Goal: Task Accomplishment & Management: Manage account settings

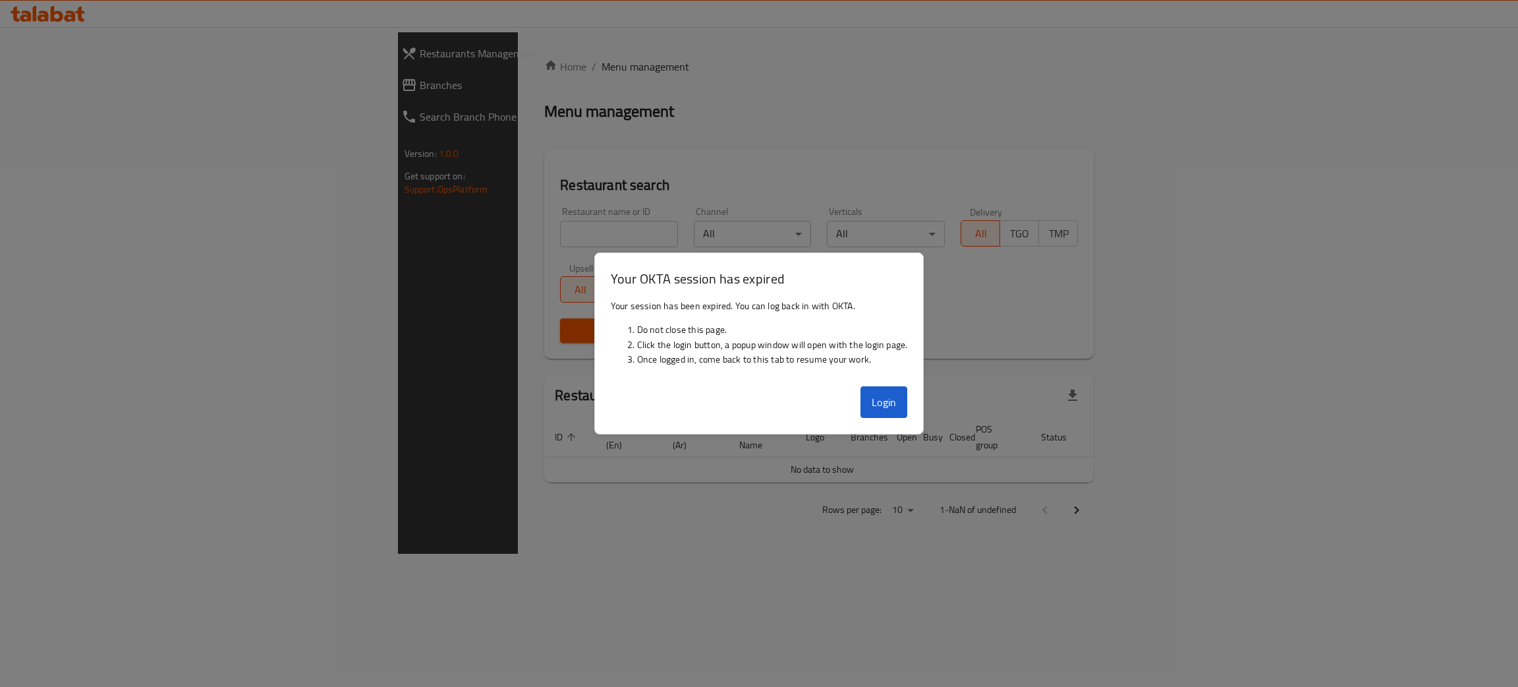
click at [707, 89] on div at bounding box center [759, 343] width 1518 height 687
click at [22, 13] on div at bounding box center [759, 343] width 1518 height 687
click at [872, 413] on button "Login" at bounding box center [884, 402] width 47 height 32
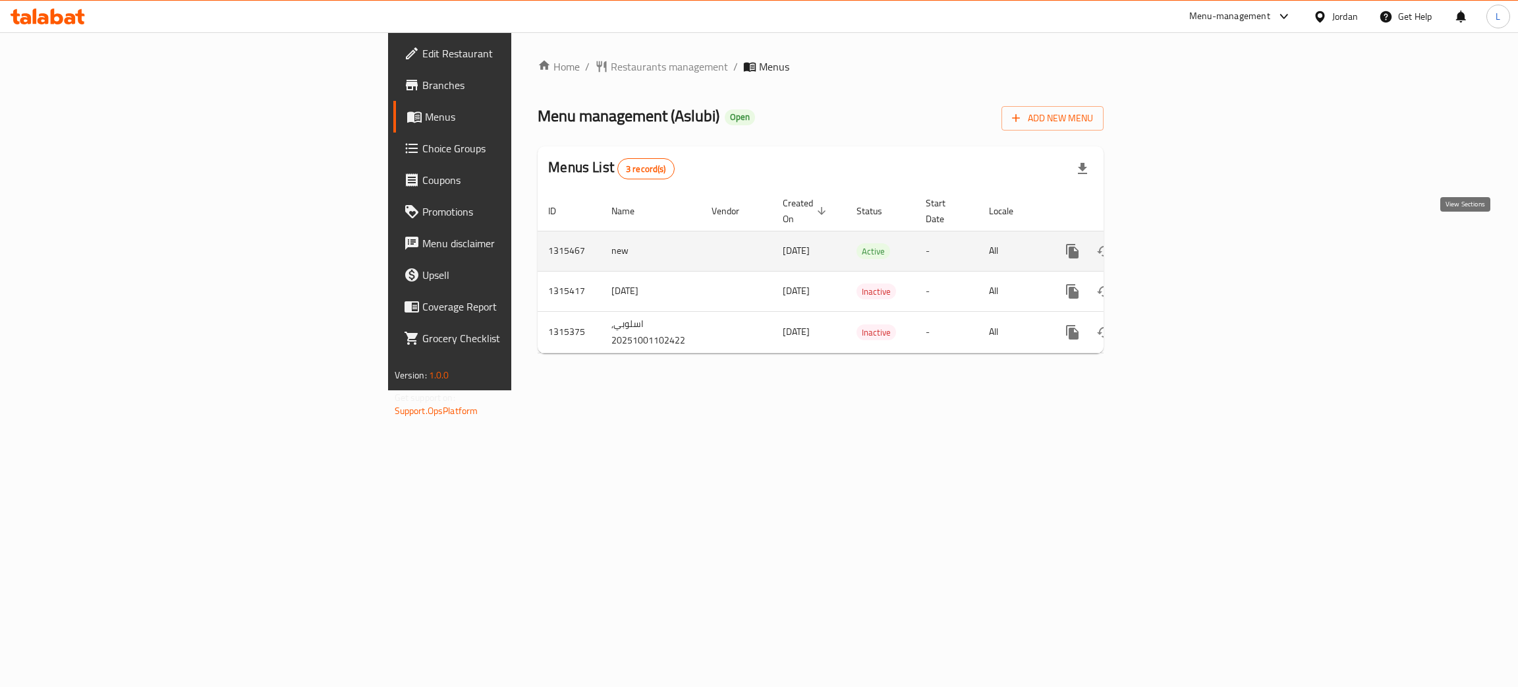
click at [1184, 243] on link "enhanced table" at bounding box center [1168, 251] width 32 height 32
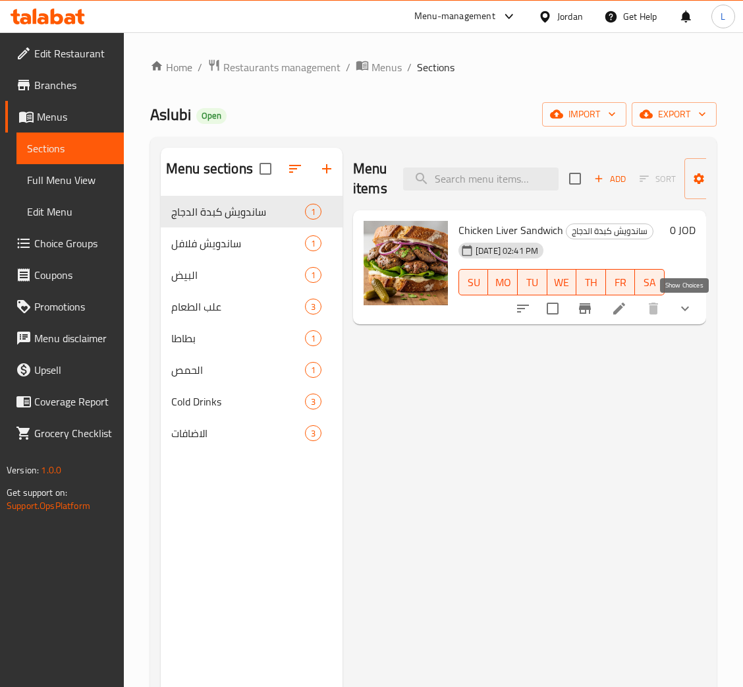
click at [689, 315] on icon "show more" at bounding box center [686, 309] width 16 height 16
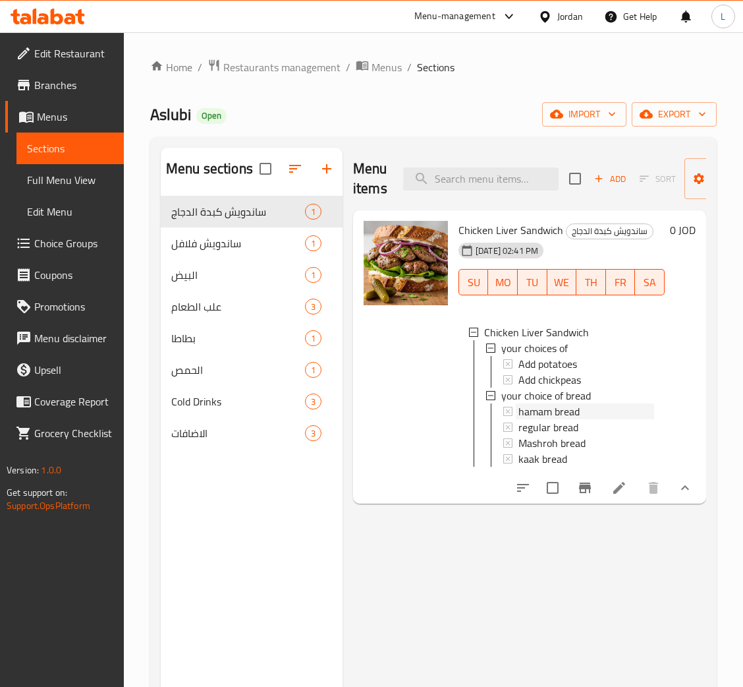
click at [610, 407] on div "hamam bread" at bounding box center [587, 411] width 136 height 16
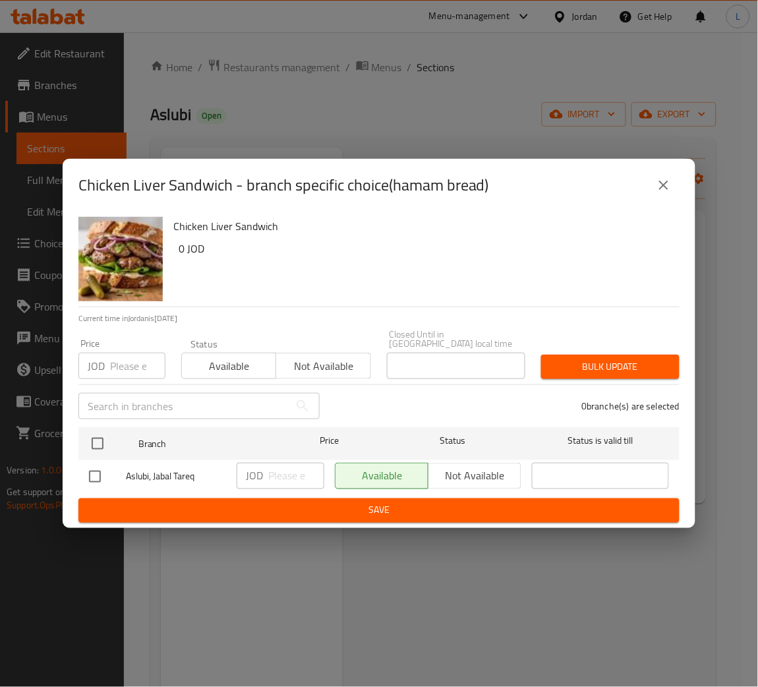
click at [656, 193] on icon "close" at bounding box center [664, 185] width 16 height 16
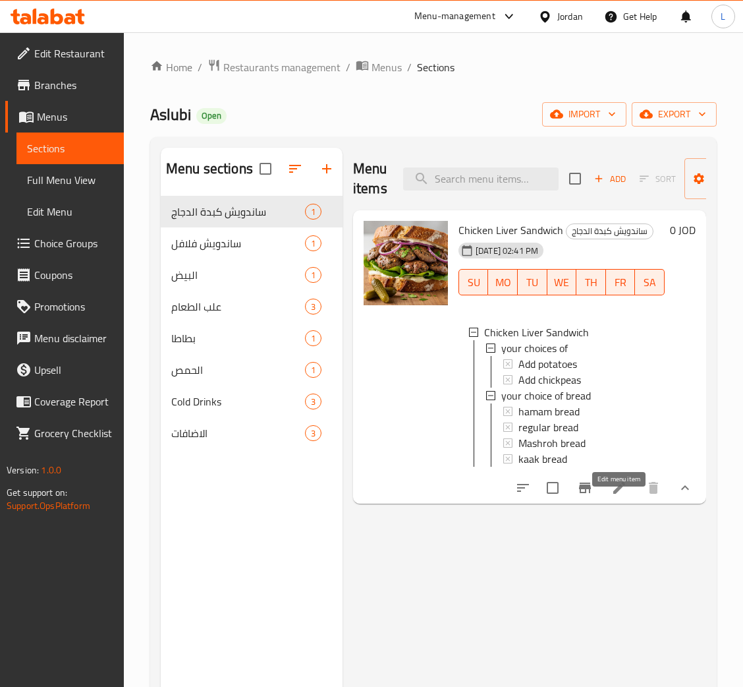
click at [622, 496] on icon at bounding box center [620, 488] width 16 height 16
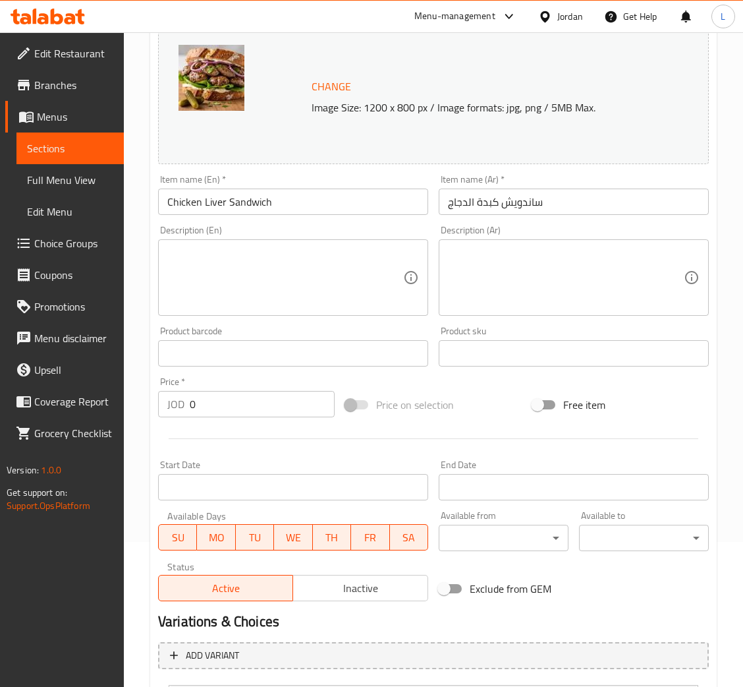
scroll to position [331, 0]
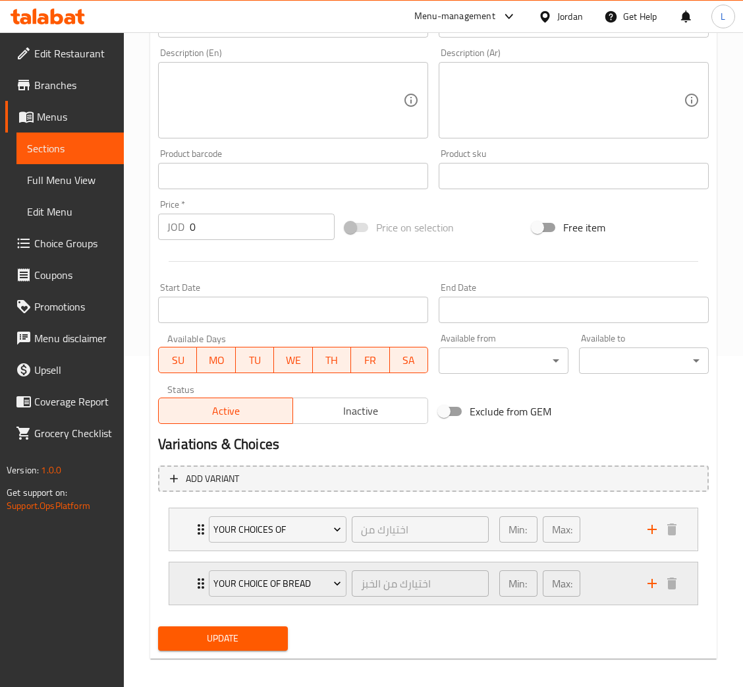
click at [202, 584] on div "your choice of bread اختيارك من الخبز ​" at bounding box center [349, 583] width 296 height 42
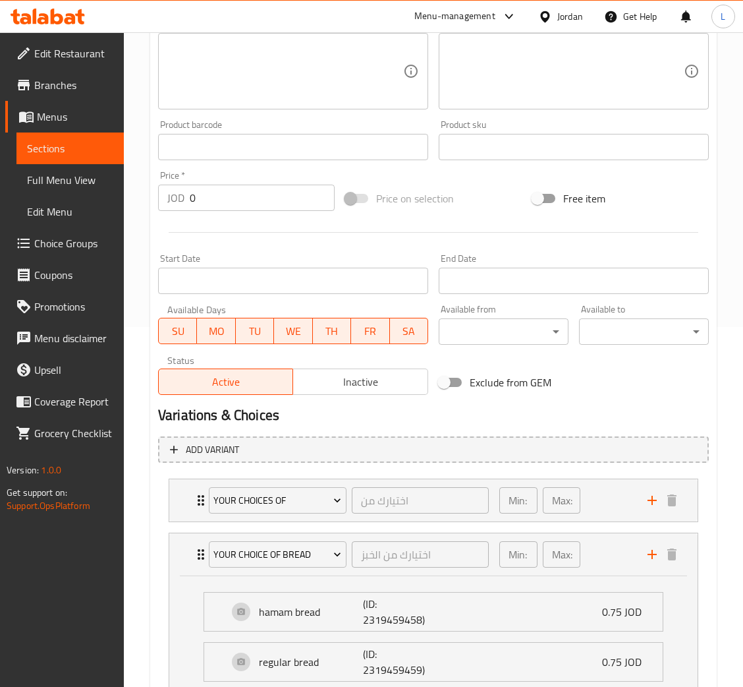
scroll to position [0, 0]
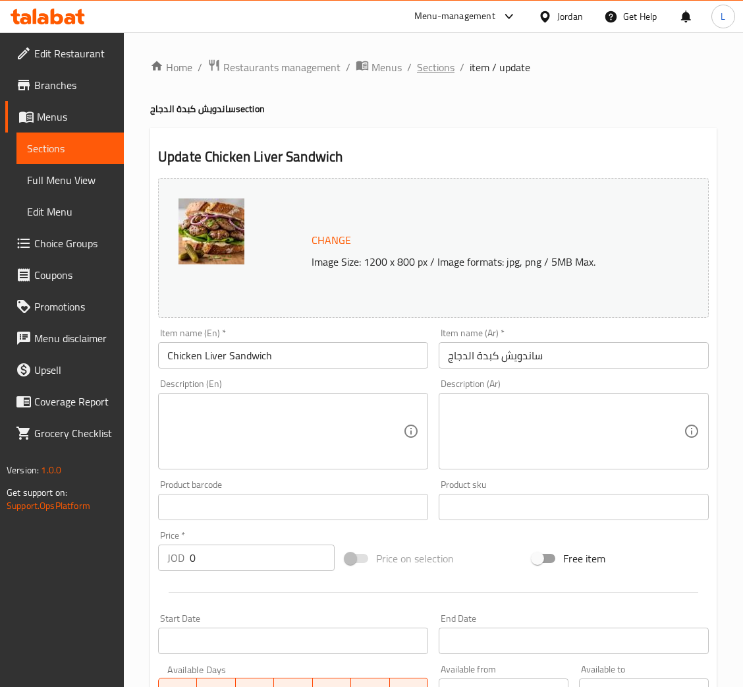
click at [432, 61] on span "Sections" at bounding box center [436, 67] width 38 height 16
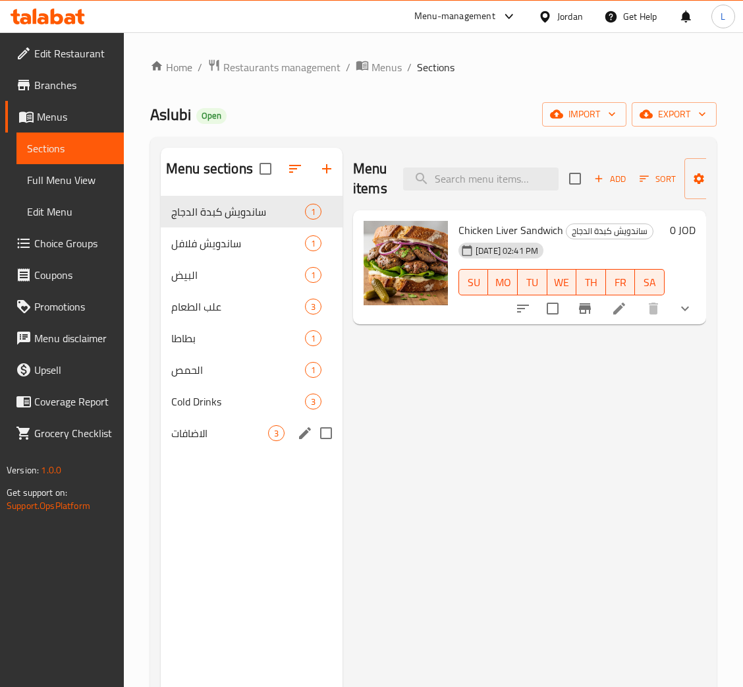
click at [235, 423] on div "الاضافات 3" at bounding box center [252, 433] width 182 height 32
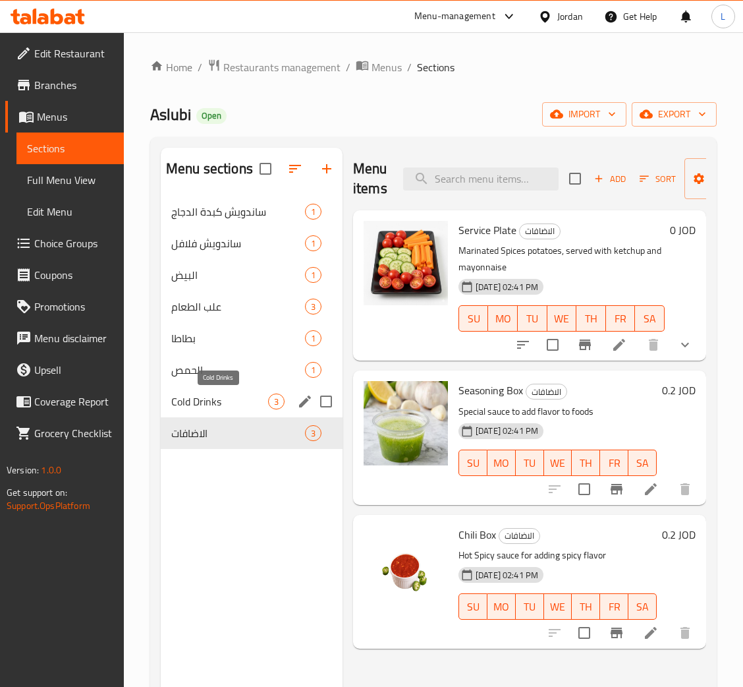
click at [231, 405] on span "Cold Drinks" at bounding box center [219, 401] width 97 height 16
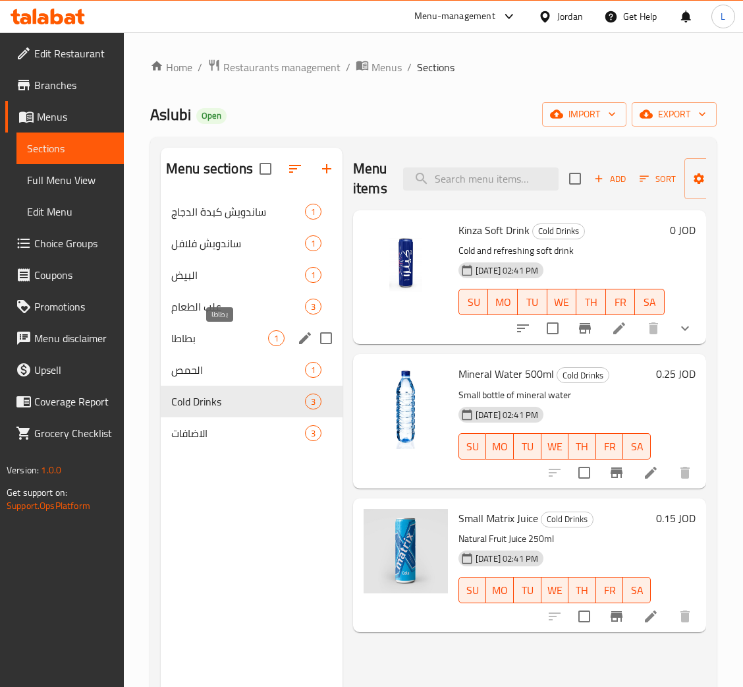
click at [217, 345] on span "بطاطا" at bounding box center [219, 338] width 97 height 16
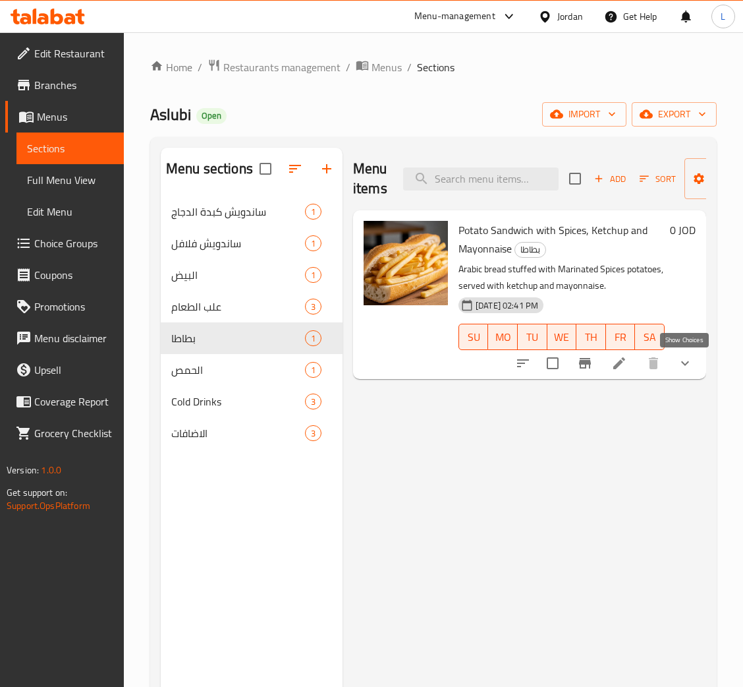
click at [678, 368] on icon "show more" at bounding box center [686, 363] width 16 height 16
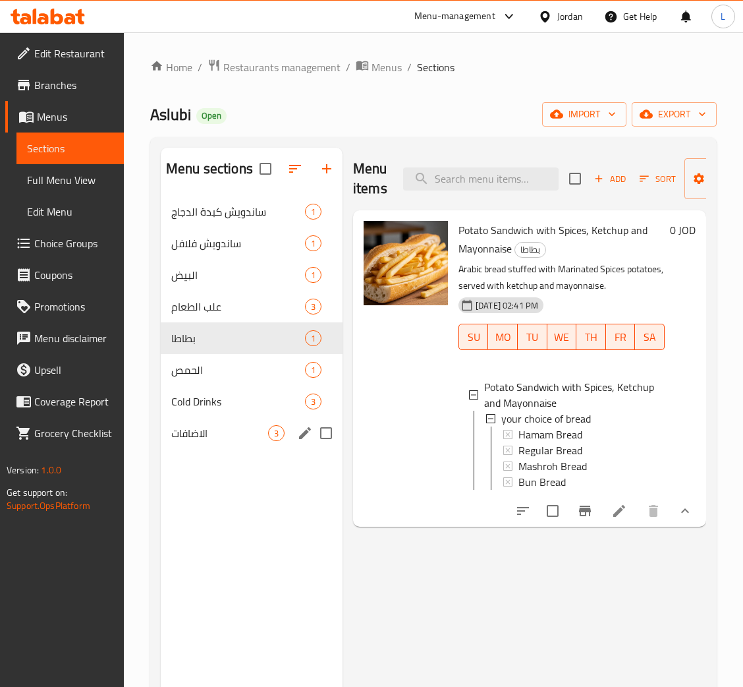
click at [225, 422] on div "الاضافات 3" at bounding box center [252, 433] width 182 height 32
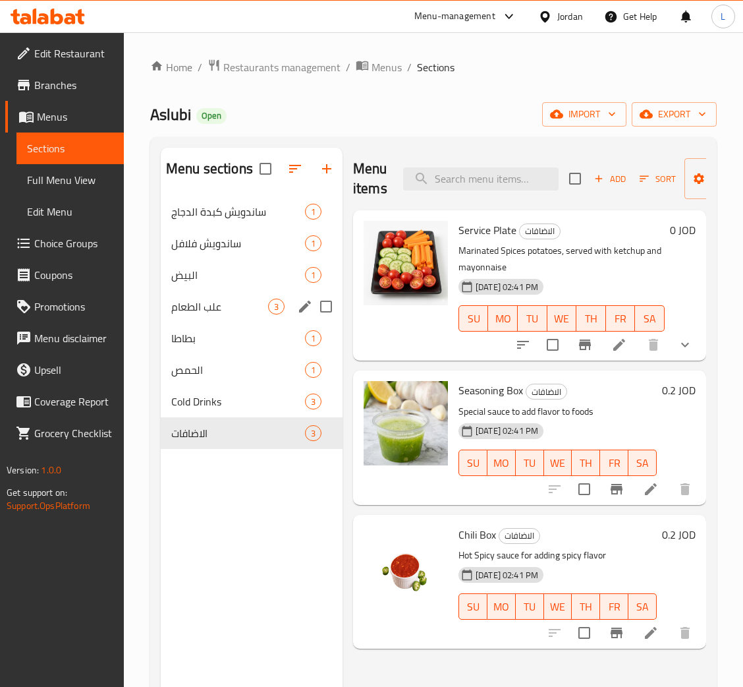
click at [229, 311] on span "علب الطعام" at bounding box center [219, 307] width 97 height 16
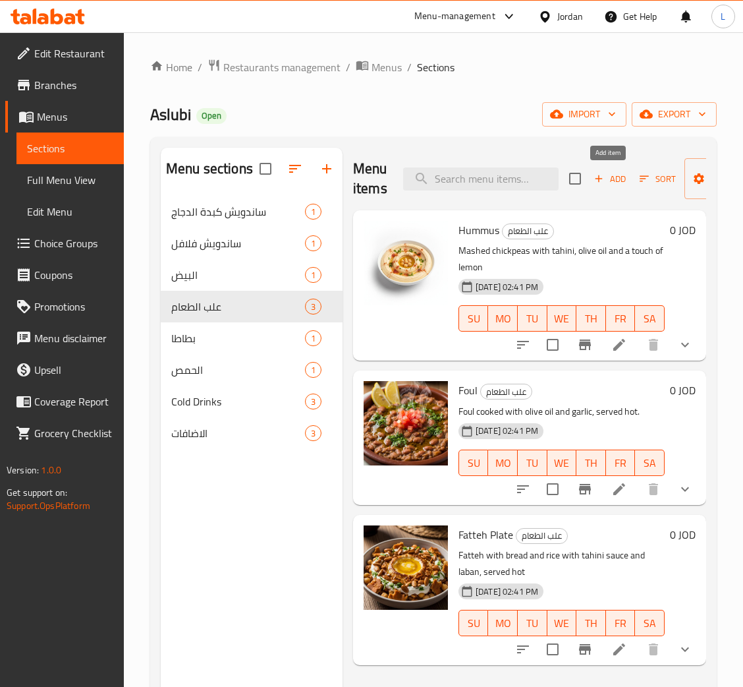
click at [611, 179] on span "Add" at bounding box center [610, 178] width 36 height 15
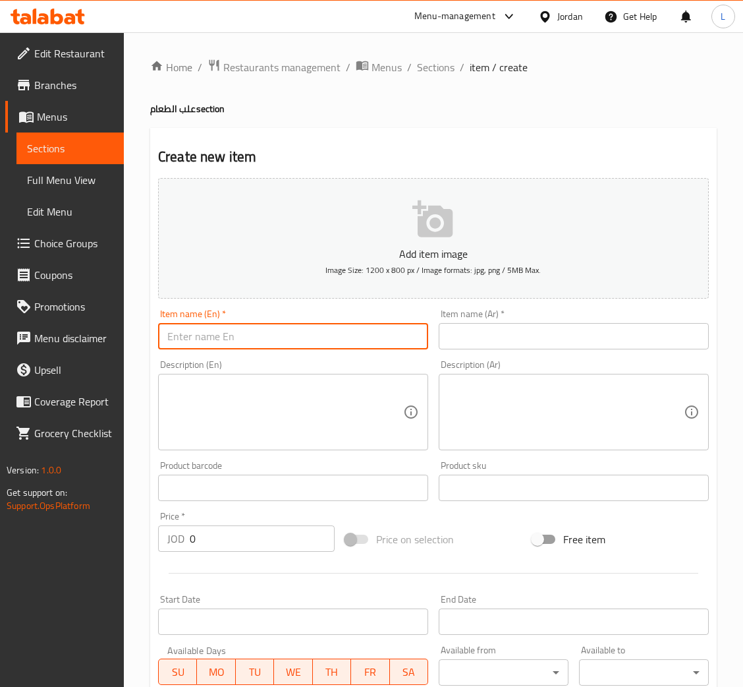
click at [371, 332] on input "text" at bounding box center [293, 336] width 270 height 26
click at [516, 324] on input "text" at bounding box center [574, 336] width 270 height 26
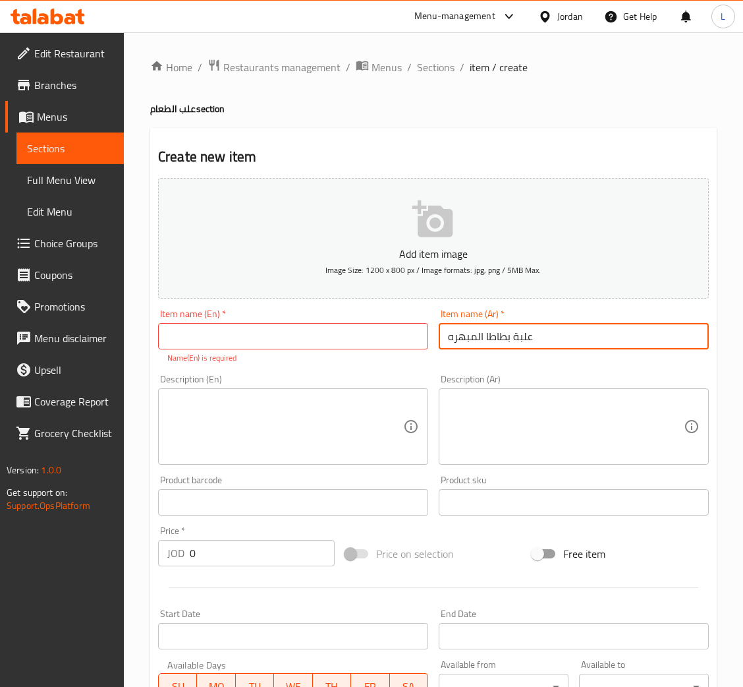
type input "علبة بطاطا المبهره"
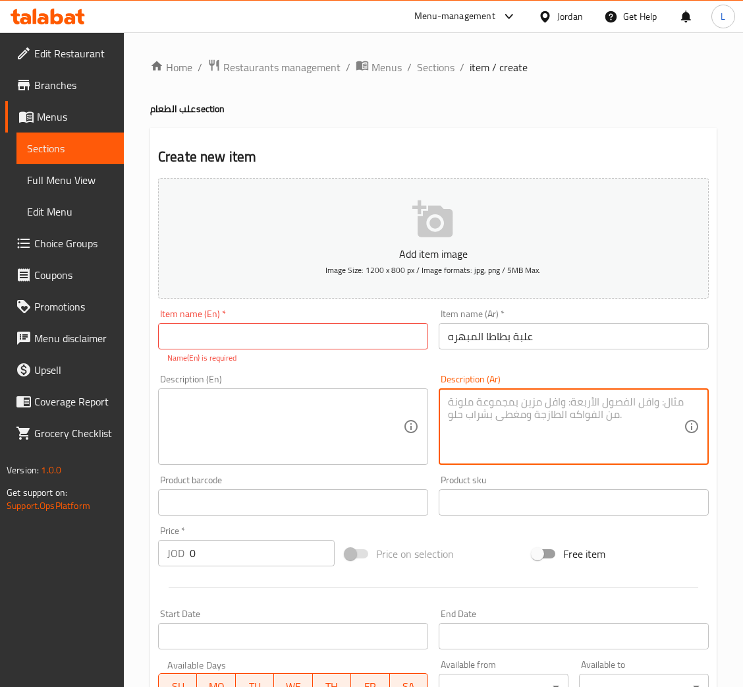
click at [468, 401] on textarea at bounding box center [566, 426] width 236 height 63
type textarea "مع الكاتشاب والمايونيز"
click at [482, 332] on input "علبة بطاطا المبهره" at bounding box center [574, 336] width 270 height 26
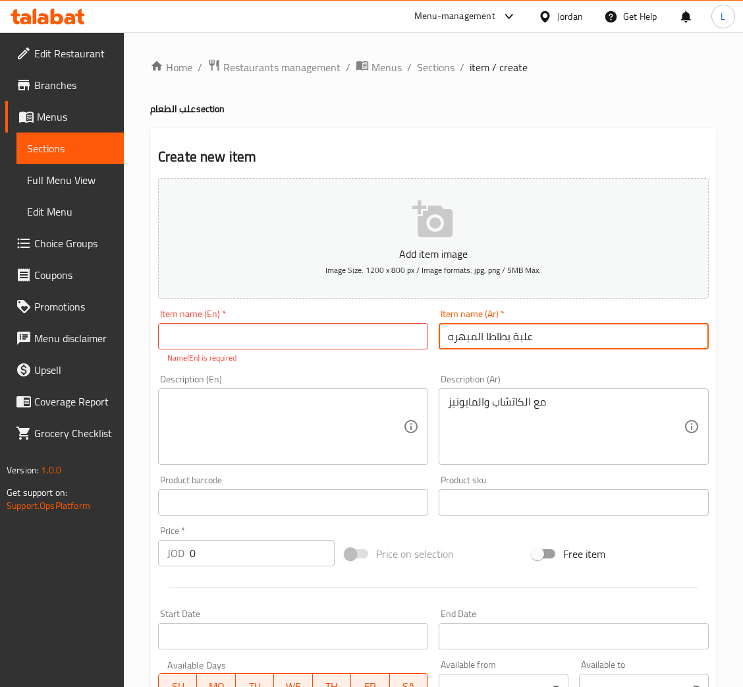
click at [482, 332] on input "علبة بطاطا المبهره" at bounding box center [574, 336] width 270 height 26
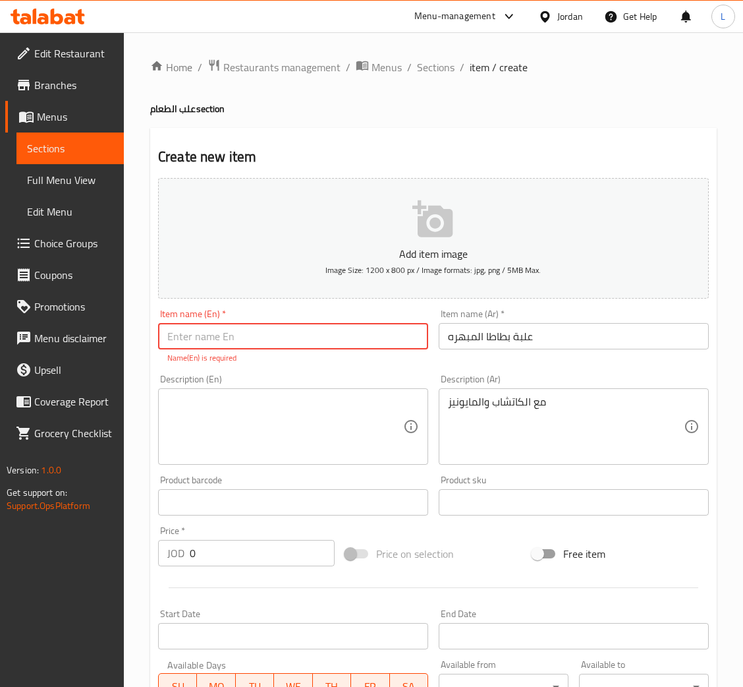
click at [321, 335] on input "text" at bounding box center [293, 336] width 270 height 26
paste input "can of spiced potatoes"
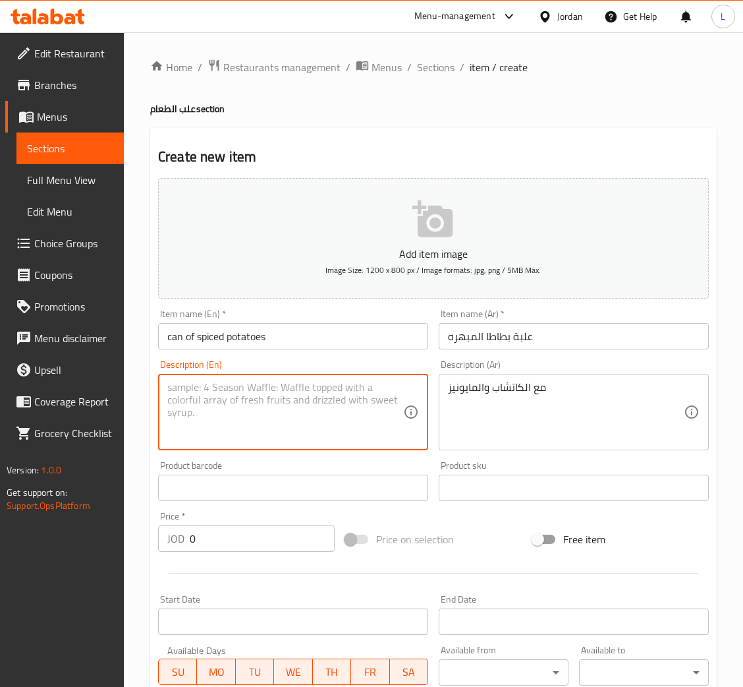
click at [298, 397] on textarea at bounding box center [285, 412] width 236 height 63
click at [171, 334] on input "can of spiced potatoes" at bounding box center [293, 336] width 270 height 26
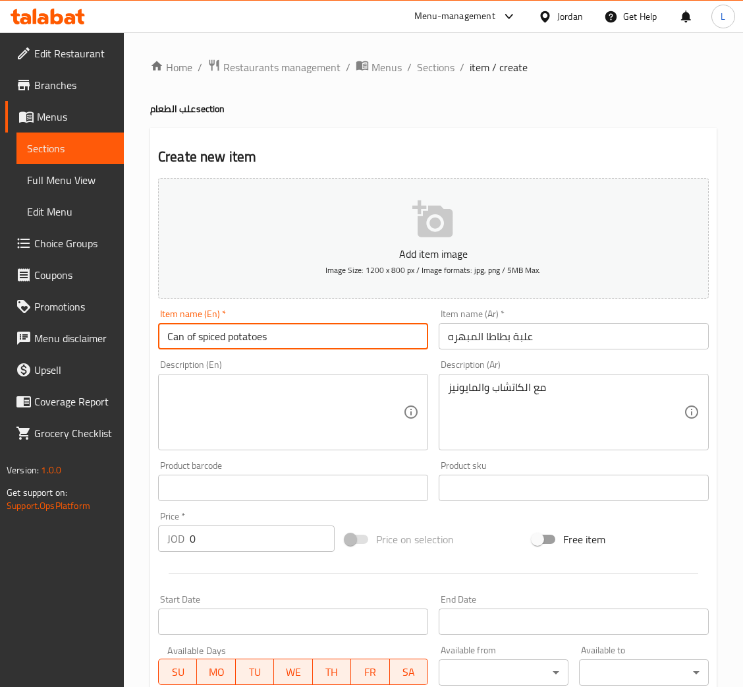
type input "Can of spiced potatoes"
click at [234, 417] on textarea at bounding box center [285, 412] width 236 height 63
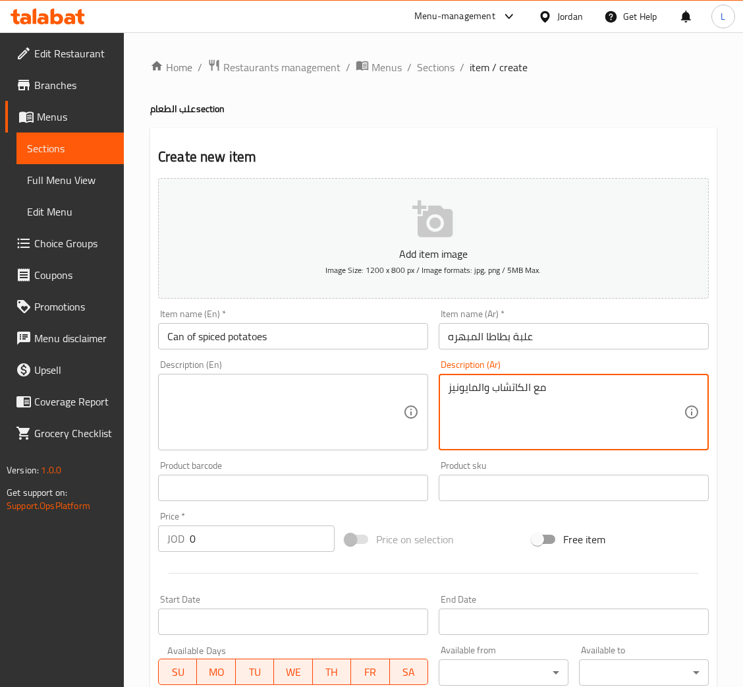
click at [523, 393] on textarea "مع الكاتشاب والمايونيز" at bounding box center [566, 412] width 236 height 63
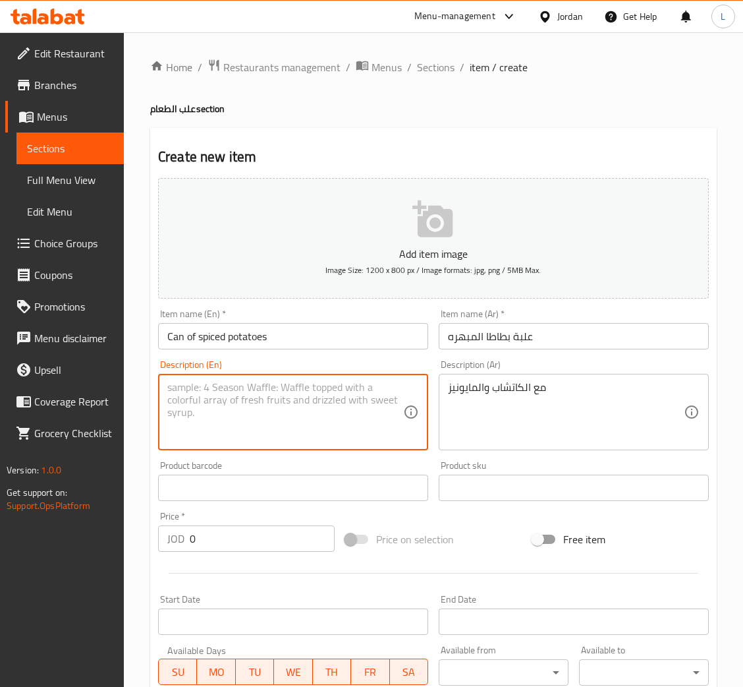
click at [341, 403] on textarea at bounding box center [285, 412] width 236 height 63
paste textarea "With ketchup and mayonnaise"
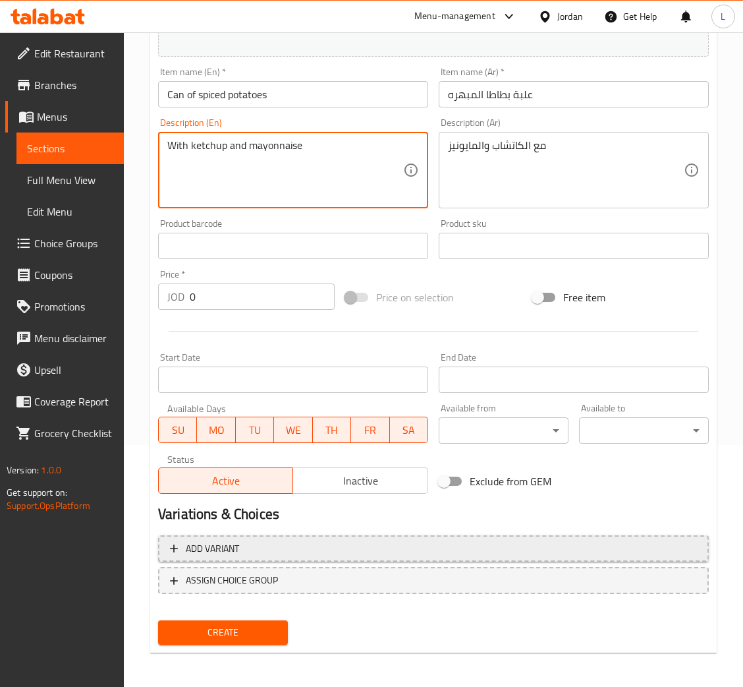
type textarea "With ketchup and mayonnaise"
click at [399, 556] on button "Add variant" at bounding box center [433, 548] width 551 height 27
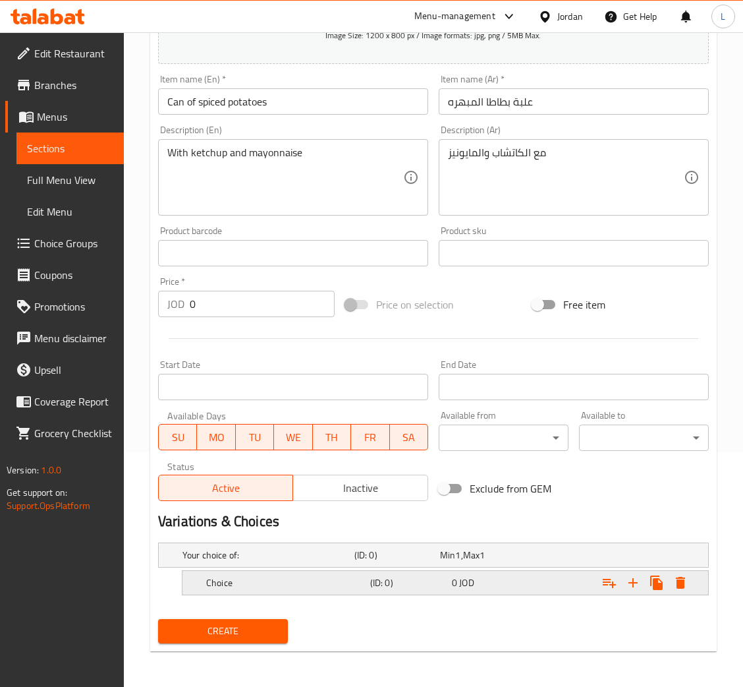
drag, startPoint x: 341, startPoint y: 585, endPoint x: 322, endPoint y: 595, distance: 21.3
click at [341, 583] on h5 "Choice" at bounding box center [285, 582] width 159 height 13
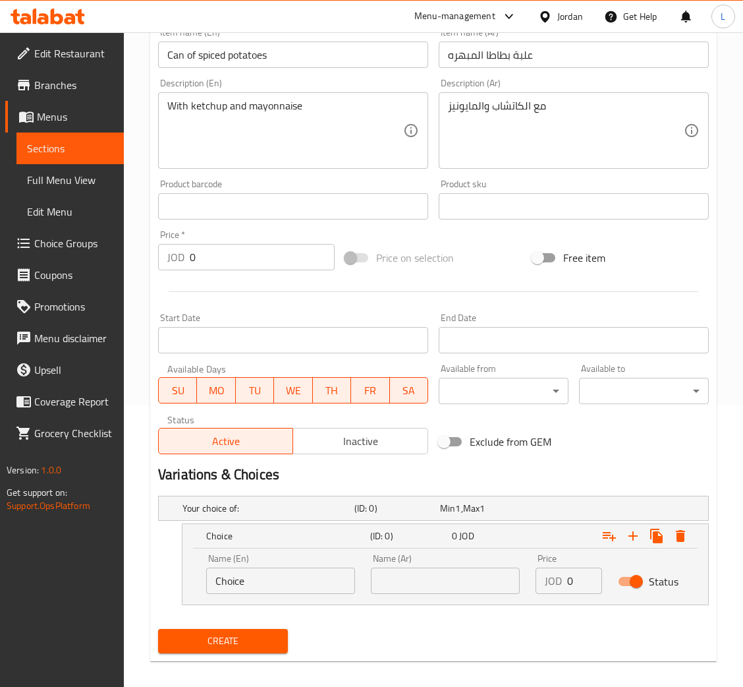
scroll to position [291, 0]
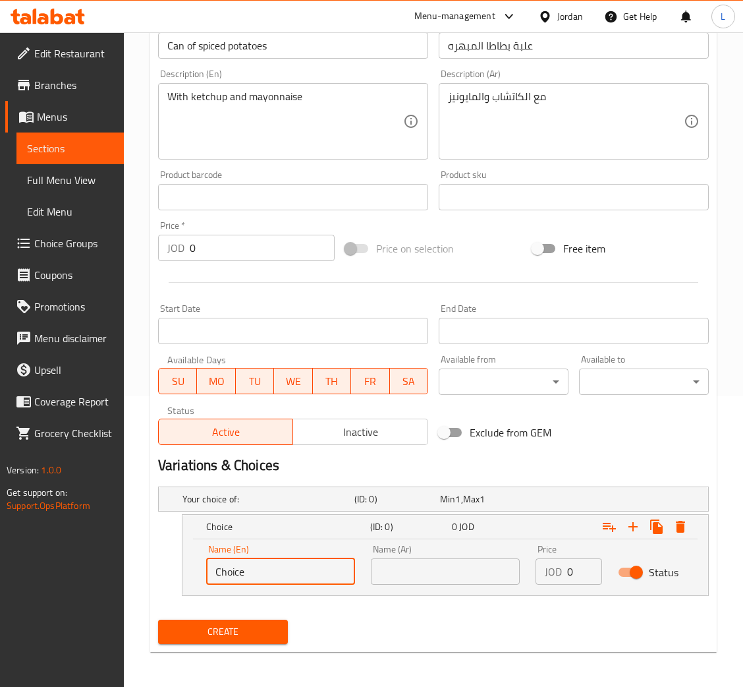
click at [279, 573] on input "Choice" at bounding box center [280, 571] width 149 height 26
type input "Small"
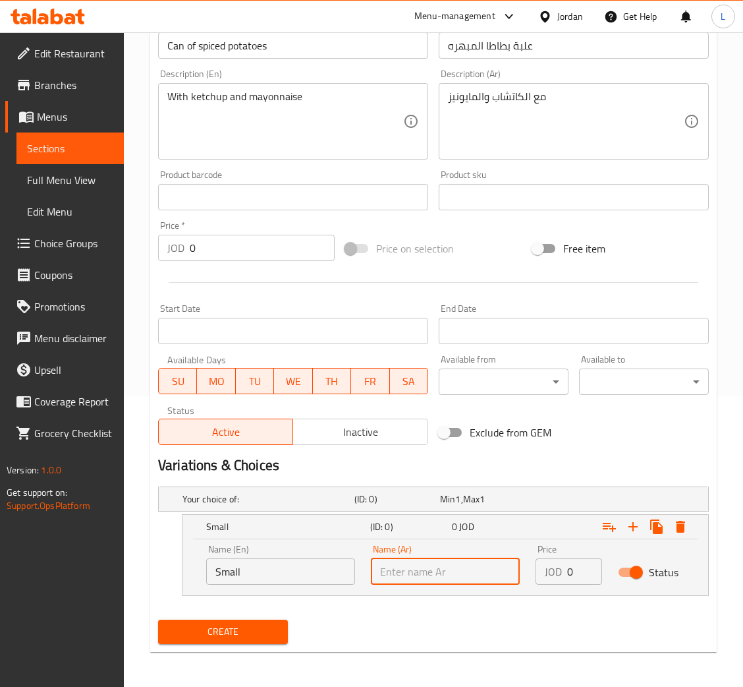
click at [413, 569] on input "text" at bounding box center [445, 571] width 149 height 26
type input "صغير"
click at [567, 571] on input "0" at bounding box center [584, 571] width 35 height 26
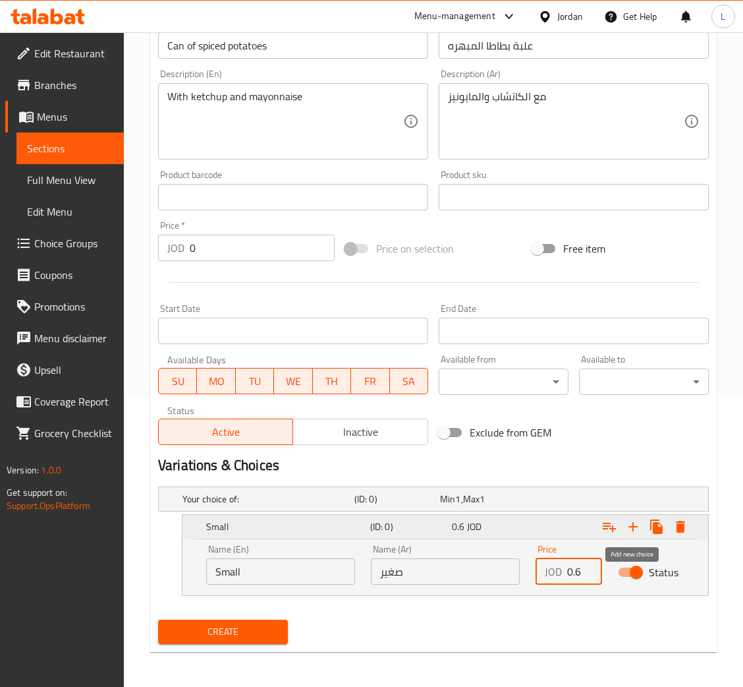
type input "0.6"
click at [631, 528] on icon "Expand" at bounding box center [633, 527] width 16 height 16
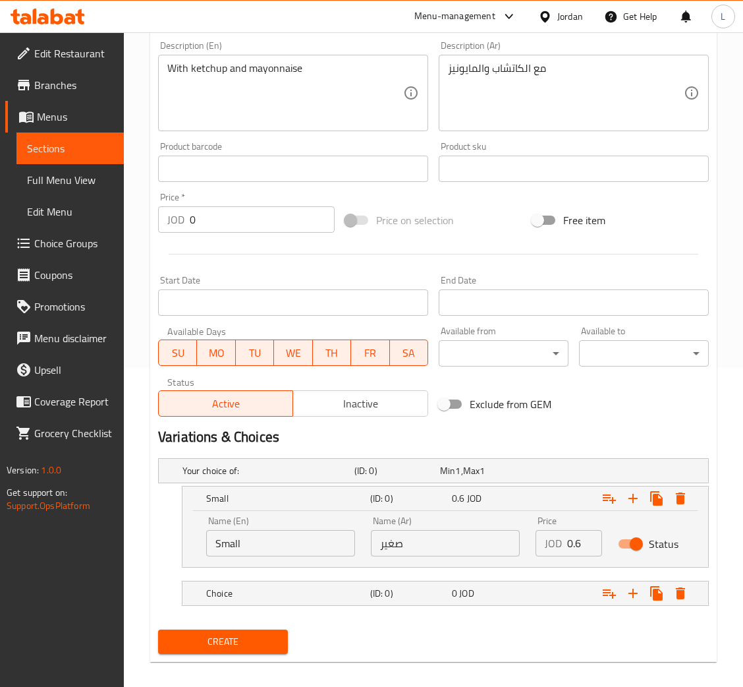
scroll to position [330, 0]
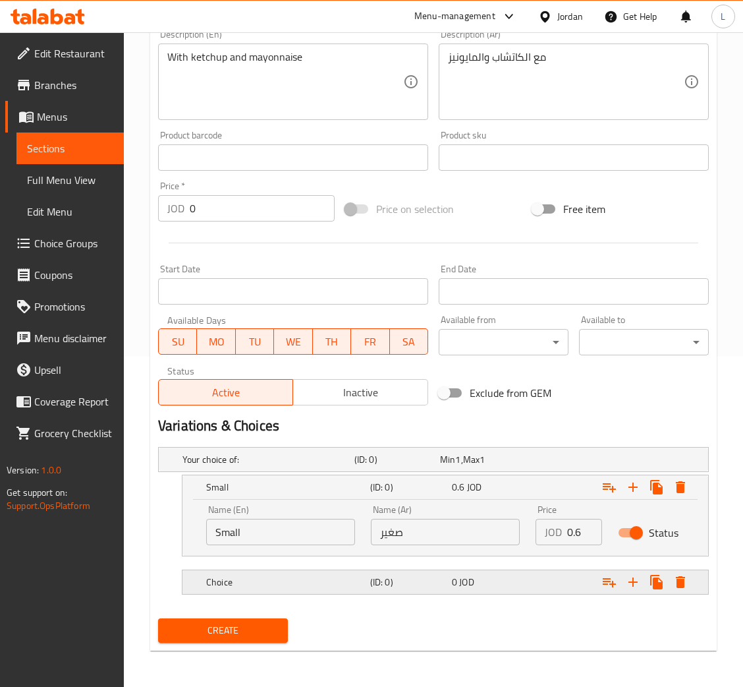
click at [322, 585] on h5 "Choice" at bounding box center [285, 581] width 159 height 13
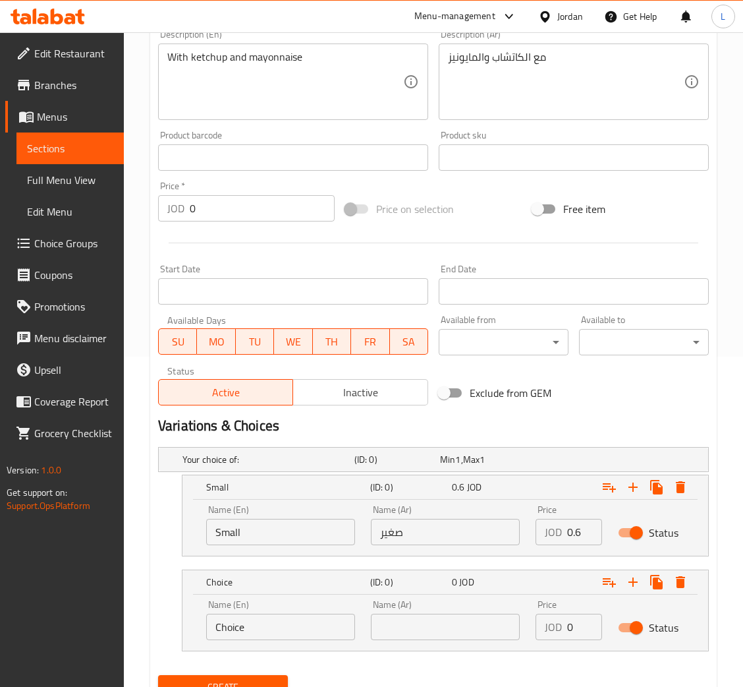
click at [268, 631] on input "Choice" at bounding box center [280, 627] width 149 height 26
type input "Large"
click at [464, 627] on input "text" at bounding box center [445, 627] width 149 height 26
type input "كبير"
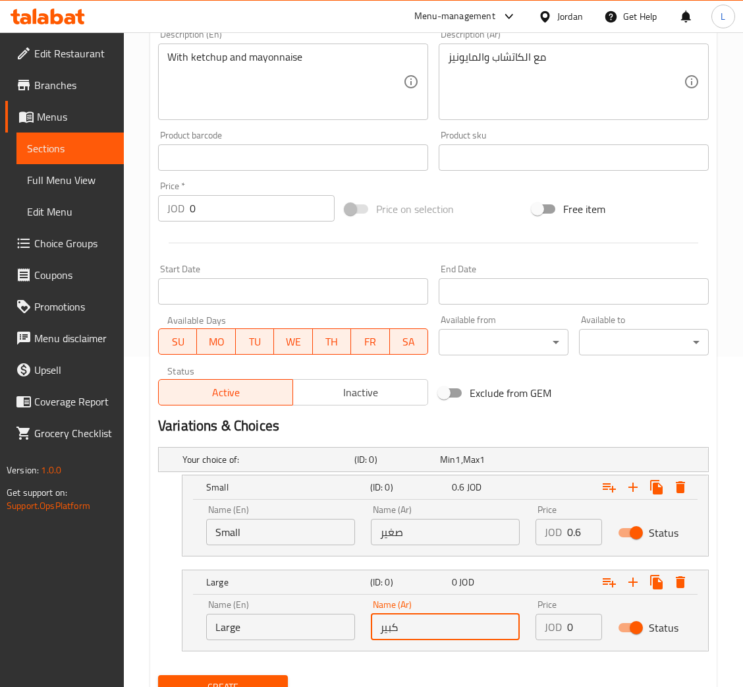
click at [575, 621] on input "0" at bounding box center [584, 627] width 35 height 26
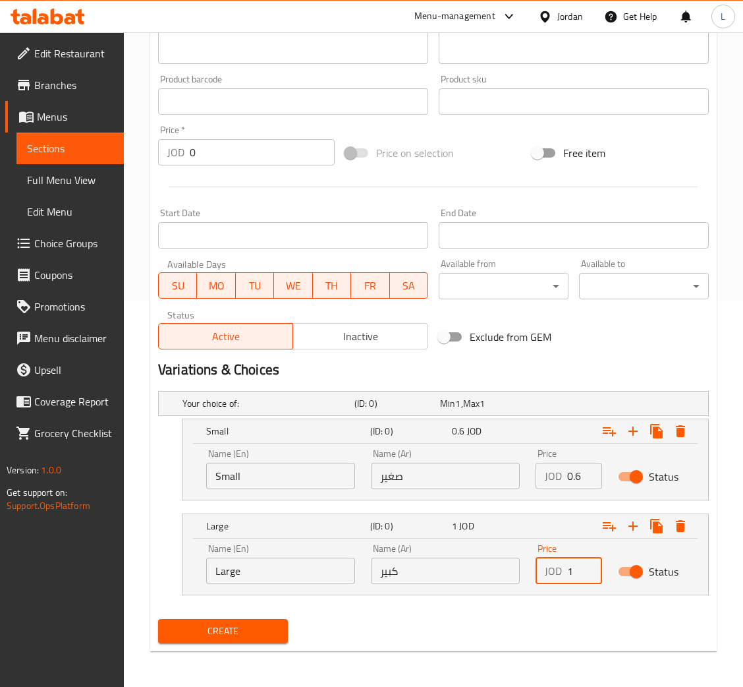
type input "1"
click at [204, 639] on button "Create" at bounding box center [223, 631] width 130 height 24
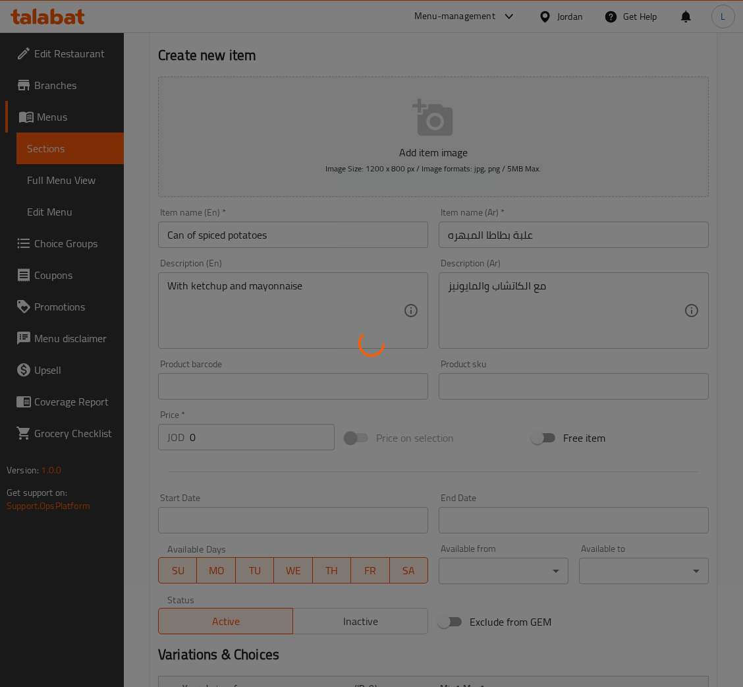
scroll to position [0, 0]
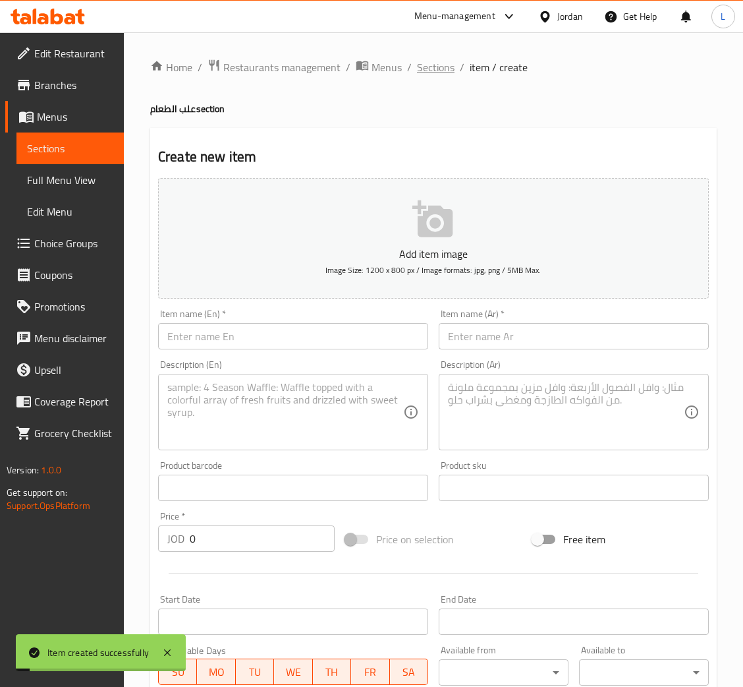
click at [432, 63] on span "Sections" at bounding box center [436, 67] width 38 height 16
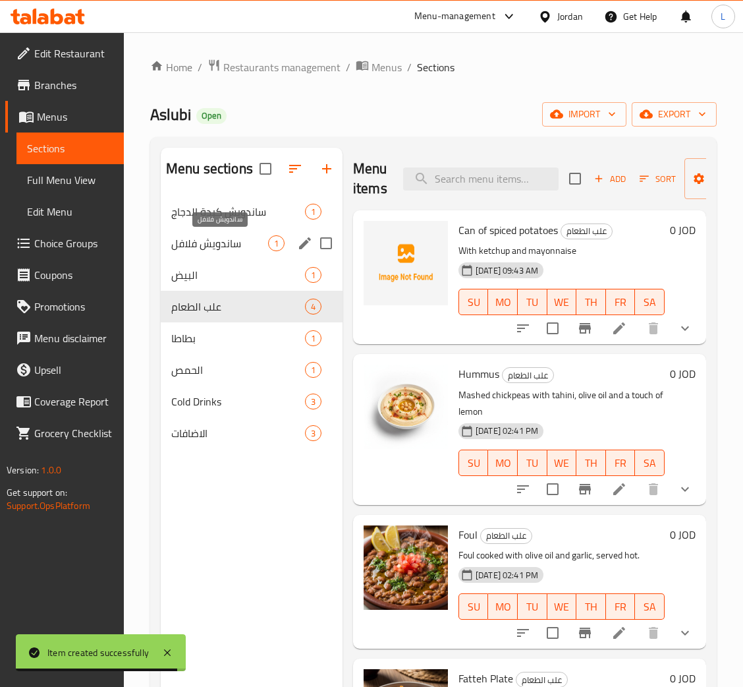
click at [224, 245] on span "ساندويش فلافل" at bounding box center [219, 243] width 97 height 16
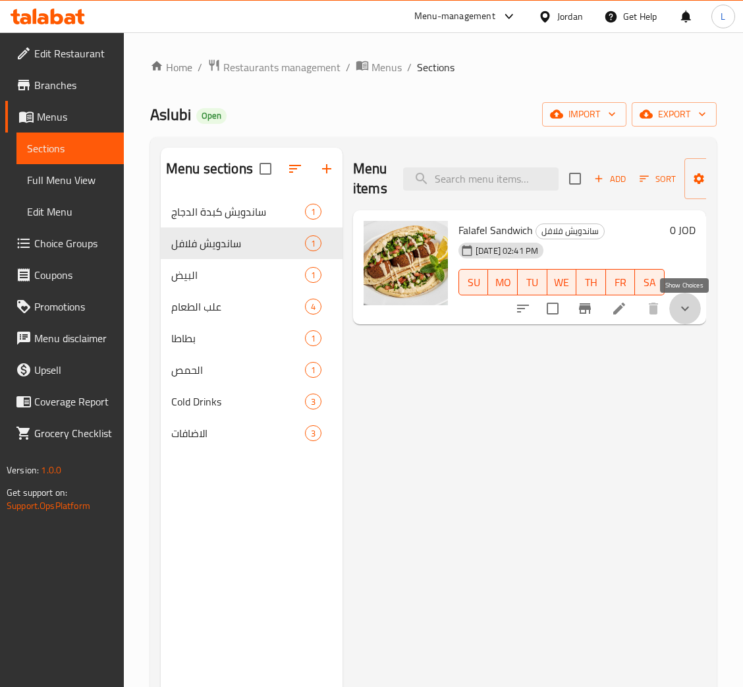
click at [678, 314] on icon "show more" at bounding box center [686, 309] width 16 height 16
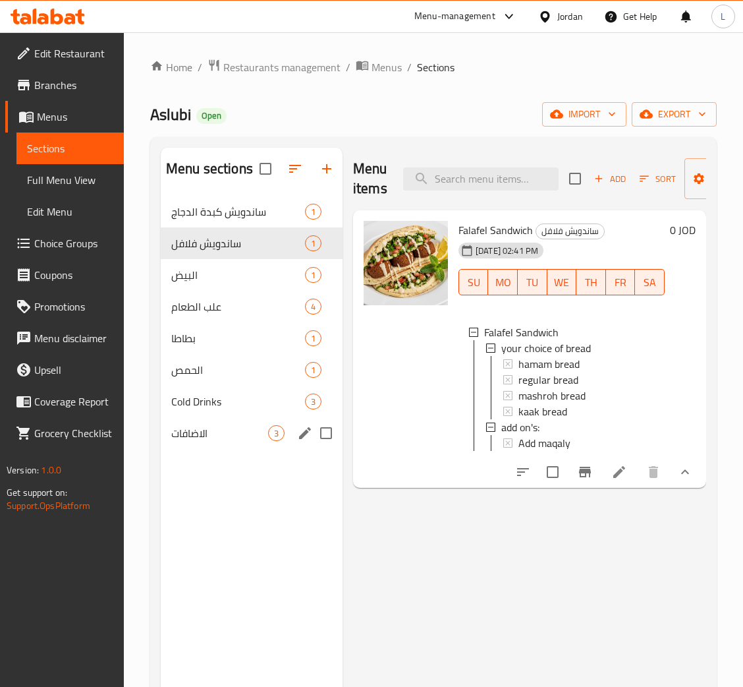
click at [223, 418] on div "الاضافات 3" at bounding box center [252, 433] width 182 height 32
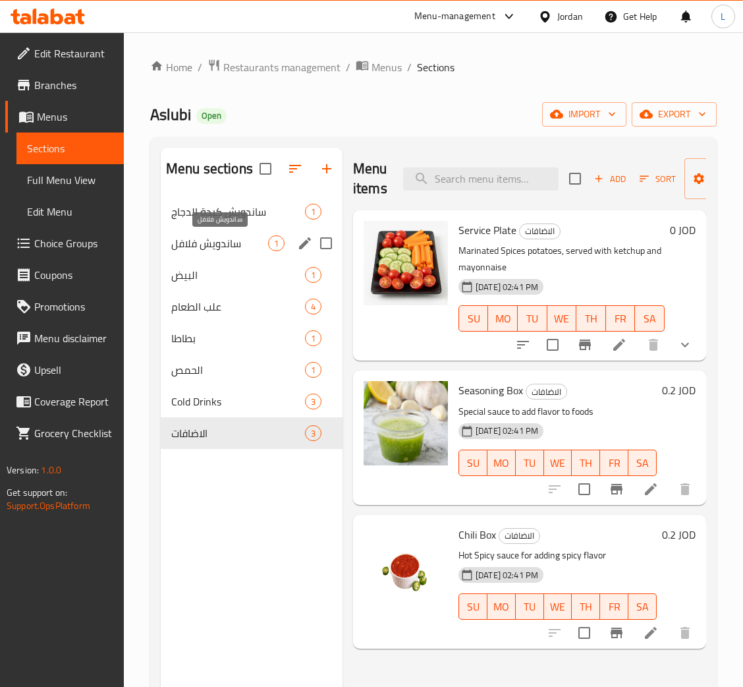
click at [229, 246] on span "ساندويش فلافل" at bounding box center [219, 243] width 97 height 16
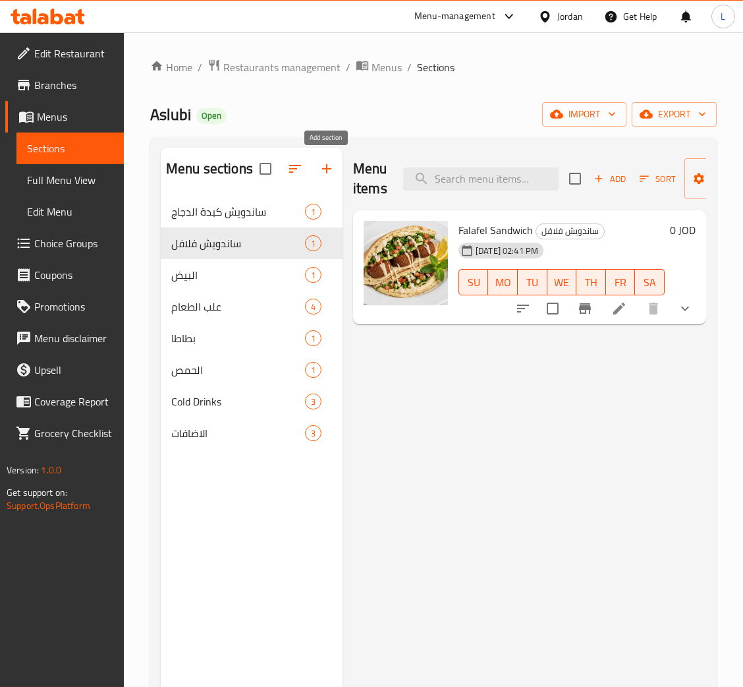
click at [326, 169] on icon "button" at bounding box center [326, 168] width 9 height 9
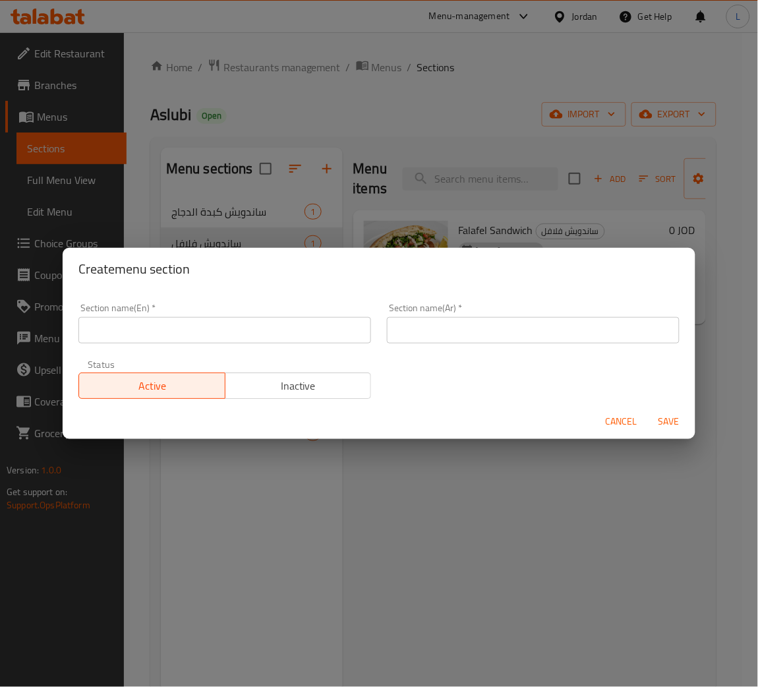
click at [198, 323] on input "text" at bounding box center [224, 330] width 293 height 26
type input "e"
type input "F"
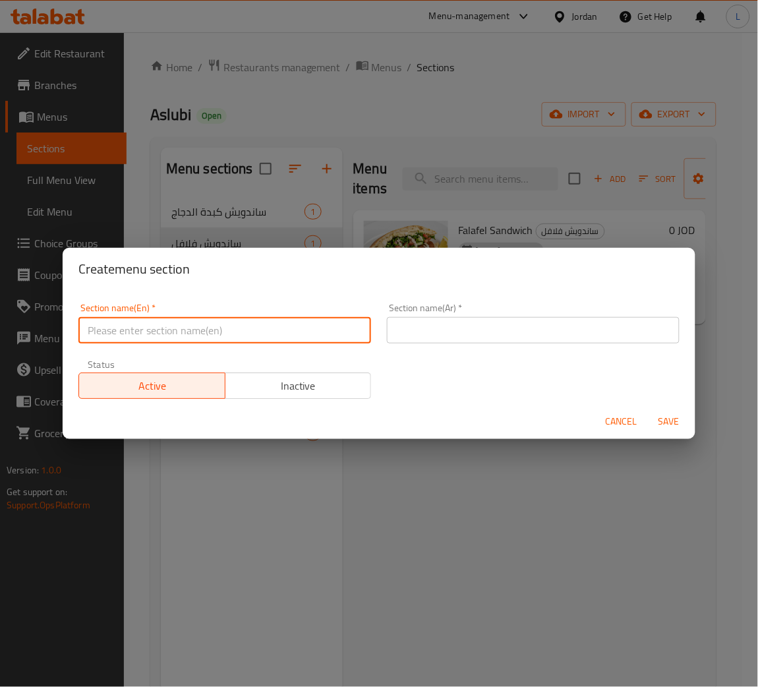
click at [615, 418] on button "Cancel" at bounding box center [621, 421] width 42 height 24
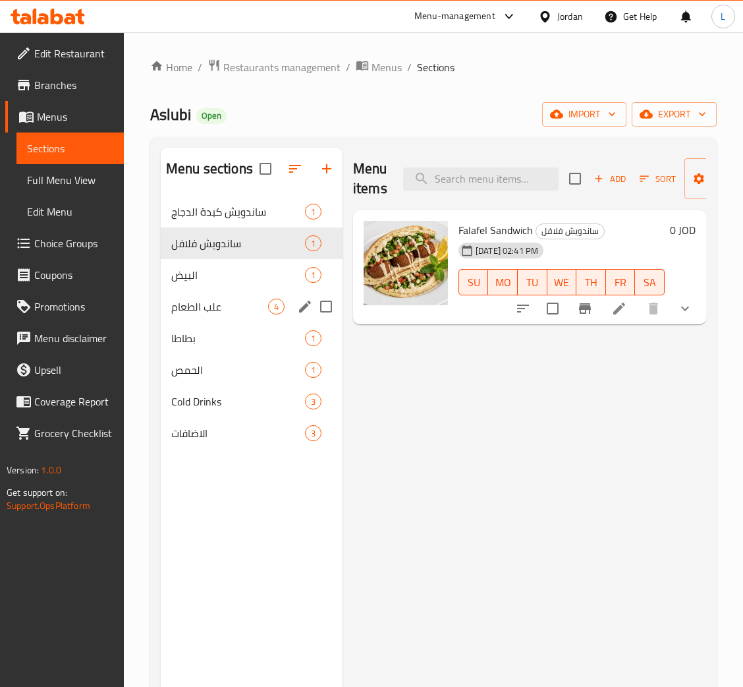
click at [211, 298] on div "علب الطعام 4" at bounding box center [252, 307] width 182 height 32
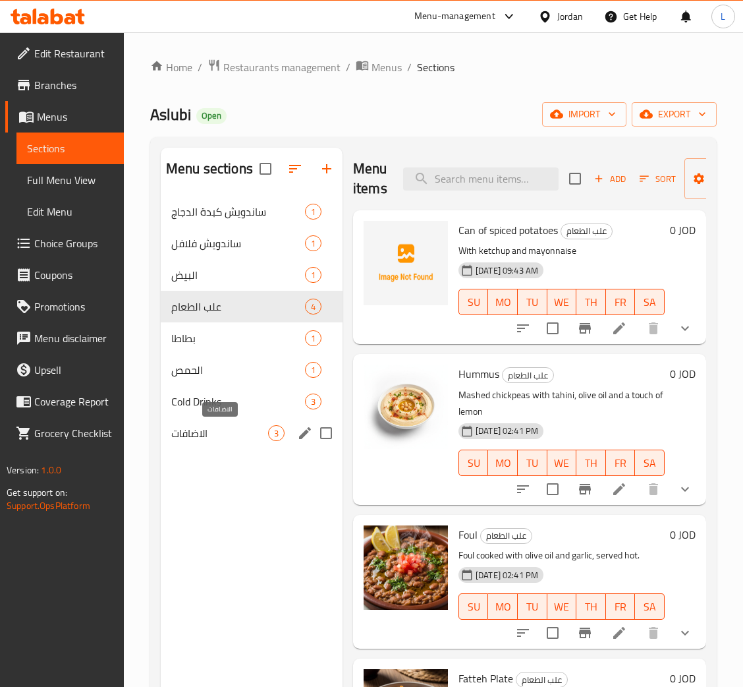
click at [219, 437] on span "الاضافات" at bounding box center [219, 433] width 97 height 16
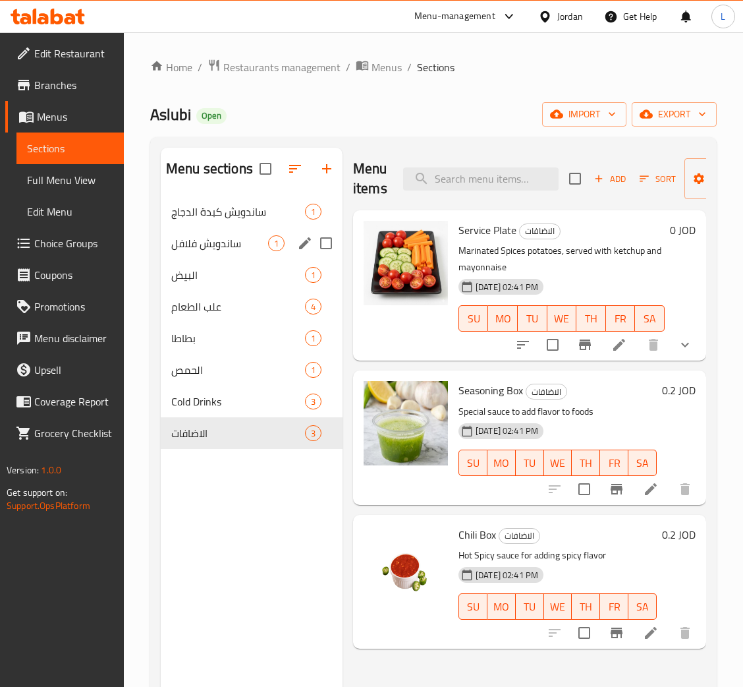
click at [185, 252] on div "ساندويش فلافل 1" at bounding box center [252, 243] width 182 height 32
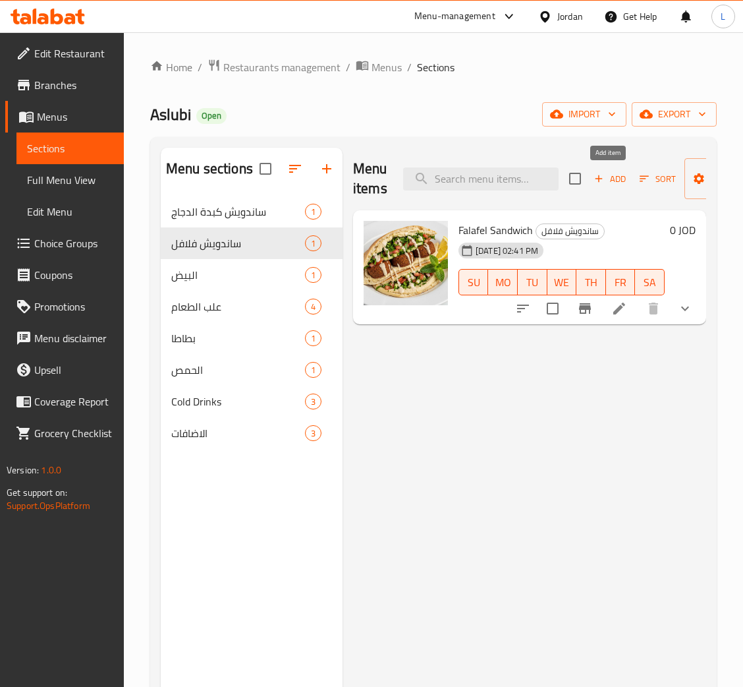
click at [604, 182] on span "Add" at bounding box center [610, 178] width 36 height 15
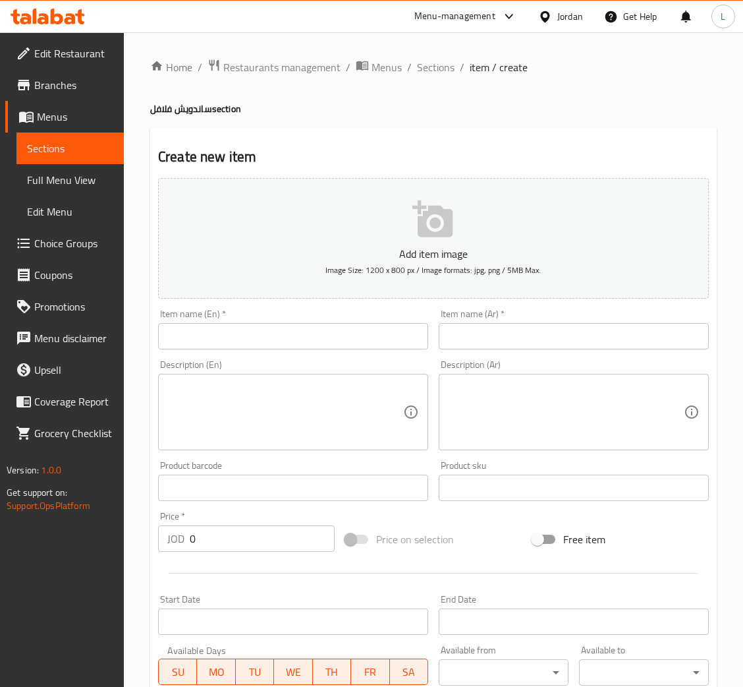
click at [576, 326] on input "text" at bounding box center [574, 336] width 270 height 26
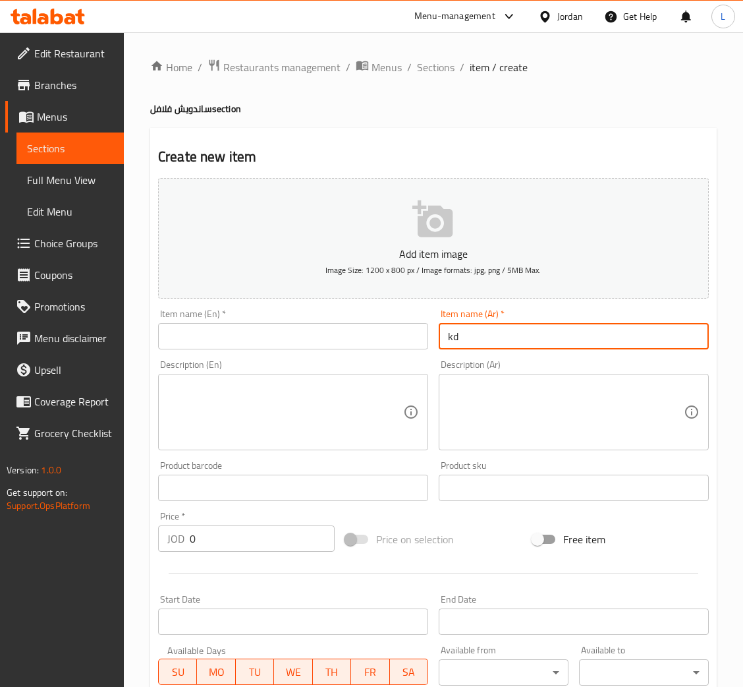
type input "k"
type input "فلافل"
click at [341, 339] on input "text" at bounding box center [293, 336] width 270 height 26
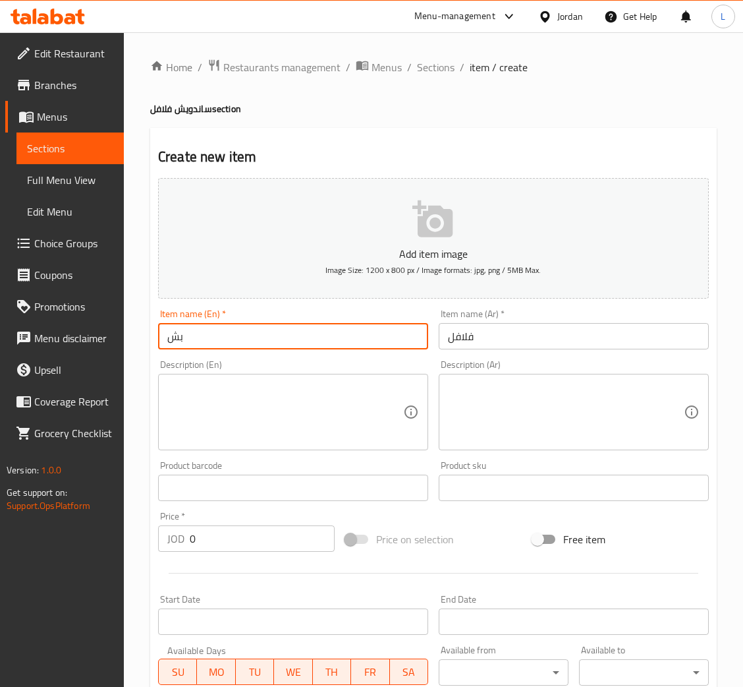
type input "ب"
type input "Flafel"
click at [246, 539] on input "0" at bounding box center [262, 538] width 145 height 26
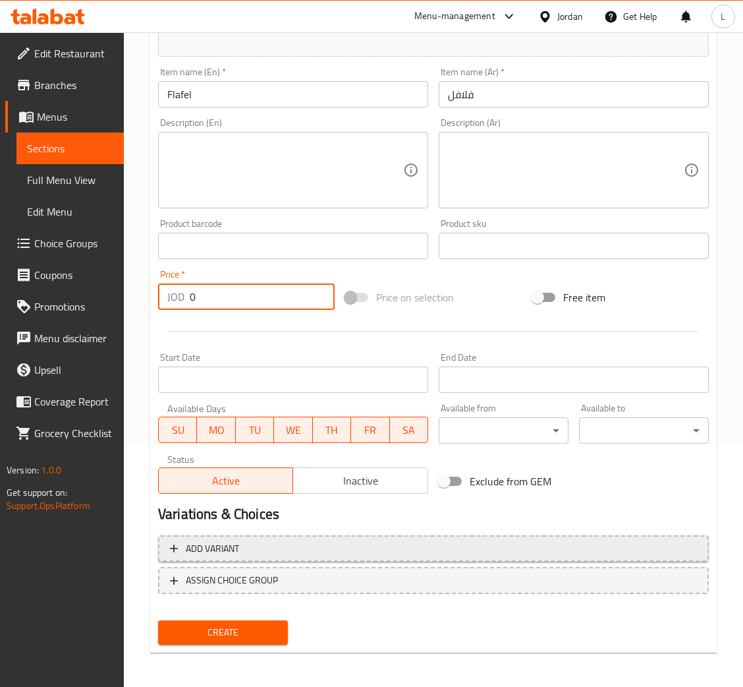
click at [370, 545] on span "Add variant" at bounding box center [433, 548] width 527 height 16
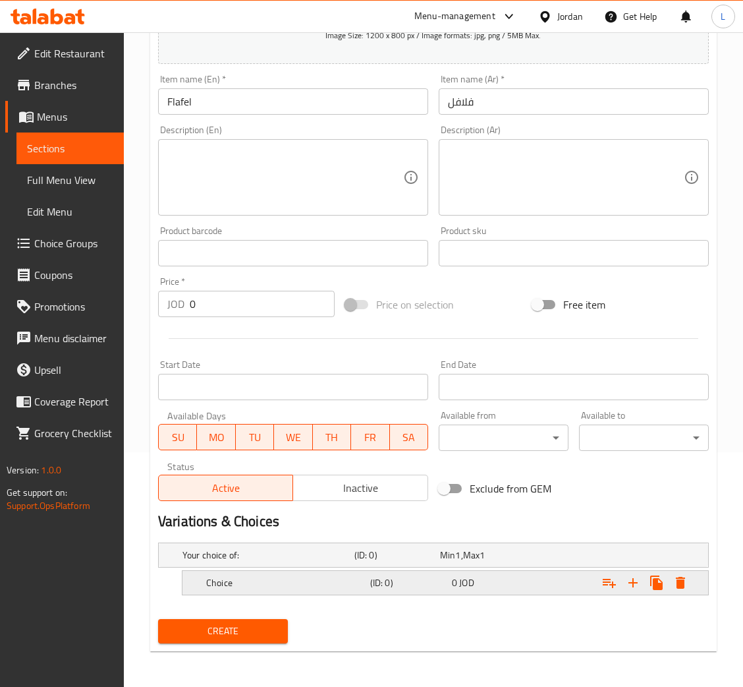
click at [347, 585] on h5 "Choice" at bounding box center [285, 582] width 159 height 13
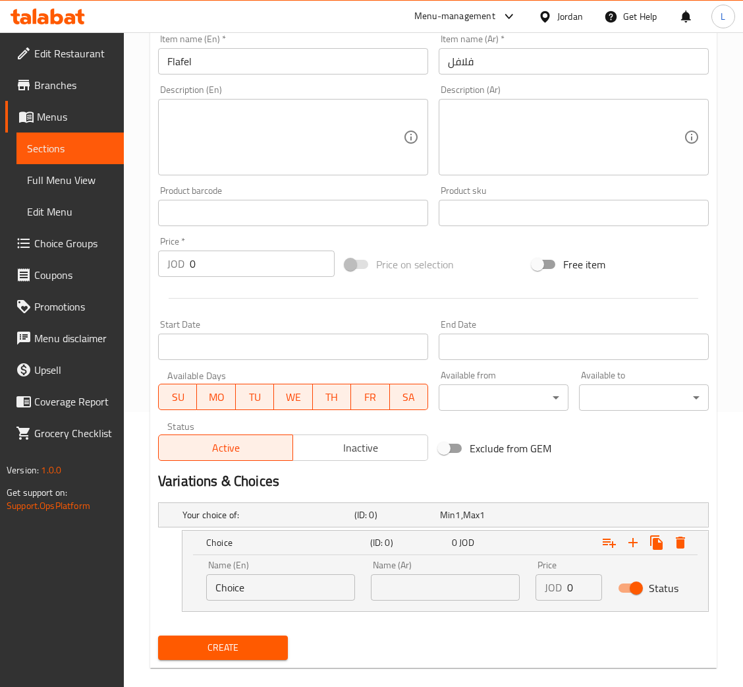
scroll to position [291, 0]
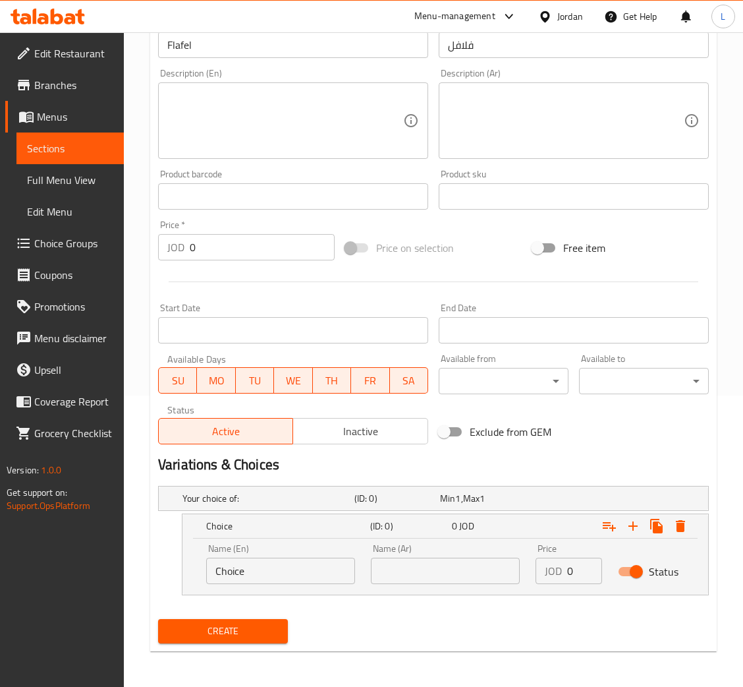
click at [291, 579] on input "Choice" at bounding box center [280, 571] width 149 height 26
type input "t"
type input "Small"
click at [401, 575] on input "text" at bounding box center [445, 571] width 149 height 26
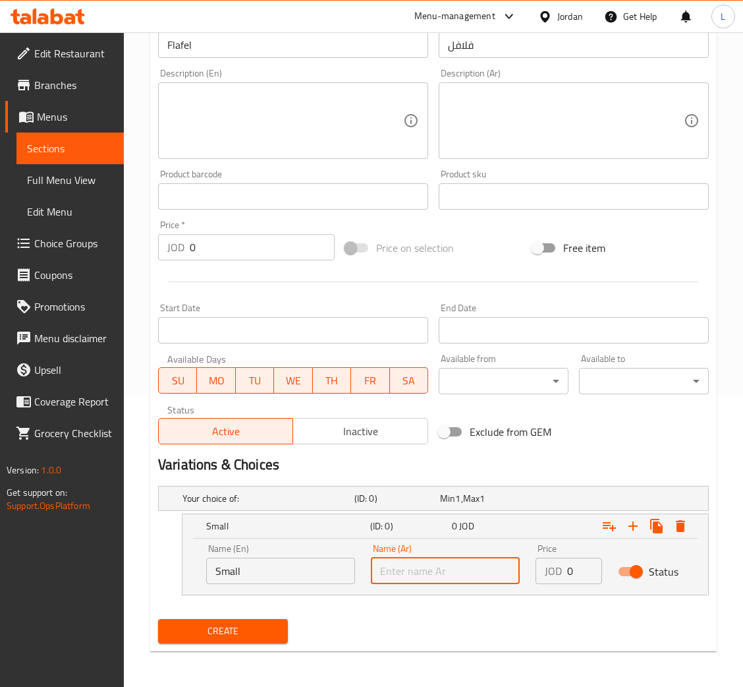
type input "صغير"
click at [575, 569] on input "0" at bounding box center [584, 571] width 35 height 26
click at [326, 577] on input "Small" at bounding box center [280, 571] width 149 height 26
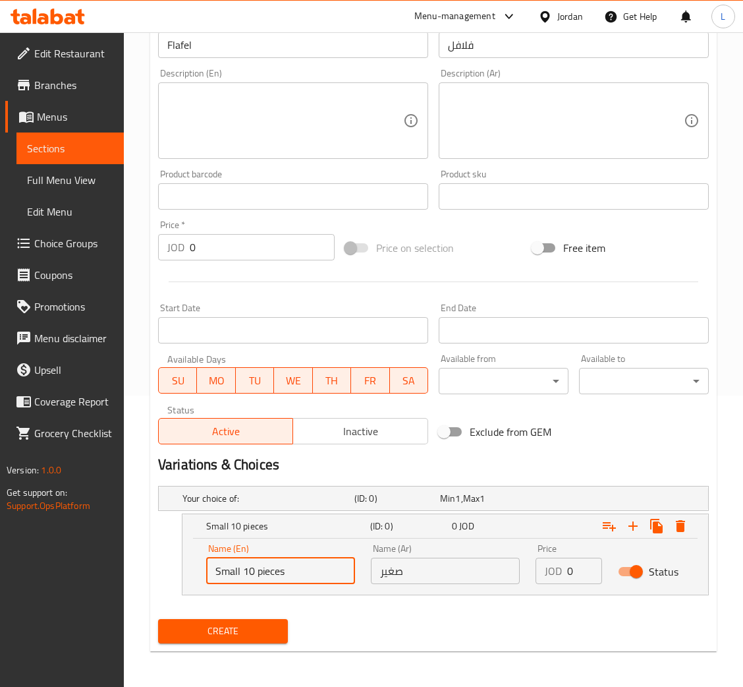
click at [326, 576] on input "Small 10 pieces" at bounding box center [280, 571] width 149 height 26
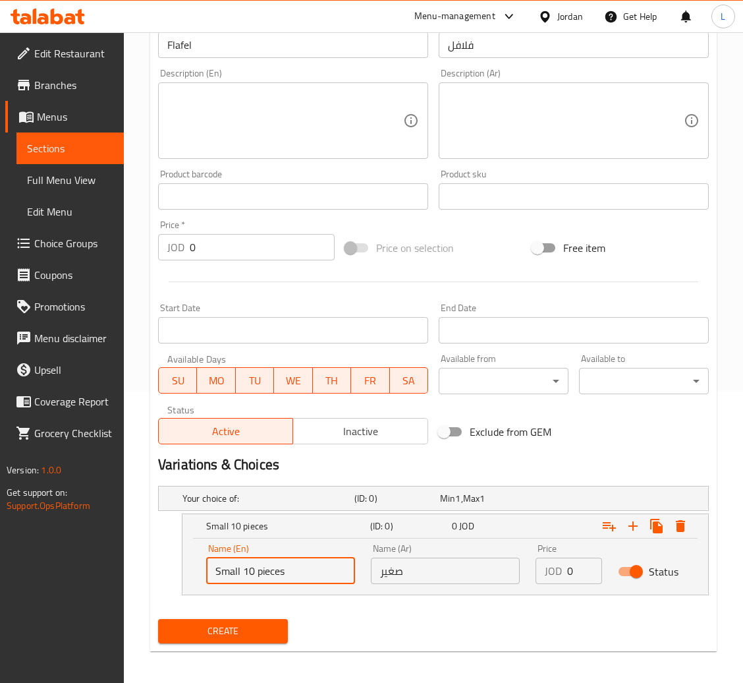
type input "Small 10 pieces"
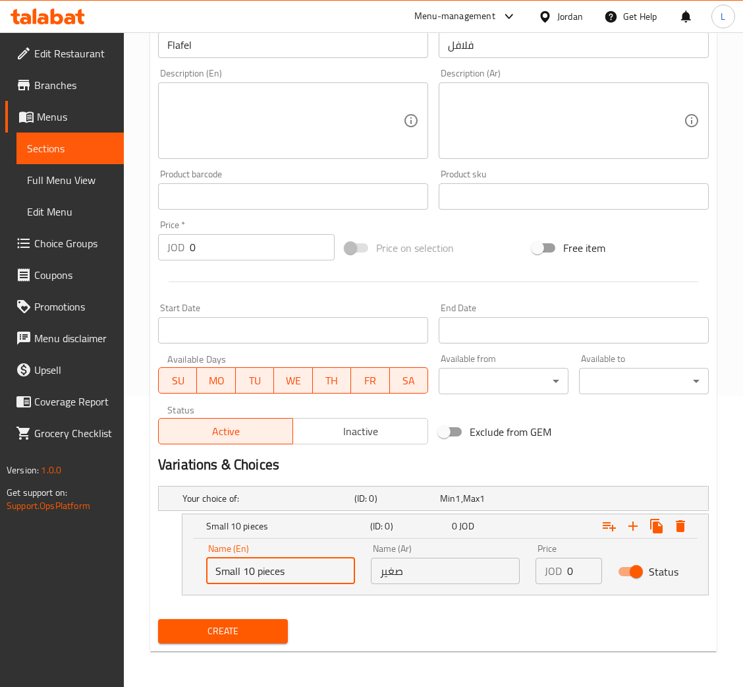
click at [417, 579] on input "صغير" at bounding box center [445, 571] width 149 height 26
paste input "10 قطع"
type input "صغير 10 قطع"
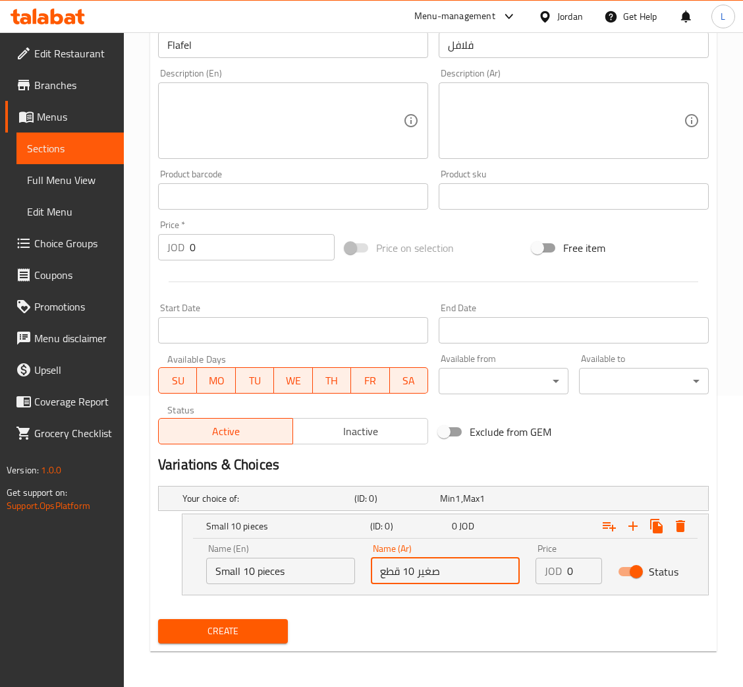
click at [572, 571] on input "0" at bounding box center [584, 571] width 35 height 26
type input "0.25"
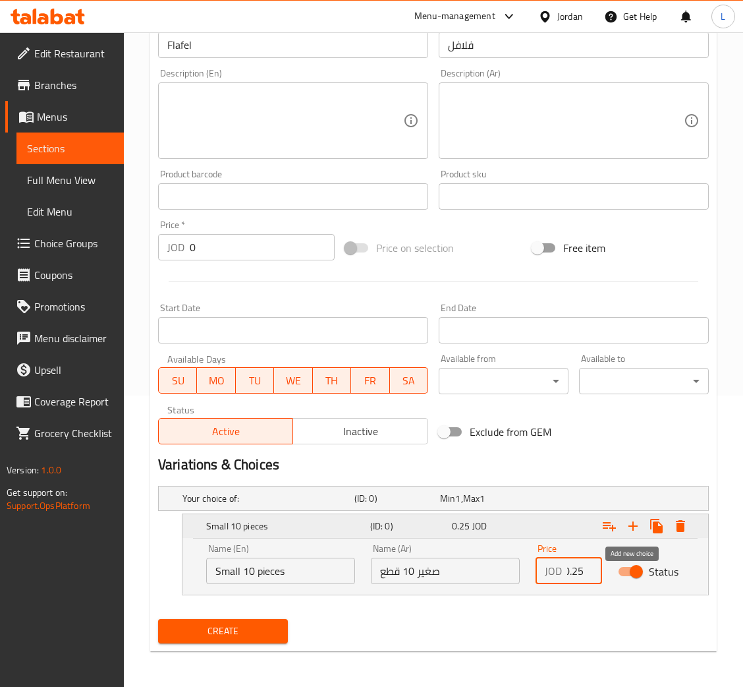
scroll to position [0, 0]
click at [631, 529] on icon "Expand" at bounding box center [633, 526] width 16 height 16
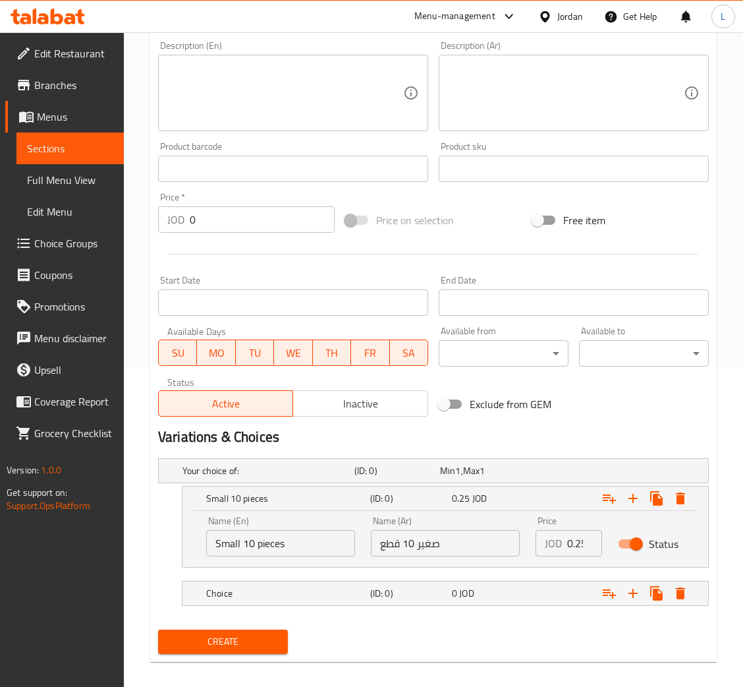
scroll to position [330, 0]
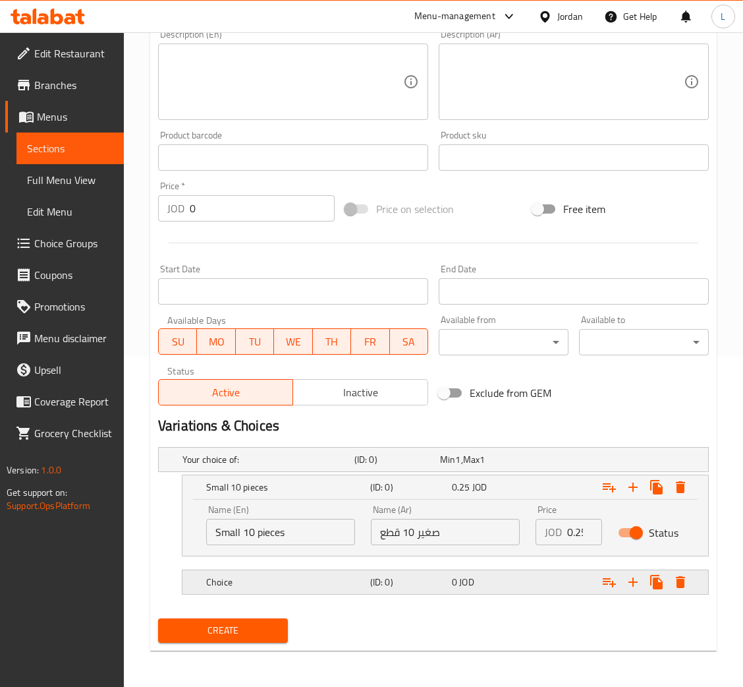
click at [333, 573] on div "Choice" at bounding box center [286, 582] width 164 height 18
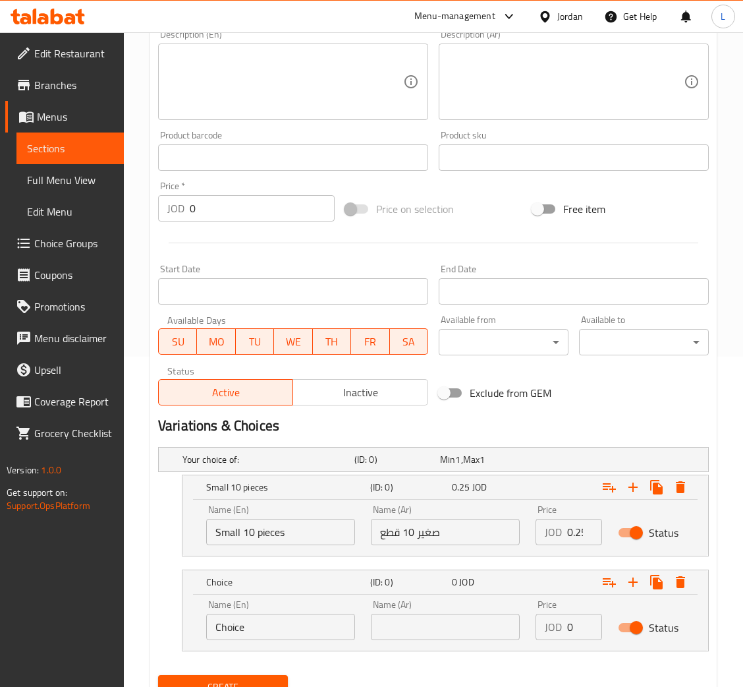
click at [286, 620] on input "Choice" at bounding box center [280, 627] width 149 height 26
click at [463, 617] on input "text" at bounding box center [445, 627] width 149 height 26
type input "d"
click at [326, 620] on input "Choice" at bounding box center [280, 627] width 149 height 26
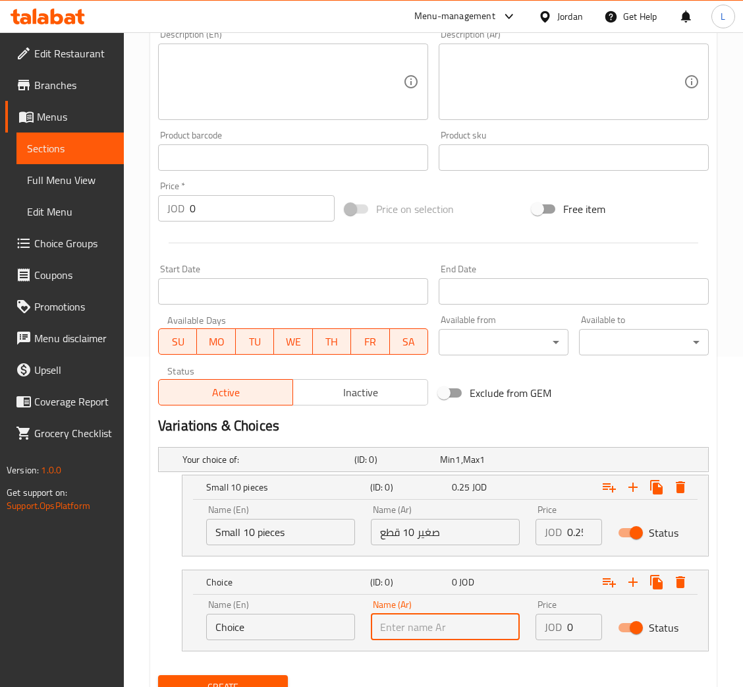
click at [420, 627] on input "text" at bounding box center [445, 627] width 149 height 26
click at [420, 627] on input "فلافل محشي" at bounding box center [445, 627] width 149 height 26
click at [503, 628] on input "فلافل محشي" at bounding box center [445, 627] width 149 height 26
click at [503, 628] on input "فلافل محشي بالشطه" at bounding box center [445, 627] width 149 height 26
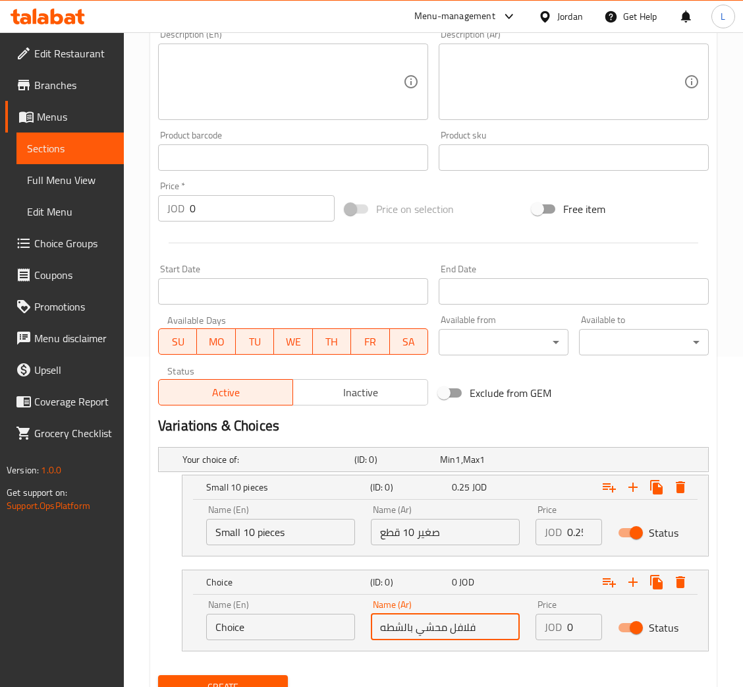
click at [503, 628] on input "فلافل محشي بالشطه" at bounding box center [445, 627] width 149 height 26
type input "فلافل محشي بالشطه"
click at [302, 624] on input "Choice" at bounding box center [280, 627] width 149 height 26
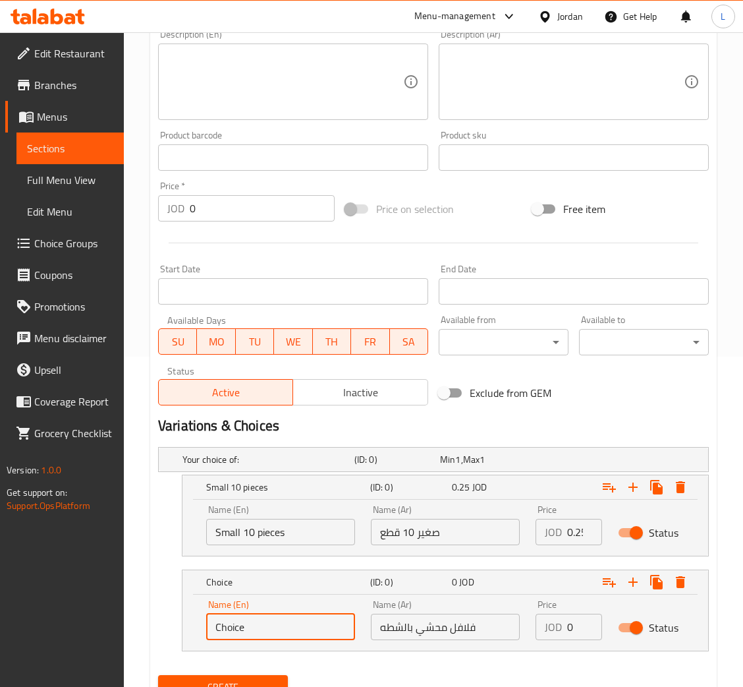
click at [302, 624] on input "Choice" at bounding box center [280, 627] width 149 height 26
paste input "Falafel stuffed with hot pepper"
type input "Falafel stuffed with hot pepper"
click at [567, 626] on input "0" at bounding box center [584, 627] width 35 height 26
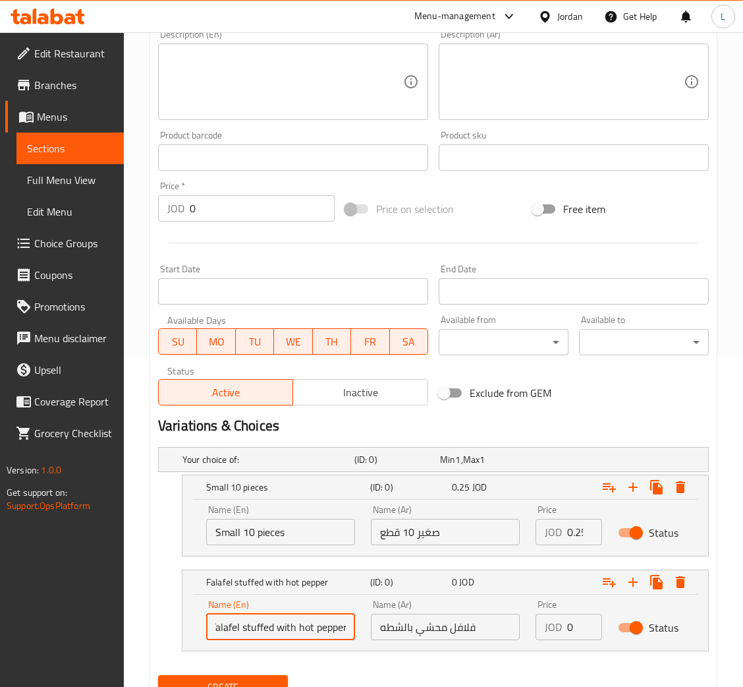
scroll to position [0, 0]
click at [567, 626] on input "0" at bounding box center [584, 627] width 35 height 26
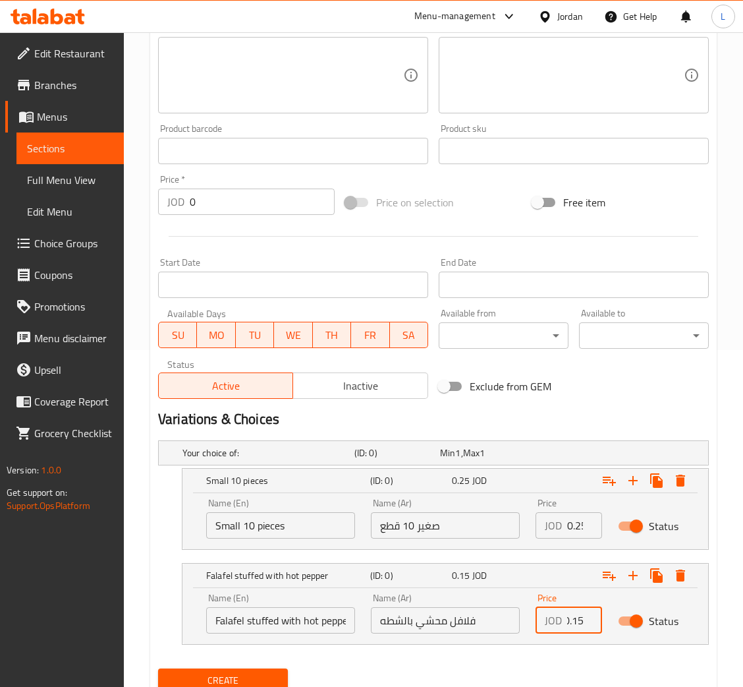
scroll to position [386, 0]
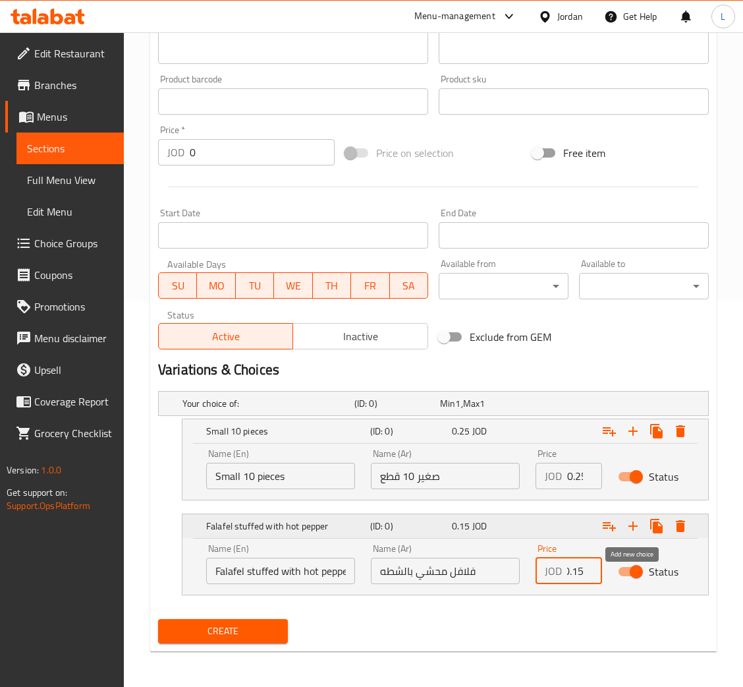
type input "0.15"
click at [635, 520] on icon "Expand" at bounding box center [633, 526] width 16 height 16
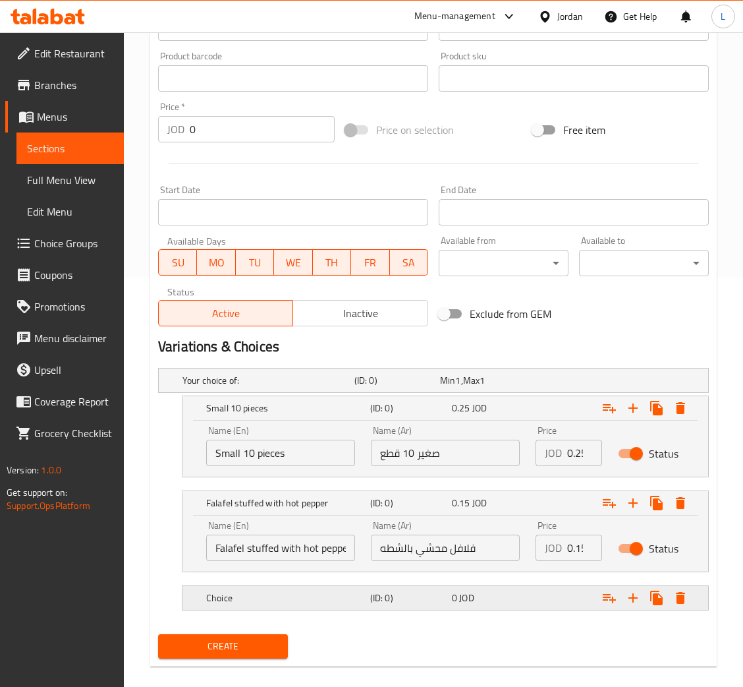
scroll to position [425, 0]
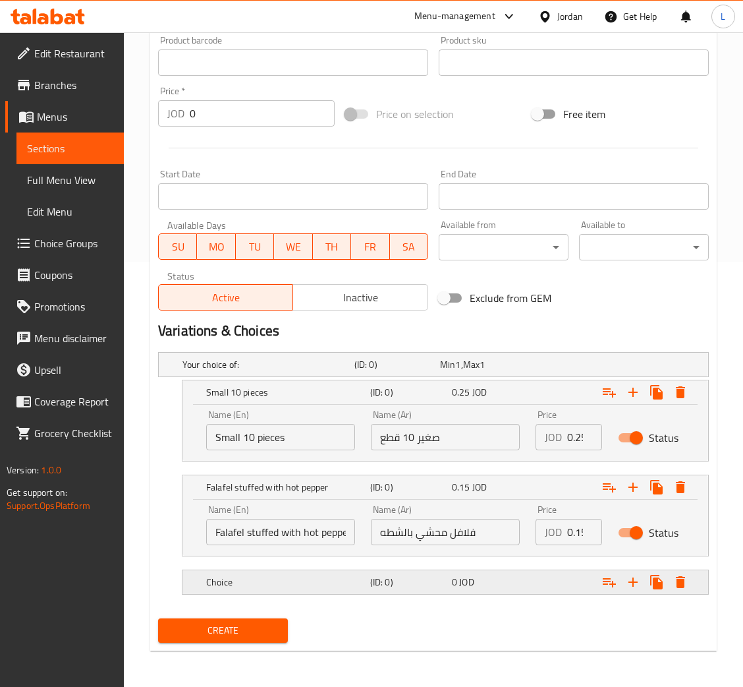
click at [449, 581] on div "0 JOD" at bounding box center [490, 582] width 82 height 18
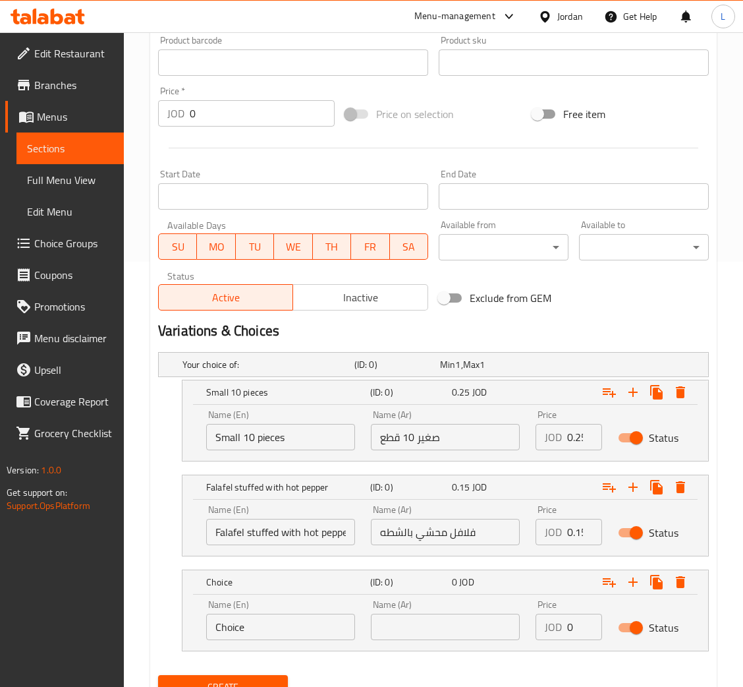
click at [468, 629] on input "text" at bounding box center [445, 627] width 149 height 26
click at [468, 629] on input "فلافل محشي بالجبن" at bounding box center [445, 627] width 149 height 26
type input "فلافل محشي بالجبن"
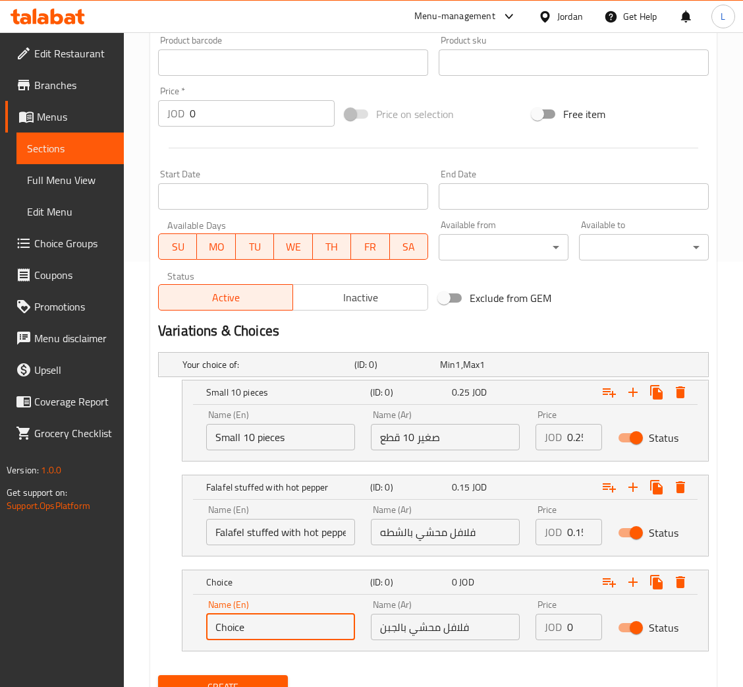
click at [292, 633] on input "Choice" at bounding box center [280, 627] width 149 height 26
paste input "Falafel stuffed with chees"
type input "Falafel stuffed with cheese"
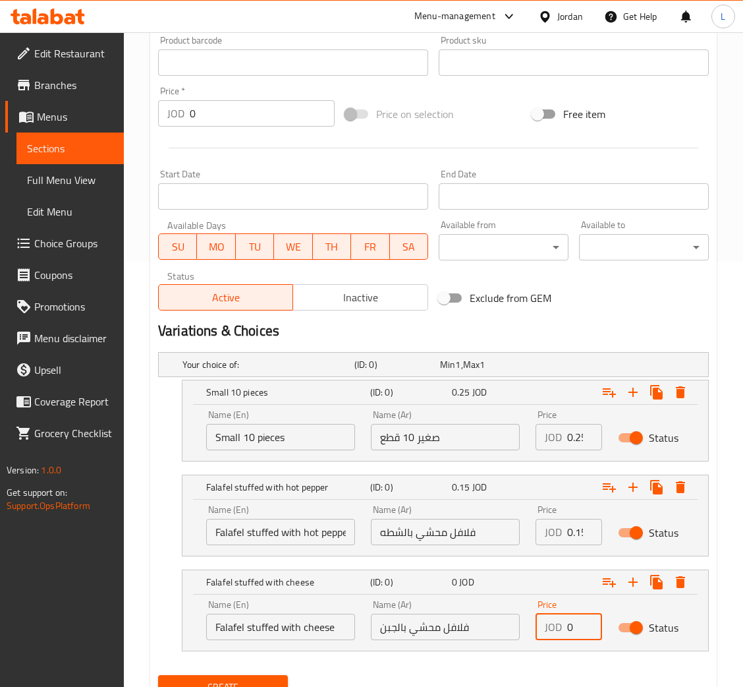
click at [567, 631] on input "0" at bounding box center [584, 627] width 35 height 26
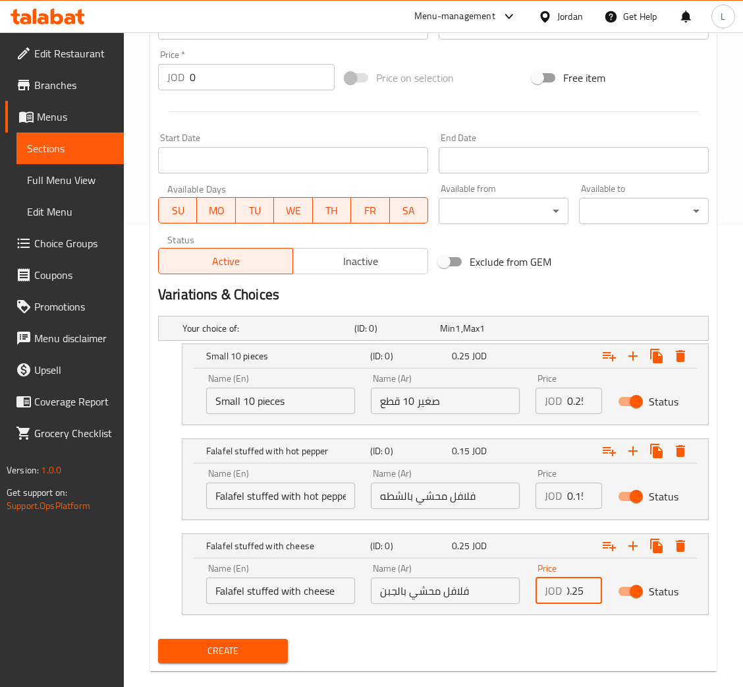
scroll to position [482, 0]
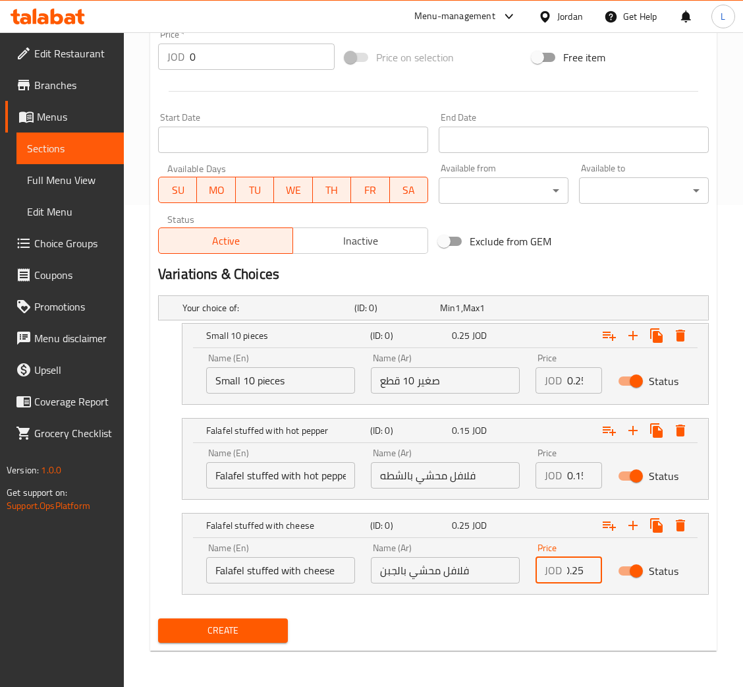
type input "0.25"
click at [252, 626] on span "Create" at bounding box center [223, 630] width 109 height 16
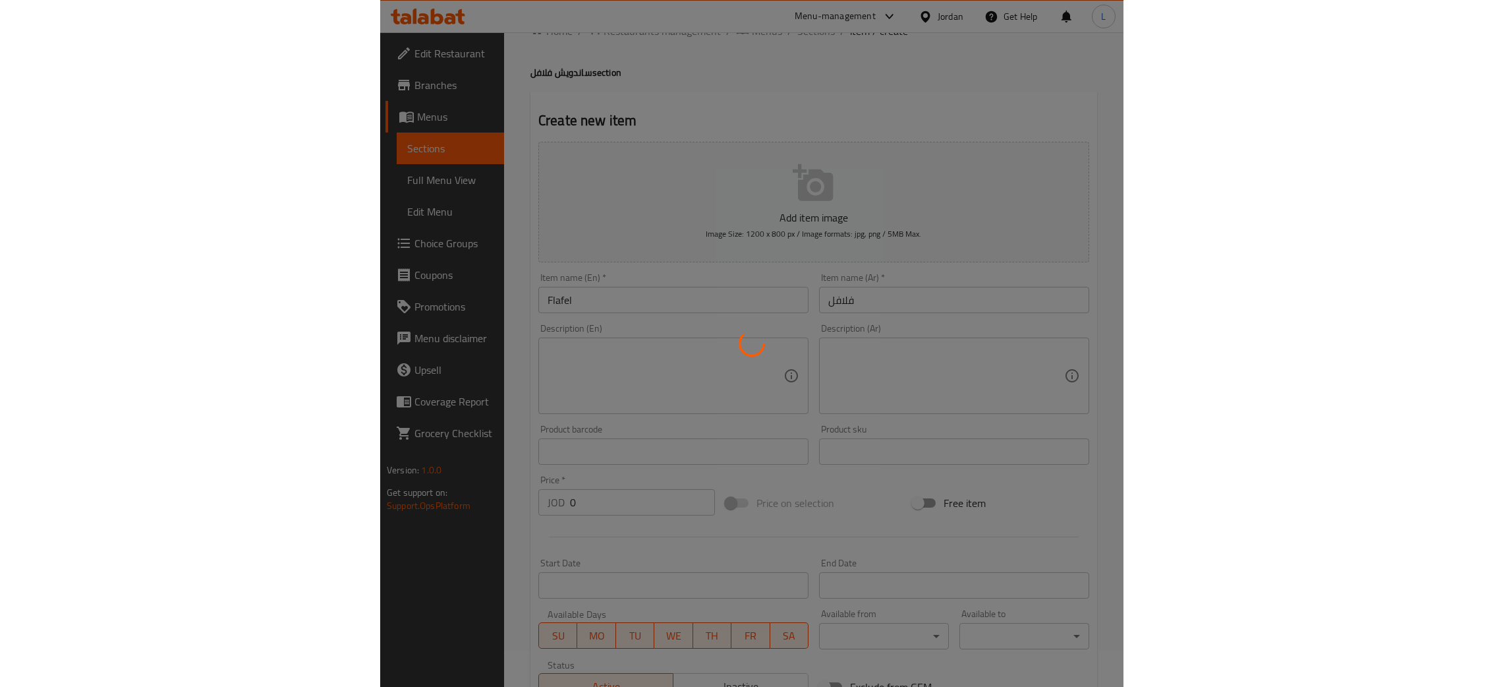
scroll to position [0, 0]
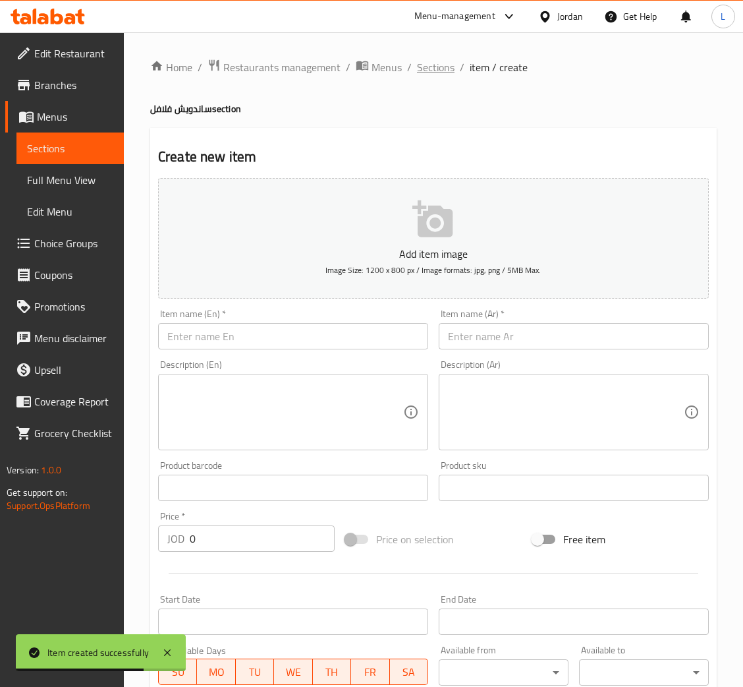
click at [422, 71] on span "Sections" at bounding box center [436, 67] width 38 height 16
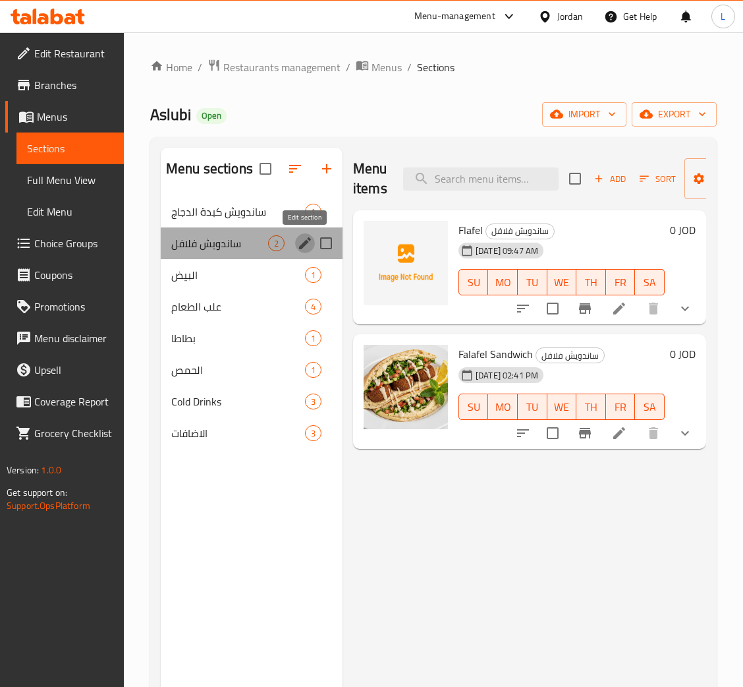
click at [303, 243] on icon "edit" at bounding box center [305, 243] width 12 height 12
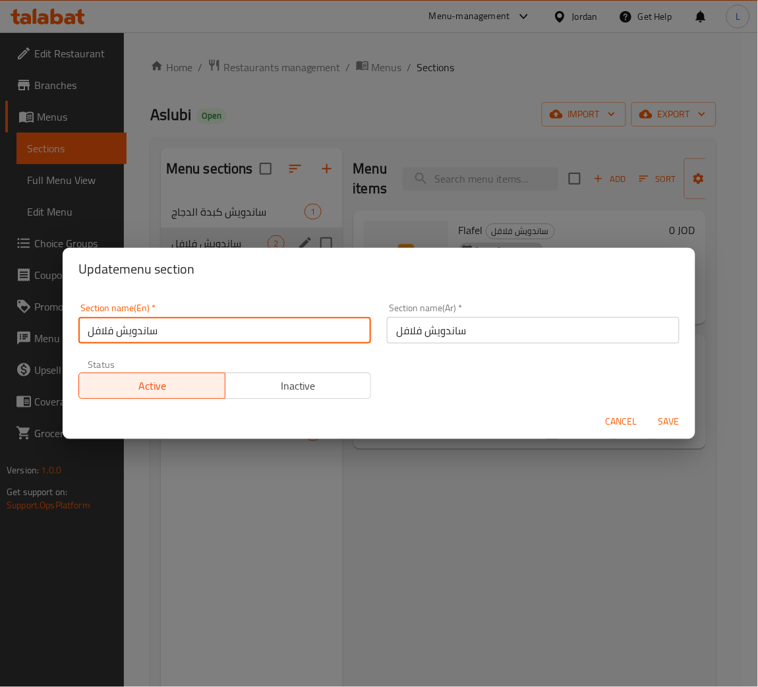
drag, startPoint x: 160, startPoint y: 334, endPoint x: 120, endPoint y: 335, distance: 40.2
click at [120, 335] on input "ساندويش فلافل" at bounding box center [224, 330] width 293 height 26
type input "فلافل"
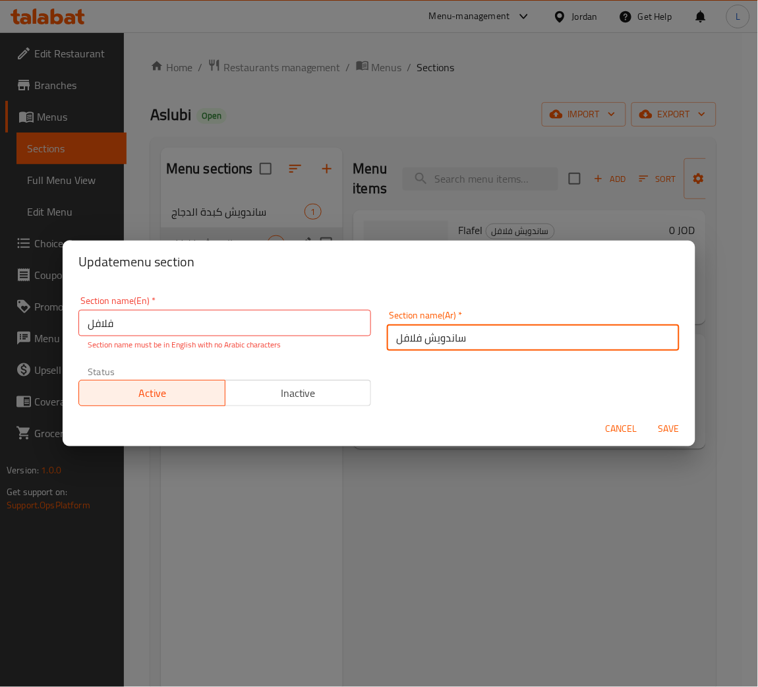
drag, startPoint x: 418, startPoint y: 331, endPoint x: 465, endPoint y: 338, distance: 47.4
click at [465, 338] on input "ساندويش فلافل" at bounding box center [533, 337] width 293 height 26
type input "فلافل"
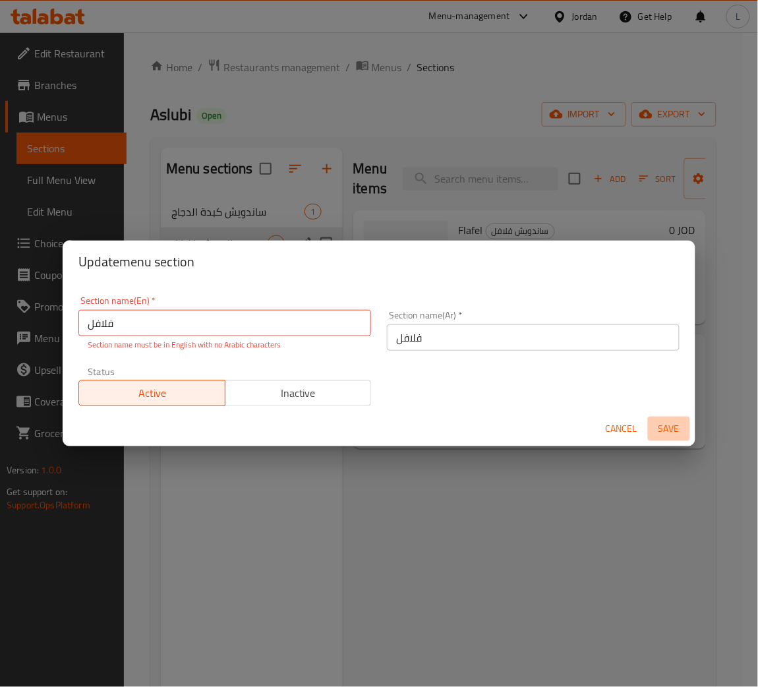
click at [668, 422] on span "Save" at bounding box center [669, 428] width 32 height 16
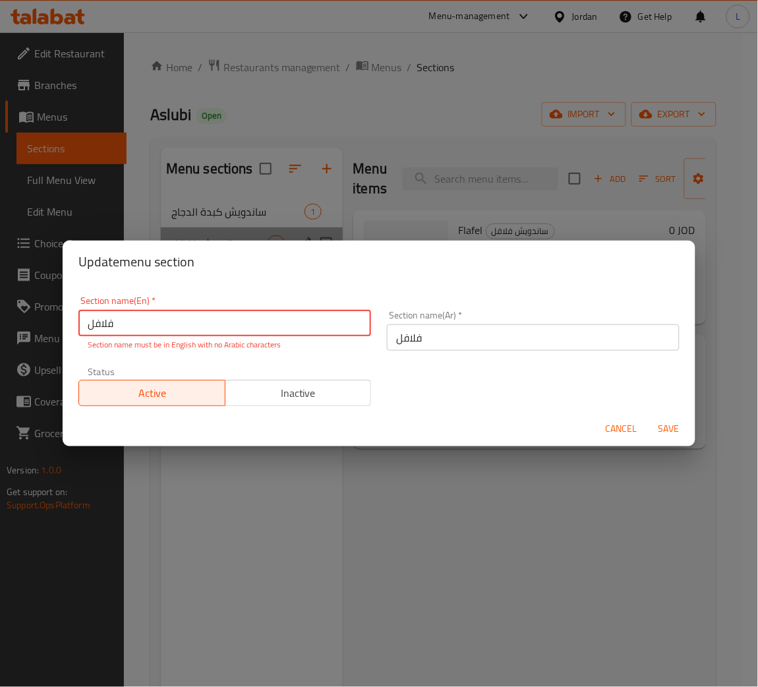
click at [113, 322] on input "فلافل" at bounding box center [224, 323] width 293 height 26
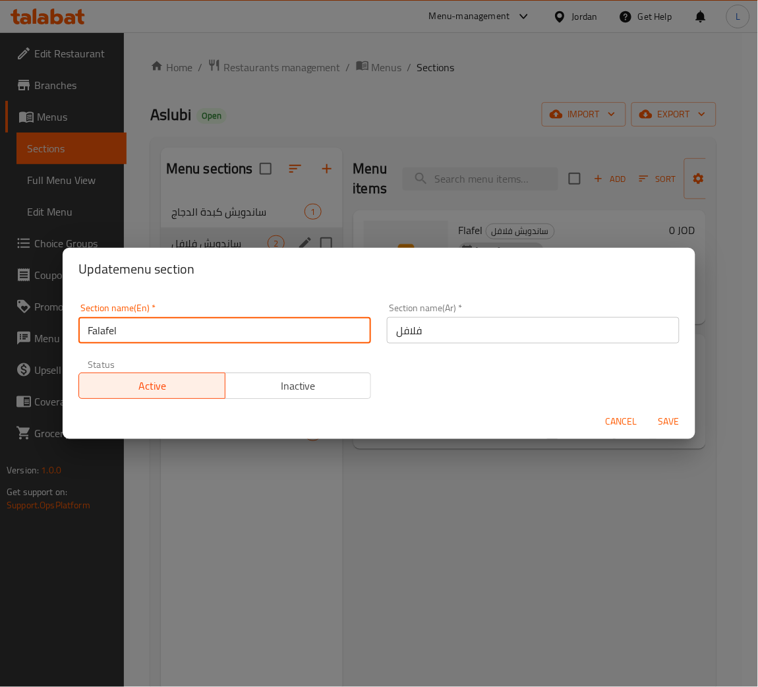
type input "Falafel"
click at [671, 417] on span "Save" at bounding box center [669, 421] width 32 height 16
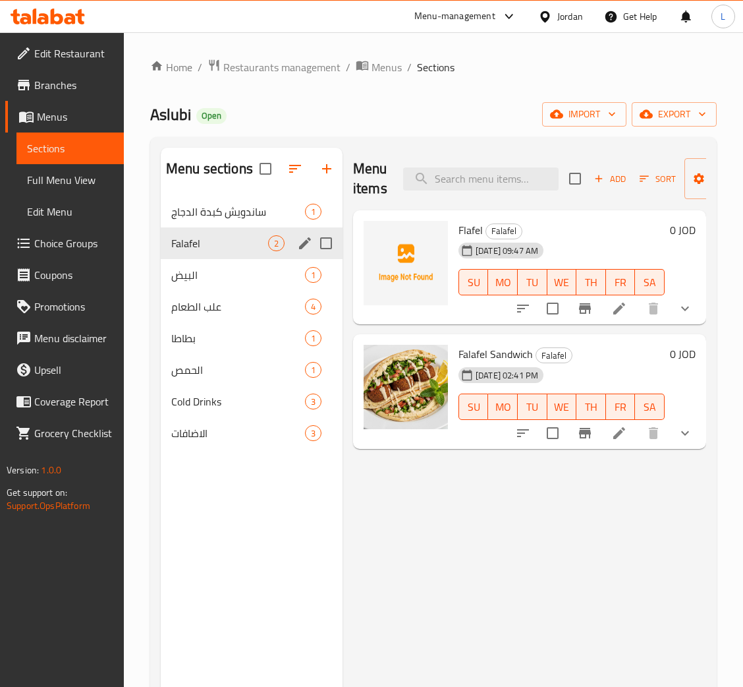
click at [463, 223] on span "Flafel" at bounding box center [471, 230] width 24 height 20
copy span "Flafel"
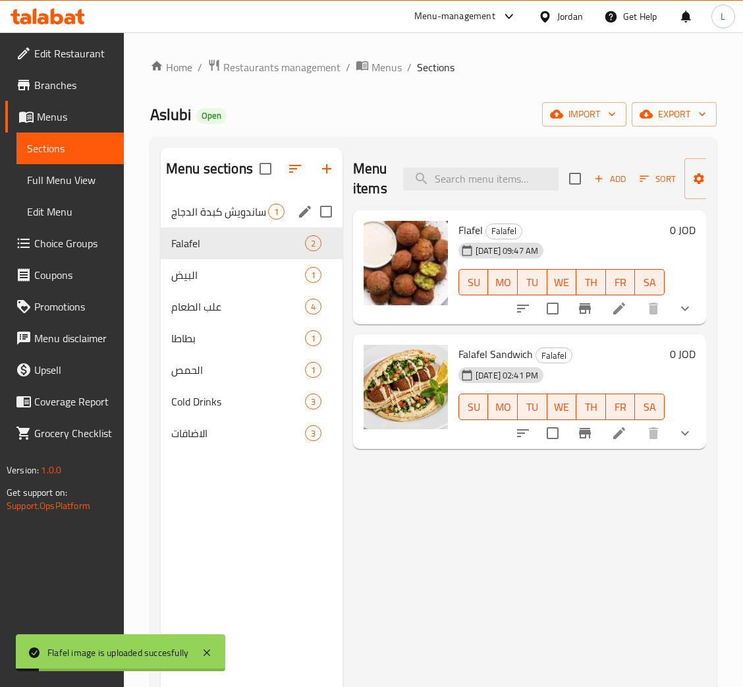
click at [212, 221] on div "ساندويش كبدة الدجاج 1" at bounding box center [252, 212] width 182 height 32
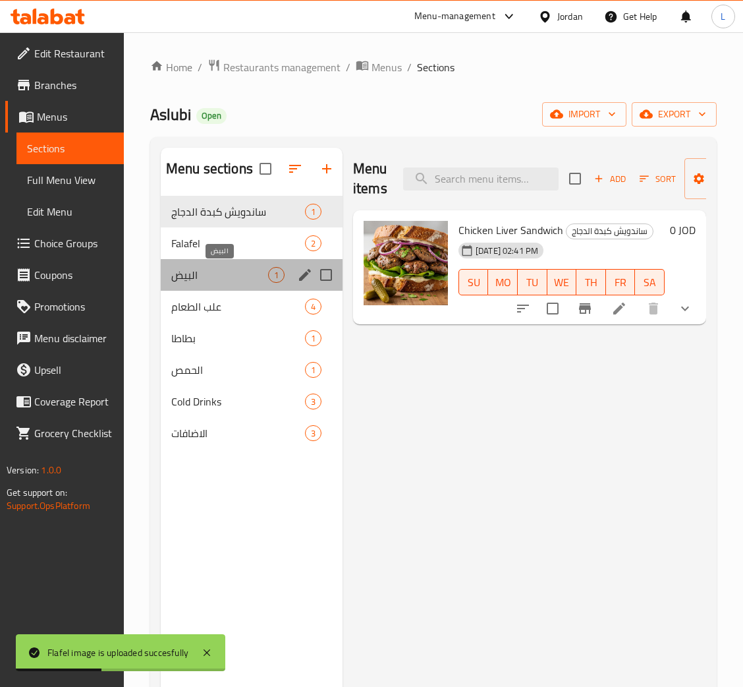
click at [197, 281] on span "البيض" at bounding box center [219, 275] width 97 height 16
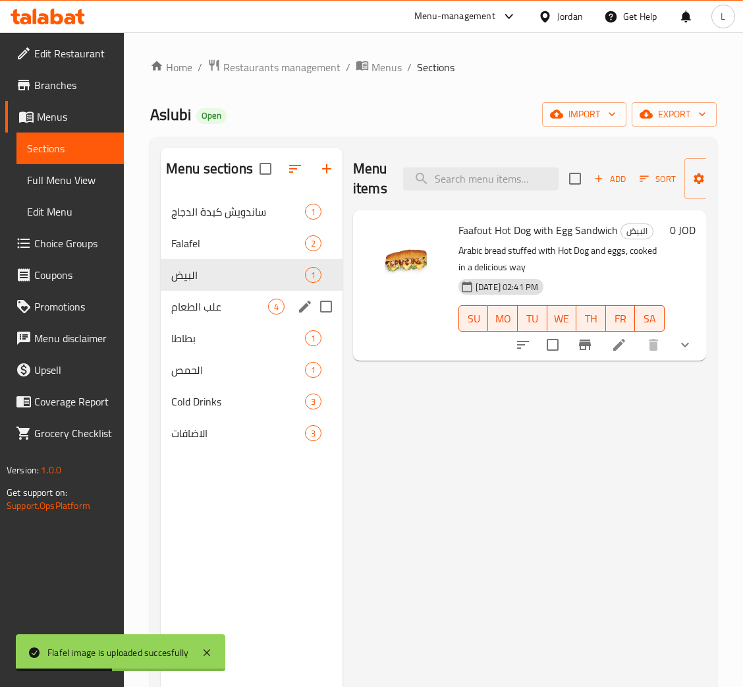
click at [195, 307] on span "علب الطعام" at bounding box center [219, 307] width 97 height 16
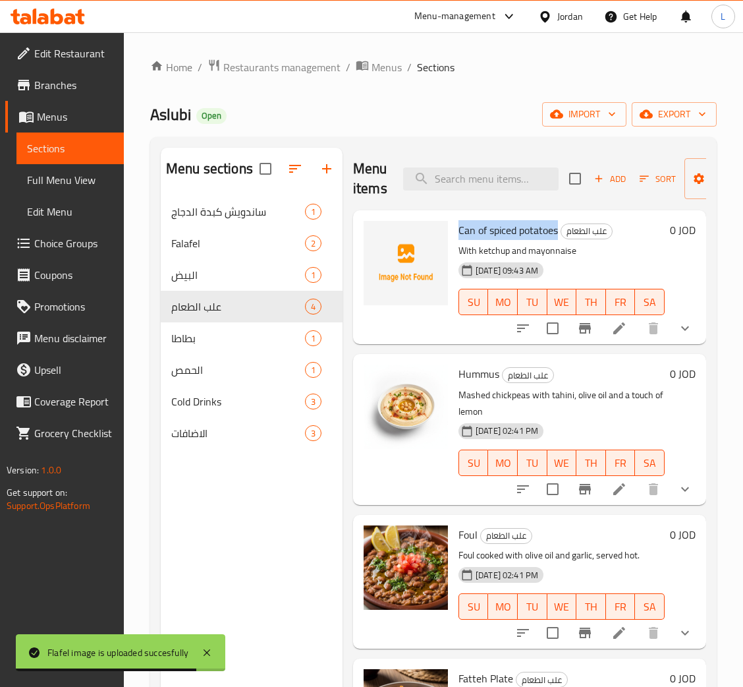
drag, startPoint x: 557, startPoint y: 231, endPoint x: 455, endPoint y: 232, distance: 101.5
click at [455, 232] on div "Can of spiced potatoes علب الطعام With ketchup and mayonnaise 15-10-2025 09:43 …" at bounding box center [561, 277] width 217 height 123
copy span "Can of spiced potatoes"
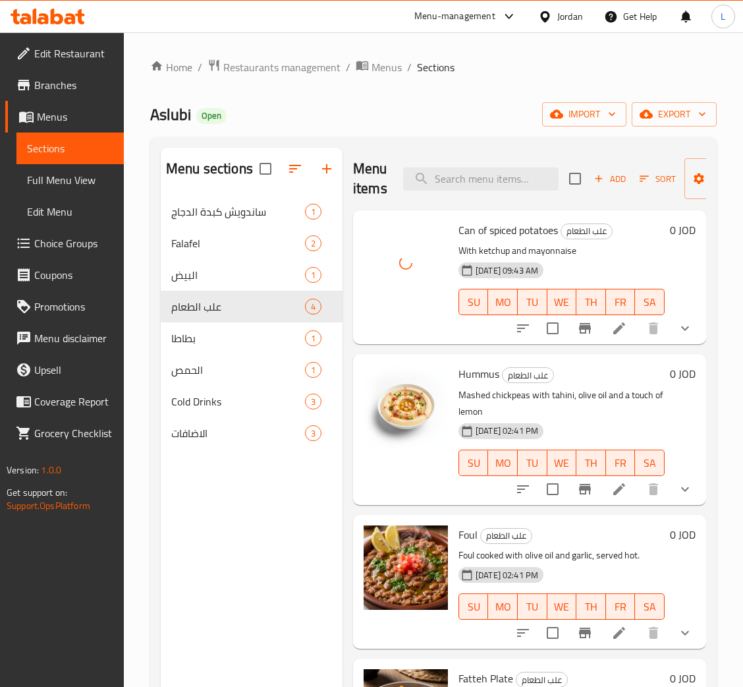
click at [465, 99] on div "Home / Restaurants management / Menus / Sections Aslubi Open import export Menu…" at bounding box center [433, 452] width 567 height 786
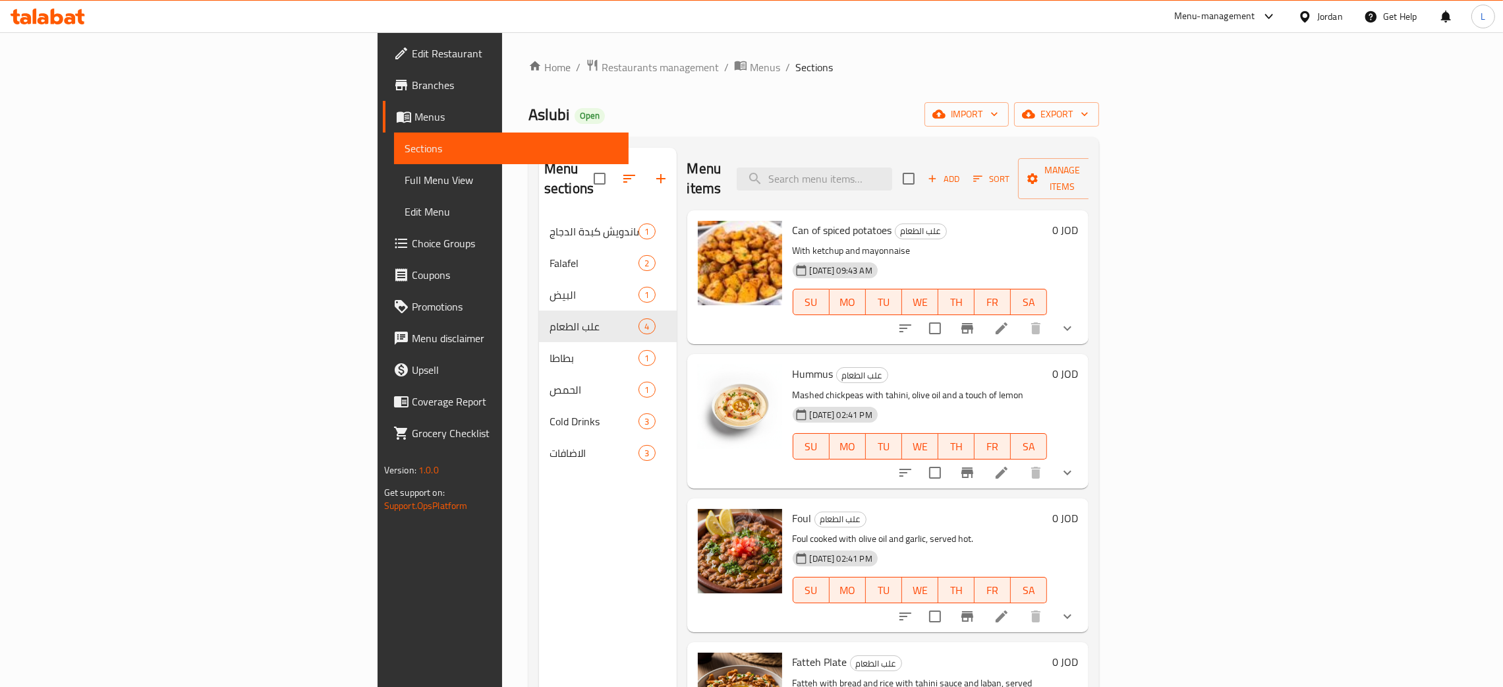
click at [57, 22] on icon at bounding box center [57, 17] width 13 height 16
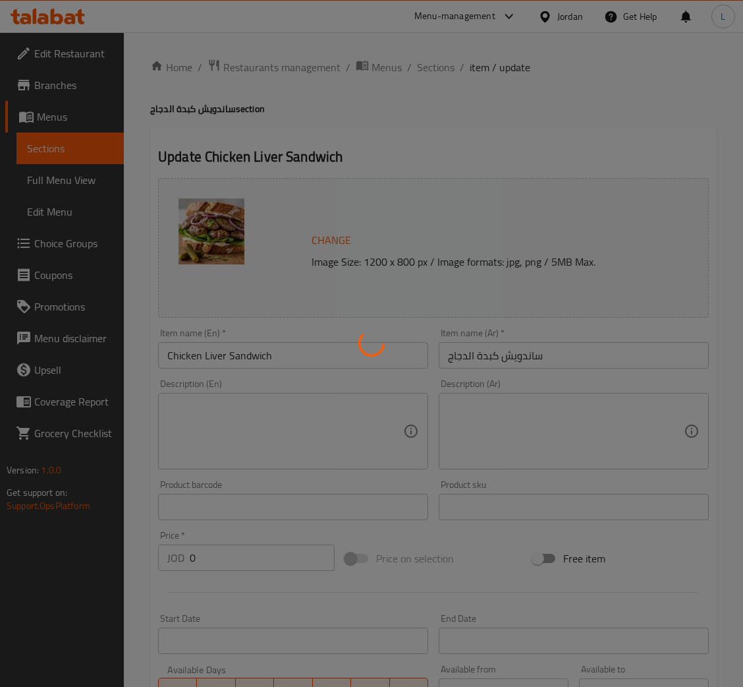
type input "اختيارك من"
type input "0"
type input "اختيارك من الخبز"
type input "1"
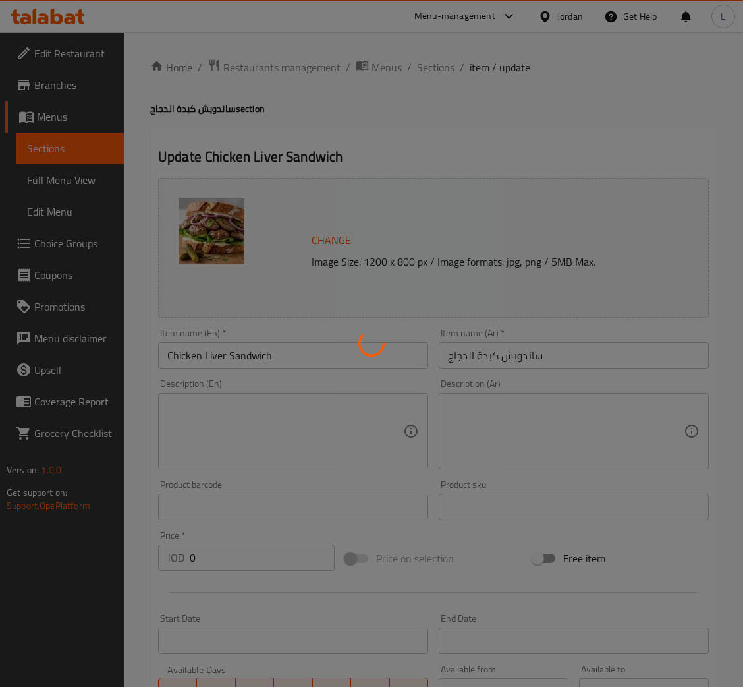
type input "1"
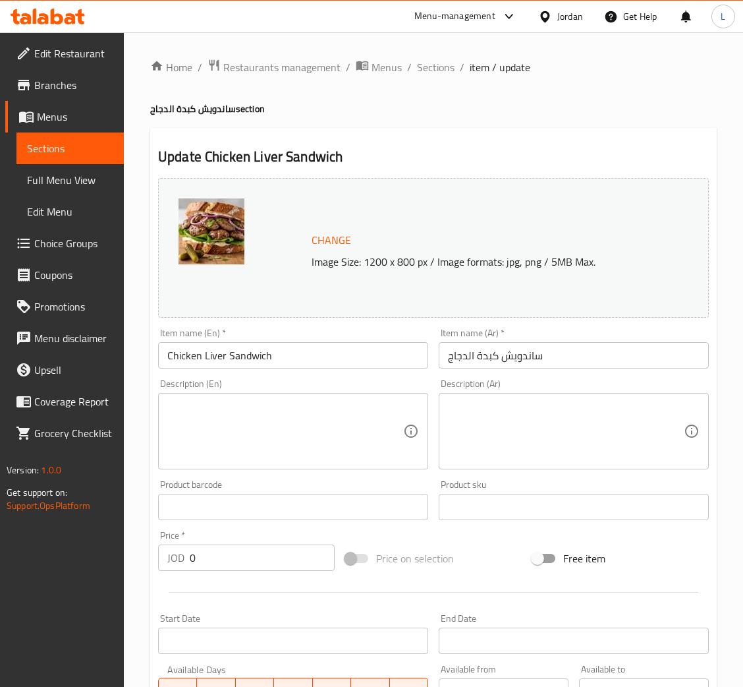
click at [60, 245] on span "Choice Groups" at bounding box center [73, 243] width 79 height 16
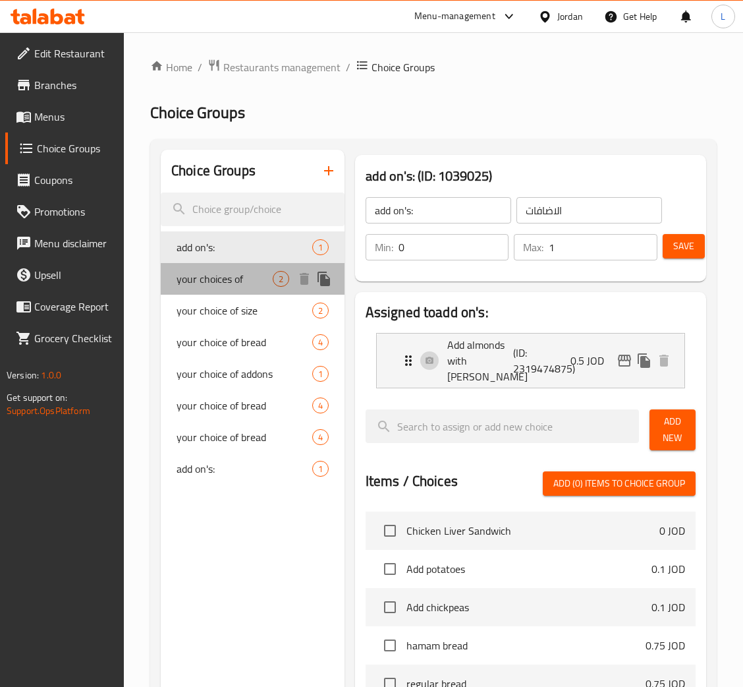
click at [224, 289] on div "your choices of 2" at bounding box center [253, 279] width 184 height 32
type input "your choices of"
type input "اختيارك من"
type input "0"
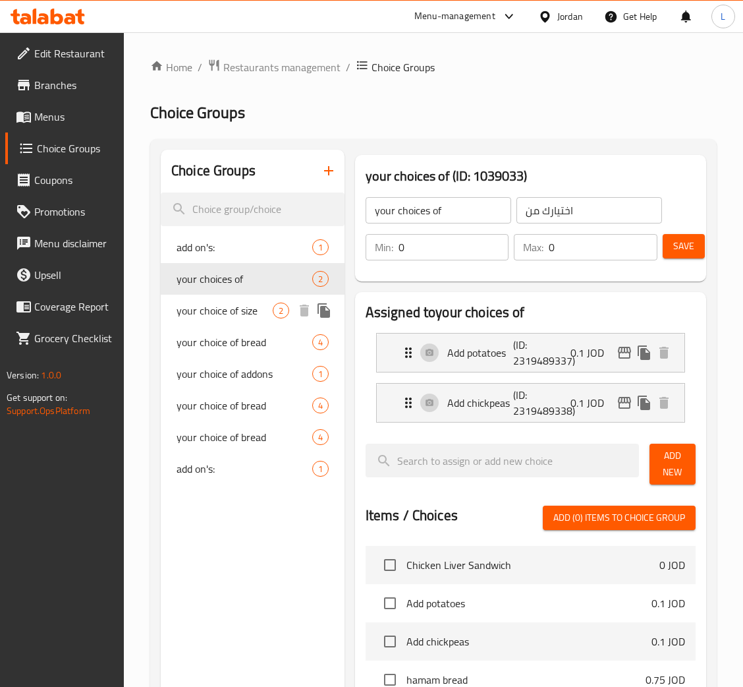
click at [228, 316] on span "your choice of size" at bounding box center [225, 311] width 96 height 16
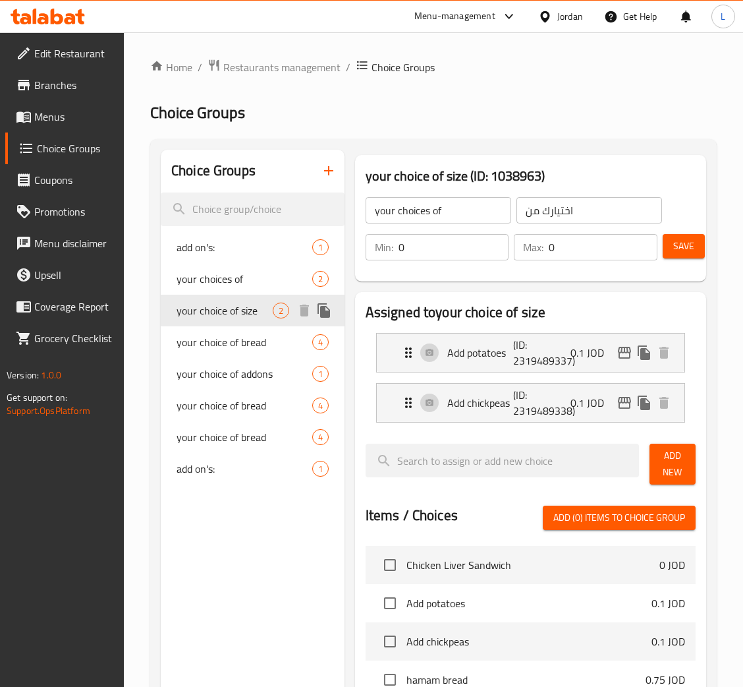
type input "your choice of size"
type input "اختيارك من الحجم"
type input "1"
click at [235, 353] on div "your choice of bread 4" at bounding box center [253, 342] width 184 height 32
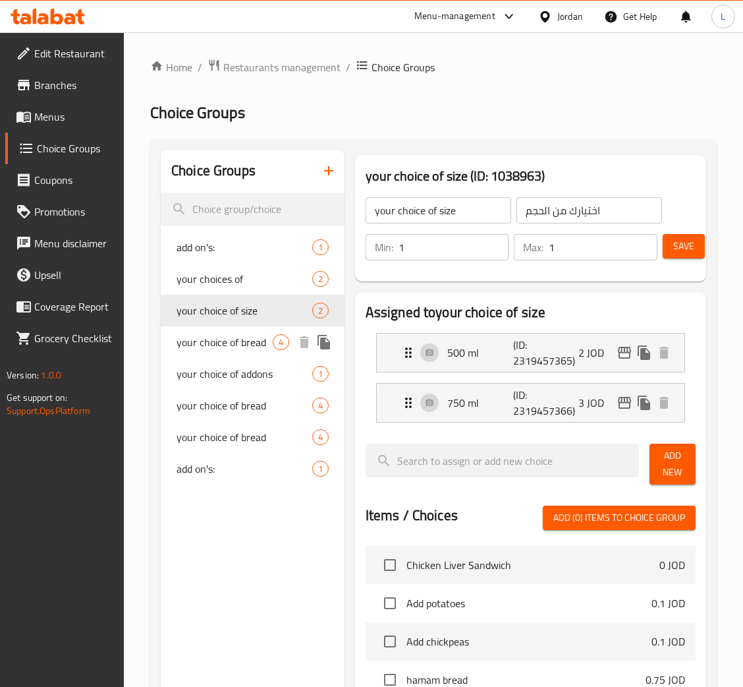
type input "your choice of bread"
type input "اختيارك من الخبز"
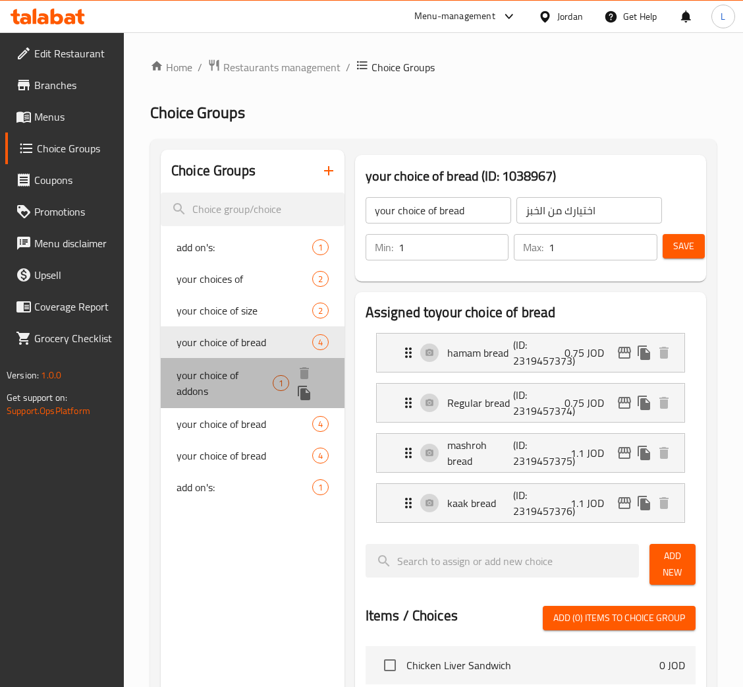
click at [238, 378] on span "your choice of addons" at bounding box center [225, 383] width 96 height 32
type input "your choice of addons"
type input "اختيارك من الاضافات"
type input "0"
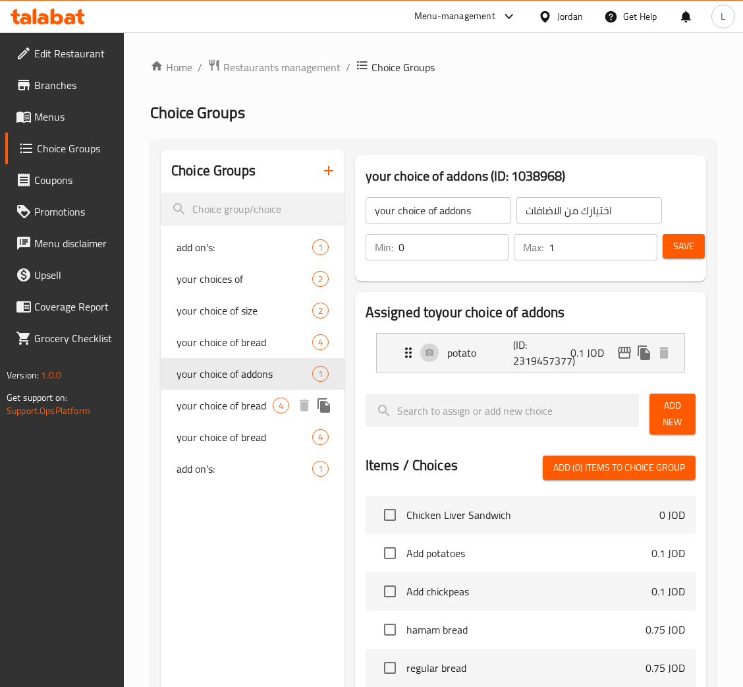
click at [243, 417] on div "your choice of bread 4" at bounding box center [253, 406] width 184 height 32
type input "your choice of bread"
type input "اختيارك من الخبز"
type input "1"
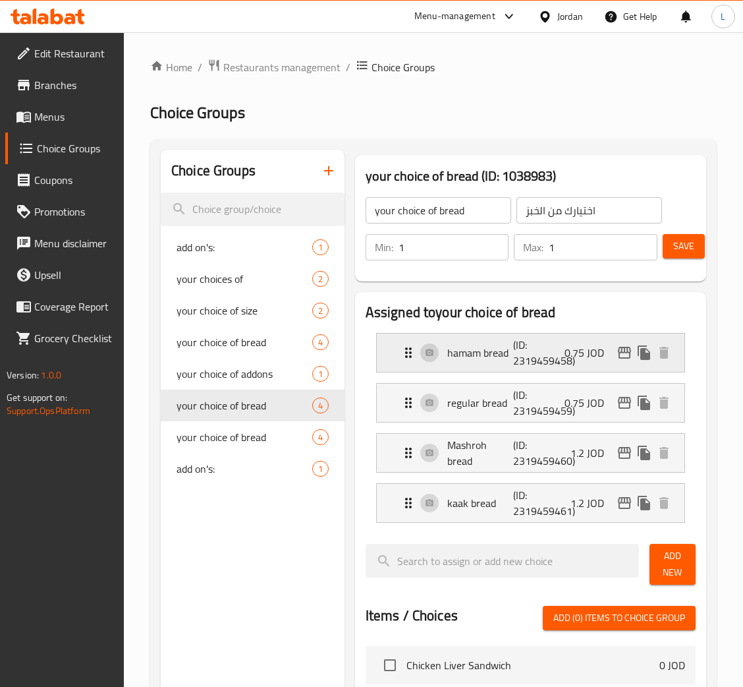
click at [623, 356] on icon "edit" at bounding box center [625, 353] width 16 height 16
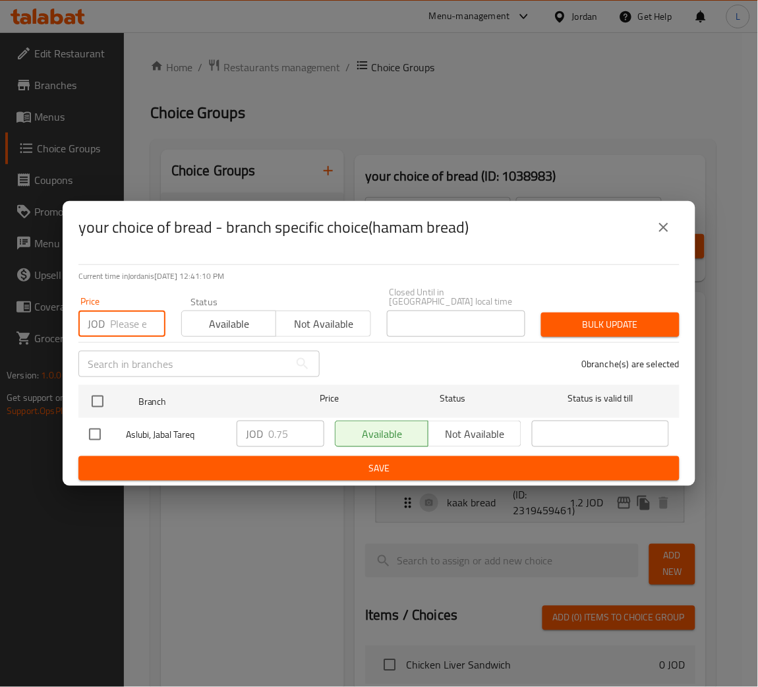
click at [114, 310] on input "number" at bounding box center [137, 323] width 55 height 26
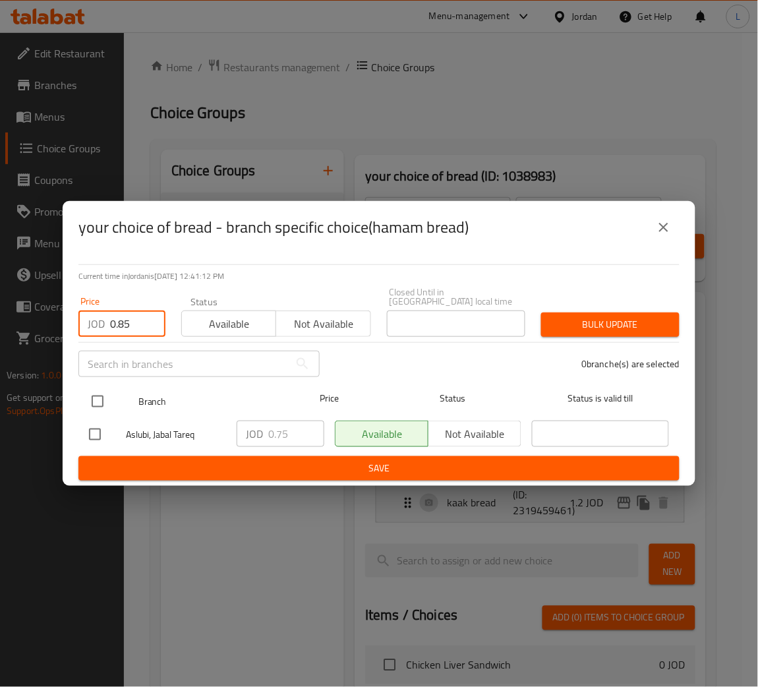
type input "0.85"
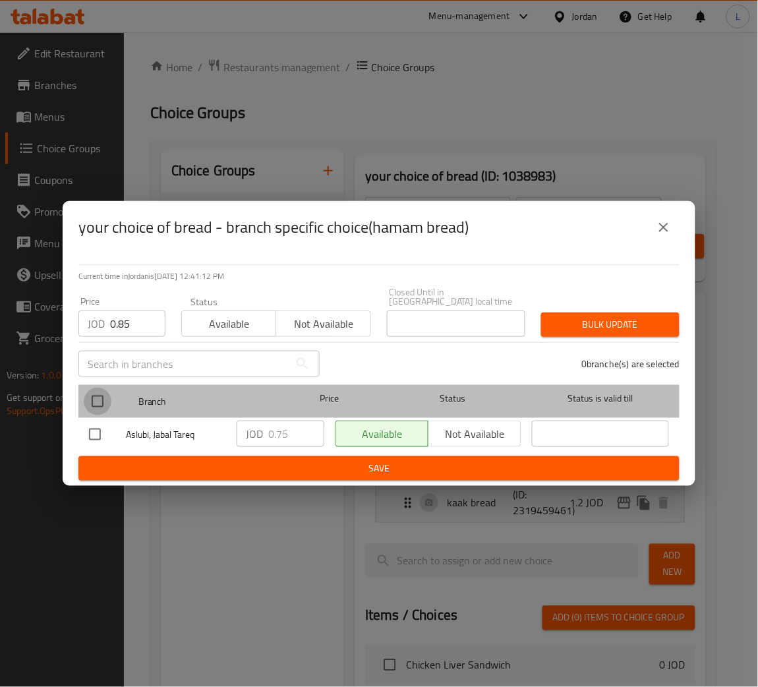
drag, startPoint x: 100, startPoint y: 387, endPoint x: 152, endPoint y: 382, distance: 52.3
click at [100, 389] on input "checkbox" at bounding box center [98, 402] width 28 height 28
checkbox input "true"
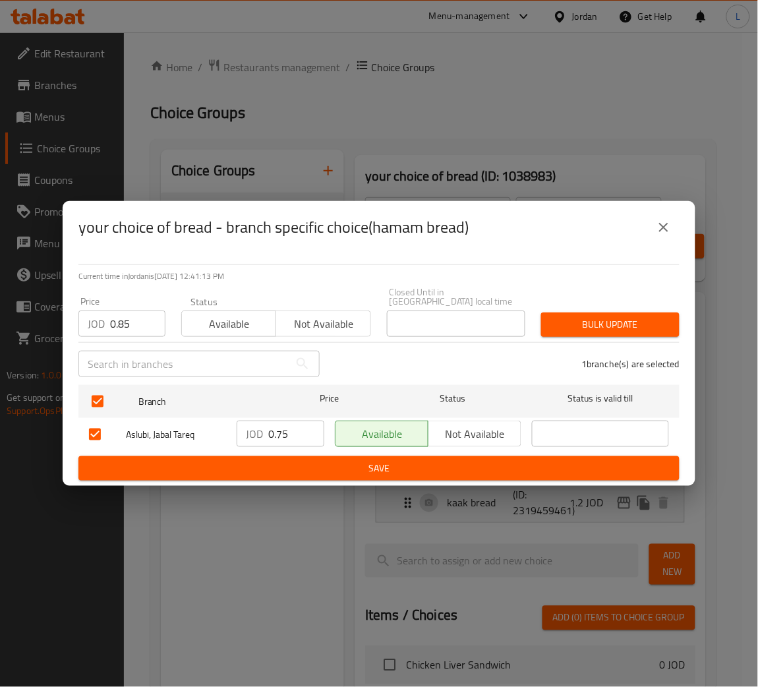
click at [606, 324] on span "Bulk update" at bounding box center [610, 324] width 117 height 16
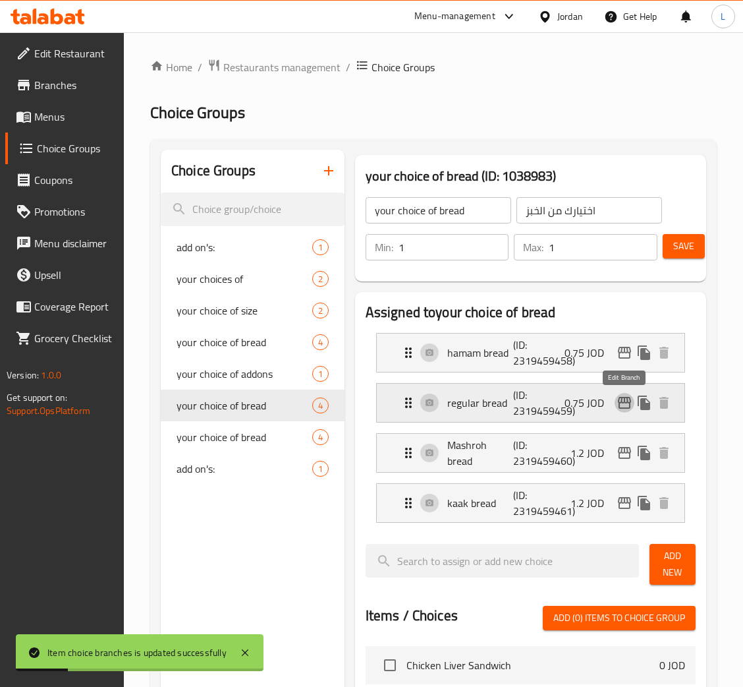
click at [620, 401] on icon "edit" at bounding box center [625, 403] width 16 height 16
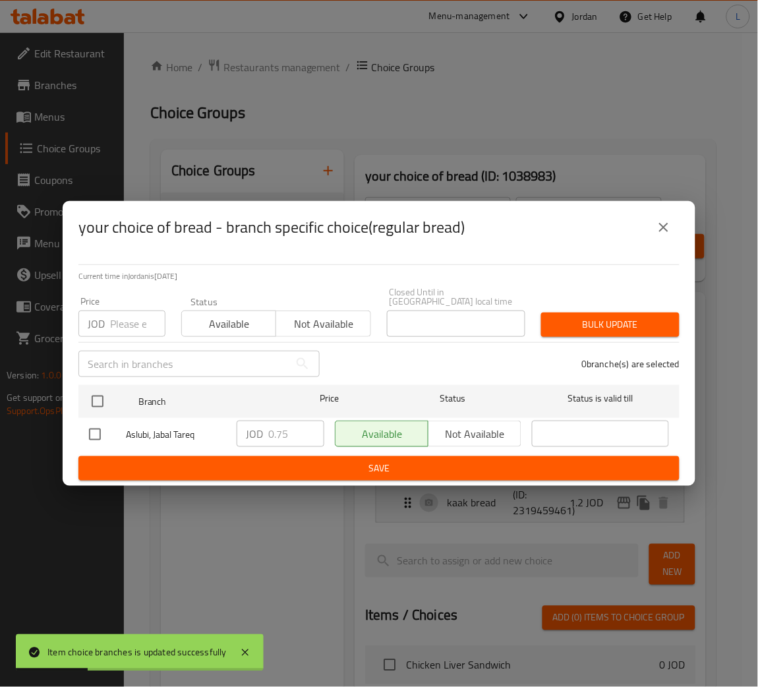
click at [118, 319] on input "number" at bounding box center [137, 323] width 55 height 26
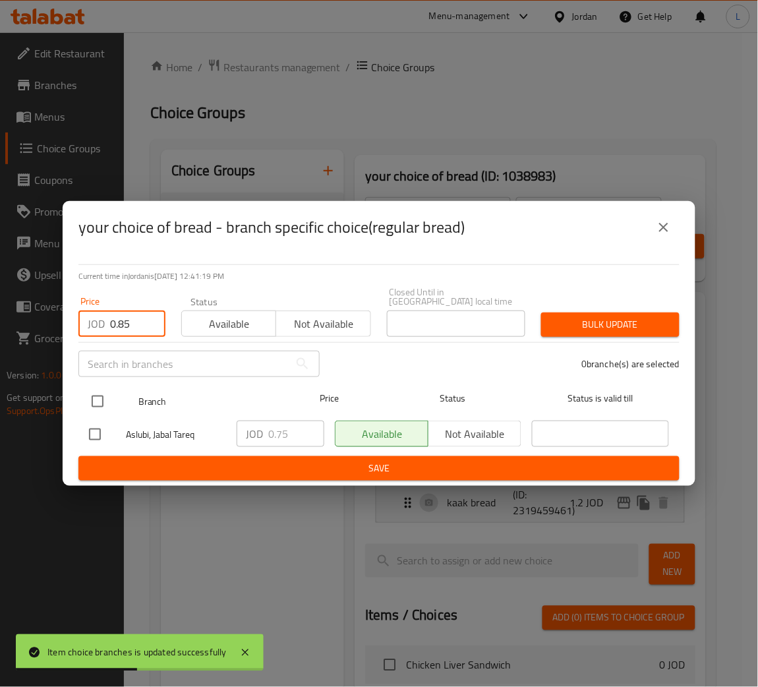
type input "0.85"
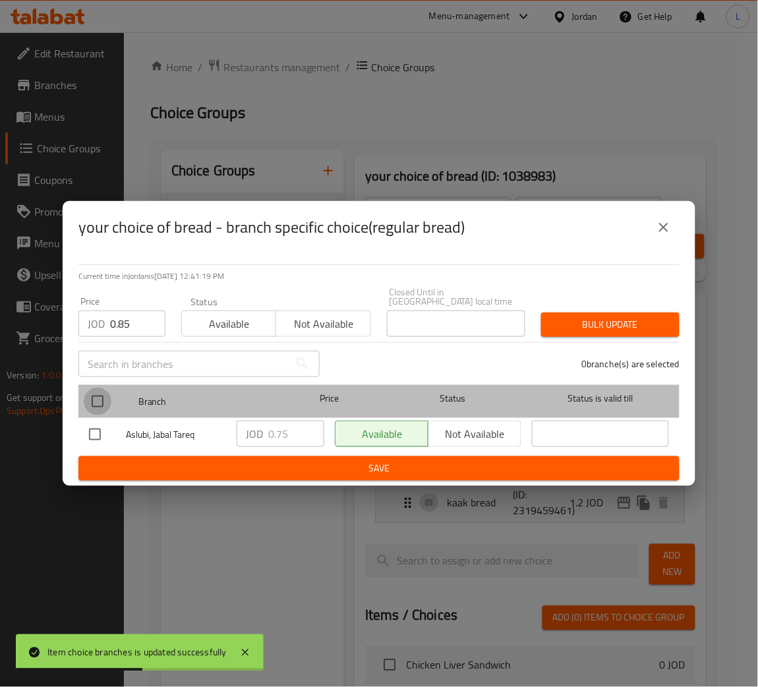
drag, startPoint x: 94, startPoint y: 397, endPoint x: 232, endPoint y: 388, distance: 138.8
click at [94, 397] on input "checkbox" at bounding box center [98, 402] width 28 height 28
checkbox input "true"
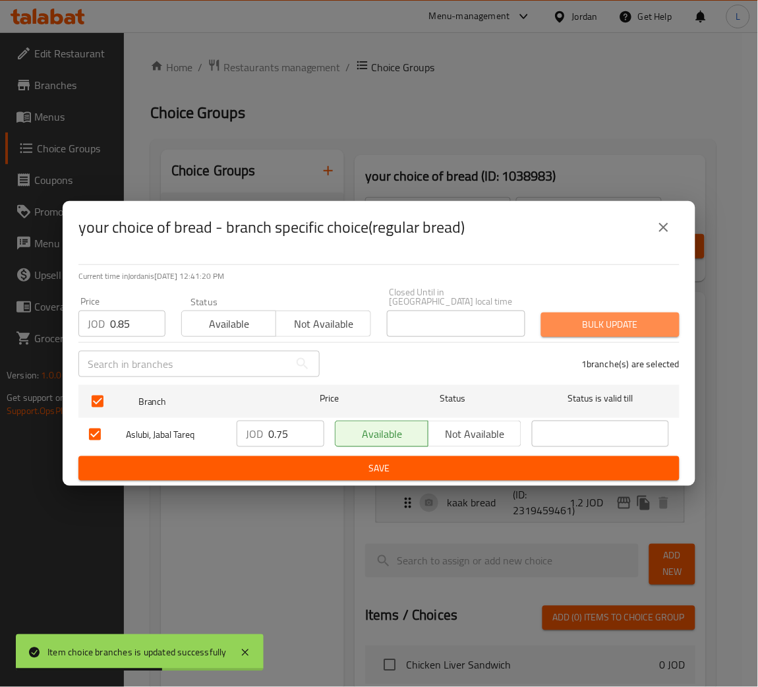
click at [573, 324] on span "Bulk update" at bounding box center [610, 324] width 117 height 16
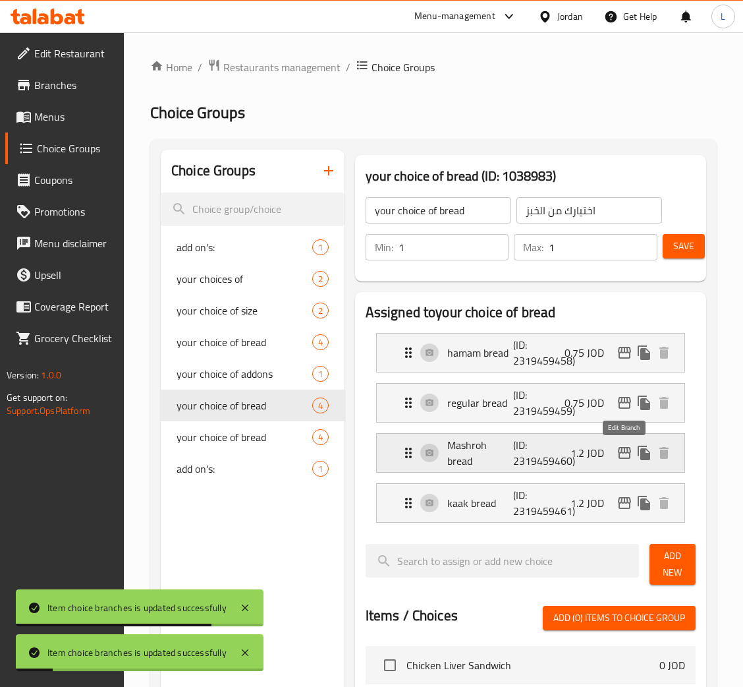
click at [625, 454] on icon "edit" at bounding box center [625, 453] width 16 height 16
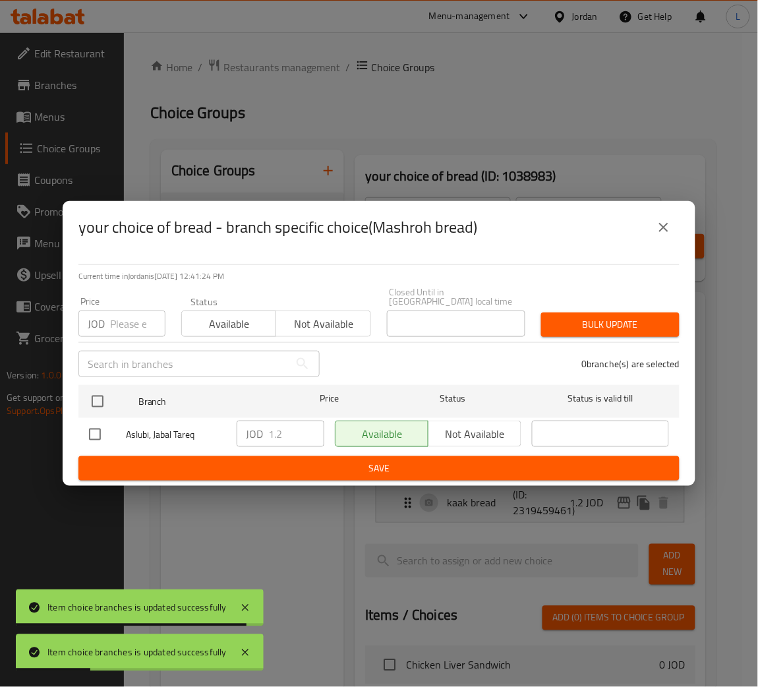
click at [117, 332] on div "Price JOD Price" at bounding box center [122, 317] width 103 height 56
click at [126, 328] on input "number" at bounding box center [137, 323] width 55 height 26
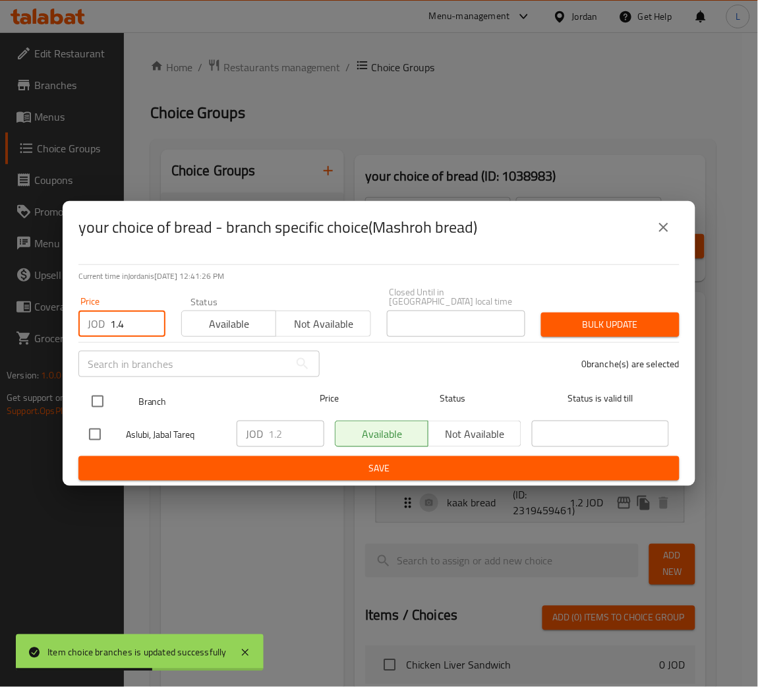
type input "1.4"
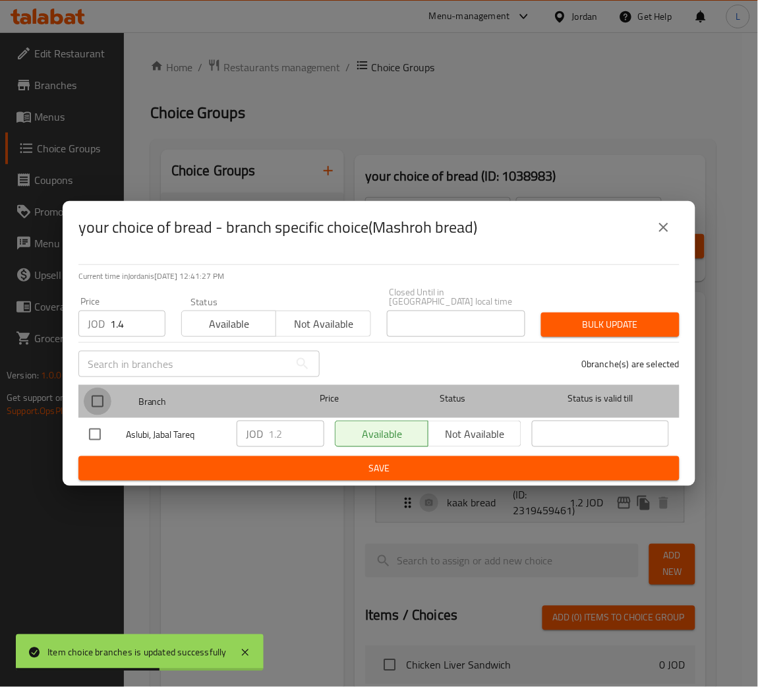
click at [100, 397] on input "checkbox" at bounding box center [98, 402] width 28 height 28
checkbox input "true"
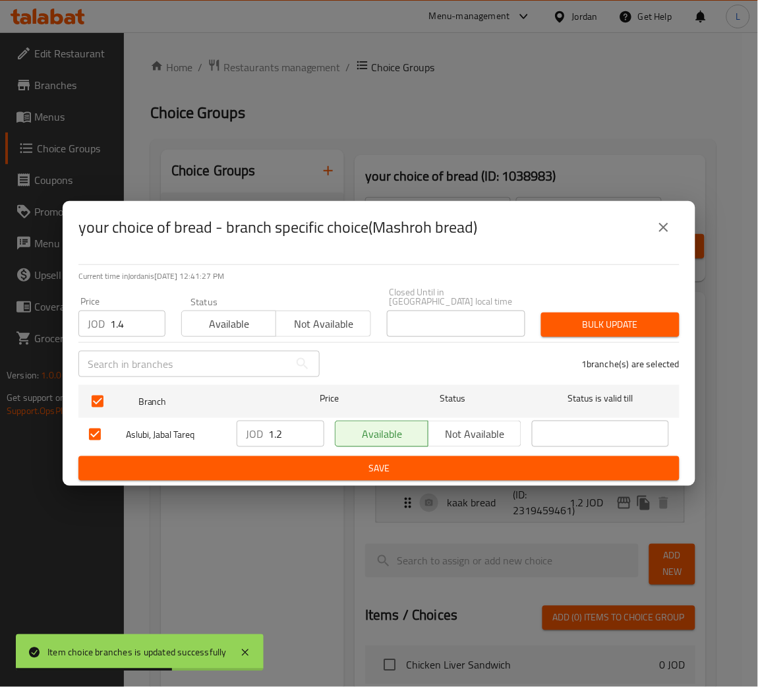
click at [578, 326] on span "Bulk update" at bounding box center [610, 324] width 117 height 16
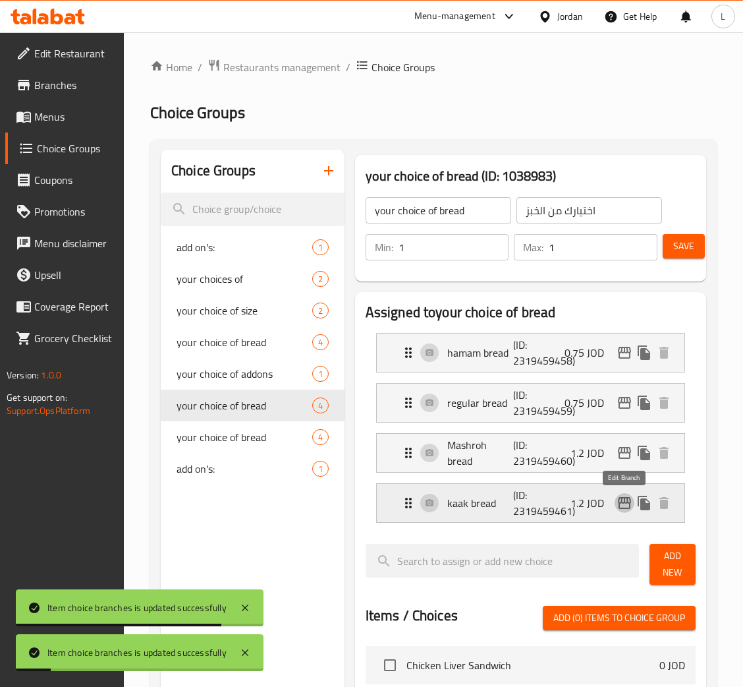
click at [620, 501] on icon "edit" at bounding box center [625, 503] width 16 height 16
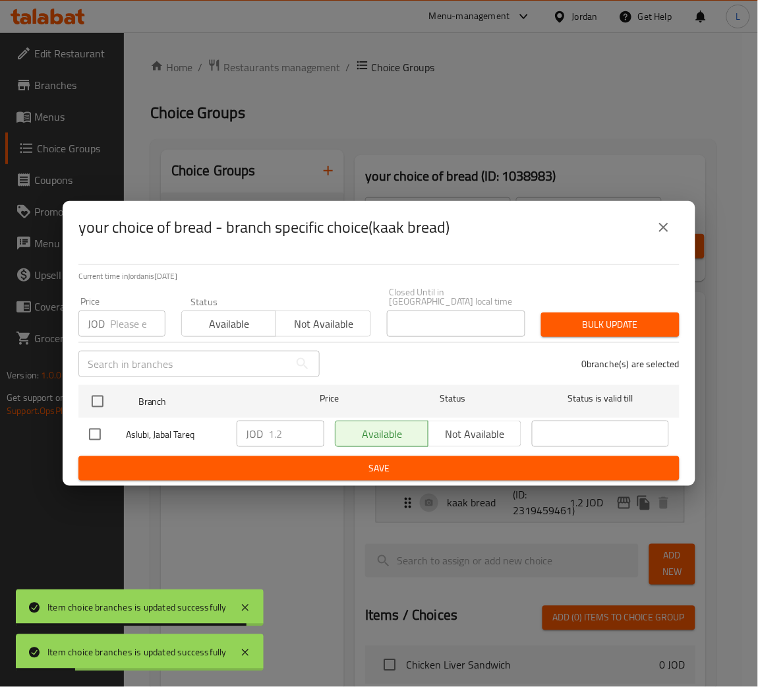
click at [125, 324] on input "number" at bounding box center [137, 323] width 55 height 26
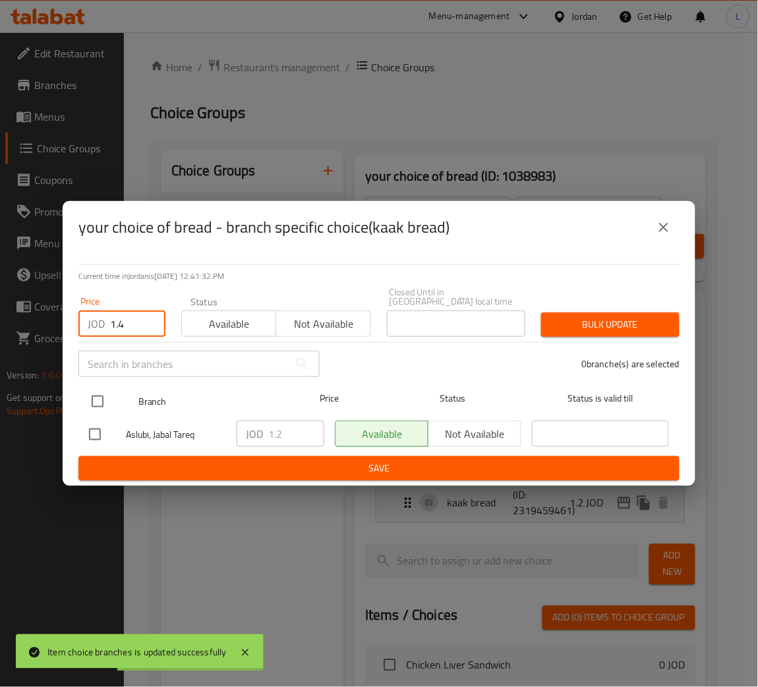
type input "1.4"
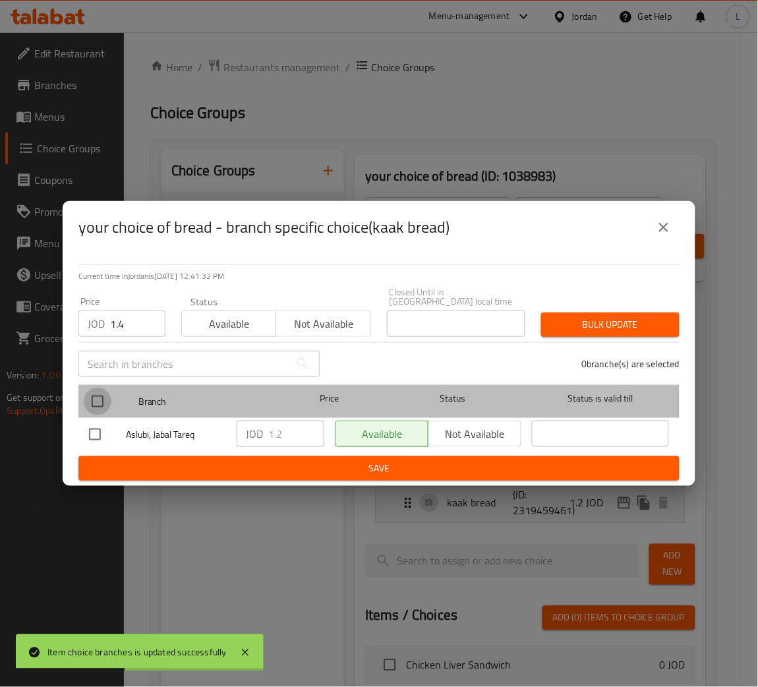
click at [101, 401] on input "checkbox" at bounding box center [98, 402] width 28 height 28
checkbox input "true"
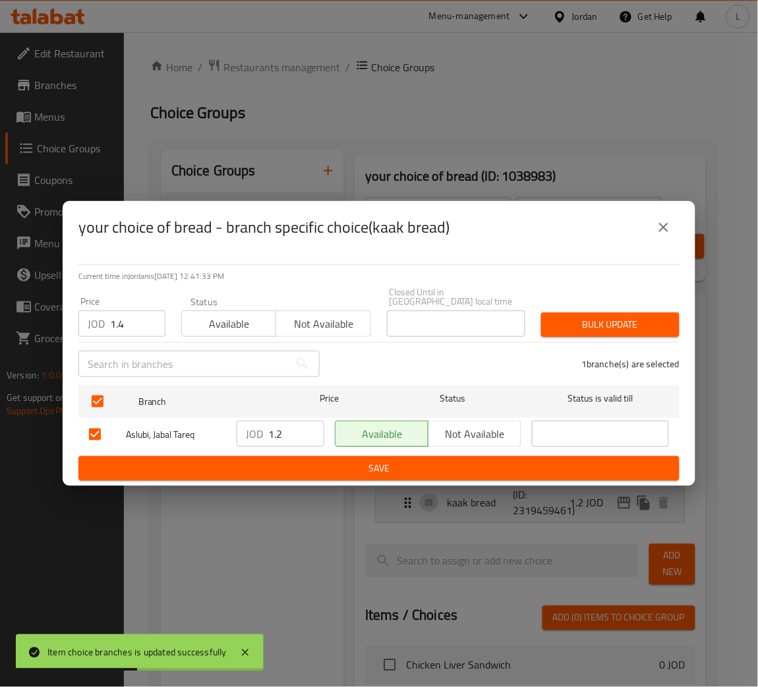
click at [648, 322] on span "Bulk update" at bounding box center [610, 324] width 117 height 16
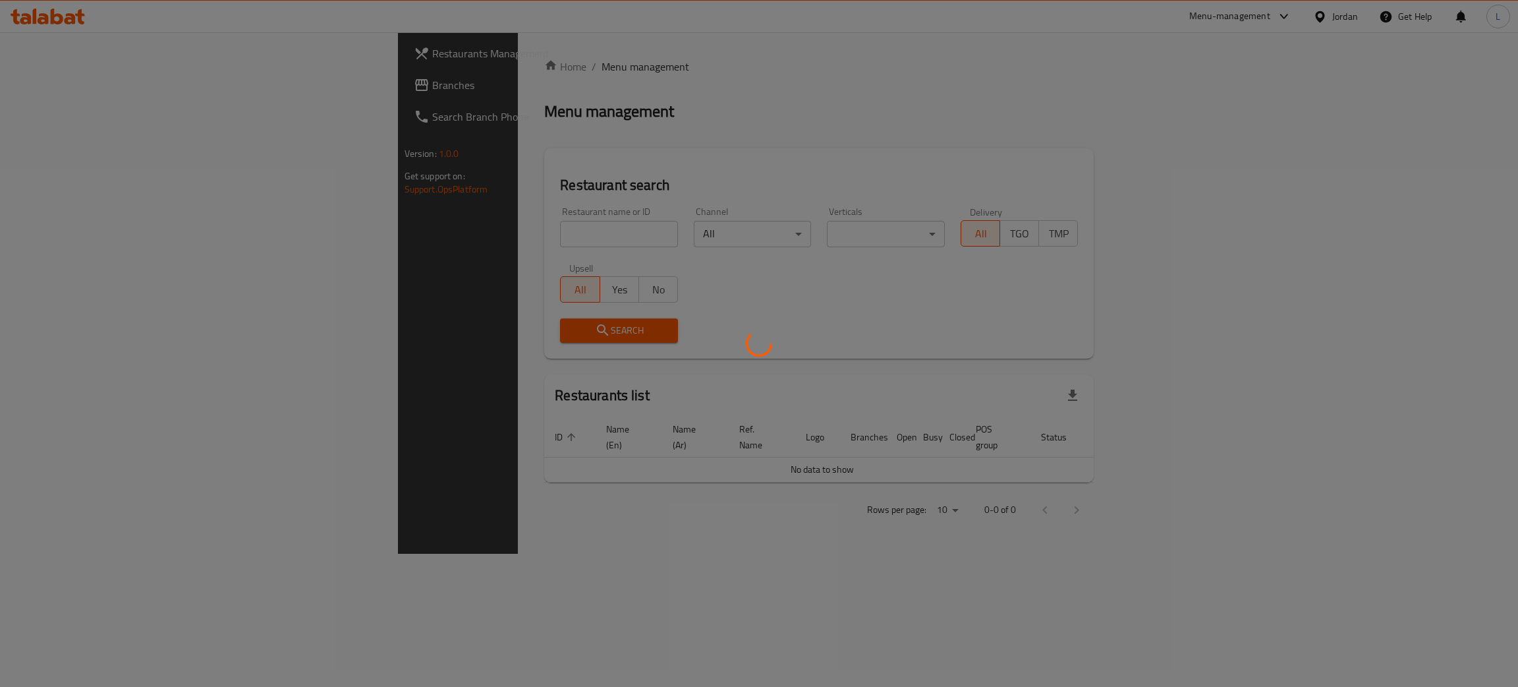
click at [442, 140] on div at bounding box center [759, 343] width 1518 height 687
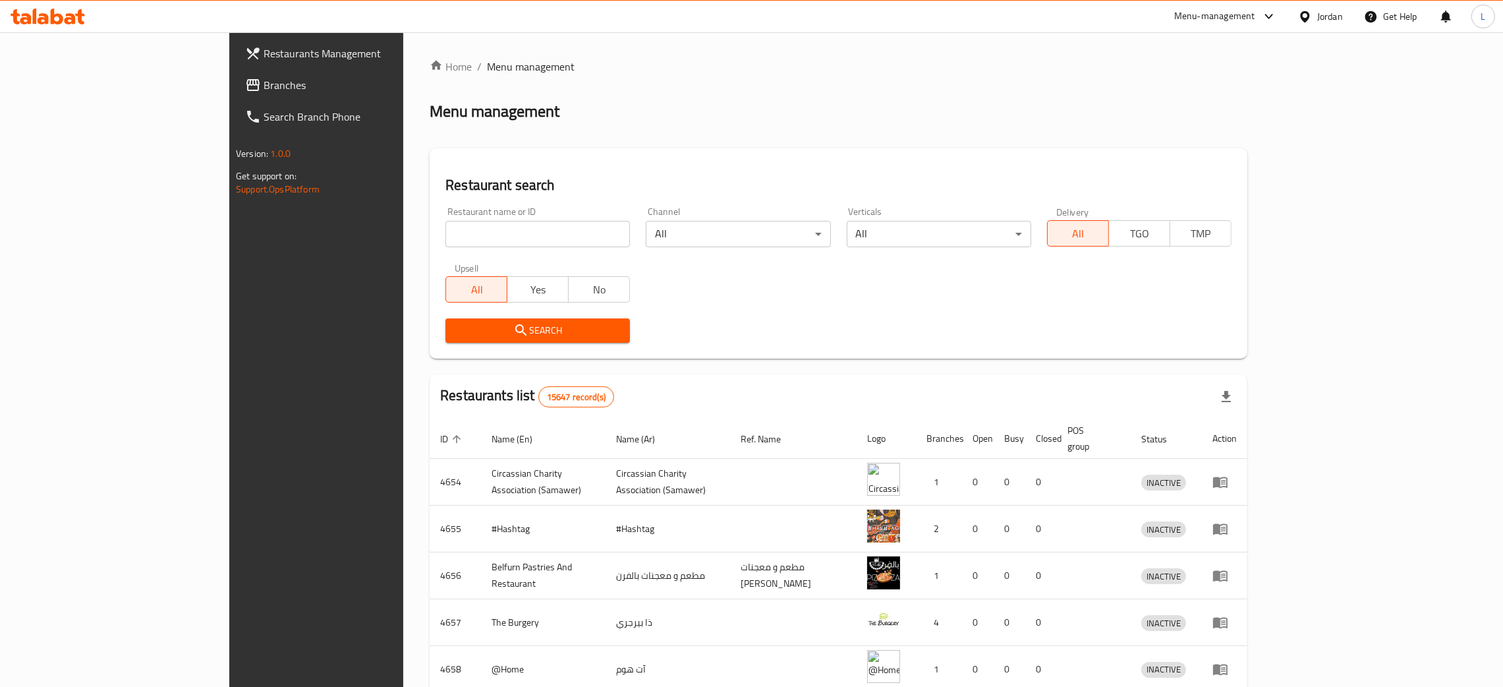
click at [264, 78] on span "Branches" at bounding box center [367, 85] width 206 height 16
click at [251, 79] on span "Branches" at bounding box center [360, 85] width 219 height 16
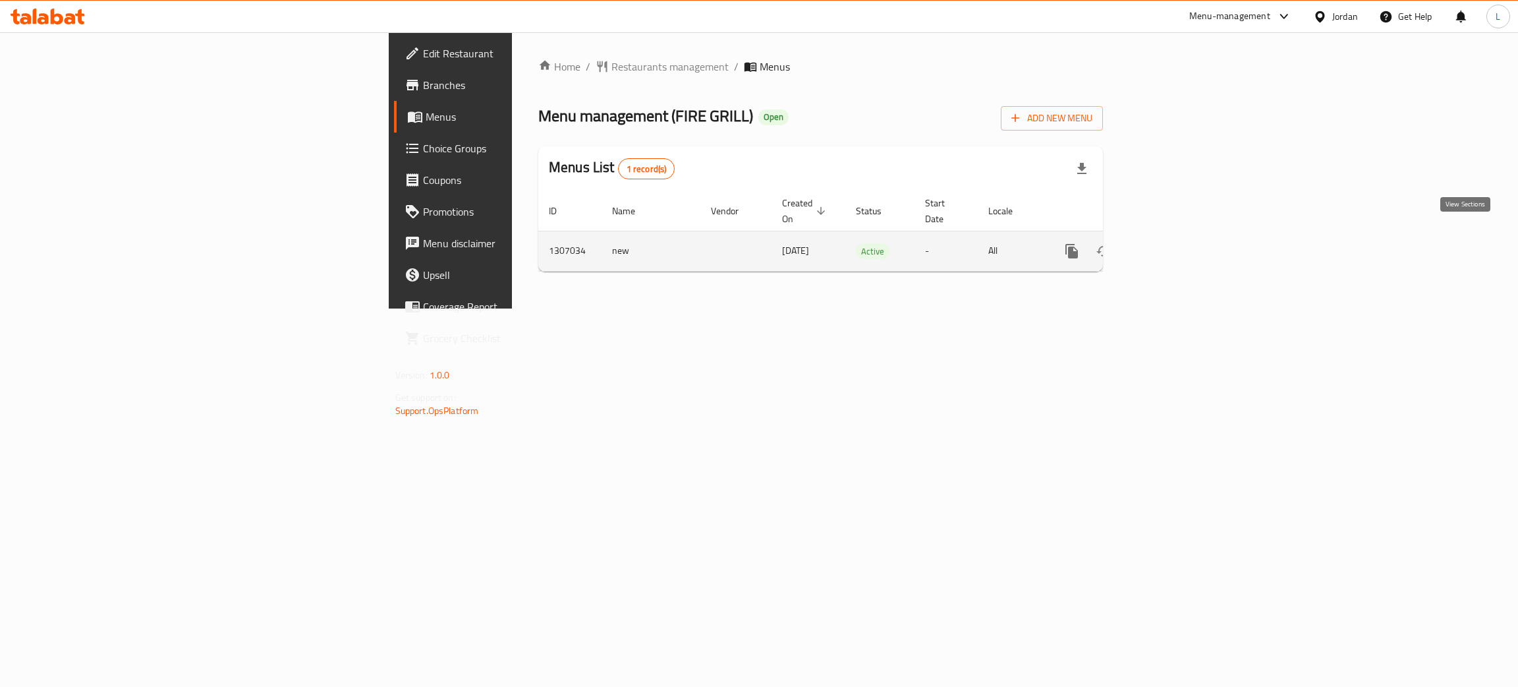
click at [1183, 235] on link "enhanced table" at bounding box center [1167, 251] width 32 height 32
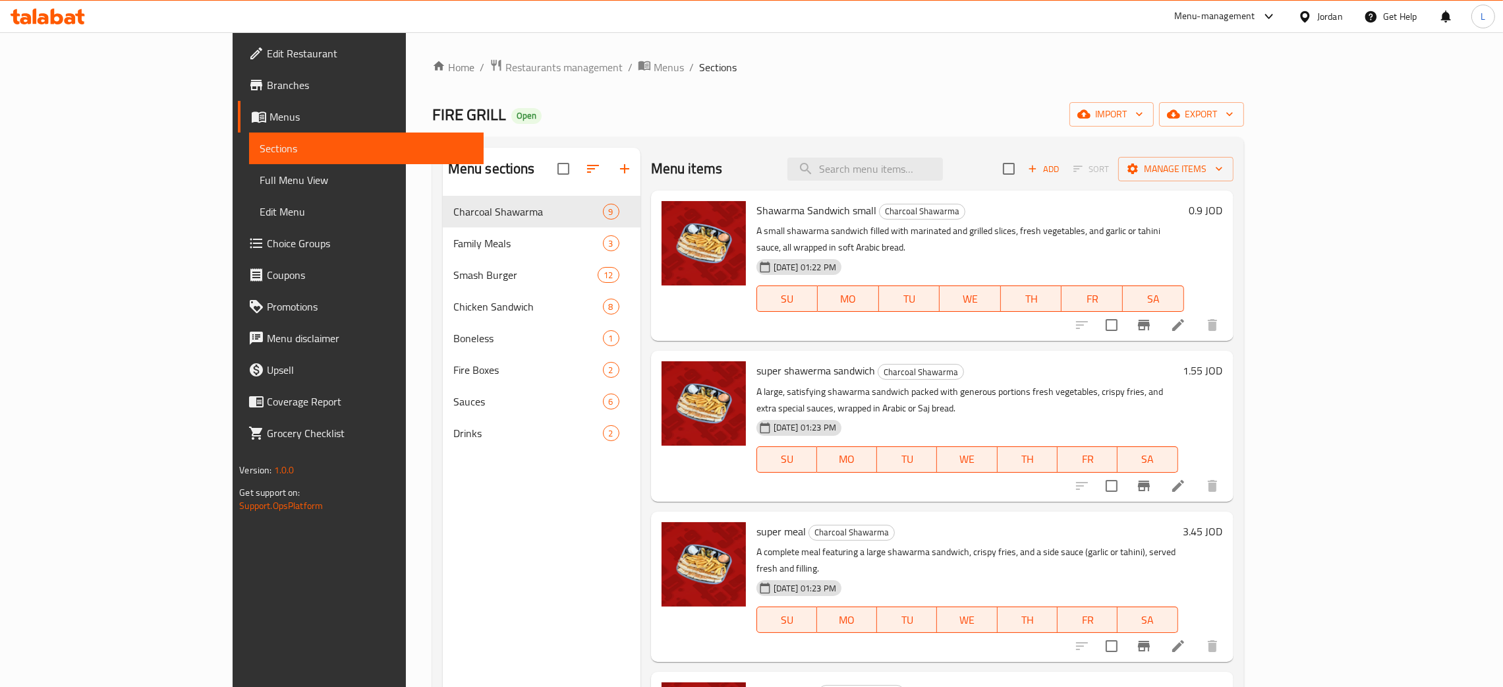
click at [46, 10] on icon at bounding box center [48, 17] width 74 height 16
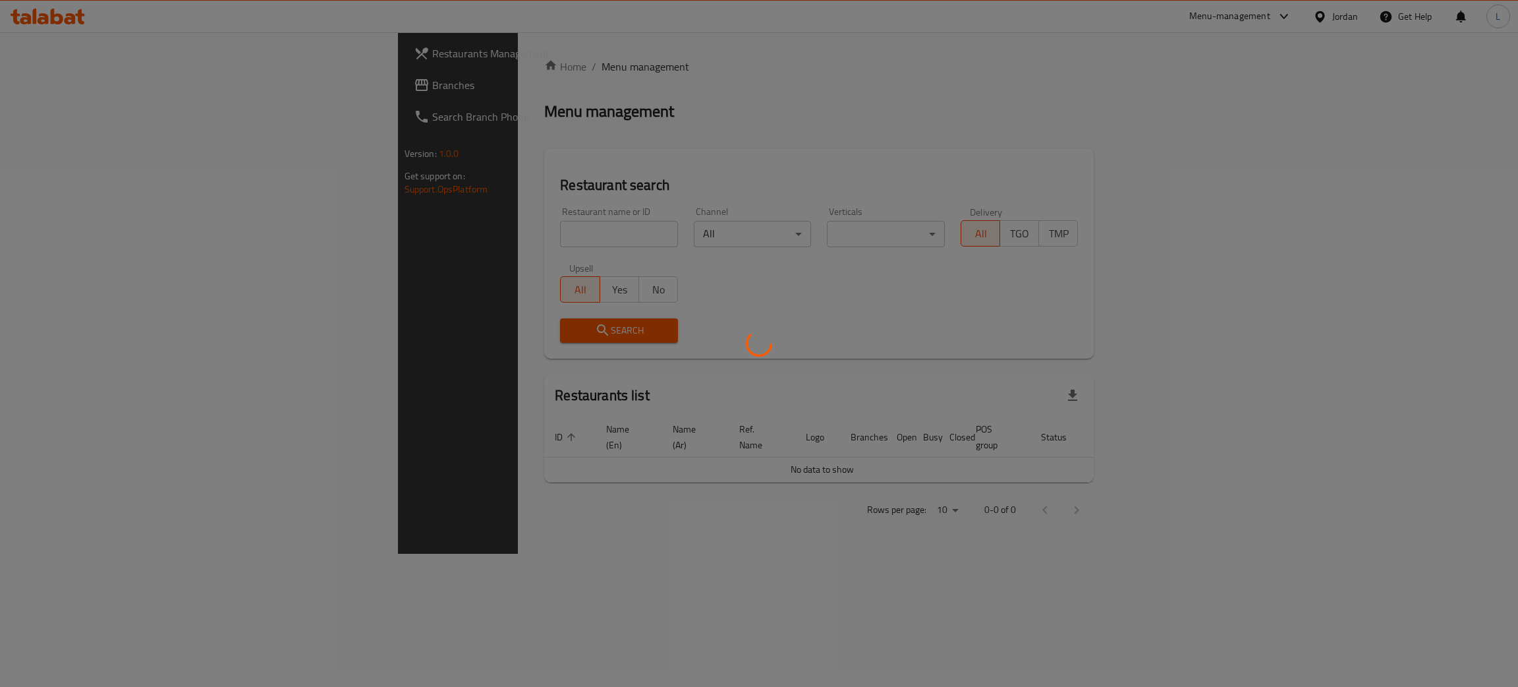
click at [496, 87] on div at bounding box center [759, 343] width 1518 height 687
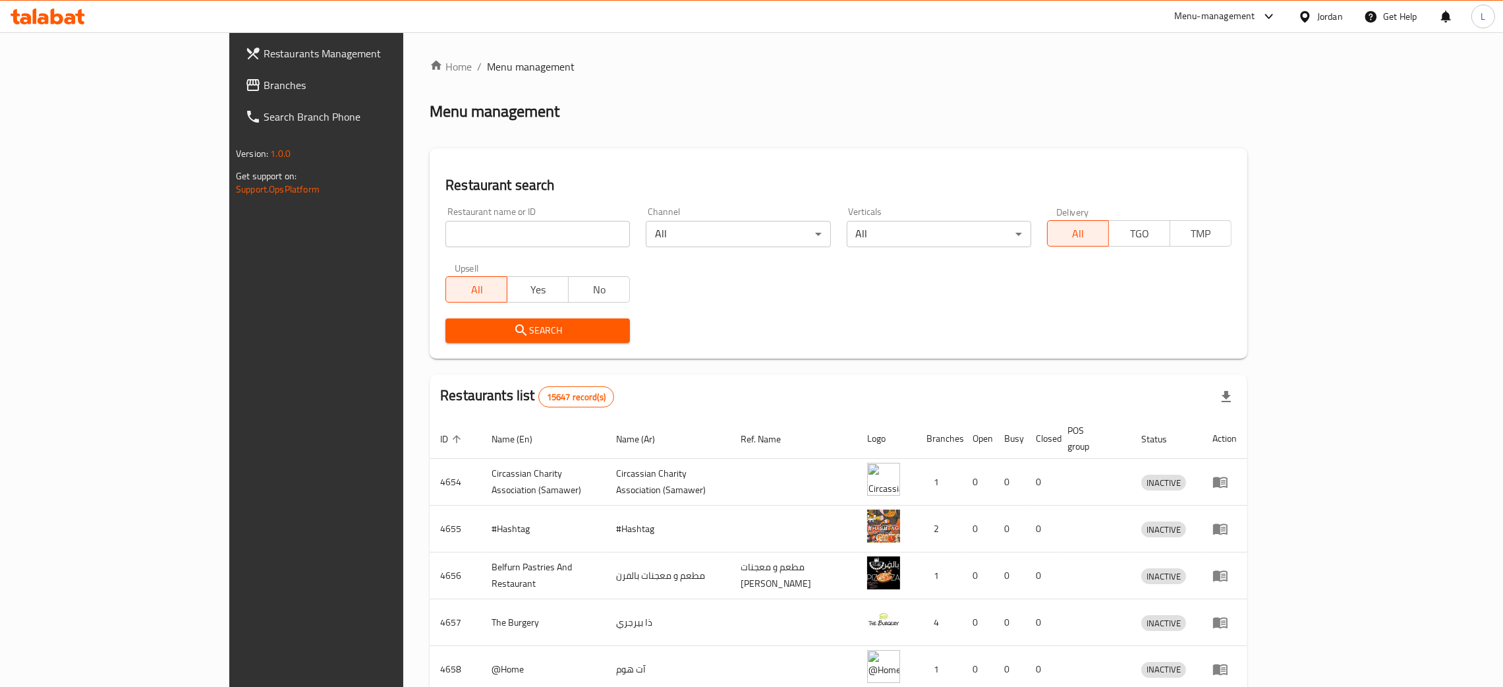
click at [264, 78] on span "Branches" at bounding box center [367, 85] width 206 height 16
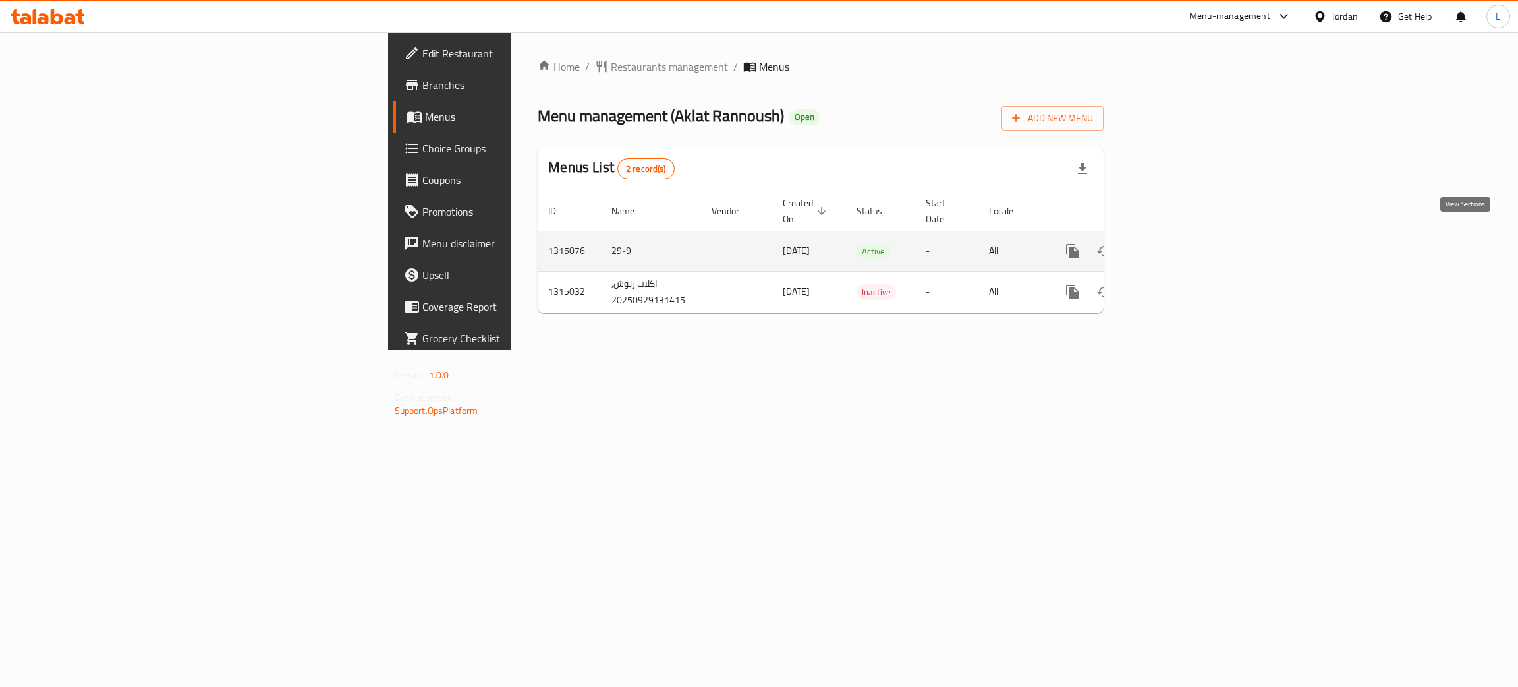
click at [1184, 235] on link "enhanced table" at bounding box center [1168, 251] width 32 height 32
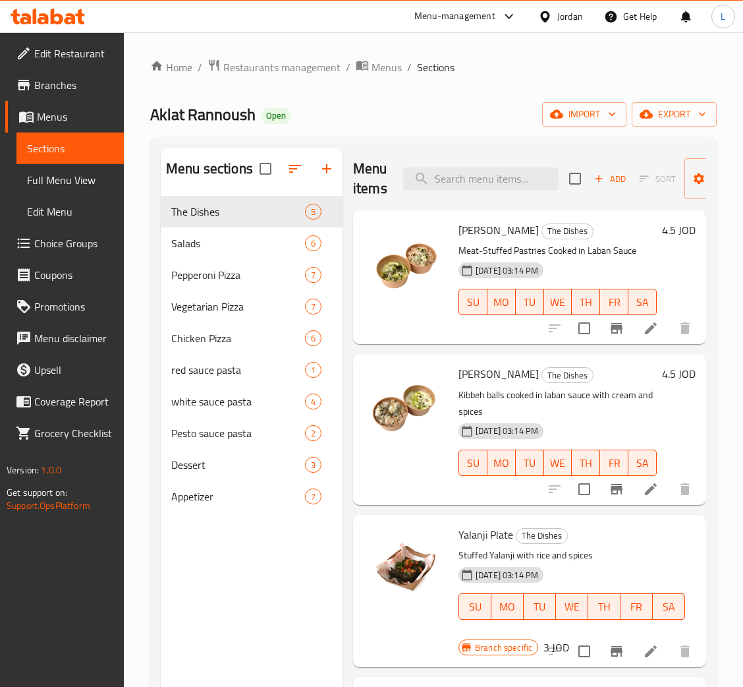
click at [63, 117] on span "Menus" at bounding box center [75, 117] width 76 height 16
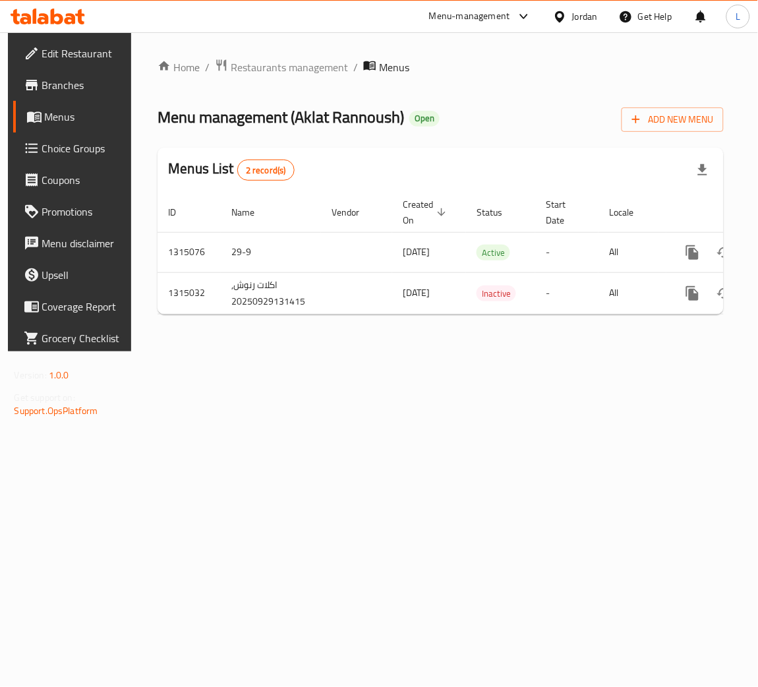
scroll to position [0, 74]
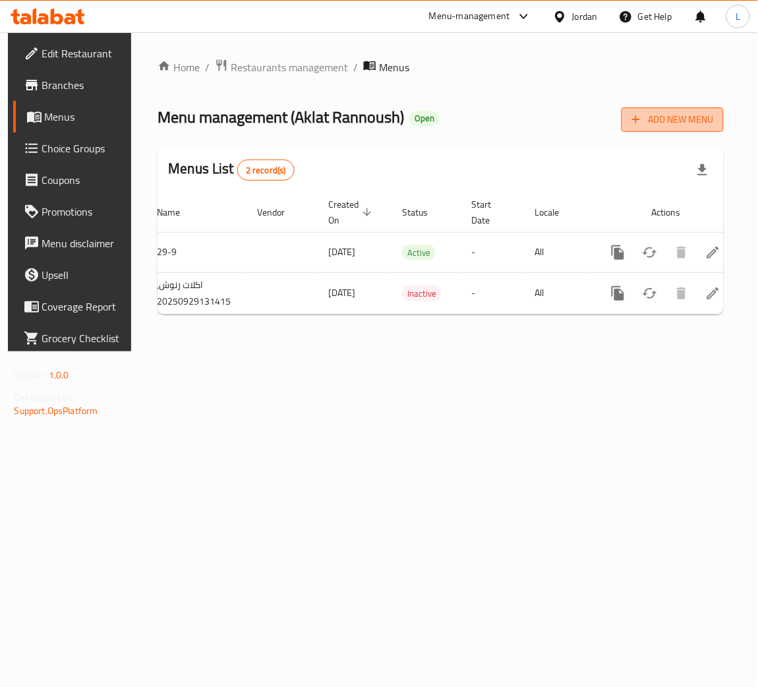
click at [686, 120] on span "Add New Menu" at bounding box center [672, 119] width 81 height 16
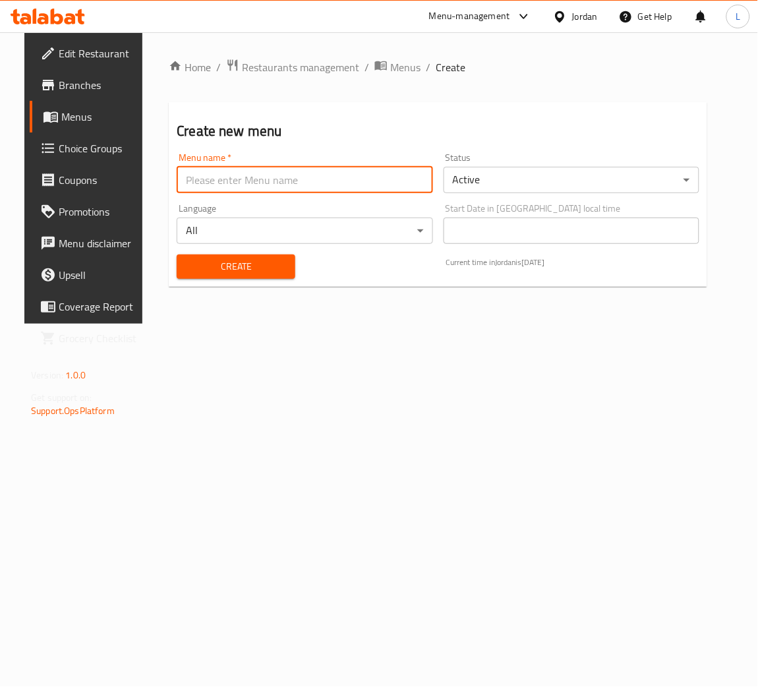
click at [289, 177] on input "text" at bounding box center [305, 180] width 256 height 26
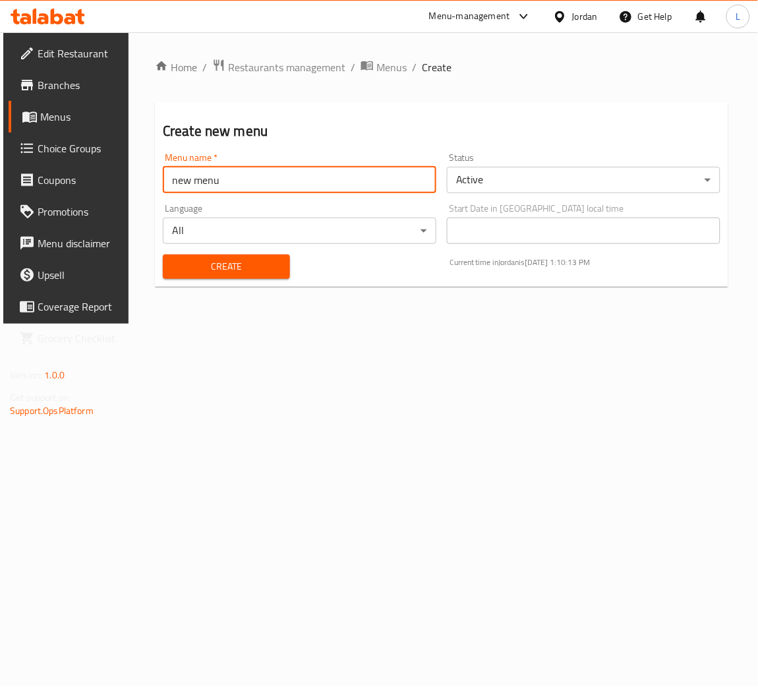
type input "new menu"
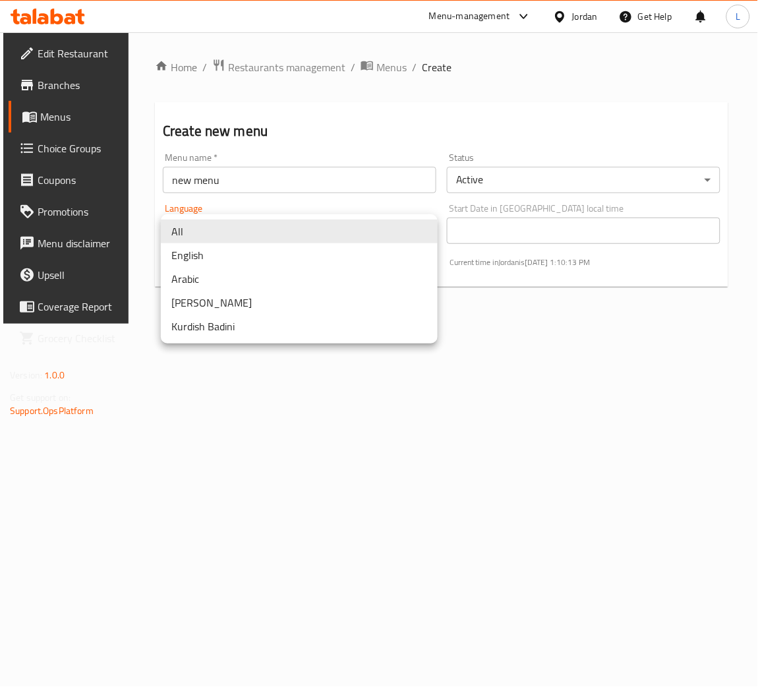
click at [424, 227] on body "​ Menu-management Jordan Get Help L Edit Restaurant Branches Menus Choice Group…" at bounding box center [379, 359] width 758 height 654
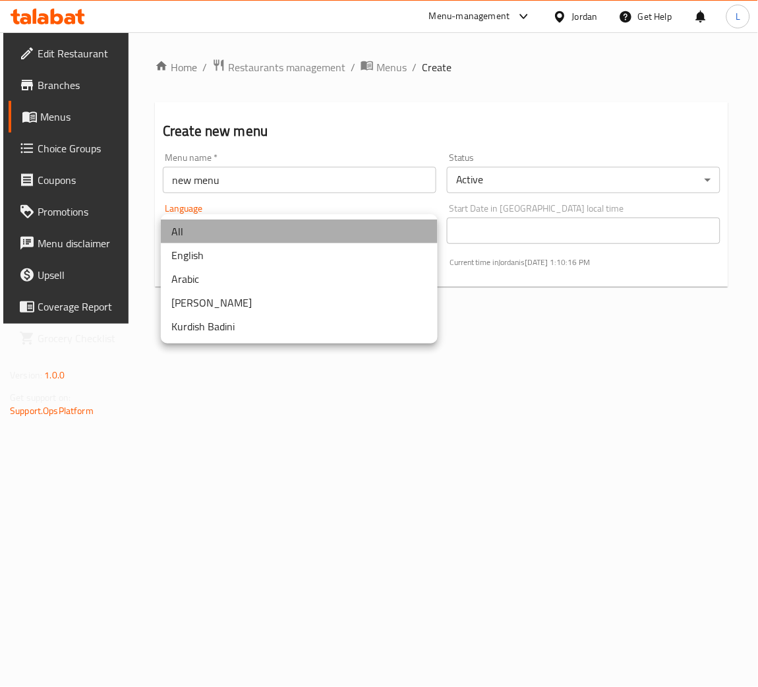
click at [424, 227] on li "All" at bounding box center [299, 231] width 277 height 24
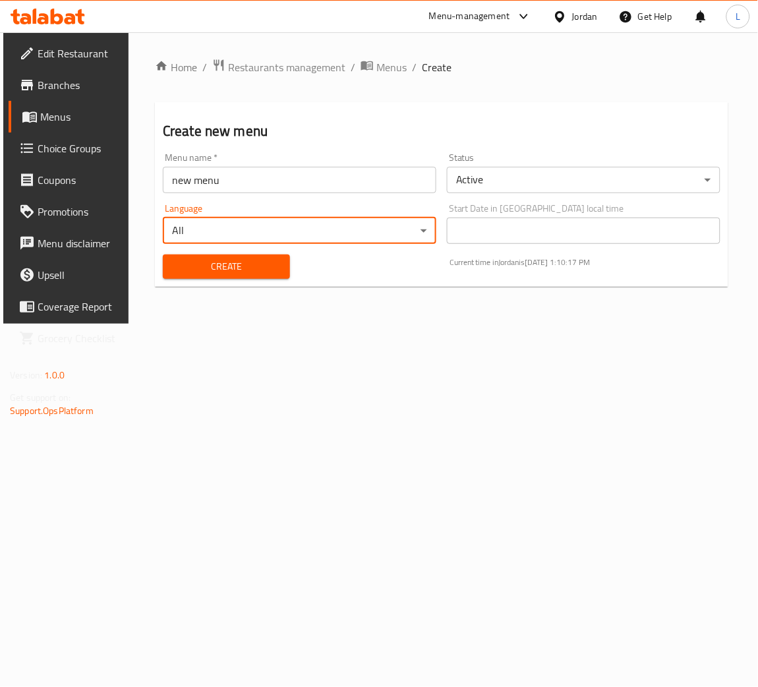
click at [538, 178] on body "​ Menu-management Jordan Get Help L Edit Restaurant Branches Menus Choice Group…" at bounding box center [379, 359] width 758 height 654
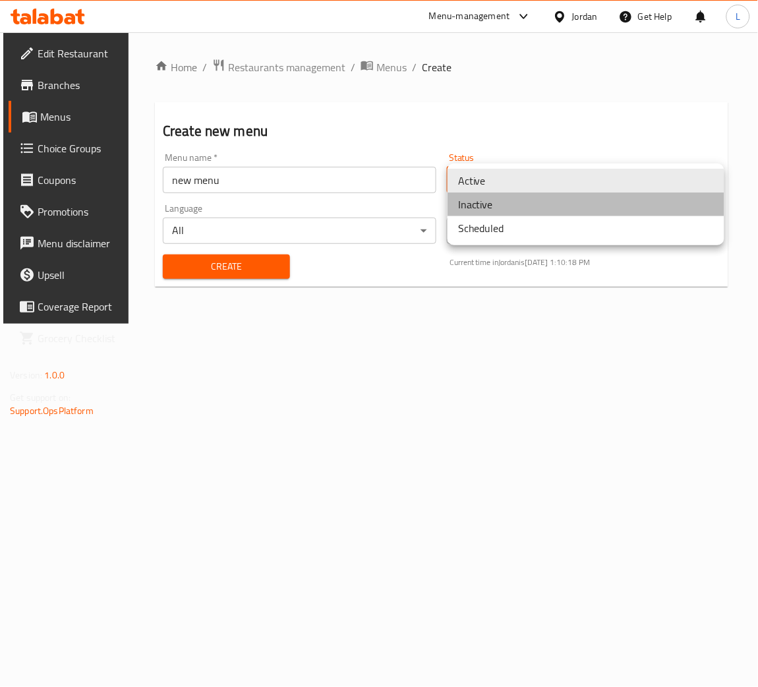
click at [540, 201] on li "Inactive" at bounding box center [585, 204] width 277 height 24
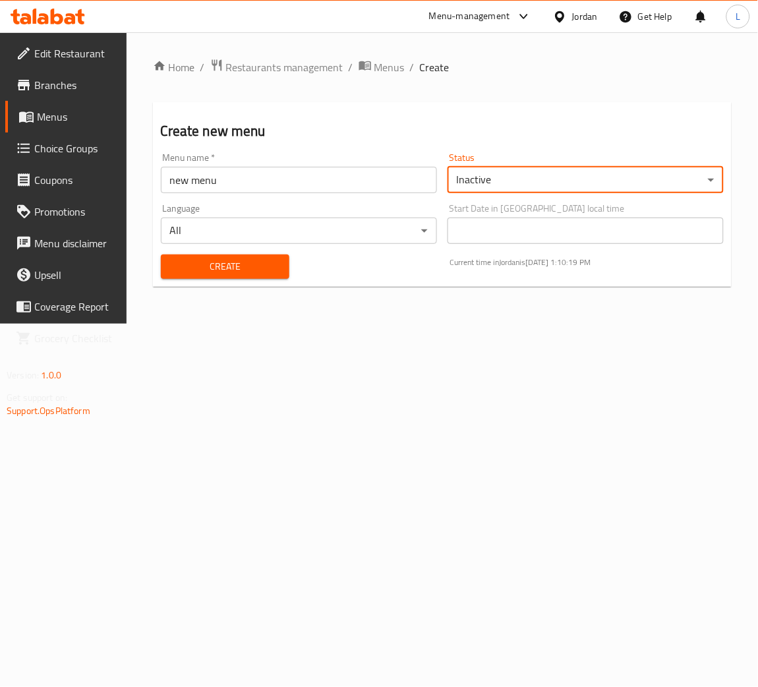
click at [267, 261] on span "Create" at bounding box center [225, 266] width 108 height 16
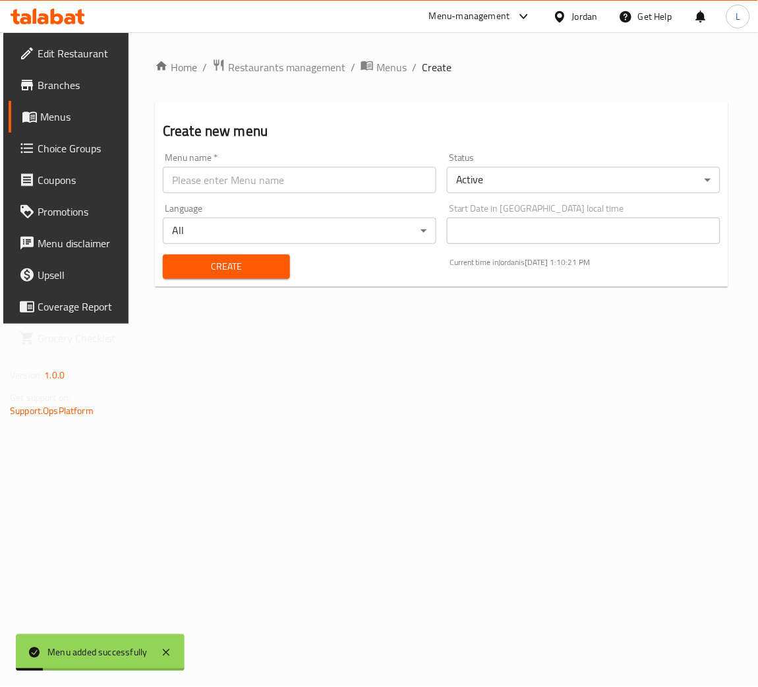
click at [50, 81] on span "Branches" at bounding box center [79, 85] width 82 height 16
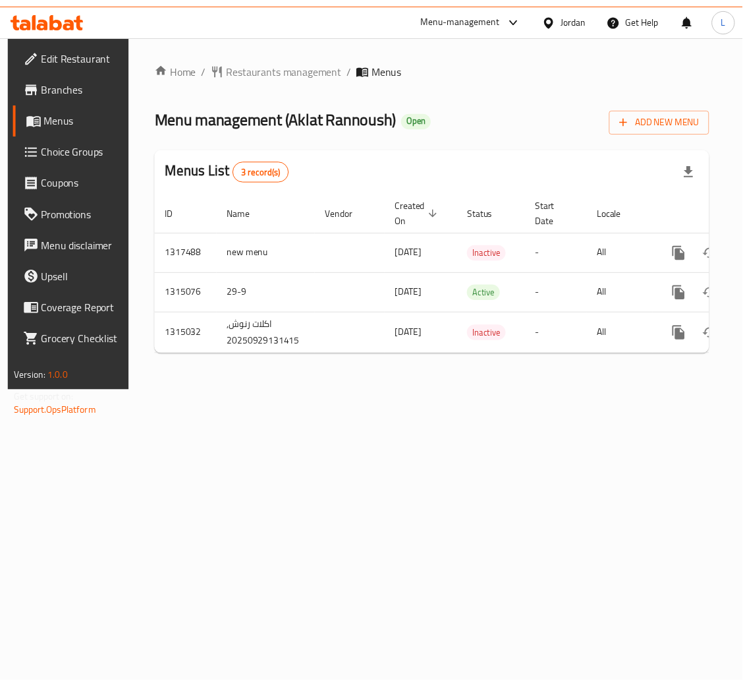
scroll to position [0, 74]
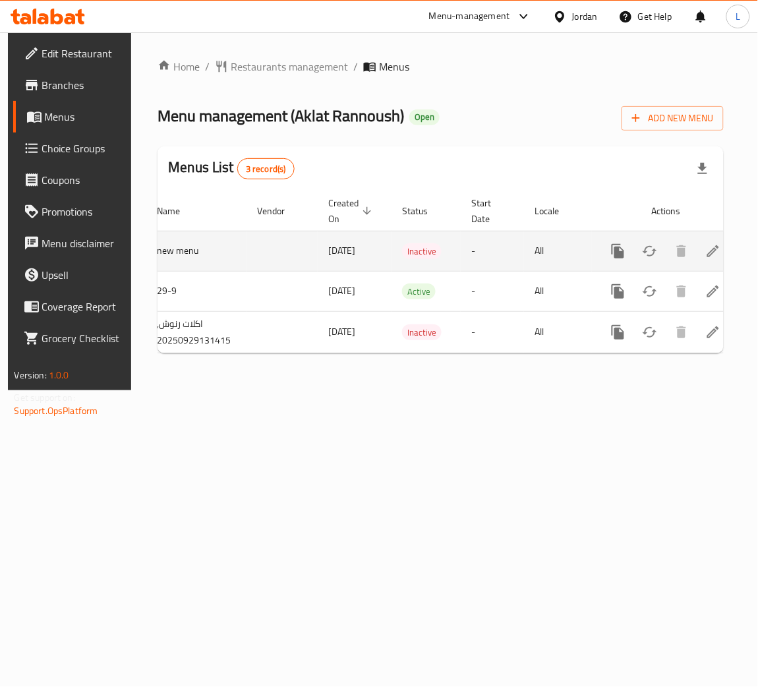
click at [714, 259] on link "enhanced table" at bounding box center [713, 251] width 32 height 32
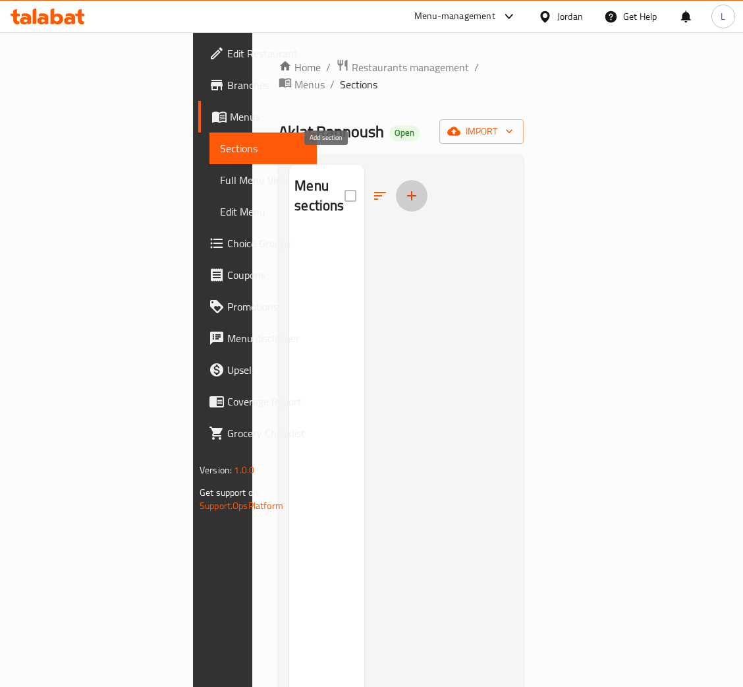
click at [404, 188] on icon "button" at bounding box center [412, 196] width 16 height 16
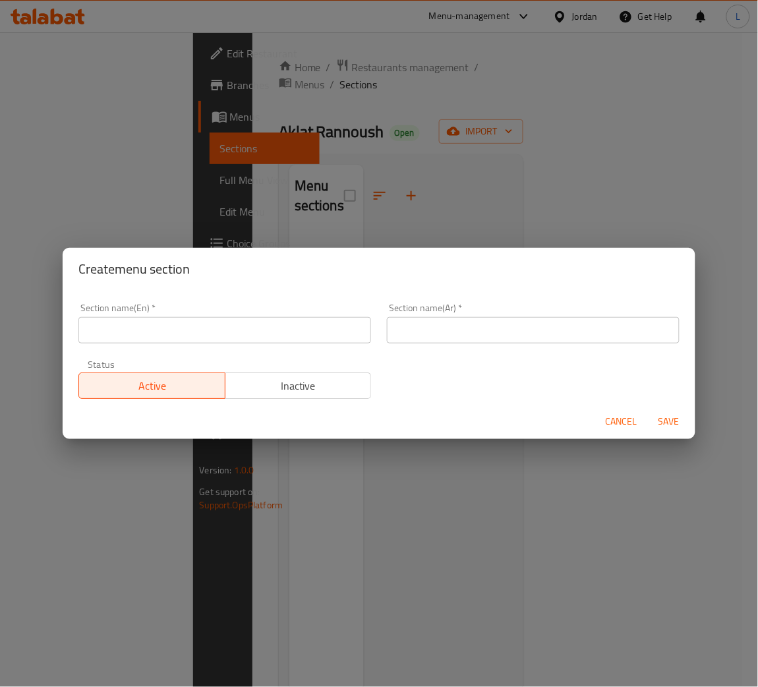
click at [321, 330] on input "text" at bounding box center [224, 330] width 293 height 26
type input "s"
type input "A"
type input "d"
type input "[PERSON_NAME]"
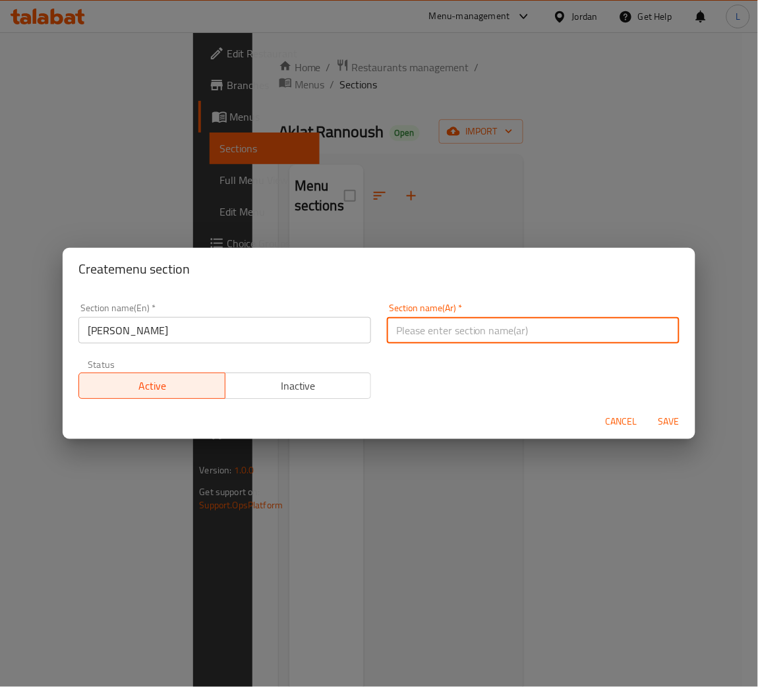
click at [468, 330] on input "text" at bounding box center [533, 330] width 293 height 26
type input "h"
type input "اكلات رنوش"
click at [669, 422] on span "Save" at bounding box center [669, 421] width 32 height 16
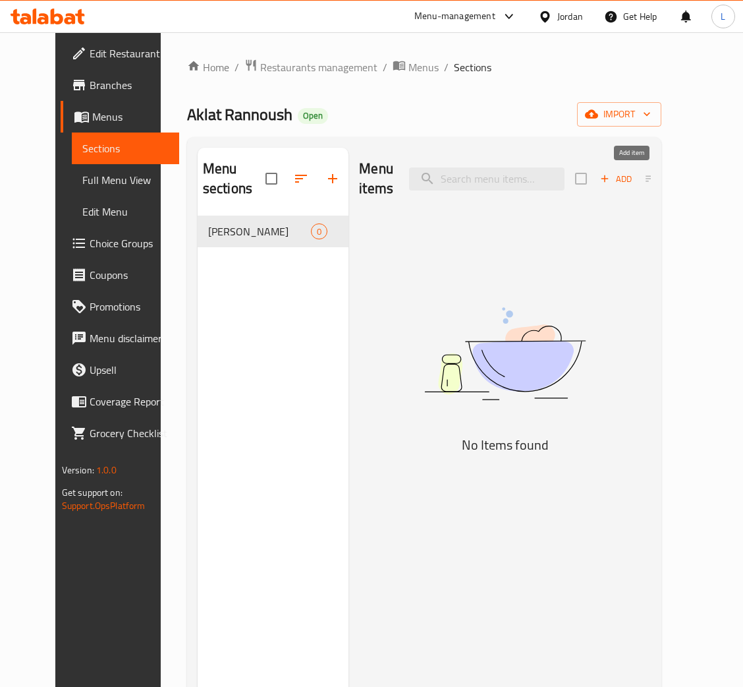
click at [628, 180] on span "Add" at bounding box center [616, 178] width 36 height 15
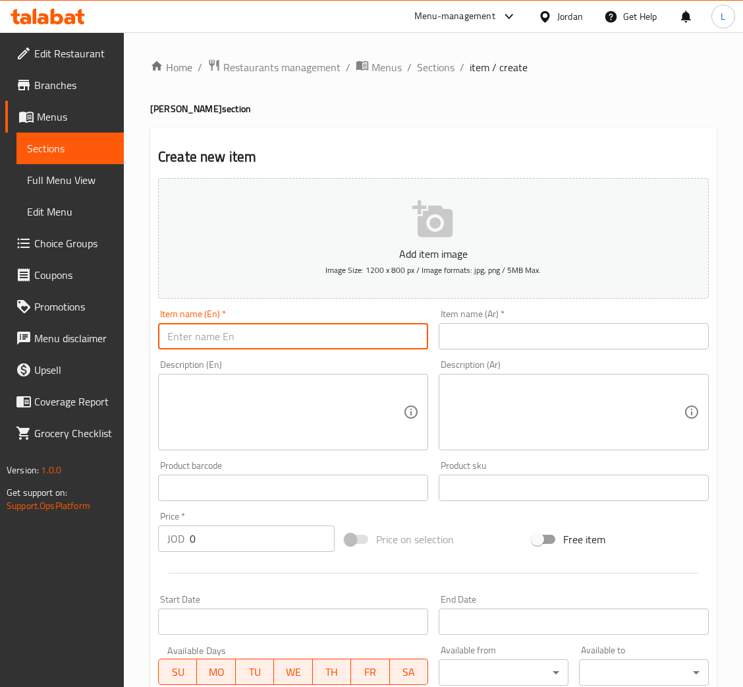
click at [364, 339] on input "text" at bounding box center [293, 336] width 270 height 26
type input "ي"
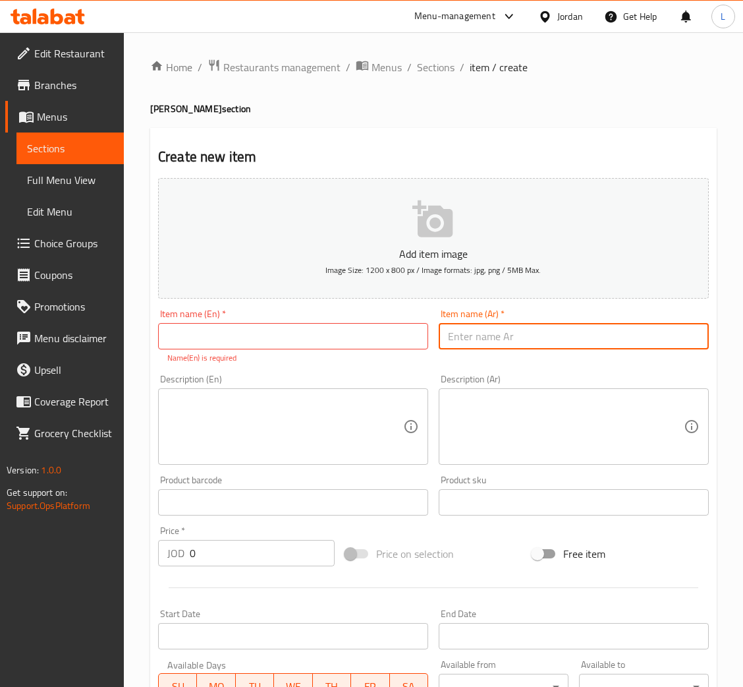
click at [507, 335] on input "text" at bounding box center [574, 336] width 270 height 26
click at [474, 335] on input "كبه بالبن" at bounding box center [574, 336] width 270 height 26
type input "كبه بالبن"
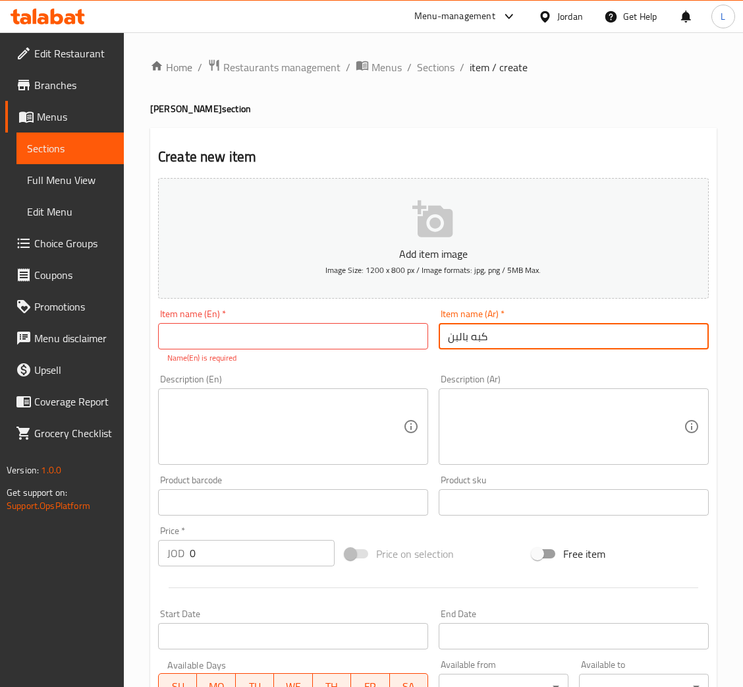
click at [307, 334] on input "text" at bounding box center [293, 336] width 270 height 26
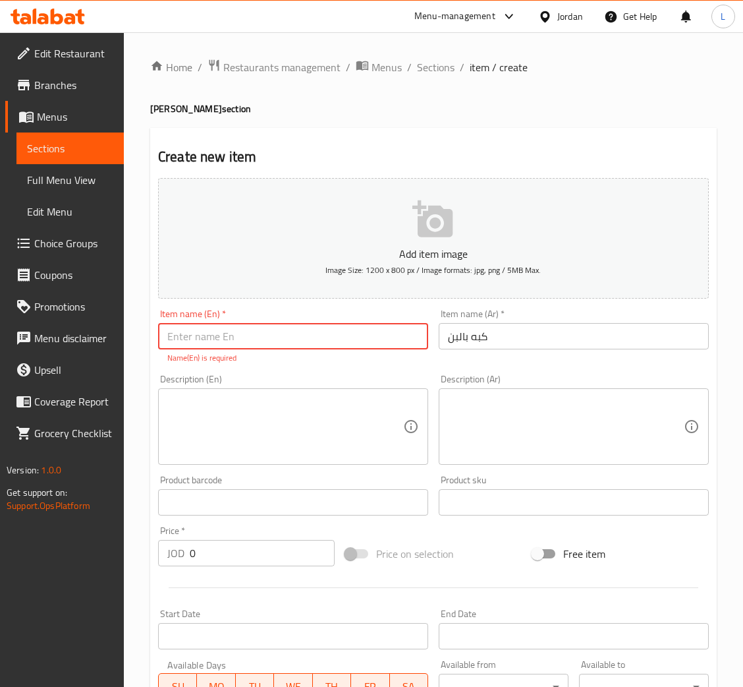
paste input "Kibbeh with yogurt"
type input "Kibbeh with yogurt"
click at [258, 564] on div "Add item image Image Size: 1200 x 800 px / Image formats: jpg, png / 5MB Max. I…" at bounding box center [434, 464] width 562 height 583
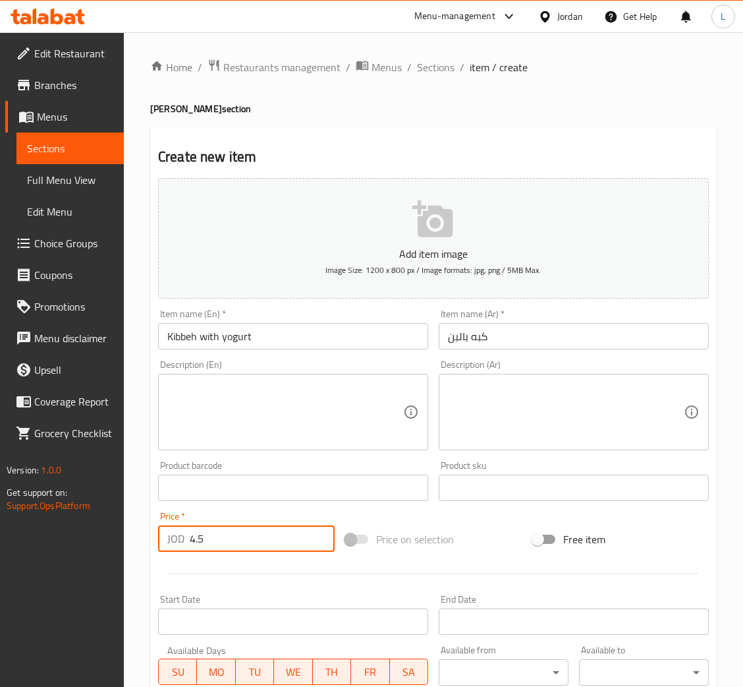
type input "4.5"
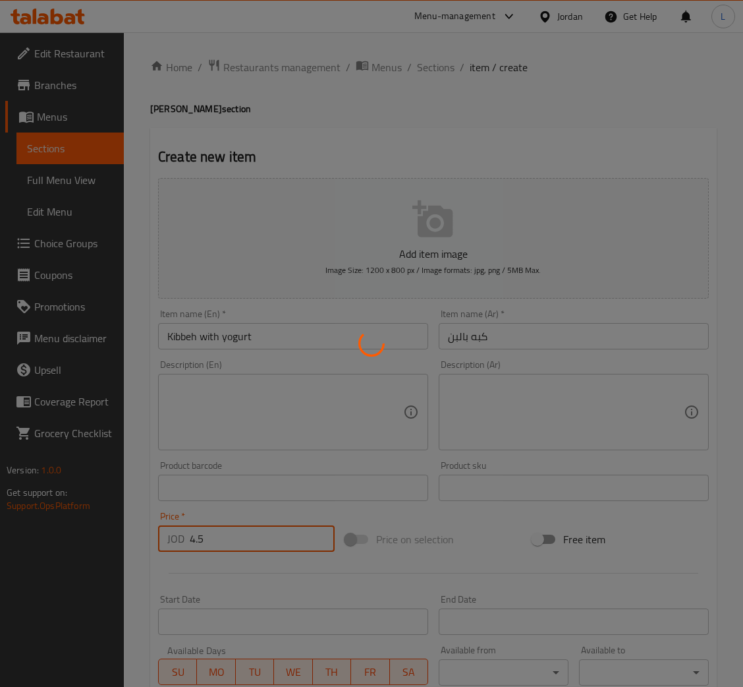
type input "0"
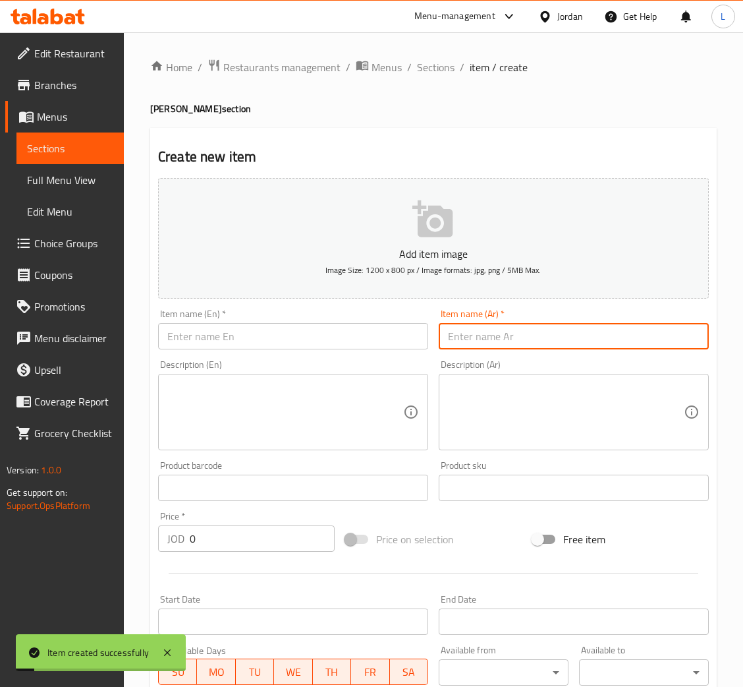
click at [497, 328] on input "text" at bounding box center [574, 336] width 270 height 26
type input "ششبرك"
click at [206, 342] on input "text" at bounding box center [293, 336] width 270 height 26
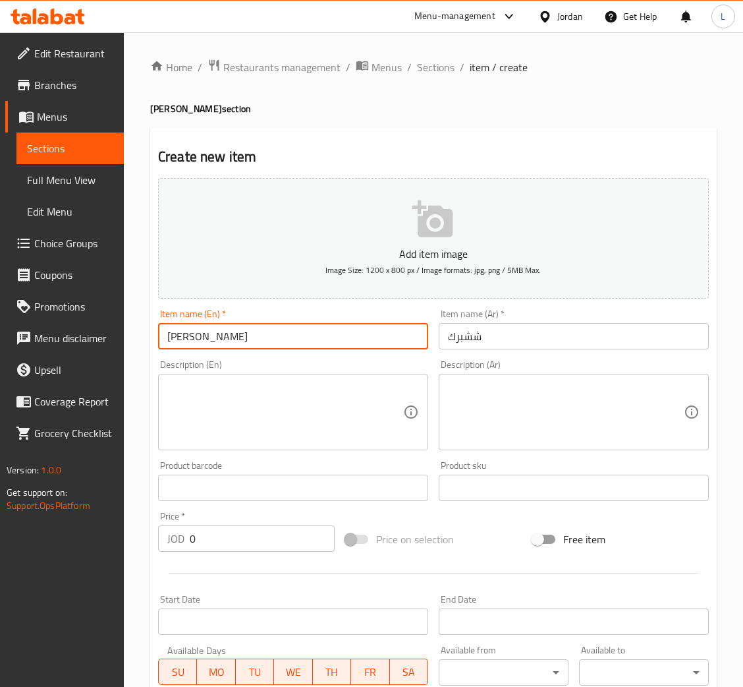
type input "Shishbarak"
click at [270, 545] on input "0" at bounding box center [262, 538] width 145 height 26
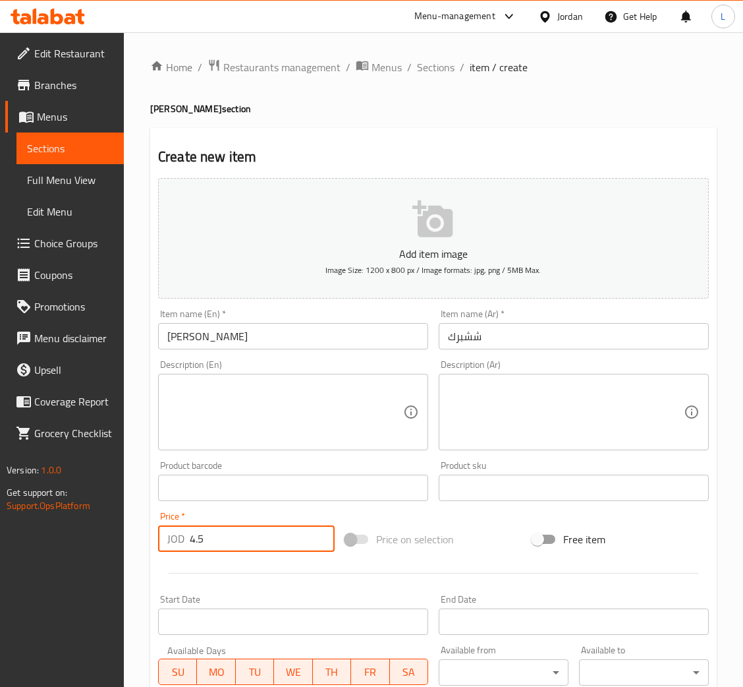
type input "4.5"
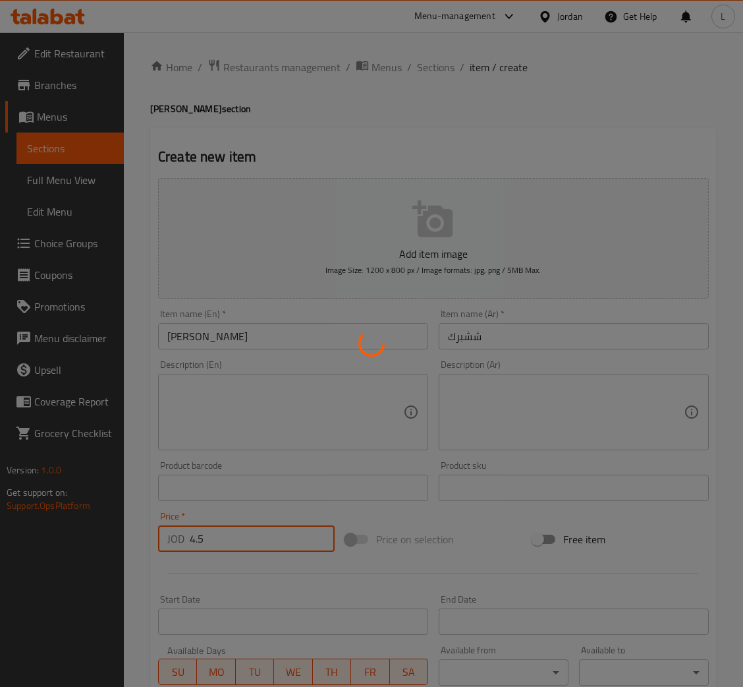
type input "0"
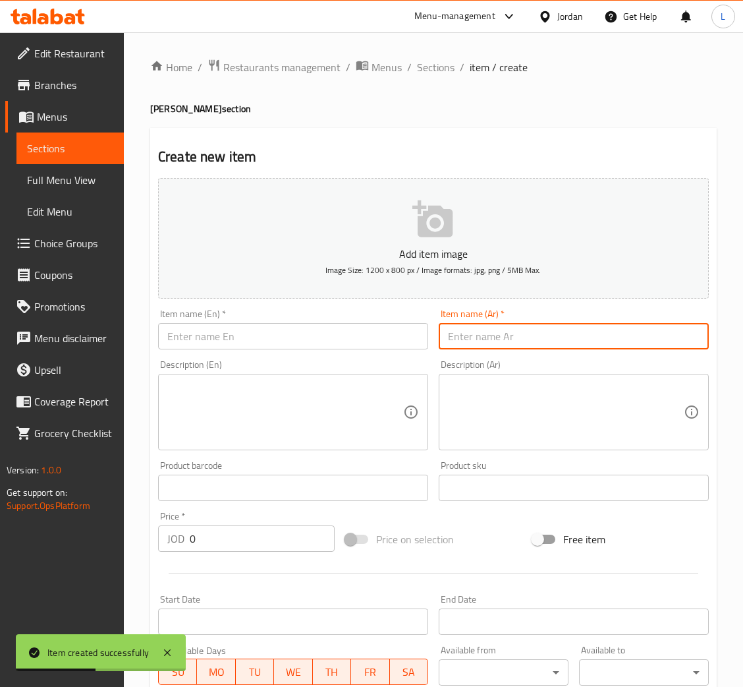
click at [507, 342] on input "text" at bounding box center [574, 336] width 270 height 26
type input "s"
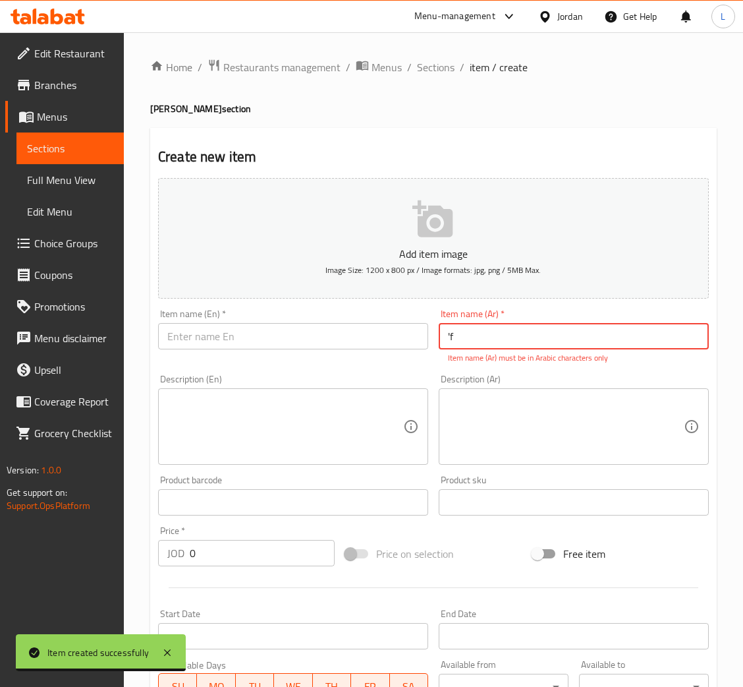
type input "'"
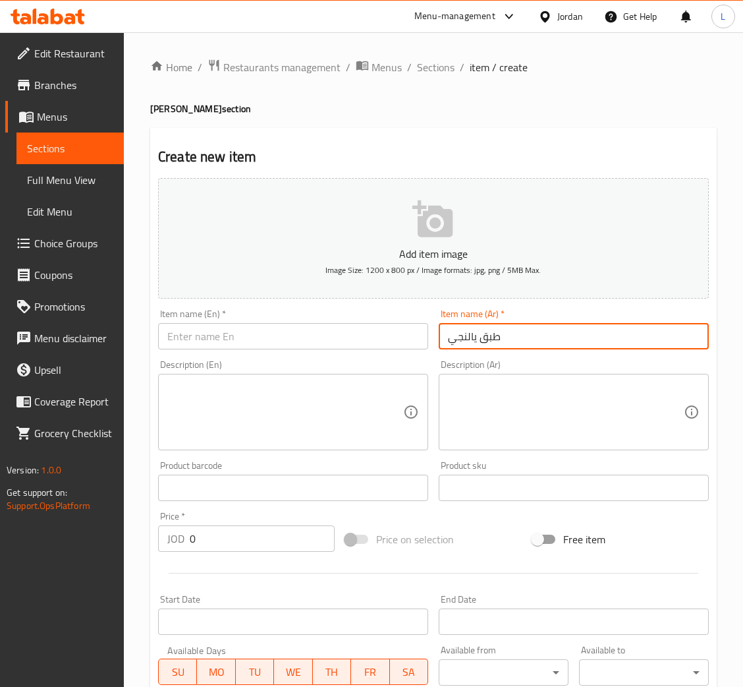
click at [507, 341] on input "طبق يالنجي" at bounding box center [574, 336] width 270 height 26
type input "طبق يالنجي"
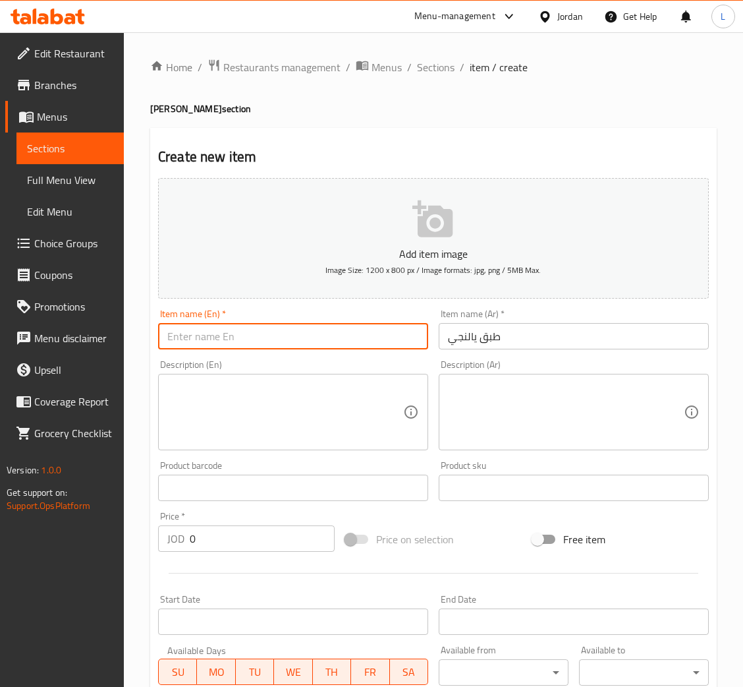
click at [239, 337] on input "text" at bounding box center [293, 336] width 270 height 26
paste input "Yalanji dish"
type input "Yalanji dish"
click at [256, 534] on input "0" at bounding box center [262, 538] width 145 height 26
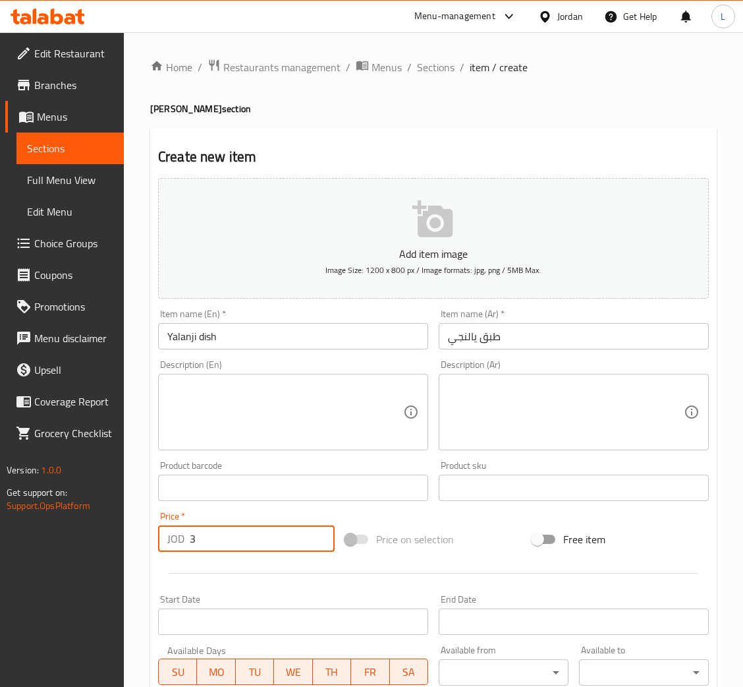
type input "3"
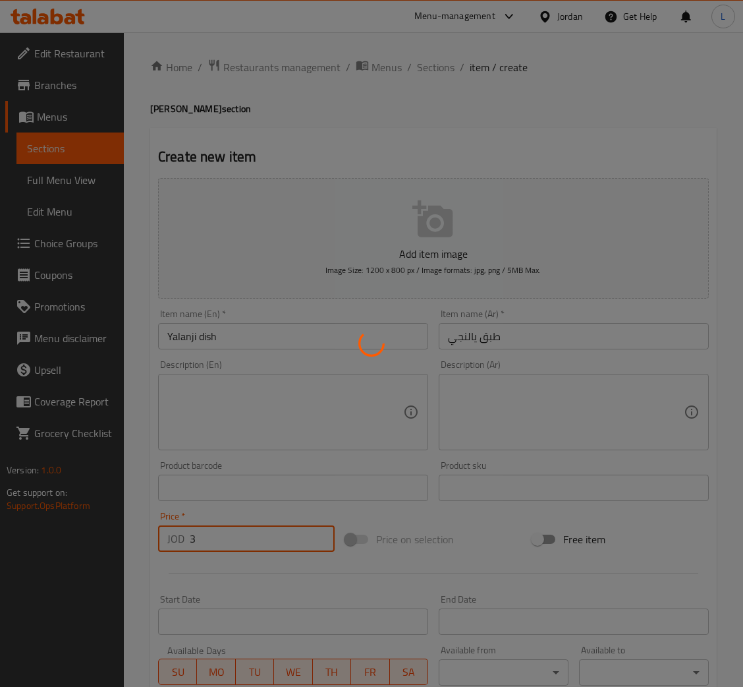
type input "0"
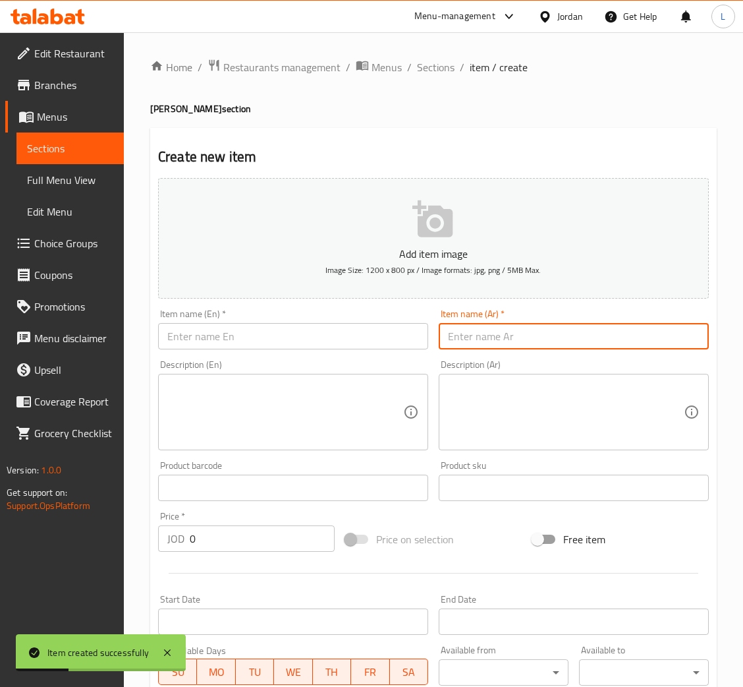
click at [558, 323] on input "text" at bounding box center [574, 336] width 270 height 26
type input "س"
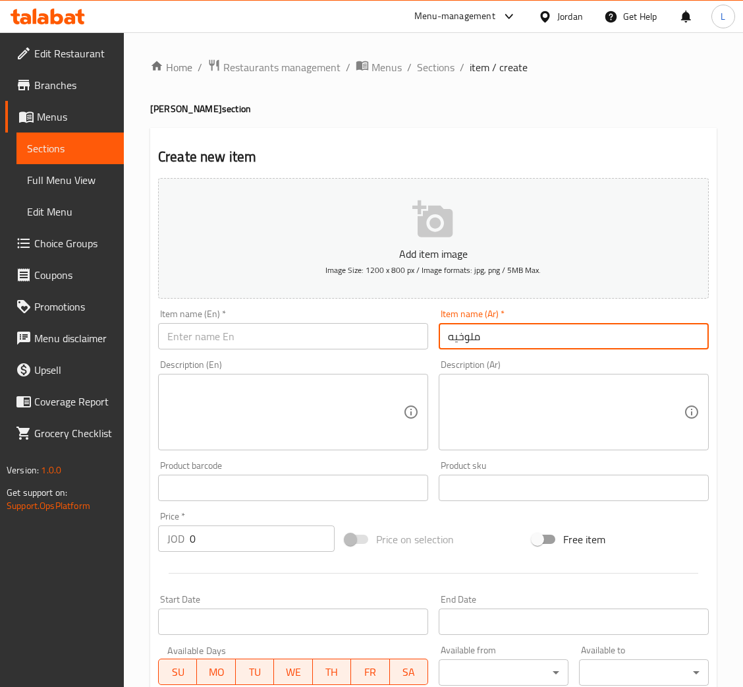
type input "ملوخيه"
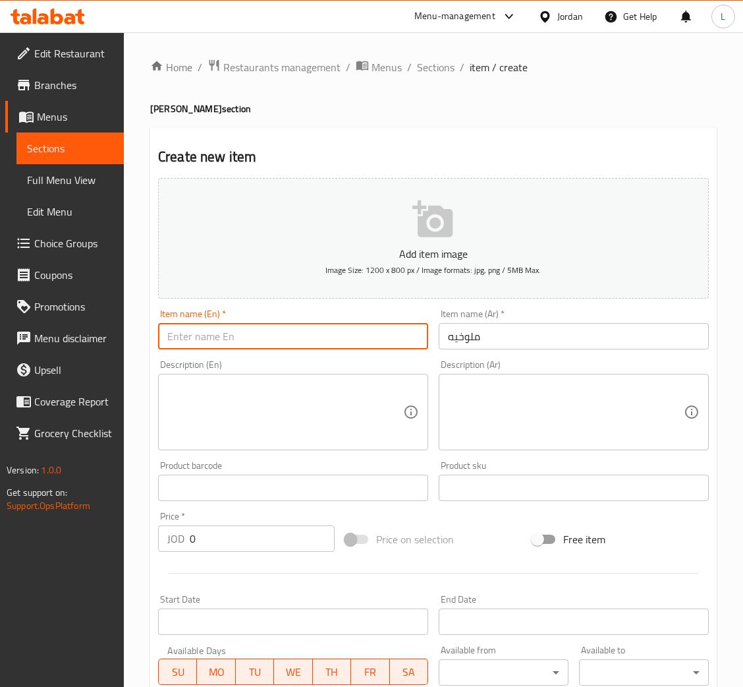
click at [330, 339] on input "text" at bounding box center [293, 336] width 270 height 26
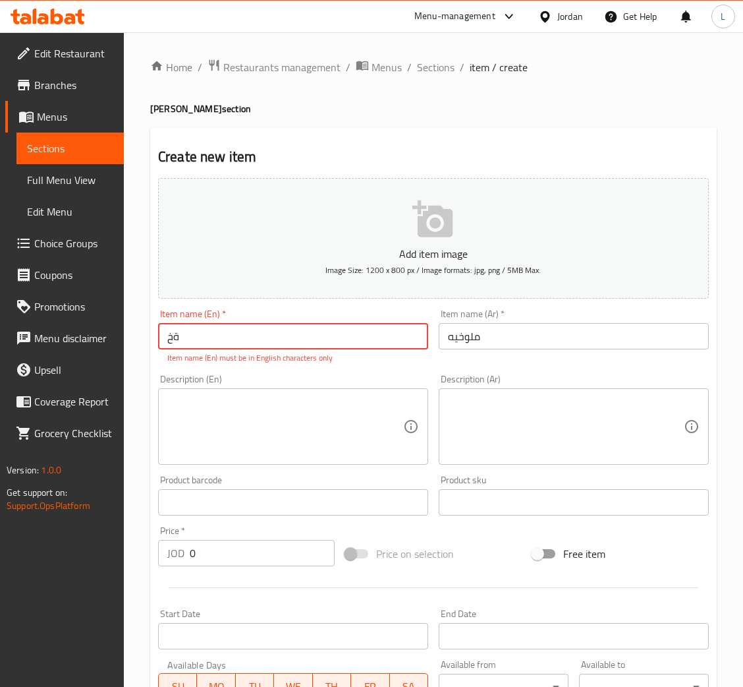
type input "ة"
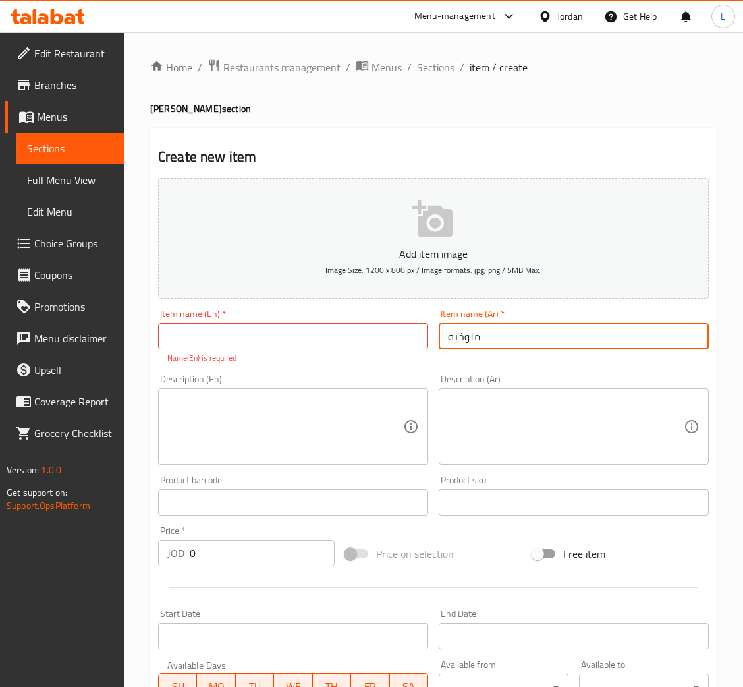
click at [477, 330] on input "ملوخيه" at bounding box center [574, 336] width 270 height 26
click at [209, 335] on input "text" at bounding box center [293, 336] width 270 height 26
paste input "mulukhiyah"
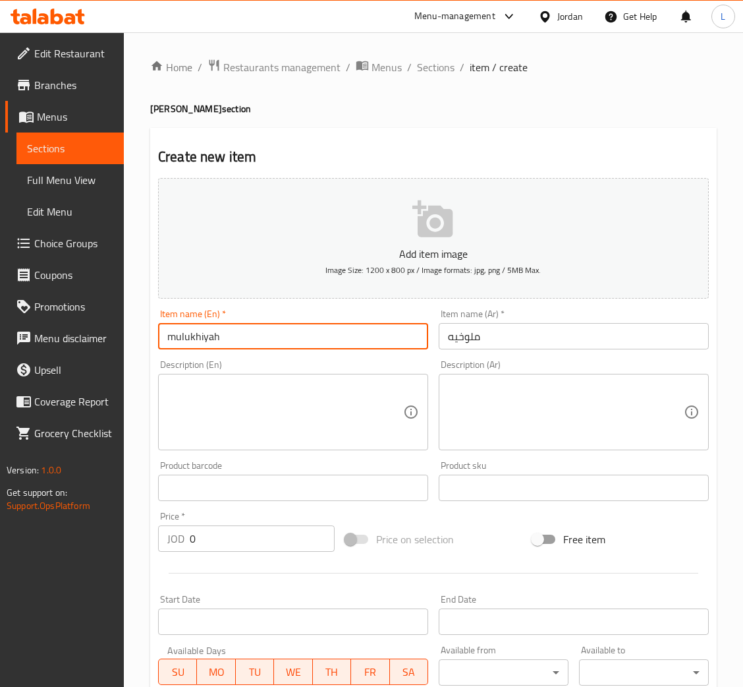
click at [176, 344] on input "mulukhiyah" at bounding box center [293, 336] width 270 height 26
click at [181, 335] on input "Mulukhiyah" at bounding box center [293, 336] width 270 height 26
type input "Molukhiyah"
click at [260, 407] on textarea at bounding box center [285, 412] width 236 height 63
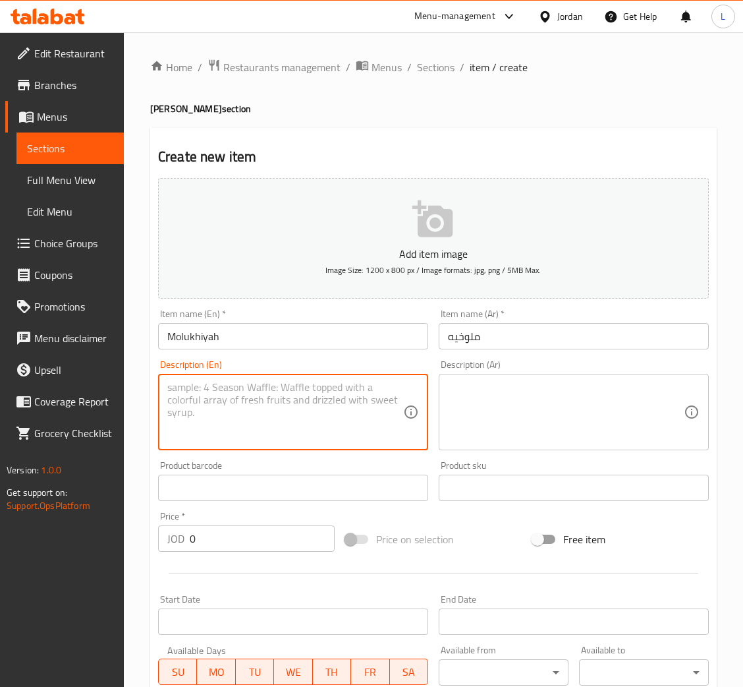
click at [268, 539] on input "0" at bounding box center [262, 538] width 145 height 26
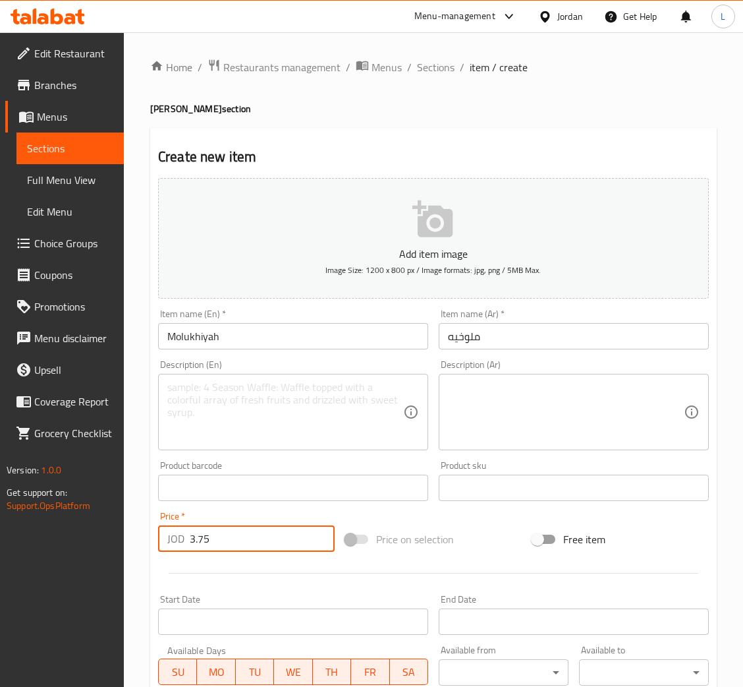
type input "3.75"
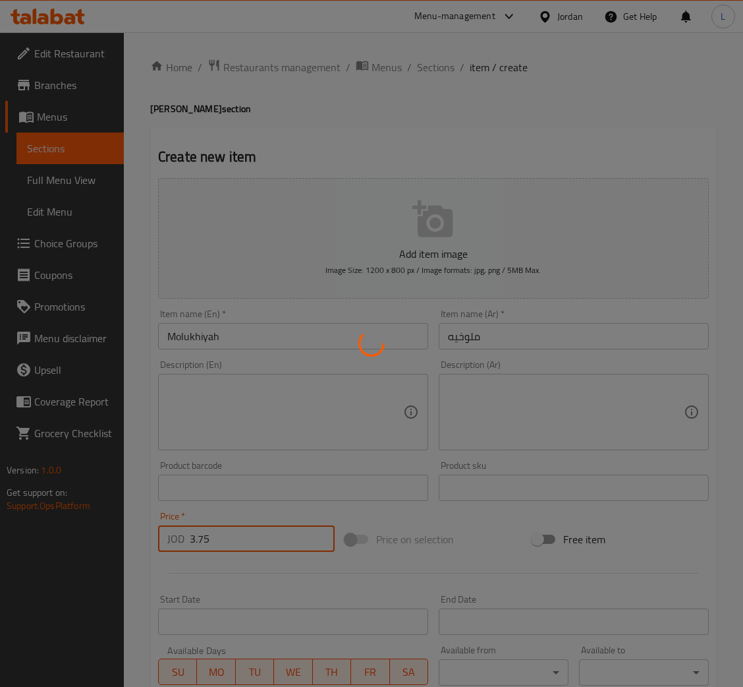
type input "0"
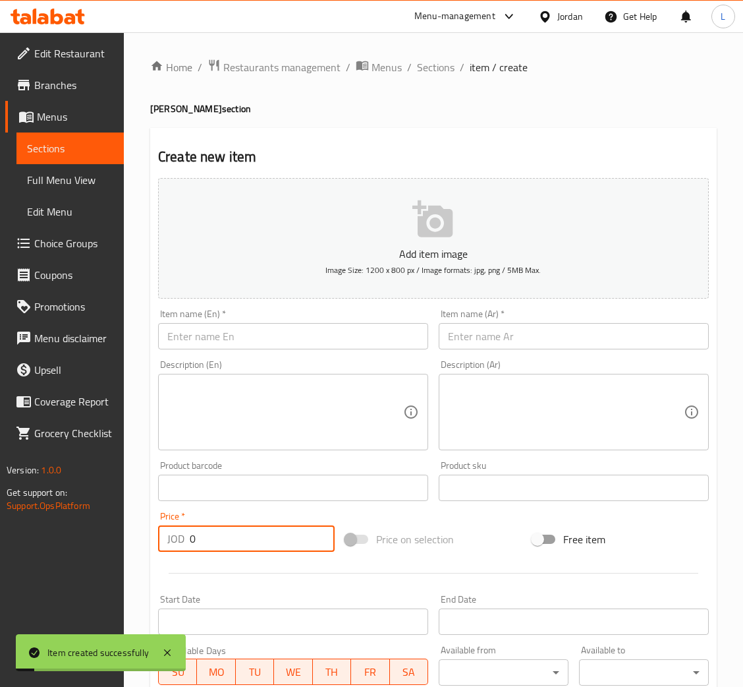
click at [498, 339] on input "text" at bounding box center [574, 336] width 270 height 26
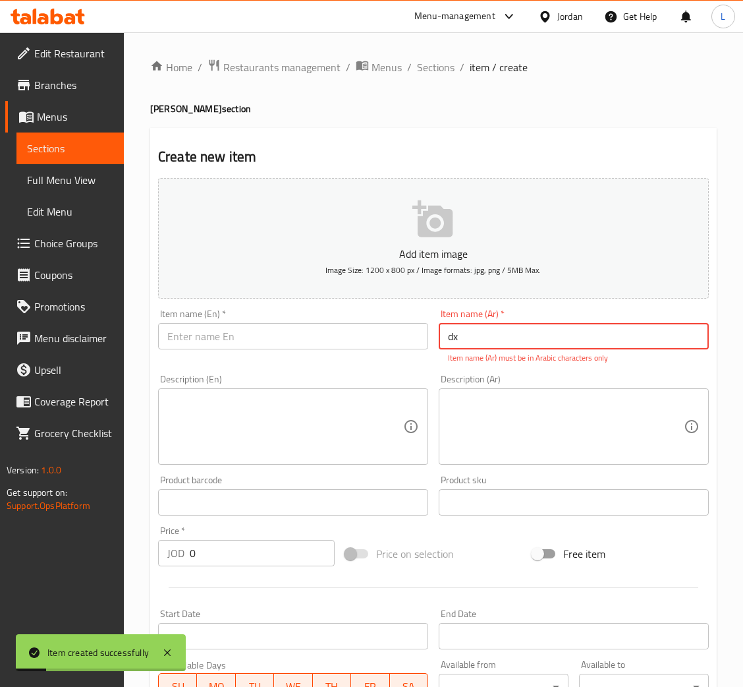
type input "d"
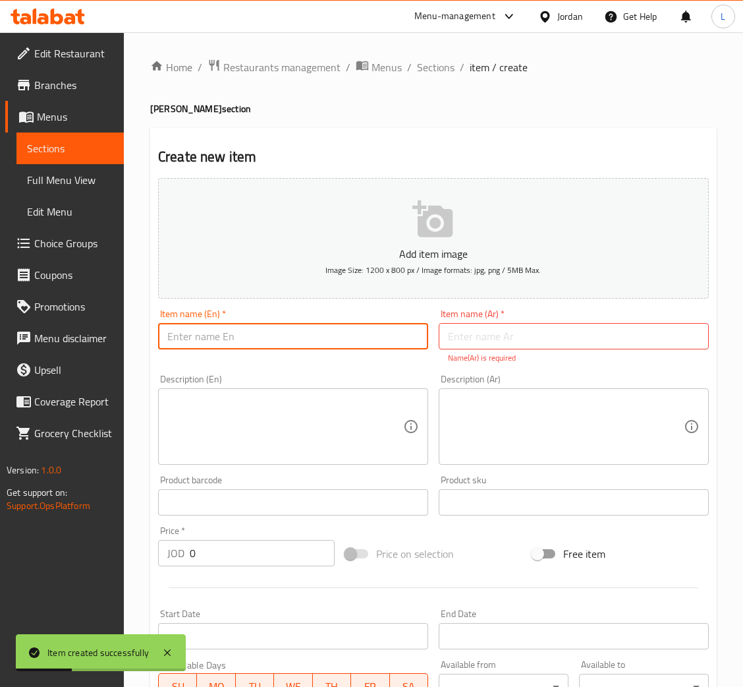
click at [331, 343] on input "text" at bounding box center [293, 336] width 270 height 26
type input "Mandi"
click at [509, 340] on input "text" at bounding box center [574, 336] width 270 height 26
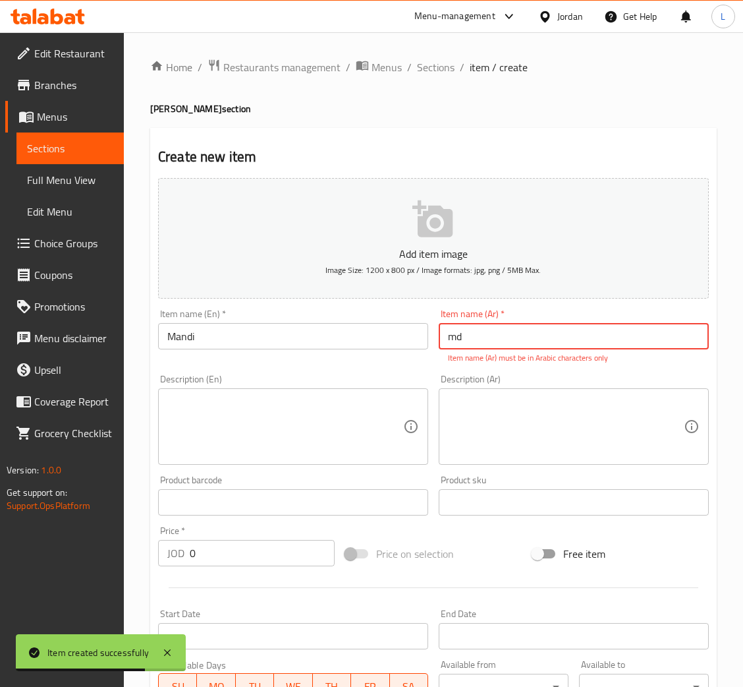
type input "m"
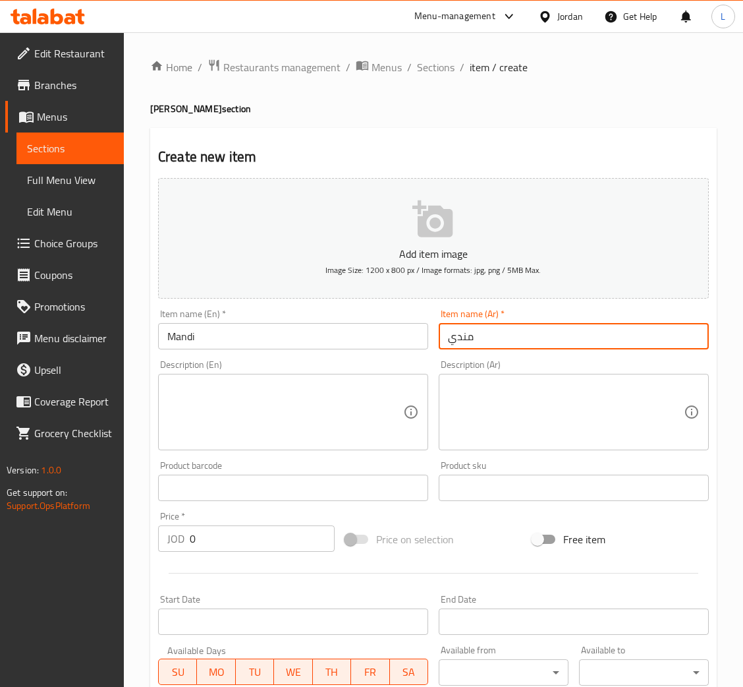
scroll to position [242, 0]
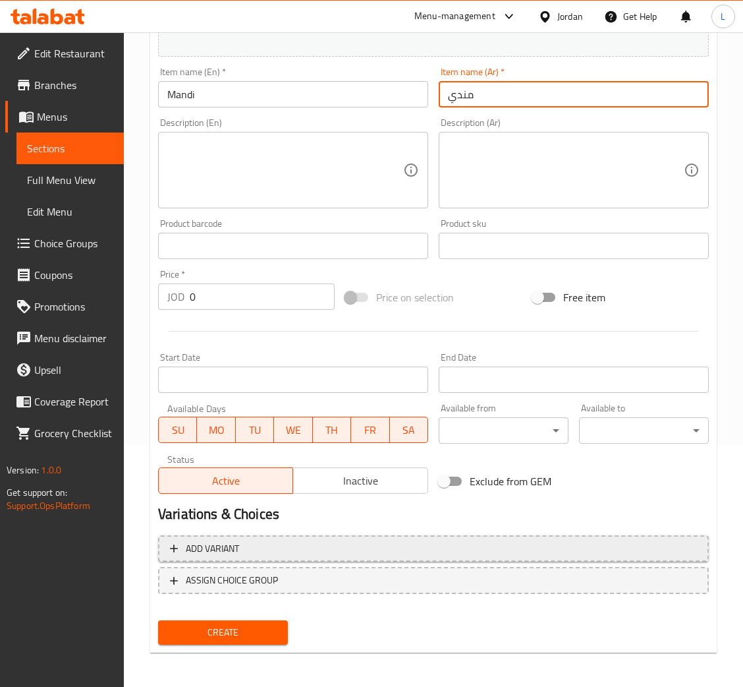
type input "مندي"
click at [329, 545] on span "Add variant" at bounding box center [433, 548] width 527 height 16
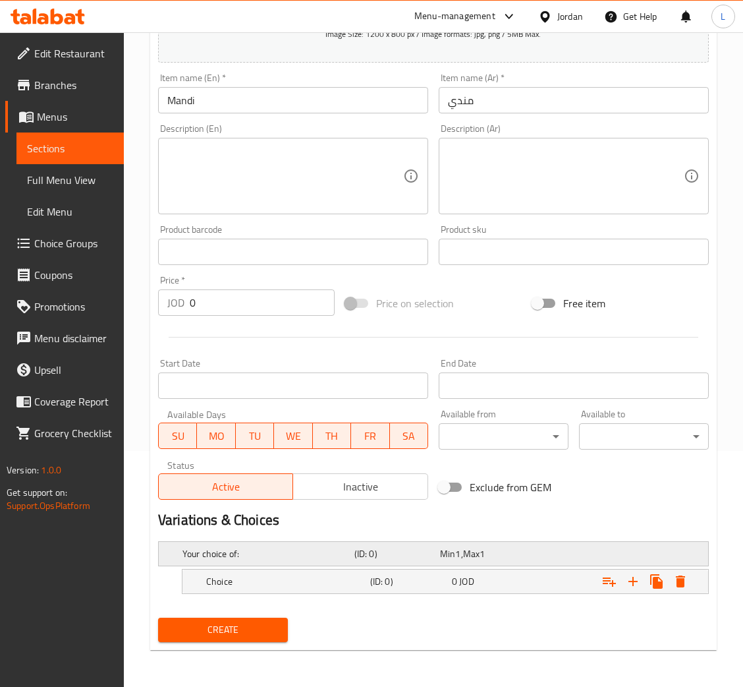
scroll to position [235, 0]
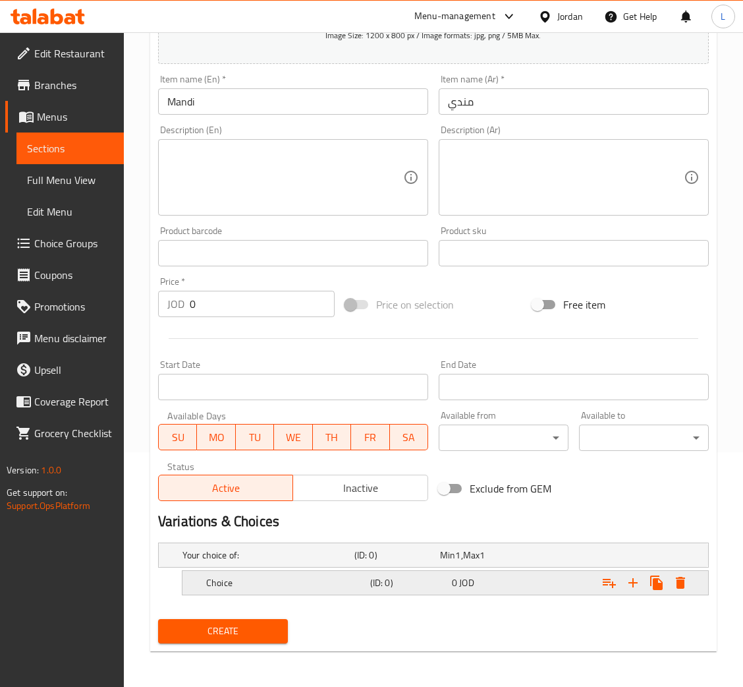
click at [366, 579] on div "Choice" at bounding box center [286, 582] width 164 height 18
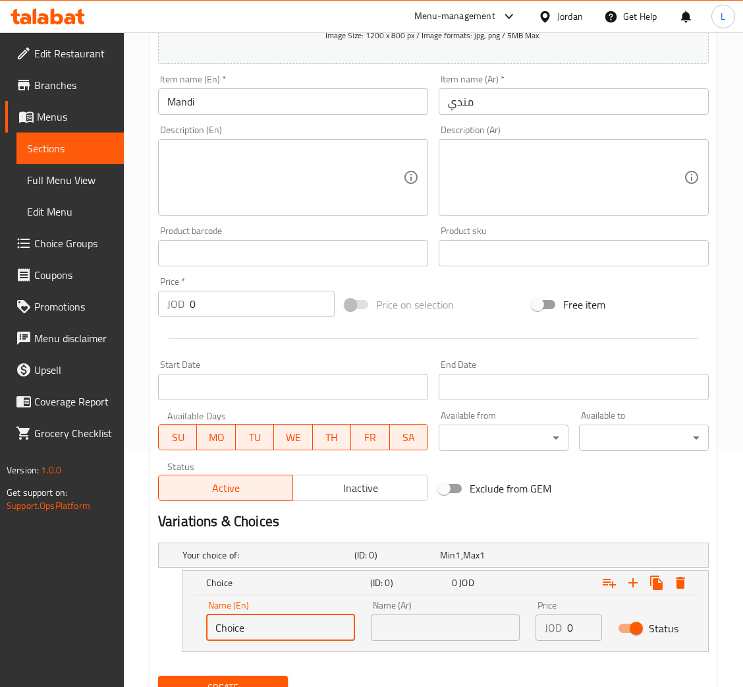
click at [268, 624] on input "Choice" at bounding box center [280, 627] width 149 height 26
click at [442, 616] on input "text" at bounding box center [445, 627] width 149 height 26
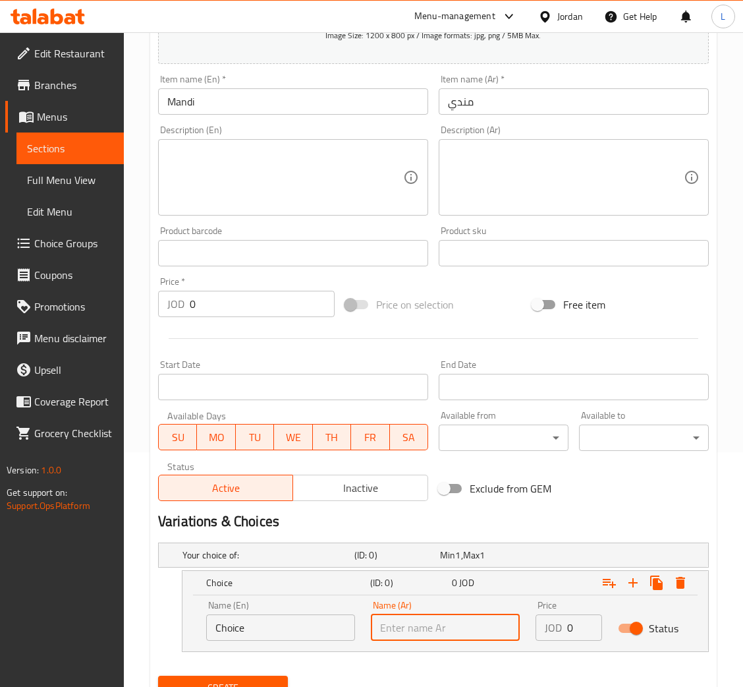
type input "ي"
click at [414, 617] on input "وجبه فرديه" at bounding box center [445, 627] width 149 height 26
type input "وجبه فرديه"
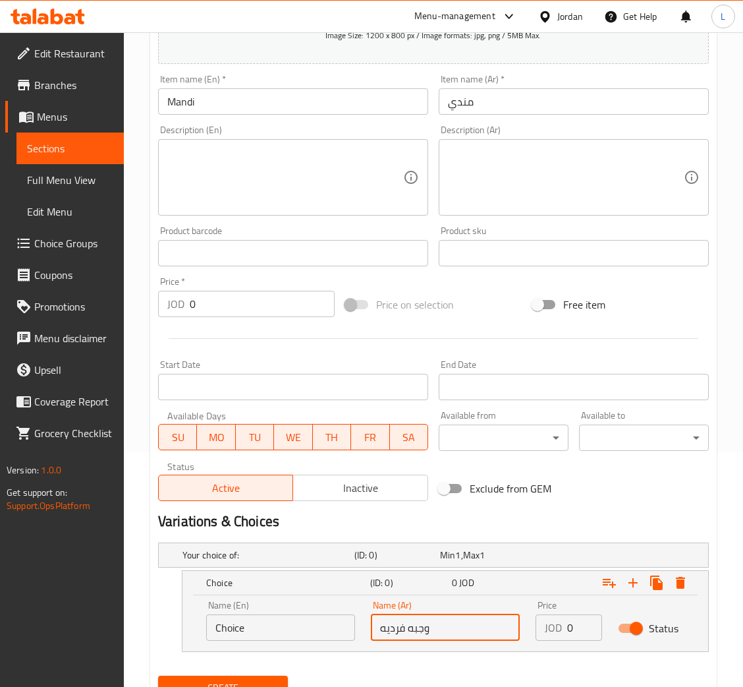
click at [247, 620] on input "Choice" at bounding box center [280, 627] width 149 height 26
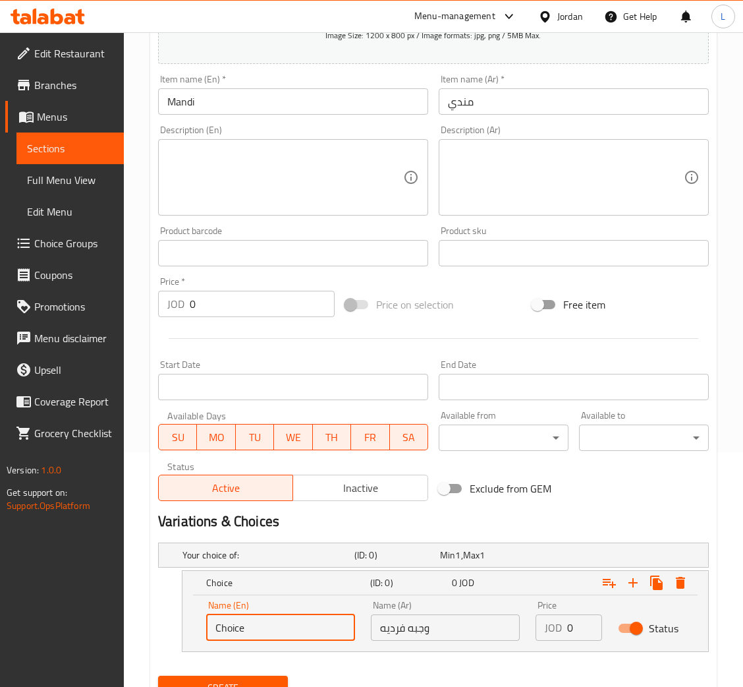
drag, startPoint x: 247, startPoint y: 620, endPoint x: 283, endPoint y: 624, distance: 36.5
click at [247, 620] on input "Choice" at bounding box center [280, 627] width 149 height 26
paste input "Individual meal"
type input "Individual meal"
click at [567, 625] on input "0" at bounding box center [584, 627] width 35 height 26
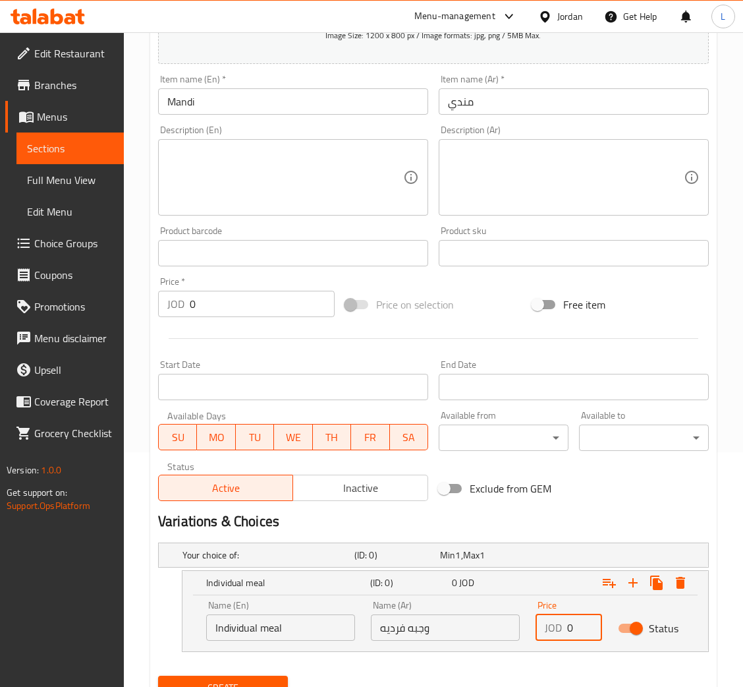
click at [567, 625] on input "0" at bounding box center [584, 627] width 35 height 26
type input "4.5"
click at [635, 587] on icon "Expand" at bounding box center [633, 583] width 16 height 16
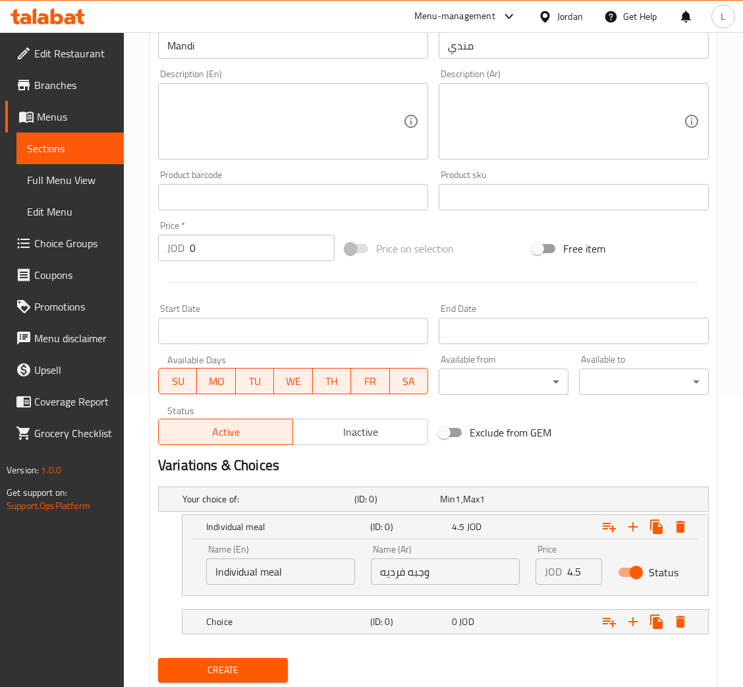
scroll to position [330, 0]
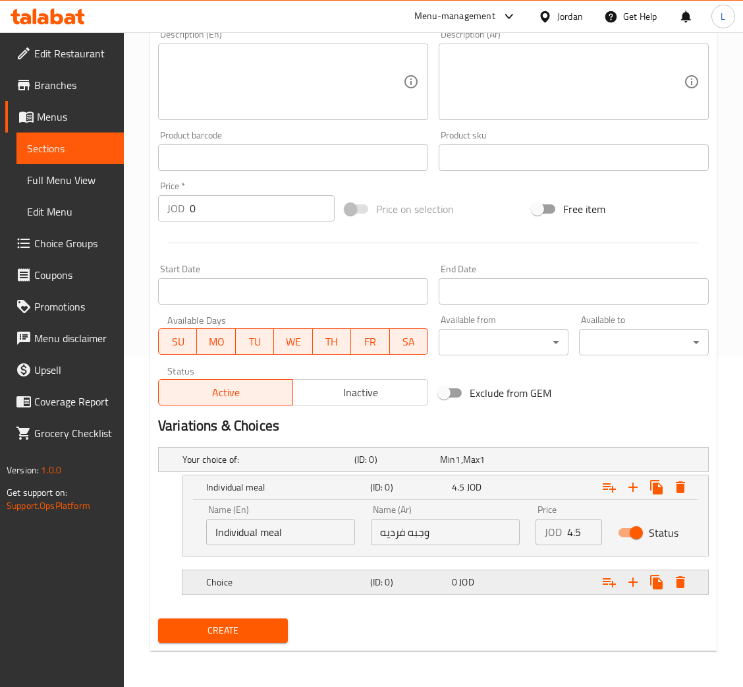
click at [511, 583] on div "0 JOD" at bounding box center [490, 581] width 76 height 13
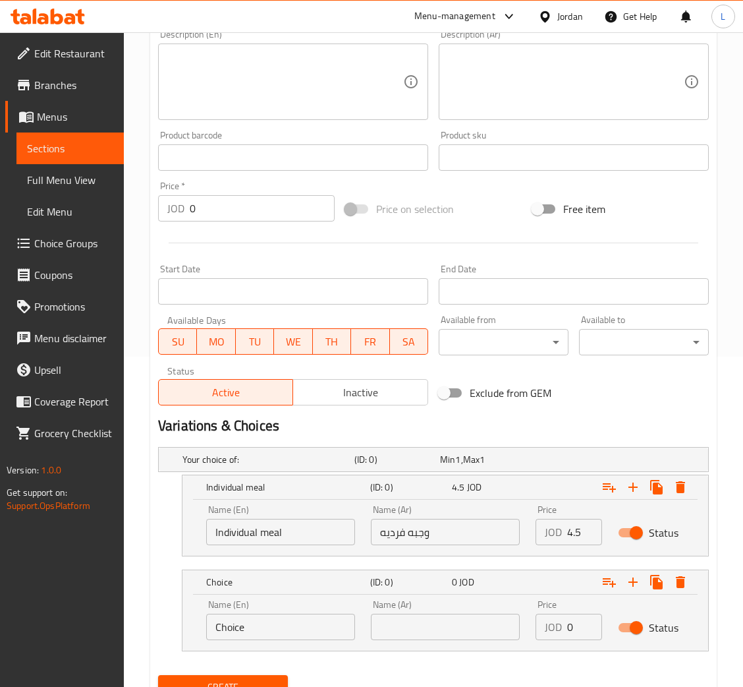
click at [500, 626] on input "text" at bounding box center [445, 627] width 149 height 26
type input "صدر نصف دجاجه"
click at [370, 630] on div "Name (Ar) صدر نصف دجاجه Name (Ar)" at bounding box center [445, 620] width 165 height 56
click at [371, 630] on input "صدر نصف دجاجه" at bounding box center [445, 627] width 149 height 26
click at [378, 626] on input "صدر نصف دجاجه" at bounding box center [445, 627] width 149 height 26
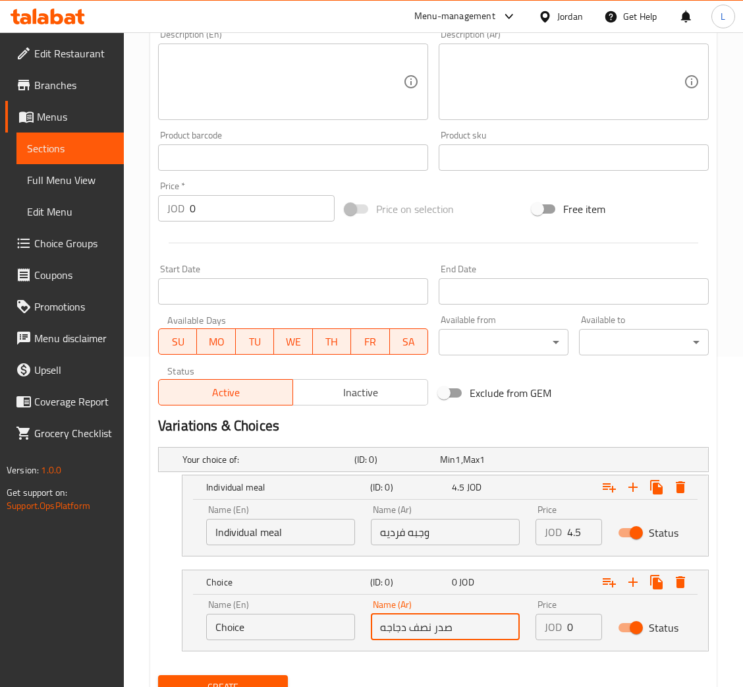
click at [379, 625] on input "صدر نصف دجاجه" at bounding box center [445, 627] width 149 height 26
click at [380, 624] on input "صدر نصف دجاجه" at bounding box center [445, 627] width 149 height 26
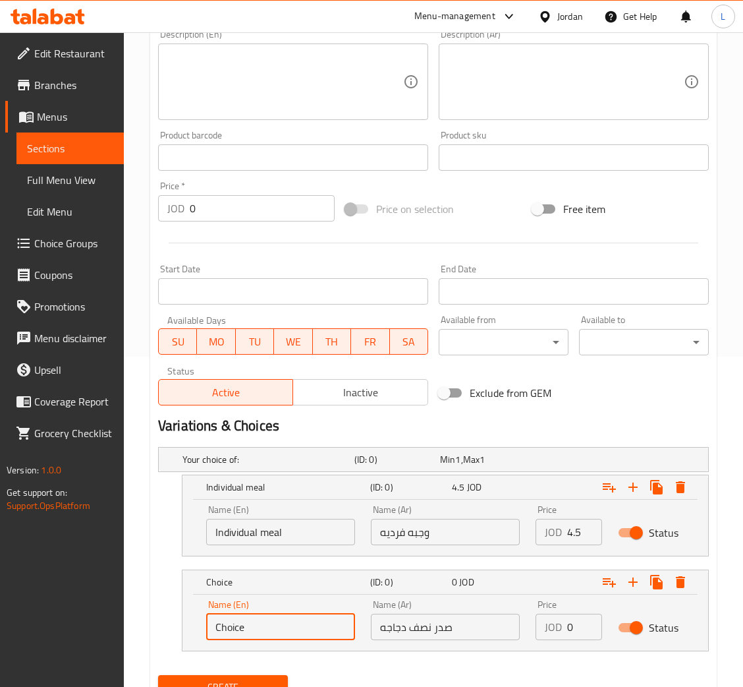
click at [287, 625] on input "Choice" at bounding box center [280, 627] width 149 height 26
drag, startPoint x: 287, startPoint y: 625, endPoint x: 304, endPoint y: 627, distance: 16.6
click at [287, 626] on input "Choice" at bounding box center [280, 627] width 149 height 26
paste input "Half chicken breast"
type input "Half chicken breast"
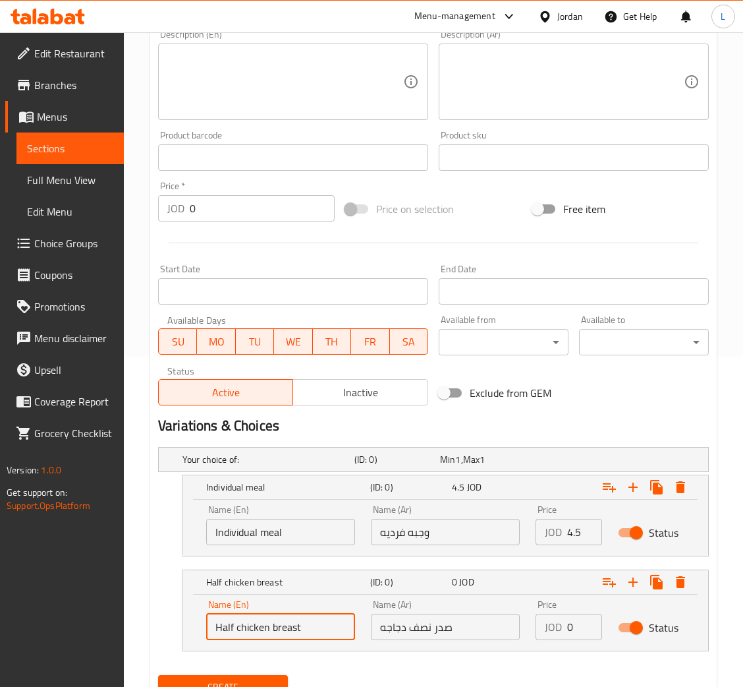
click at [578, 626] on input "0" at bounding box center [584, 627] width 35 height 26
type input "5.5"
click at [636, 585] on icon "Expand" at bounding box center [633, 582] width 16 height 16
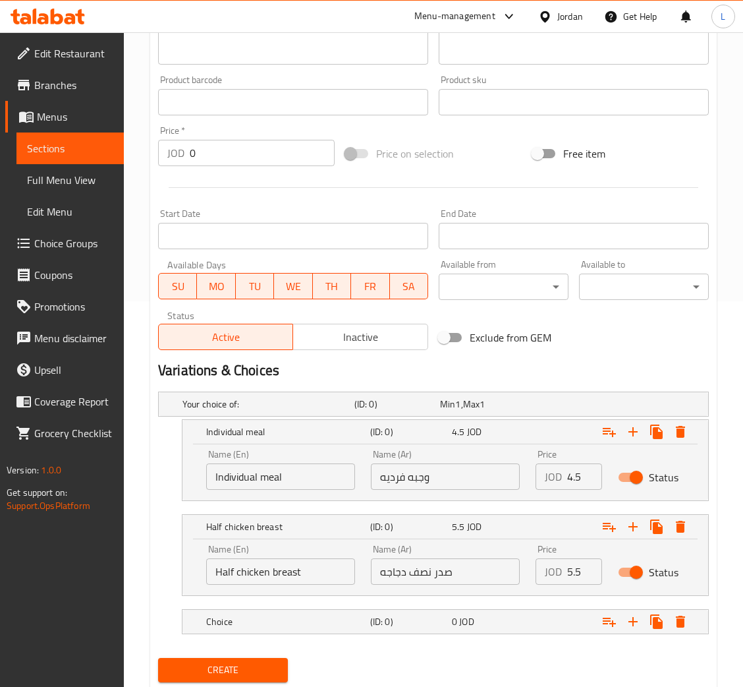
scroll to position [425, 0]
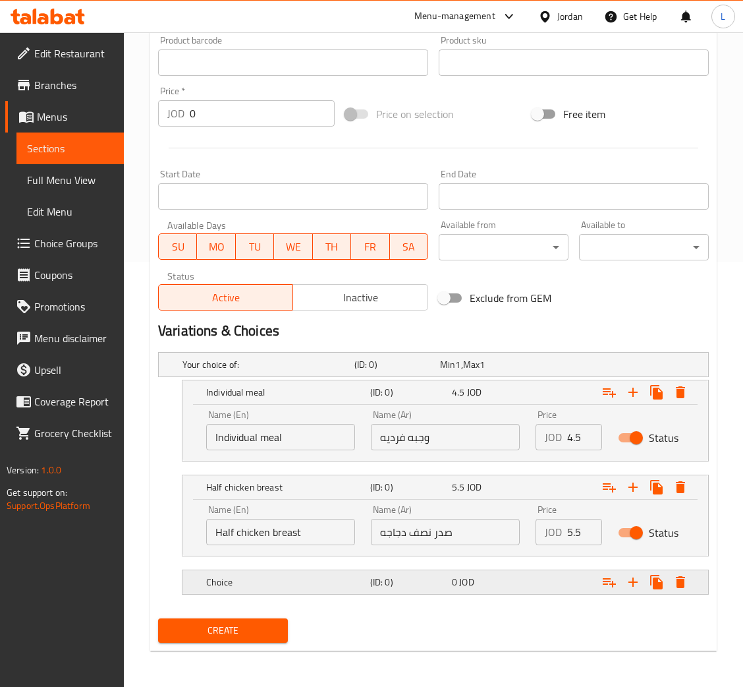
click at [490, 580] on div "0 JOD" at bounding box center [490, 581] width 76 height 13
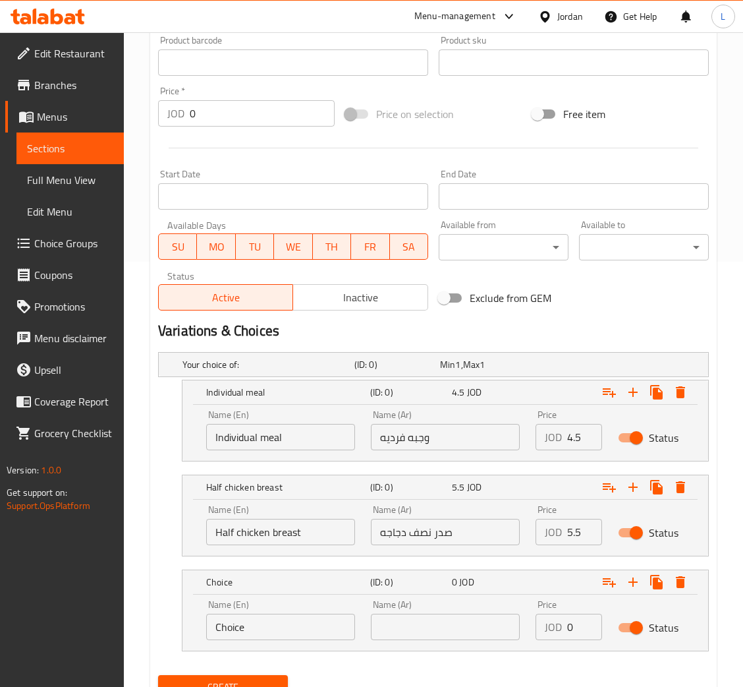
click at [464, 620] on input "text" at bounding box center [445, 627] width 149 height 26
type input "صدر مع دجلجه"
click at [259, 628] on input "Choice" at bounding box center [280, 627] width 149 height 26
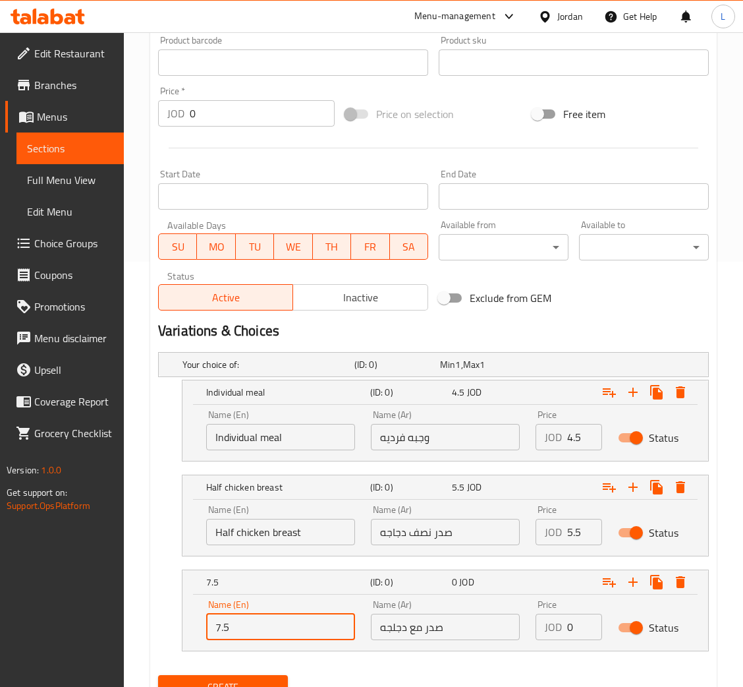
type input "7.5"
click at [158, 675] on button "Create" at bounding box center [223, 687] width 130 height 24
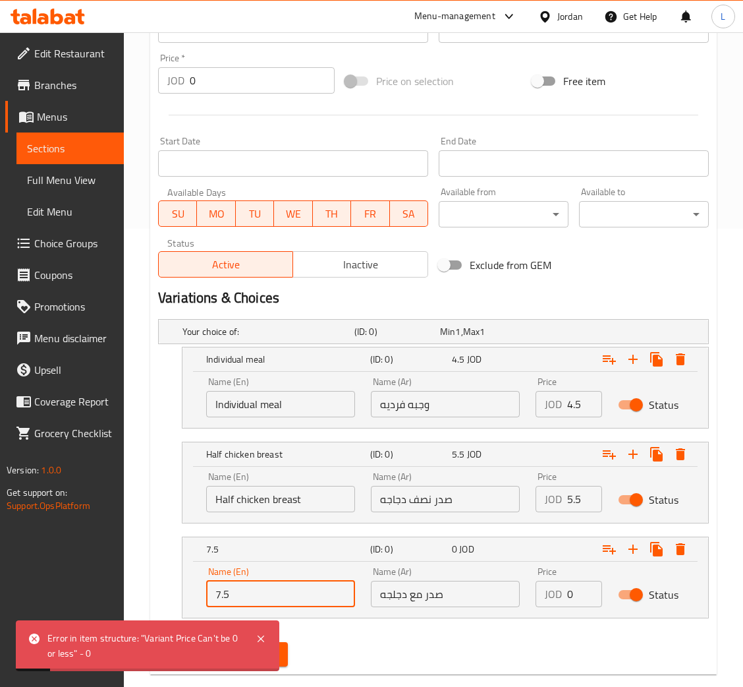
scroll to position [482, 0]
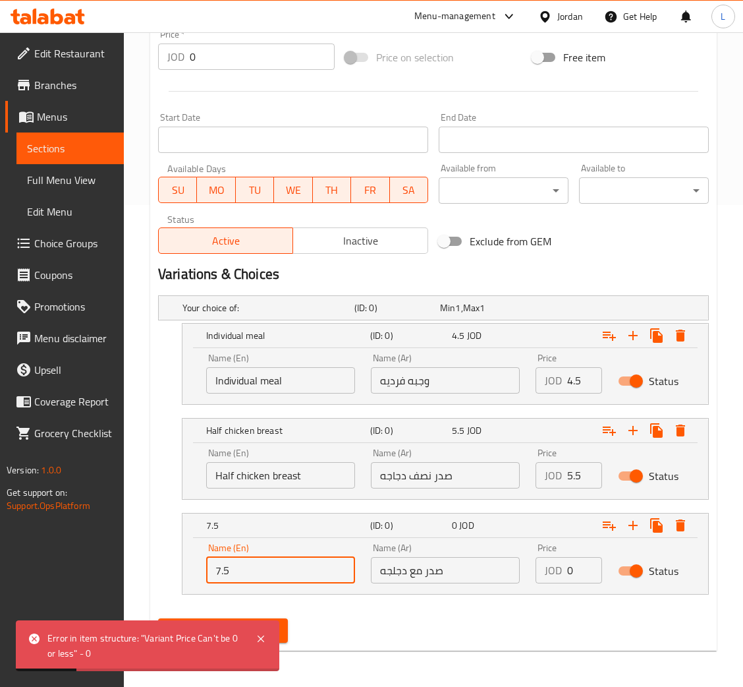
click at [322, 571] on input "7.5" at bounding box center [280, 570] width 149 height 26
click at [446, 573] on input "صدر مع دجلجه" at bounding box center [445, 570] width 149 height 26
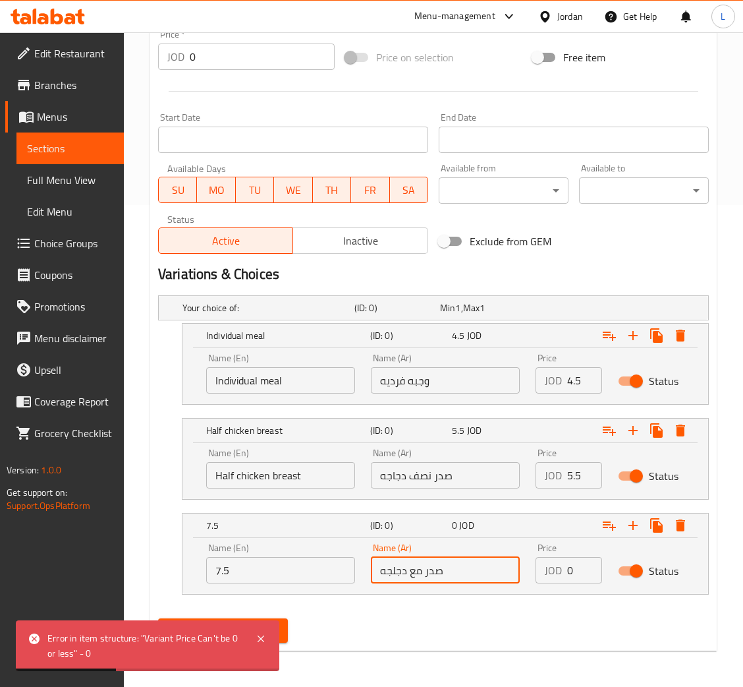
click at [395, 572] on input "صدر مع دجلجه" at bounding box center [445, 570] width 149 height 26
click at [395, 572] on input "صدر مع دجاجه" at bounding box center [445, 570] width 149 height 26
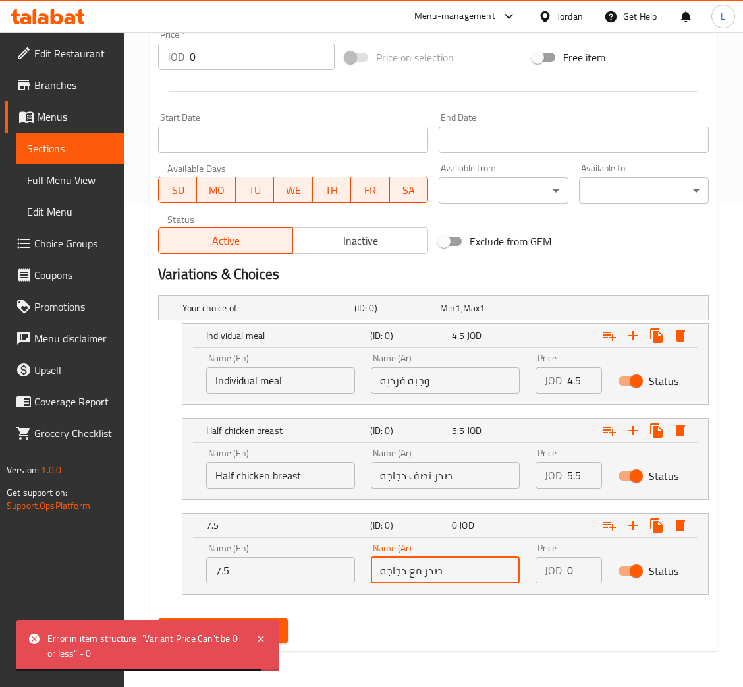
type input "صدر مع دجاجه"
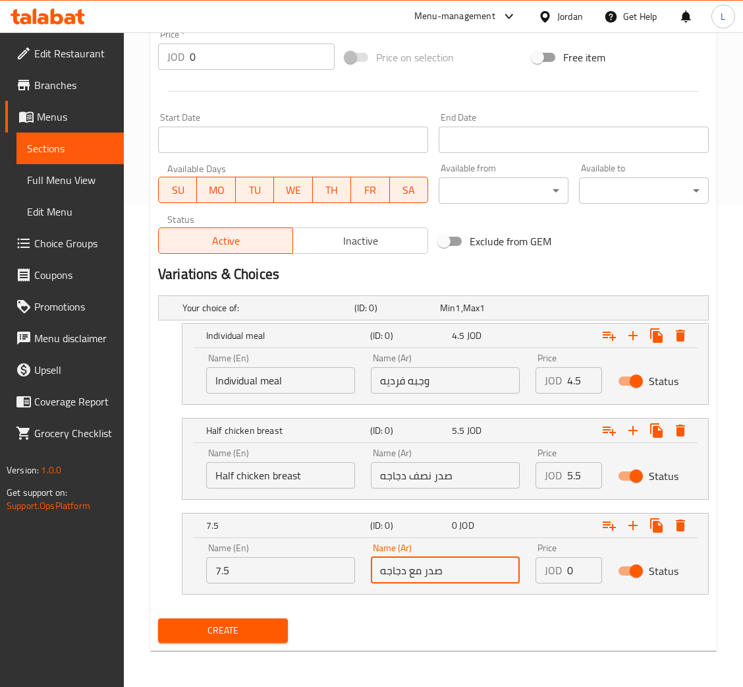
click at [244, 581] on input "7.5" at bounding box center [280, 570] width 149 height 26
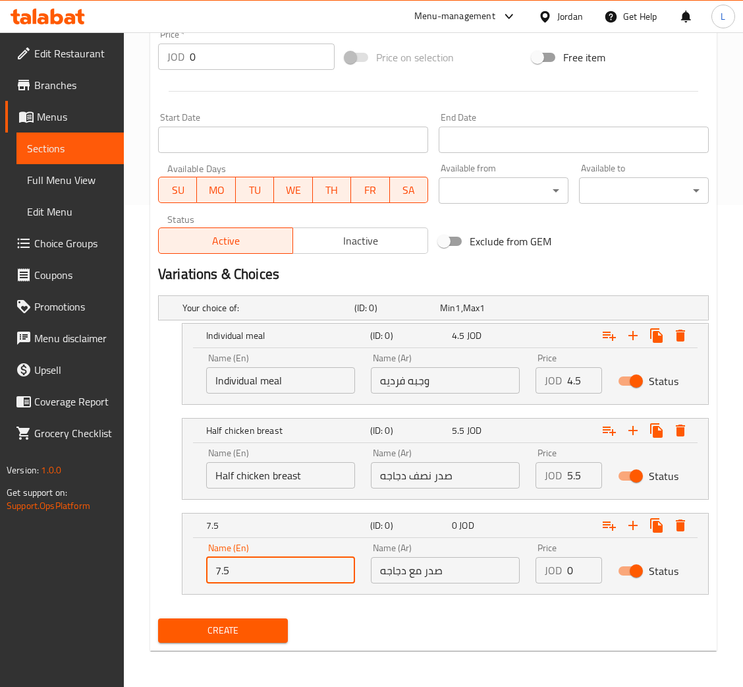
click at [244, 581] on input "7.5" at bounding box center [280, 570] width 149 height 26
paste input "Breast with chicken"
type input "Breast with chicken"
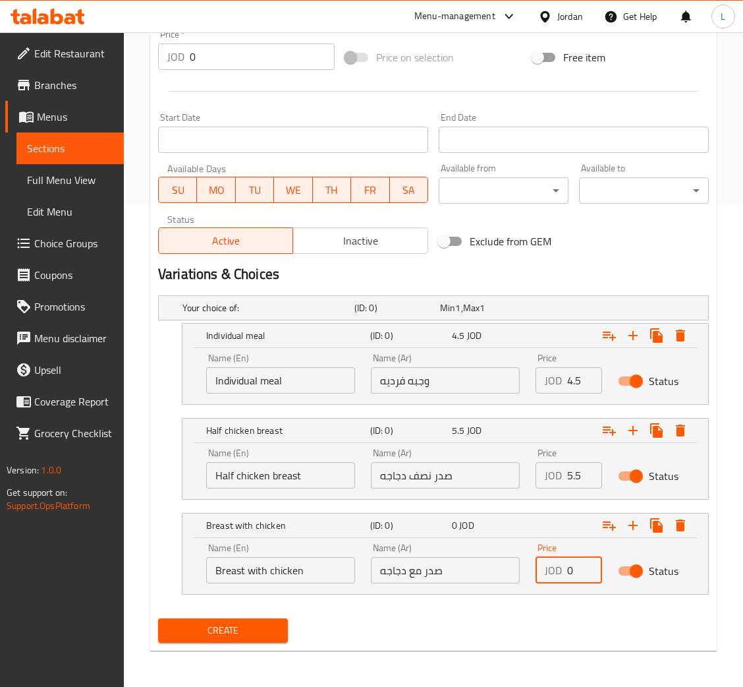
click at [567, 561] on input "0" at bounding box center [584, 570] width 35 height 26
type input "7.5"
click at [158, 618] on button "Create" at bounding box center [223, 630] width 130 height 24
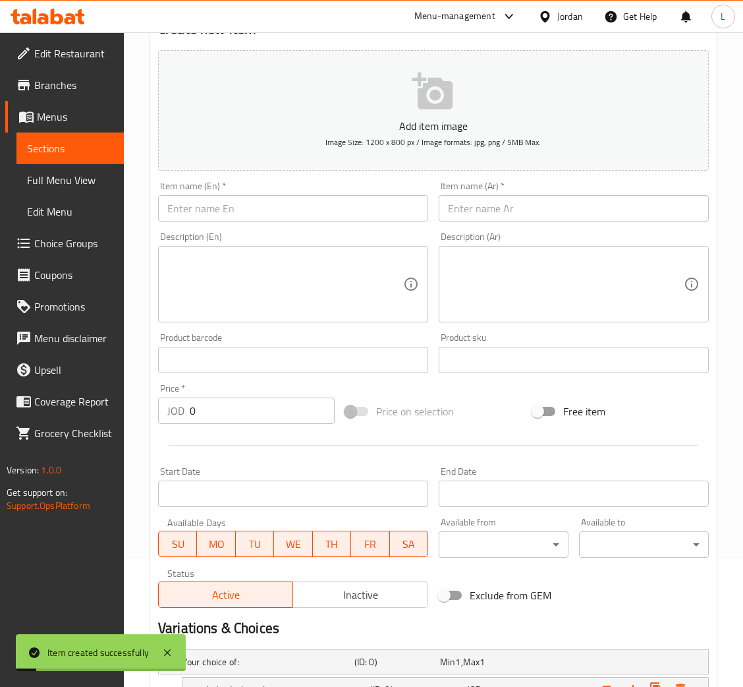
scroll to position [87, 0]
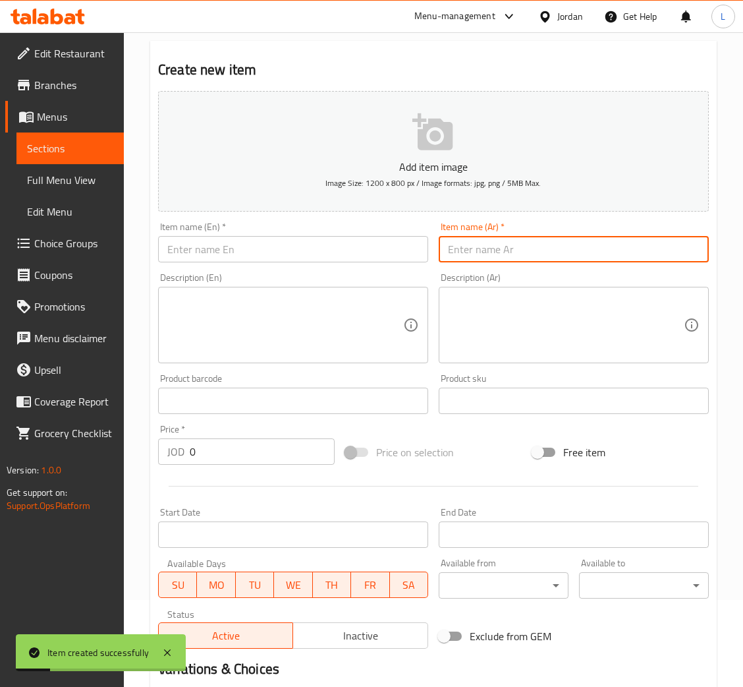
click at [542, 248] on input "text" at bounding box center [574, 249] width 270 height 26
click at [542, 248] on input "اورزي" at bounding box center [574, 249] width 270 height 26
type input "اورزي"
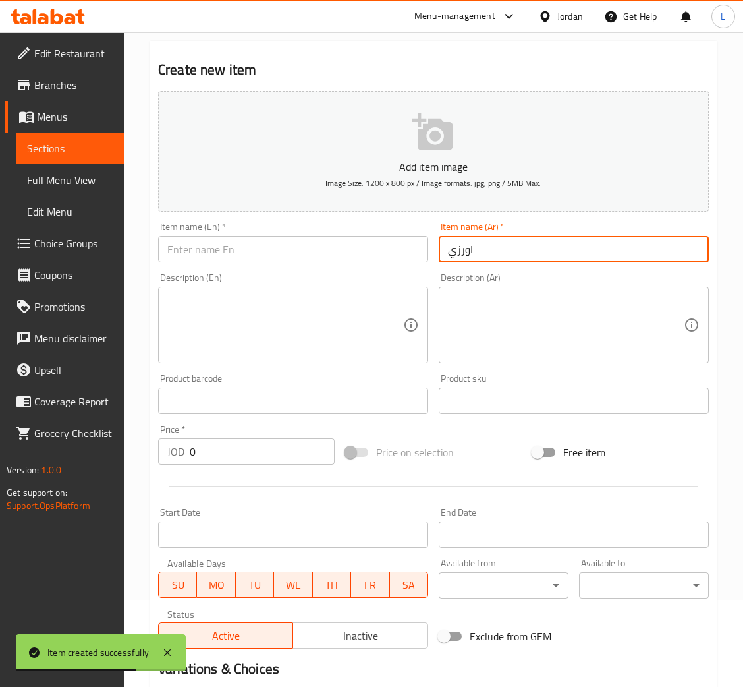
click at [216, 254] on input "text" at bounding box center [293, 249] width 270 height 26
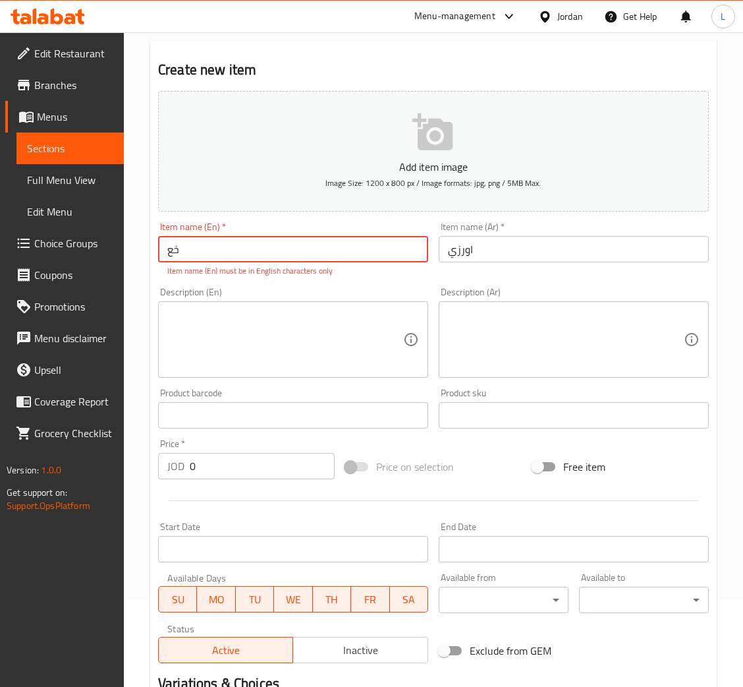
type input "خ"
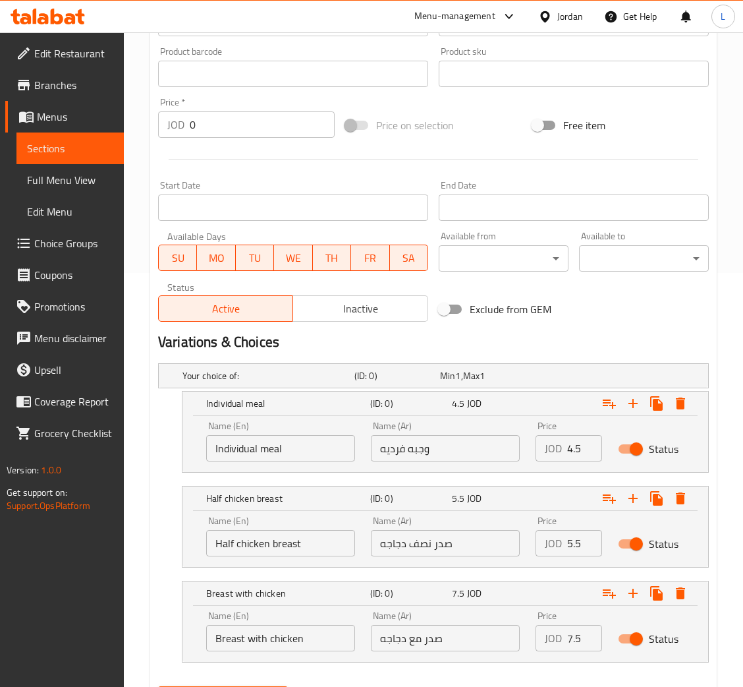
scroll to position [482, 0]
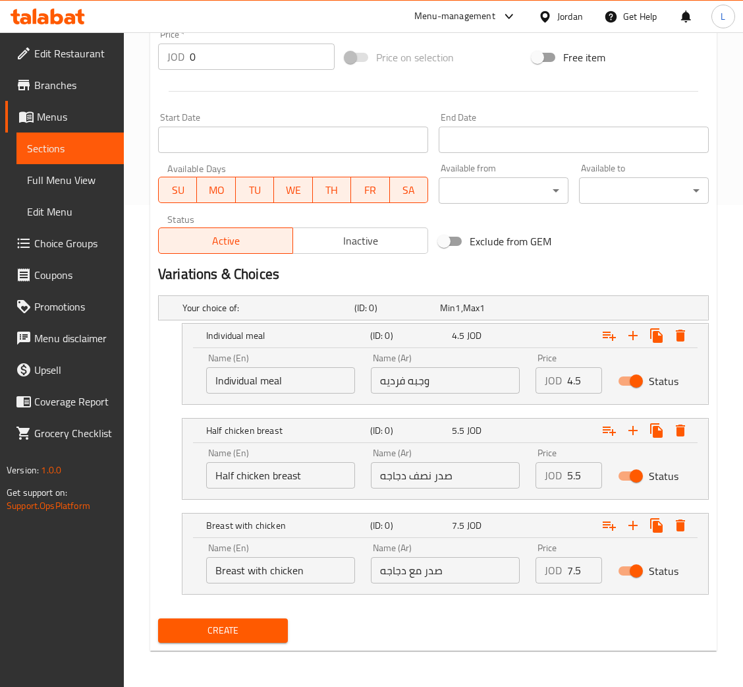
type input "Ouzi"
click at [266, 623] on span "Create" at bounding box center [223, 630] width 109 height 16
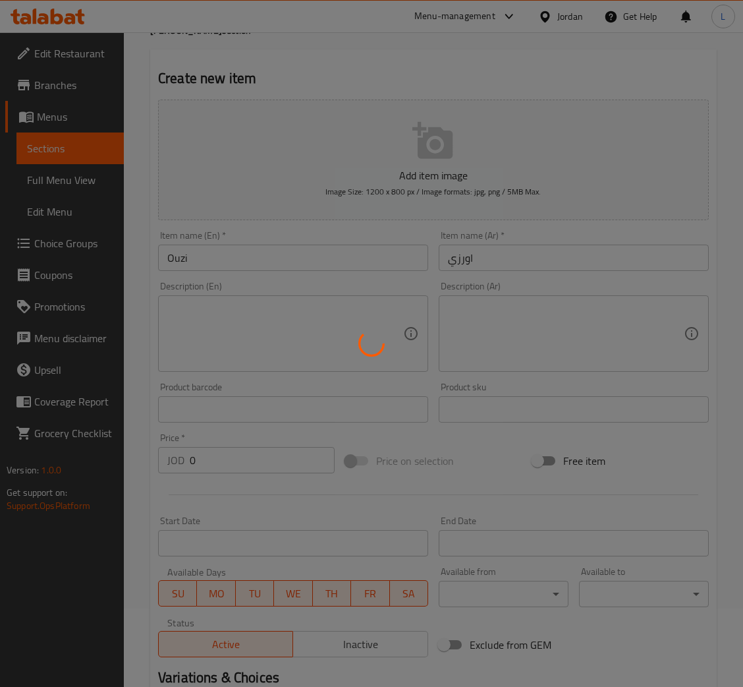
scroll to position [0, 0]
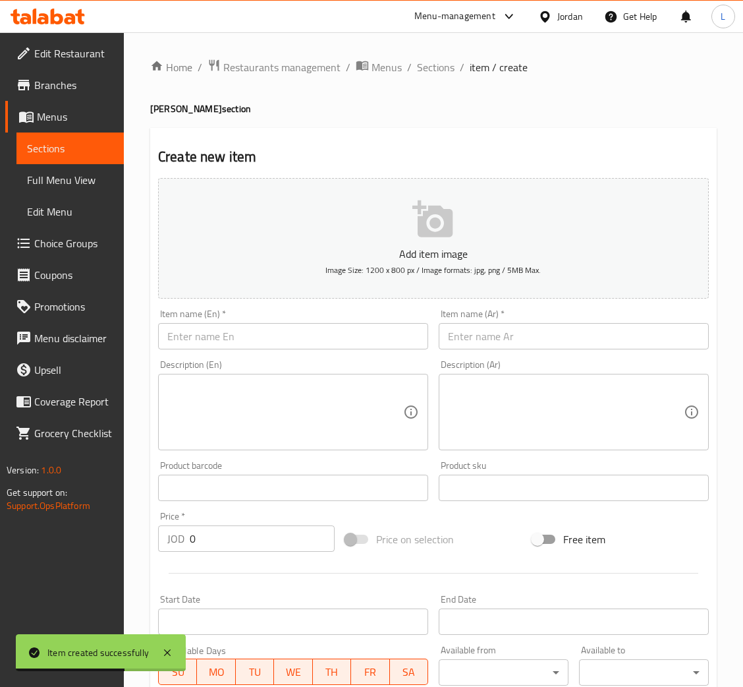
click at [496, 345] on input "text" at bounding box center [574, 336] width 270 height 26
type input "s"
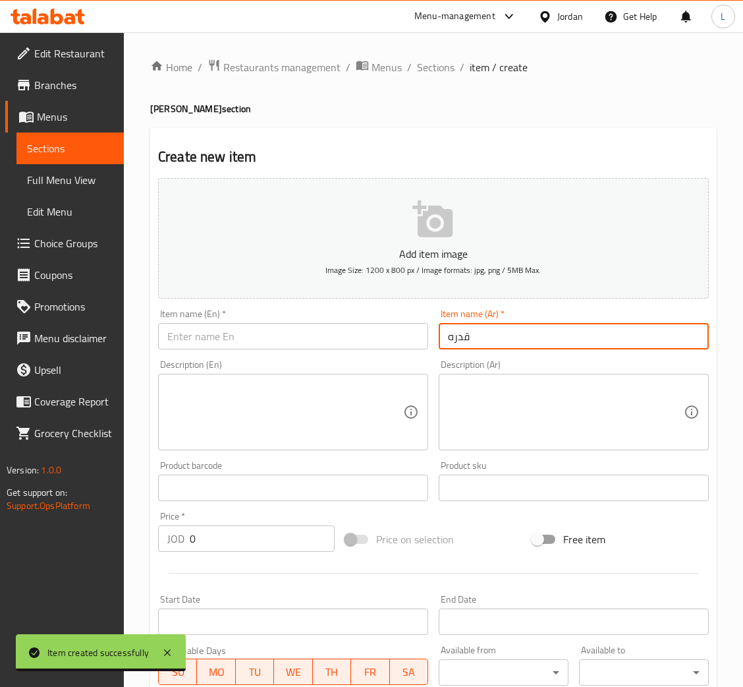
click at [496, 345] on input "قدره" at bounding box center [574, 336] width 270 height 26
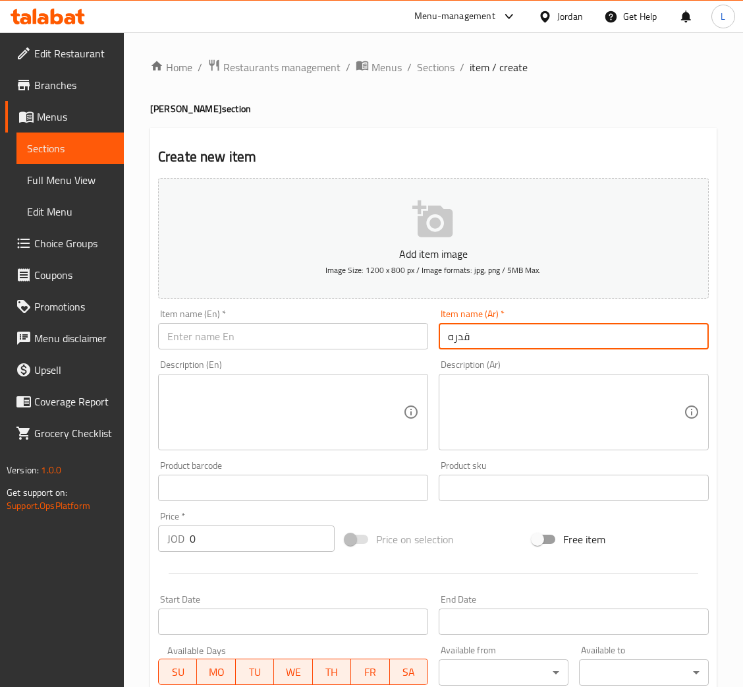
click at [496, 345] on input "قدره" at bounding box center [574, 336] width 270 height 26
type input "قدره"
click at [225, 331] on input "text" at bounding box center [293, 336] width 270 height 26
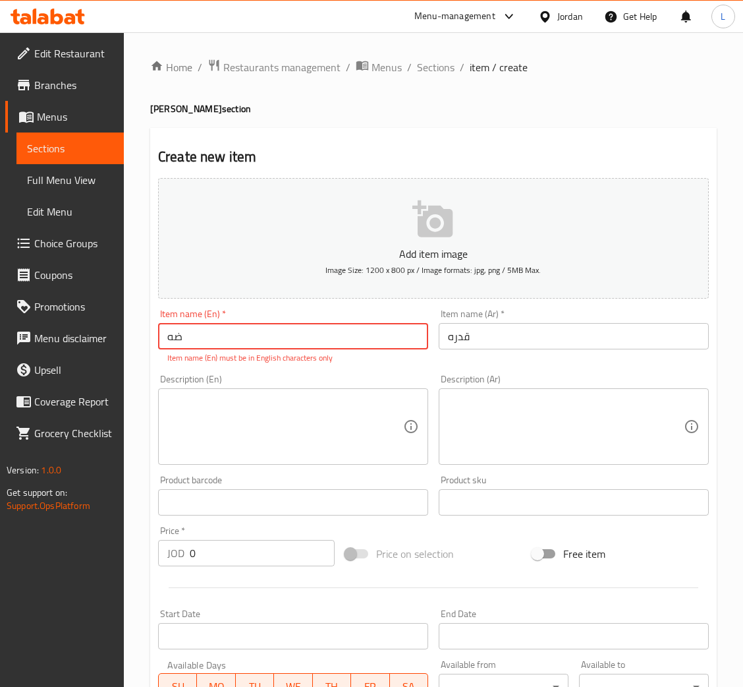
type input "ض"
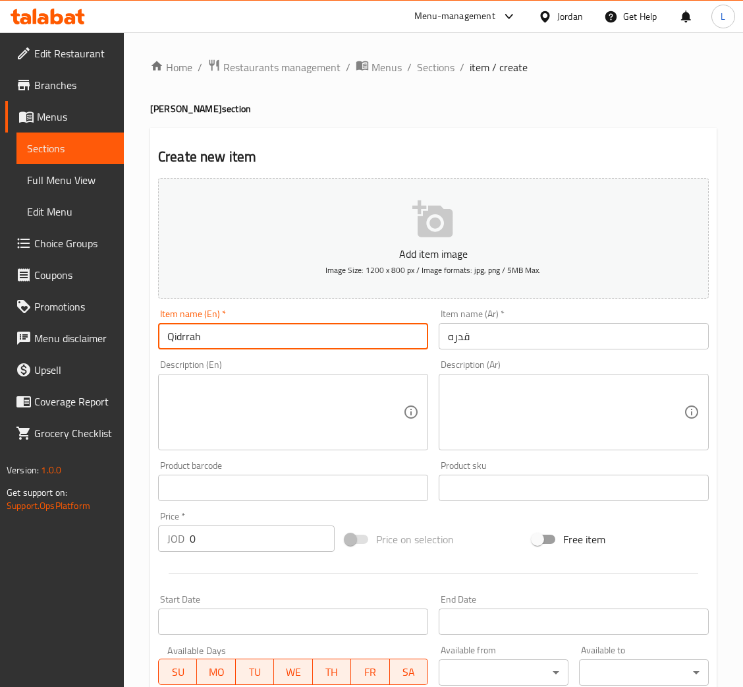
click at [225, 331] on input "Qidrrah" at bounding box center [293, 336] width 270 height 26
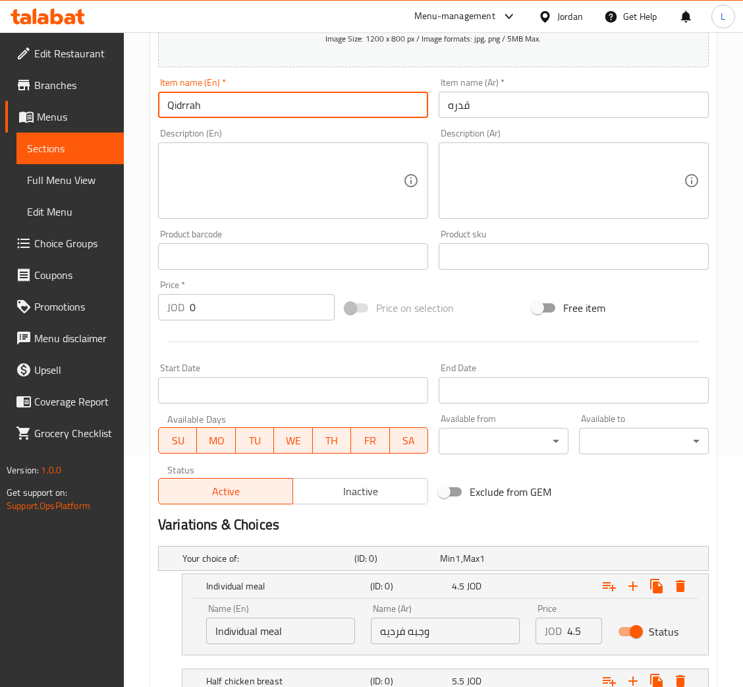
scroll to position [482, 0]
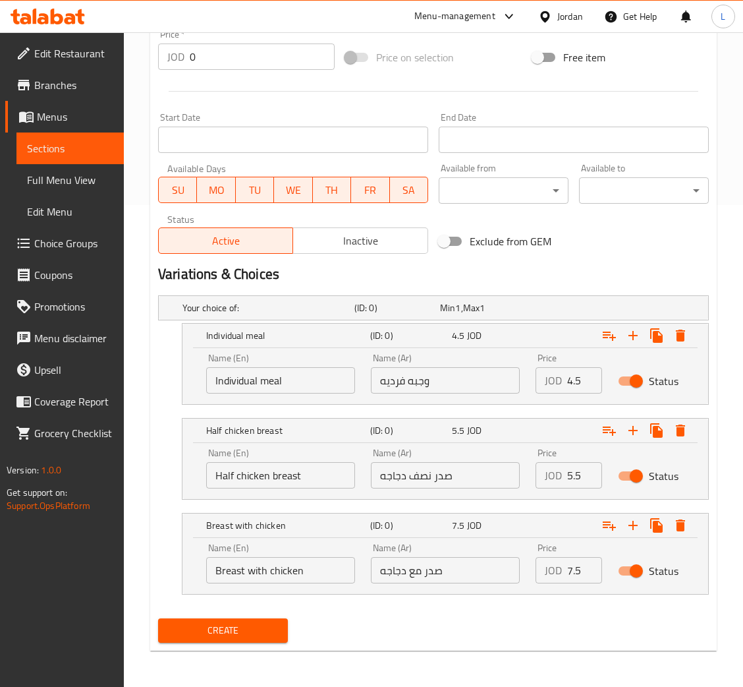
type input "Qidrrah"
click at [570, 376] on input "4.5" at bounding box center [584, 380] width 35 height 26
type input "0"
type input "5"
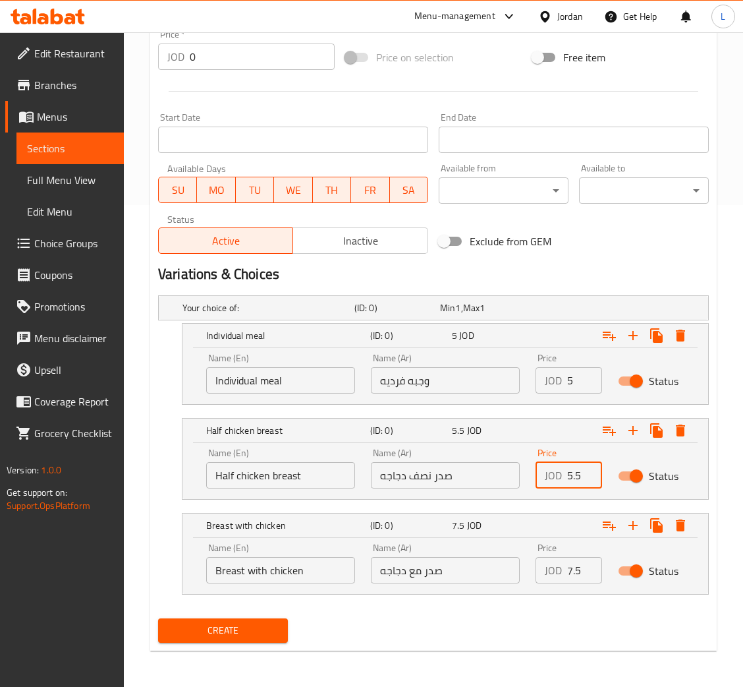
click at [577, 469] on input "5.5" at bounding box center [584, 475] width 35 height 26
click at [576, 470] on input "5.5" at bounding box center [584, 475] width 35 height 26
click at [567, 480] on input "06.5" at bounding box center [584, 475] width 35 height 26
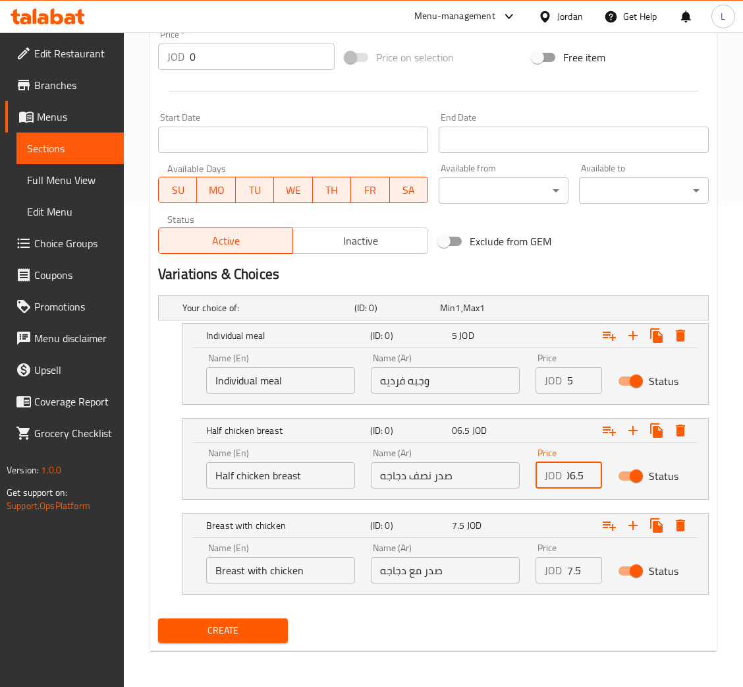
click at [567, 480] on input "06.5" at bounding box center [584, 475] width 35 height 26
type input "6.5"
click at [571, 575] on input "7.5" at bounding box center [584, 570] width 35 height 26
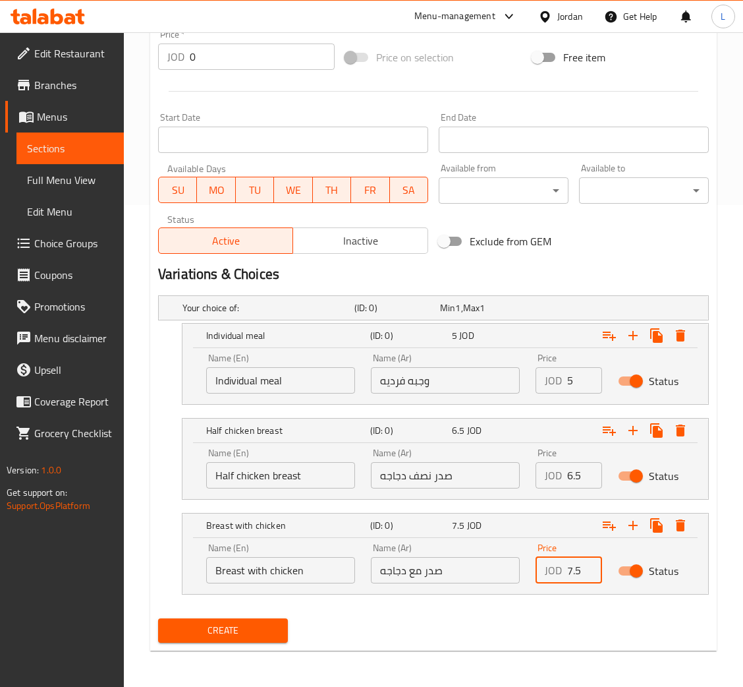
click at [571, 575] on input "7.5" at bounding box center [584, 570] width 35 height 26
type input "8"
click at [243, 632] on span "Create" at bounding box center [223, 630] width 109 height 16
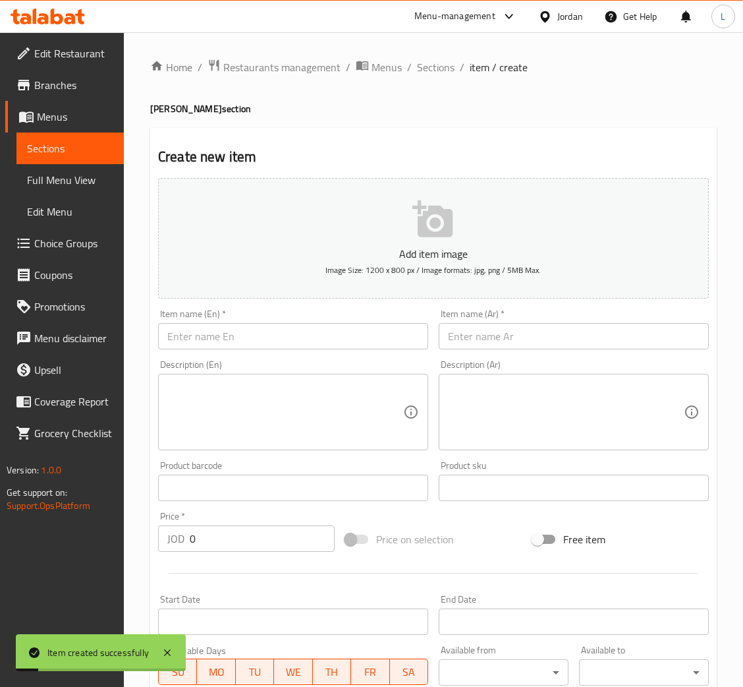
click at [528, 335] on input "text" at bounding box center [574, 336] width 270 height 26
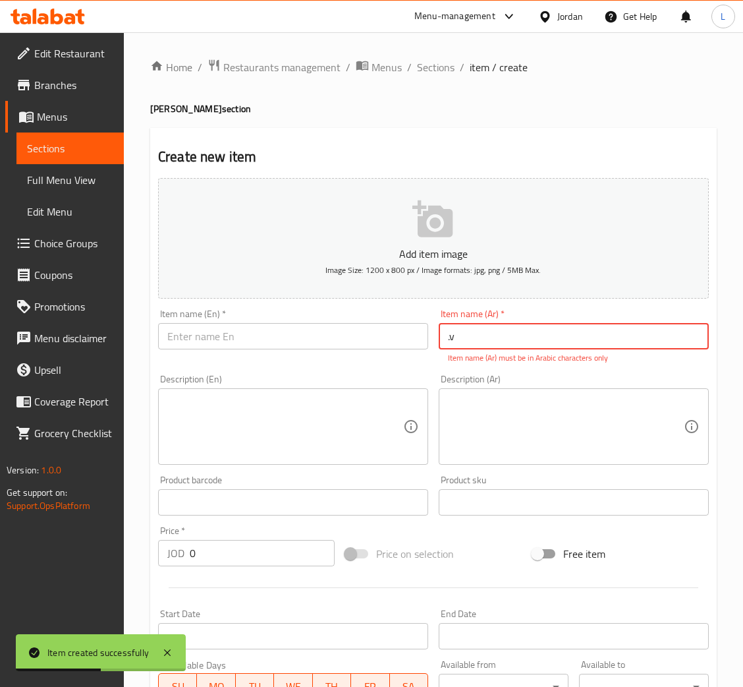
type input "."
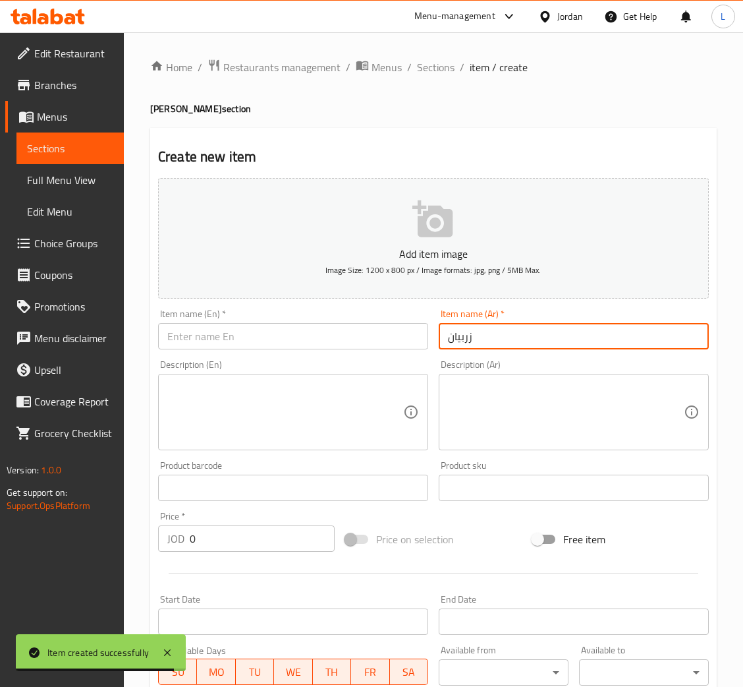
type input "زربيان"
click at [242, 328] on input "text" at bounding box center [293, 336] width 270 height 26
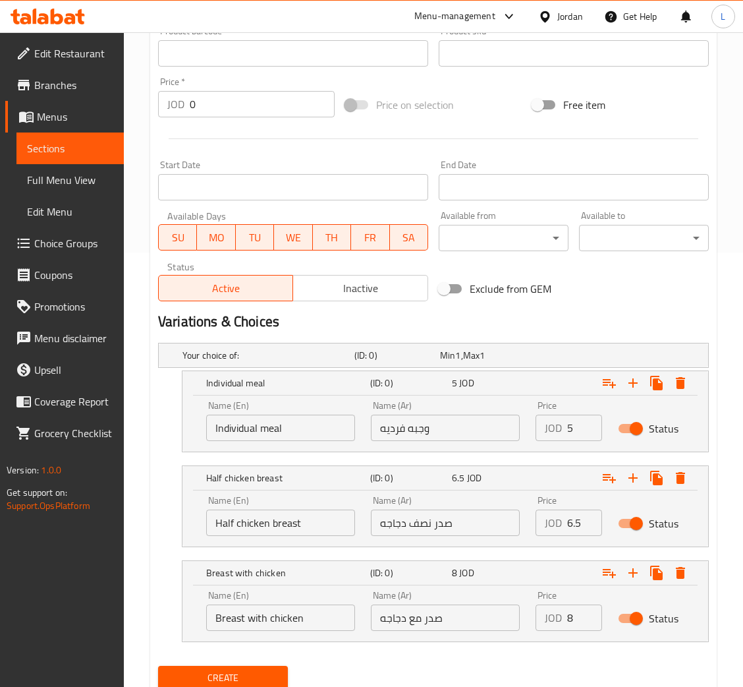
scroll to position [482, 0]
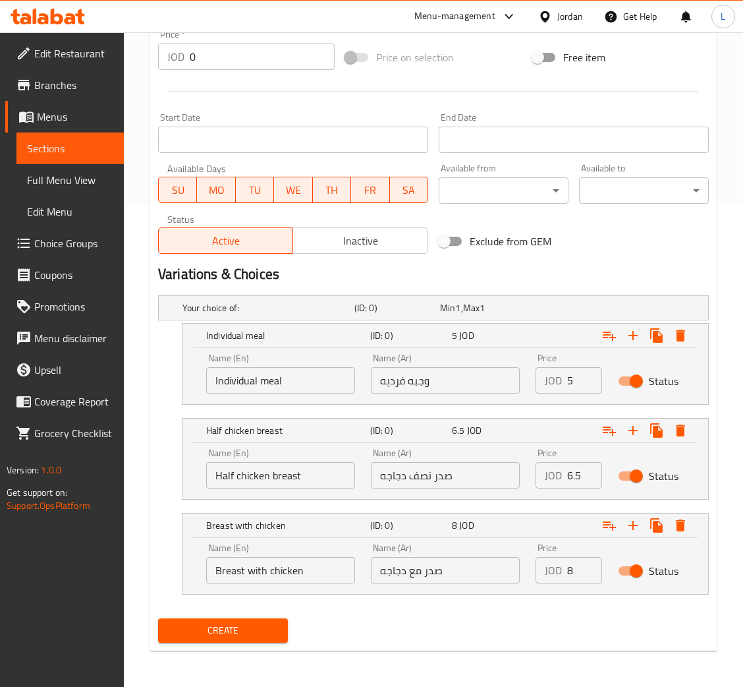
type input "Zorbian"
click at [575, 378] on input "5" at bounding box center [584, 380] width 35 height 26
type input "4.5"
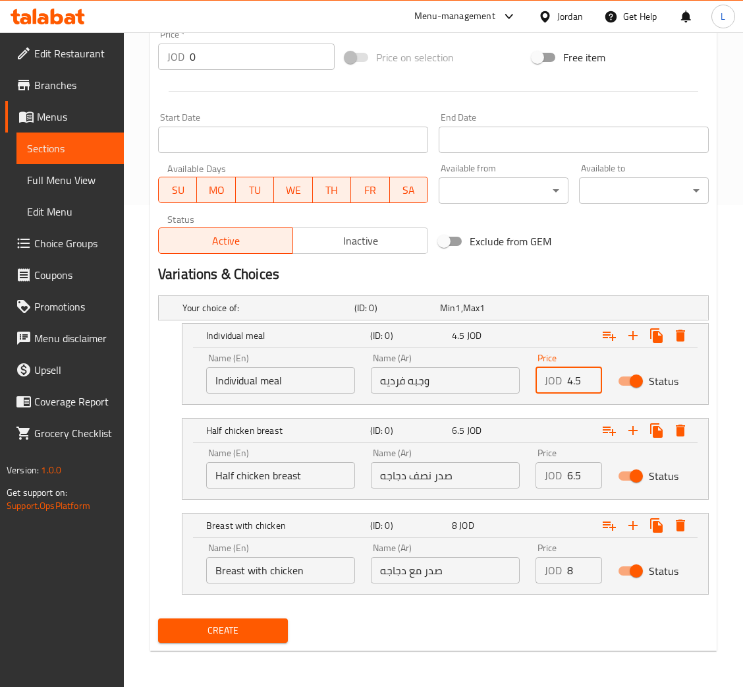
click at [572, 474] on input "6.5" at bounding box center [584, 475] width 35 height 26
type input "5.5"
click at [567, 565] on input "8" at bounding box center [584, 570] width 35 height 26
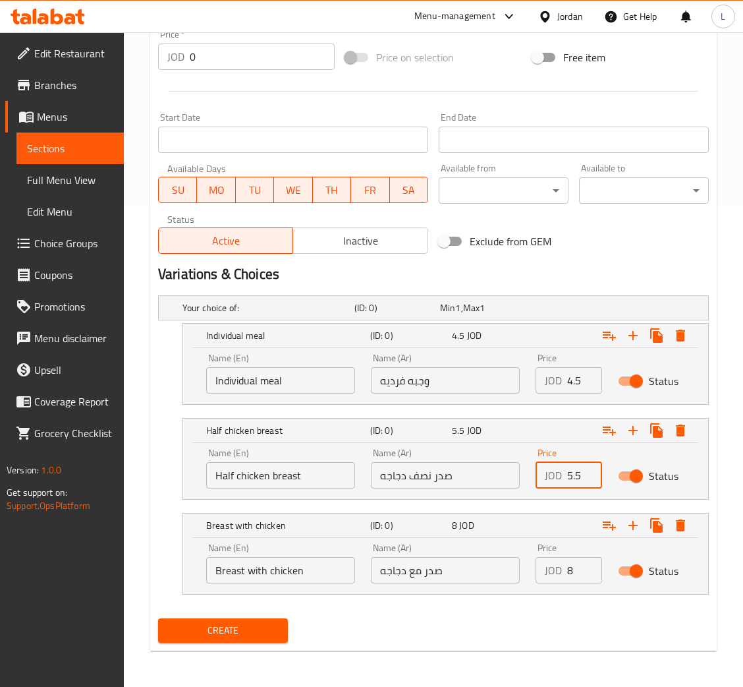
click at [567, 565] on input "8" at bounding box center [584, 570] width 35 height 26
type input "7.5"
click at [224, 623] on span "Create" at bounding box center [223, 630] width 109 height 16
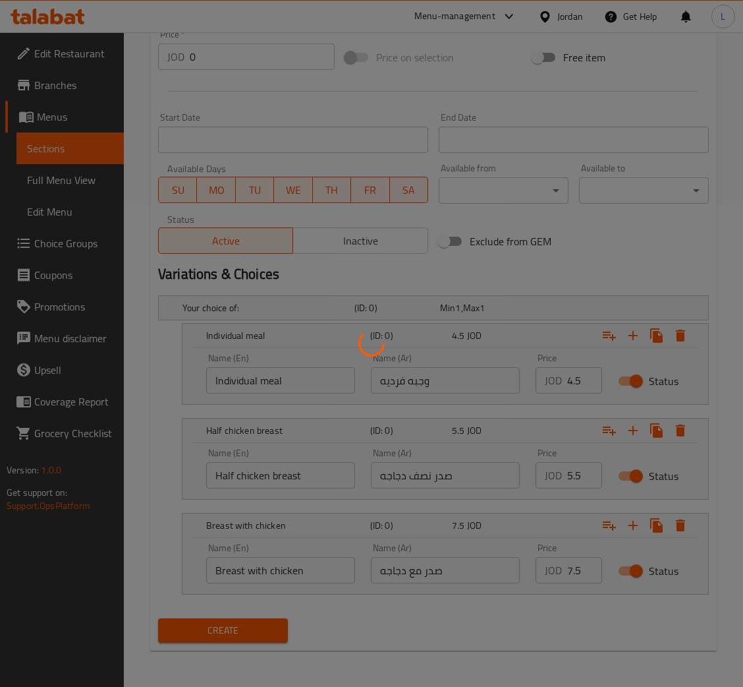
scroll to position [0, 0]
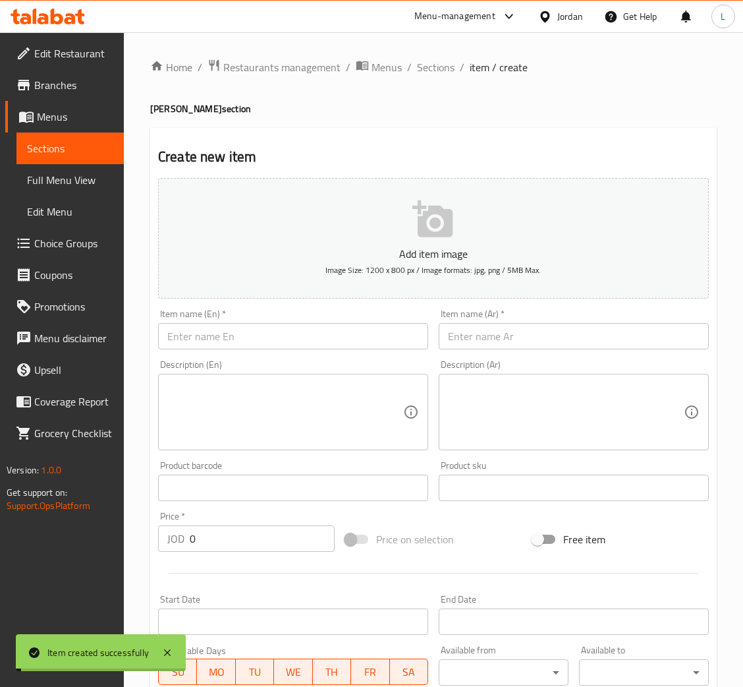
click at [521, 331] on input "text" at bounding box center [574, 336] width 270 height 26
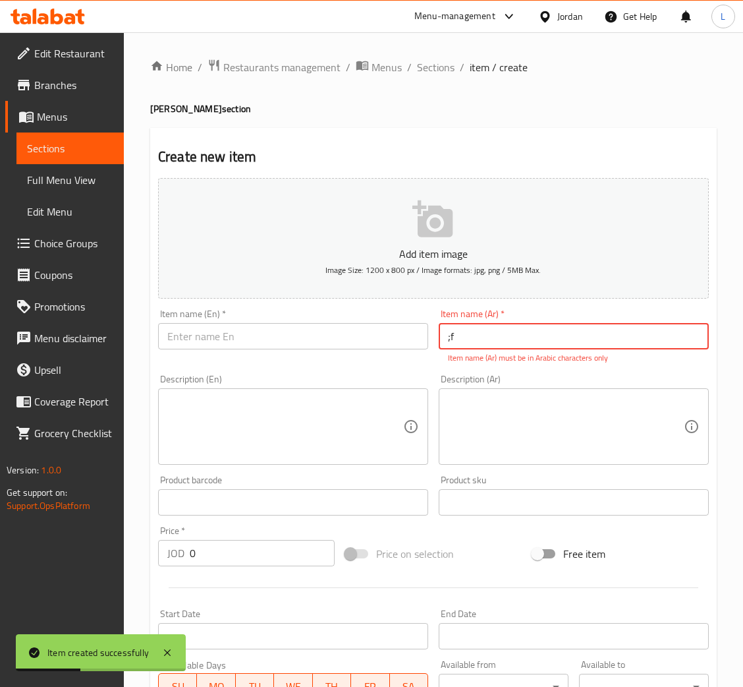
type input ";"
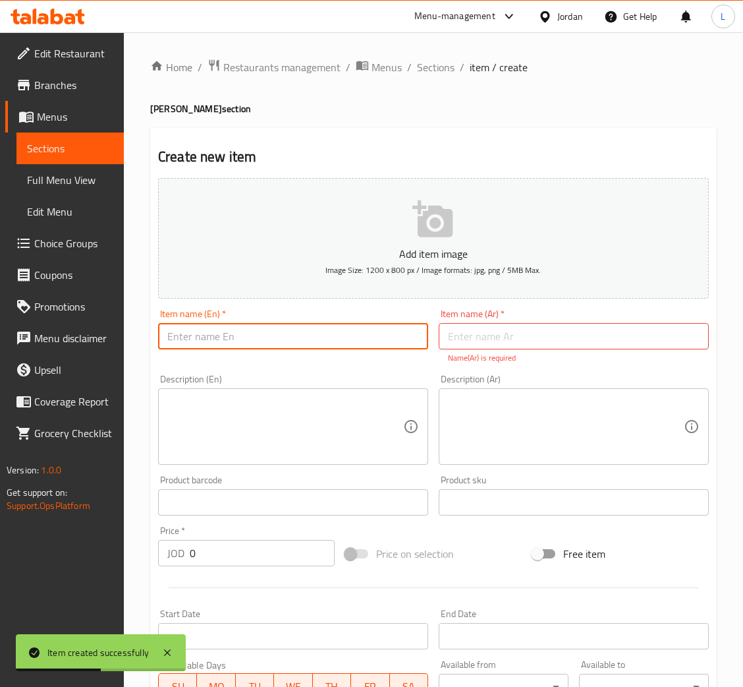
click at [339, 335] on input "text" at bounding box center [293, 336] width 270 height 26
type input "Kabseh"
click at [505, 335] on input "text" at bounding box center [574, 336] width 270 height 26
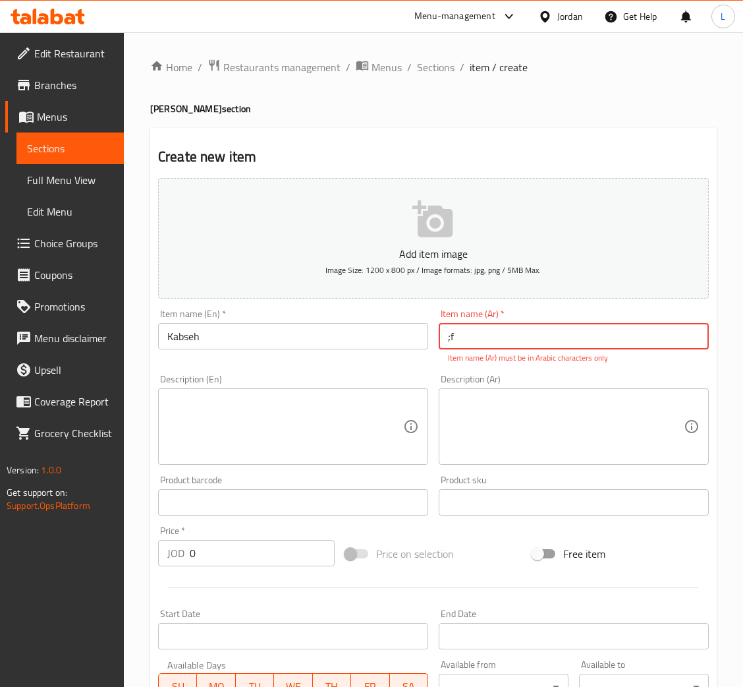
type input ";"
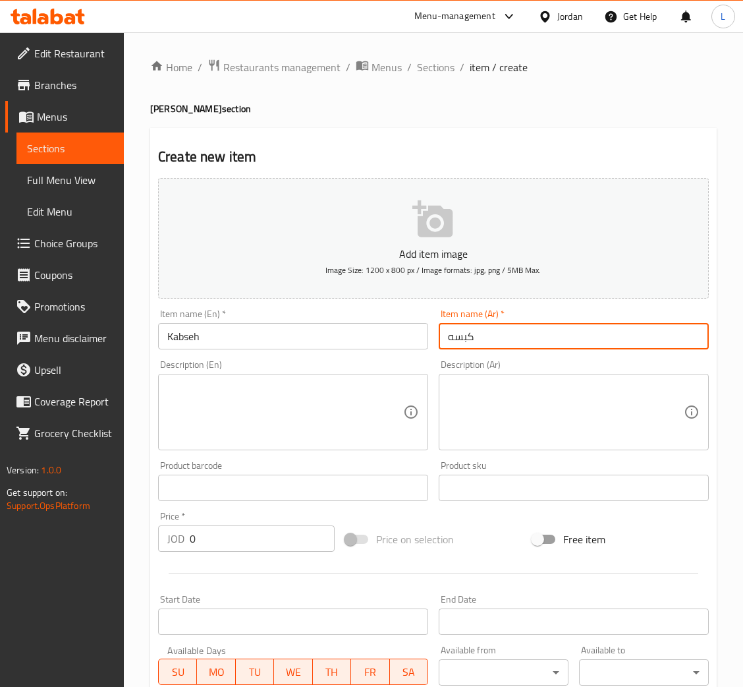
scroll to position [482, 0]
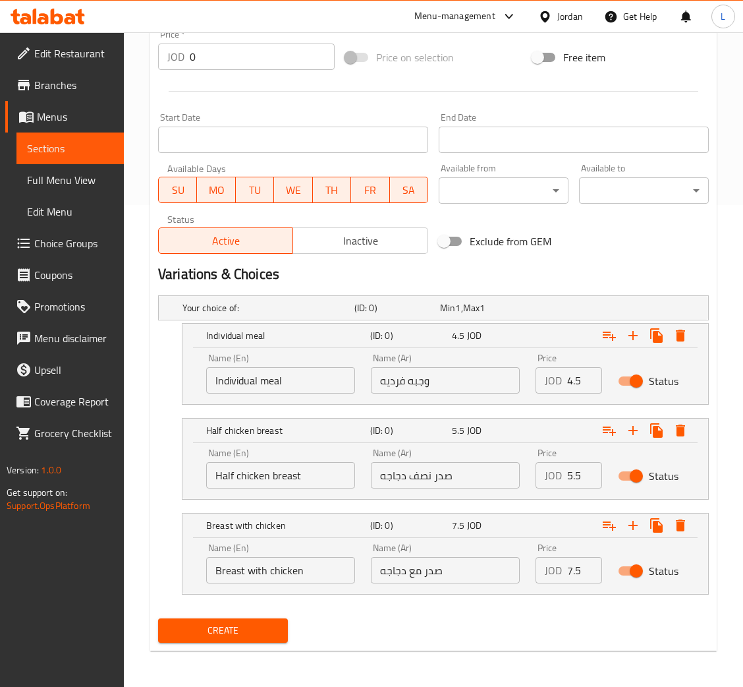
type input "كبسه"
click at [245, 620] on button "Create" at bounding box center [223, 630] width 130 height 24
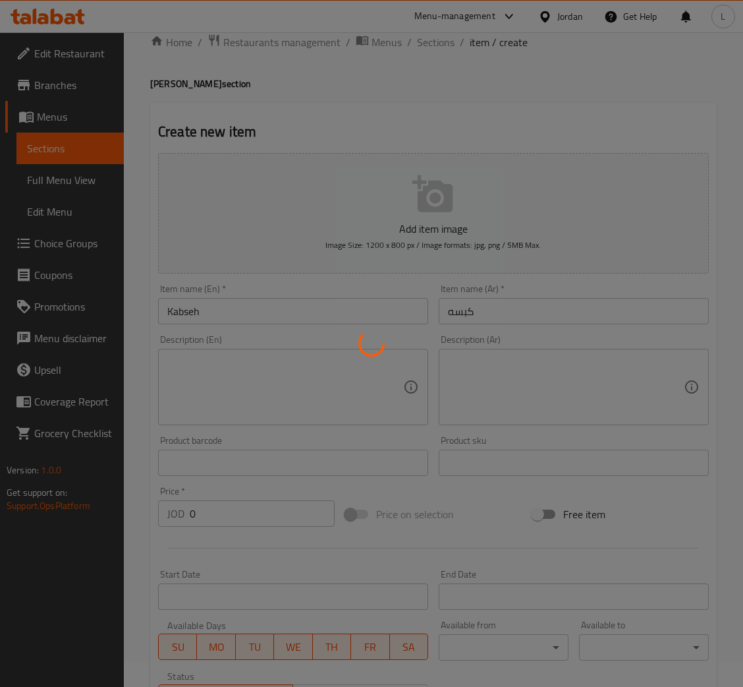
scroll to position [0, 0]
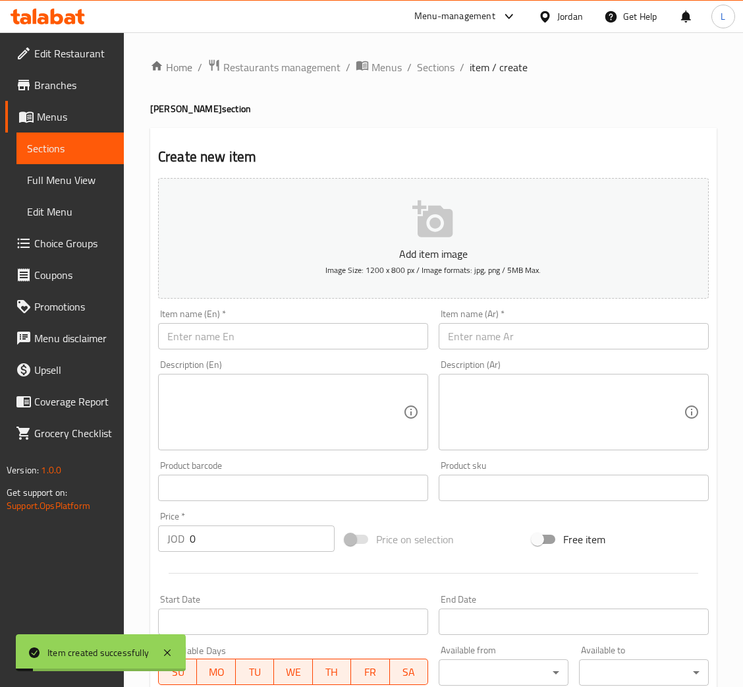
drag, startPoint x: 547, startPoint y: 332, endPoint x: 542, endPoint y: 324, distance: 9.2
click at [546, 334] on input "text" at bounding box center [574, 336] width 270 height 26
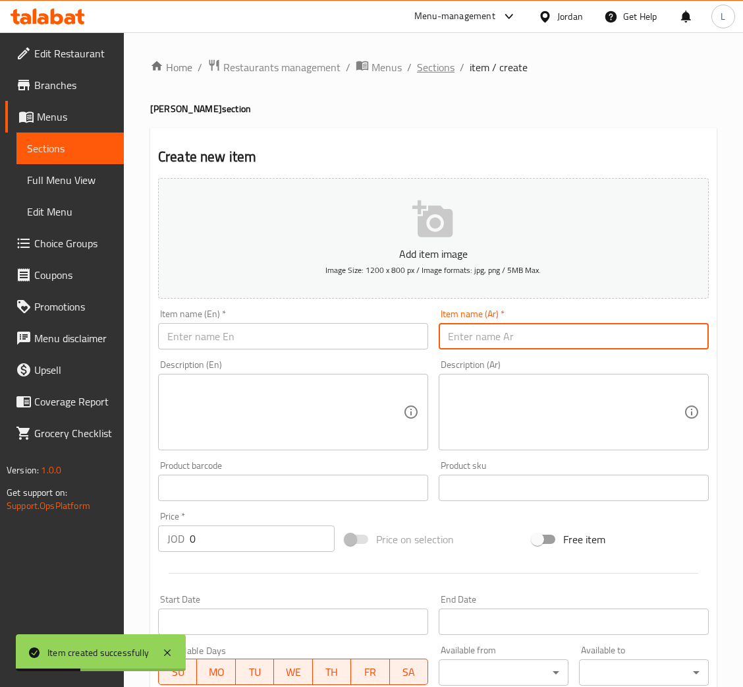
click at [444, 72] on span "Sections" at bounding box center [436, 67] width 38 height 16
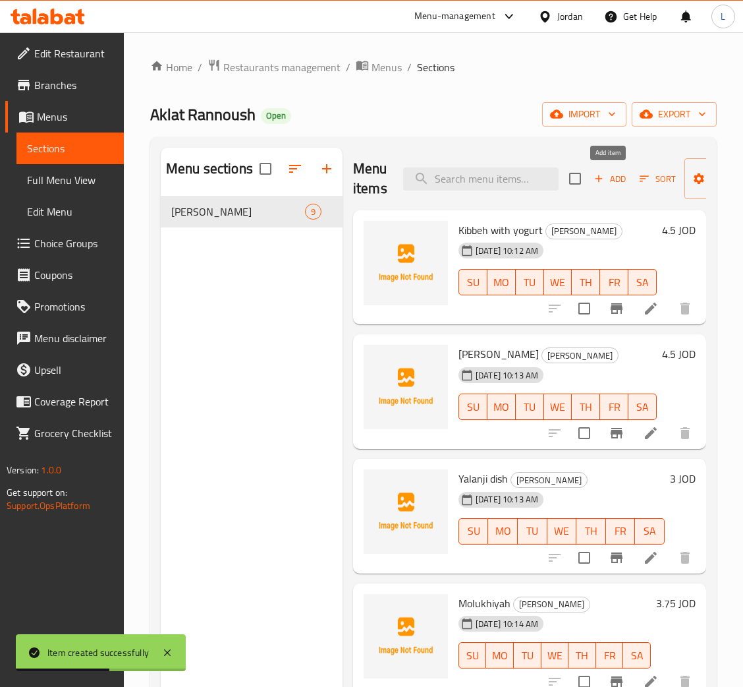
click at [602, 174] on icon "button" at bounding box center [599, 179] width 12 height 12
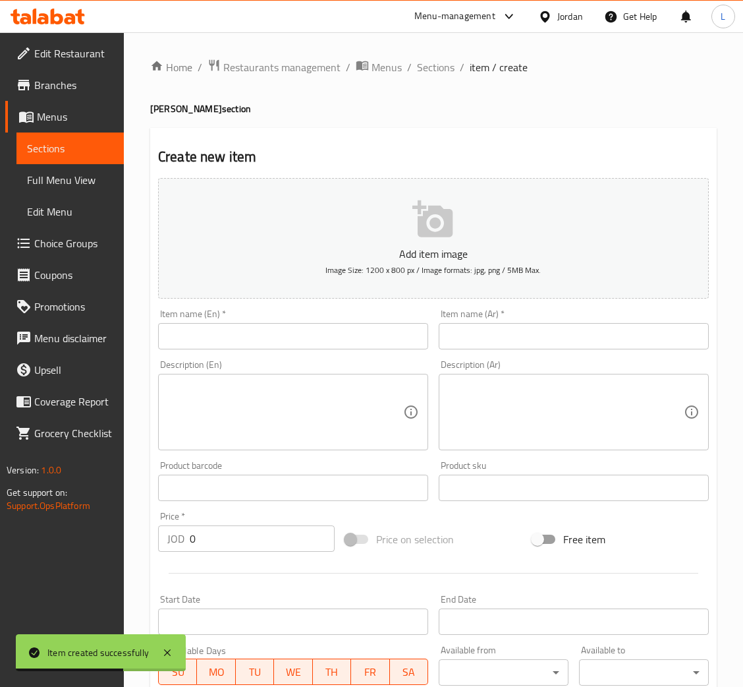
click at [505, 342] on input "text" at bounding box center [574, 336] width 270 height 26
type input "س"
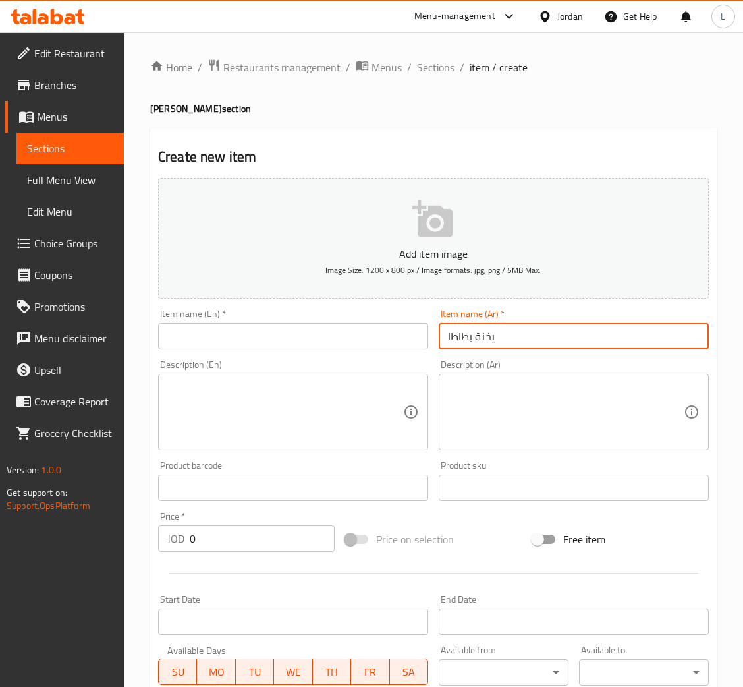
type input "يخنة بطاطا"
click at [353, 340] on input "text" at bounding box center [293, 336] width 270 height 26
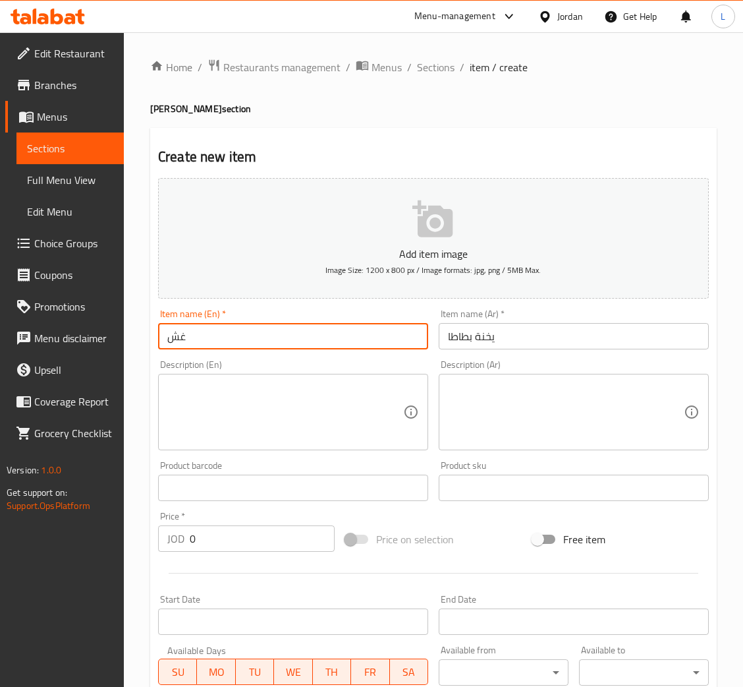
type input "غ"
click at [492, 335] on input "يخنة بطاطا" at bounding box center [574, 336] width 270 height 26
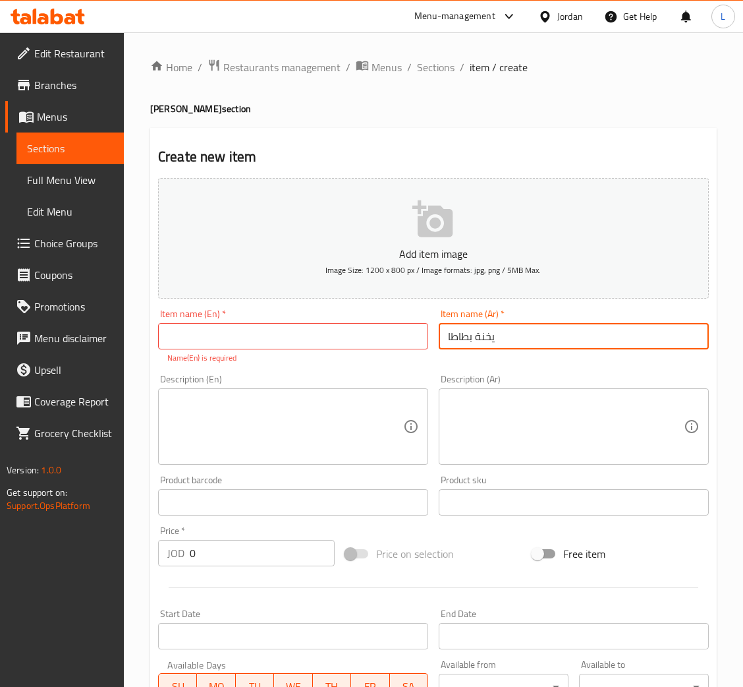
click at [492, 335] on input "يخنة بطاطا" at bounding box center [574, 336] width 270 height 26
paste input "potato stew"
type input "يخنة بطاطا"
click at [361, 333] on input "text" at bounding box center [293, 336] width 270 height 26
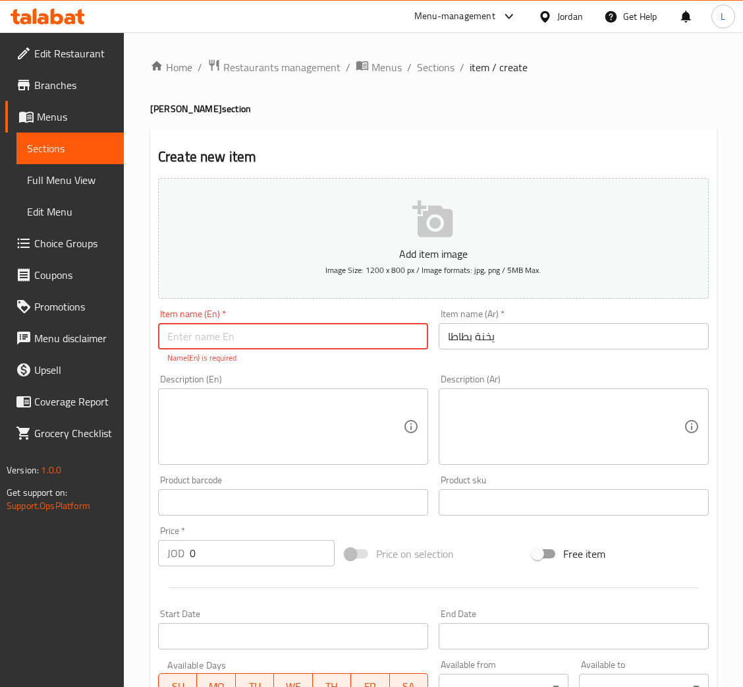
paste input "potato stew"
click at [173, 346] on input "potato stew" at bounding box center [293, 336] width 270 height 26
type input "Potato stew"
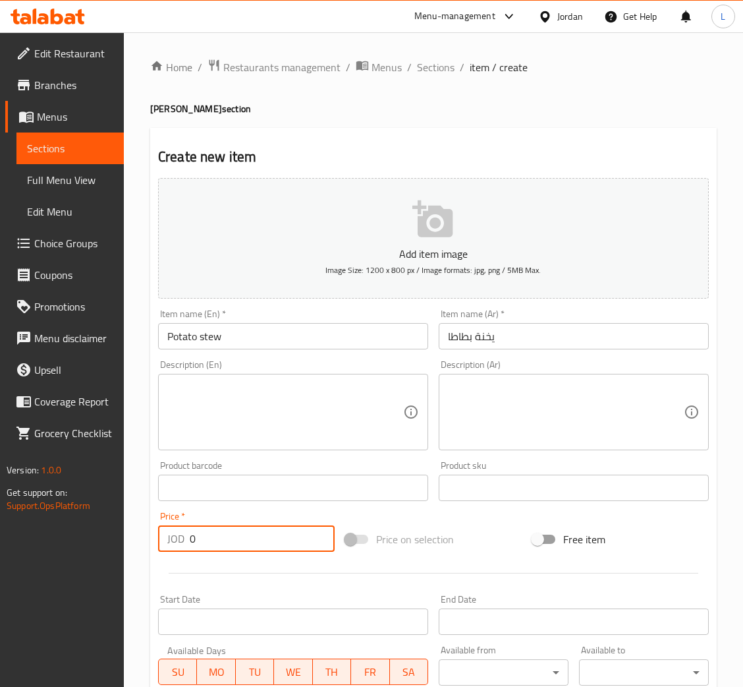
click at [272, 560] on div "Add item image Image Size: 1200 x 800 px / Image formats: jpg, png / 5MB Max. I…" at bounding box center [434, 457] width 562 height 568
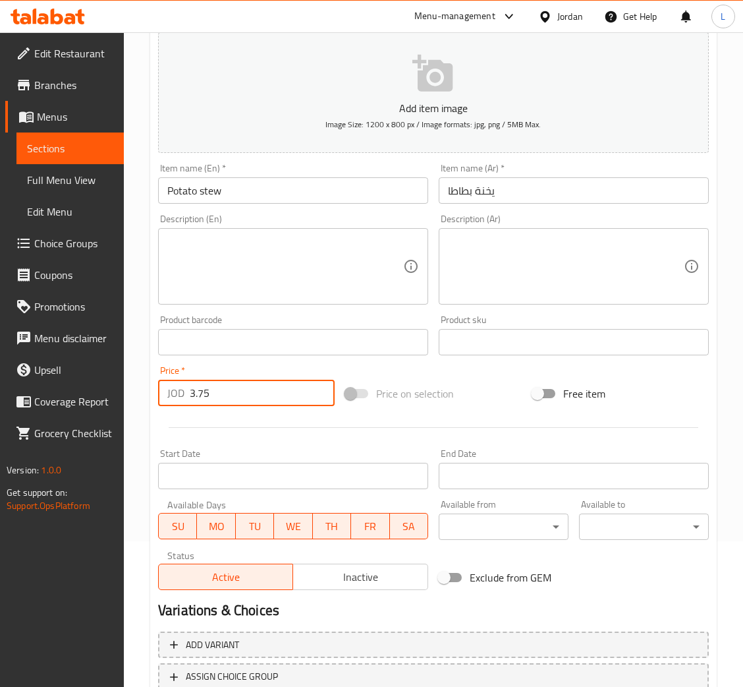
scroll to position [242, 0]
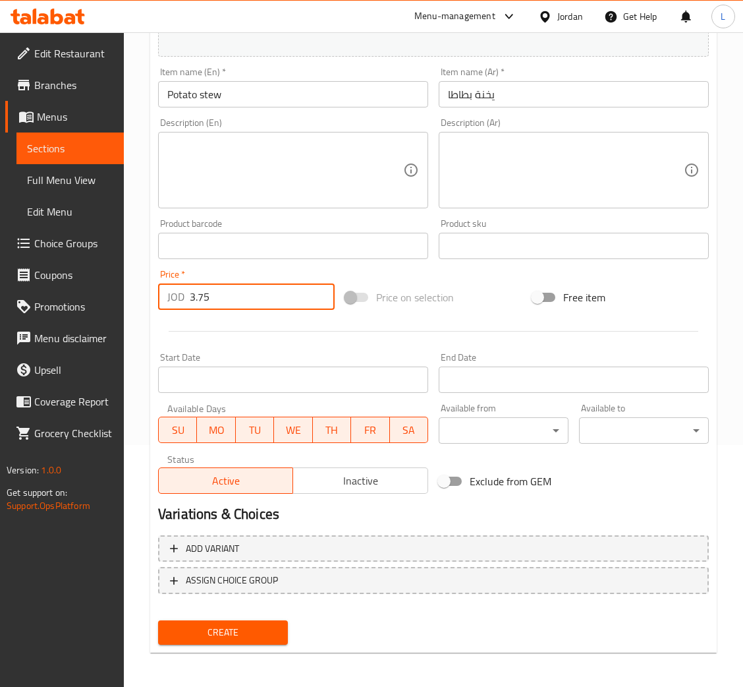
type input "3.75"
click at [268, 631] on span "Create" at bounding box center [223, 632] width 109 height 16
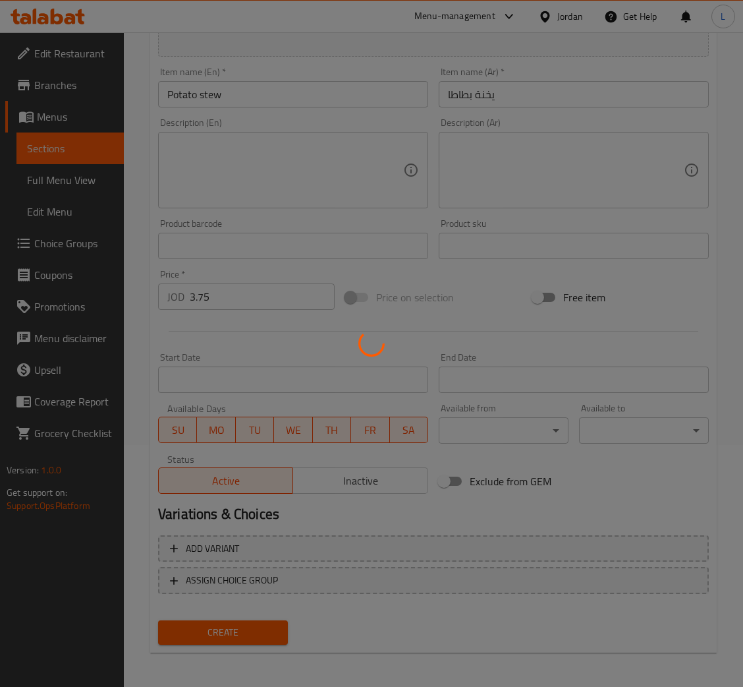
type input "0"
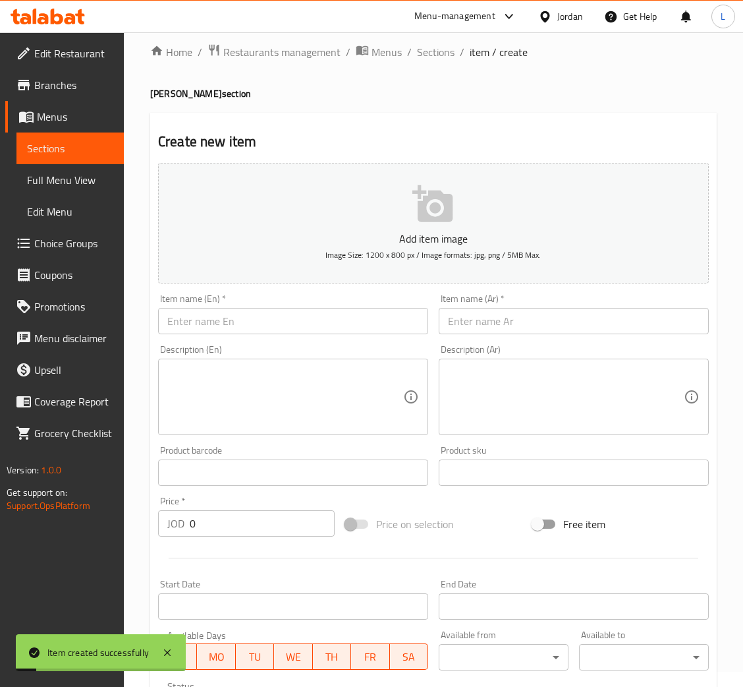
scroll to position [0, 0]
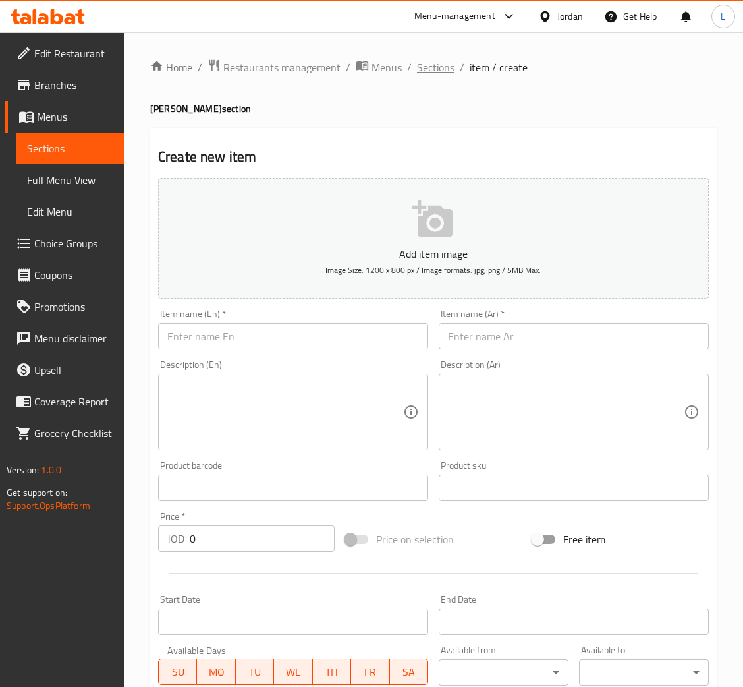
click at [444, 69] on span "Sections" at bounding box center [436, 67] width 38 height 16
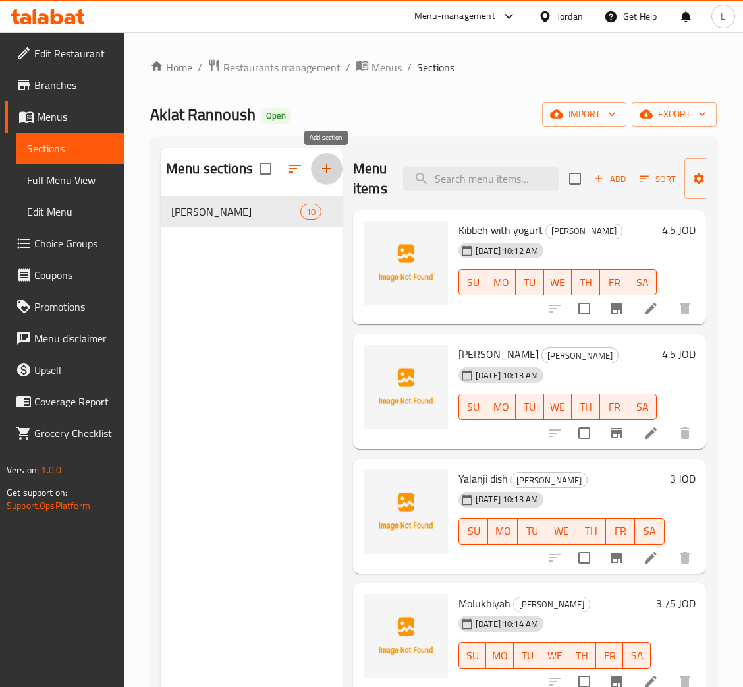
click at [325, 173] on icon "button" at bounding box center [327, 169] width 16 height 16
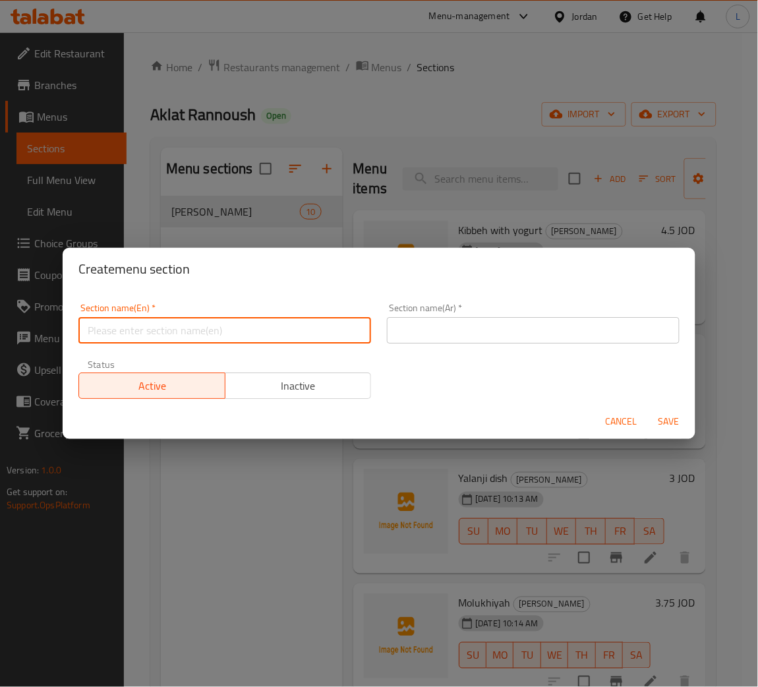
click at [258, 336] on input "text" at bounding box center [224, 330] width 293 height 26
type input "Salads"
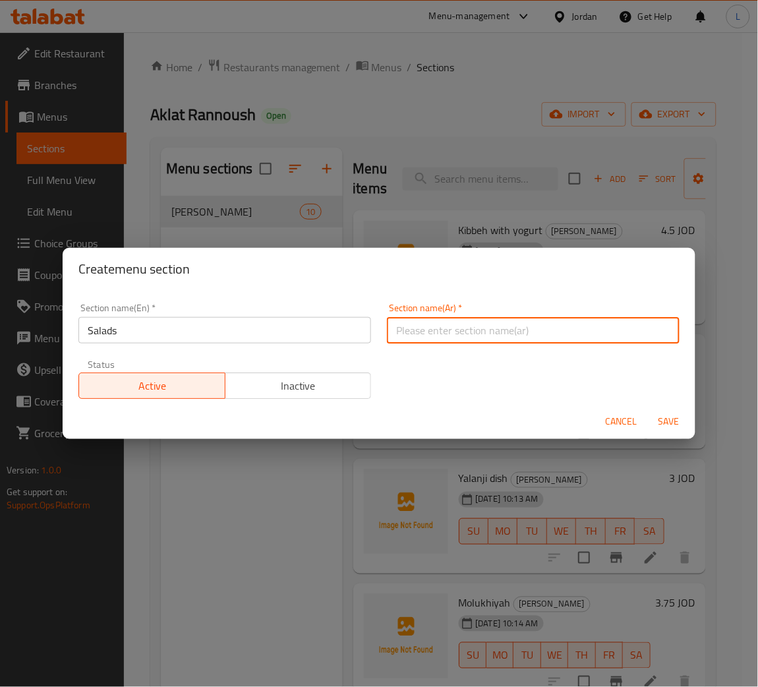
click at [456, 342] on input "text" at bounding box center [533, 330] width 293 height 26
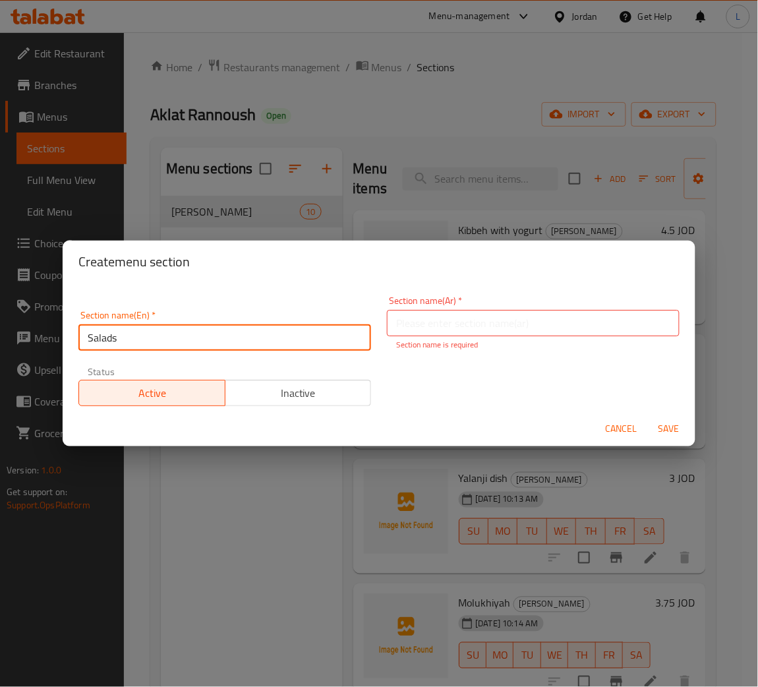
click at [254, 319] on div "Section name(En)   * Salads Section name(En) *" at bounding box center [224, 330] width 293 height 40
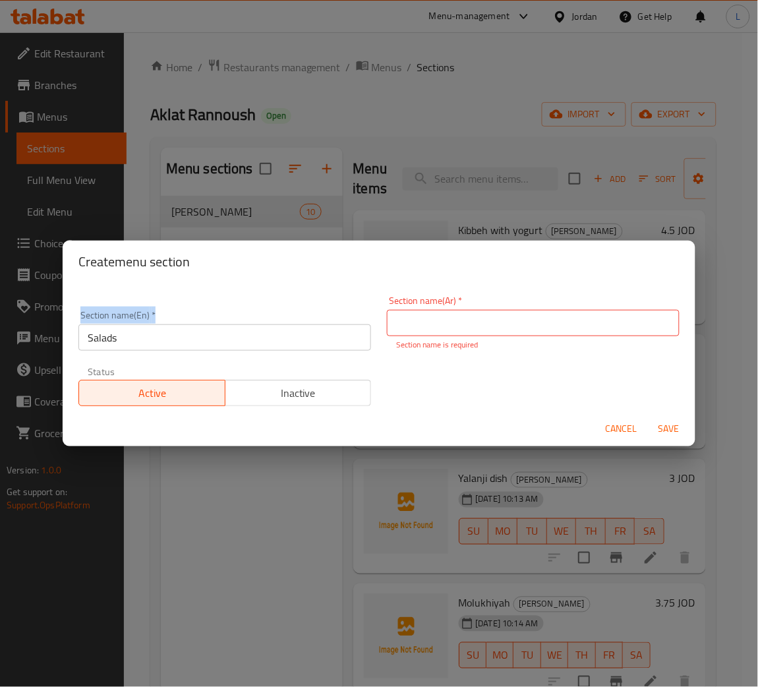
click at [254, 319] on div "Section name(En)   * Salads Section name(En) *" at bounding box center [224, 330] width 293 height 40
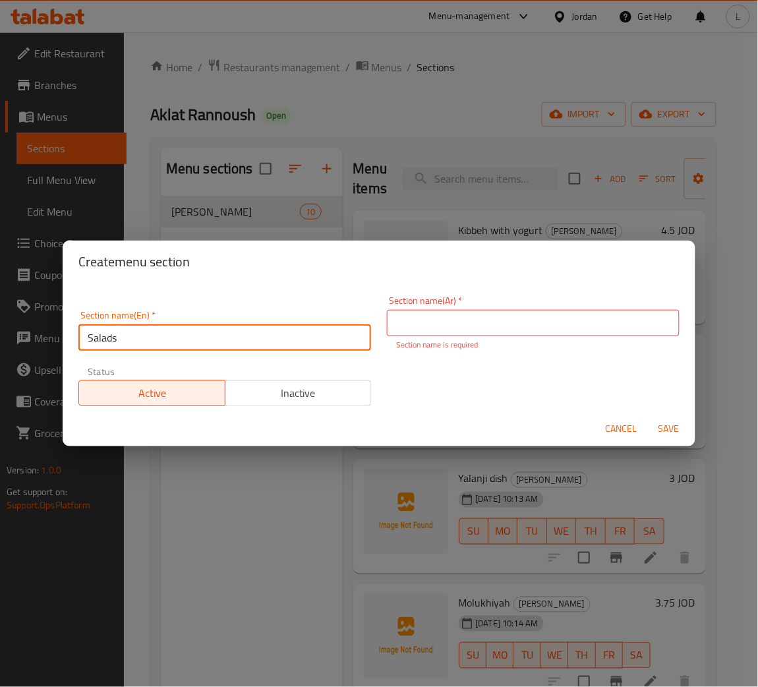
click at [246, 343] on input "Salads" at bounding box center [224, 337] width 293 height 26
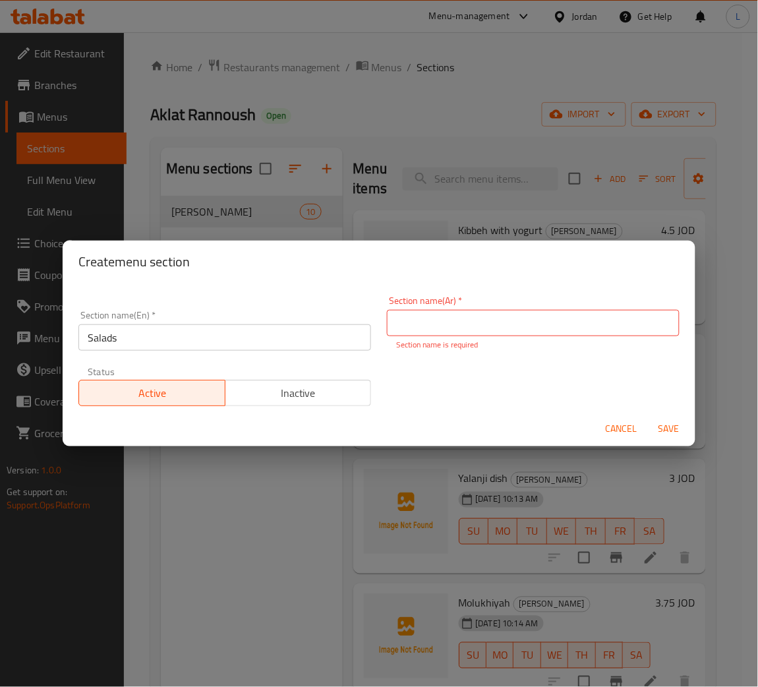
click at [450, 306] on div "Section name(Ar)   * Section name(Ar) * Section name is required" at bounding box center [533, 323] width 293 height 55
drag, startPoint x: 520, startPoint y: 326, endPoint x: 527, endPoint y: 334, distance: 10.7
click at [520, 326] on input "text" at bounding box center [533, 323] width 293 height 26
paste input "السلطات"
type input "السلطات"
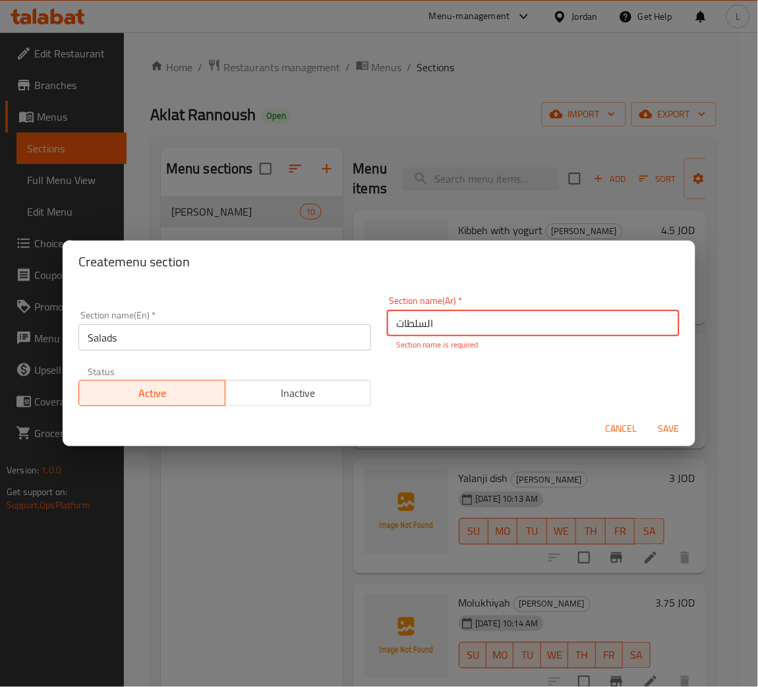
click at [674, 433] on button "Save" at bounding box center [669, 429] width 42 height 24
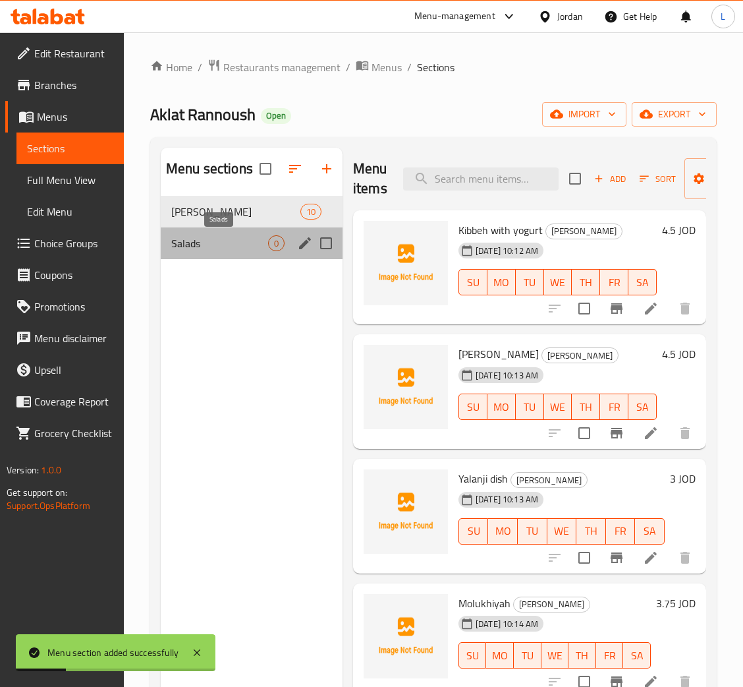
click at [252, 243] on span "Salads" at bounding box center [219, 243] width 97 height 16
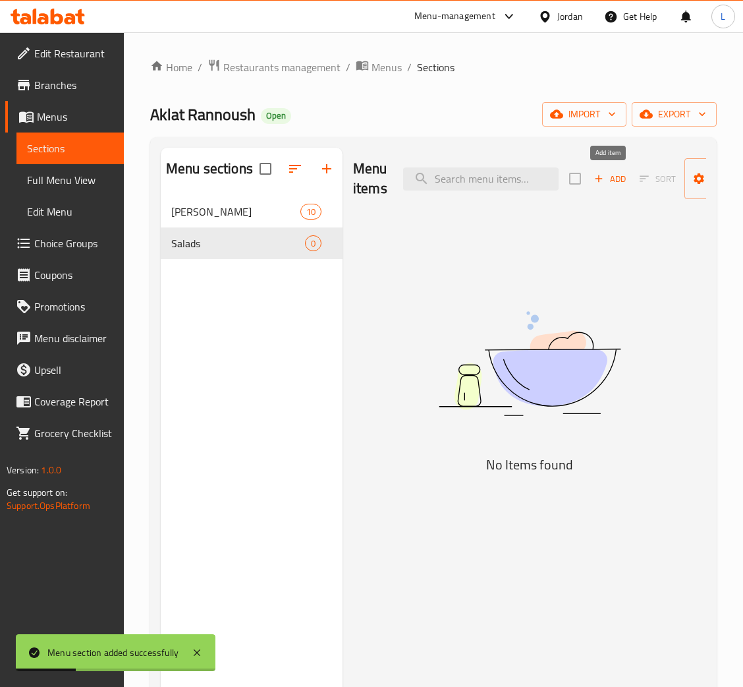
click at [611, 172] on span "Add" at bounding box center [610, 178] width 36 height 15
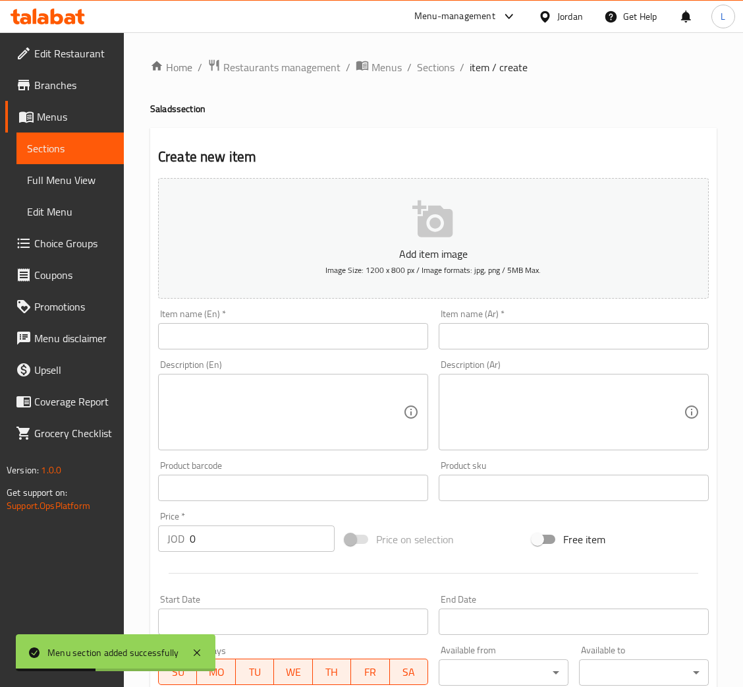
click at [654, 335] on input "text" at bounding box center [574, 336] width 270 height 26
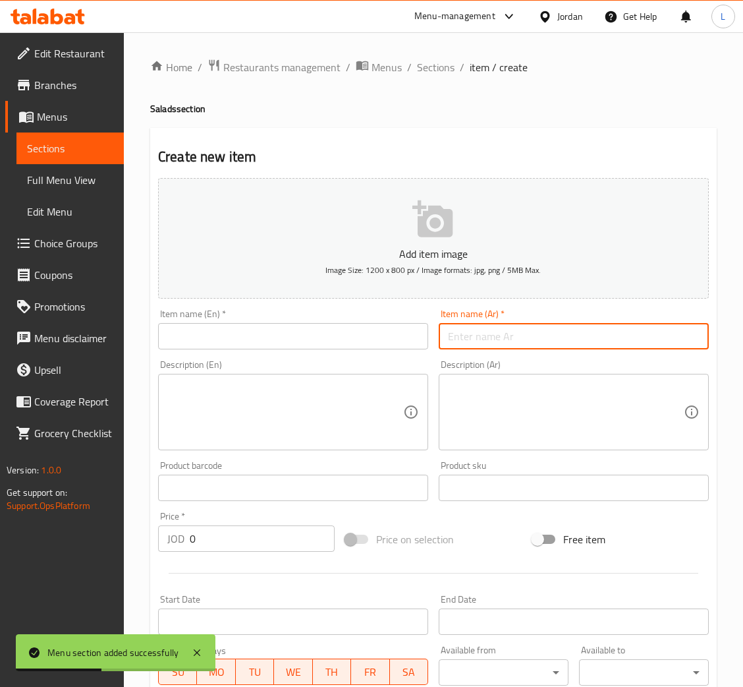
type input "s"
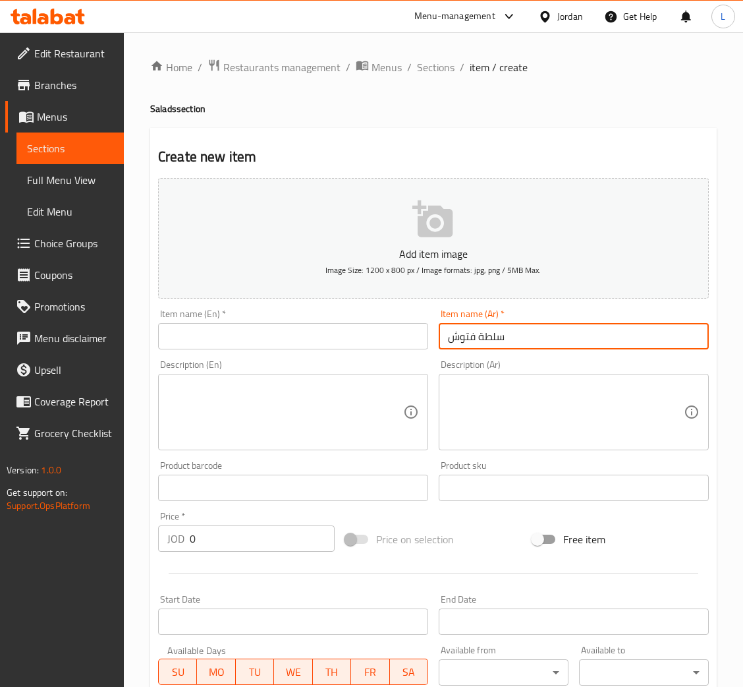
click at [623, 332] on input "سلطة فتوش" at bounding box center [574, 336] width 270 height 26
type input "سلطة فتوش"
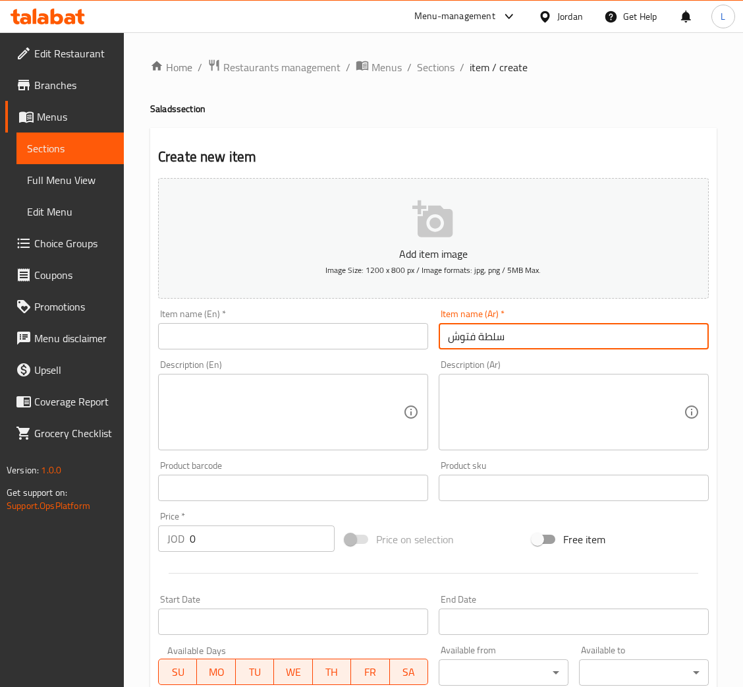
click at [246, 337] on input "text" at bounding box center [293, 336] width 270 height 26
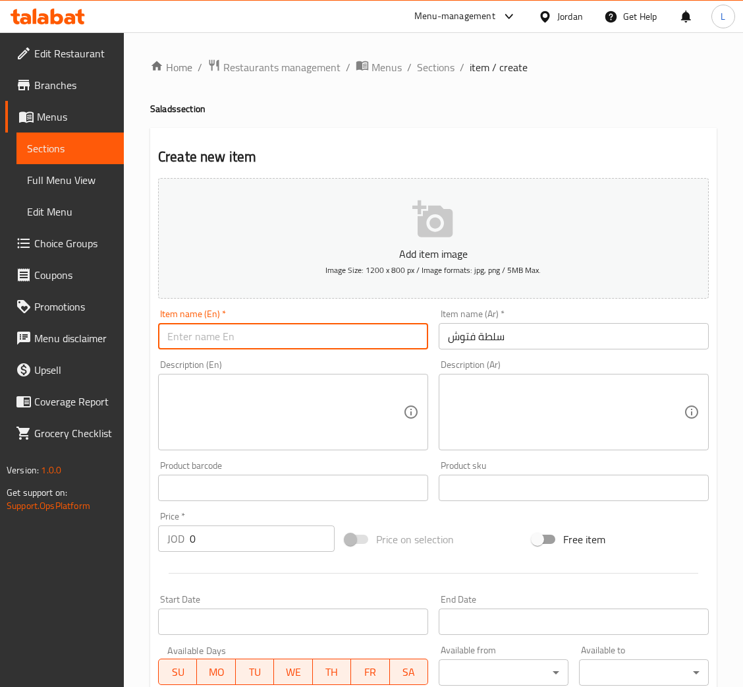
paste input "Fattoush salad"
type input "Fattoush salad"
click at [282, 527] on input "0" at bounding box center [262, 538] width 145 height 26
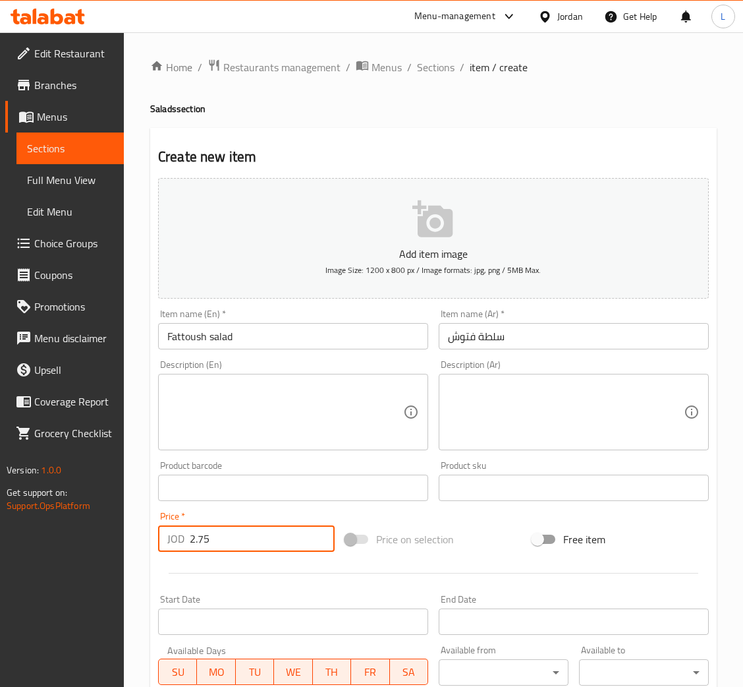
type input "2.75"
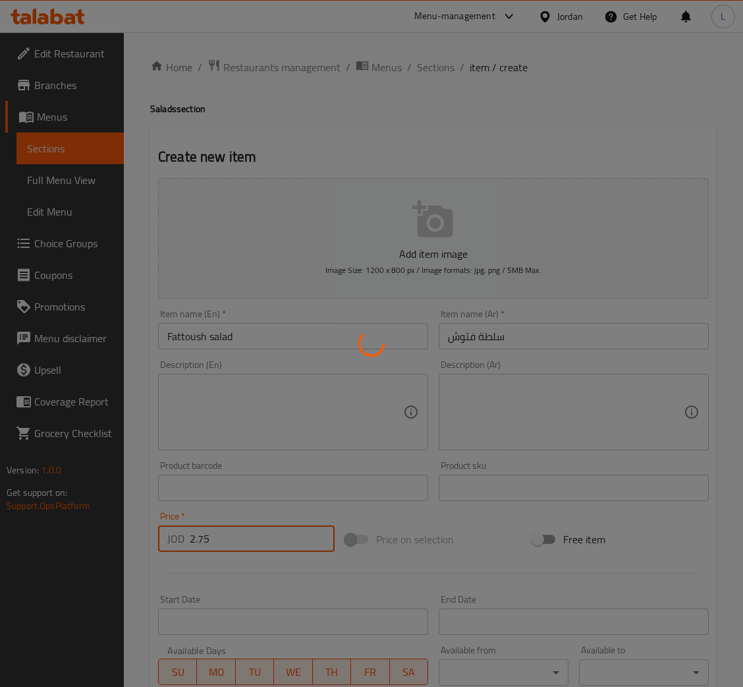
type input "0"
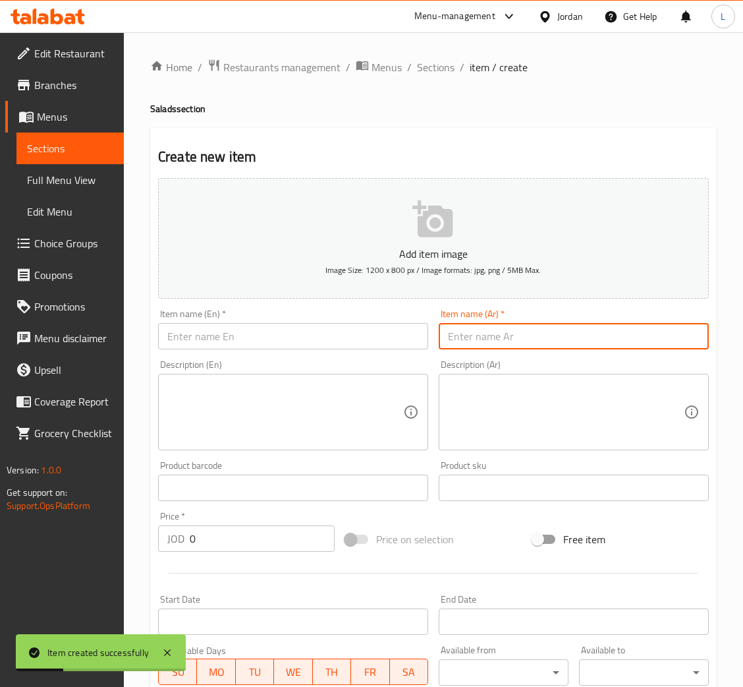
click at [544, 342] on input "text" at bounding box center [574, 336] width 270 height 26
click at [553, 349] on input "سلطة تبوله" at bounding box center [574, 336] width 270 height 26
type input "سلطة تبوله"
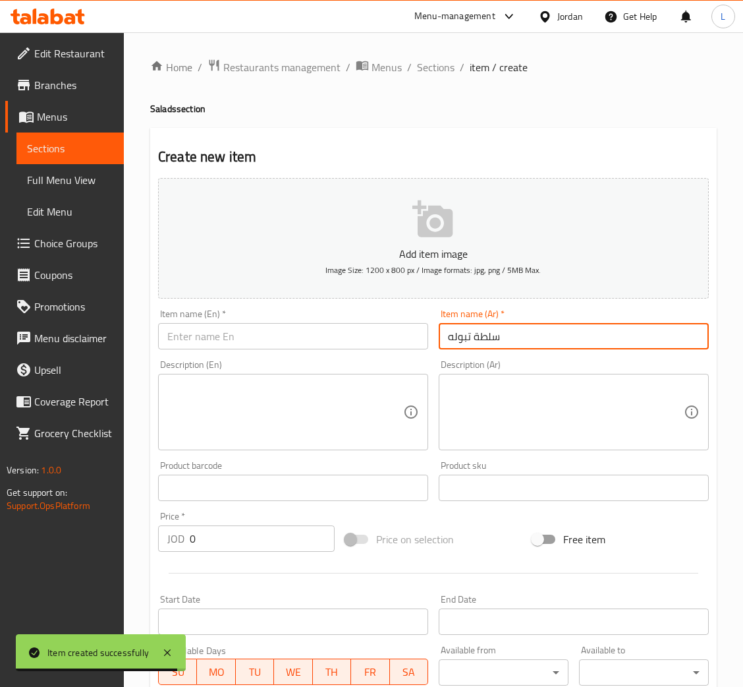
click at [313, 347] on input "text" at bounding box center [293, 336] width 270 height 26
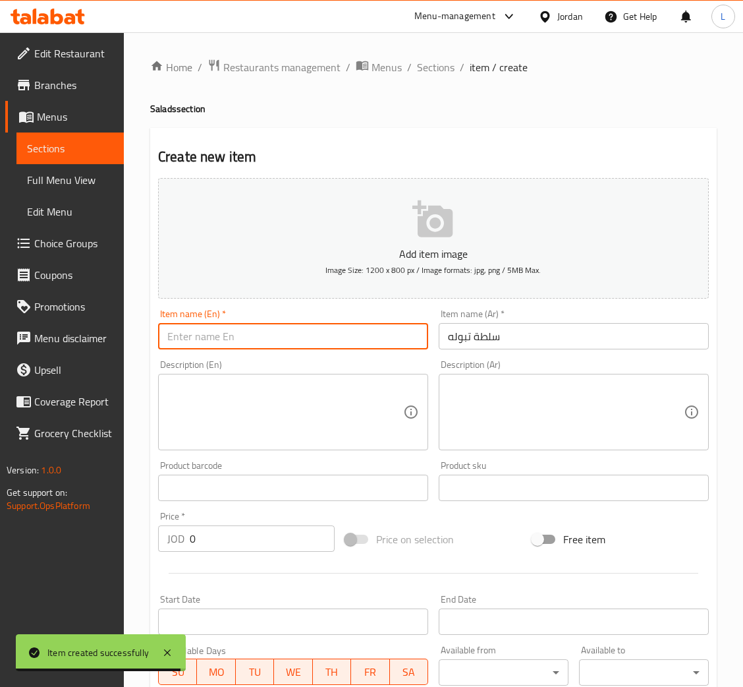
paste input "Tabbouleh salad"
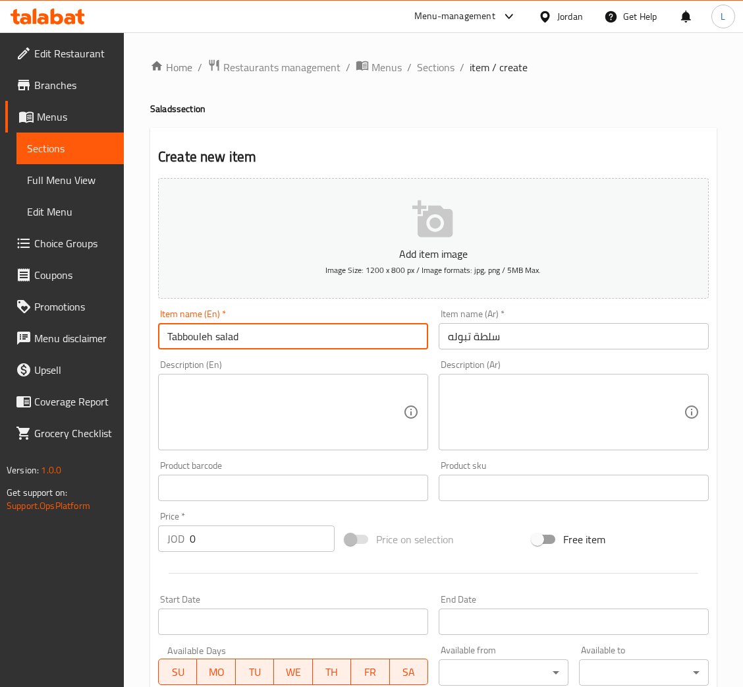
type input "Tabbouleh salad"
click at [274, 536] on input "0" at bounding box center [262, 538] width 145 height 26
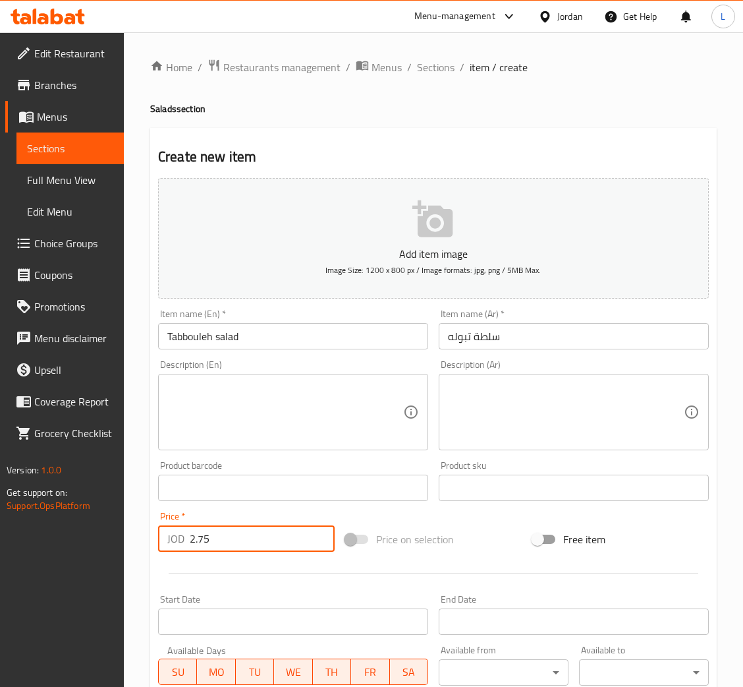
type input "2.75"
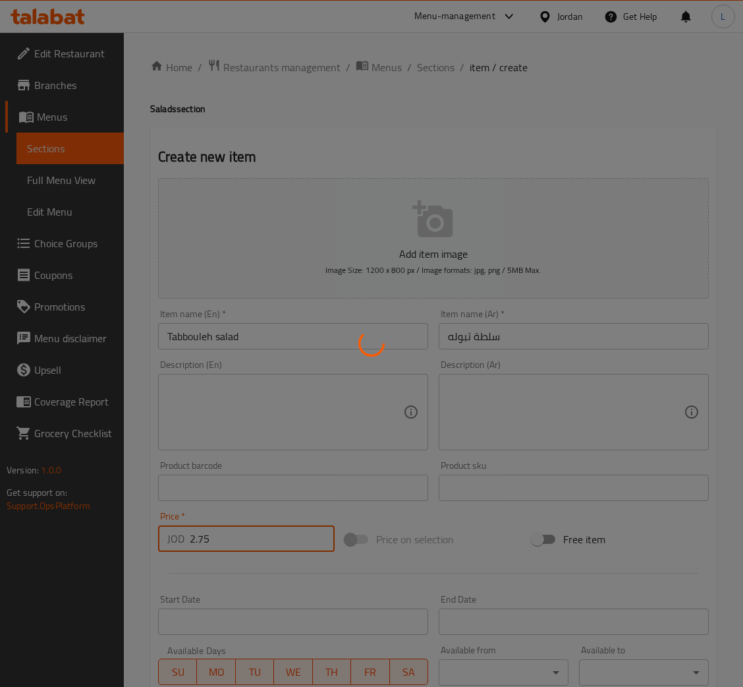
type input "0"
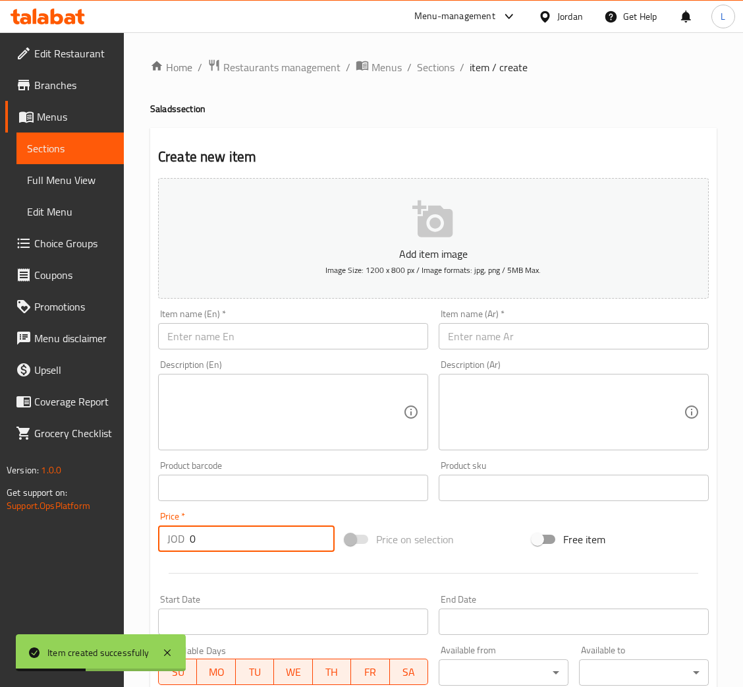
click at [598, 338] on input "text" at bounding box center [574, 336] width 270 height 26
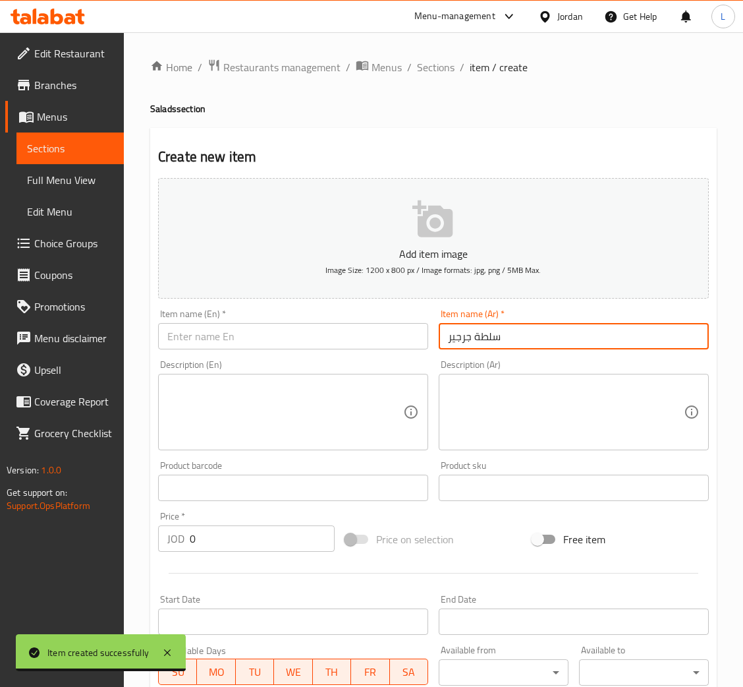
click at [475, 330] on input "سلطة جرجير" at bounding box center [574, 336] width 270 height 26
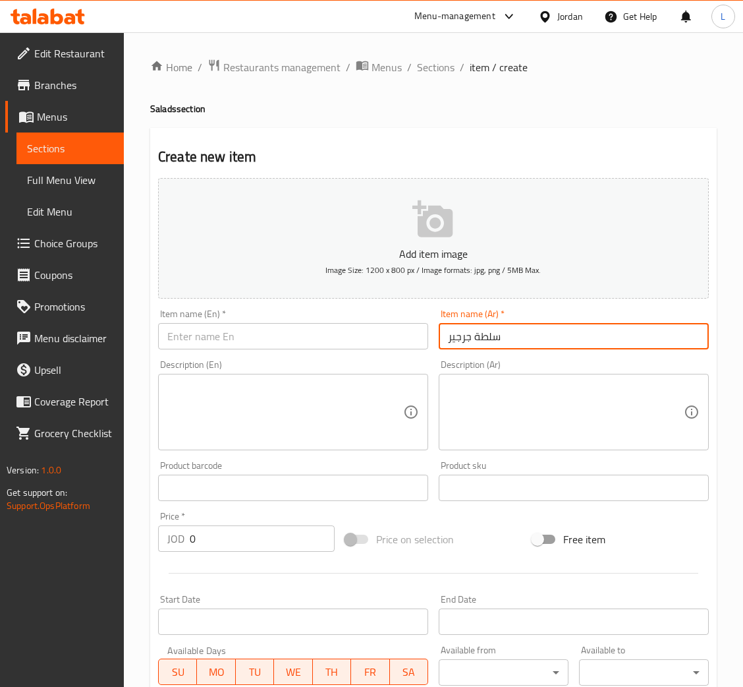
click at [475, 330] on input "سلطة جرجير" at bounding box center [574, 336] width 270 height 26
type input "سلطة جرجير"
click at [203, 346] on input "text" at bounding box center [293, 336] width 270 height 26
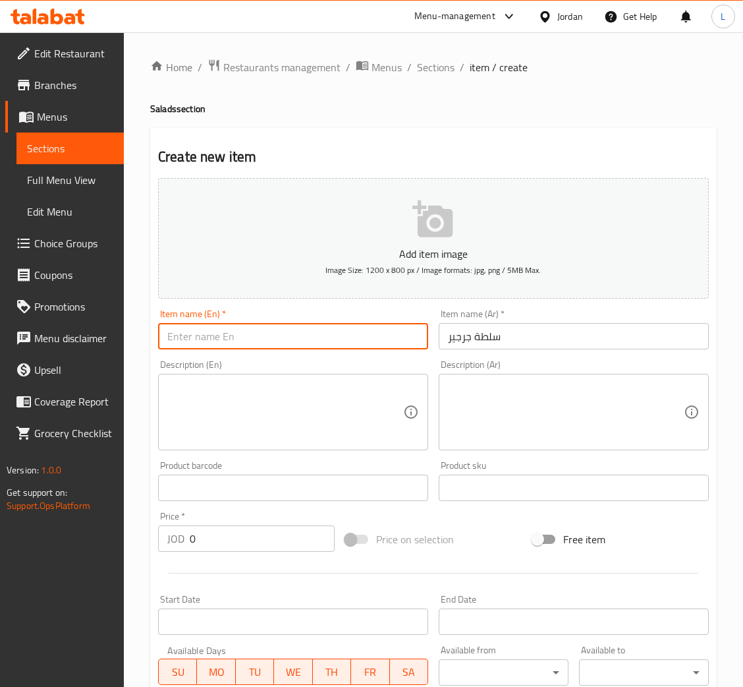
paste input "Arugula salad"
type input "Arugula salad"
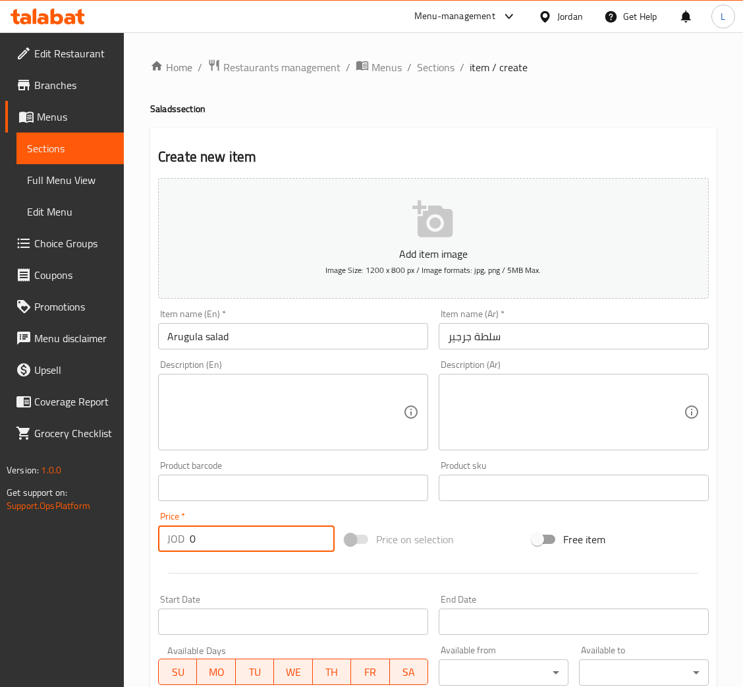
click at [262, 544] on input "0" at bounding box center [262, 538] width 145 height 26
type input "2.75"
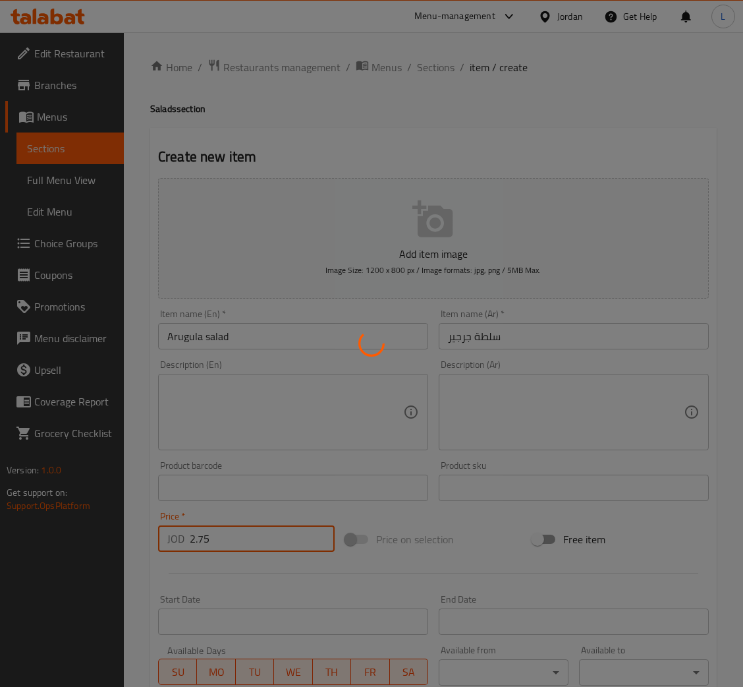
type input "0"
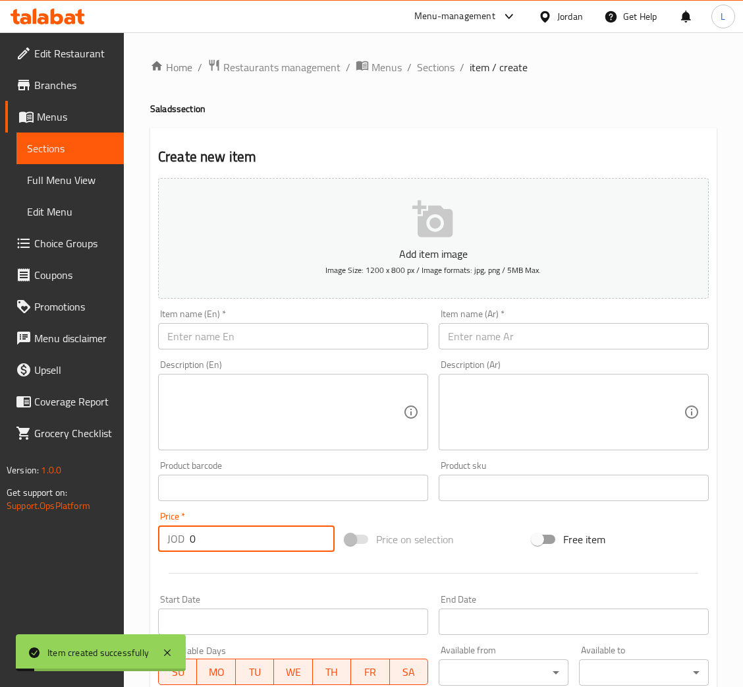
click at [517, 334] on input "text" at bounding box center [574, 336] width 270 height 26
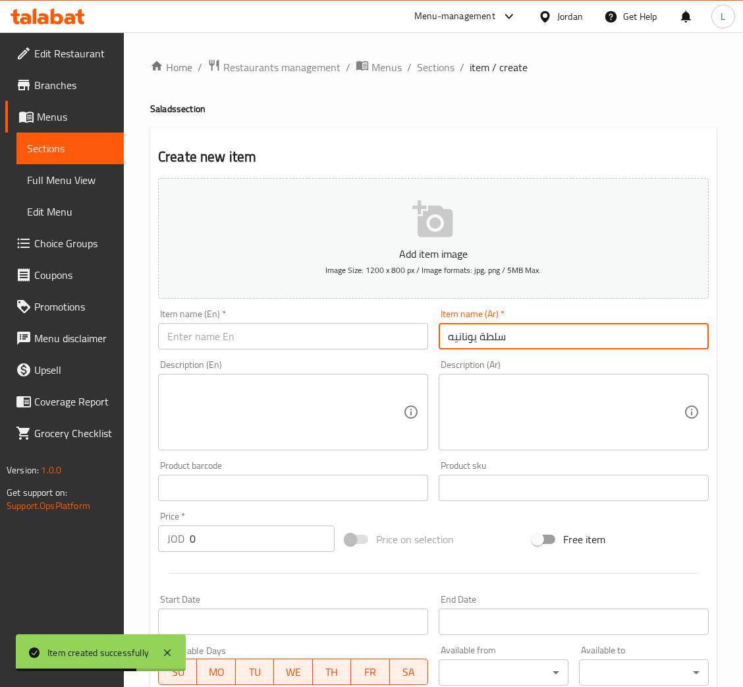
click at [515, 335] on input "سلطة يونانيه" at bounding box center [574, 336] width 270 height 26
type input "سلطة يونانيه"
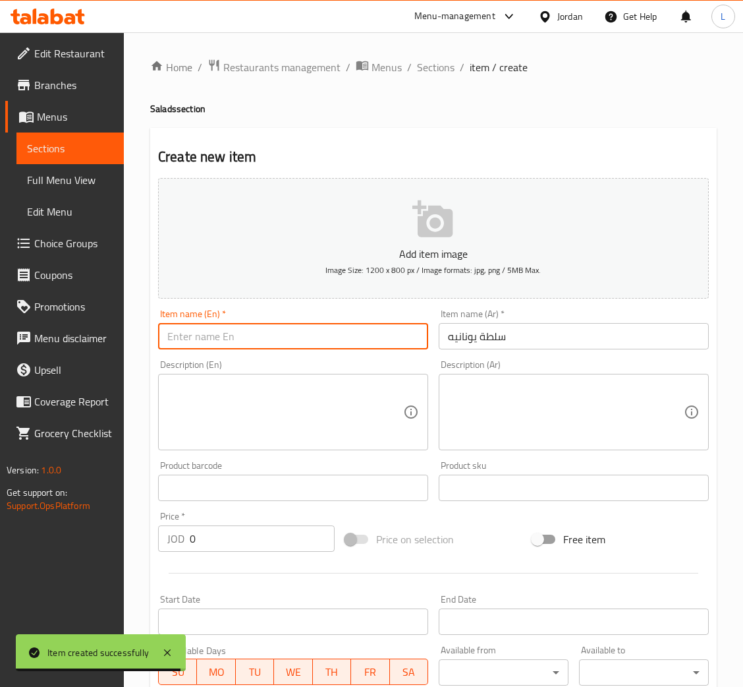
click at [212, 326] on input "text" at bounding box center [293, 336] width 270 height 26
type input "ر"
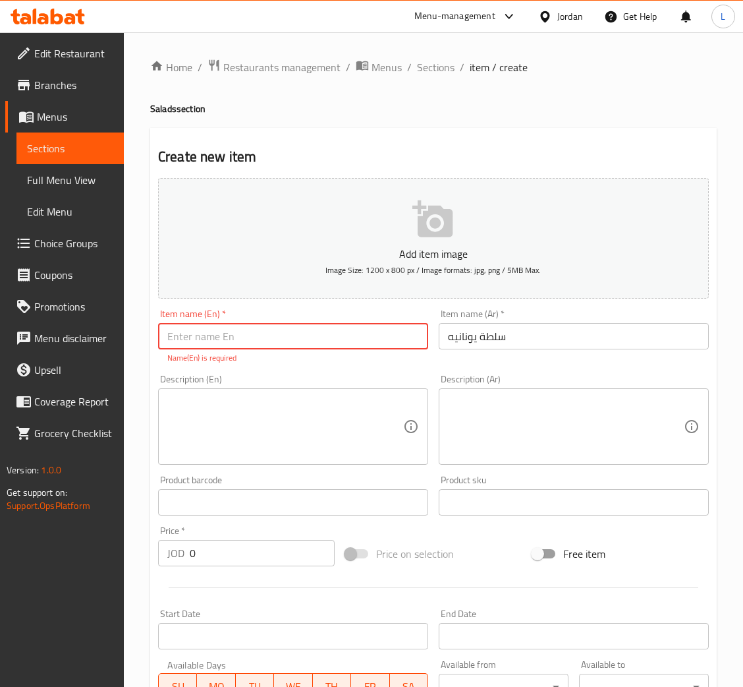
paste input "سلطة يونانيه"
click at [388, 347] on input "سلطة يونانيه" at bounding box center [293, 336] width 270 height 26
paste input "Arugula salad"
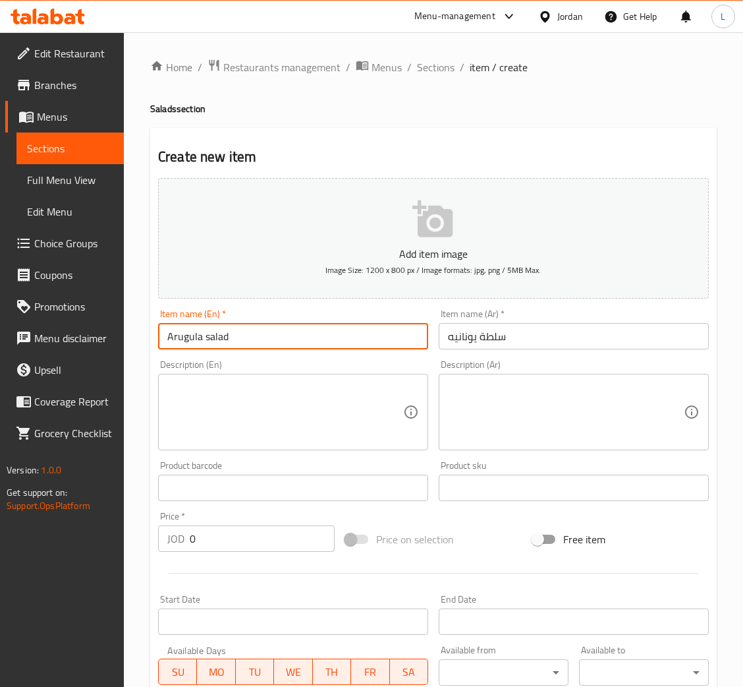
click at [349, 335] on input "Arugula salad" at bounding box center [293, 336] width 270 height 26
click at [482, 345] on input "سلطة يونانيه" at bounding box center [574, 336] width 270 height 26
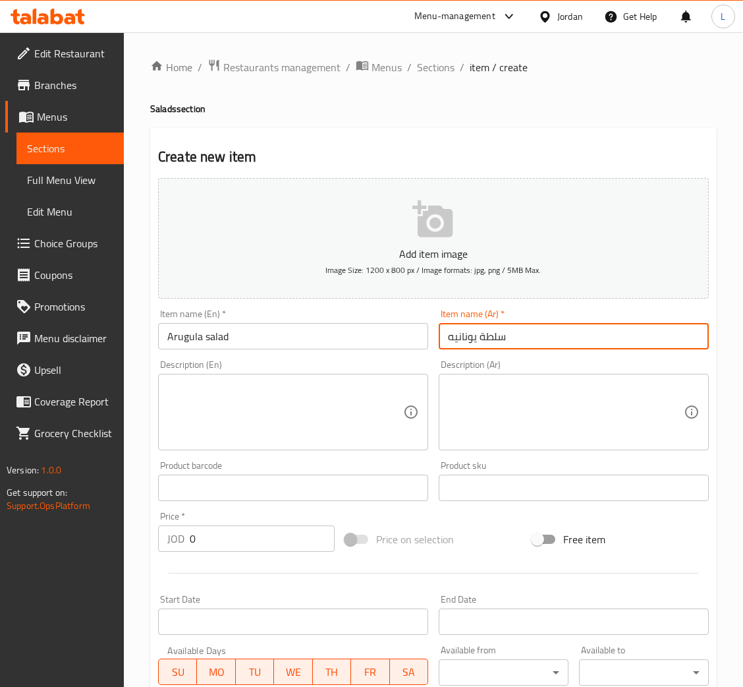
click at [482, 345] on input "سلطة يونانيه" at bounding box center [574, 336] width 270 height 26
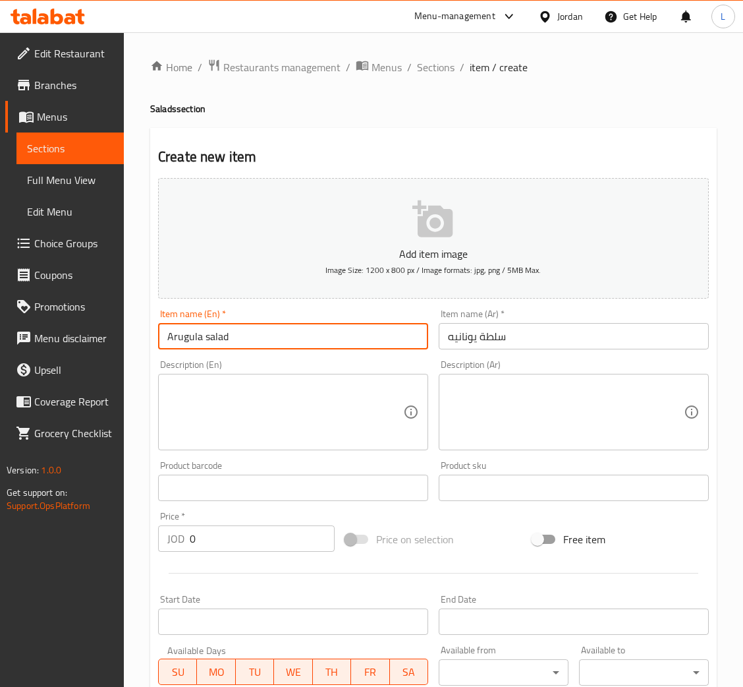
click at [252, 324] on input "Arugula salad" at bounding box center [293, 336] width 270 height 26
paste input "Greek"
type input "Greek salad"
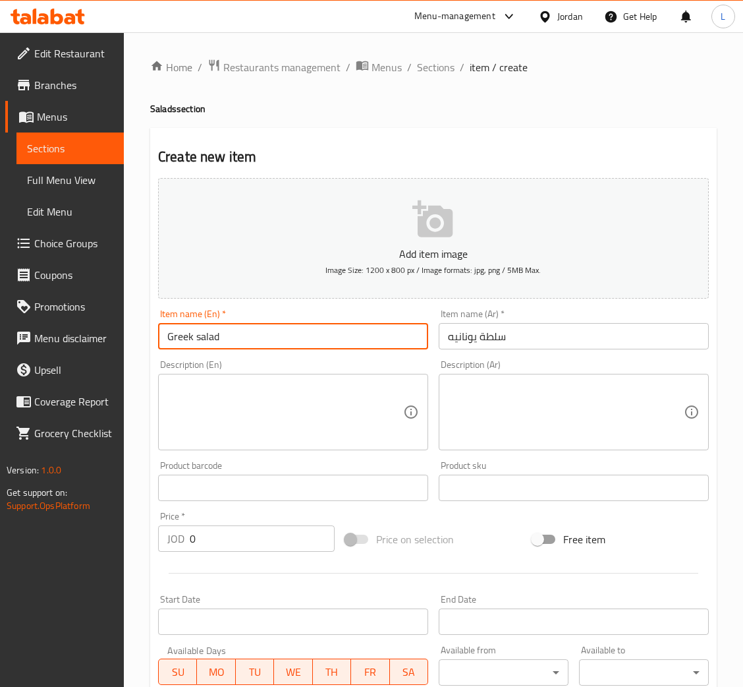
click at [222, 544] on input "0" at bounding box center [262, 538] width 145 height 26
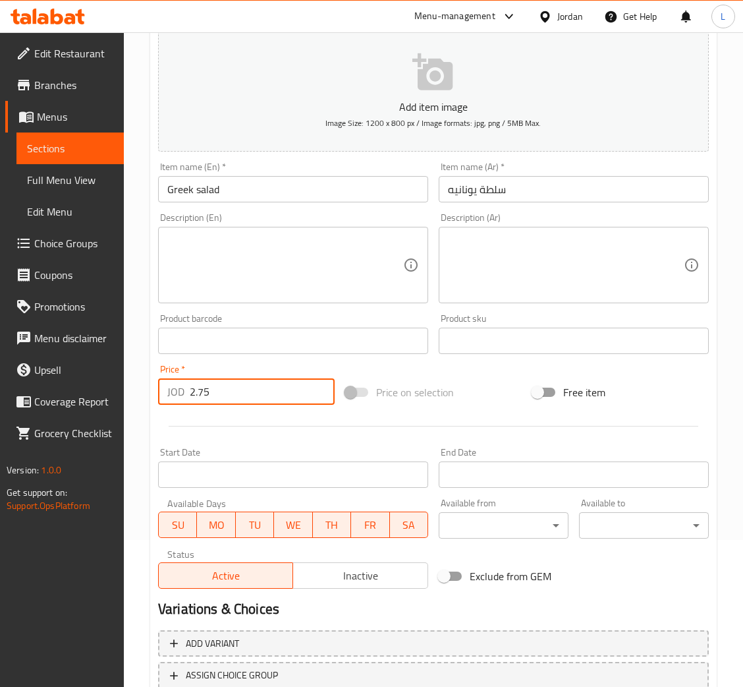
scroll to position [242, 0]
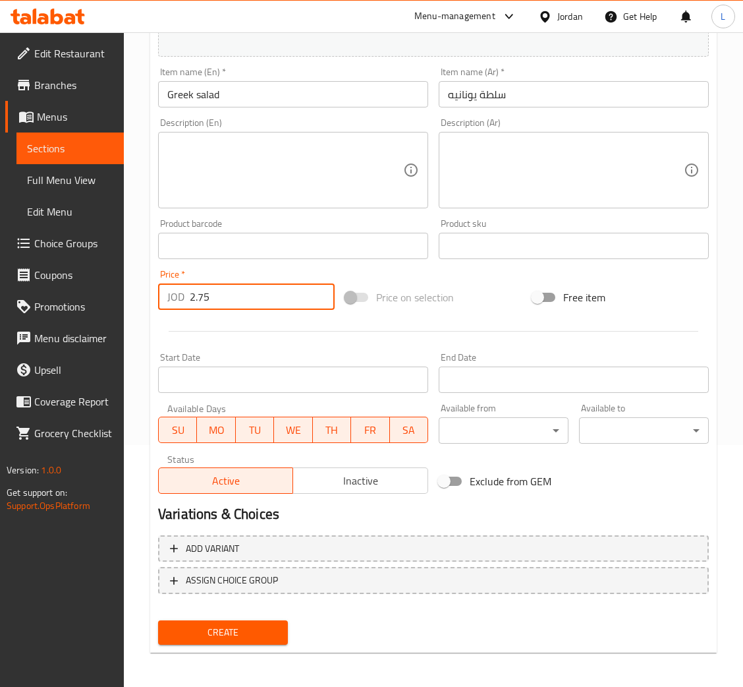
type input "2.75"
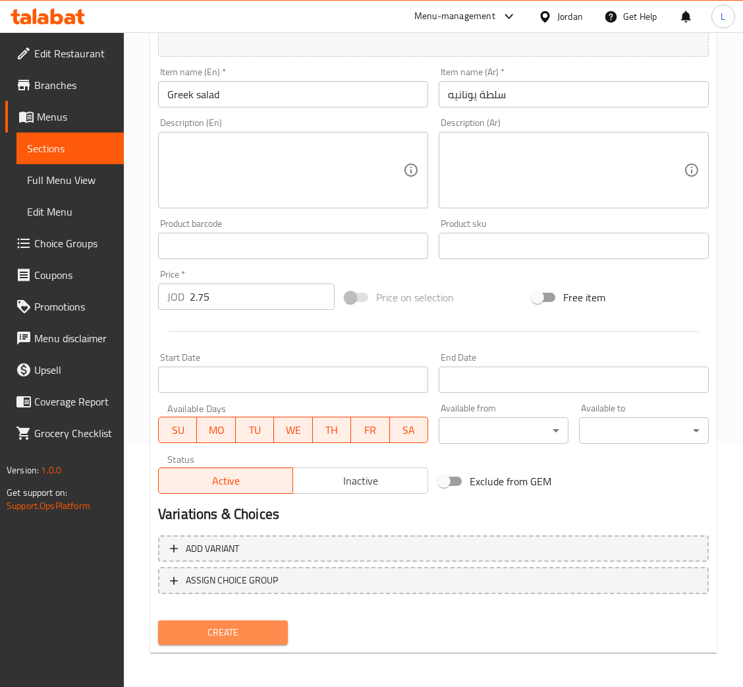
click at [264, 626] on span "Create" at bounding box center [223, 632] width 109 height 16
click at [199, 626] on span "Create" at bounding box center [223, 632] width 109 height 16
click at [247, 624] on span "Create" at bounding box center [223, 632] width 109 height 16
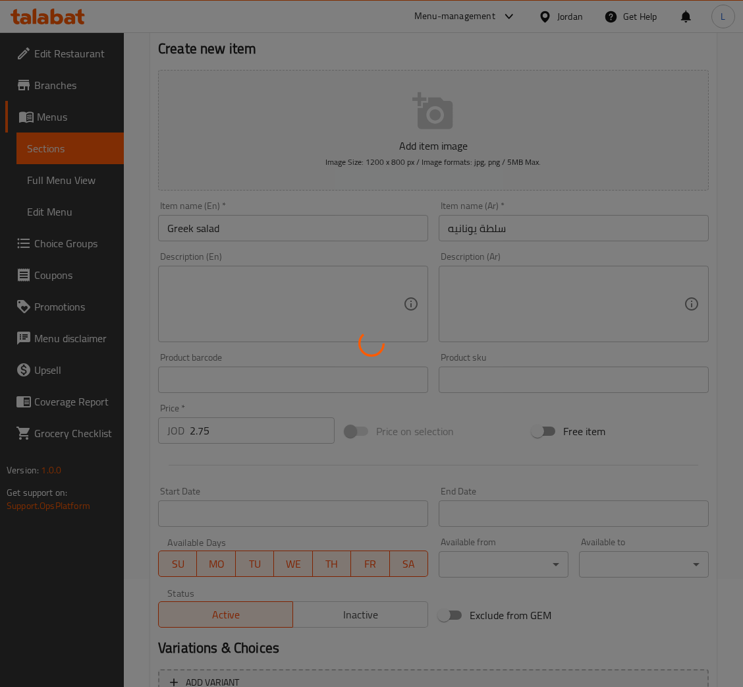
scroll to position [0, 0]
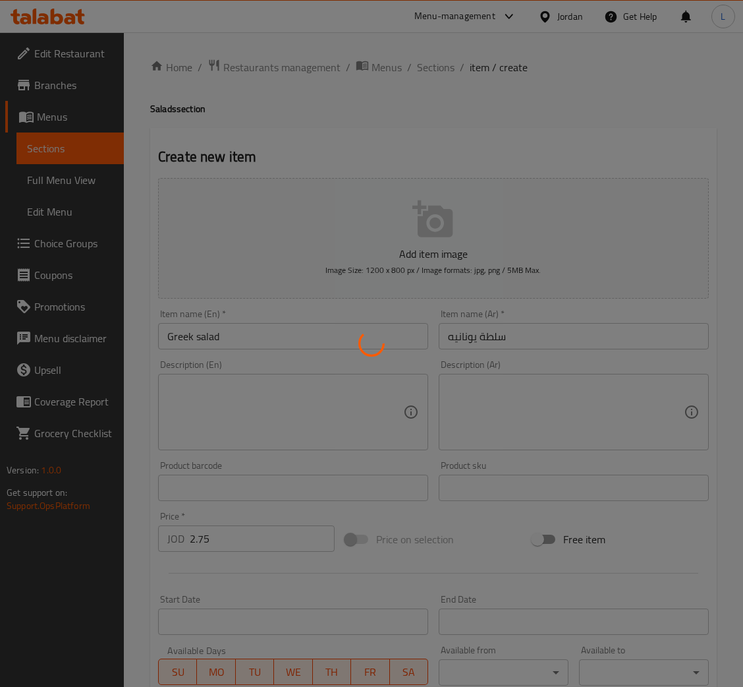
type input "0"
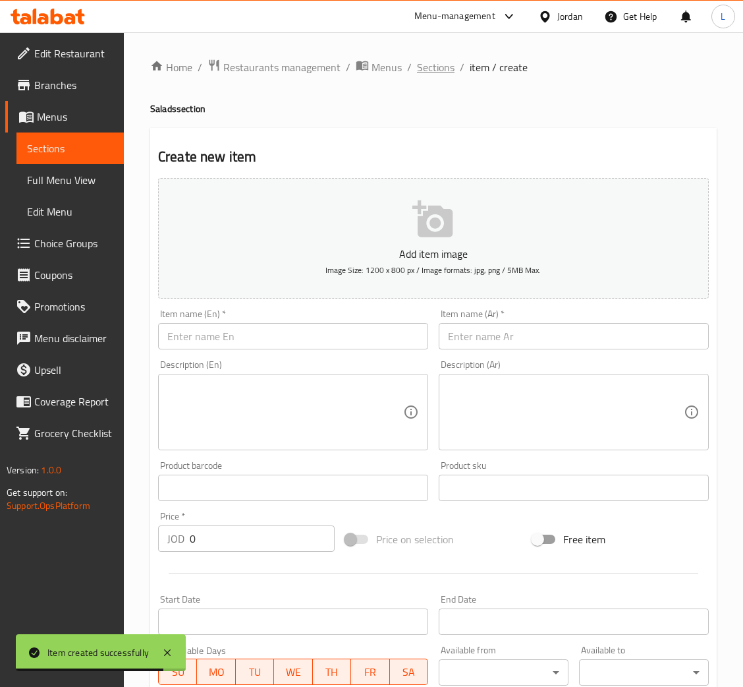
click at [449, 71] on span "Sections" at bounding box center [436, 67] width 38 height 16
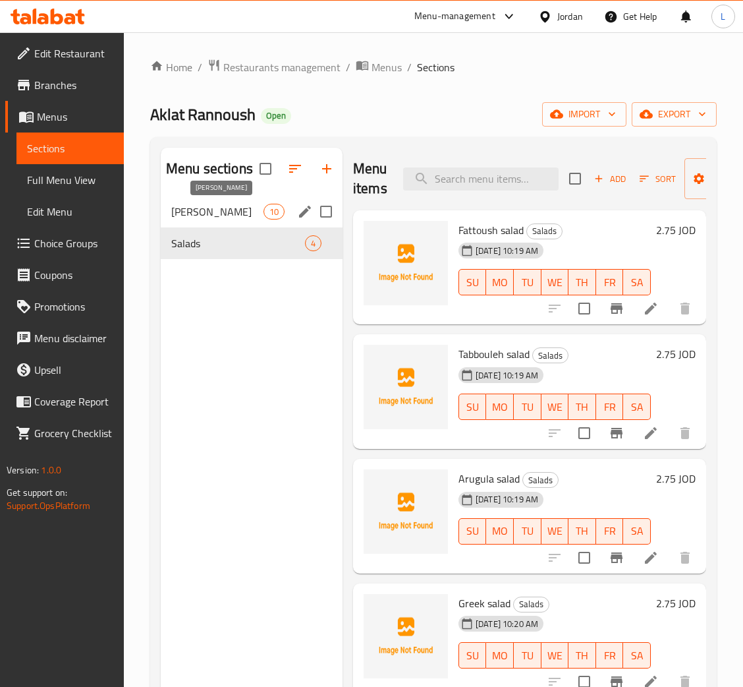
click at [205, 211] on span "Aklat Ranoosh" at bounding box center [217, 212] width 92 height 16
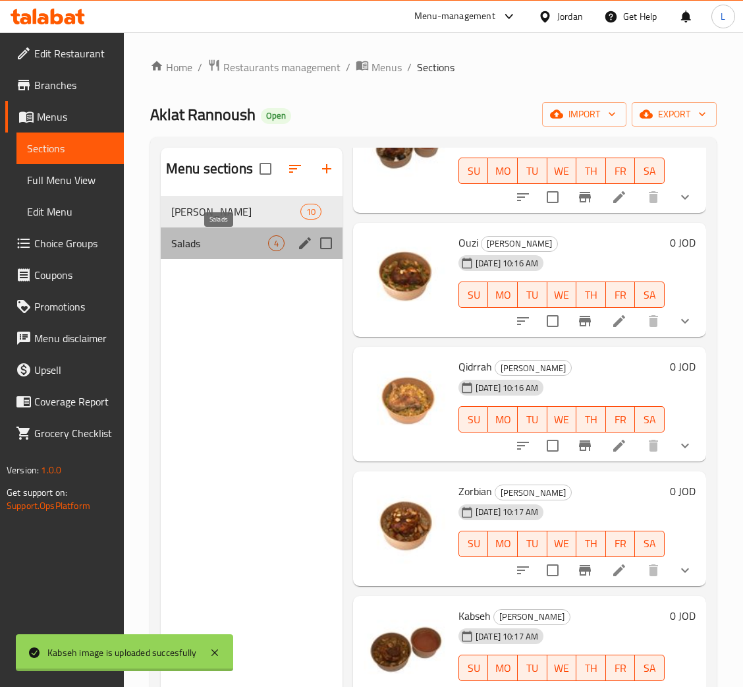
click at [223, 243] on span "Salads" at bounding box center [219, 243] width 97 height 16
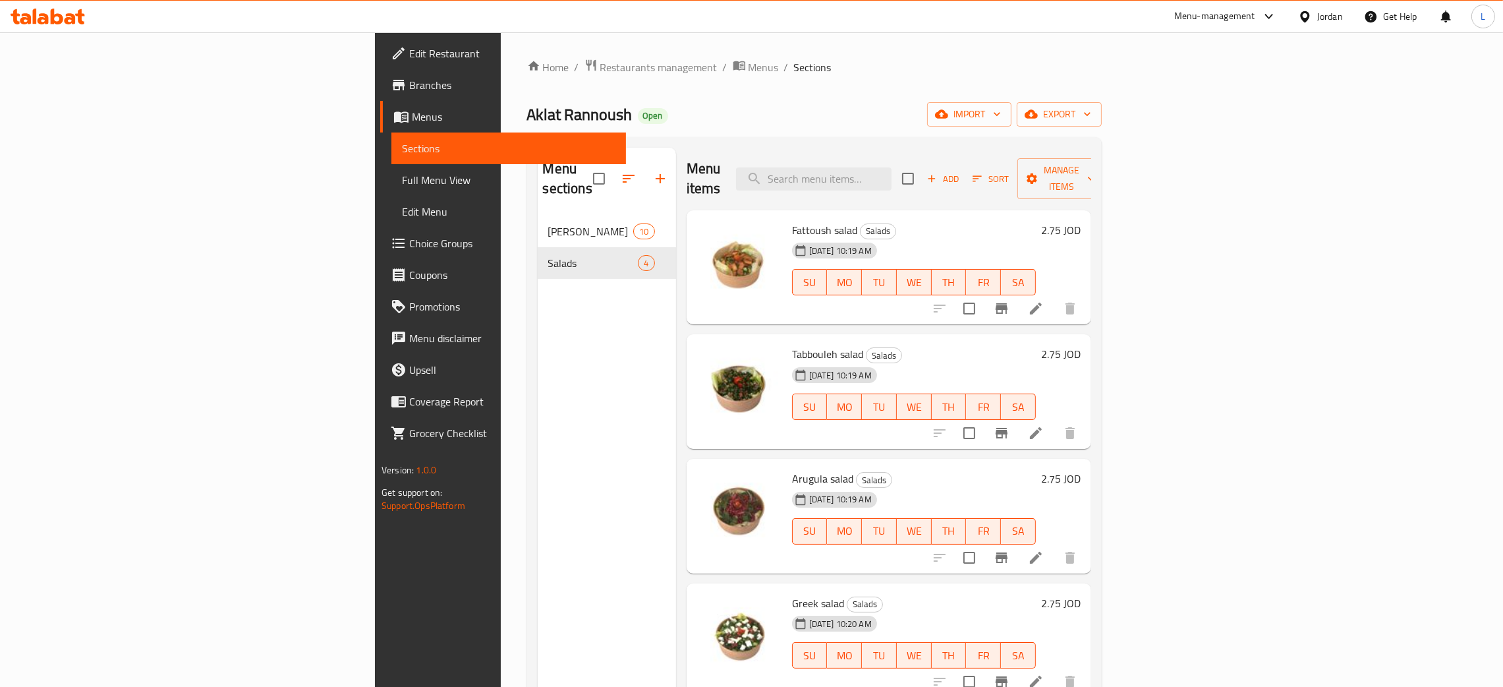
click at [412, 119] on span "Menus" at bounding box center [514, 117] width 204 height 16
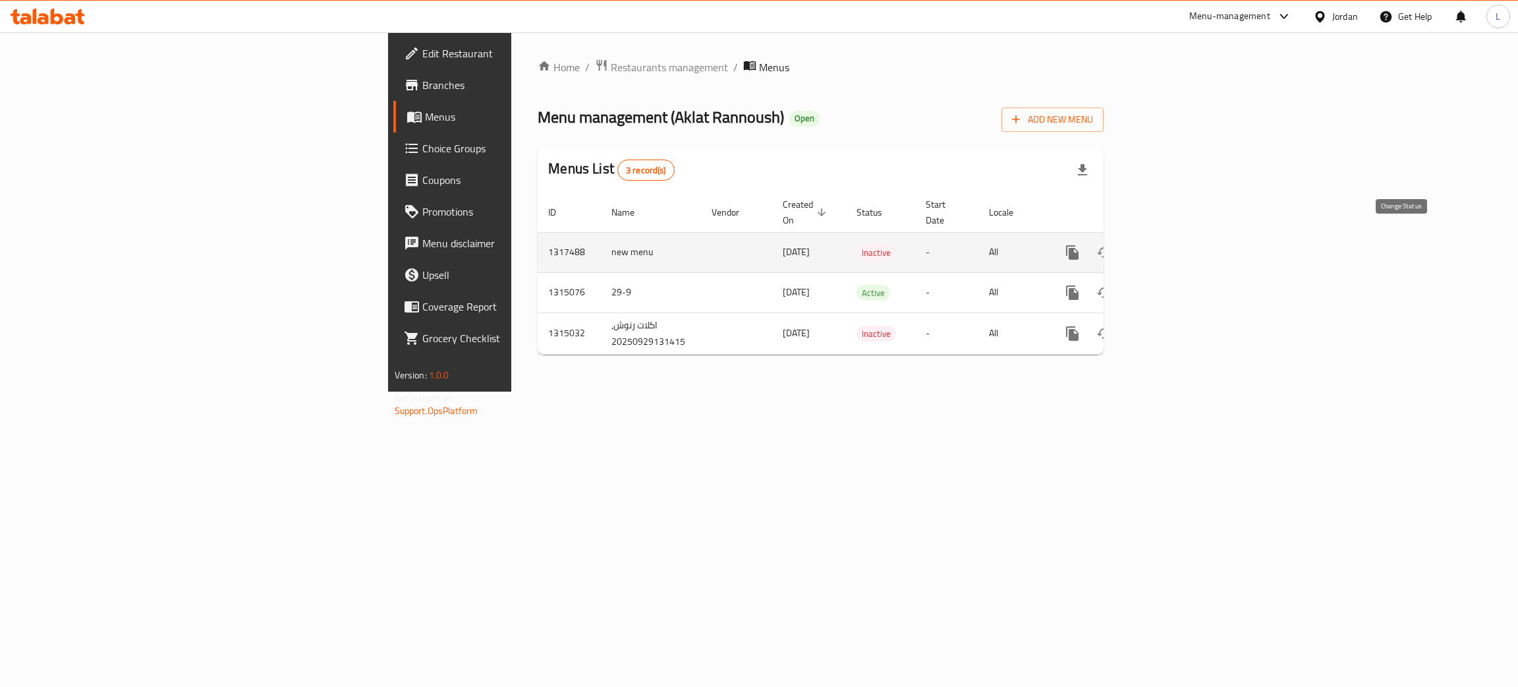
click at [757, 247] on icon "enhanced table" at bounding box center [1104, 252] width 14 height 11
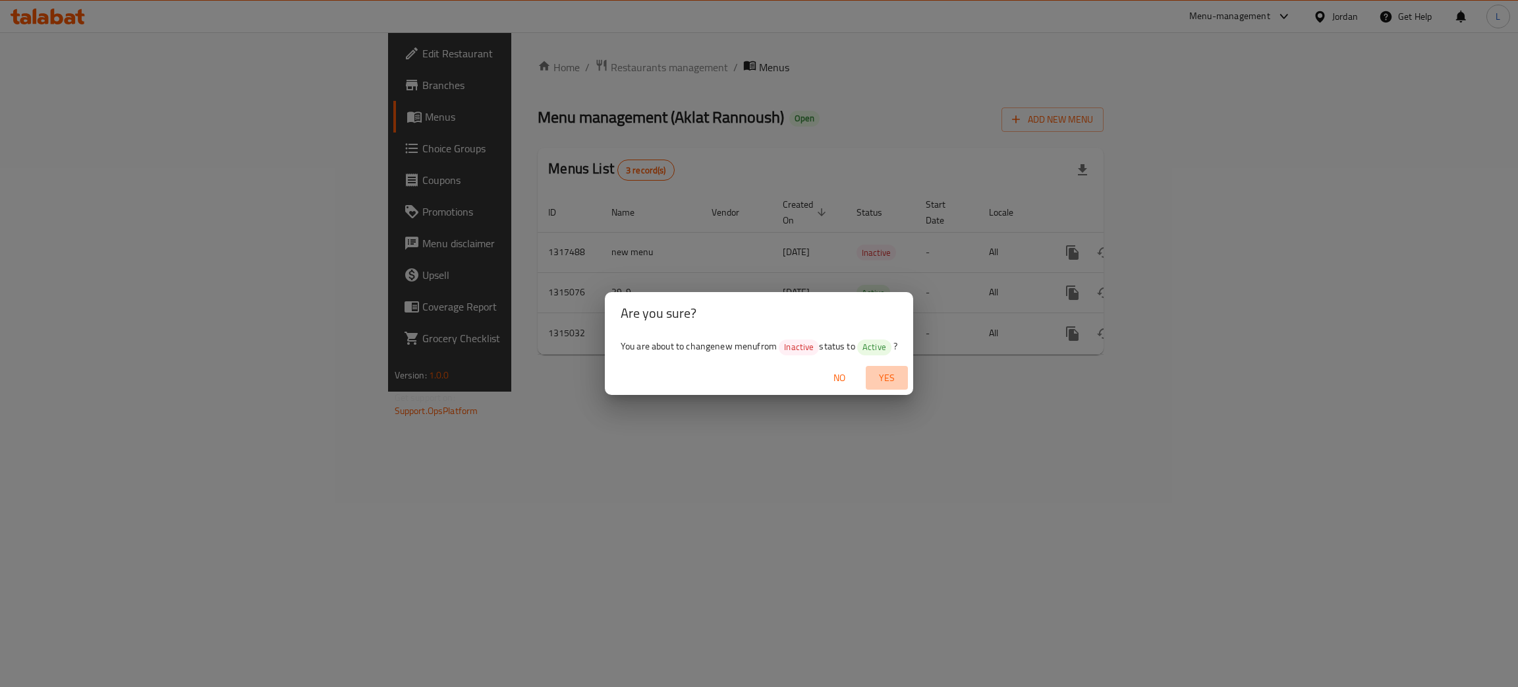
click at [757, 376] on span "Yes" at bounding box center [887, 378] width 32 height 16
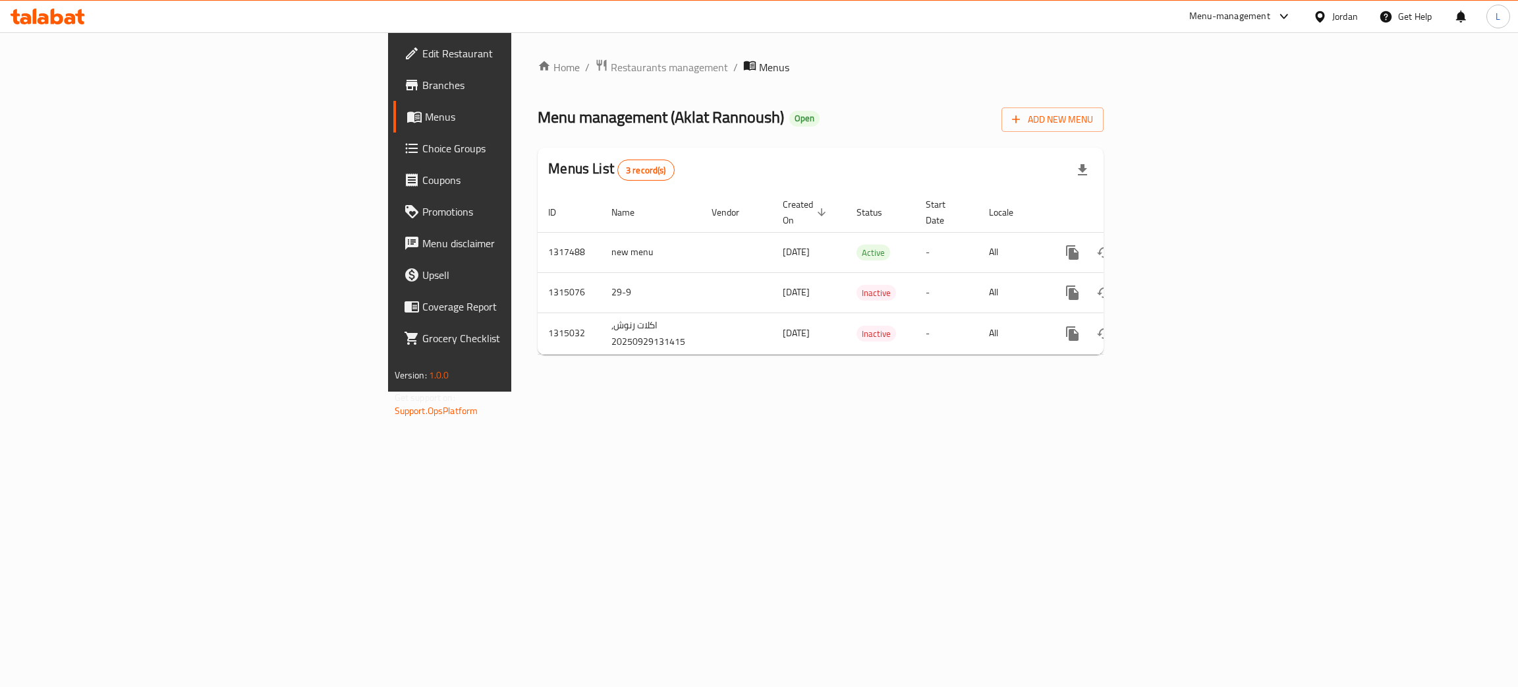
click at [666, 181] on div "Menus List 3 record(s)" at bounding box center [821, 170] width 566 height 45
click at [378, 34] on ul "Edit Restaurant Branches Menus Choice Groups Coupons Promotions Menu disclaimer…" at bounding box center [510, 195] width 264 height 327
click at [45, 23] on icon at bounding box center [43, 18] width 11 height 11
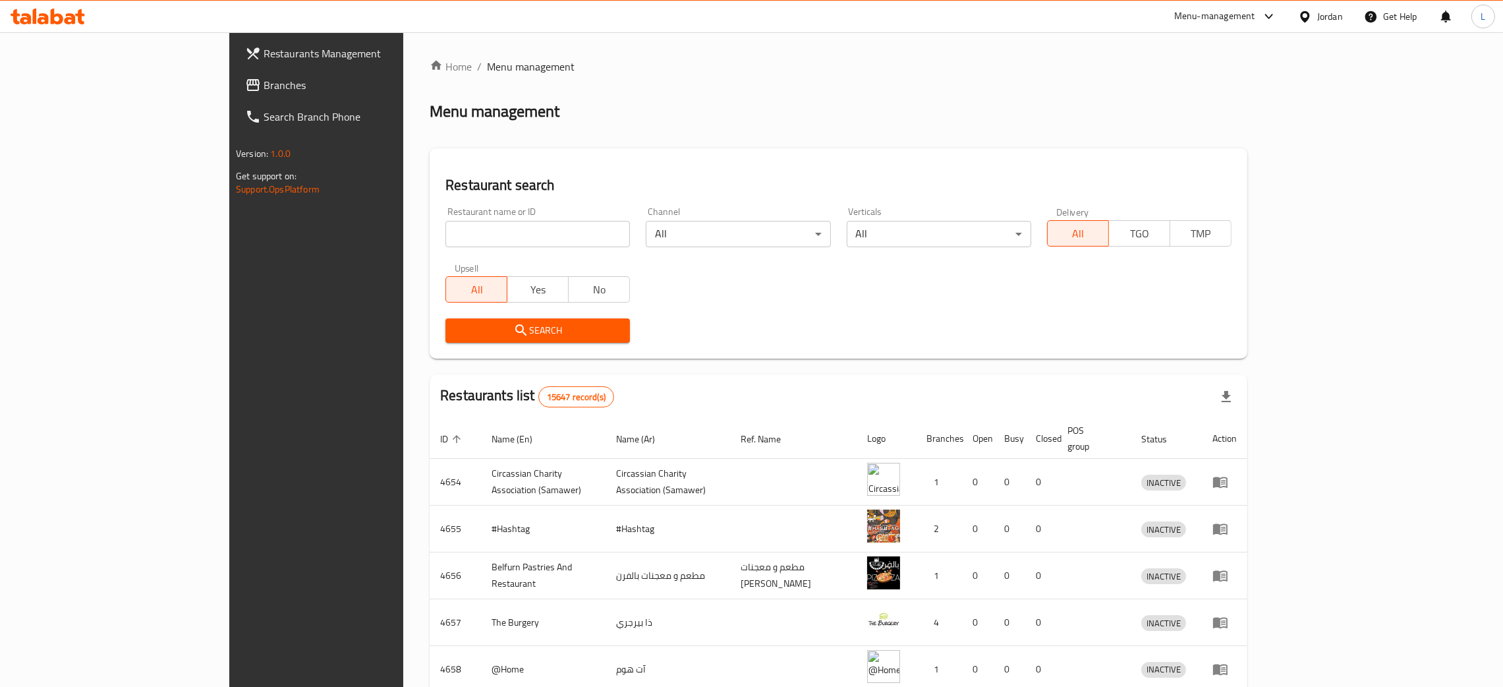
drag, startPoint x: 432, startPoint y: 256, endPoint x: 429, endPoint y: 245, distance: 10.9
click at [438, 256] on div "Upsell All Yes No" at bounding box center [538, 282] width 200 height 55
click at [446, 241] on input "search" at bounding box center [538, 234] width 185 height 26
paste input "775610"
type input "775610"
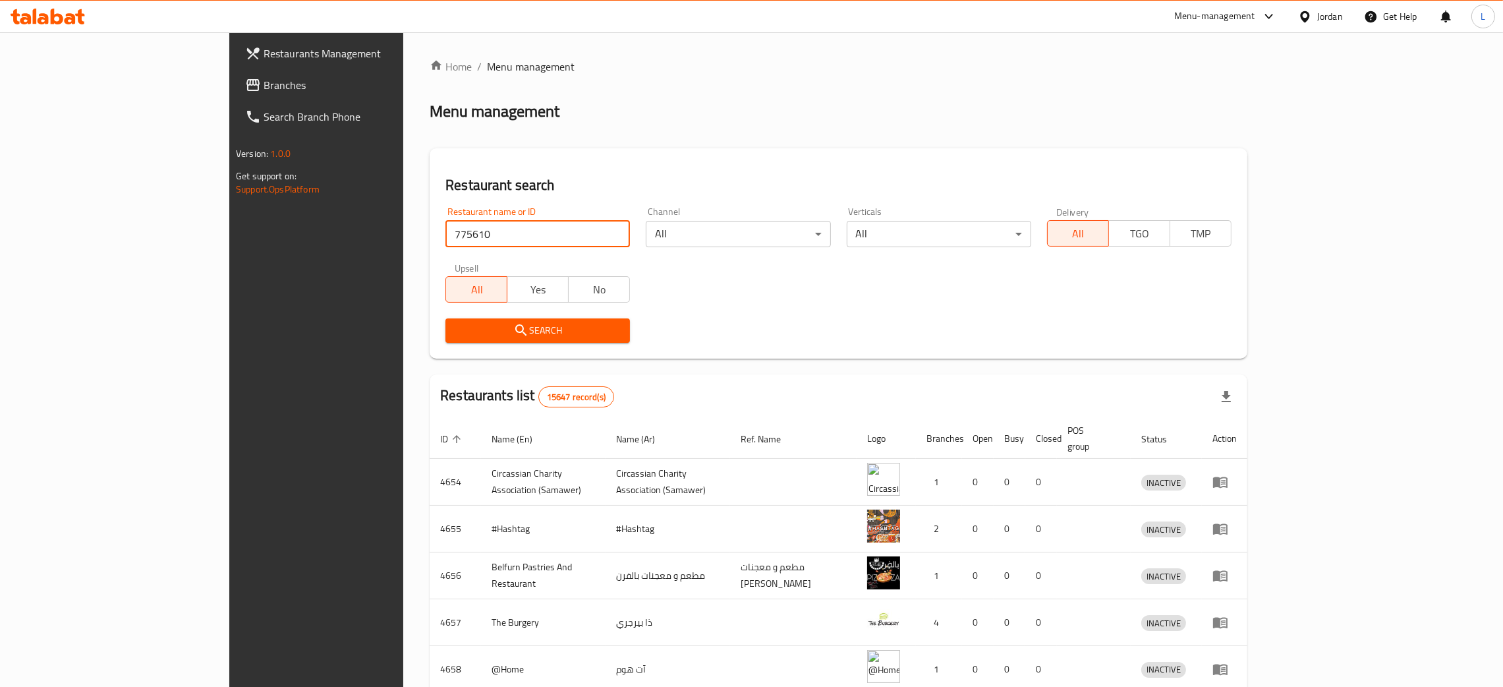
click at [235, 71] on link "Branches" at bounding box center [358, 85] width 246 height 32
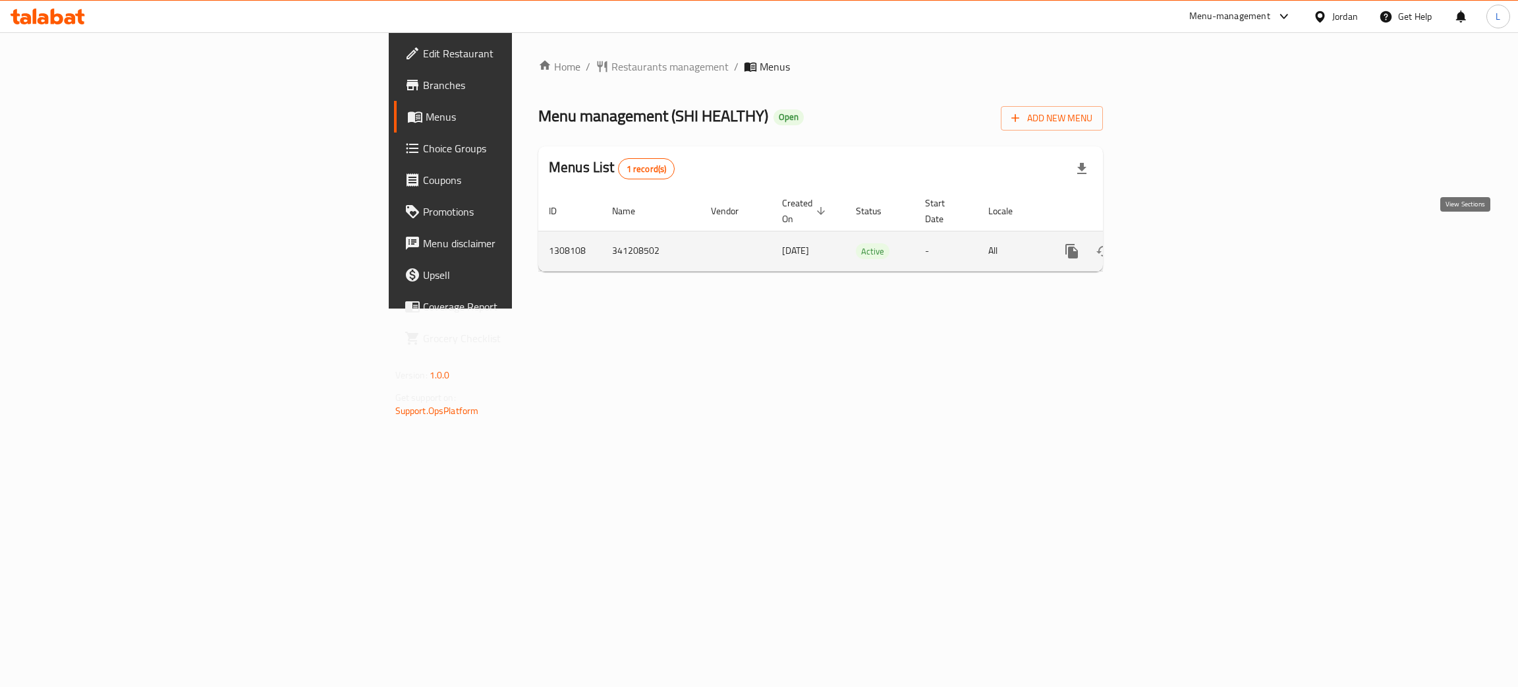
click at [1175, 243] on icon "enhanced table" at bounding box center [1167, 251] width 16 height 16
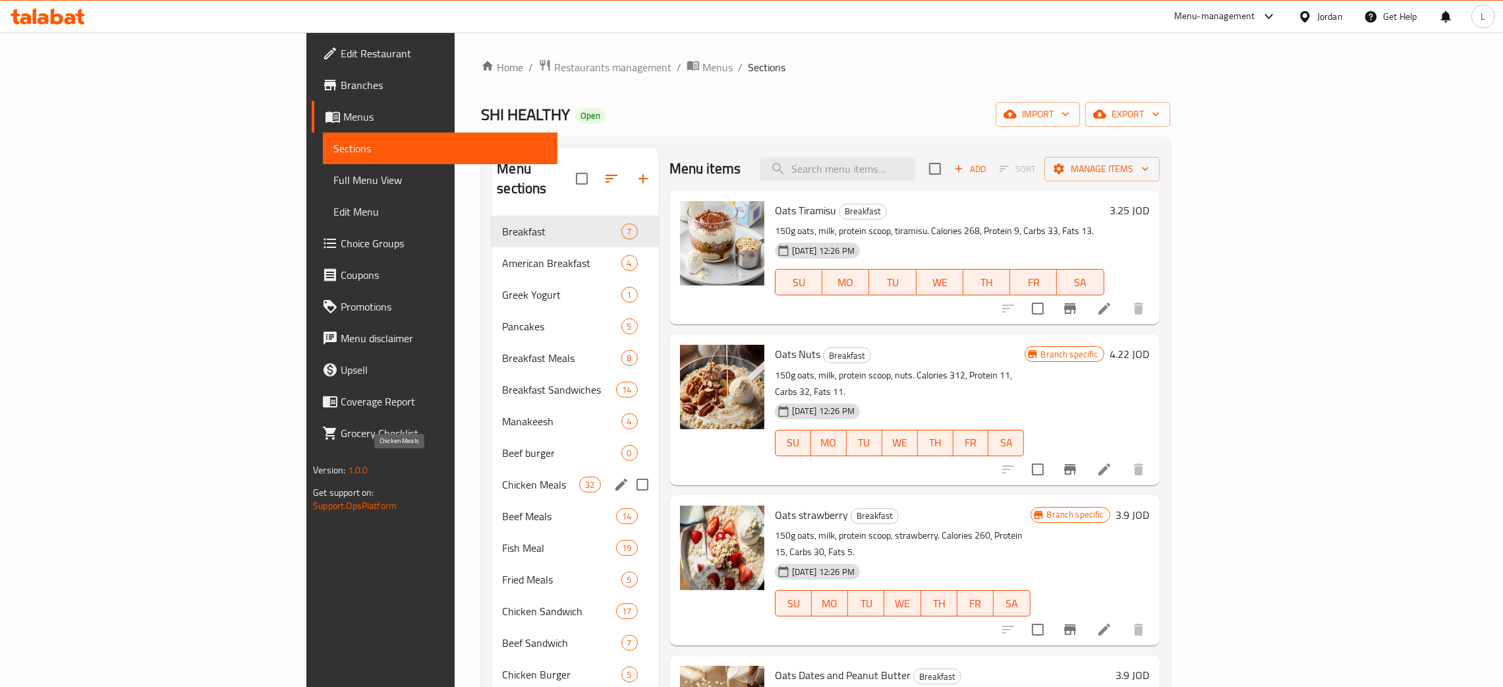
click at [502, 476] on span "Chicken Meals" at bounding box center [540, 484] width 77 height 16
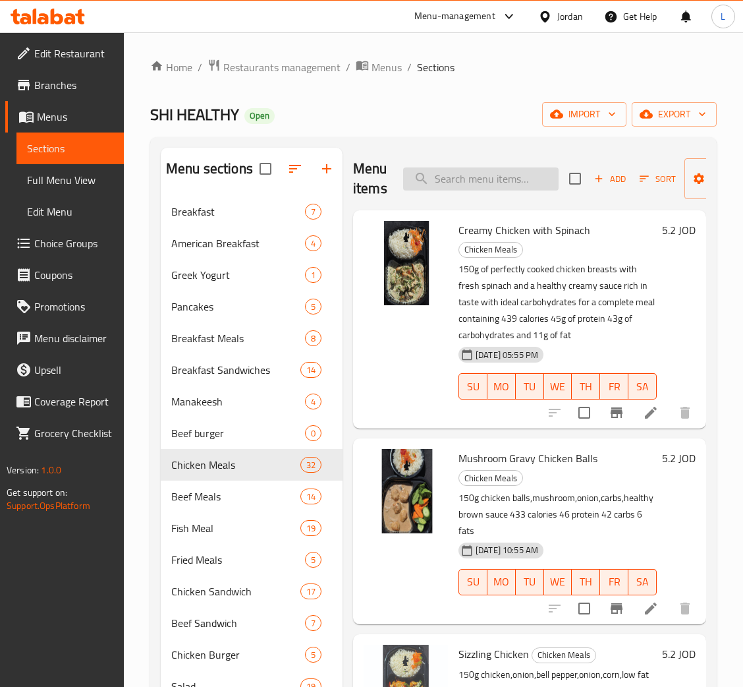
click at [504, 188] on input "search" at bounding box center [481, 178] width 156 height 23
click at [511, 188] on input "chip" at bounding box center [481, 178] width 156 height 23
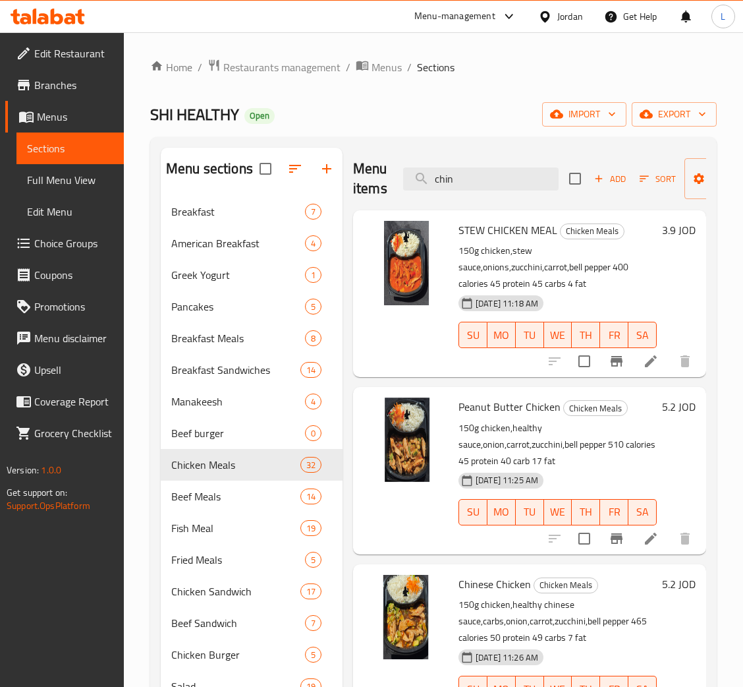
click at [317, 31] on div "Menu-management Jordan Get Help L" at bounding box center [371, 17] width 743 height 32
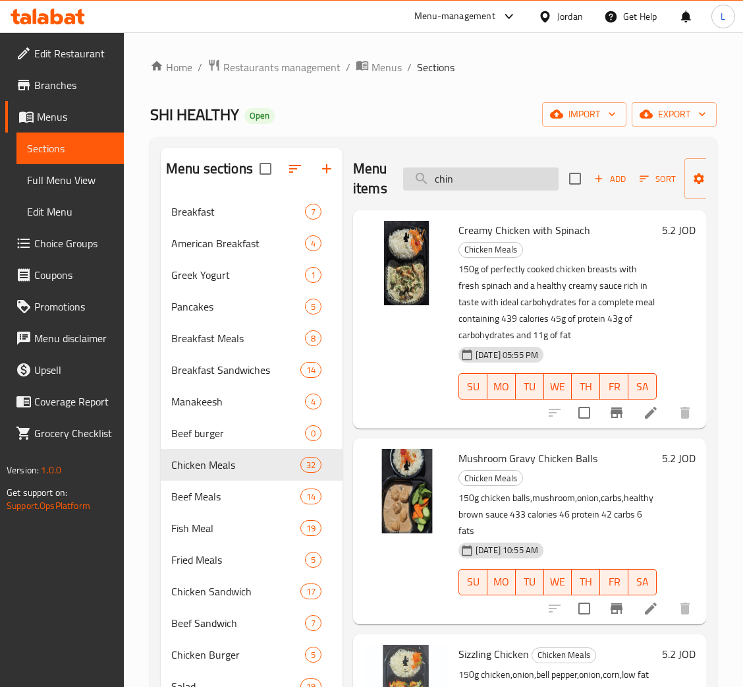
click at [483, 181] on input "chin" at bounding box center [481, 178] width 156 height 23
paste input "Sweet [PERSON_NAME]"
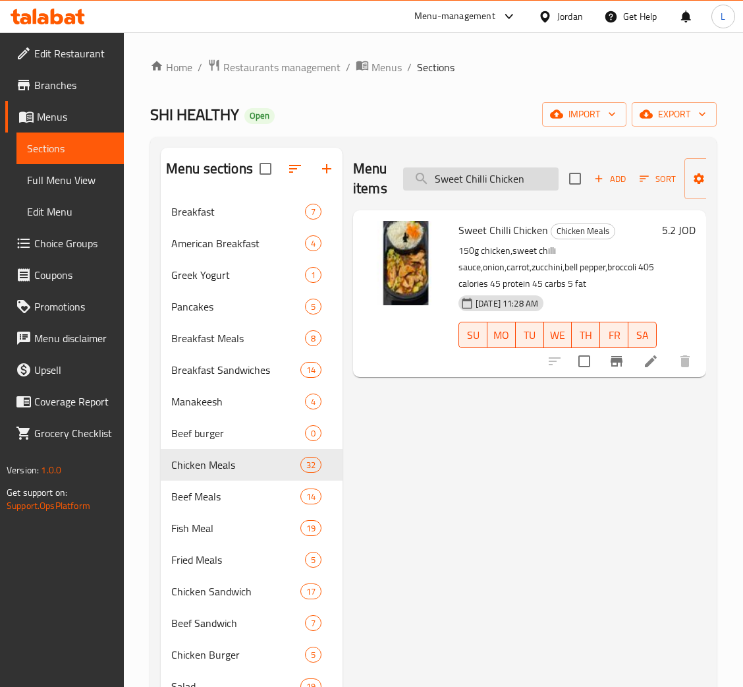
click at [529, 184] on input "Sweet Chilli Chicken" at bounding box center [481, 178] width 156 height 23
paste input "Teriyak"
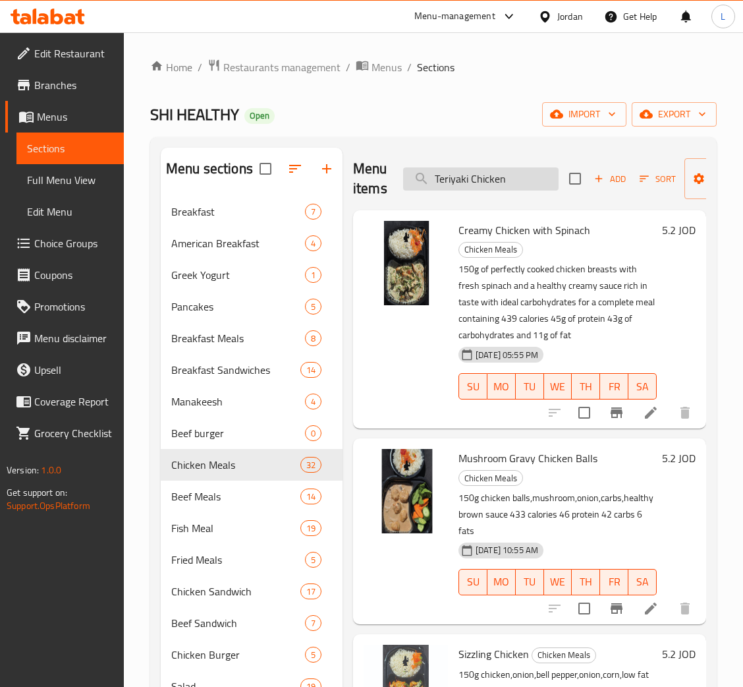
click at [525, 179] on input "Teriyaki Chicken" at bounding box center [481, 178] width 156 height 23
click at [480, 176] on input "Teriyaki Chicke" at bounding box center [481, 178] width 156 height 23
paste input "White Lemon Chicken"
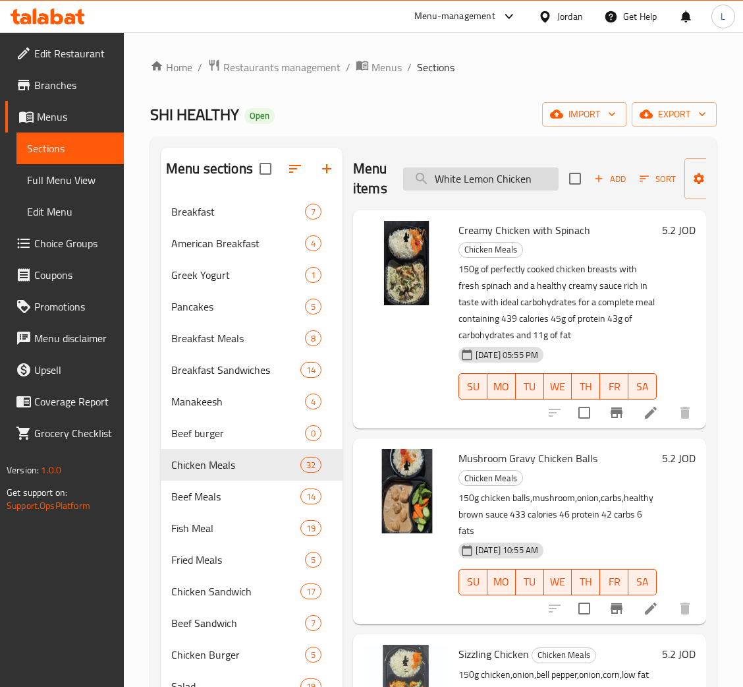
click at [511, 175] on input "White Lemon Chicken" at bounding box center [481, 178] width 156 height 23
click at [492, 177] on input "White Lemon Chicken" at bounding box center [481, 178] width 156 height 23
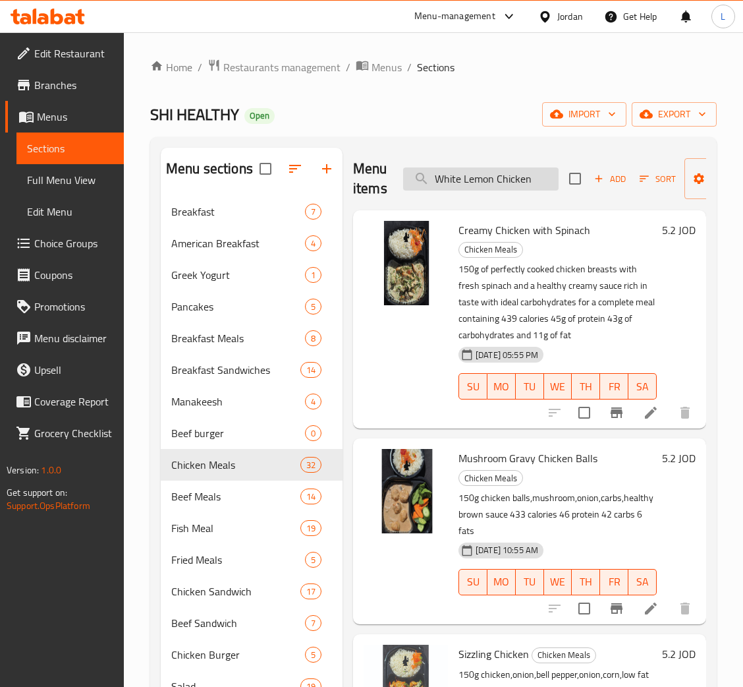
paste input "Creamy Chicken"
click at [520, 185] on input "Creamy Chicken" at bounding box center [481, 178] width 156 height 23
paste input "Italian"
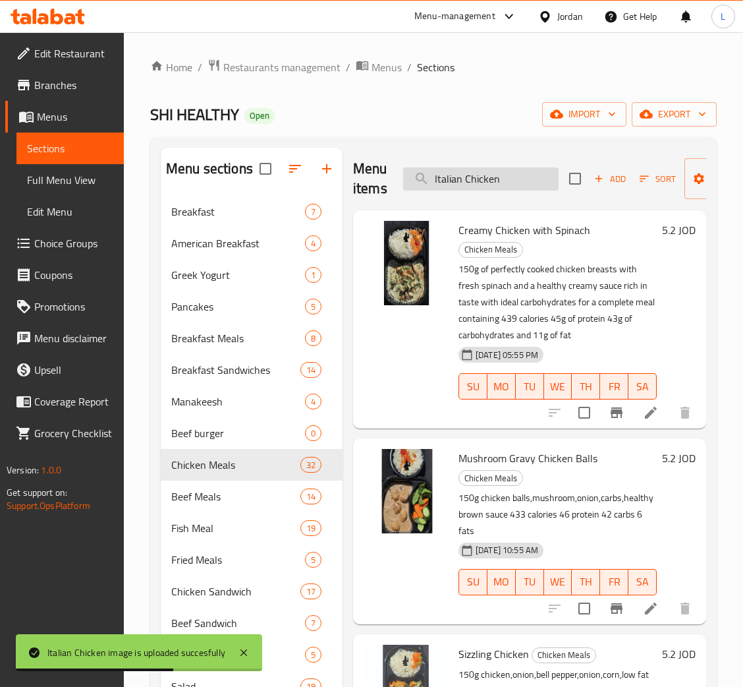
click at [458, 178] on input "Italian Chicken" at bounding box center [481, 178] width 156 height 23
paste input "Mexican Chicken"
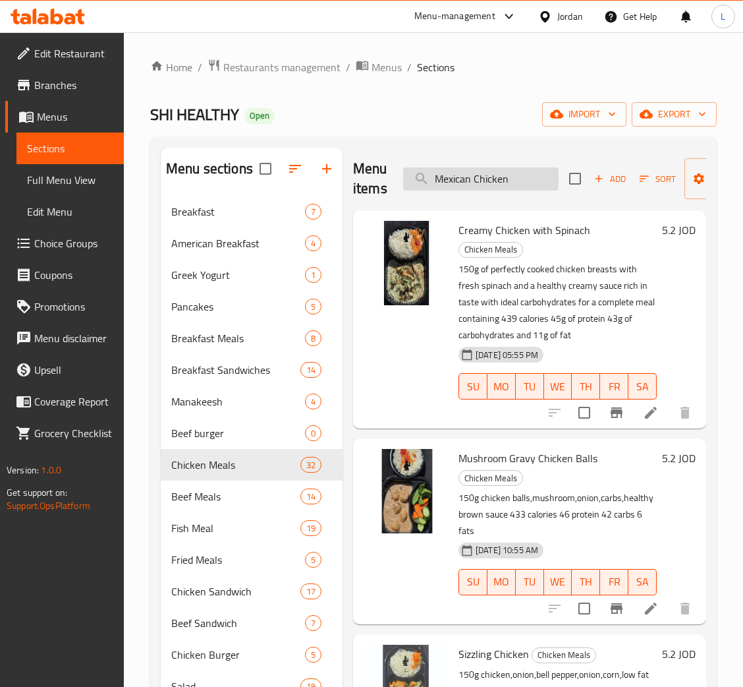
click at [474, 182] on input "Mexican Chicken" at bounding box center [481, 178] width 156 height 23
paste input "Curry"
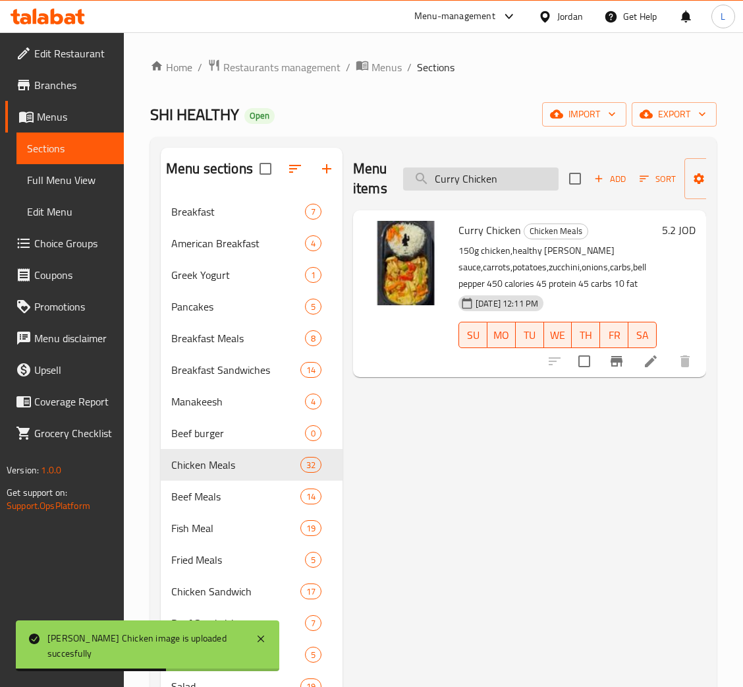
click at [482, 177] on input "Curry Chicken" at bounding box center [481, 178] width 156 height 23
paste input "Tikka"
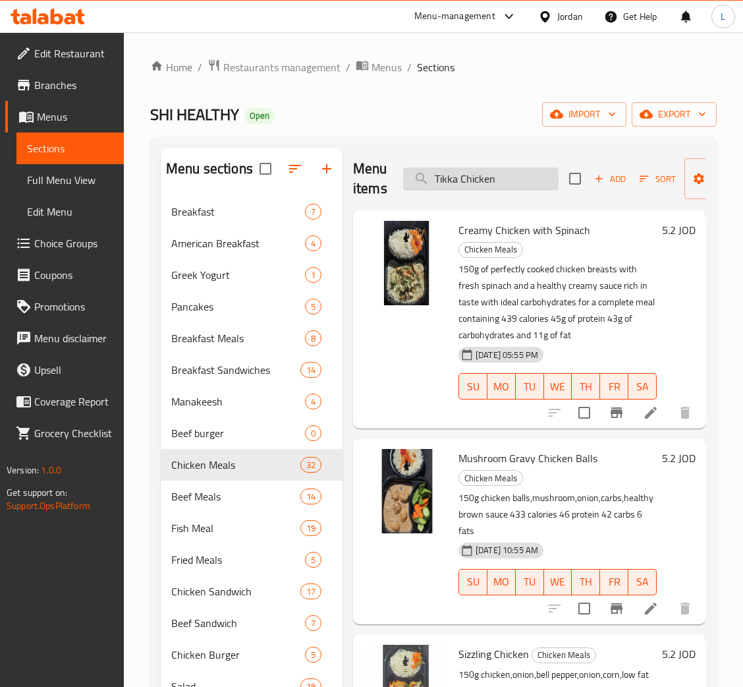
click at [504, 182] on input "Tikka Chicken" at bounding box center [481, 178] width 156 height 23
click at [479, 166] on div "Menu items Tikka Chicke Add Sort Manage items" at bounding box center [529, 179] width 353 height 63
click at [482, 183] on input "Tikka Chicke" at bounding box center [481, 178] width 156 height 23
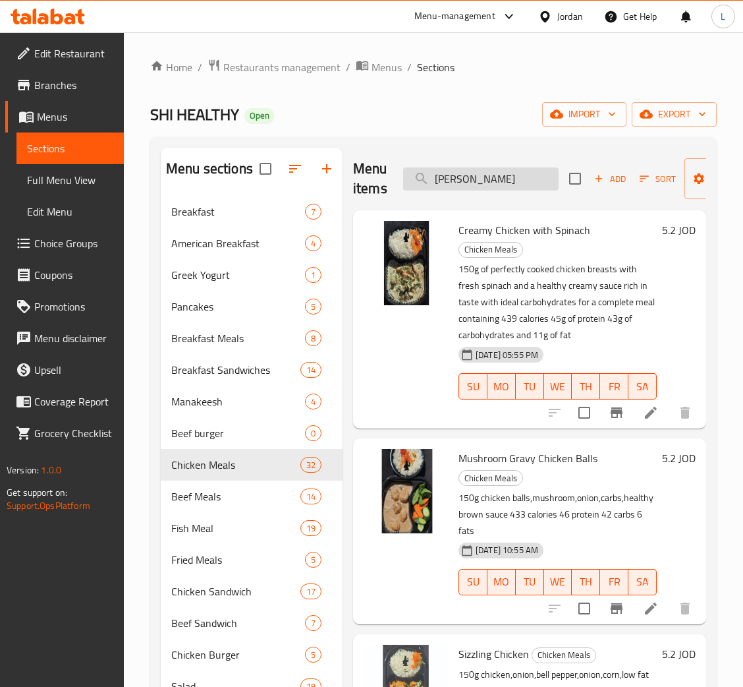
paste input "andoori Chicken"
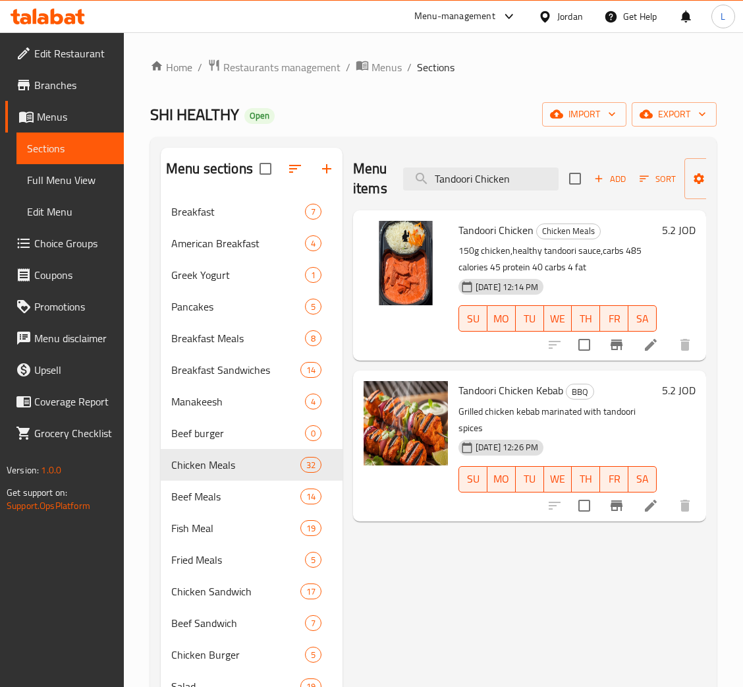
type input "Tandoori Chicken"
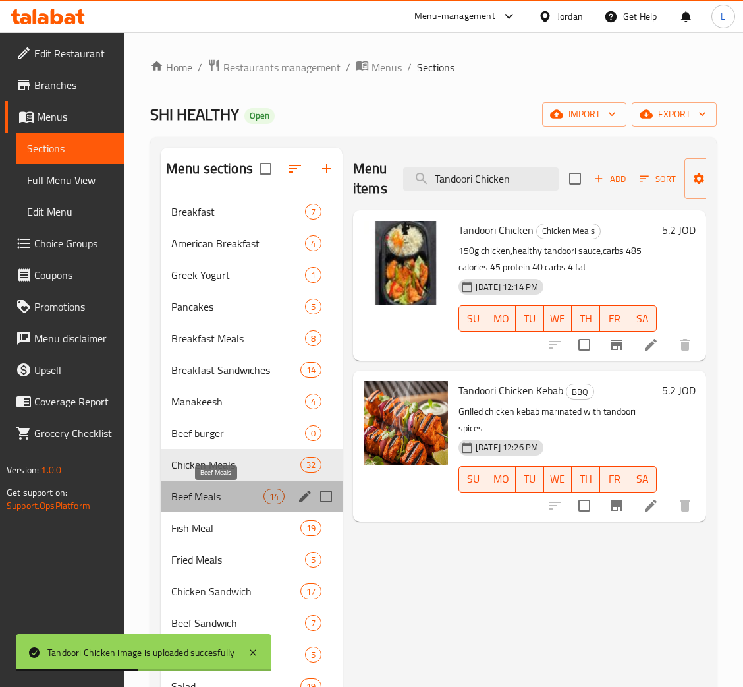
click at [198, 502] on span "Beef Meals" at bounding box center [217, 496] width 92 height 16
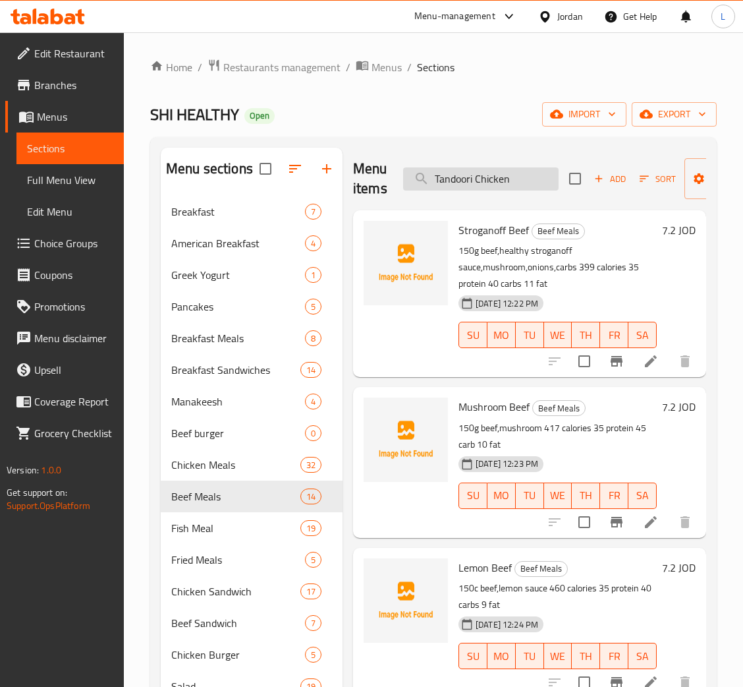
click at [524, 182] on input "Tandoori Chicken" at bounding box center [481, 178] width 156 height 23
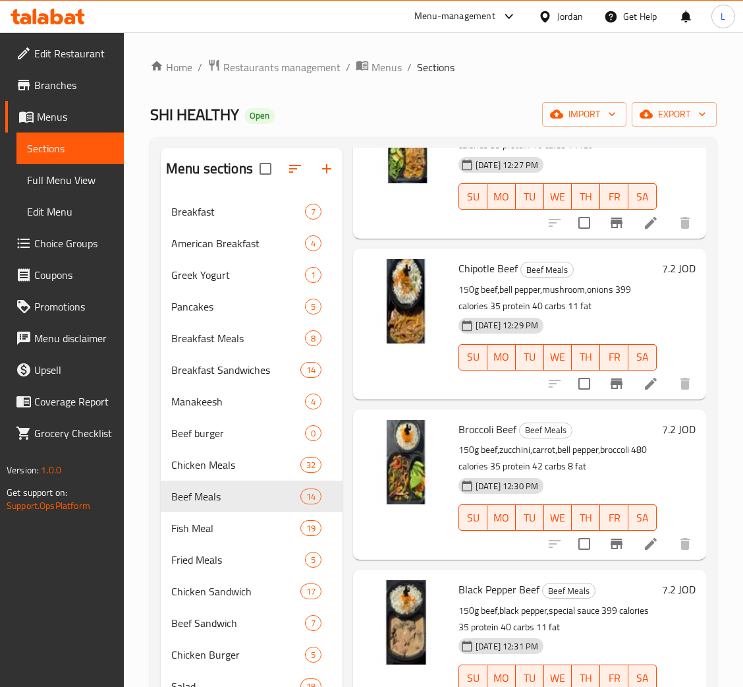
scroll to position [777, 0]
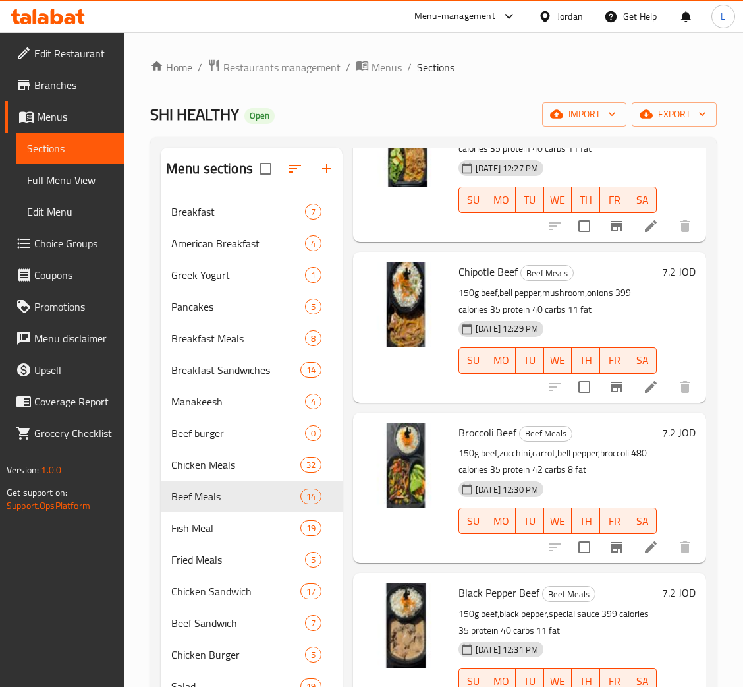
click at [34, 20] on icon at bounding box center [35, 16] width 4 height 15
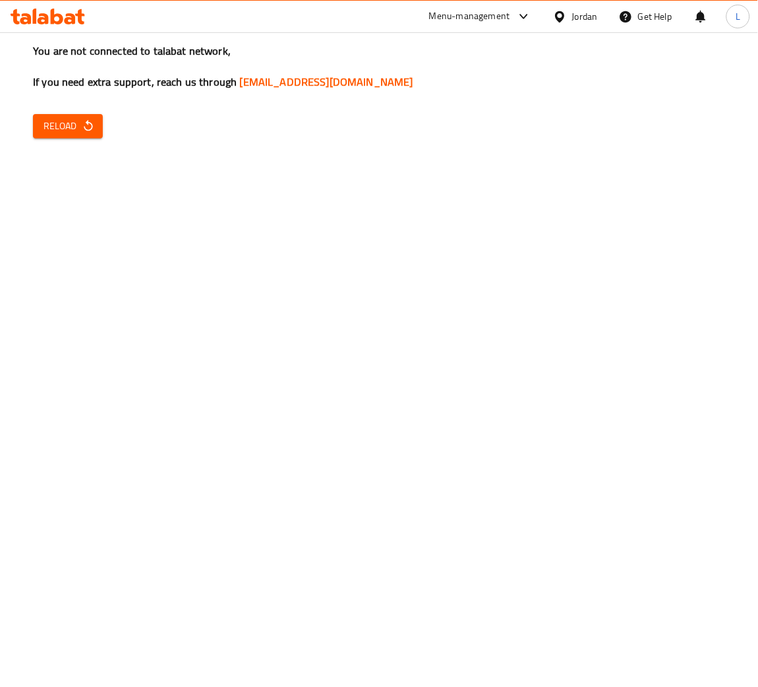
click at [70, 18] on icon at bounding box center [70, 18] width 11 height 11
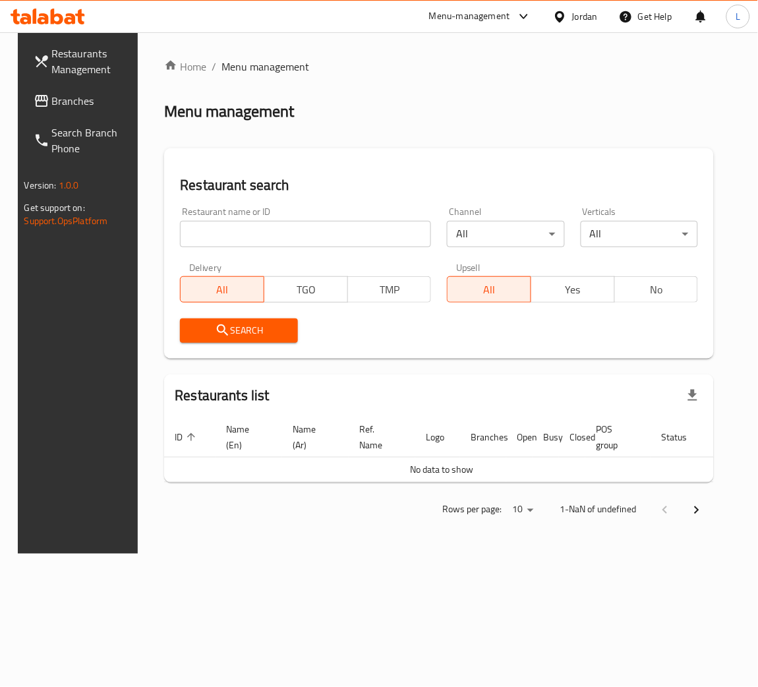
click at [63, 101] on span "Branches" at bounding box center [93, 101] width 82 height 16
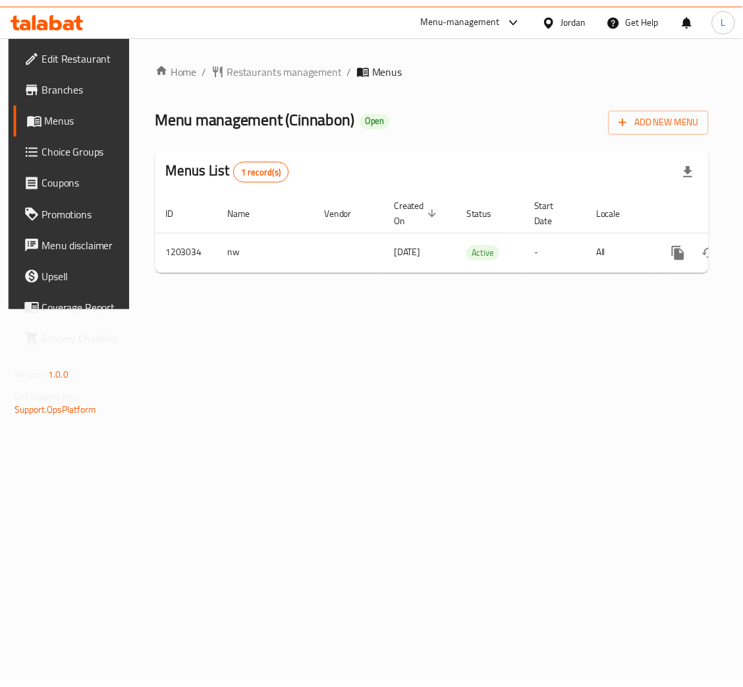
scroll to position [0, 74]
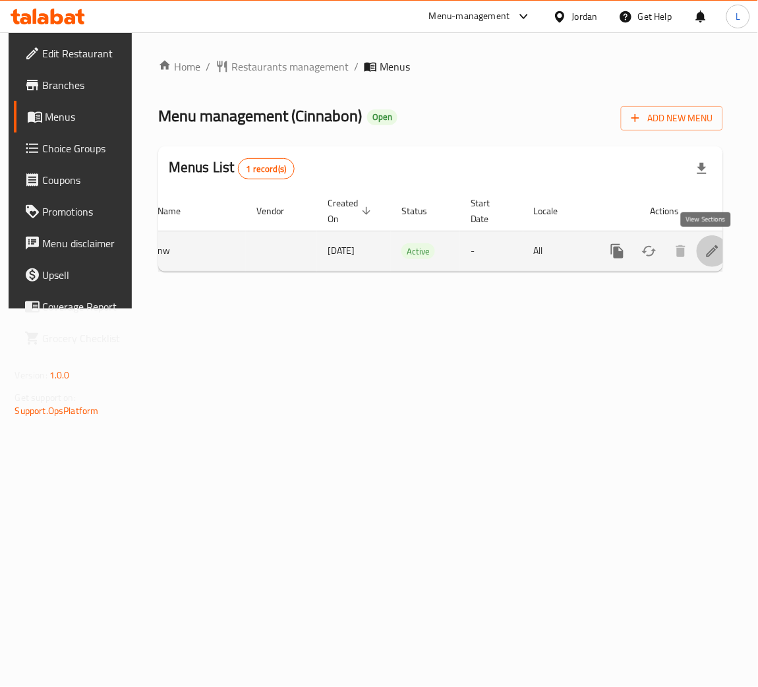
click at [707, 256] on icon "enhanced table" at bounding box center [713, 251] width 12 height 12
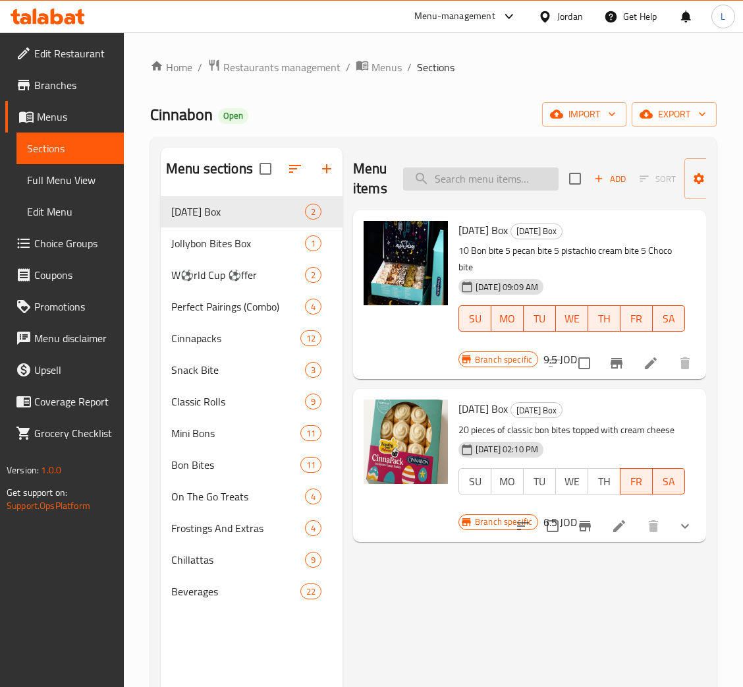
click at [465, 187] on input "search" at bounding box center [481, 178] width 156 height 23
paste input "Epack Classic Bonbites 20 pieces"
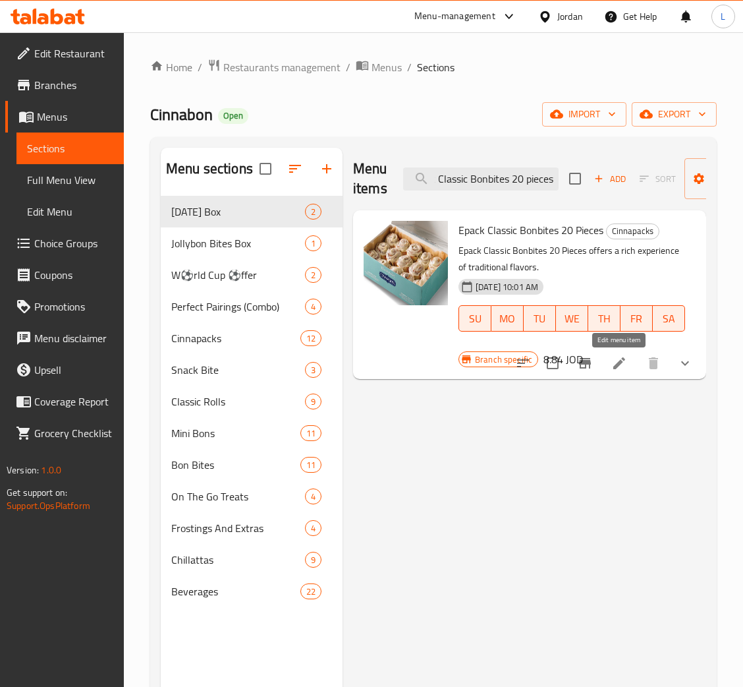
type input "Epack Classic Bonbites 20 pieces"
click at [621, 369] on icon at bounding box center [620, 363] width 16 height 16
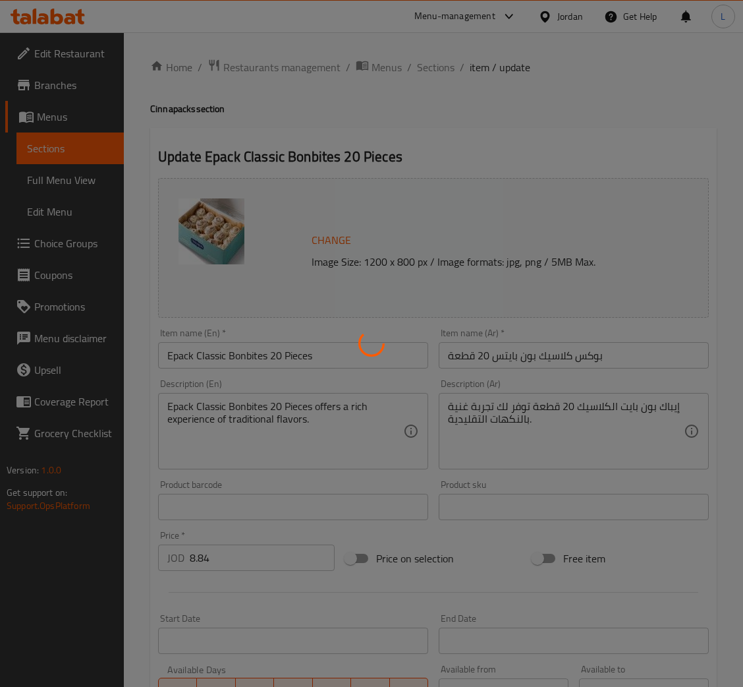
click at [388, 354] on div at bounding box center [371, 343] width 743 height 687
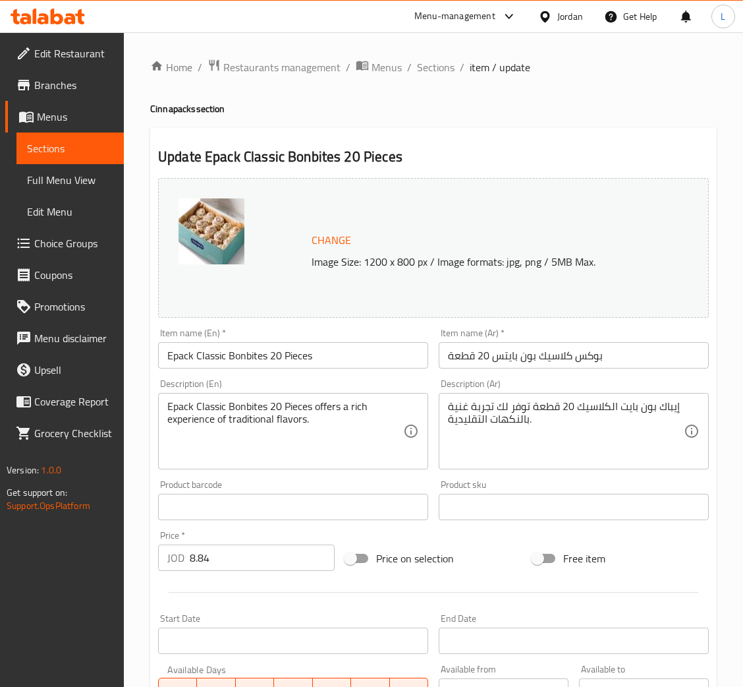
click at [363, 359] on input "Epack Classic Bonbites 20 Pieces" at bounding box center [293, 355] width 270 height 26
paste input "20 PCs Bonbit"
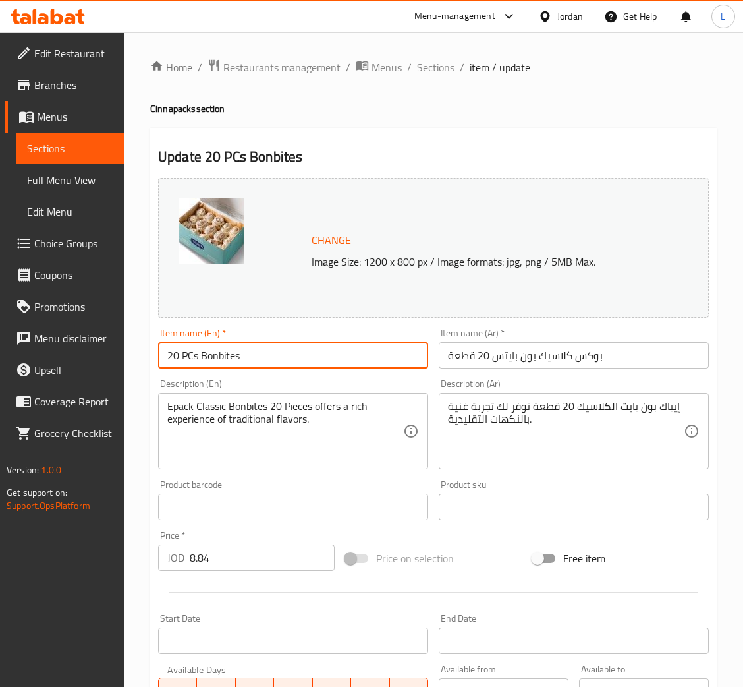
type input "20 PCs Bonbites"
click at [534, 362] on input "بوكس كلاسيك بون بايتس 20 قطعة" at bounding box center [574, 355] width 270 height 26
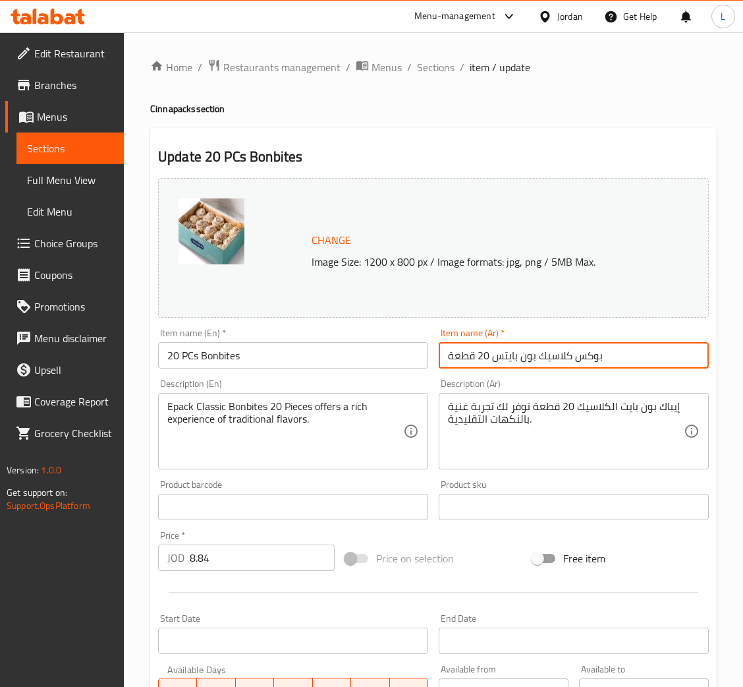
click at [535, 363] on input "بوكس كلاسيك بون بايتس 20 قطعة" at bounding box center [574, 355] width 270 height 26
click at [536, 363] on input "بوكس كلاسيك بون بايتس 20 قطعة" at bounding box center [574, 355] width 270 height 26
paste input "20 PCs Bonbites"
type input "20 قطعه من البون بابيتس"
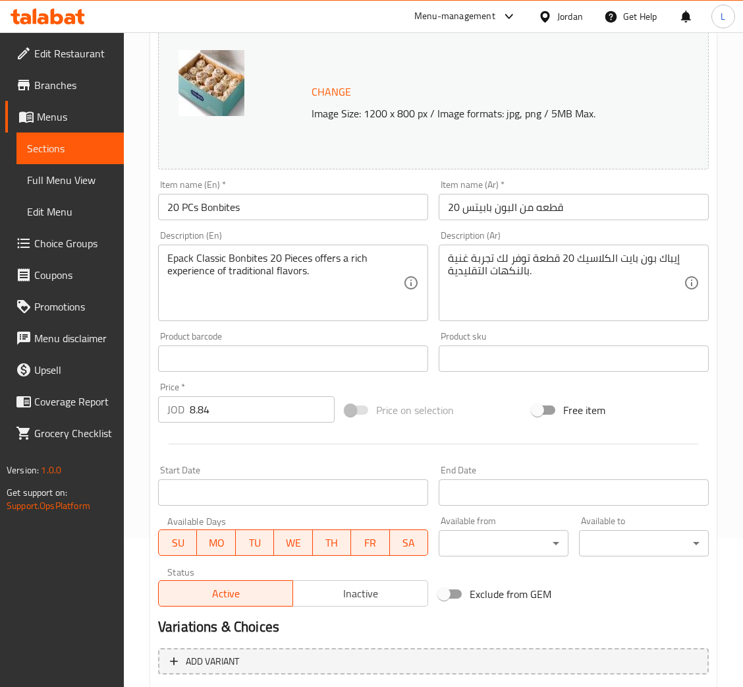
scroll to position [285, 0]
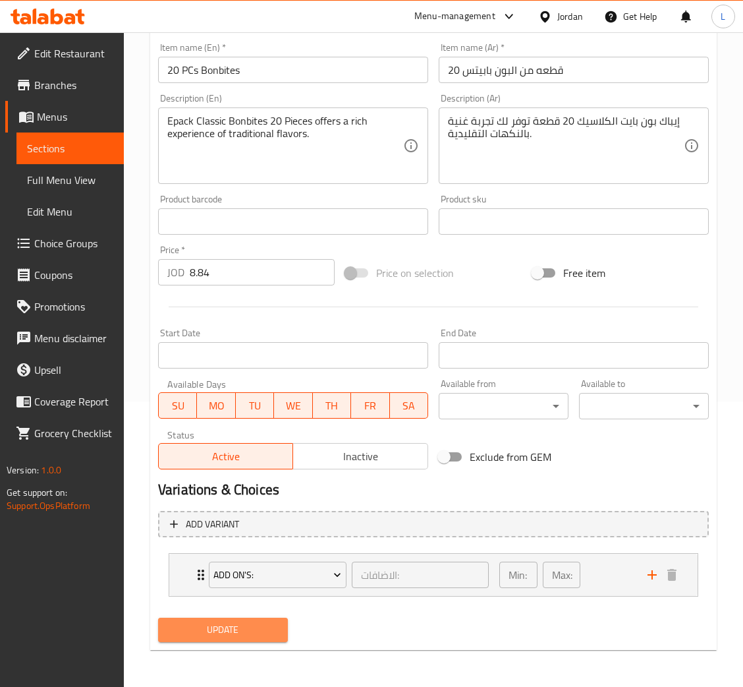
click at [242, 634] on span "Update" at bounding box center [223, 629] width 109 height 16
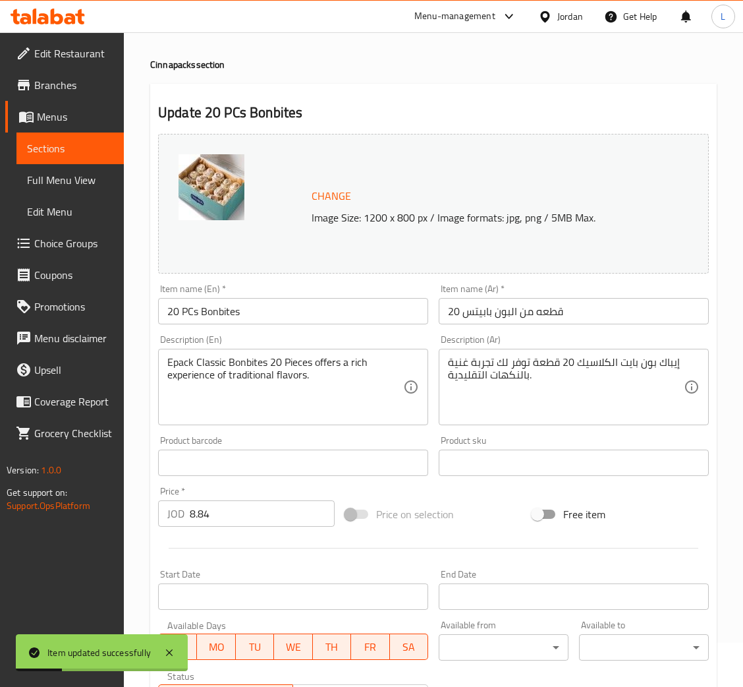
scroll to position [0, 0]
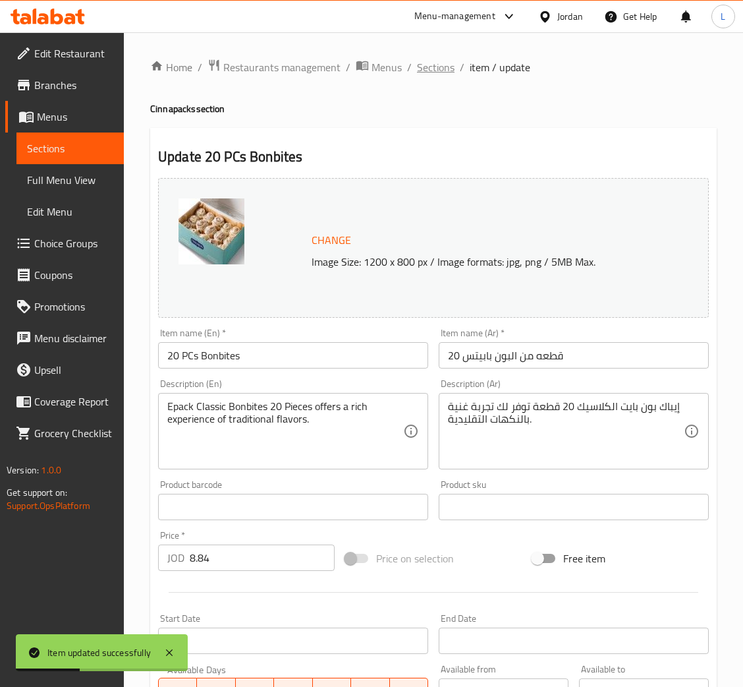
click at [438, 67] on span "Sections" at bounding box center [436, 67] width 38 height 16
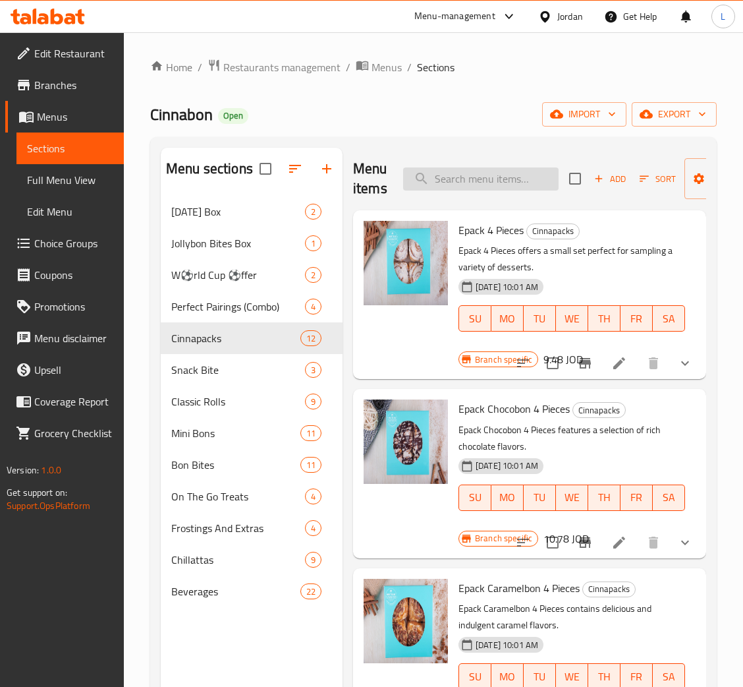
drag, startPoint x: 462, startPoint y: 173, endPoint x: 484, endPoint y: 187, distance: 26.1
click at [462, 173] on input "search" at bounding box center [481, 178] width 156 height 23
paste input "20 PCs Bonbites"
click at [501, 176] on input "20" at bounding box center [481, 178] width 156 height 23
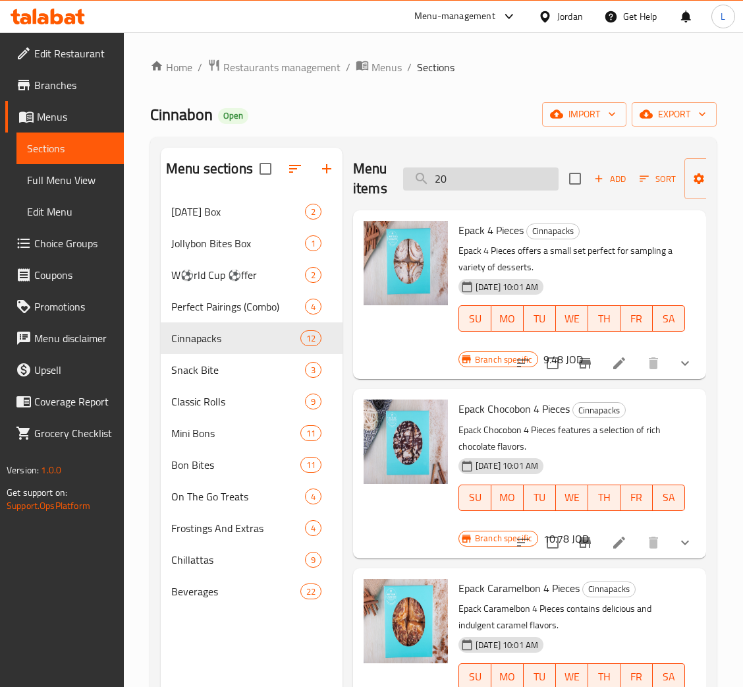
click at [501, 176] on input "20" at bounding box center [481, 178] width 156 height 23
paste input "Epack Classic Bonbites 20 pieces"
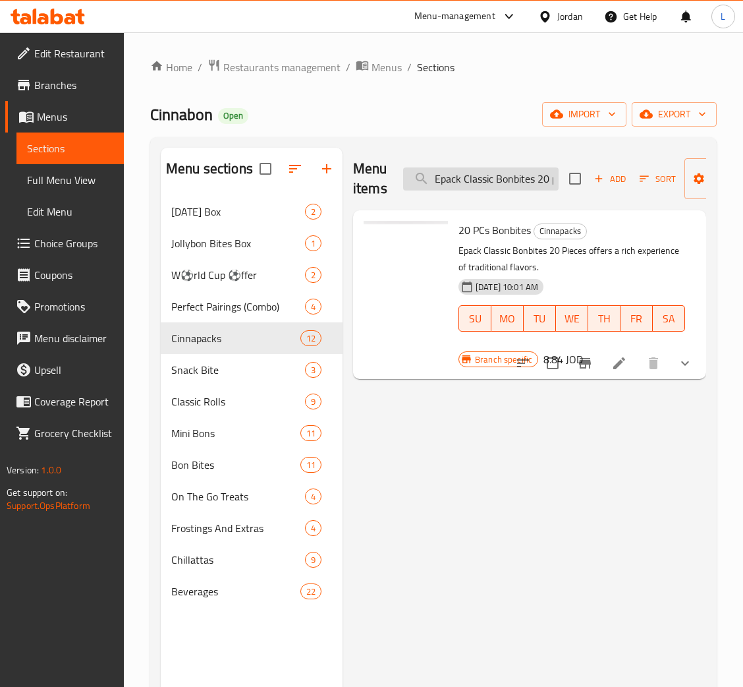
click at [507, 180] on input "Epack Classic Bonbites 20 pieces" at bounding box center [481, 178] width 156 height 23
paste input "Mixed Flacours"
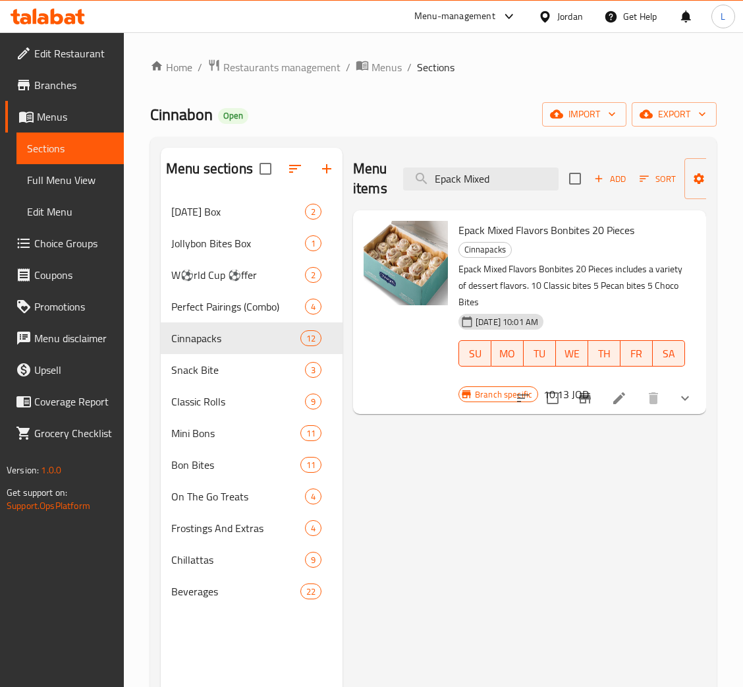
type input "Epack Mixed"
click at [623, 399] on icon at bounding box center [620, 398] width 16 height 16
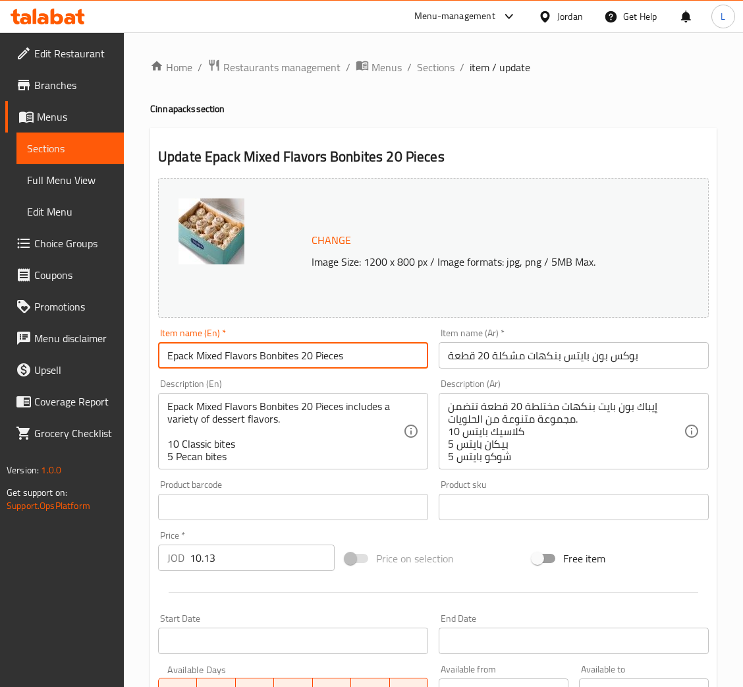
click at [217, 360] on input "Epack Mixed Flavors Bonbites 20 Pieces" at bounding box center [293, 355] width 270 height 26
paste input "20 PCs Mixed Bonbit"
type input "20 PCs Mixed Bonbites"
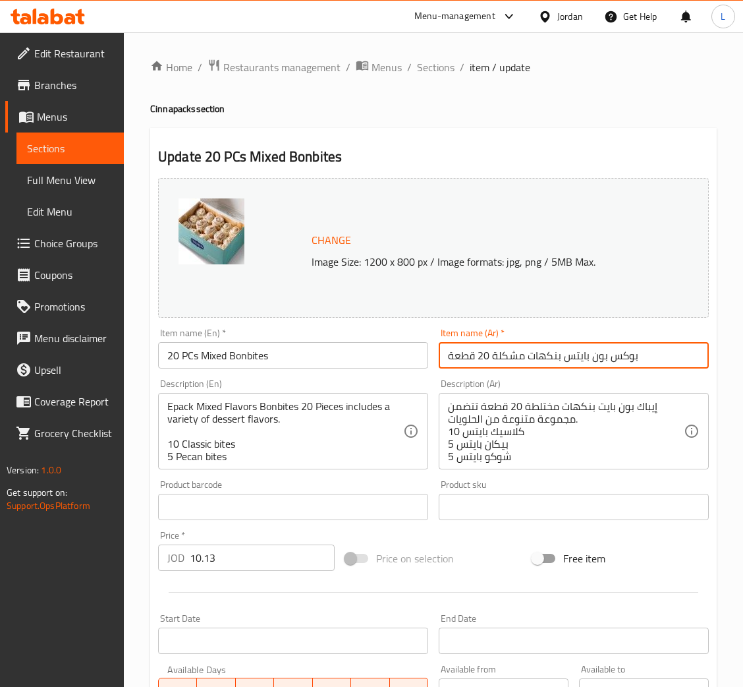
click at [509, 361] on input "بوكس بون بايتس بنكهات مشكلة 20 قطعة" at bounding box center [574, 355] width 270 height 26
paste input "20 قطعة من بونبيتس المختلط"
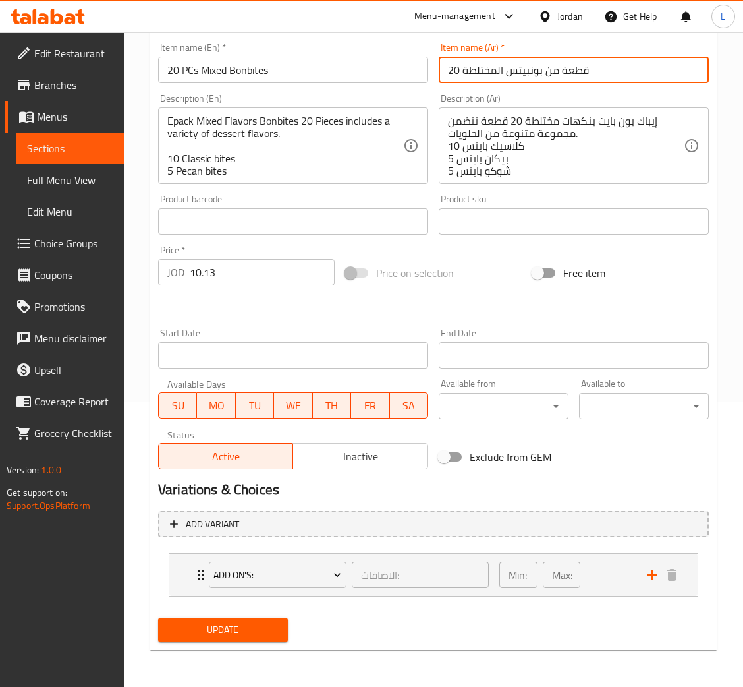
type input "20 قطعة من بونبيتس المختلطة"
click at [262, 627] on span "Update" at bounding box center [223, 629] width 109 height 16
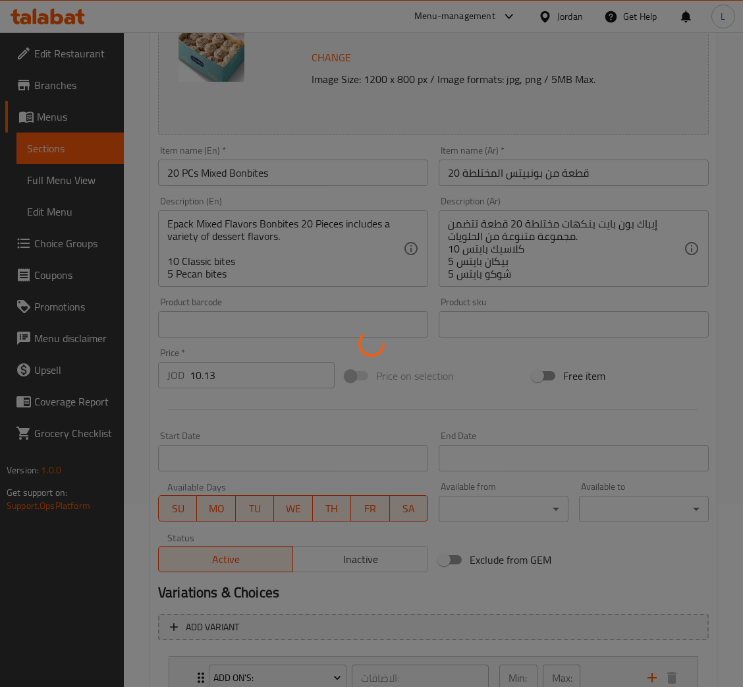
scroll to position [0, 0]
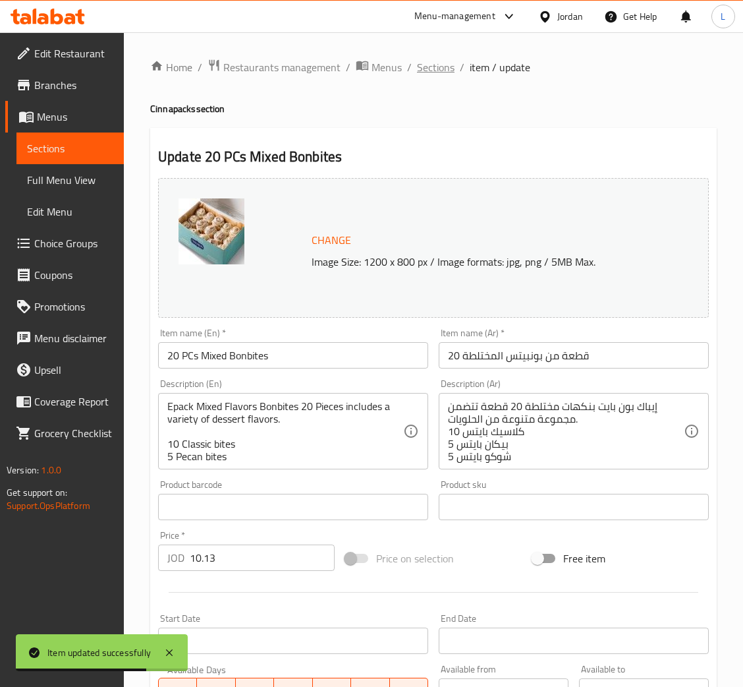
click at [418, 72] on span "Sections" at bounding box center [436, 67] width 38 height 16
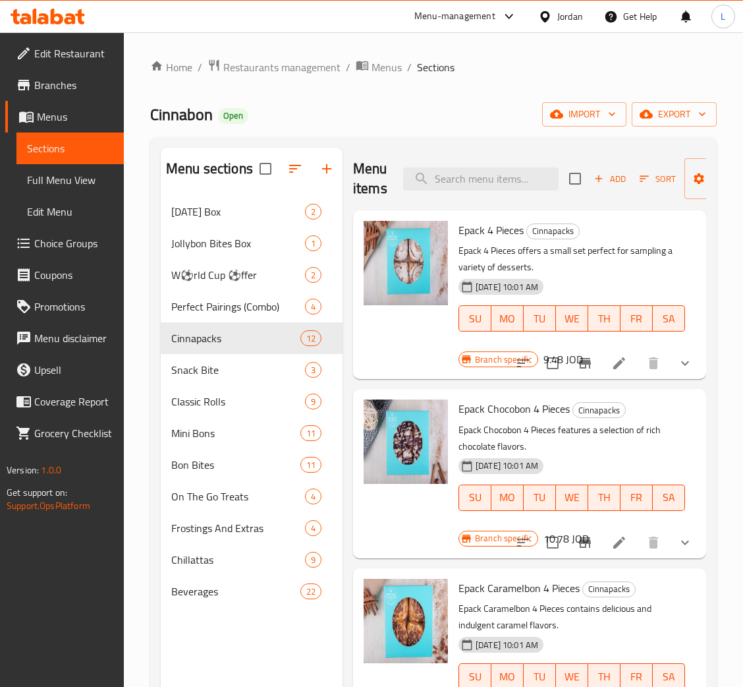
click at [461, 164] on div "Menu items Add Sort Manage items" at bounding box center [529, 179] width 353 height 63
click at [461, 174] on input "search" at bounding box center [481, 178] width 156 height 23
paste input "Epack Mixed Flacours Bonbites 20 pieces"
click at [521, 188] on input "Epack Mixed Fla" at bounding box center [481, 178] width 156 height 23
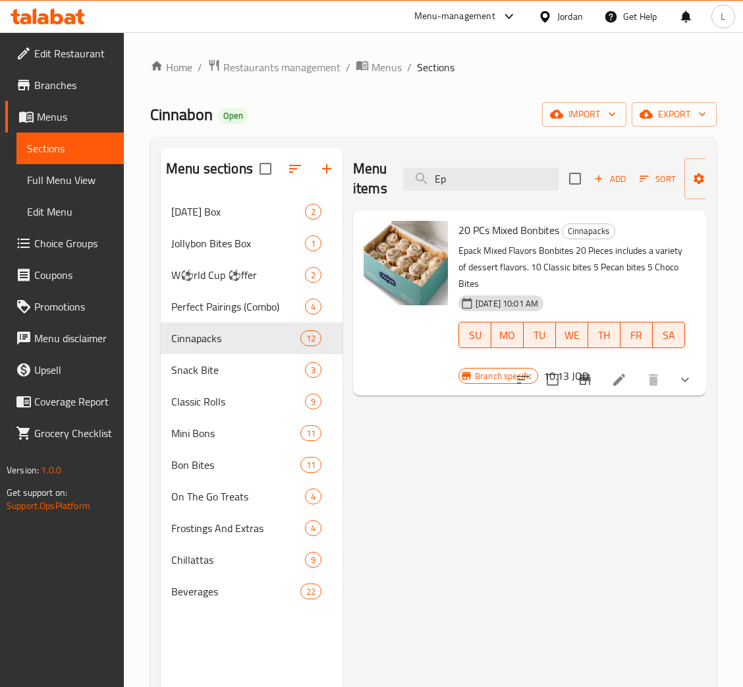
type input "E"
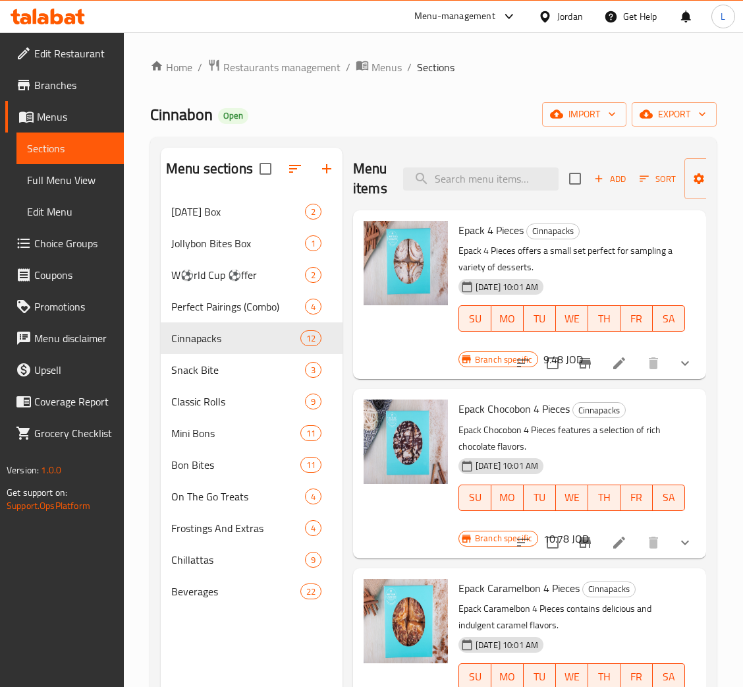
paste input "Epack Mixed Flacours Bonbites 20 pieces"
click at [463, 166] on div "Menu items Epack Mixed Fla Add Sort Manage items" at bounding box center [529, 179] width 353 height 63
click at [479, 178] on input "Epack Mixed Fla" at bounding box center [481, 178] width 156 height 23
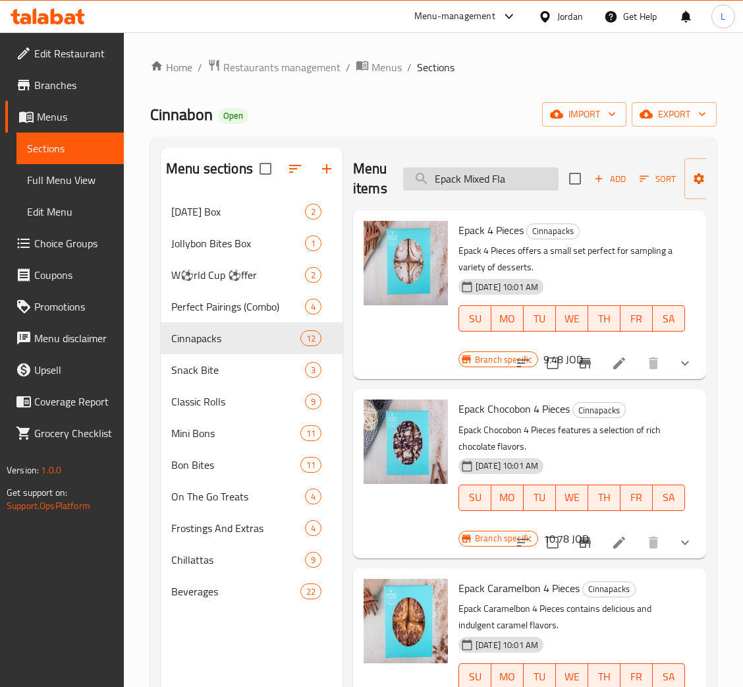
click at [479, 178] on input "Epack Mixed Fla" at bounding box center [481, 178] width 156 height 23
paste input "9 PCs Minibon Assorted Box"
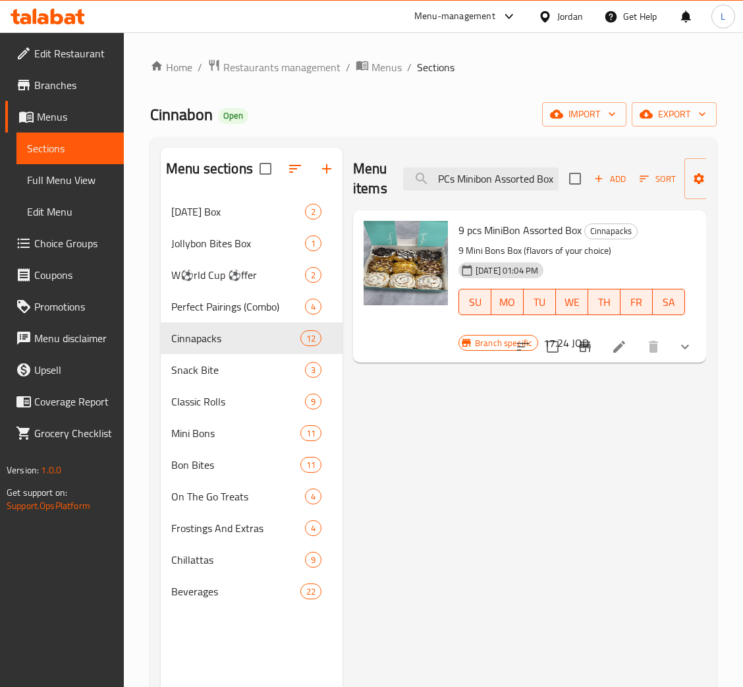
type input "9 PCs Minibon Assorted Box"
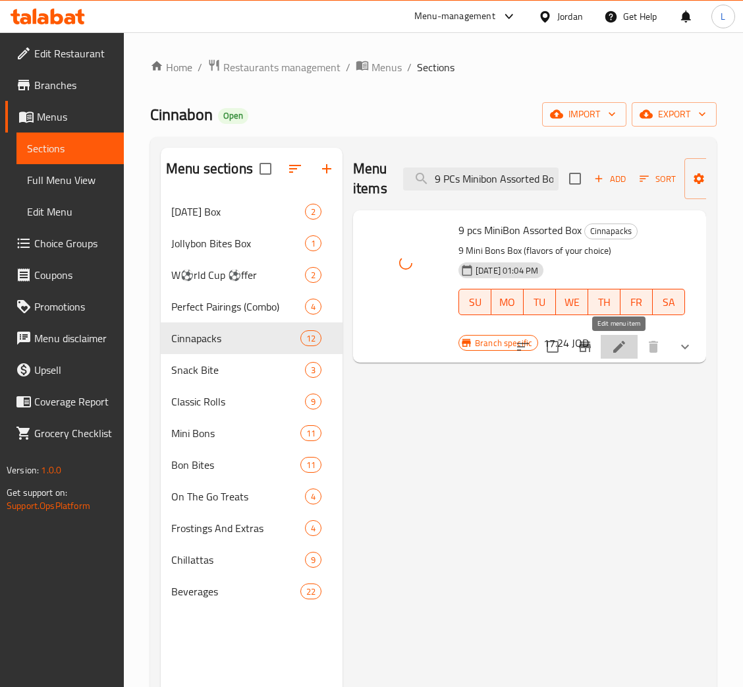
click at [621, 349] on icon at bounding box center [620, 347] width 16 height 16
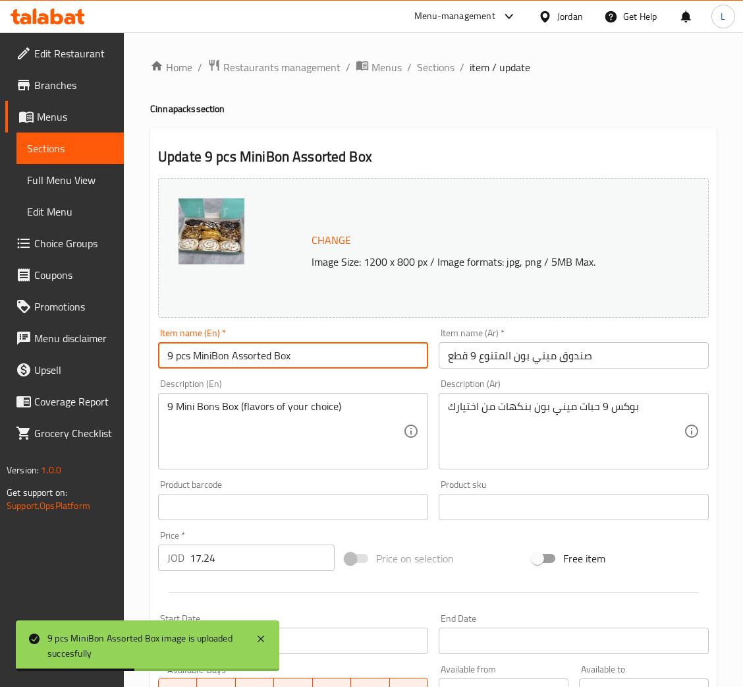
click at [303, 370] on div "Item name (En)   * 9 pcs MiniBon Assorted Box Item name (En) *" at bounding box center [293, 348] width 281 height 51
click at [310, 359] on input "9 pcs MiniBon Assorted Box" at bounding box center [293, 355] width 270 height 26
click at [278, 355] on input "9 pcs MiniBon Assorted Box" at bounding box center [293, 355] width 270 height 26
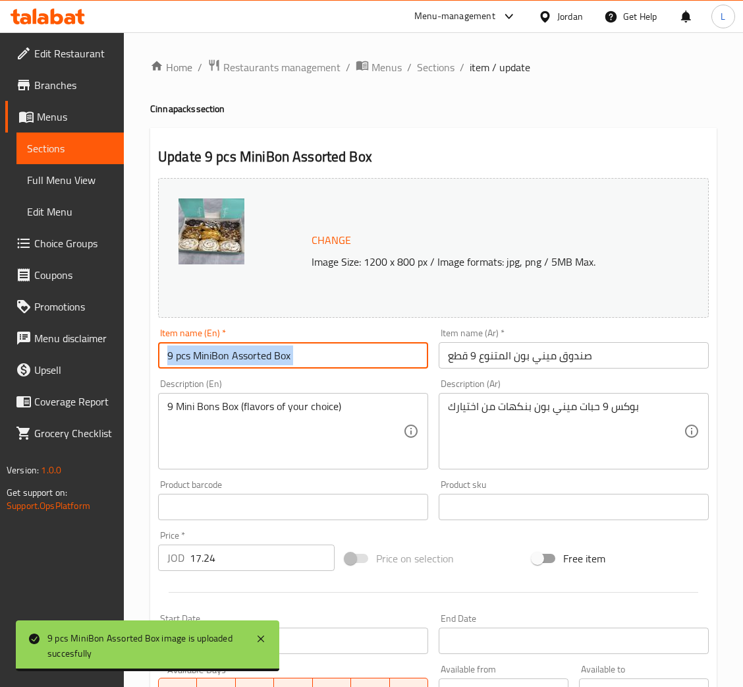
click at [278, 355] on input "9 pcs MiniBon Assorted Box" at bounding box center [293, 355] width 270 height 26
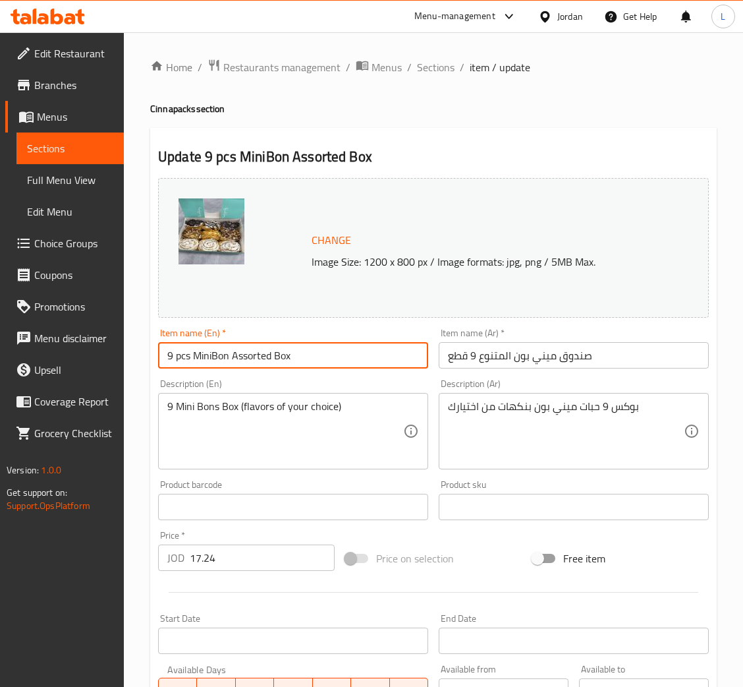
click at [278, 355] on input "9 pcs MiniBon Assorted Box" at bounding box center [293, 355] width 270 height 26
paste input "PCs Minibons"
type input "9 PCs Minibons"
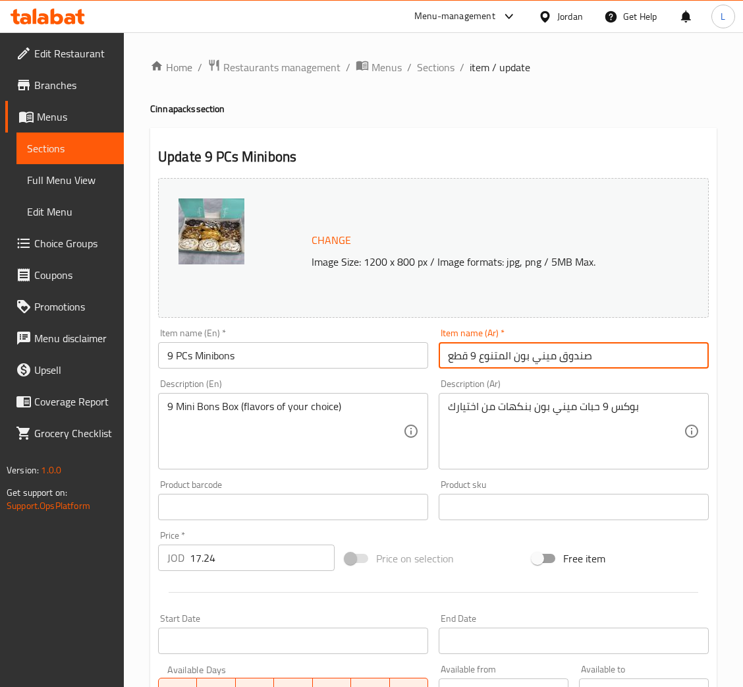
click at [489, 365] on input "صندوق ميني بون المتنوع 9 قطع" at bounding box center [574, 355] width 270 height 26
paste input "9 قطع [PERSON_NAME]"
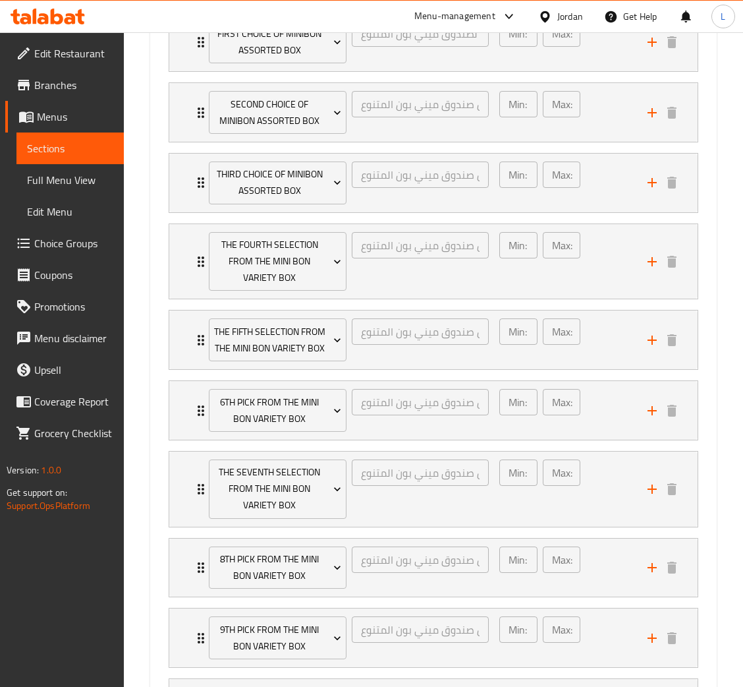
scroll to position [972, 0]
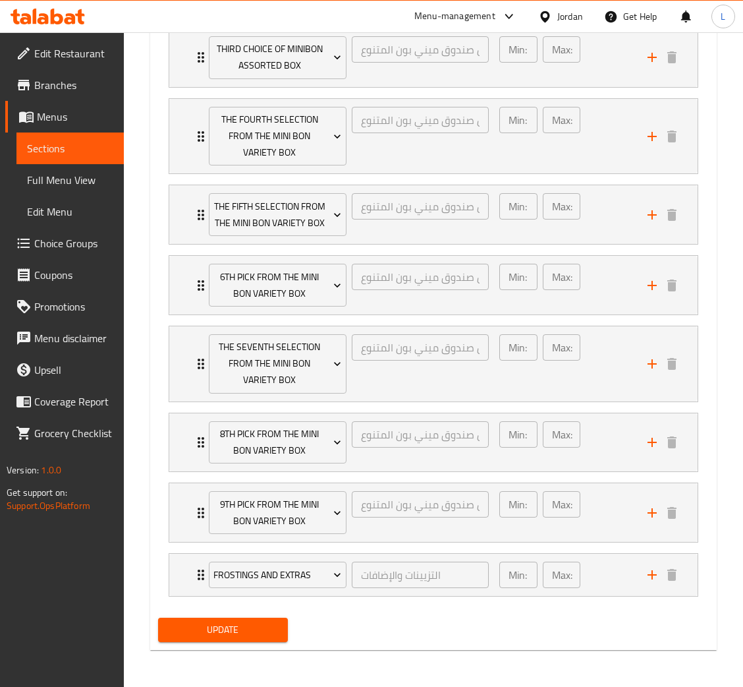
type input "9 قطع [PERSON_NAME]"
click at [229, 633] on span "Update" at bounding box center [223, 629] width 109 height 16
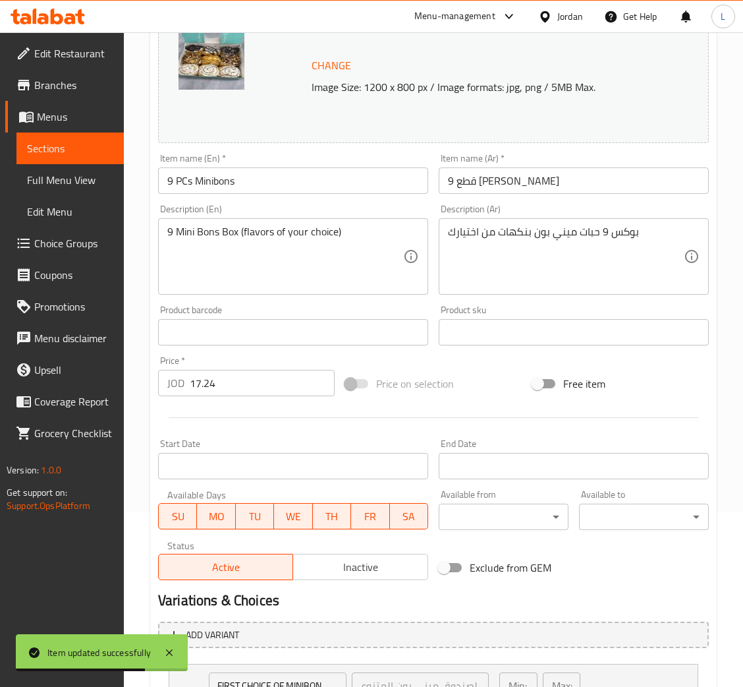
scroll to position [0, 0]
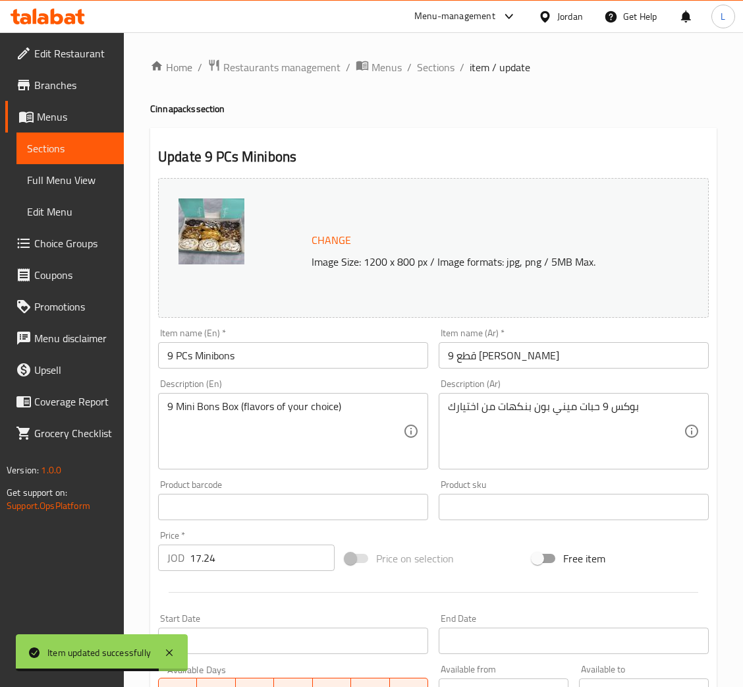
drag, startPoint x: 433, startPoint y: 72, endPoint x: 424, endPoint y: 96, distance: 25.2
click at [433, 72] on span "Sections" at bounding box center [436, 67] width 38 height 16
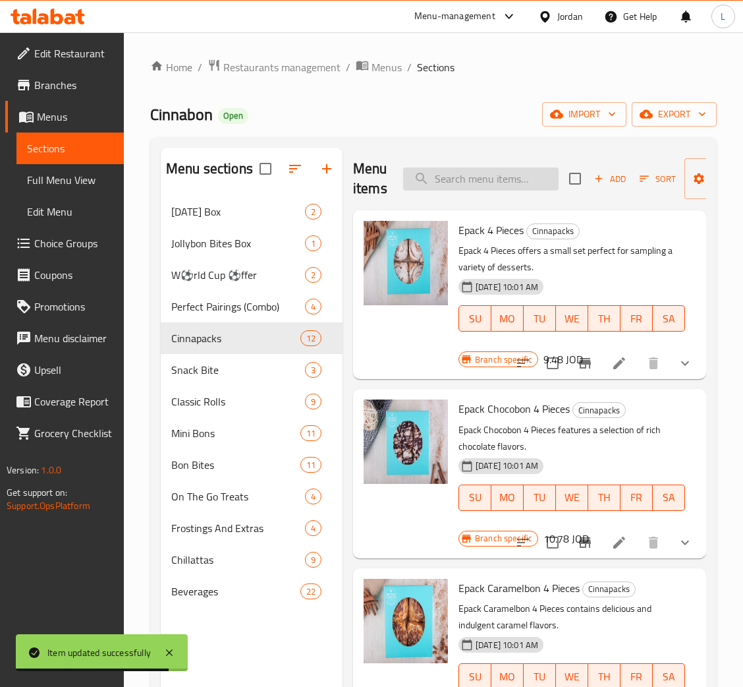
click at [453, 184] on input "search" at bounding box center [481, 178] width 156 height 23
paste input "4 PCs Clasic Assorted Box"
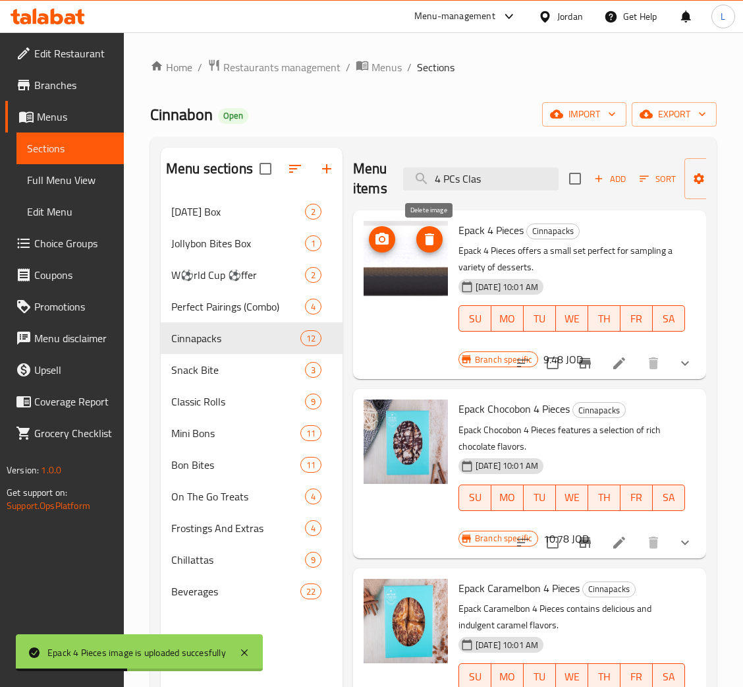
click at [430, 245] on icon "delete image" at bounding box center [429, 239] width 9 height 12
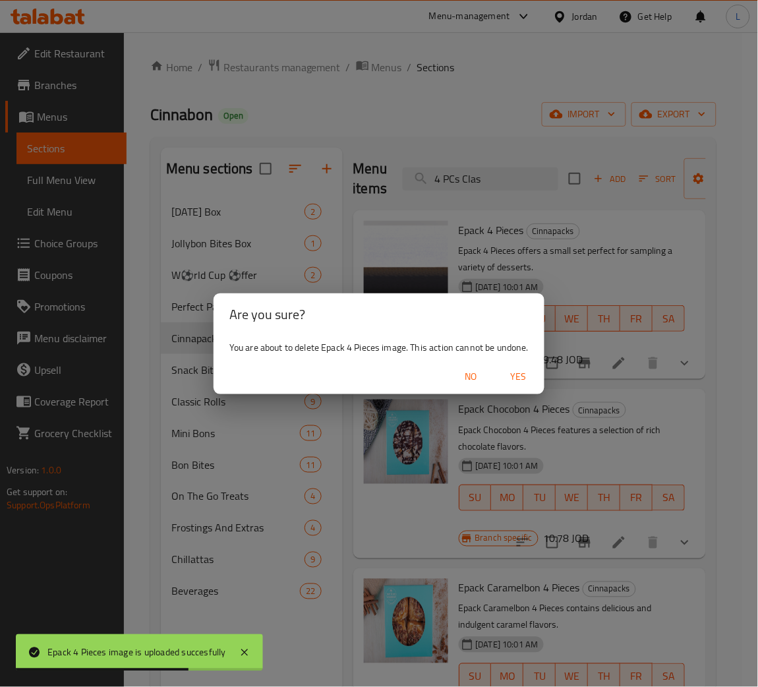
click at [521, 378] on span "Yes" at bounding box center [518, 376] width 32 height 16
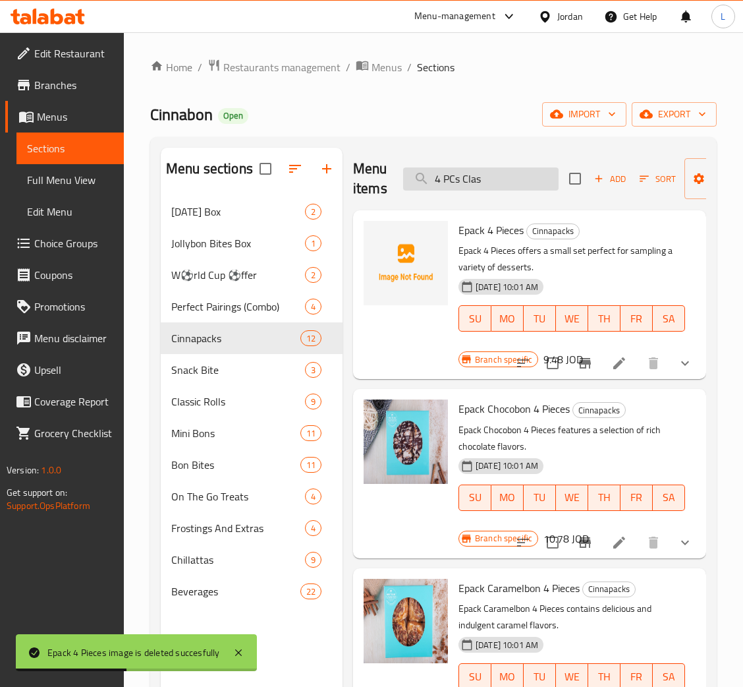
click at [507, 180] on input "4 PCs Clas" at bounding box center [481, 178] width 156 height 23
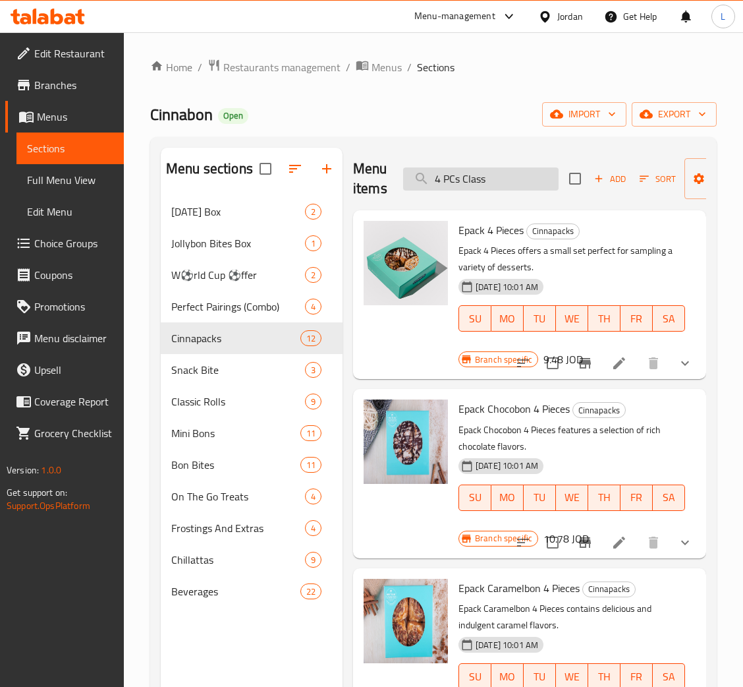
click at [527, 177] on input "4 PCs Class" at bounding box center [481, 178] width 156 height 23
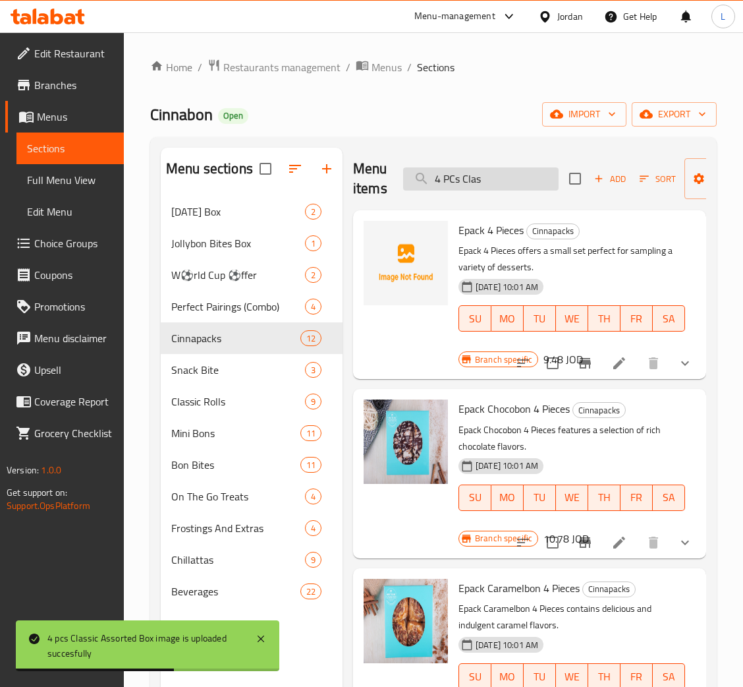
type input "4 PCs Class"
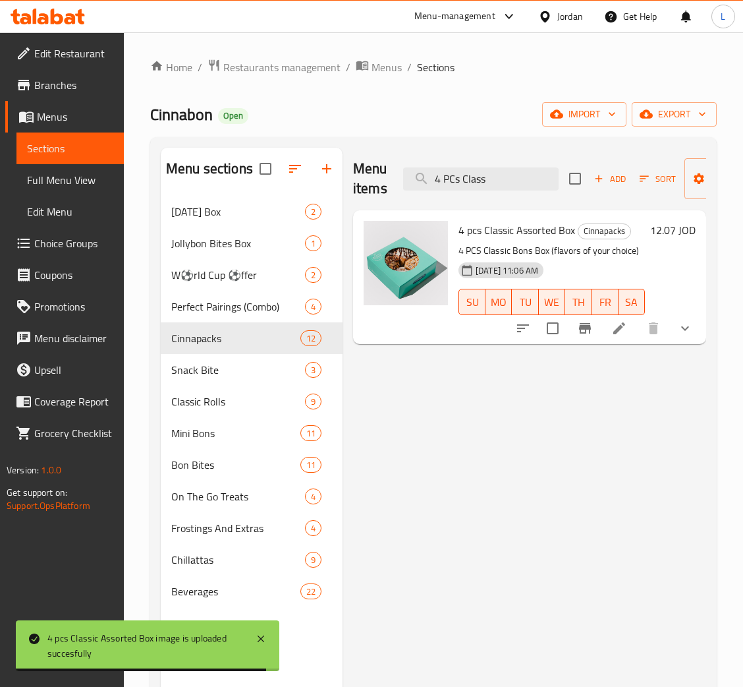
click at [614, 331] on icon at bounding box center [620, 328] width 16 height 16
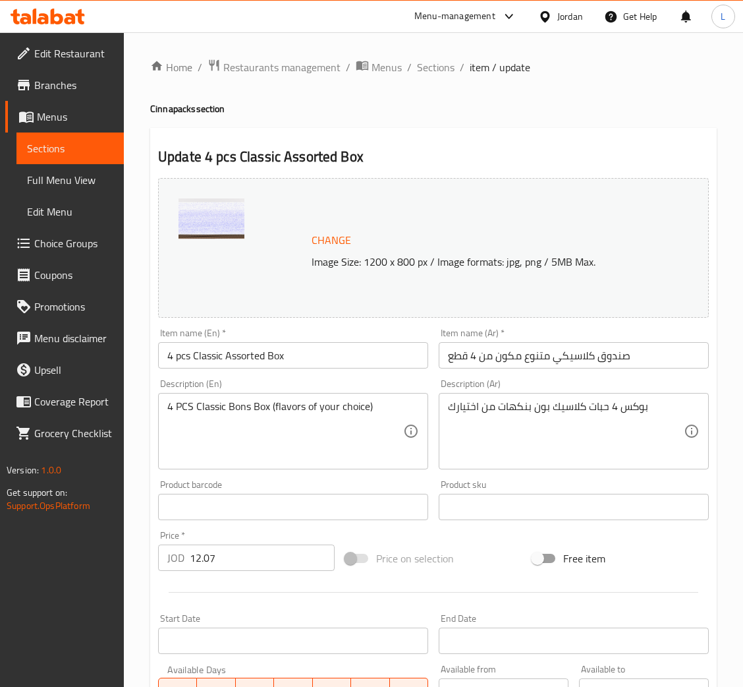
click at [349, 347] on input "4 pcs Classic Assorted Box" at bounding box center [293, 355] width 270 height 26
paste input "PCs Classics"
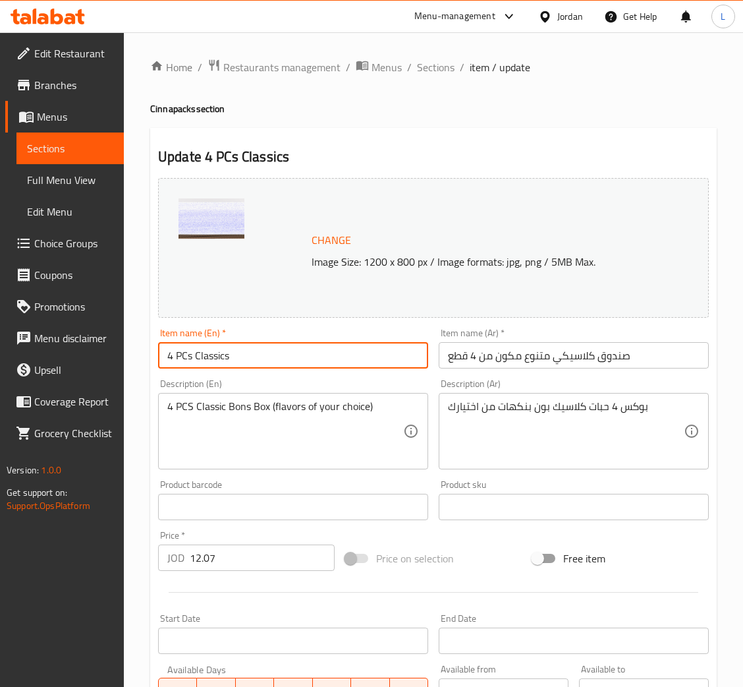
type input "4 PCs Classics"
click at [525, 356] on input "صندوق كلاسيكي متنوع مكون من 4 قطع" at bounding box center [574, 355] width 270 height 26
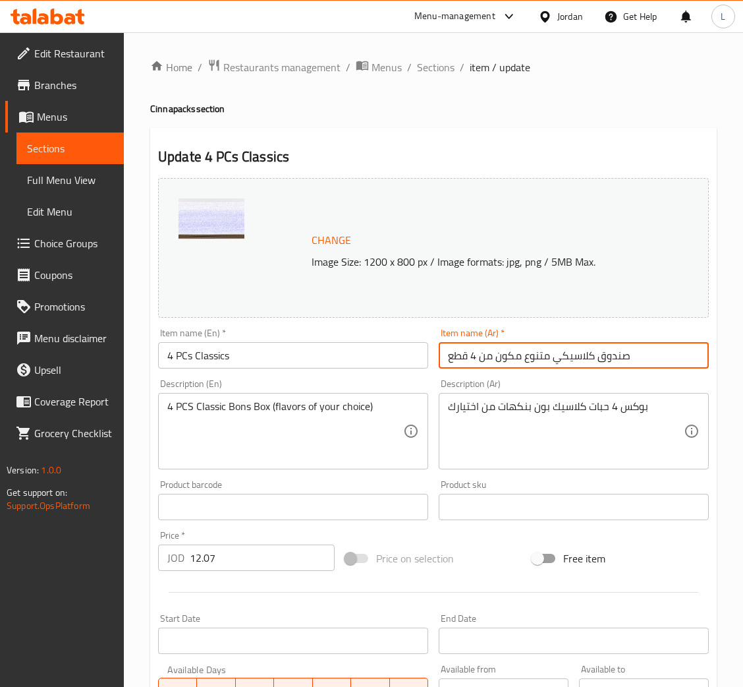
click at [525, 356] on input "صندوق كلاسيكي متنوع مكون من 4 قطع" at bounding box center [574, 355] width 270 height 26
paste input "4 قطع كلاسيكية"
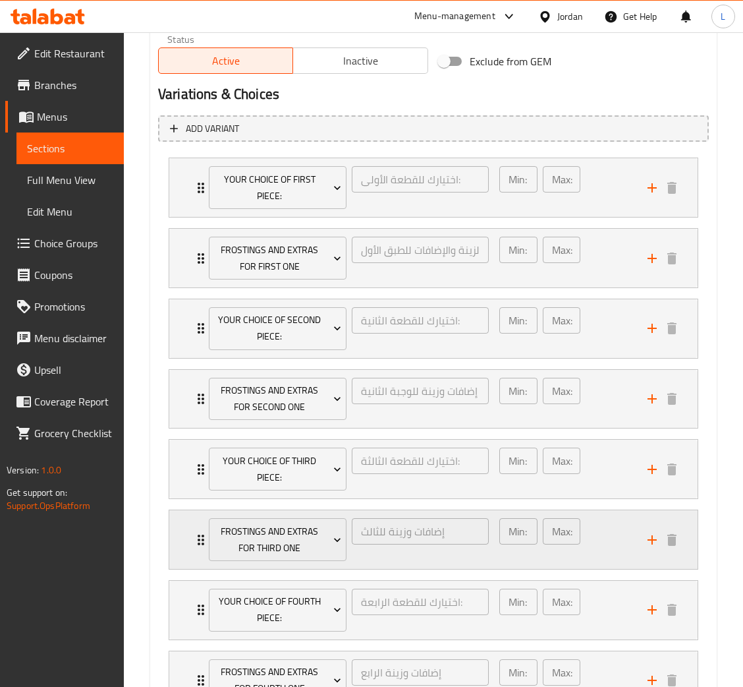
scroll to position [797, 0]
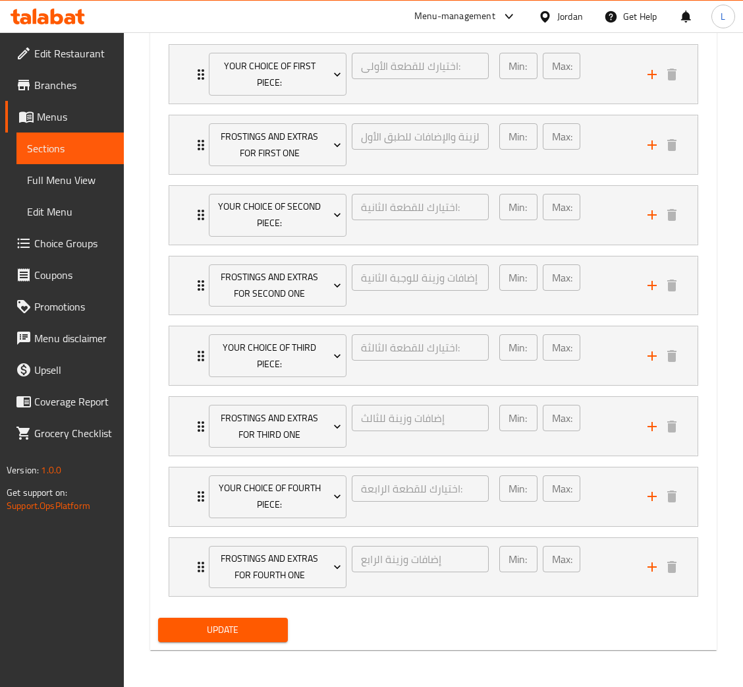
type input "4 قطع كلاسيكية"
click at [219, 627] on span "Update" at bounding box center [223, 629] width 109 height 16
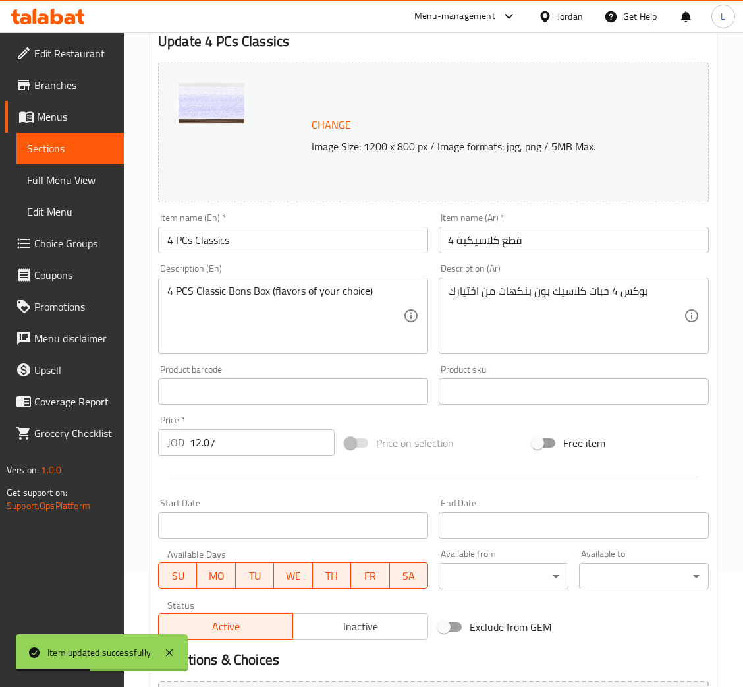
scroll to position [0, 0]
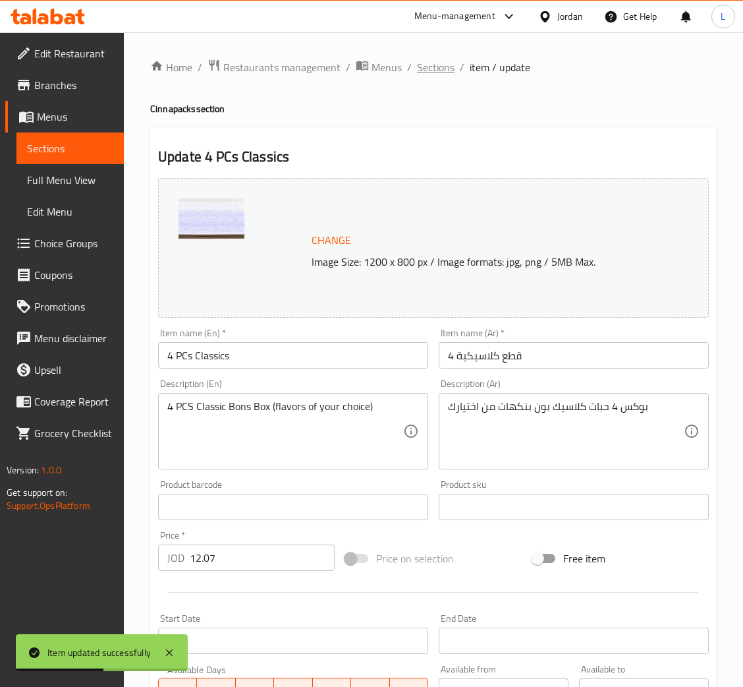
click at [446, 67] on span "Sections" at bounding box center [436, 67] width 38 height 16
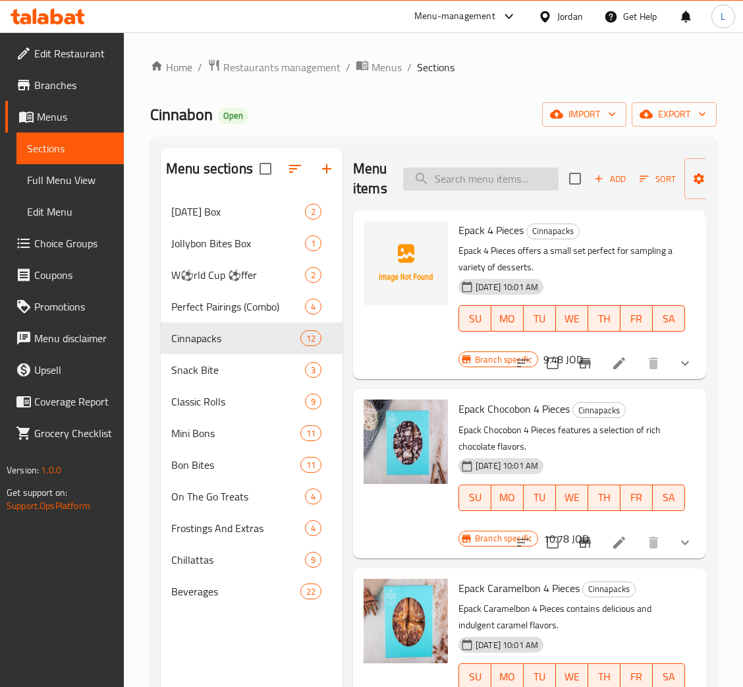
click at [519, 184] on input "search" at bounding box center [481, 178] width 156 height 23
paste input "Strawberry and cookies & cream bon"
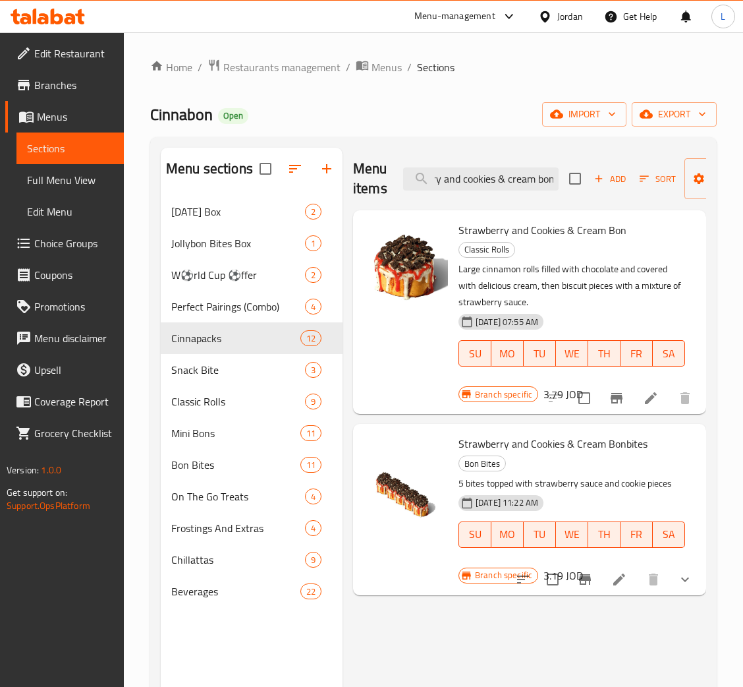
type input "Strawberry and cookies & cream bon"
click at [636, 386] on li at bounding box center [651, 398] width 37 height 24
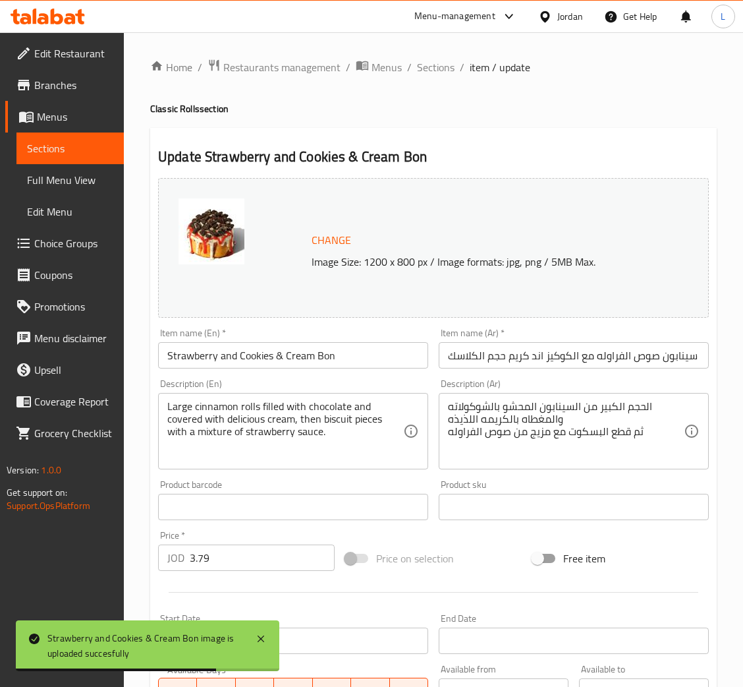
click at [308, 366] on input "Strawberry and Cookies & Cream Bon" at bounding box center [293, 355] width 270 height 26
click at [310, 366] on input "Strawberry and Cookies & Cream Bon" at bounding box center [293, 355] width 270 height 26
paste input "Cookies & Cream"
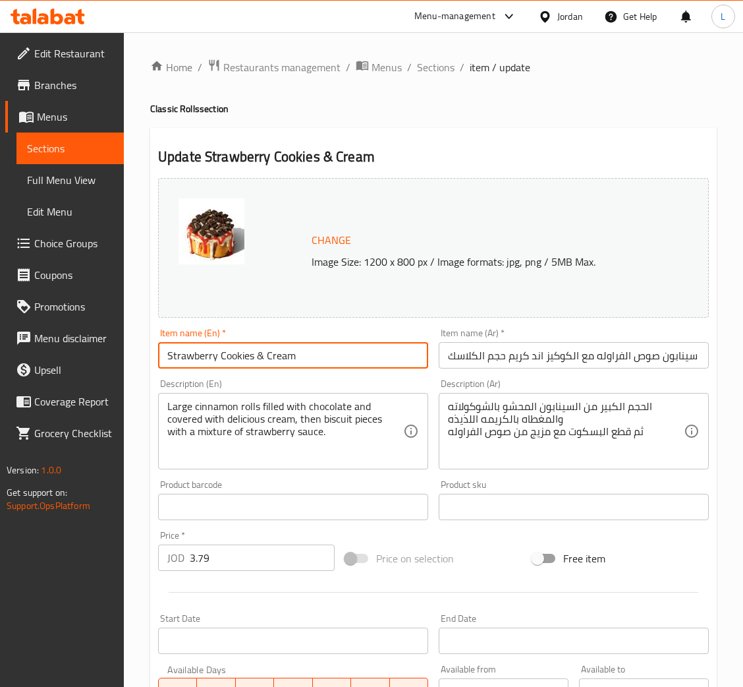
type input "Strawberry Cookies & Cream"
click at [544, 356] on input "سينابون صوص الفراوله مع الكوكيز اند كريم حجم الكلاسك" at bounding box center [574, 355] width 270 height 26
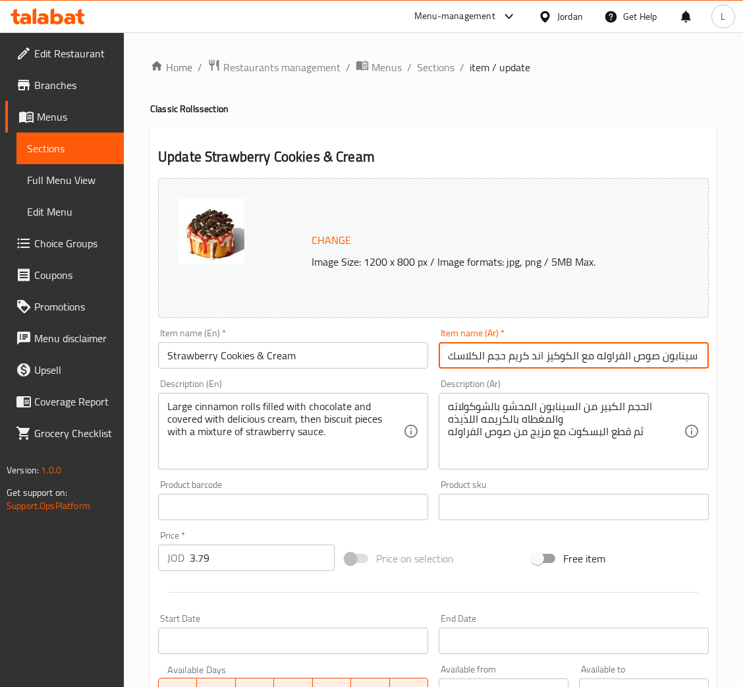
click at [544, 356] on input "سينابون صوص الفراوله مع الكوكيز اند كريم حجم الكلاسك" at bounding box center [574, 355] width 270 height 26
paste input "كوكيز الفراولة والكريمة"
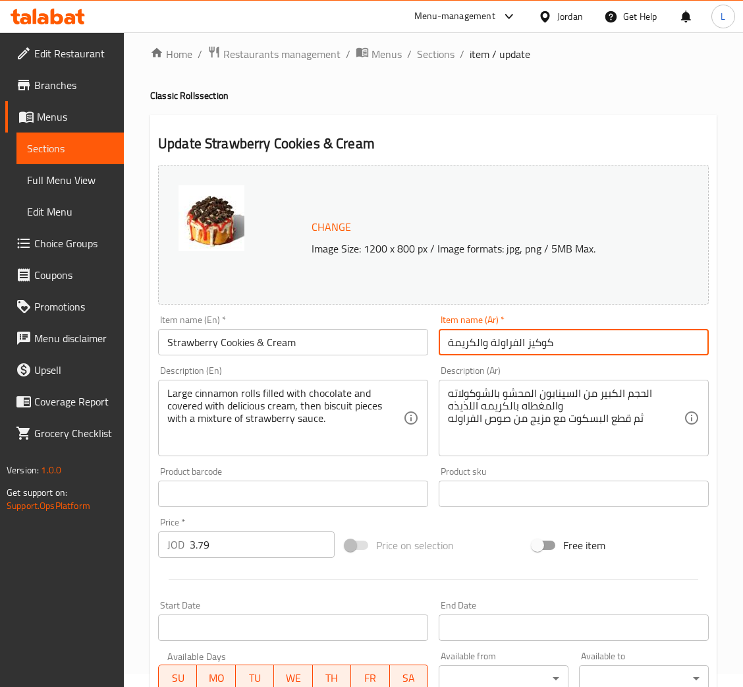
scroll to position [262, 0]
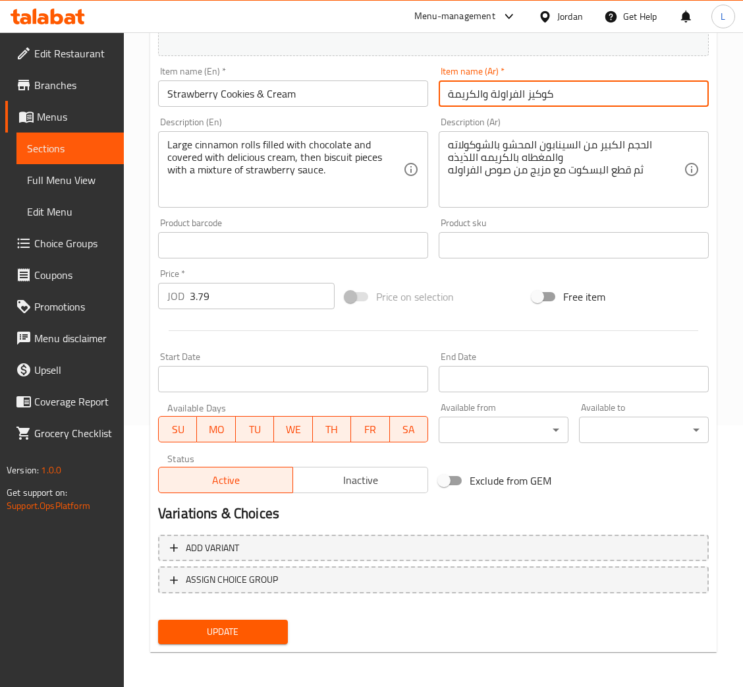
type input "كوكيز الفراولة والكريمة"
click at [239, 625] on span "Update" at bounding box center [223, 631] width 109 height 16
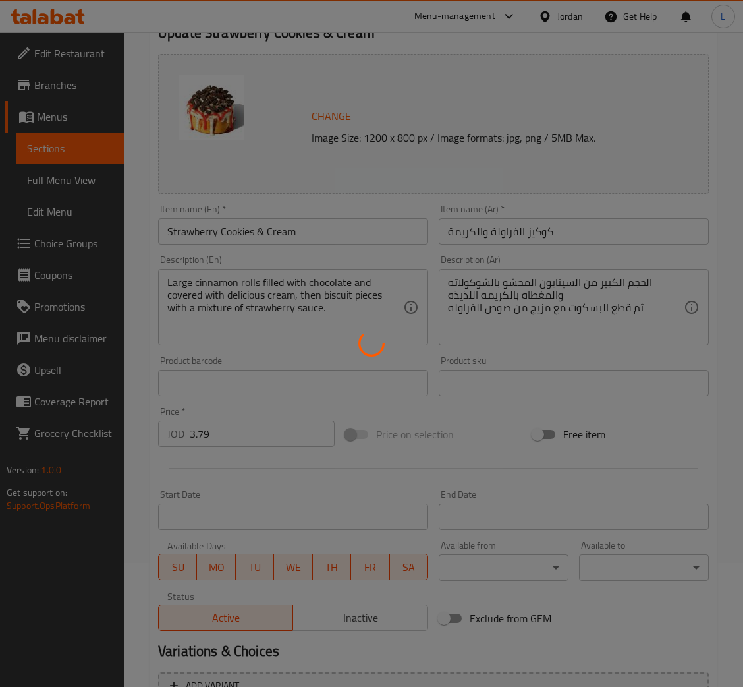
scroll to position [0, 0]
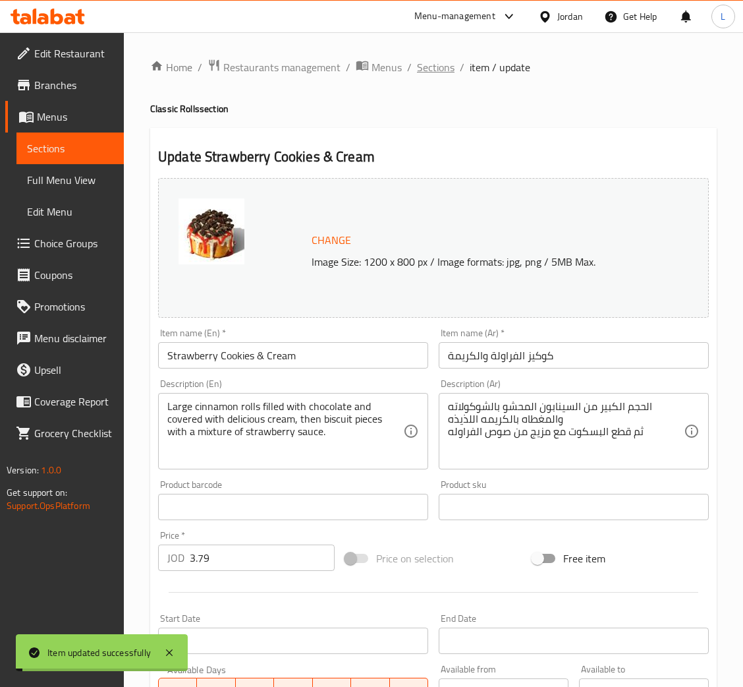
click at [440, 66] on span "Sections" at bounding box center [436, 67] width 38 height 16
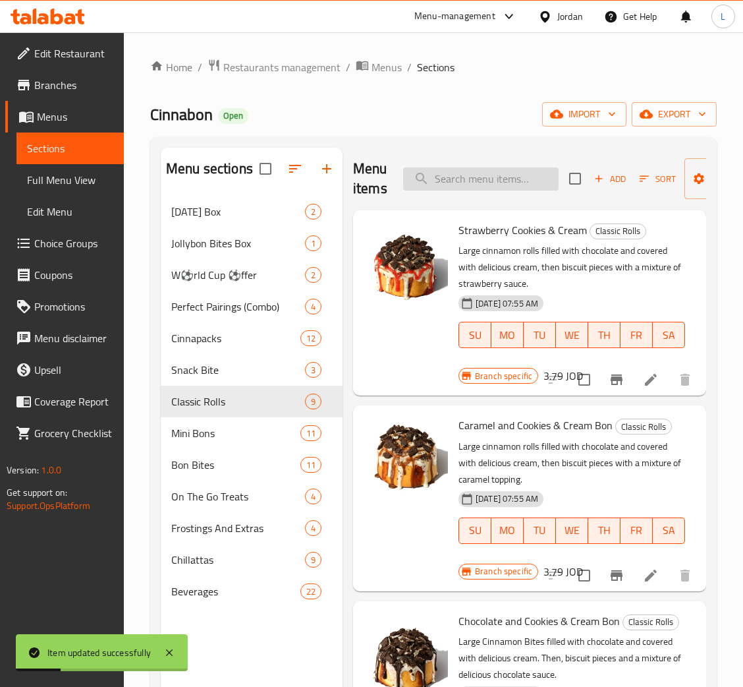
click at [515, 187] on input "search" at bounding box center [481, 178] width 156 height 23
paste input "Caramel and cookies & cream bon"
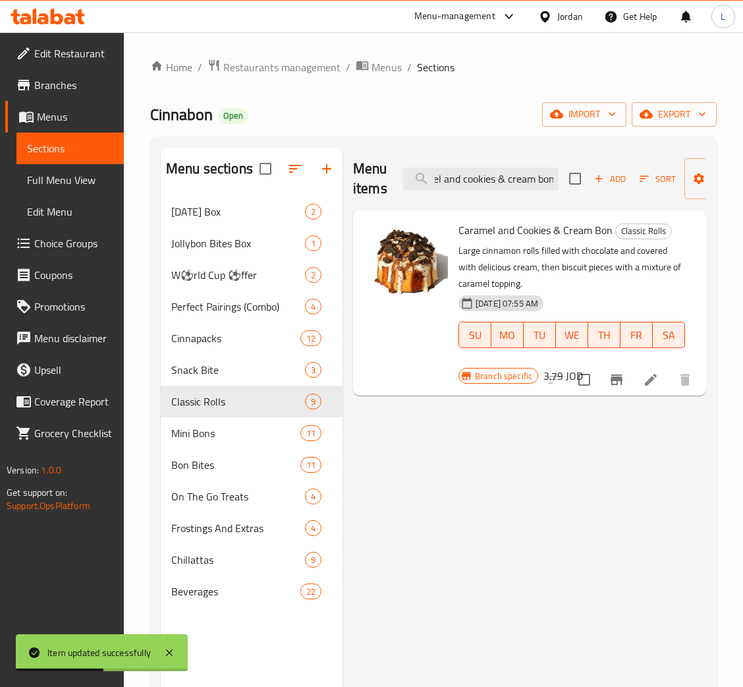
type input "Caramel and cookies & cream bon"
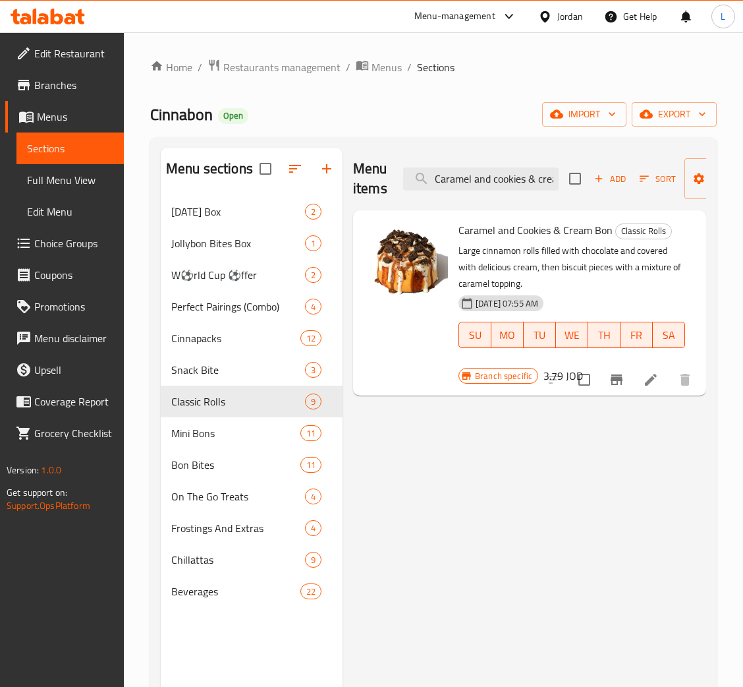
click at [648, 376] on icon at bounding box center [651, 380] width 16 height 16
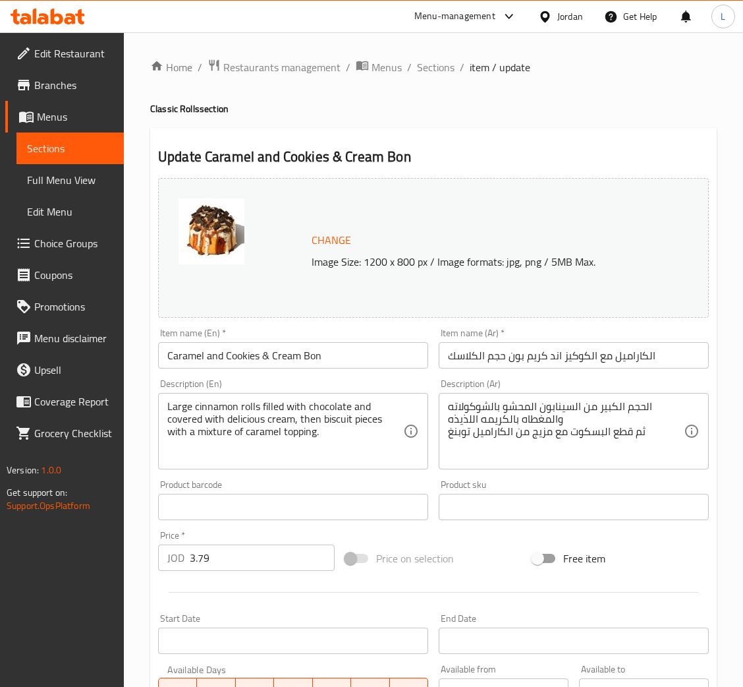
click at [330, 360] on input "Caramel and Cookies & Cream Bon" at bounding box center [293, 355] width 270 height 26
paste input "Cookies & Cream"
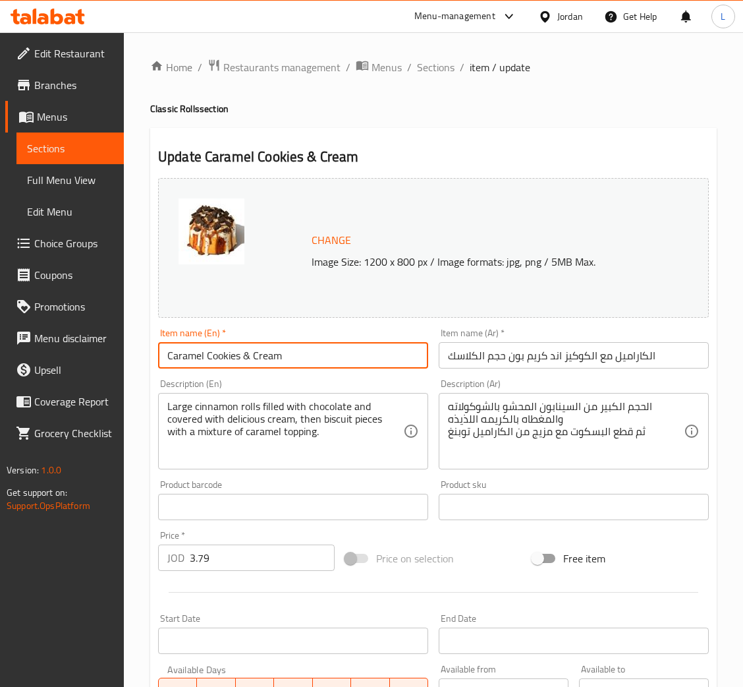
type input "Caramel Cookies & Cream"
click at [538, 351] on input "الكاراميل مع الكوكيز اند كريم بون حجم الكلاسك" at bounding box center [574, 355] width 270 height 26
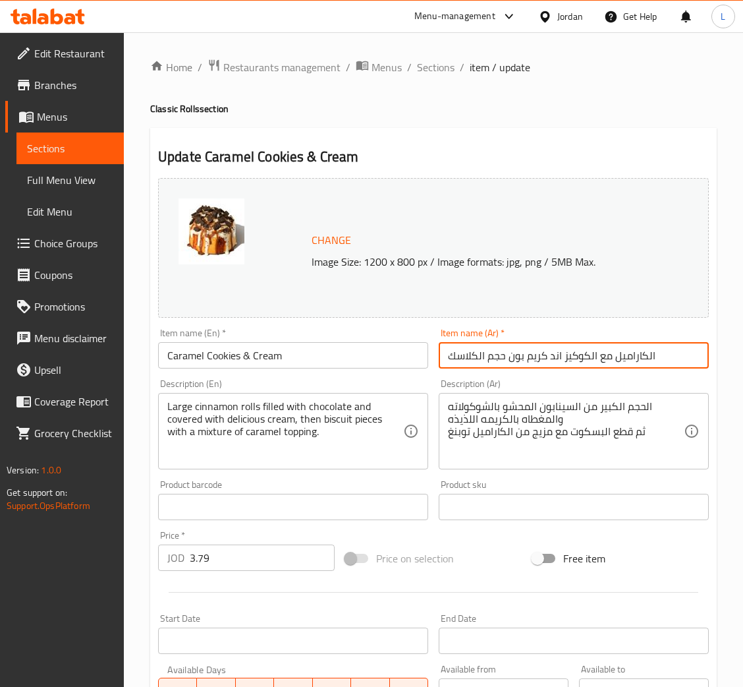
click at [538, 351] on input "الكاراميل مع الكوكيز اند كريم بون حجم الكلاسك" at bounding box center [574, 355] width 270 height 26
paste input "كوكيز الكراميل والكريمة"
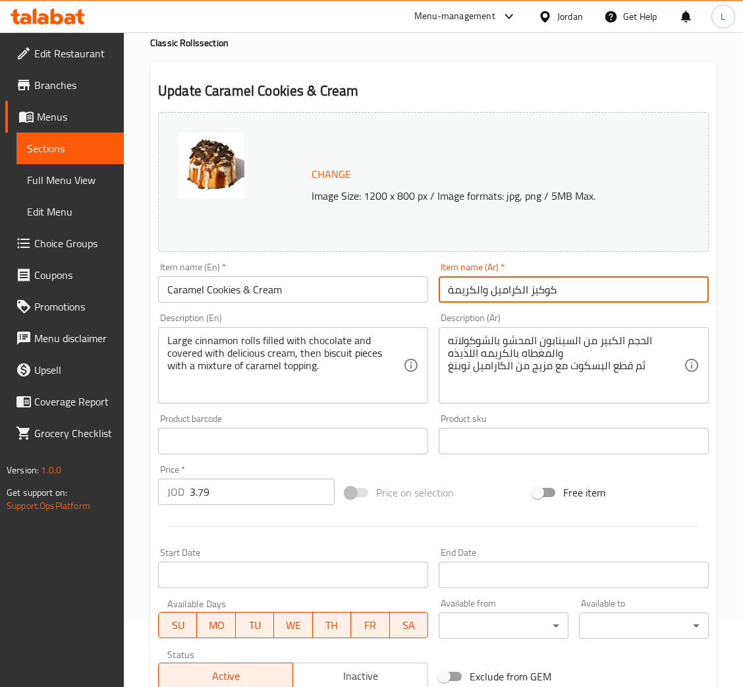
scroll to position [262, 0]
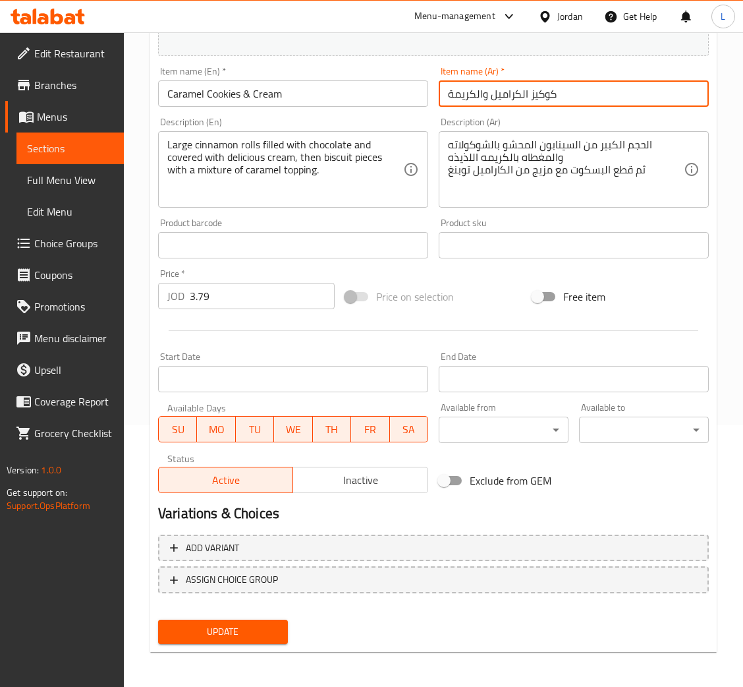
type input "كوكيز الكراميل والكريمة"
click at [237, 627] on span "Update" at bounding box center [223, 631] width 109 height 16
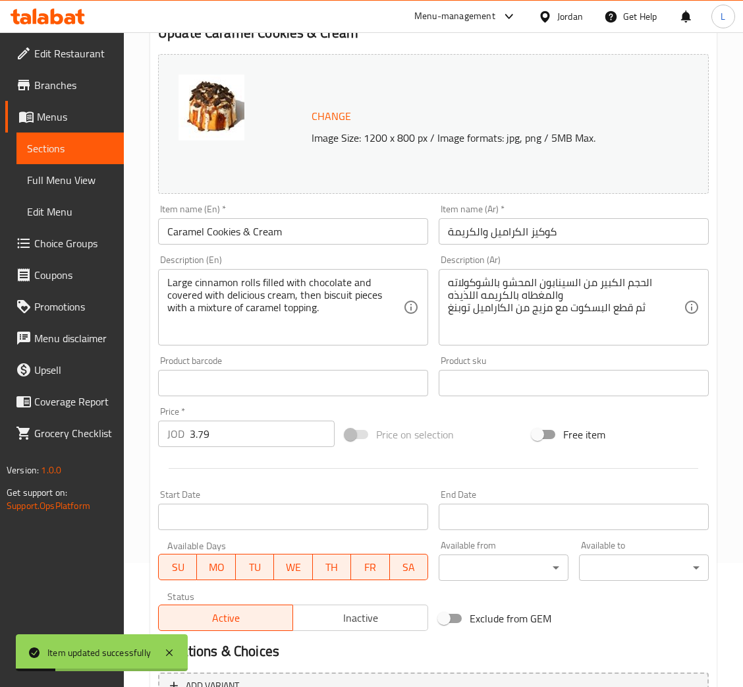
scroll to position [0, 0]
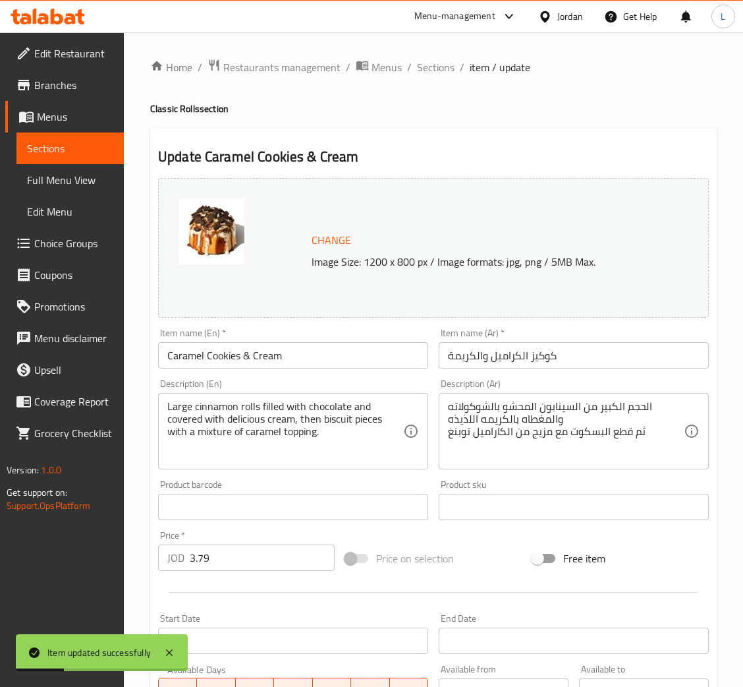
drag, startPoint x: 428, startPoint y: 72, endPoint x: 422, endPoint y: 101, distance: 29.0
click at [426, 72] on span "Sections" at bounding box center [436, 67] width 38 height 16
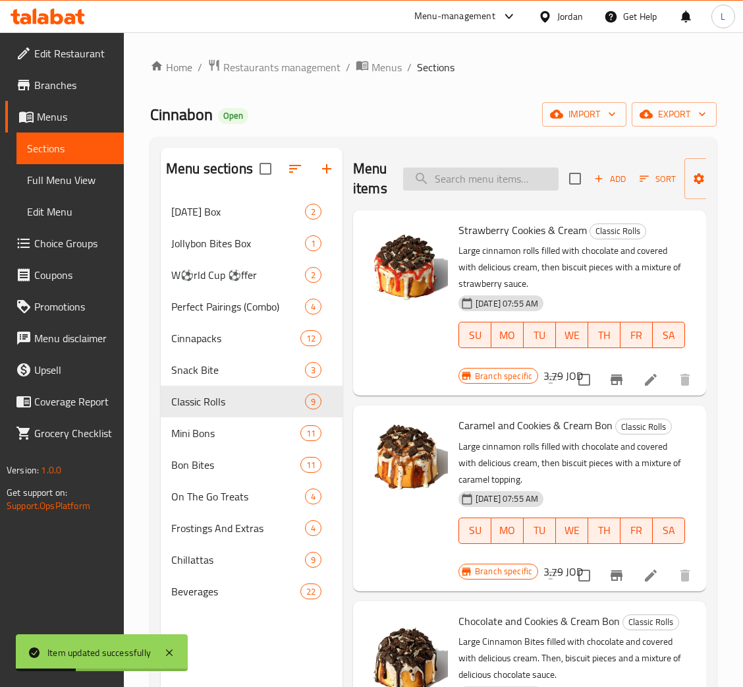
click at [457, 184] on input "search" at bounding box center [481, 178] width 156 height 23
paste input "Chocolate and cookies & cream bon"
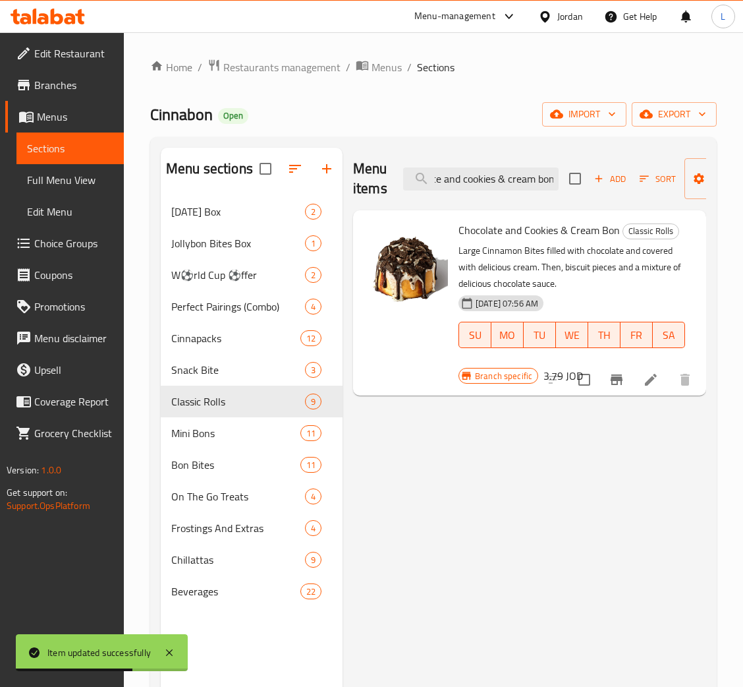
type input "Chocolate and cookies & cream bon"
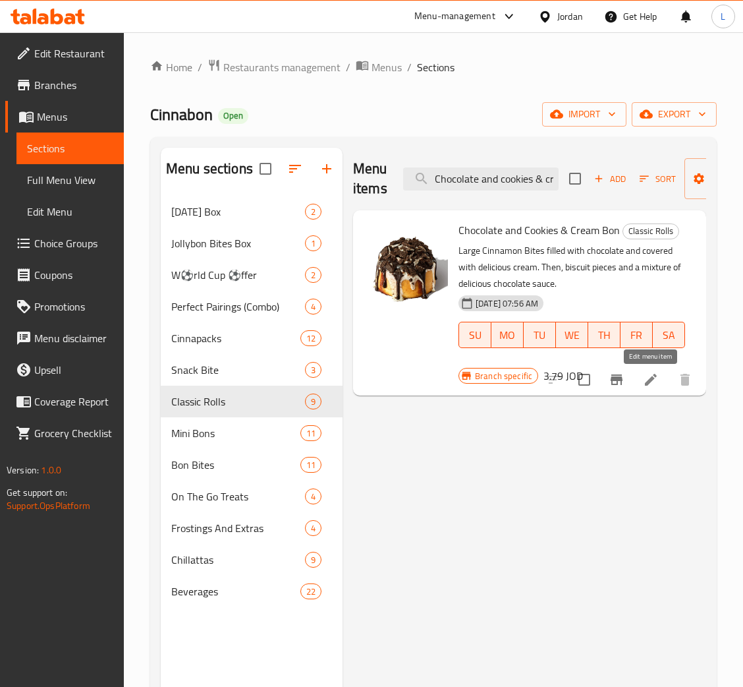
click at [646, 375] on icon at bounding box center [651, 380] width 16 height 16
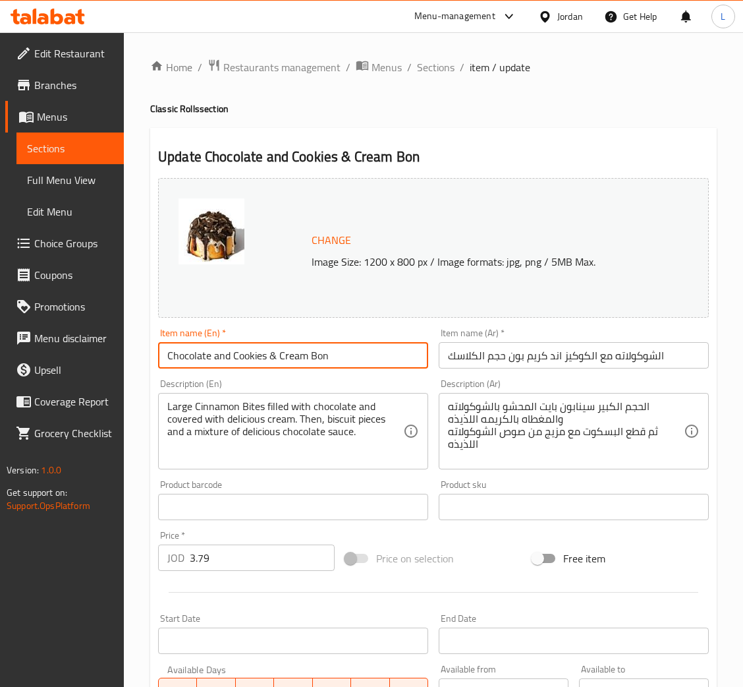
click at [342, 368] on input "Chocolate and Cookies & Cream Bon" at bounding box center [293, 355] width 270 height 26
click at [343, 367] on input "Chocolate and Cookies & Cream Bon" at bounding box center [293, 355] width 270 height 26
paste input "Chocolate Cookies & Cream"
type input "Chocolate Cookies & Cream"
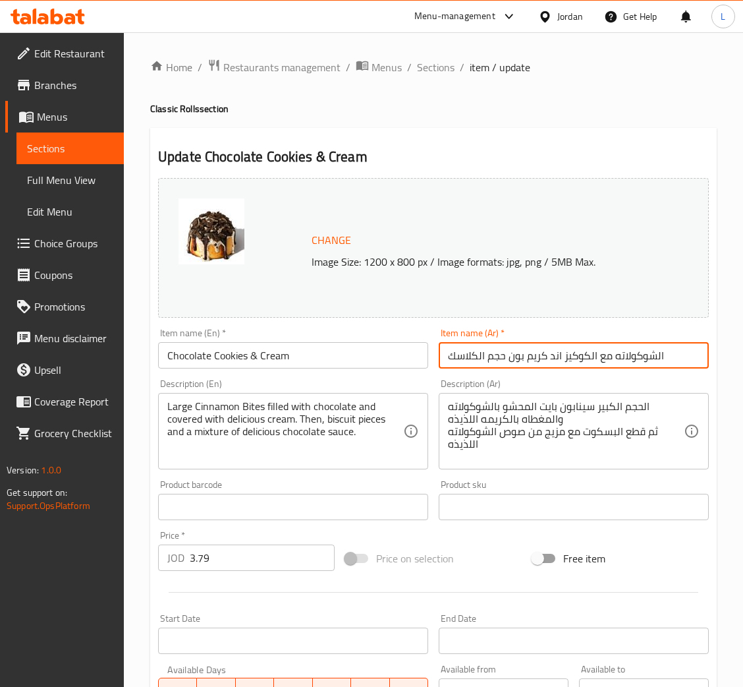
click at [552, 355] on input "الشوكولاته مع الكوكيز اند كريم بون حجم الكلاسك" at bounding box center [574, 355] width 270 height 26
paste input "كوكيز الشوكولاتة والكريمة"
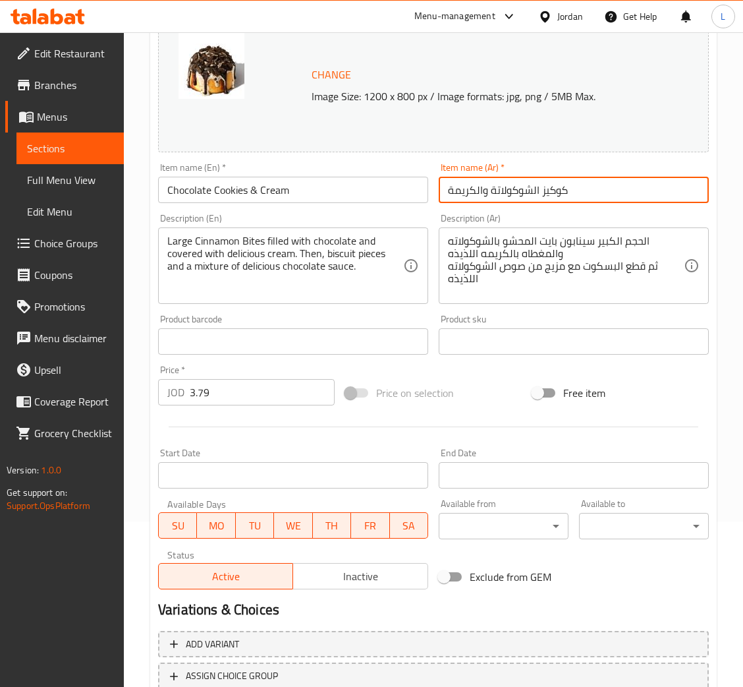
scroll to position [262, 0]
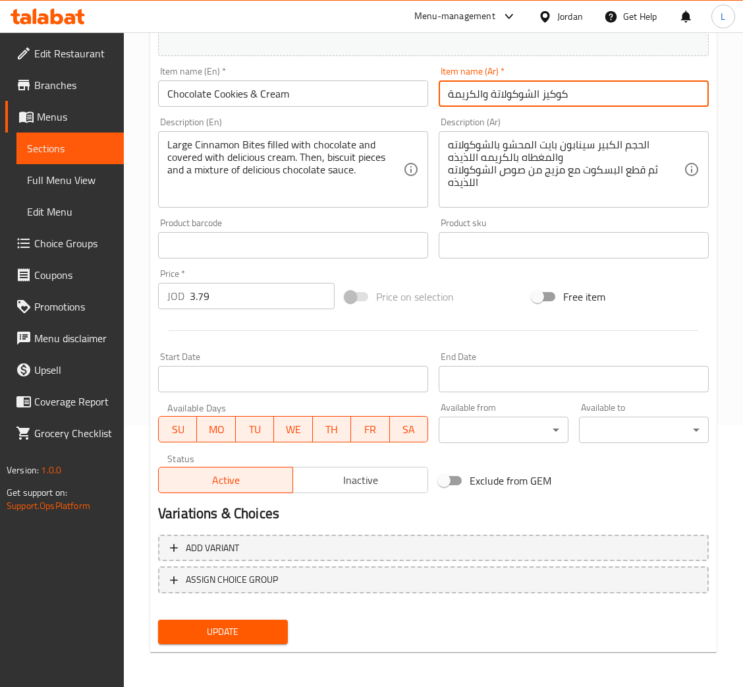
type input "كوكيز الشوكولاتة والكريمة"
click at [268, 635] on span "Update" at bounding box center [223, 631] width 109 height 16
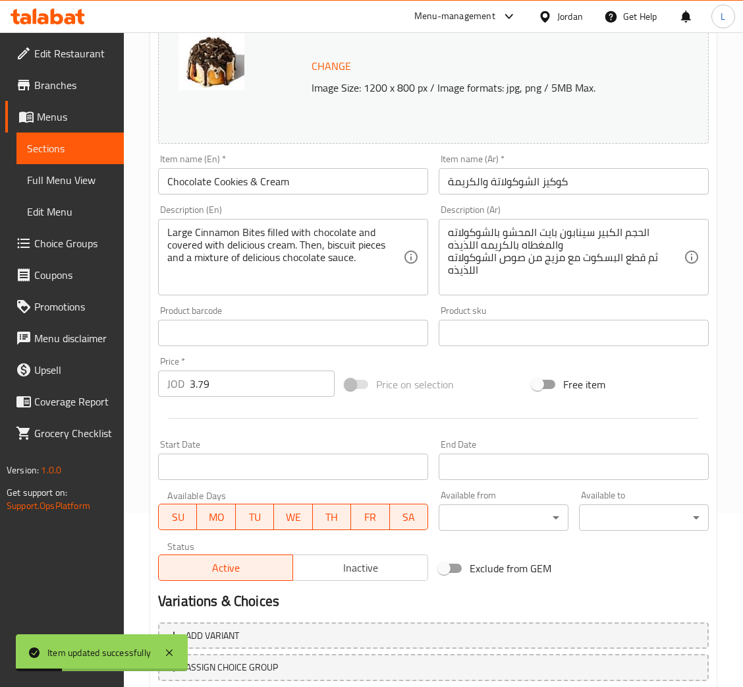
scroll to position [0, 0]
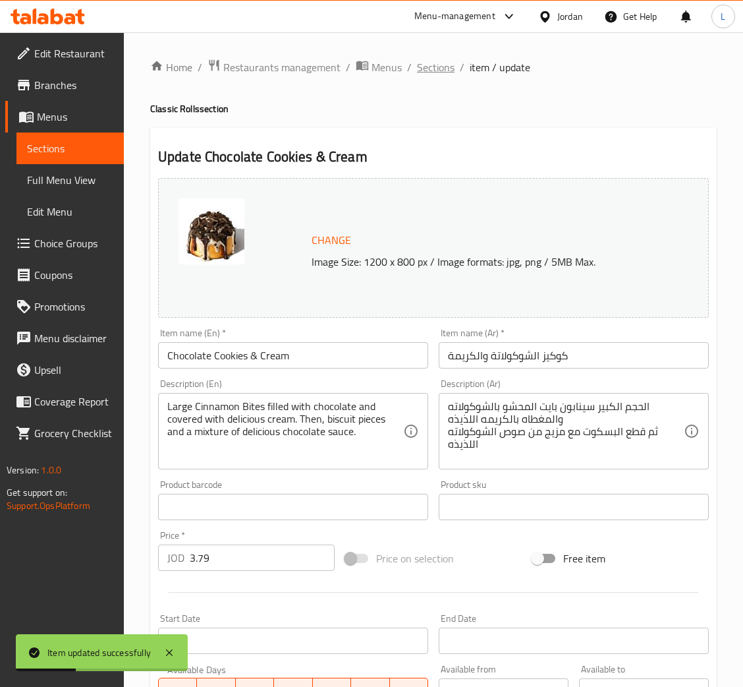
click at [430, 62] on span "Sections" at bounding box center [436, 67] width 38 height 16
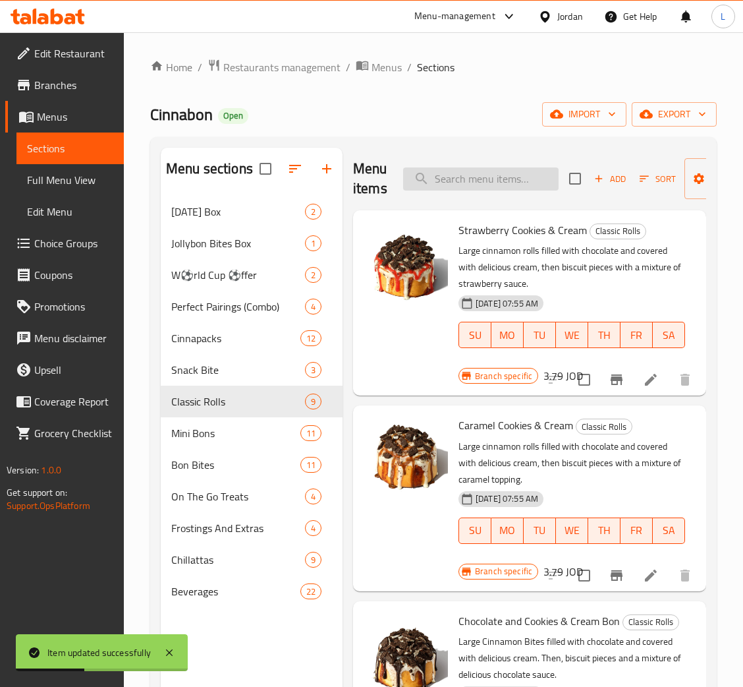
click at [448, 179] on input "search" at bounding box center [481, 178] width 156 height 23
paste input "Classic"
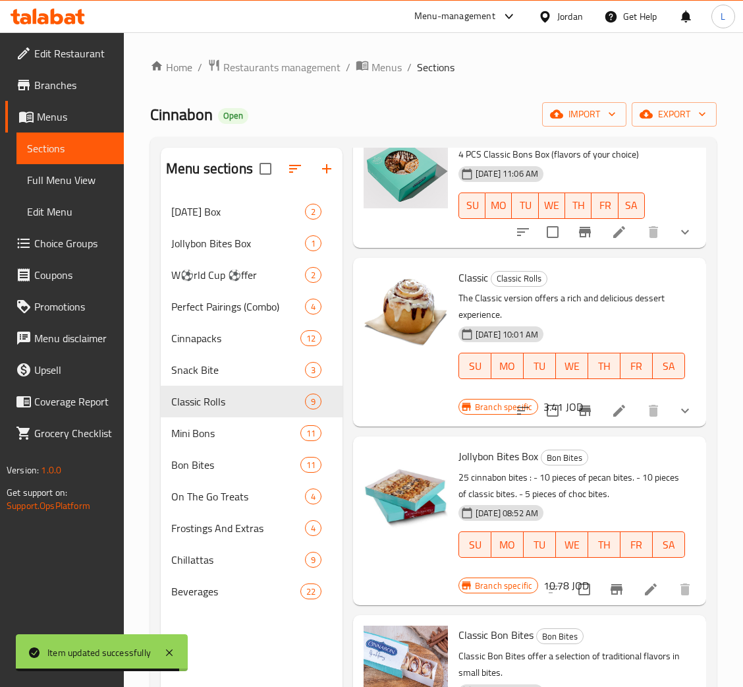
scroll to position [1483, 0]
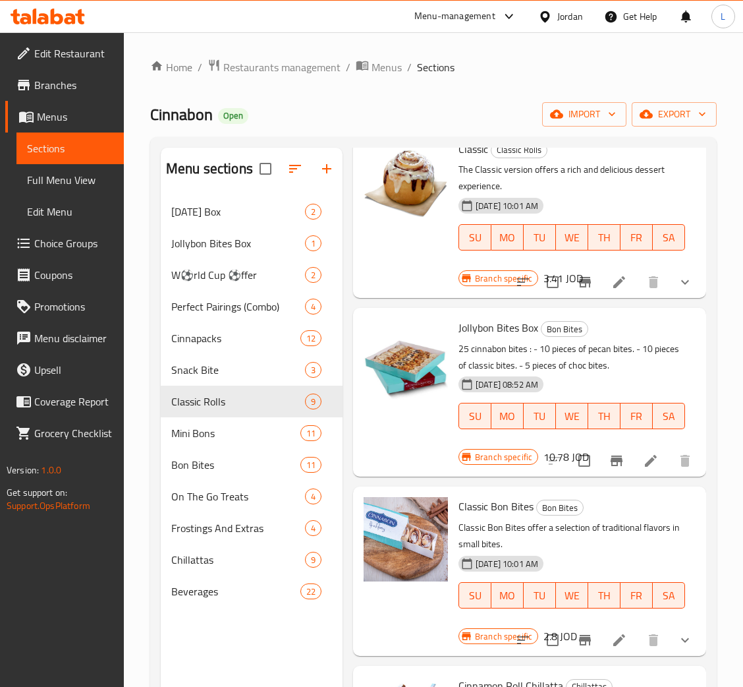
type input "Classic"
click at [612, 290] on icon at bounding box center [620, 282] width 16 height 16
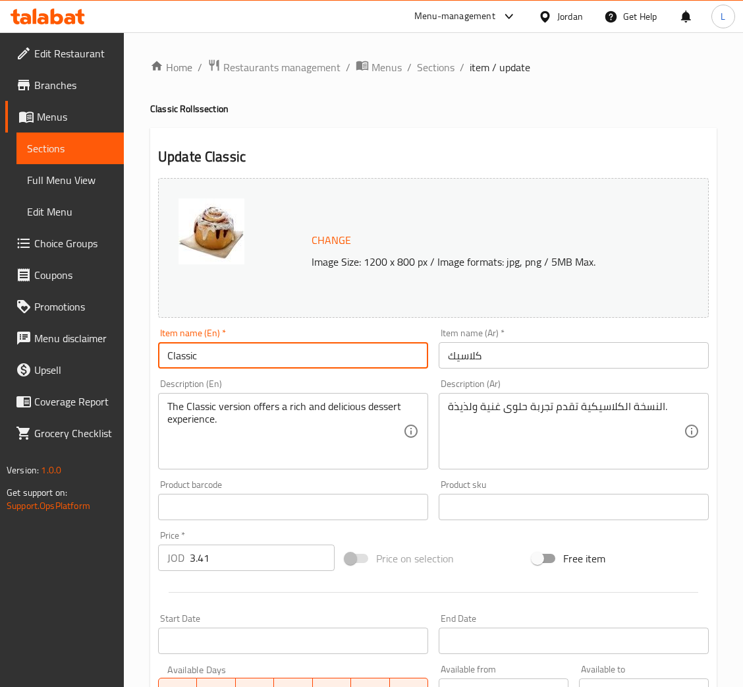
click at [302, 362] on input "Classic" at bounding box center [293, 355] width 270 height 26
paste input "innabon"
type input "Cinnabon"
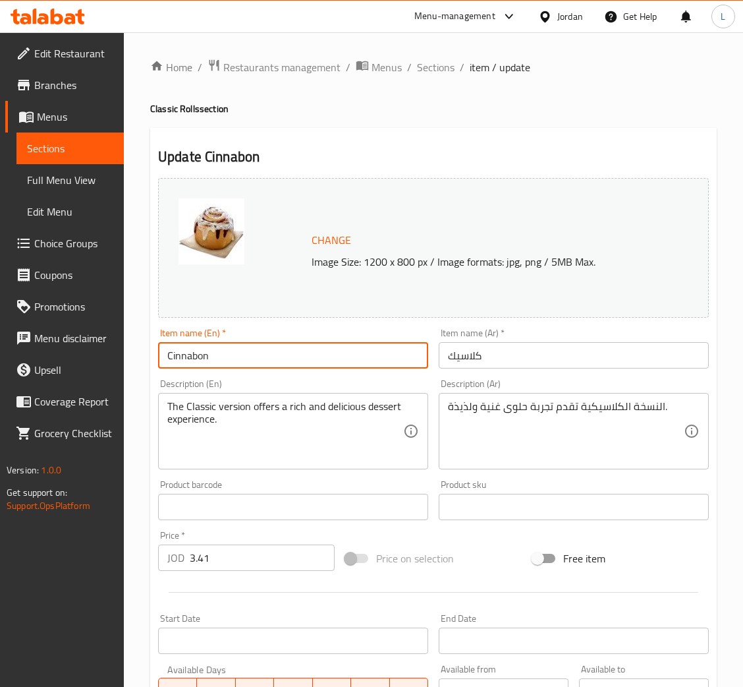
click at [515, 362] on input "كلاسيك" at bounding box center [574, 355] width 270 height 26
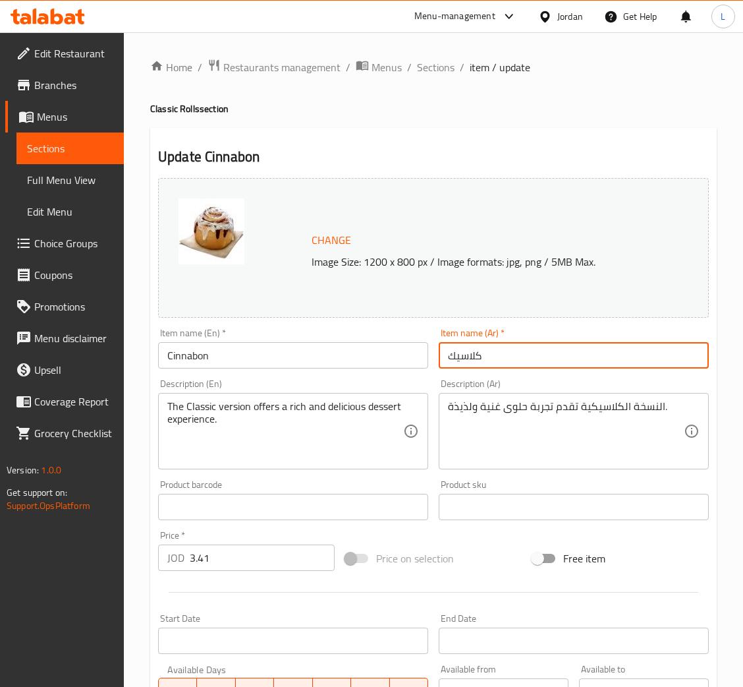
click at [515, 362] on input "كلاسيك" at bounding box center [574, 355] width 270 height 26
type input "سينابون"
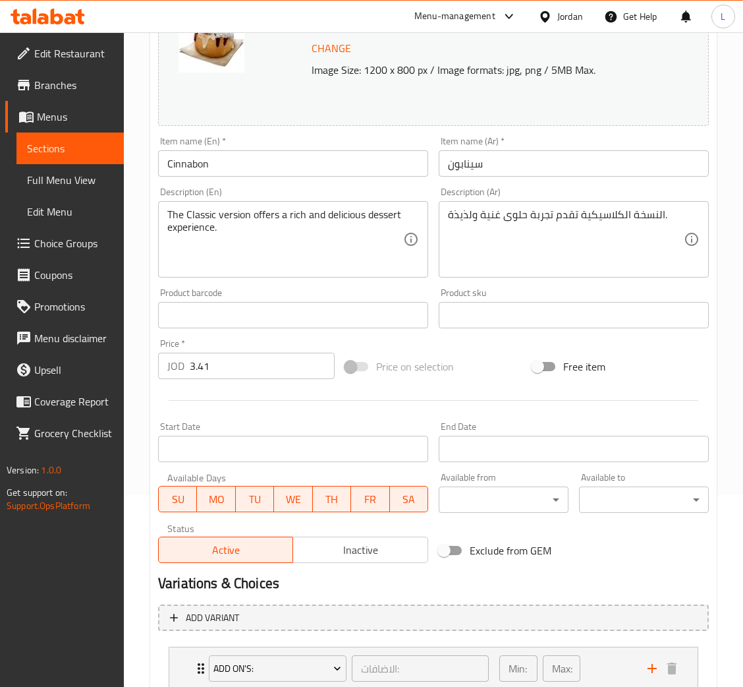
scroll to position [285, 0]
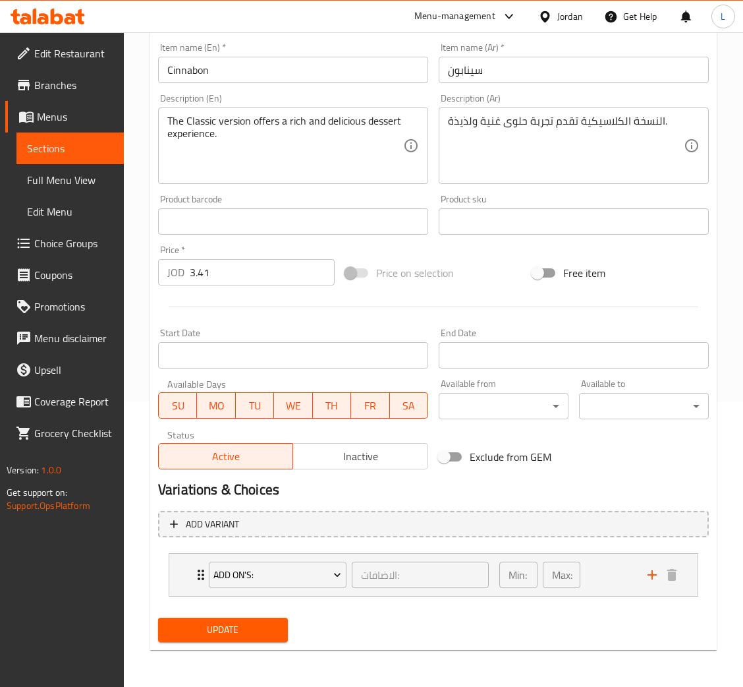
click at [243, 628] on span "Update" at bounding box center [223, 629] width 109 height 16
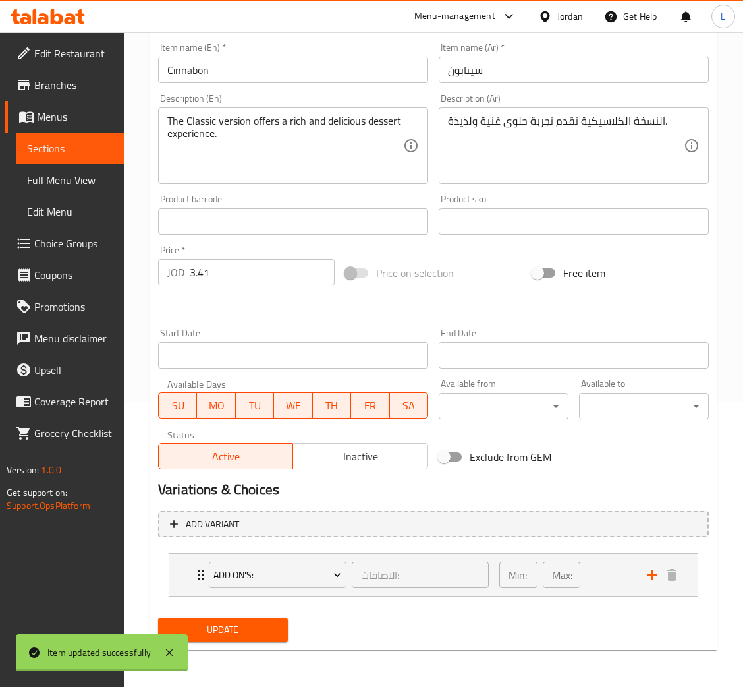
scroll to position [0, 0]
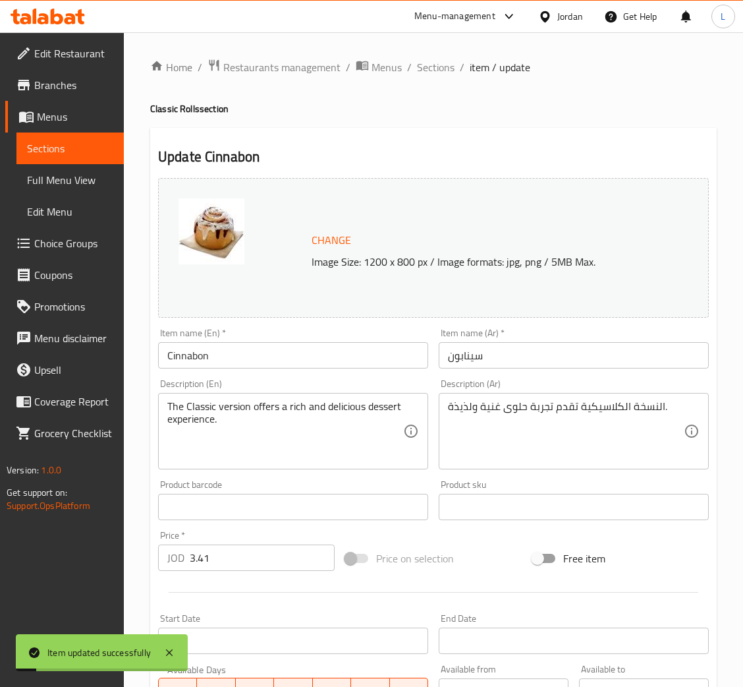
click at [304, 42] on div "Home / Restaurants management / Menus / Sections / item / update Classic Rolls …" at bounding box center [434, 502] width 620 height 940
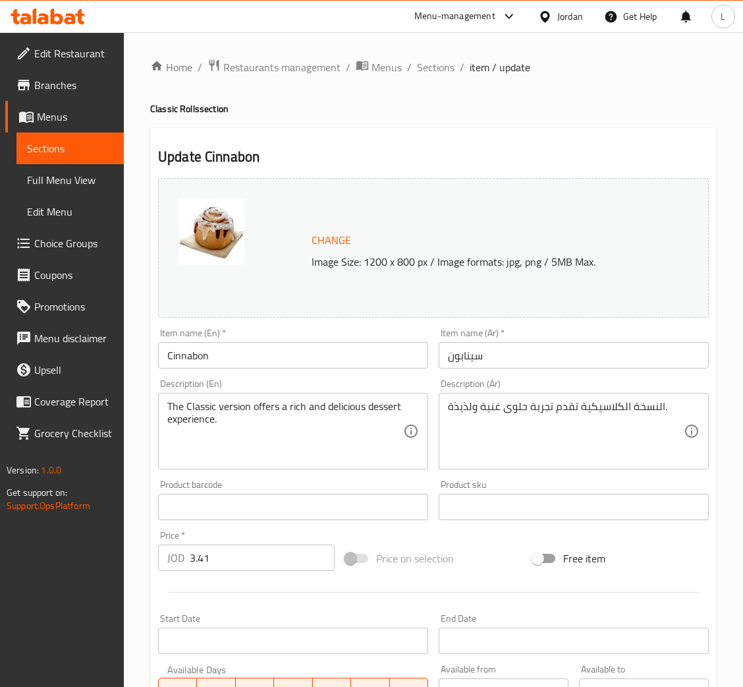
click at [350, 239] on button "Change" at bounding box center [331, 240] width 50 height 27
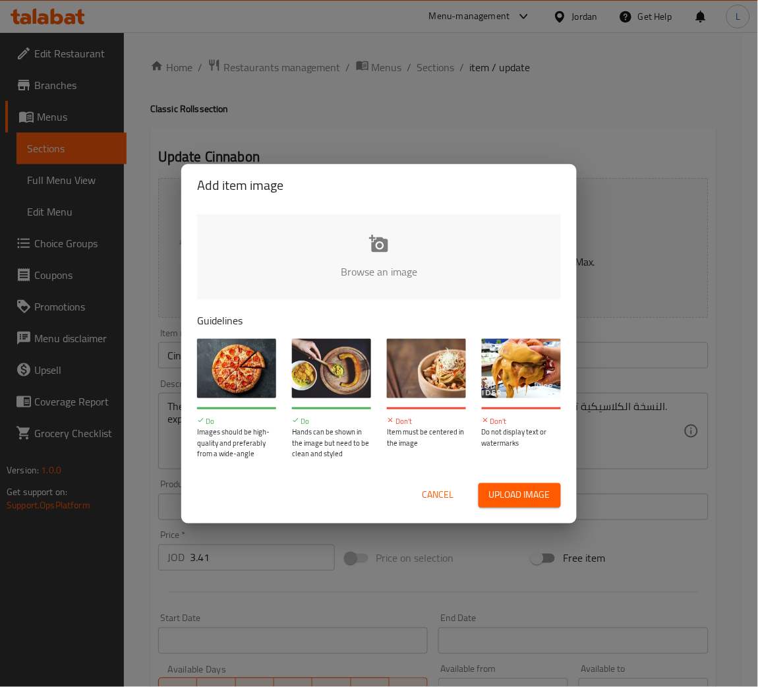
click at [496, 490] on span "Upload image" at bounding box center [519, 495] width 61 height 16
type input "C:\fakepath\Classic Roll.png"
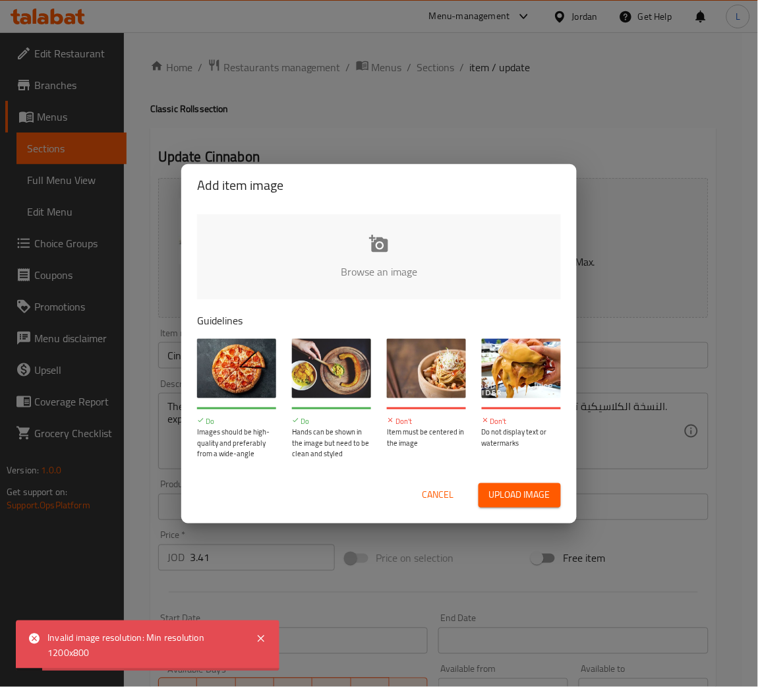
click at [429, 490] on span "Cancel" at bounding box center [438, 495] width 32 height 16
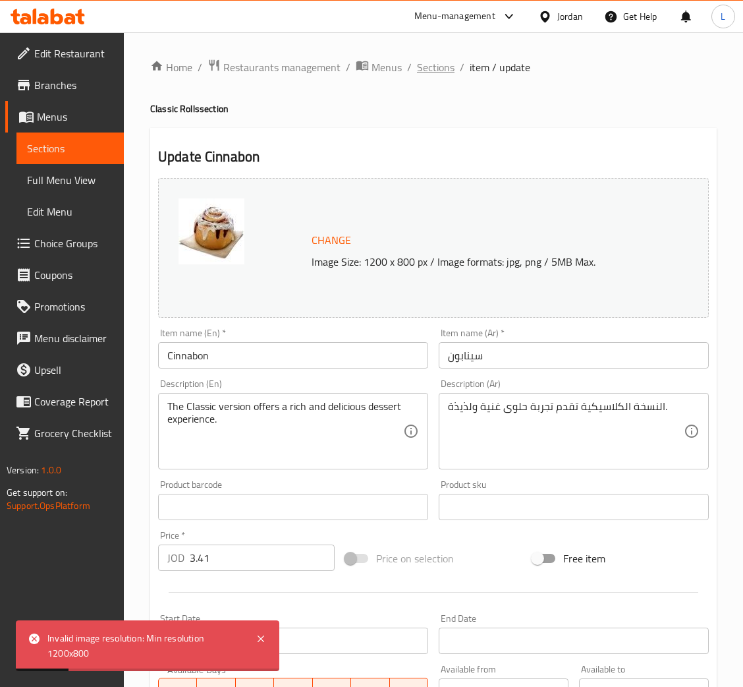
click at [426, 69] on span "Sections" at bounding box center [436, 67] width 38 height 16
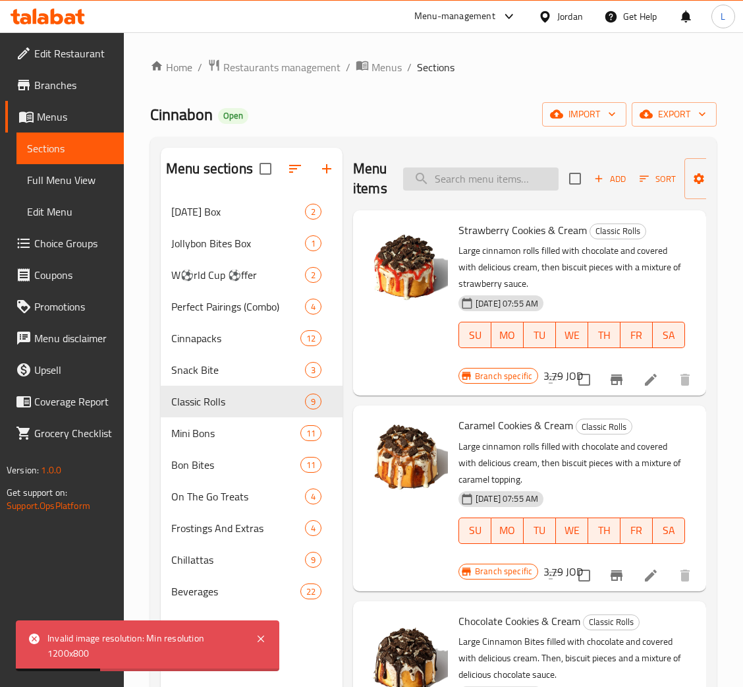
click at [473, 181] on input "search" at bounding box center [481, 178] width 156 height 23
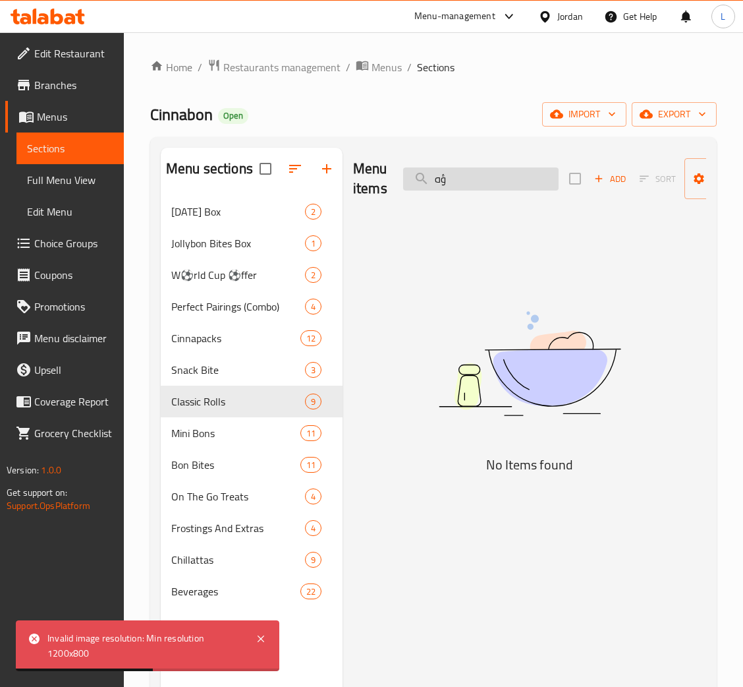
type input "ؤ"
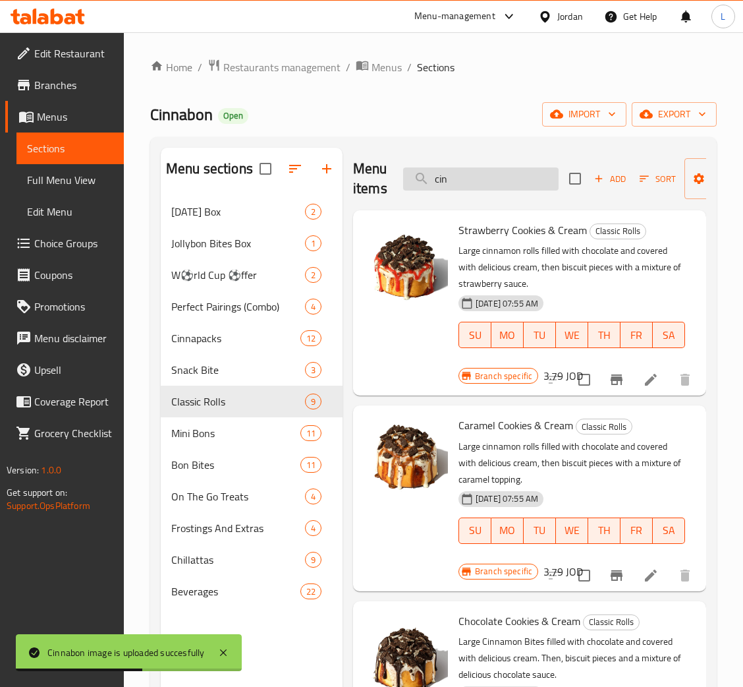
click at [480, 184] on input "cin" at bounding box center [481, 178] width 156 height 23
click at [482, 183] on input "cin" at bounding box center [481, 178] width 156 height 23
paste input "Caramelbo"
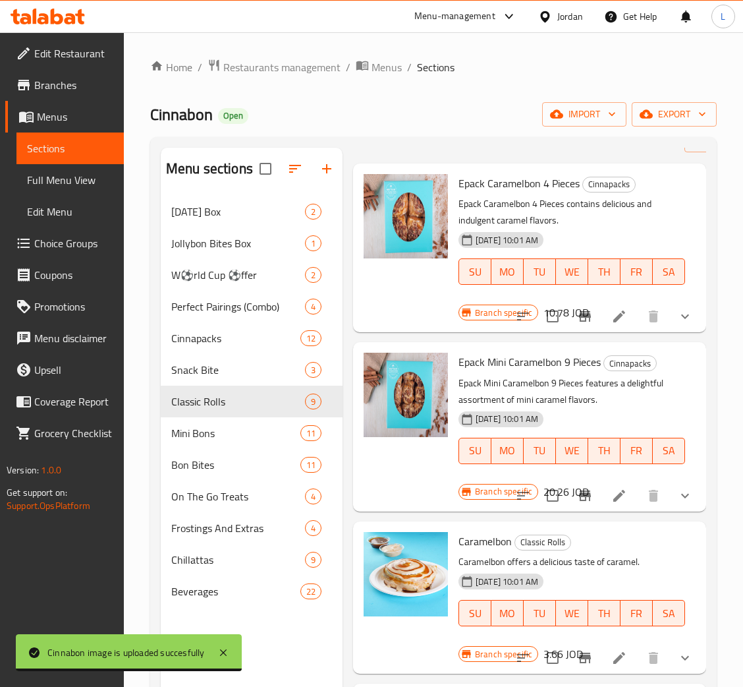
scroll to position [186, 0]
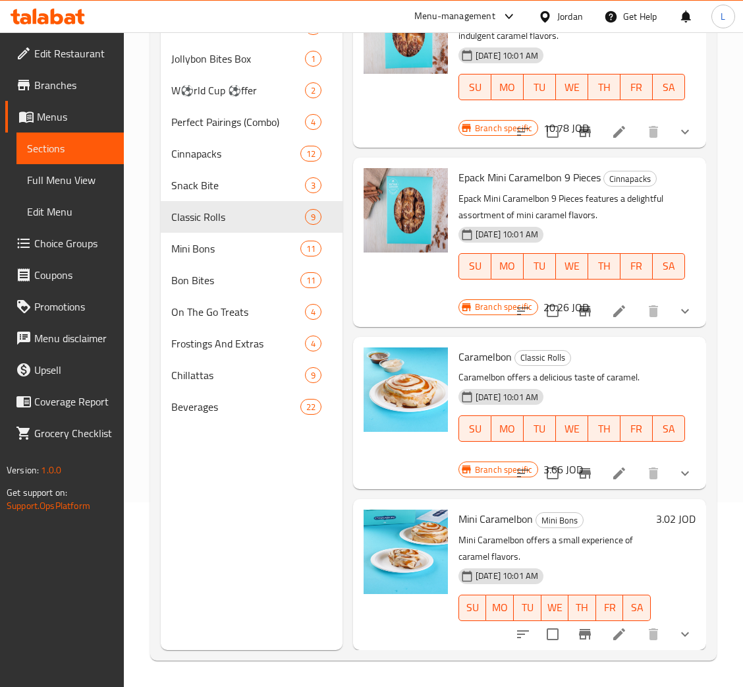
type input "Caramelbon"
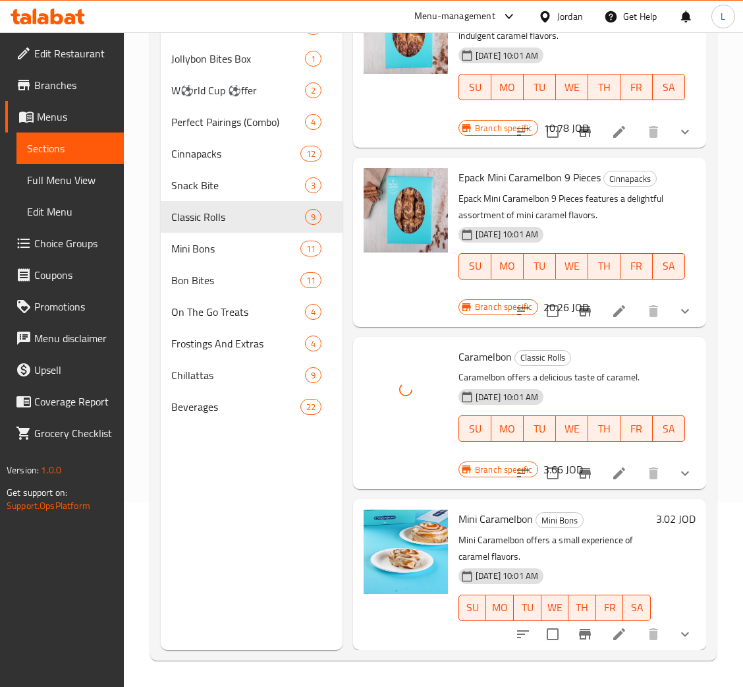
click at [614, 467] on icon at bounding box center [620, 473] width 12 height 12
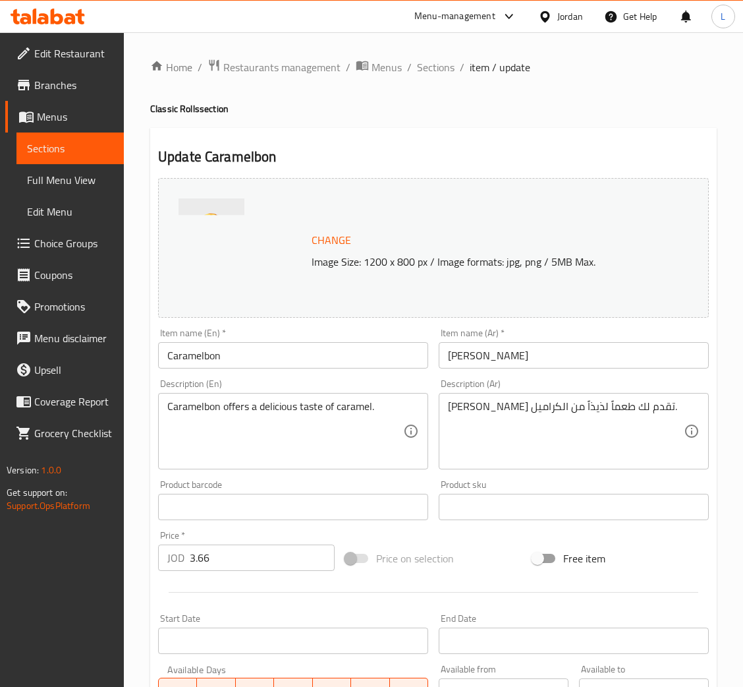
click at [288, 359] on input "Caramelbon" at bounding box center [293, 355] width 270 height 26
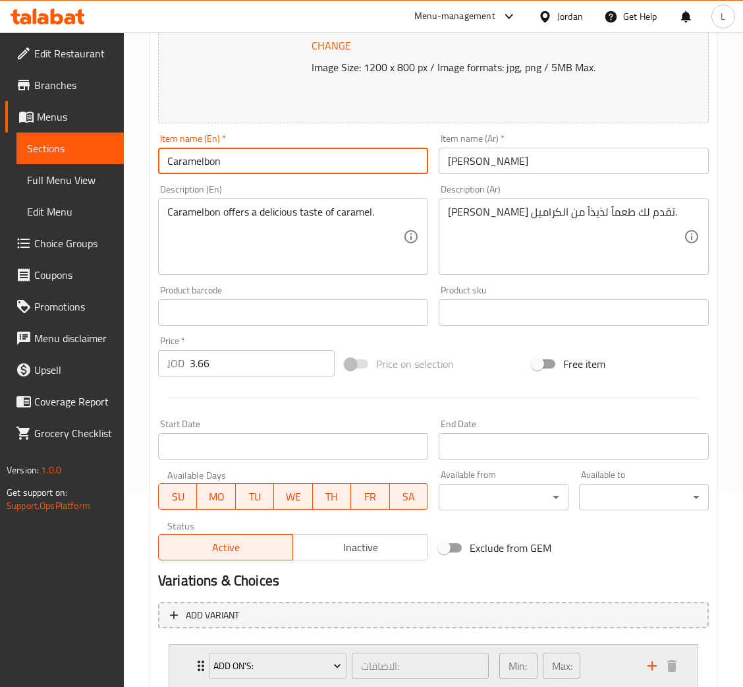
scroll to position [285, 0]
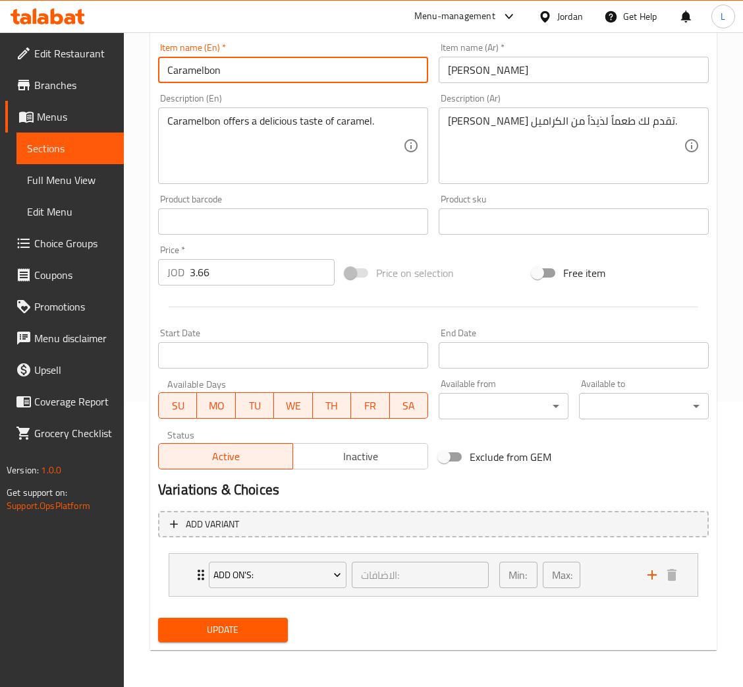
click at [270, 621] on span "Update" at bounding box center [223, 629] width 109 height 16
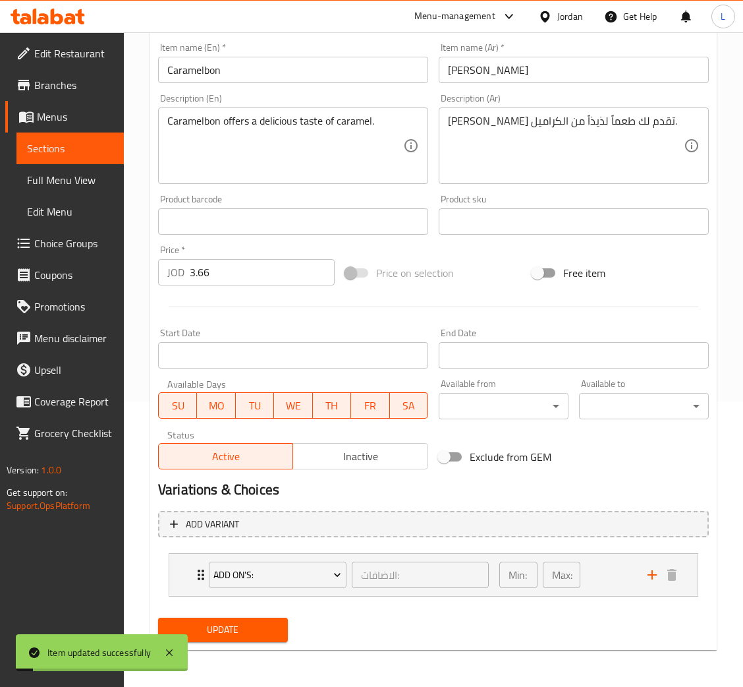
scroll to position [0, 0]
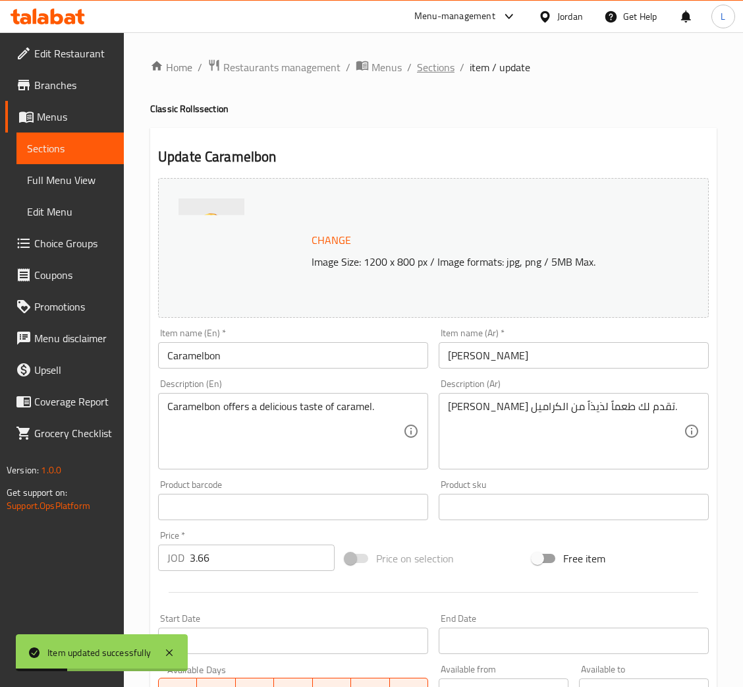
click at [430, 62] on span "Sections" at bounding box center [436, 67] width 38 height 16
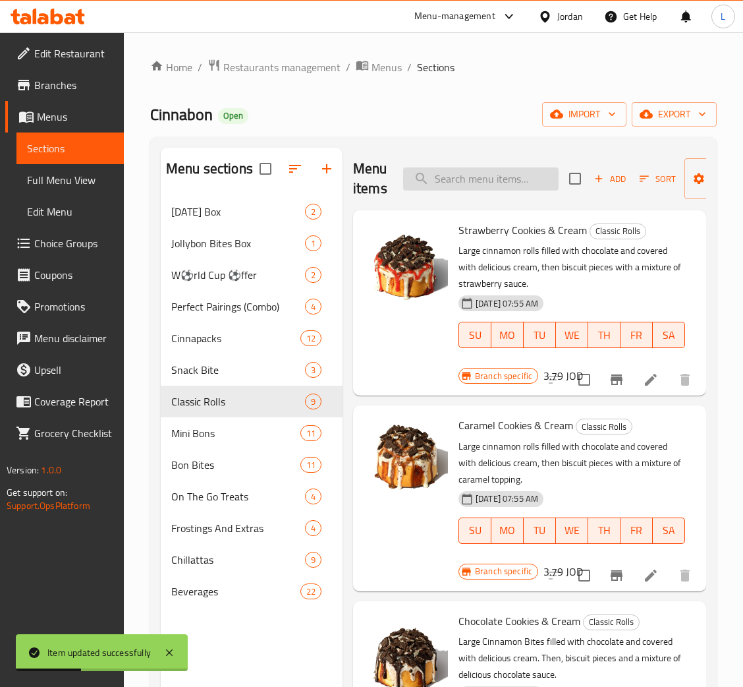
click at [480, 183] on input "search" at bounding box center [481, 178] width 156 height 23
paste input "Caramel Pecanbon Roll"
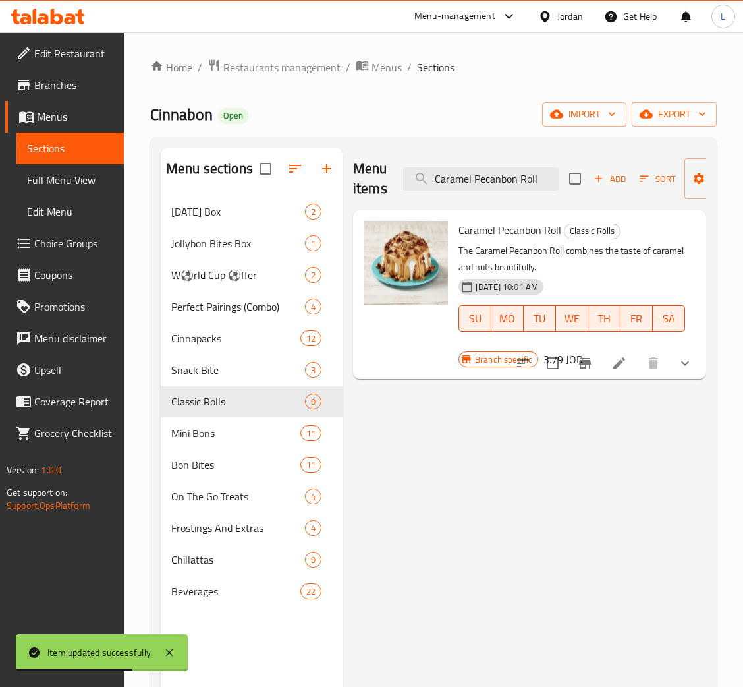
type input "Caramel Pecanbon Roll"
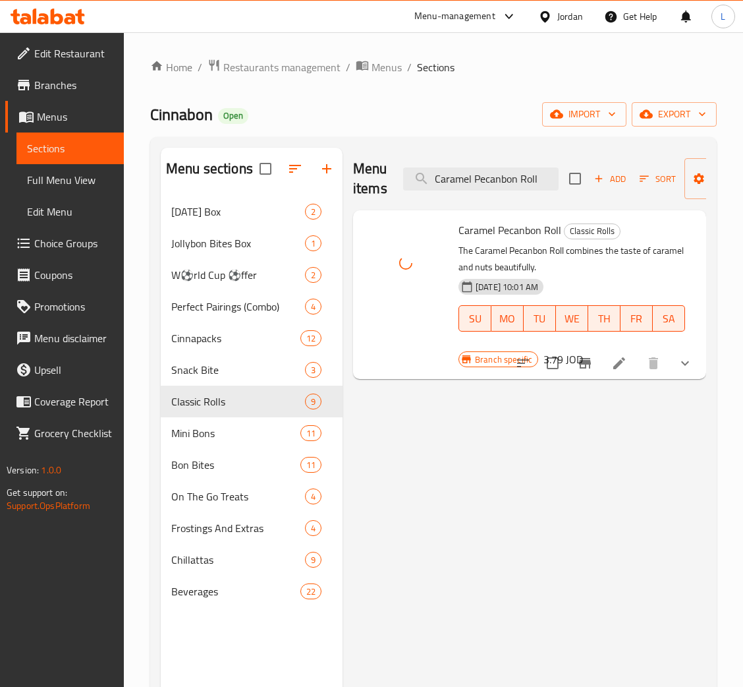
click at [627, 359] on icon at bounding box center [620, 363] width 16 height 16
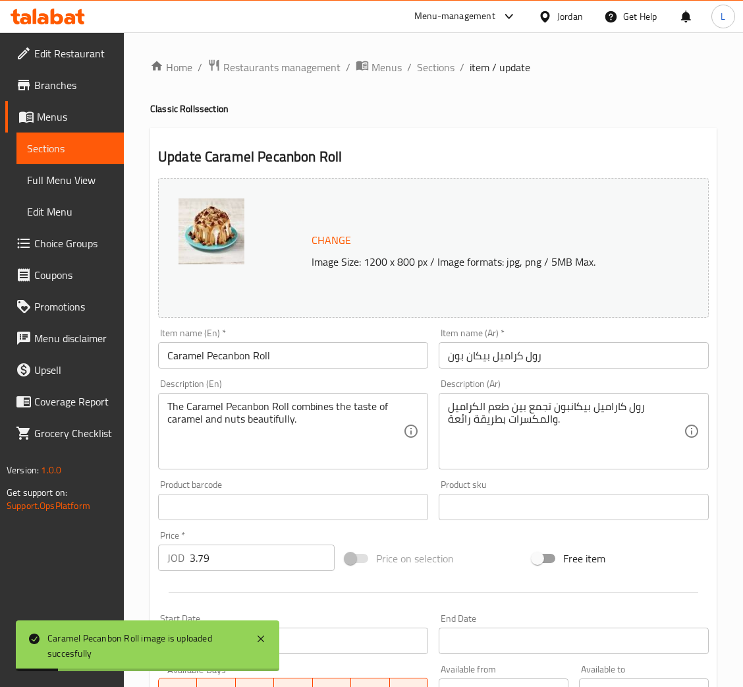
click at [294, 370] on div "Item name (En)   * Caramel Pecanbon Roll Item name (En) *" at bounding box center [293, 348] width 281 height 51
click at [303, 361] on input "Caramel Pecanbon Roll" at bounding box center [293, 355] width 270 height 26
paste input "text"
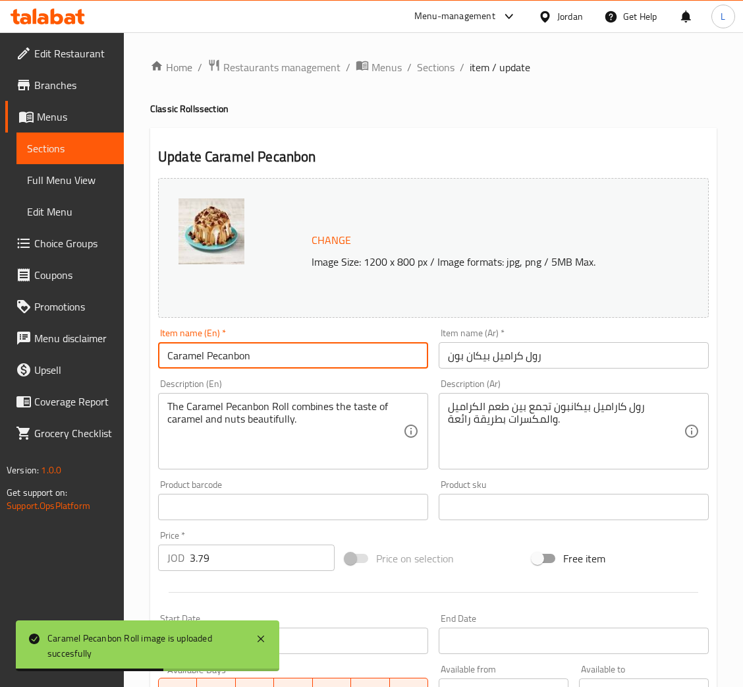
type input "Caramel Pecanbon"
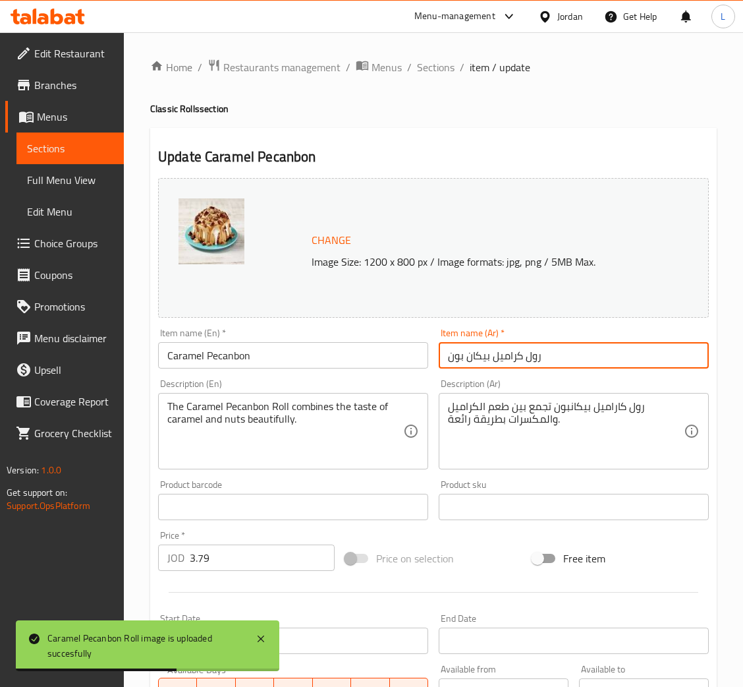
click at [535, 351] on input "رول كراميل بيكان بون" at bounding box center [574, 355] width 270 height 26
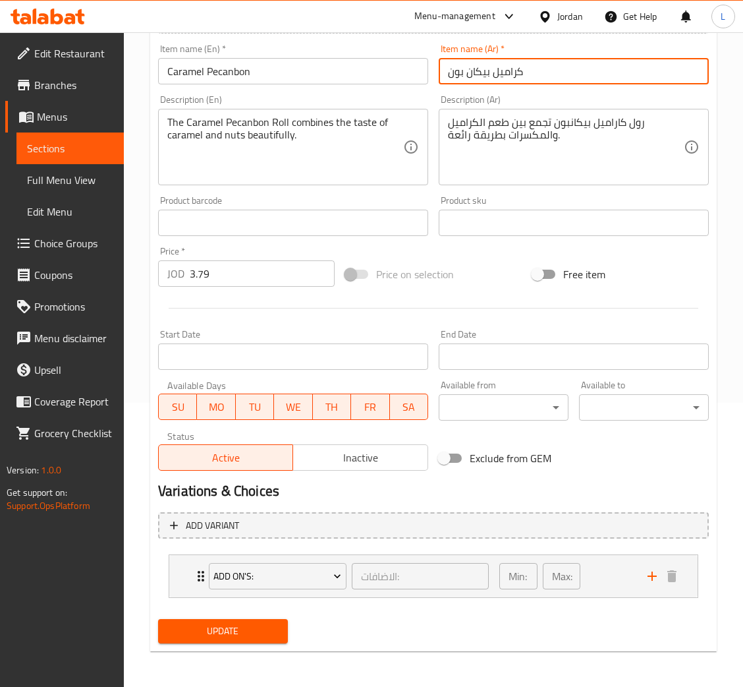
scroll to position [285, 0]
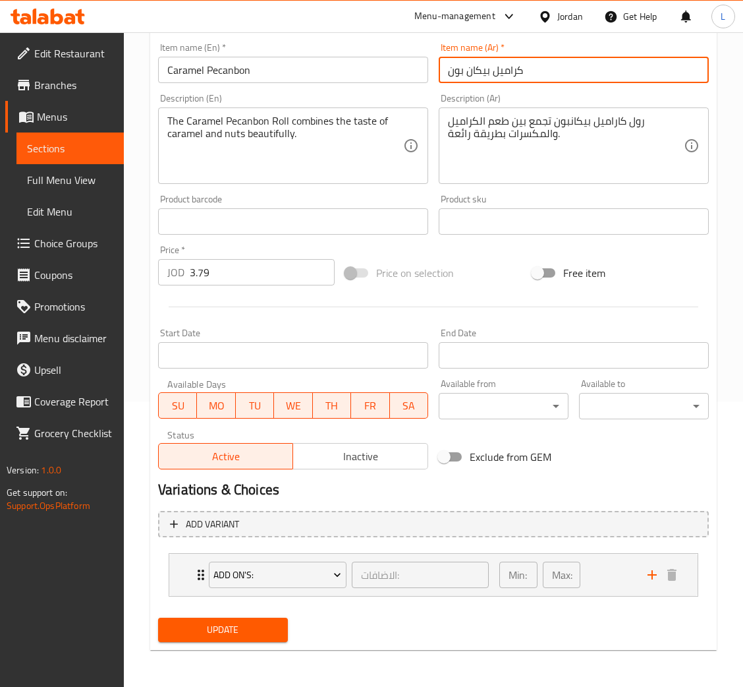
type input "كراميل بيكان بون"
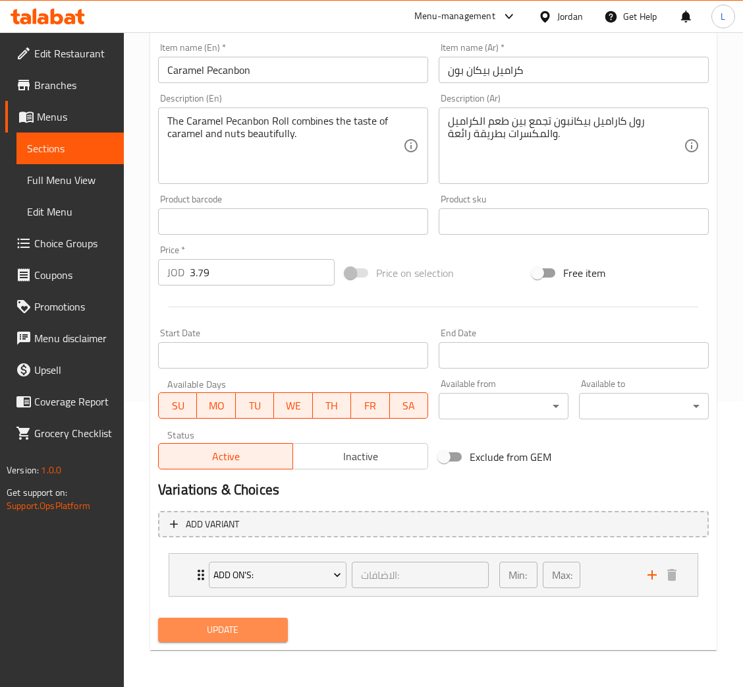
click at [270, 631] on span "Update" at bounding box center [223, 629] width 109 height 16
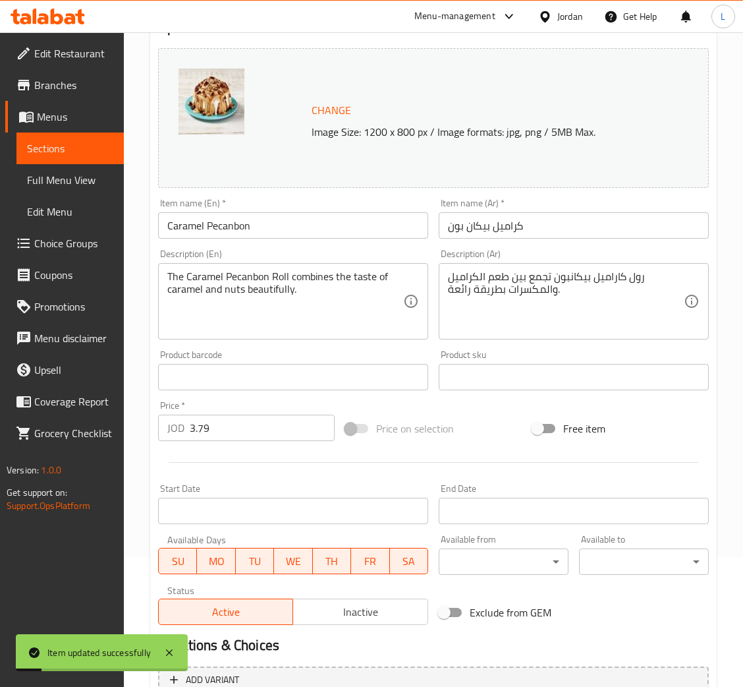
scroll to position [0, 0]
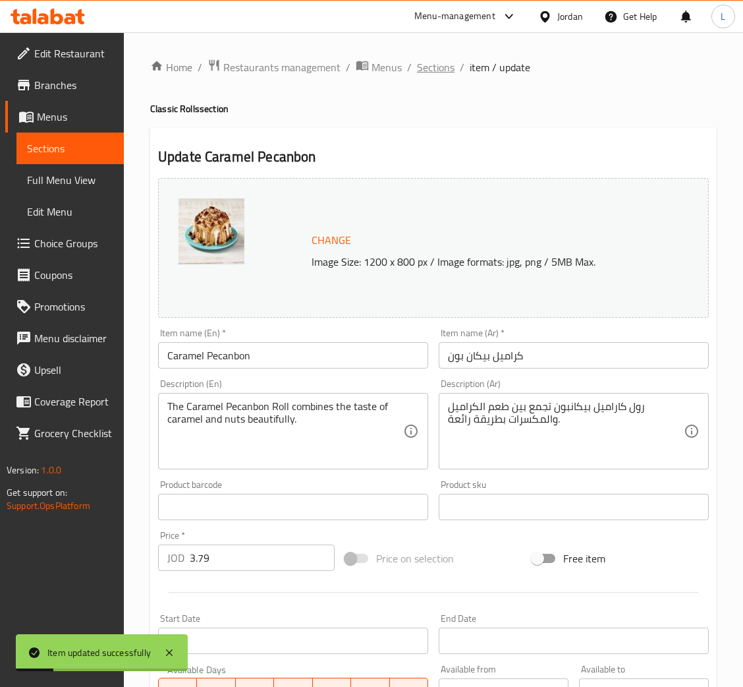
click at [433, 71] on span "Sections" at bounding box center [436, 67] width 38 height 16
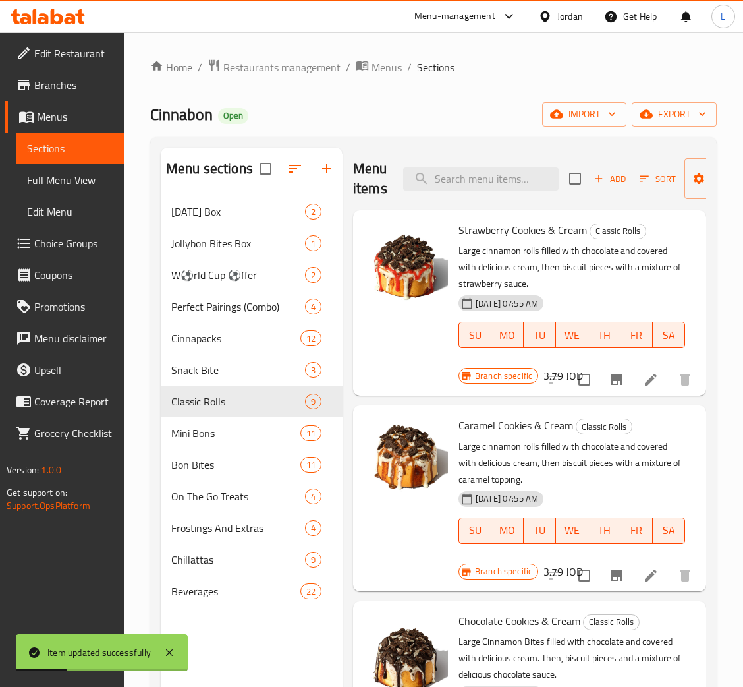
click at [465, 165] on div "Menu items Add Sort Manage items" at bounding box center [529, 179] width 353 height 63
click at [474, 177] on input "search" at bounding box center [481, 178] width 156 height 23
paste input "Turtle Bon"
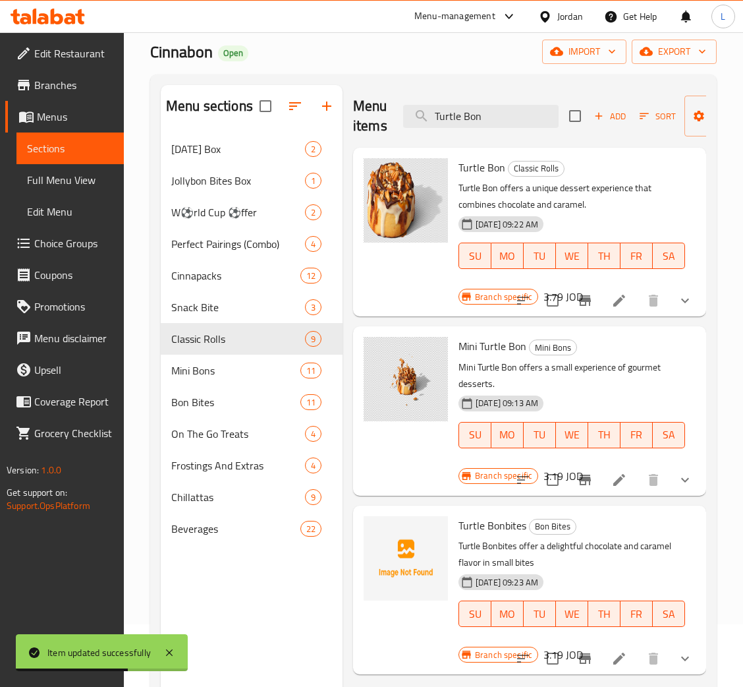
scroll to position [99, 0]
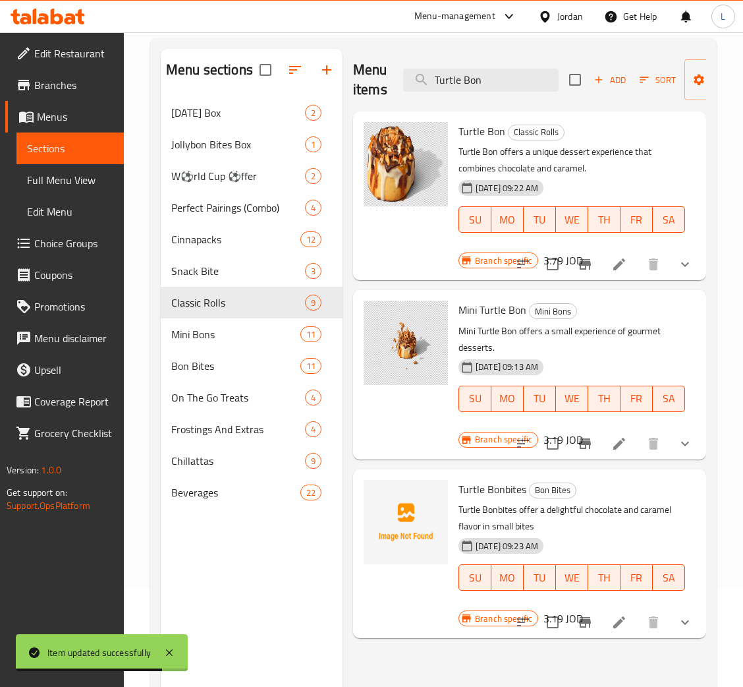
type input "Turtle Bon"
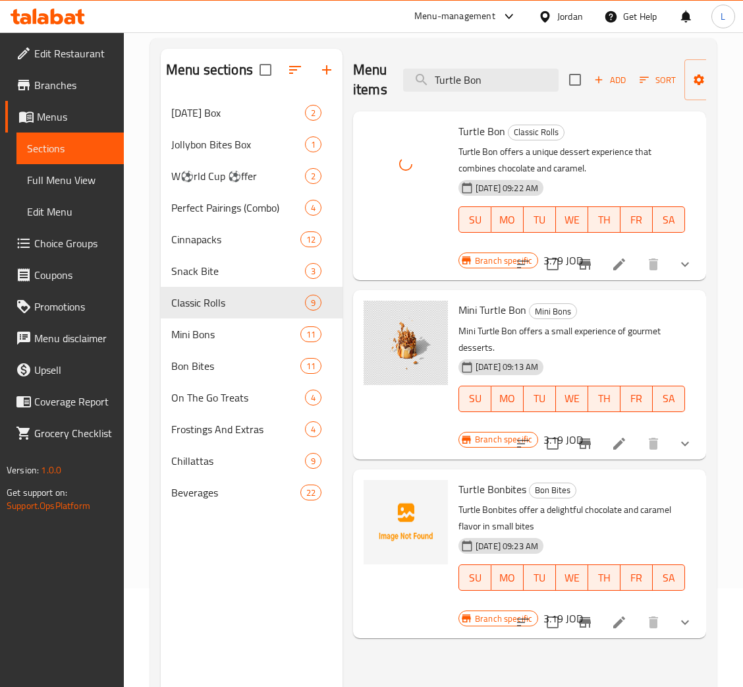
click at [627, 264] on li at bounding box center [619, 264] width 37 height 24
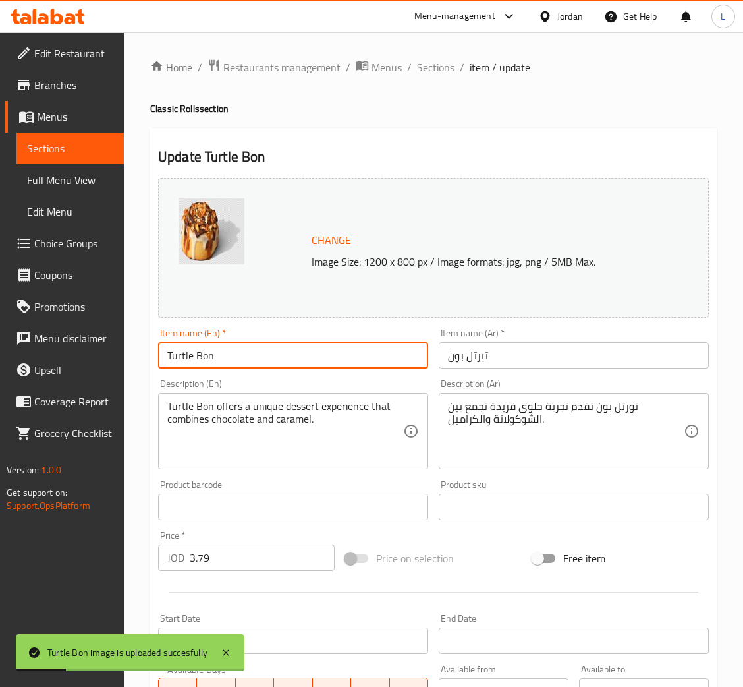
click at [306, 359] on input "Turtle Bon" at bounding box center [293, 355] width 270 height 26
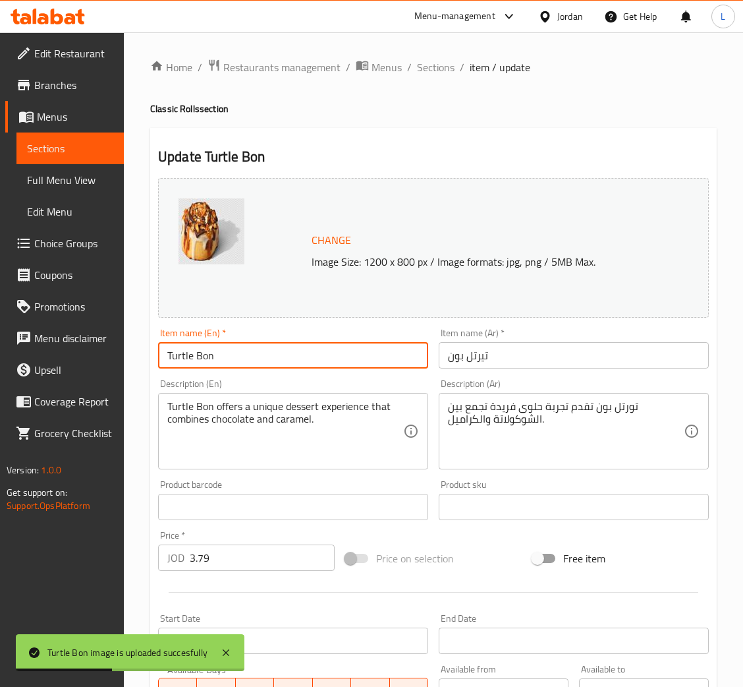
paste input "text"
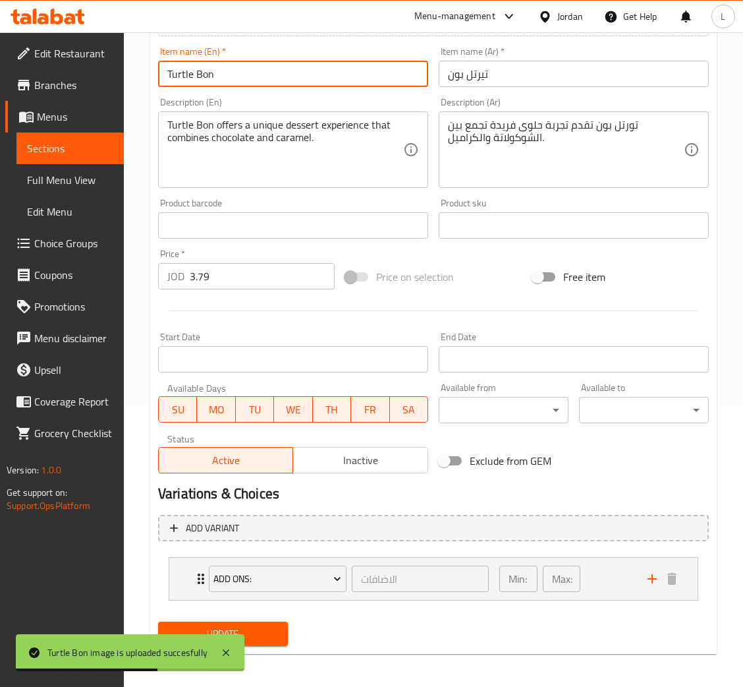
scroll to position [285, 0]
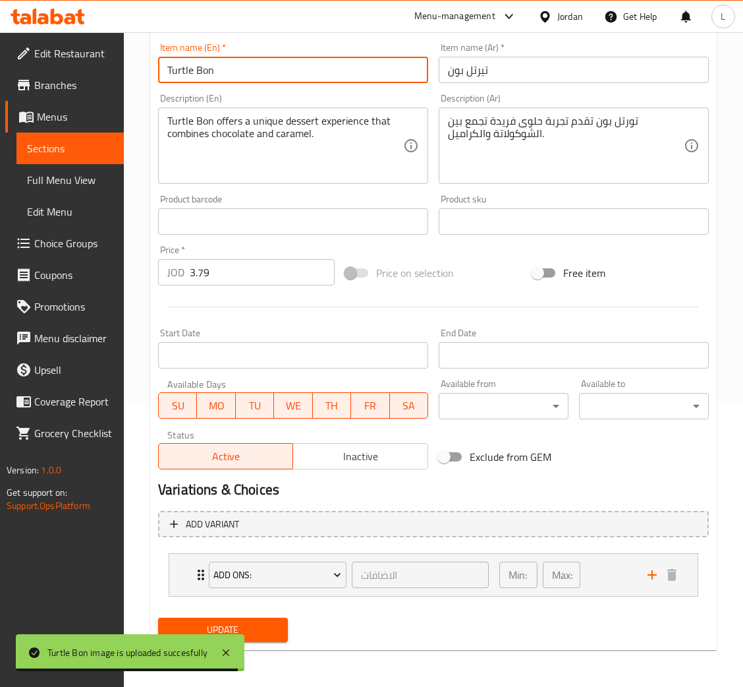
type input "Turtle Bon"
click at [272, 622] on span "Update" at bounding box center [223, 629] width 109 height 16
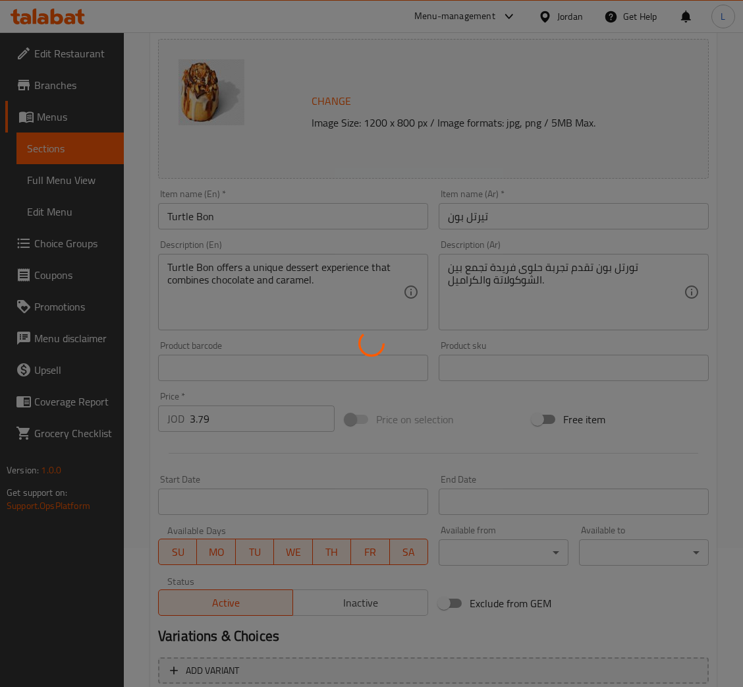
scroll to position [0, 0]
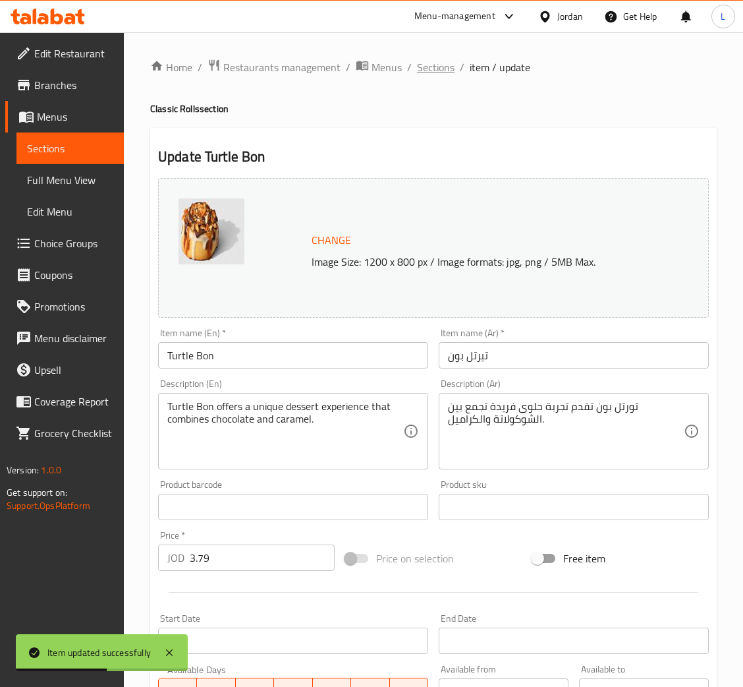
click at [420, 70] on span "Sections" at bounding box center [436, 67] width 38 height 16
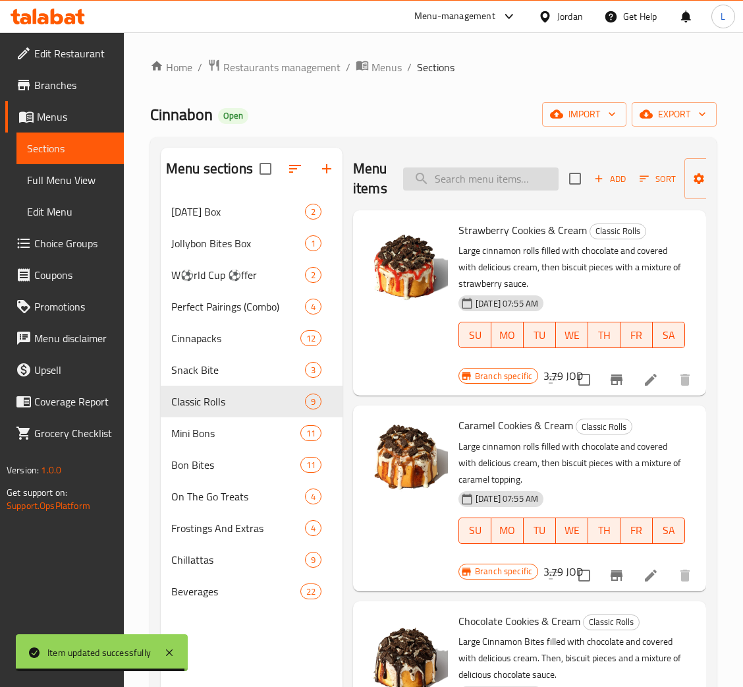
click at [483, 185] on input "search" at bounding box center [481, 178] width 156 height 23
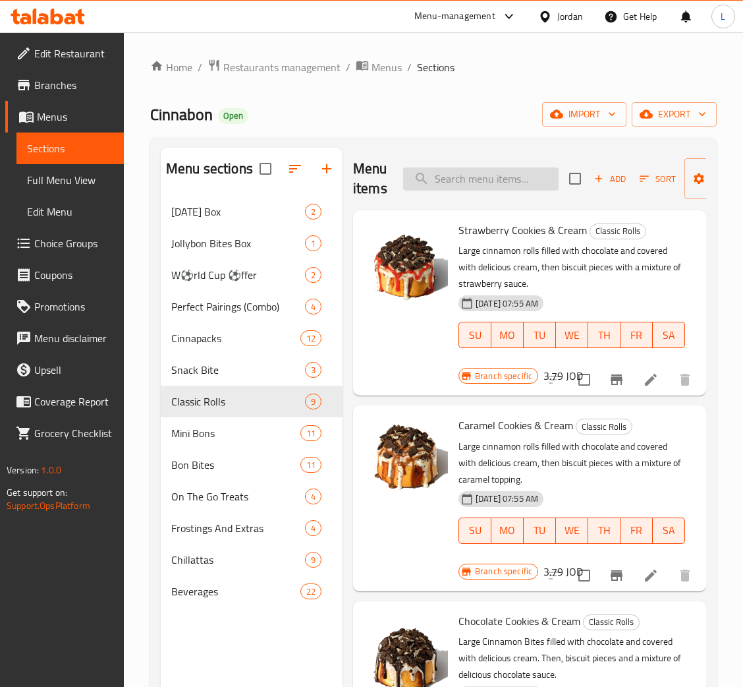
paste input "Mini Turle Bon"
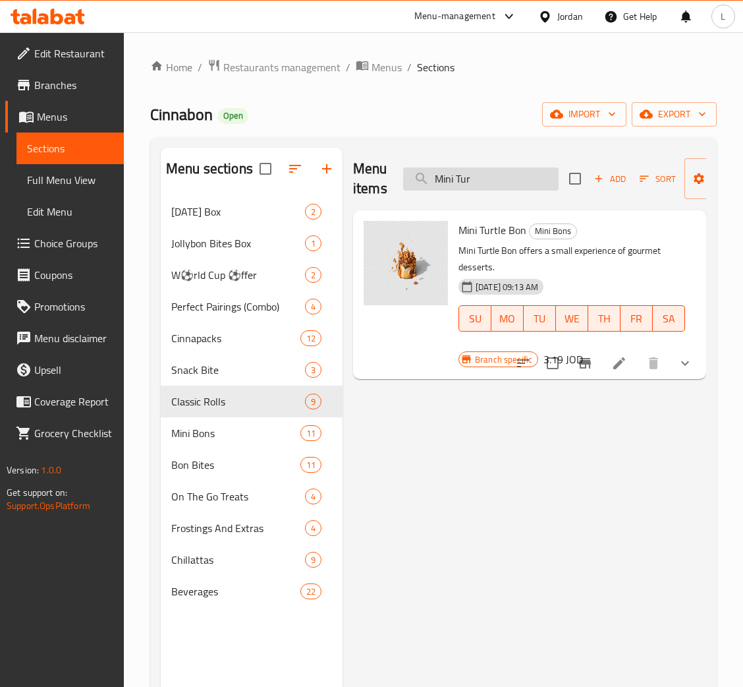
click at [515, 174] on input "Mini Tur" at bounding box center [481, 178] width 156 height 23
paste input "Strawberry and Cookies & Cream Mini"
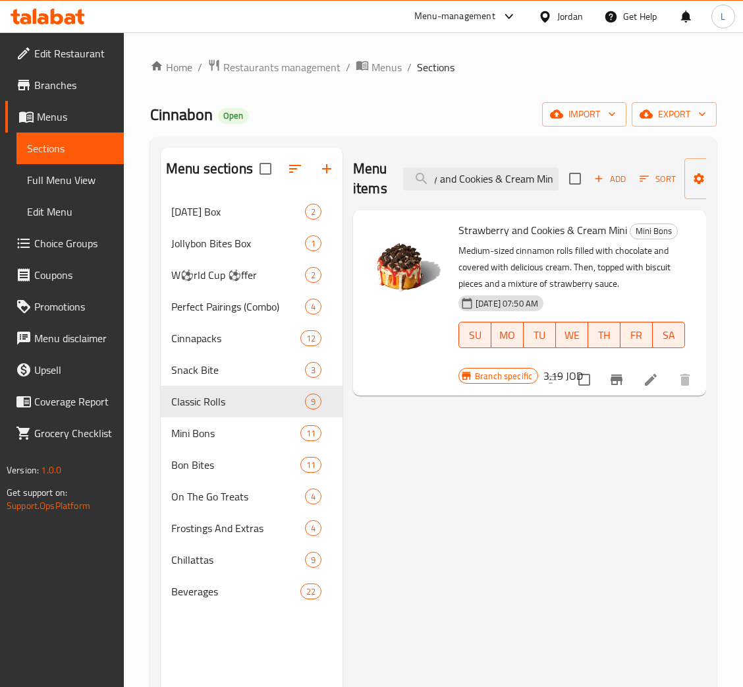
type input "Strawberry and Cookies & Cream Mini"
click at [654, 385] on icon at bounding box center [651, 380] width 16 height 16
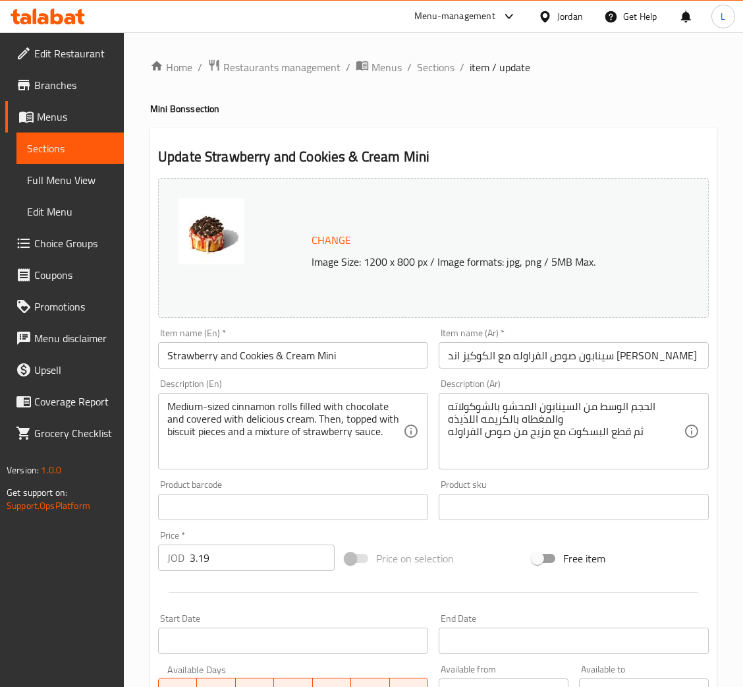
click at [280, 361] on input "Strawberry and Cookies & Cream Mini" at bounding box center [293, 355] width 270 height 26
click at [315, 364] on input "Strawberry and Cookies & Cream Mini" at bounding box center [293, 355] width 270 height 26
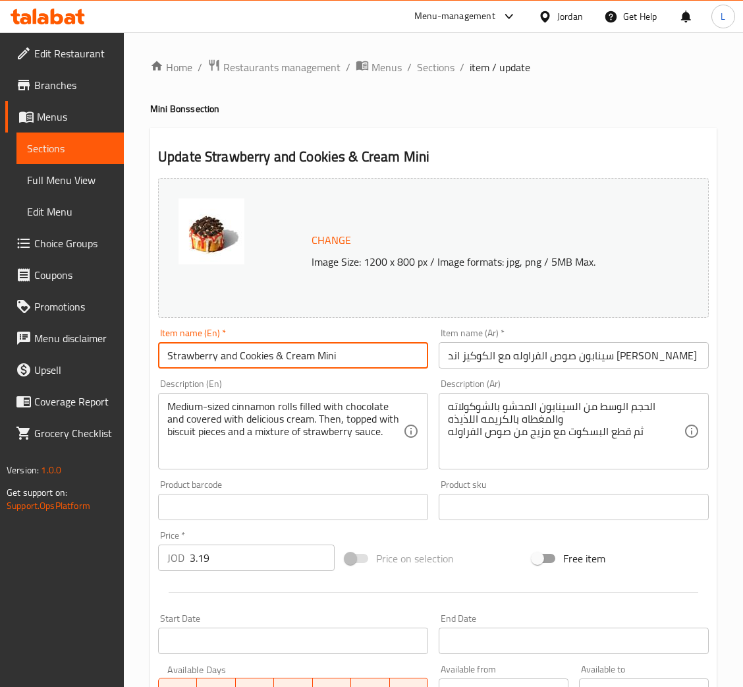
click at [315, 364] on input "Strawberry and Cookies & Cream Mini" at bounding box center [293, 355] width 270 height 26
paste input "Mini Strawberry Cookies & Cream"
type input "Mini Strawberry Cookies & Cream"
click at [505, 347] on input "سينابون صوص الفراوله مع الكوكيز اند [PERSON_NAME]" at bounding box center [574, 355] width 270 height 26
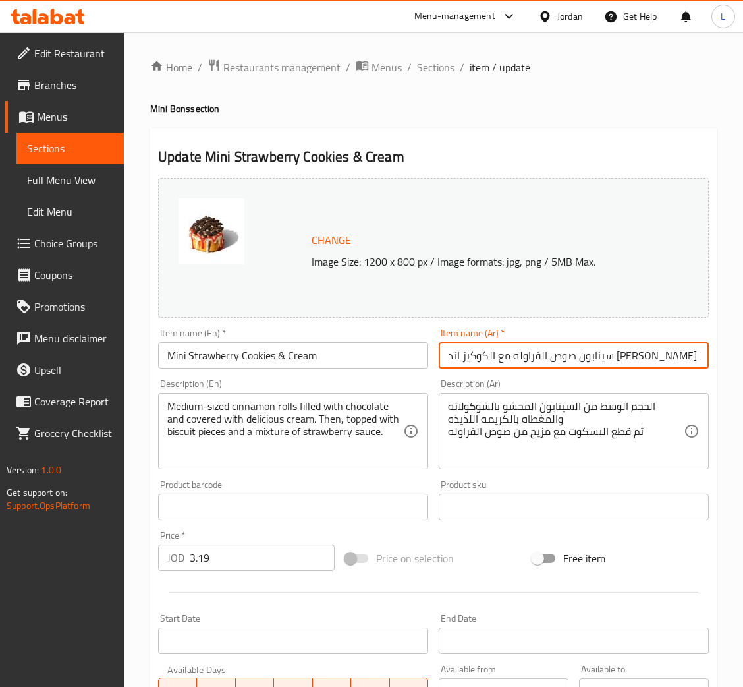
click at [505, 347] on input "سينابون صوص الفراوله مع الكوكيز اند [PERSON_NAME]" at bounding box center [574, 355] width 270 height 26
paste input "كوكيز الفراولة الصغيرة والكريمة"
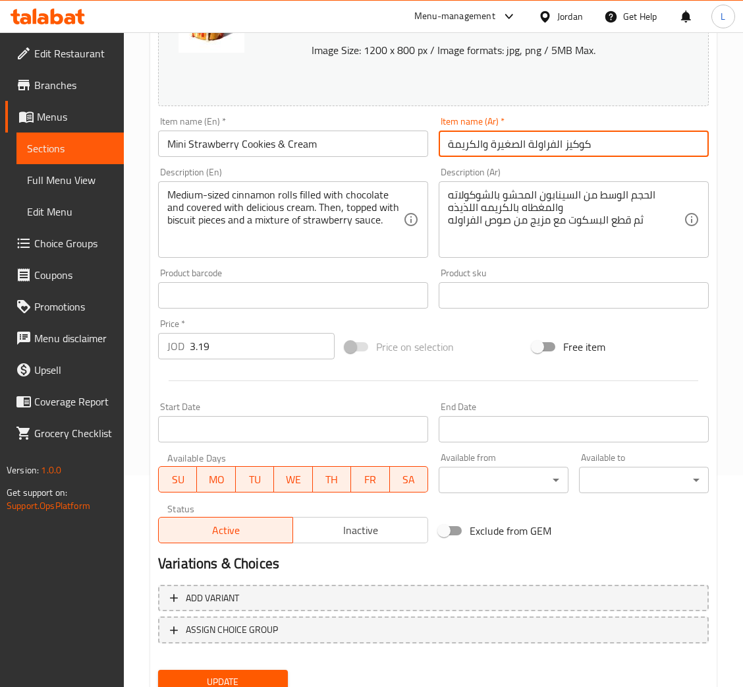
scroll to position [262, 0]
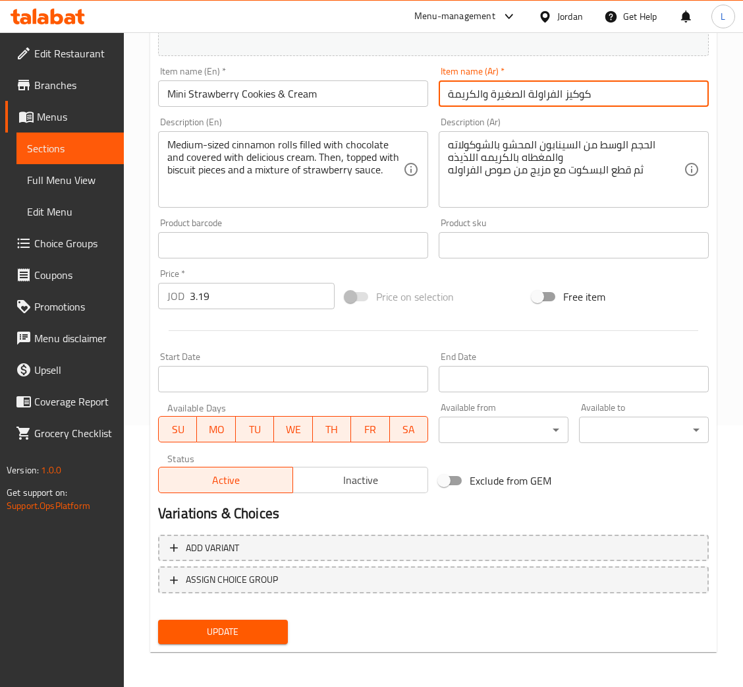
type input "كوكيز الفراولة الصغيرة والكريمة"
click at [242, 628] on span "Update" at bounding box center [223, 631] width 109 height 16
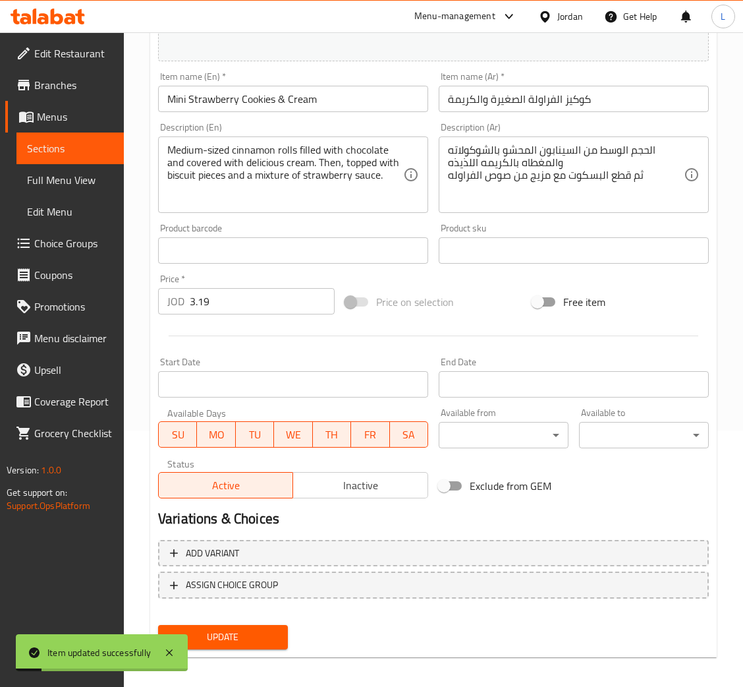
scroll to position [0, 0]
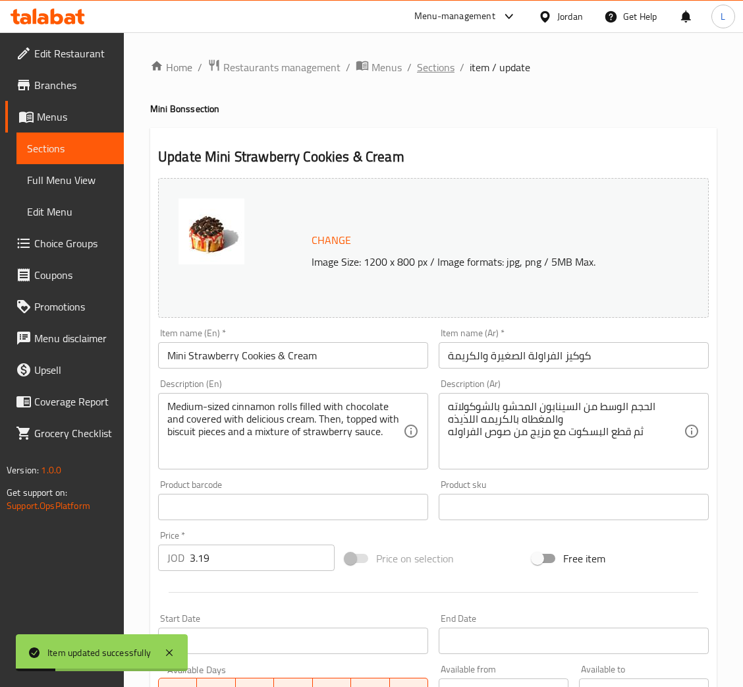
click at [440, 69] on span "Sections" at bounding box center [436, 67] width 38 height 16
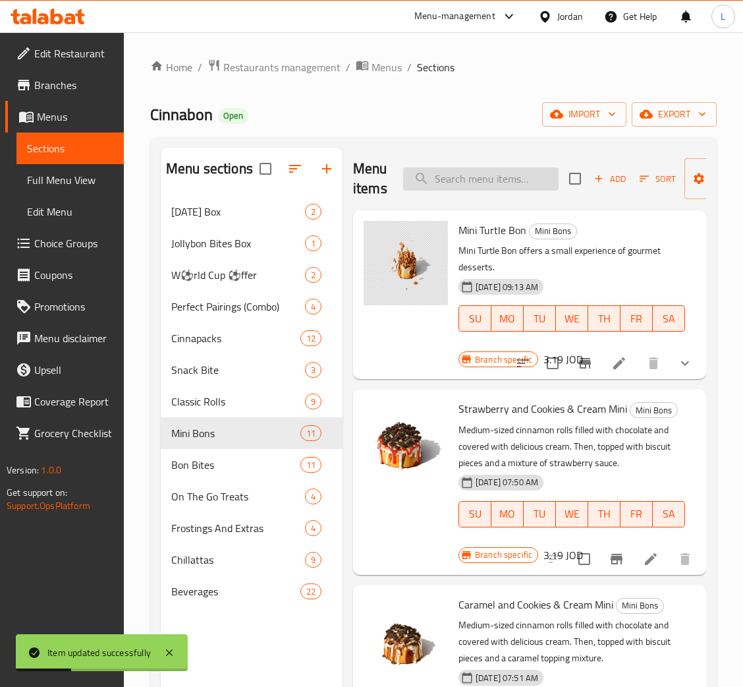
click at [485, 178] on input "search" at bounding box center [481, 178] width 156 height 23
paste input "Chocolate and Cookies & Cream Mini"
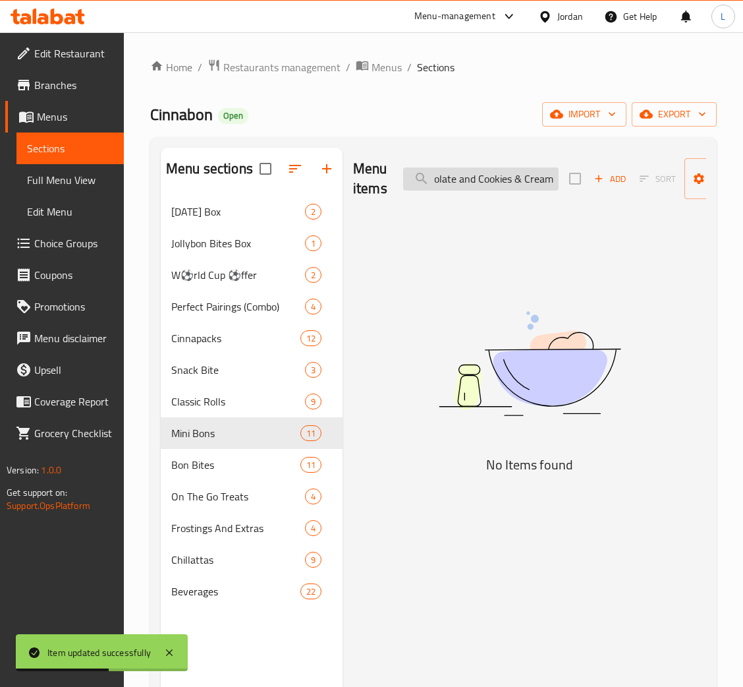
scroll to position [0, 13]
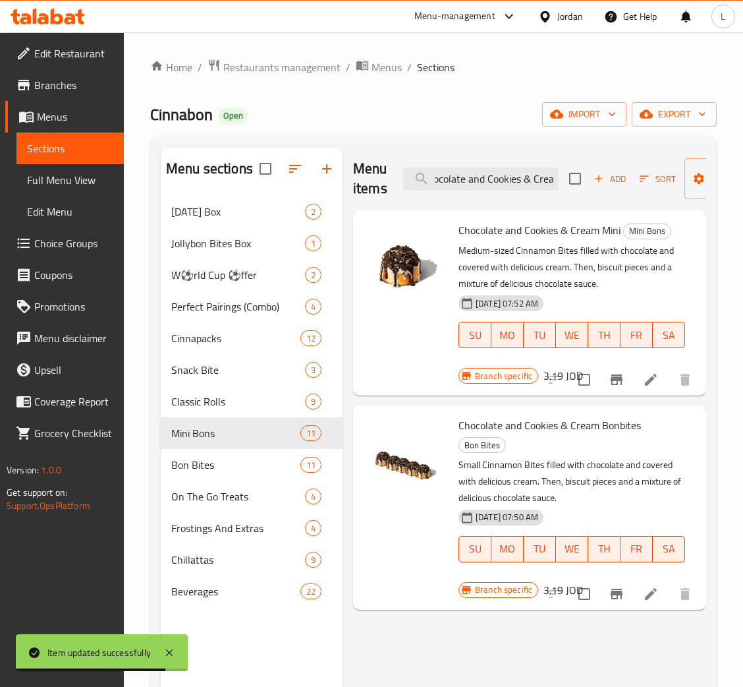
type input "Chocolate and Cookies & Crea"
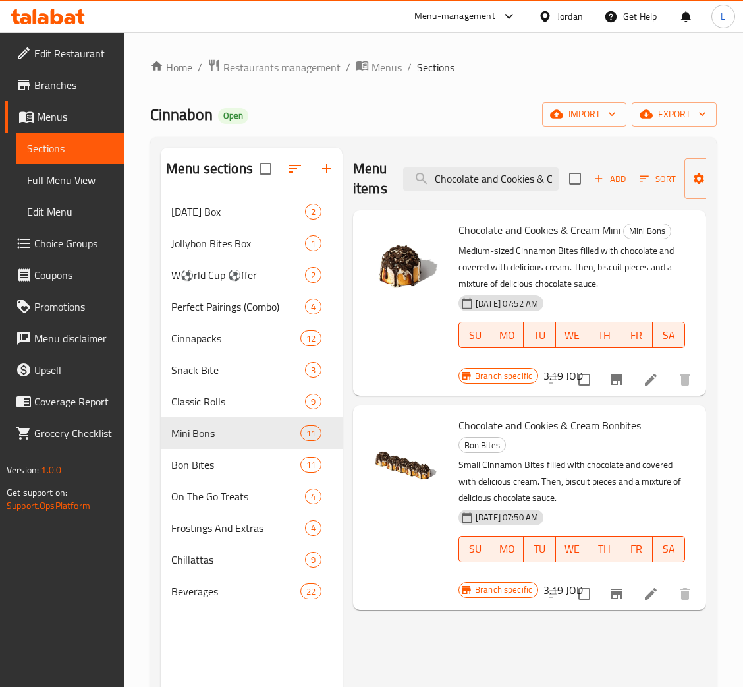
click at [643, 385] on icon at bounding box center [651, 380] width 16 height 16
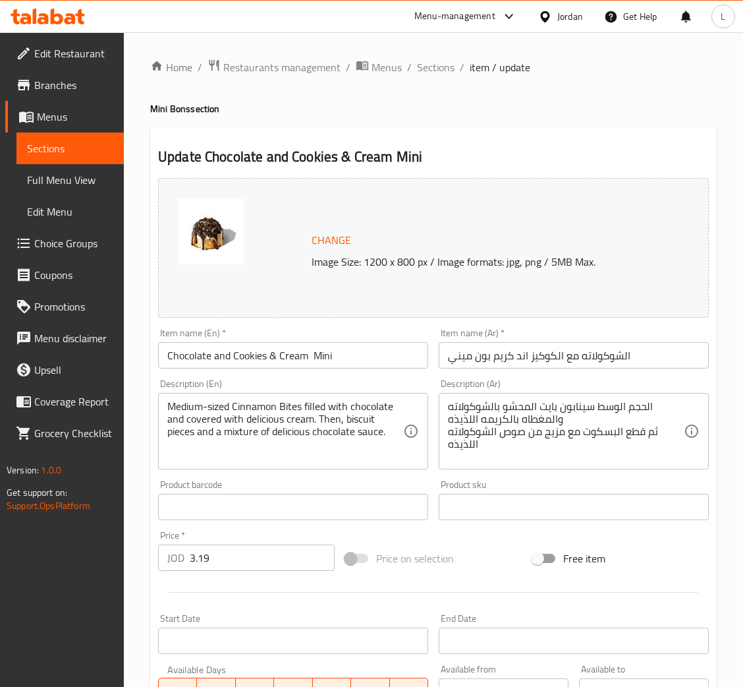
click at [266, 361] on input "Chocolate and Cookies & Cream Mini" at bounding box center [293, 355] width 270 height 26
paste input "Mini Caramel Cookies & Cream"
type input "Mini Caramel Cookies & Cream"
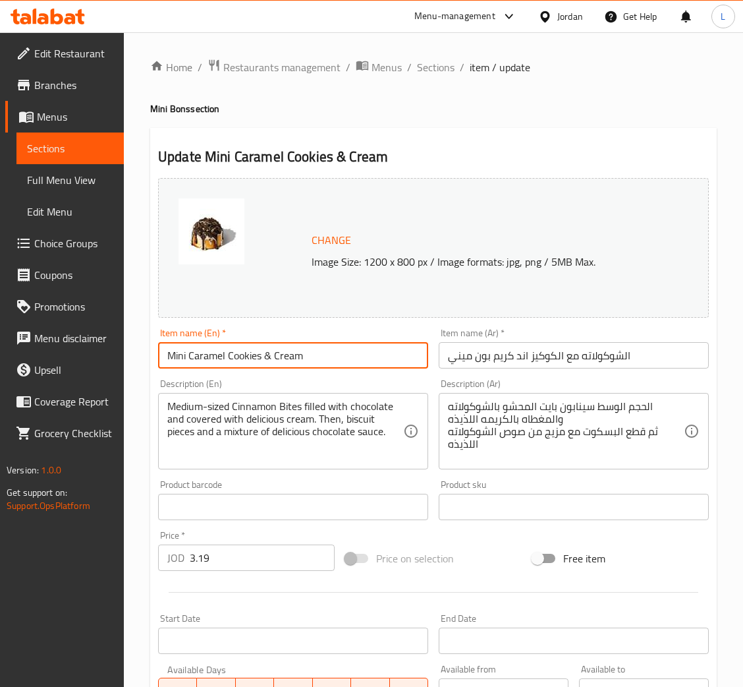
click at [580, 361] on input "الشوكولاته مع الكوكيز اند كريم بون ميني" at bounding box center [574, 355] width 270 height 26
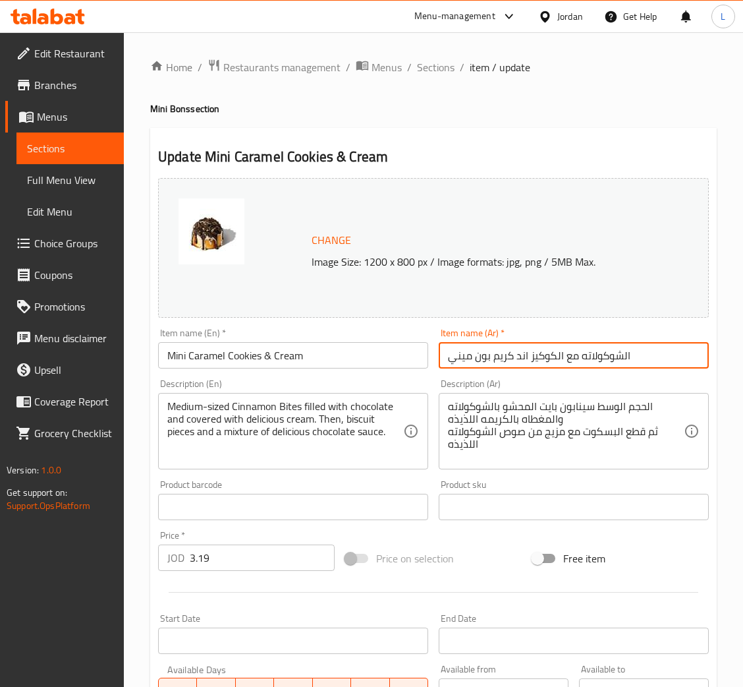
click at [580, 361] on input "الشوكولاته مع الكوكيز اند كريم بون ميني" at bounding box center [574, 355] width 270 height 26
paste input "كوكيز وكريمة الكراميل الصغيرة"
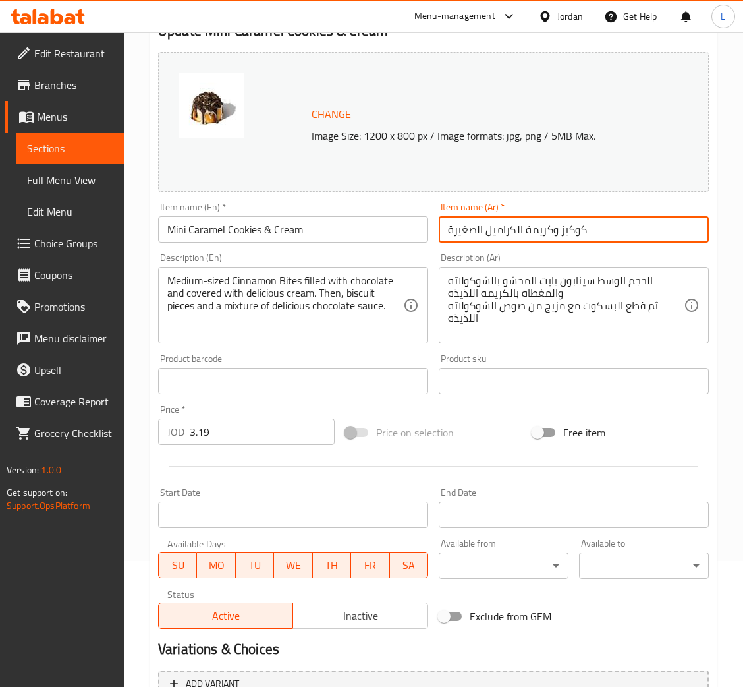
scroll to position [262, 0]
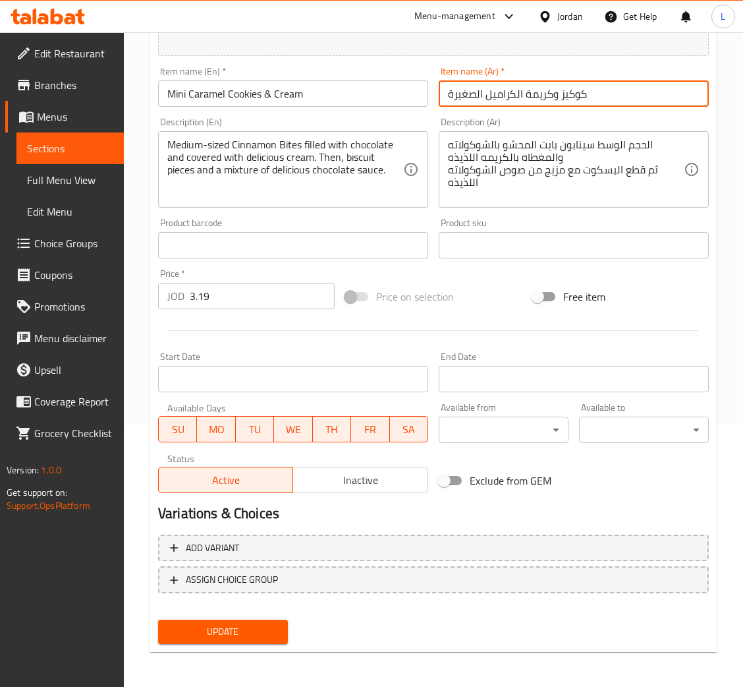
type input "كوكيز وكريمة الكراميل الصغيرة"
drag, startPoint x: 244, startPoint y: 627, endPoint x: 277, endPoint y: 631, distance: 33.8
click at [243, 629] on span "Update" at bounding box center [223, 631] width 109 height 16
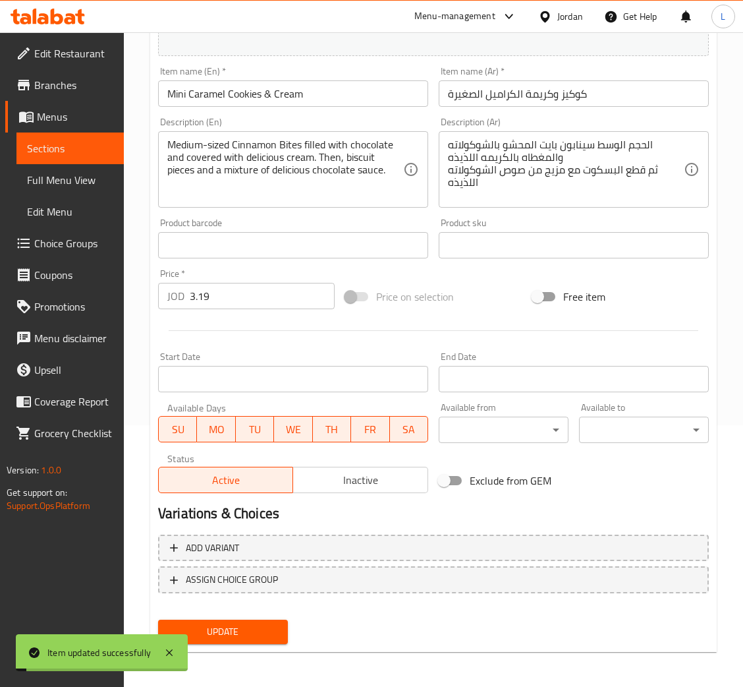
scroll to position [0, 0]
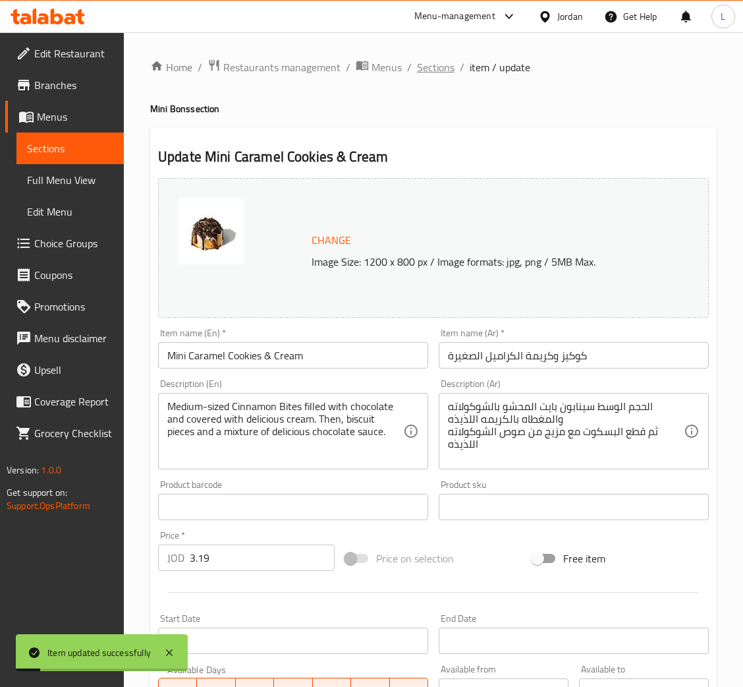
click at [424, 62] on span "Sections" at bounding box center [436, 67] width 38 height 16
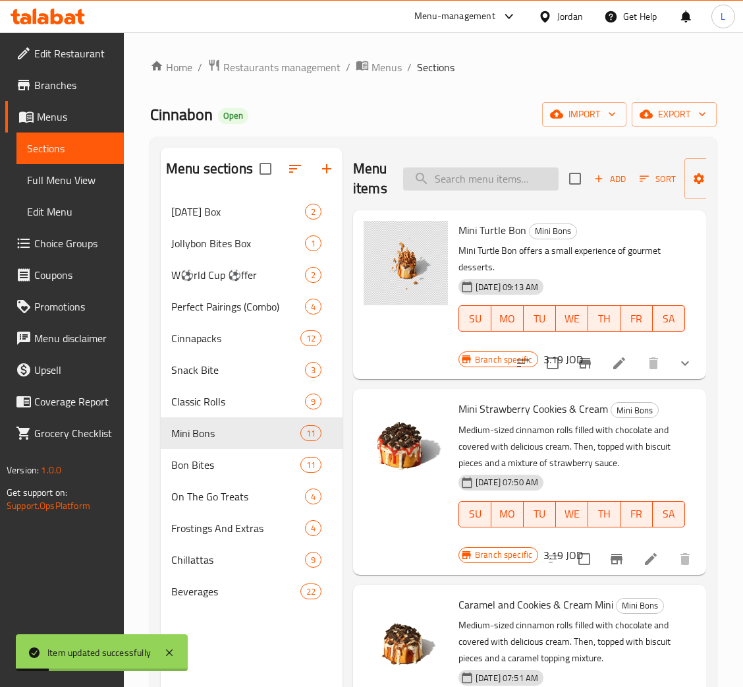
click at [455, 181] on input "search" at bounding box center [481, 178] width 156 height 23
paste input "Caramel and Cookies & Cream Mini"
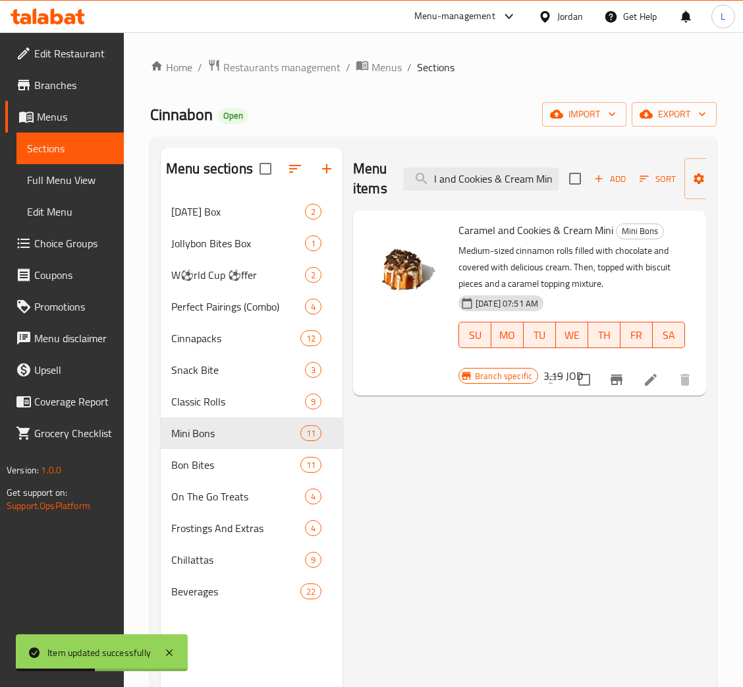
type input "Caramel and Cookies & Cream Mini"
click at [645, 381] on icon at bounding box center [651, 380] width 16 height 16
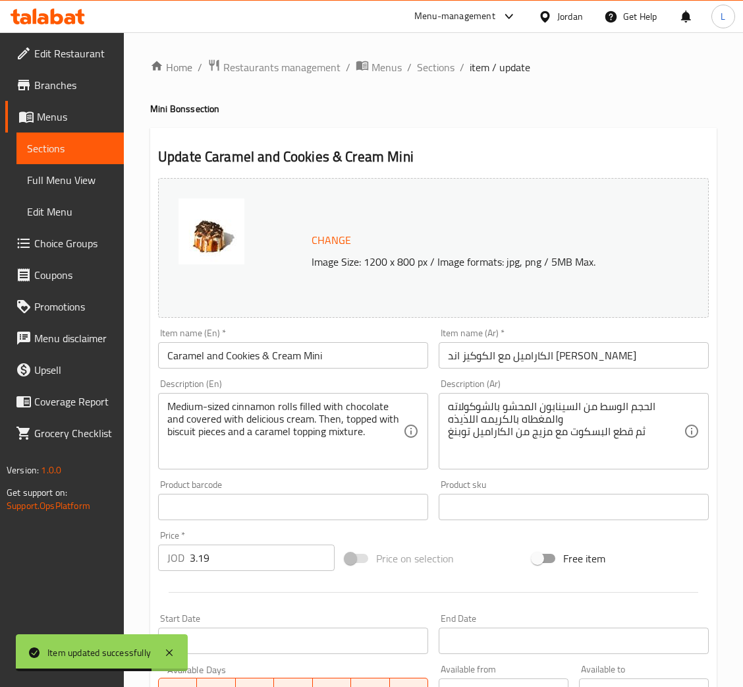
click at [368, 352] on input "Caramel and Cookies & Cream Mini" at bounding box center [293, 355] width 270 height 26
paste input "Mini Chocolate Cookies & Cream"
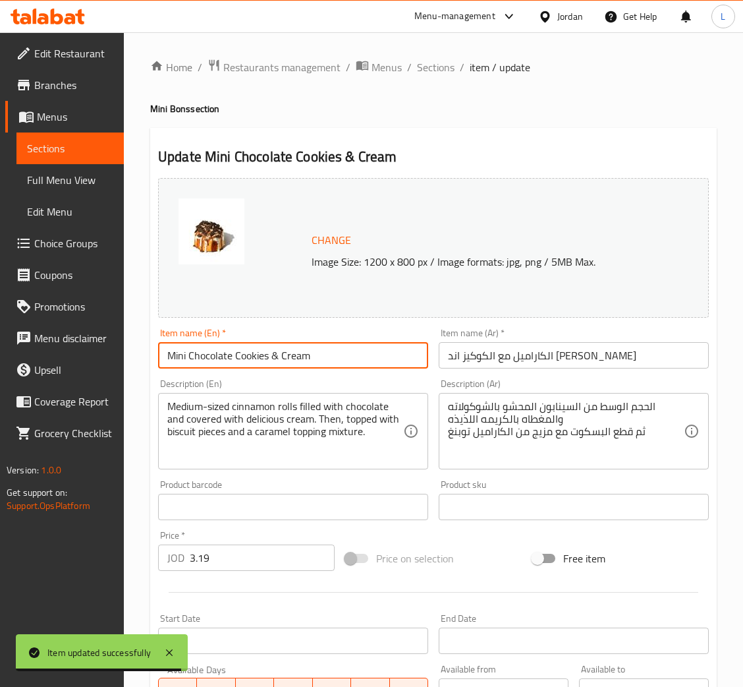
type input "Mini Chocolate Cookies & Cream"
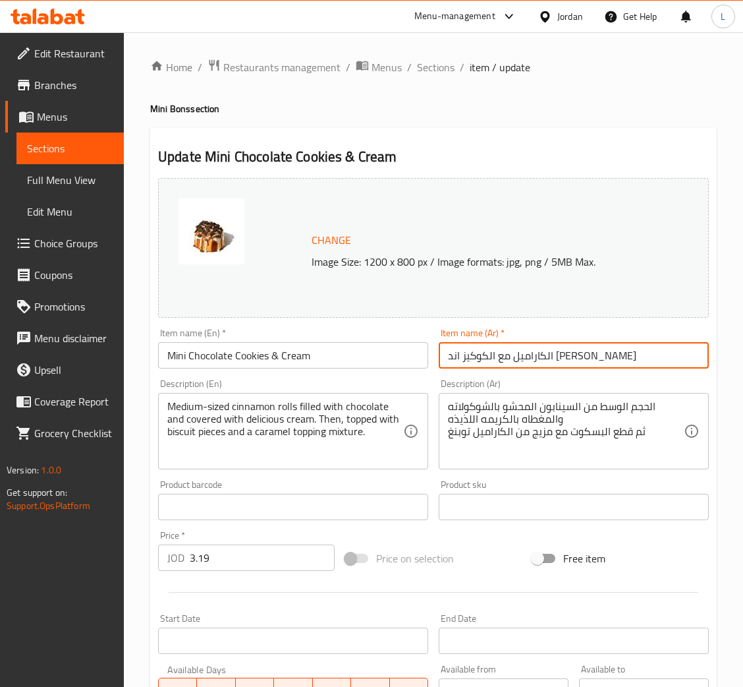
click at [529, 368] on input "الكاراميل مع الكوكيز اند [PERSON_NAME]" at bounding box center [574, 355] width 270 height 26
paste input "كوكيز الشوكولاتة الصغيرة والكريمة"
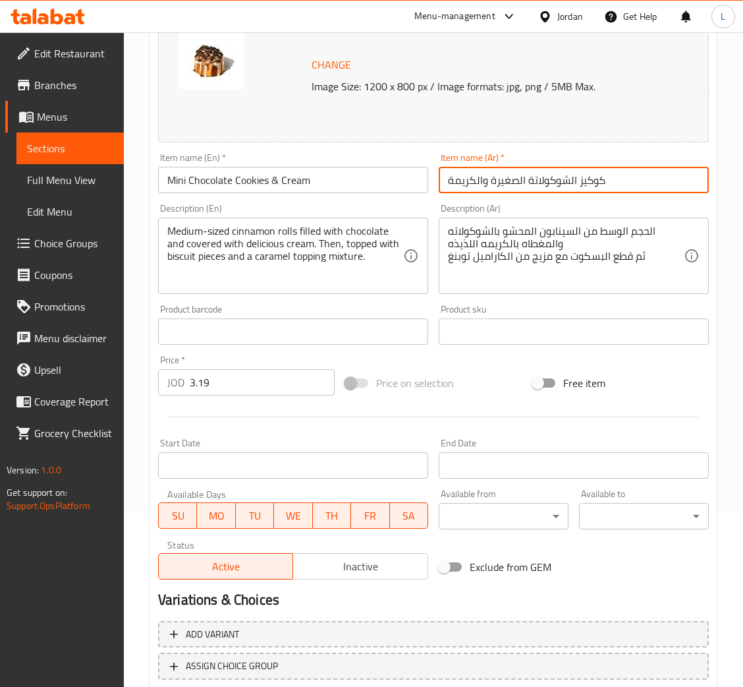
scroll to position [262, 0]
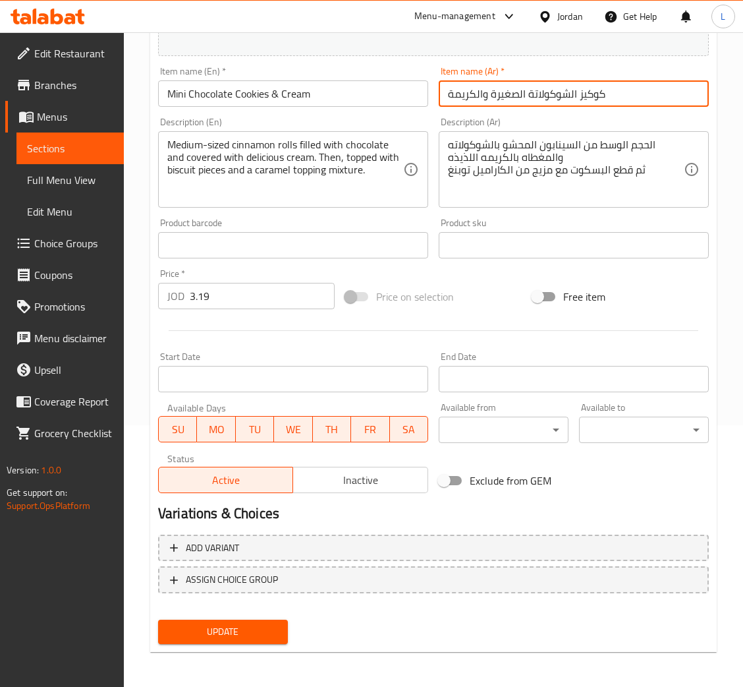
type input "كوكيز الشوكولاتة الصغيرة والكريمة"
click at [246, 626] on span "Update" at bounding box center [223, 631] width 109 height 16
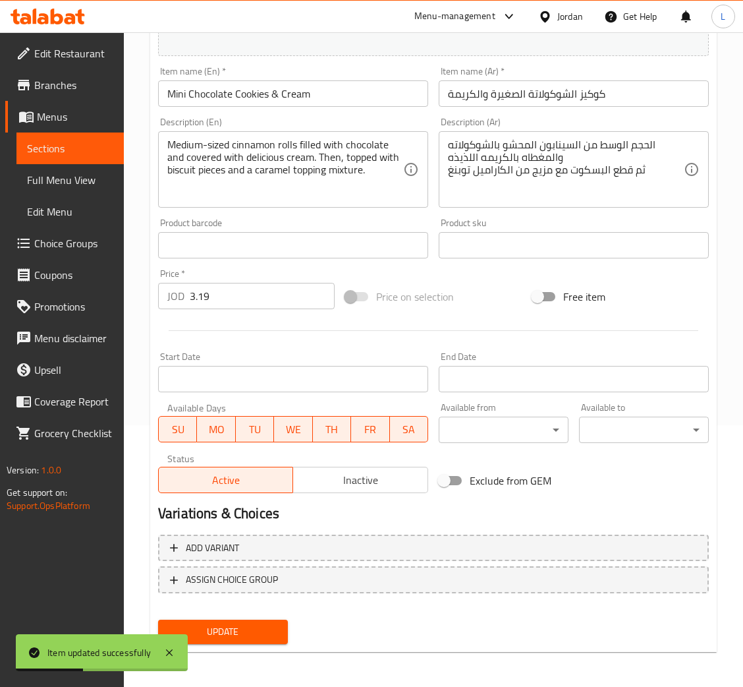
scroll to position [0, 0]
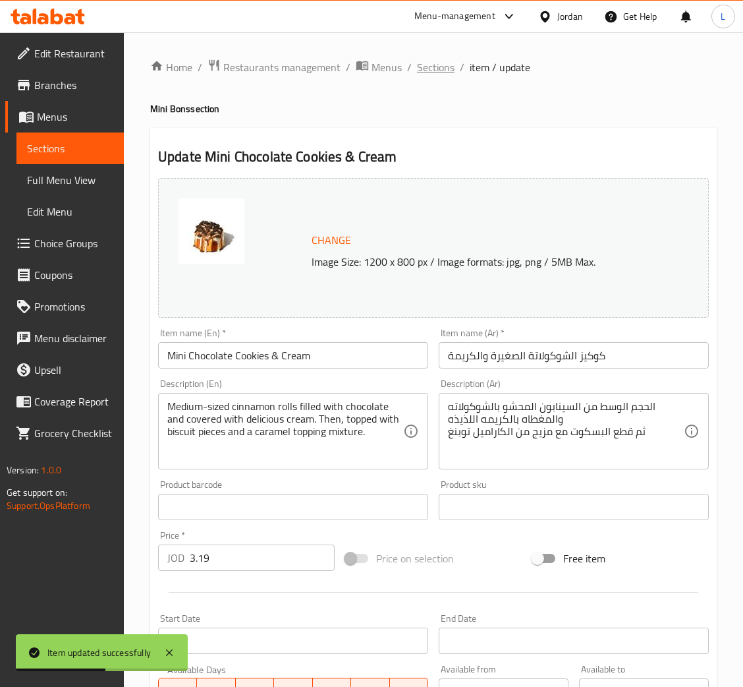
click at [444, 67] on span "Sections" at bounding box center [436, 67] width 38 height 16
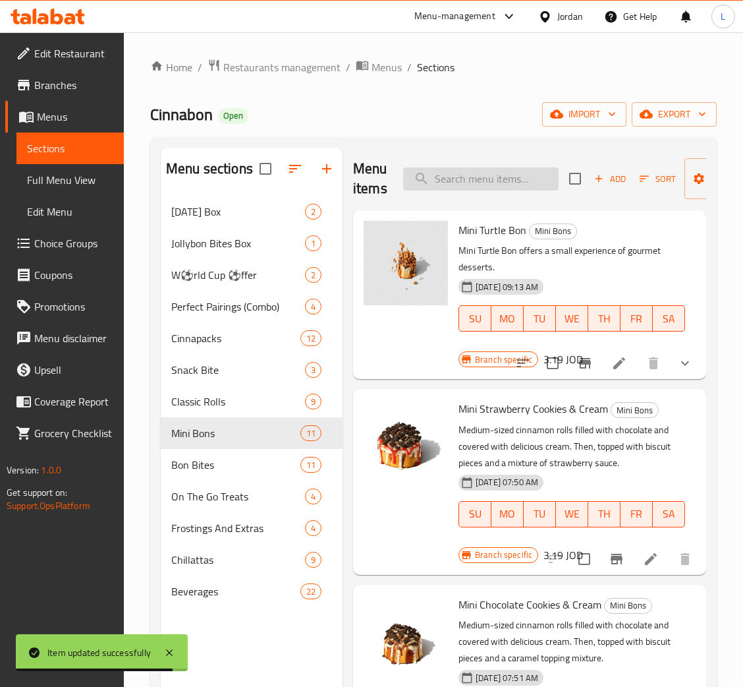
click at [480, 181] on input "search" at bounding box center [481, 178] width 156 height 23
paste input "Mini Bon"
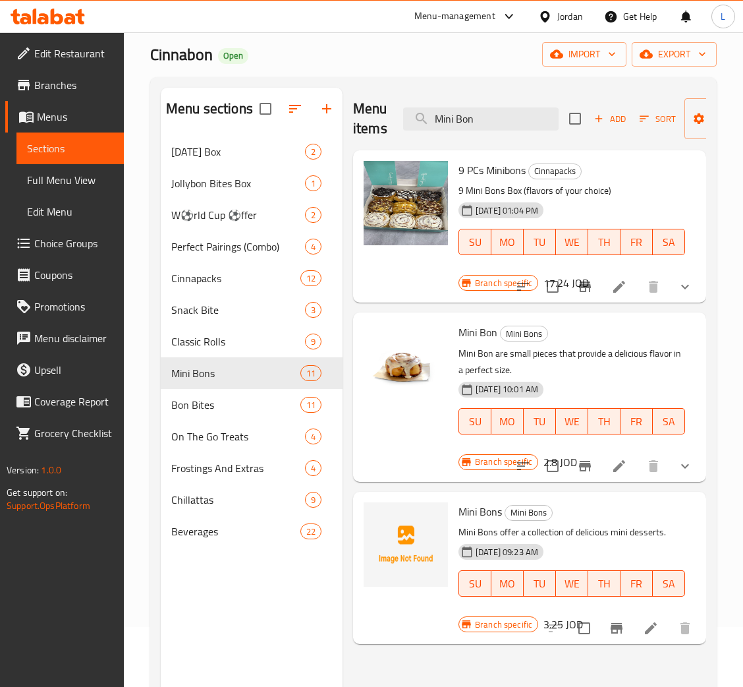
scroll to position [99, 0]
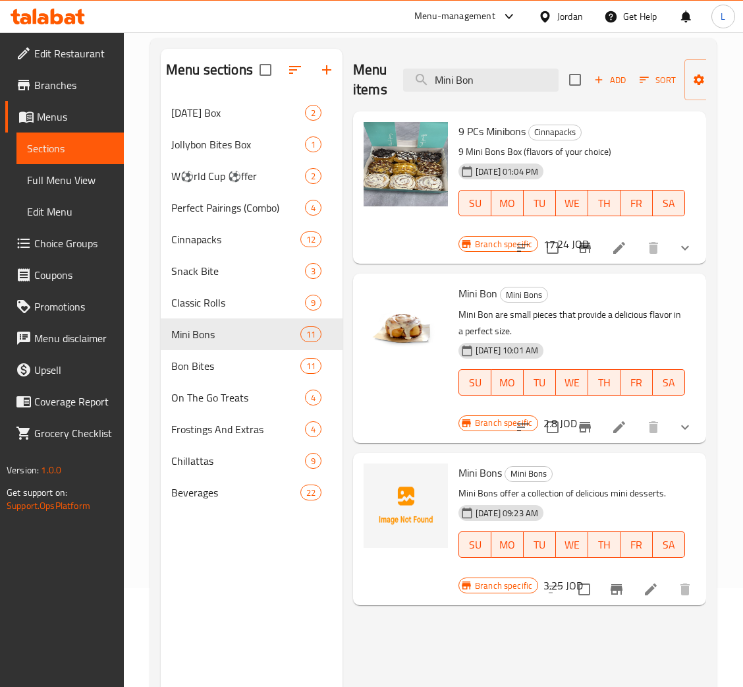
type input "Mini Bon"
click at [626, 427] on icon at bounding box center [620, 427] width 16 height 16
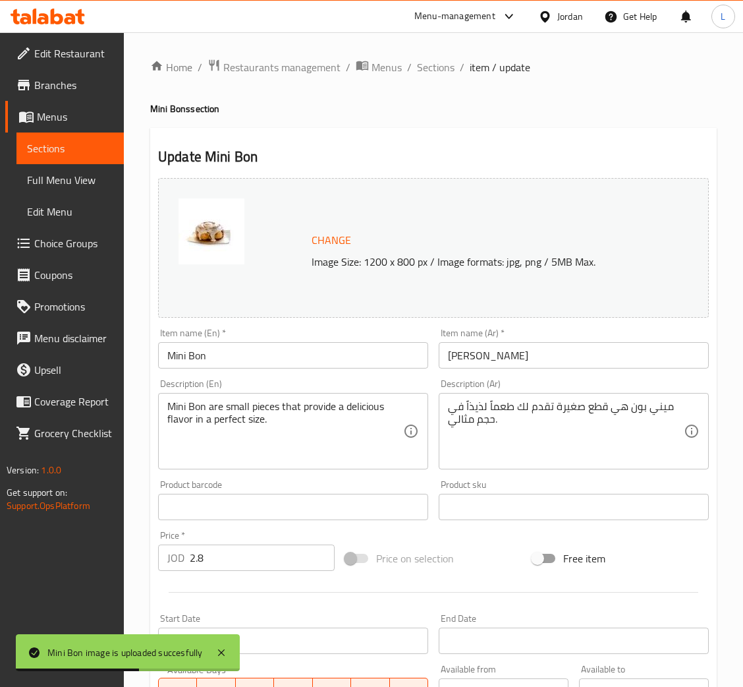
click at [227, 357] on input "Mini Bon" at bounding box center [293, 355] width 270 height 26
paste input "b"
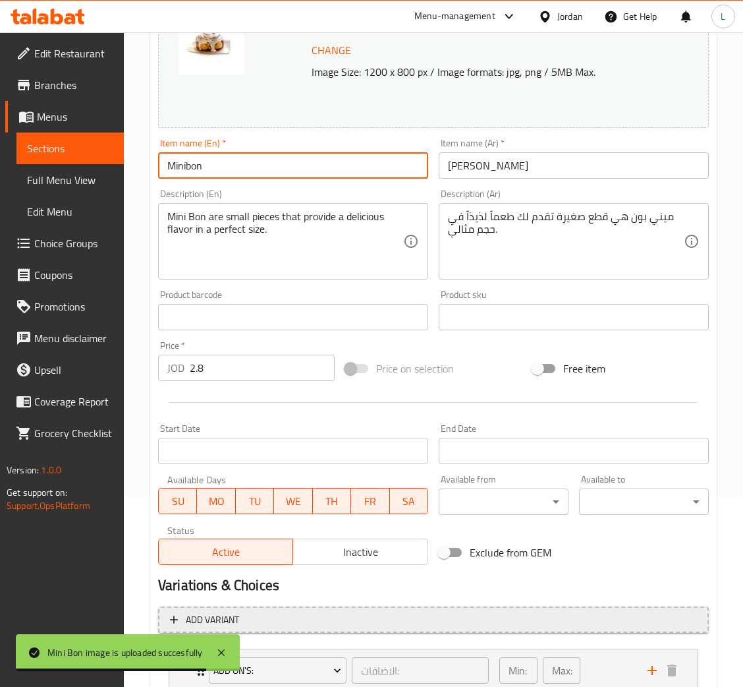
scroll to position [285, 0]
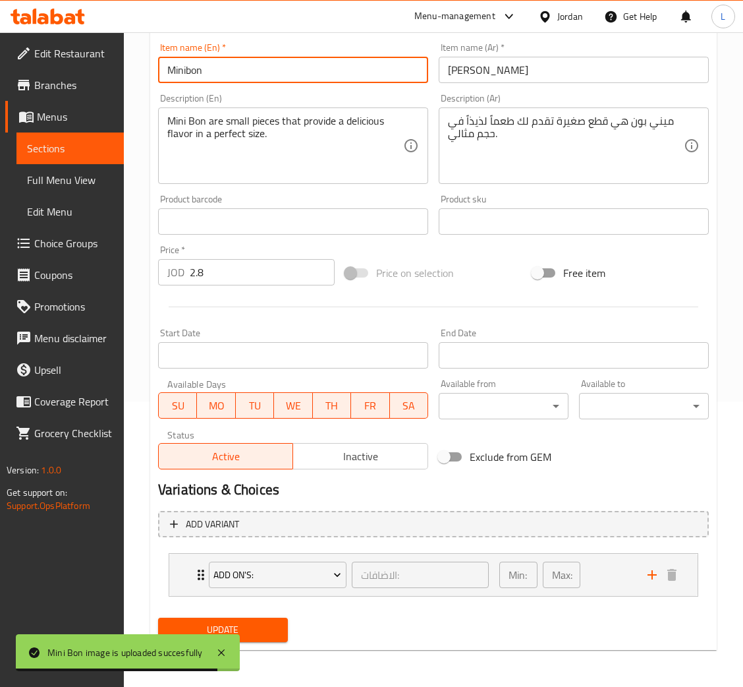
type input "Minibon"
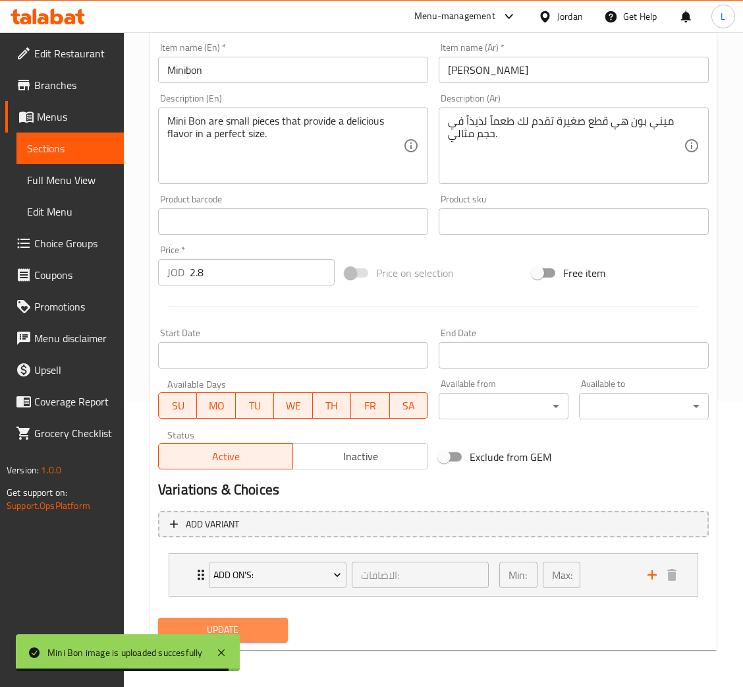
click at [276, 622] on span "Update" at bounding box center [223, 629] width 109 height 16
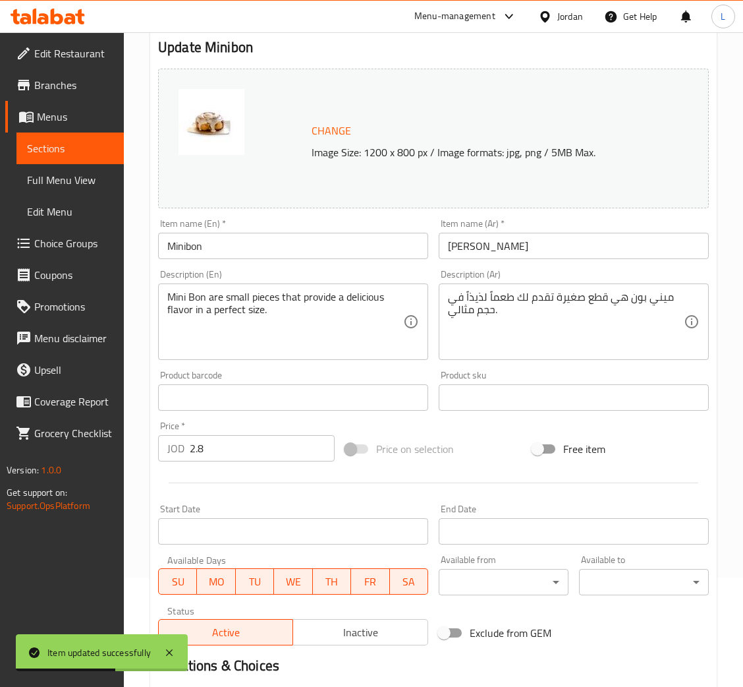
scroll to position [0, 0]
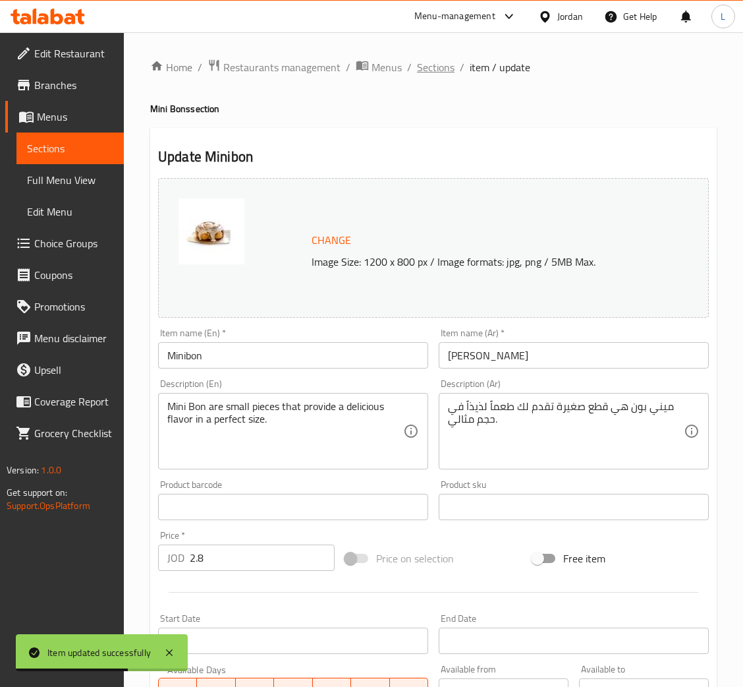
click at [428, 69] on span "Sections" at bounding box center [436, 67] width 38 height 16
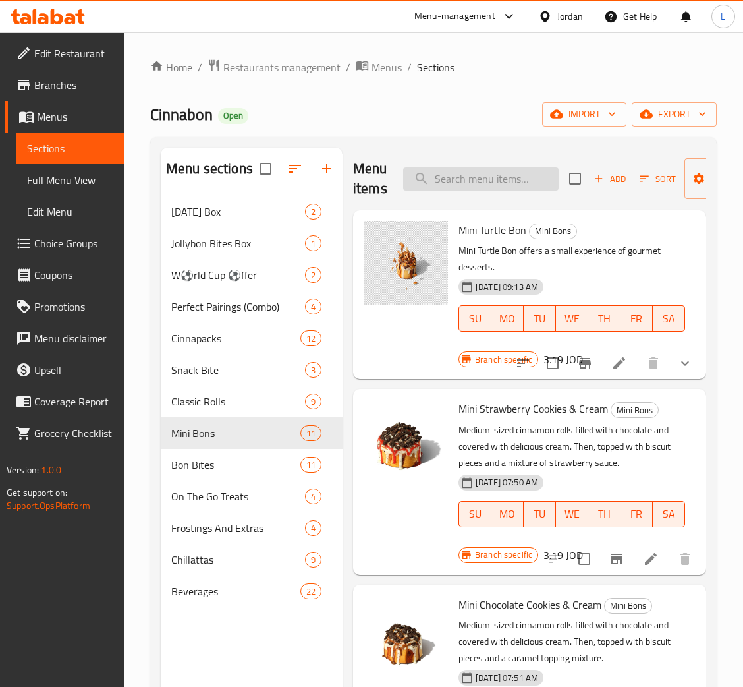
click at [472, 185] on input "search" at bounding box center [481, 178] width 156 height 23
paste input "Mini Chocobon"
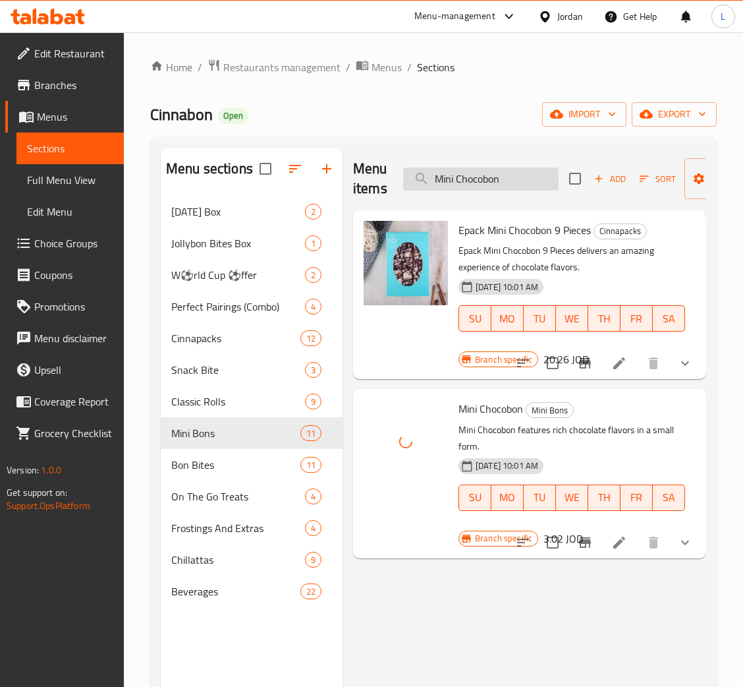
click at [476, 183] on input "Mini Chocobon" at bounding box center [481, 178] width 156 height 23
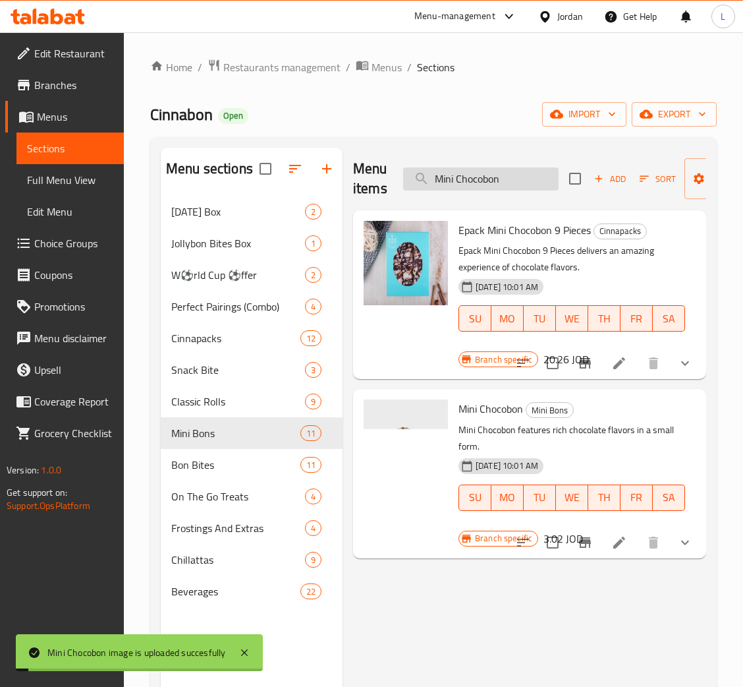
click at [513, 174] on input "Mini Chocobon" at bounding box center [481, 178] width 156 height 23
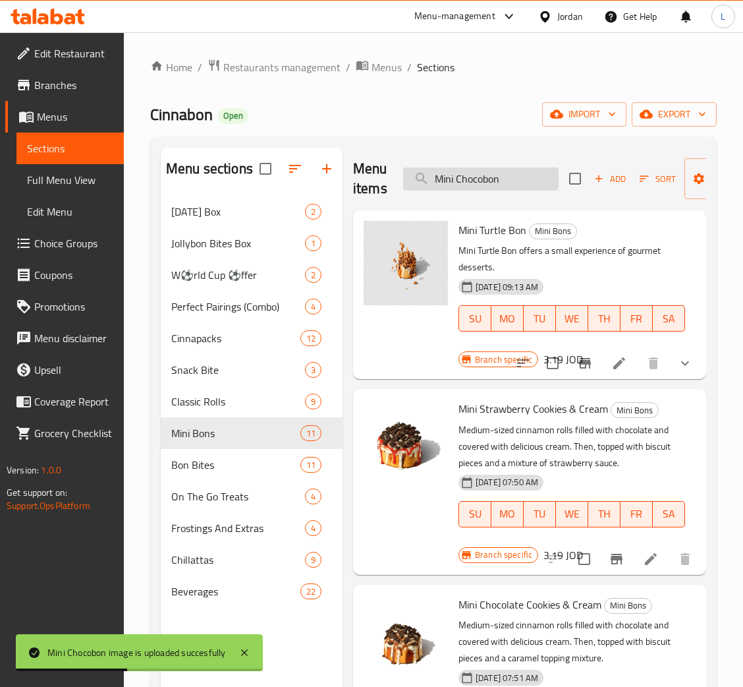
drag, startPoint x: 515, startPoint y: 174, endPoint x: 461, endPoint y: 180, distance: 54.4
click at [461, 180] on input "Mini Chocobon" at bounding box center [481, 178] width 156 height 23
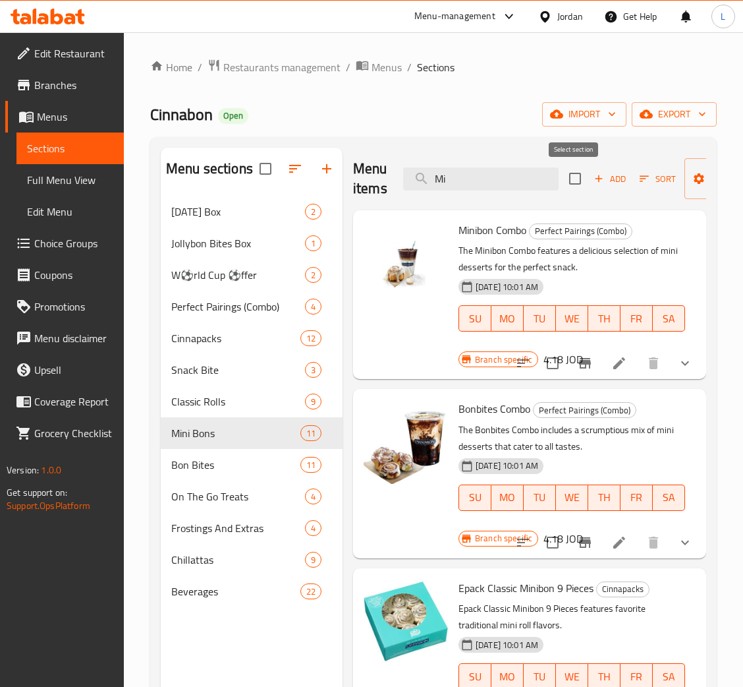
type input "M"
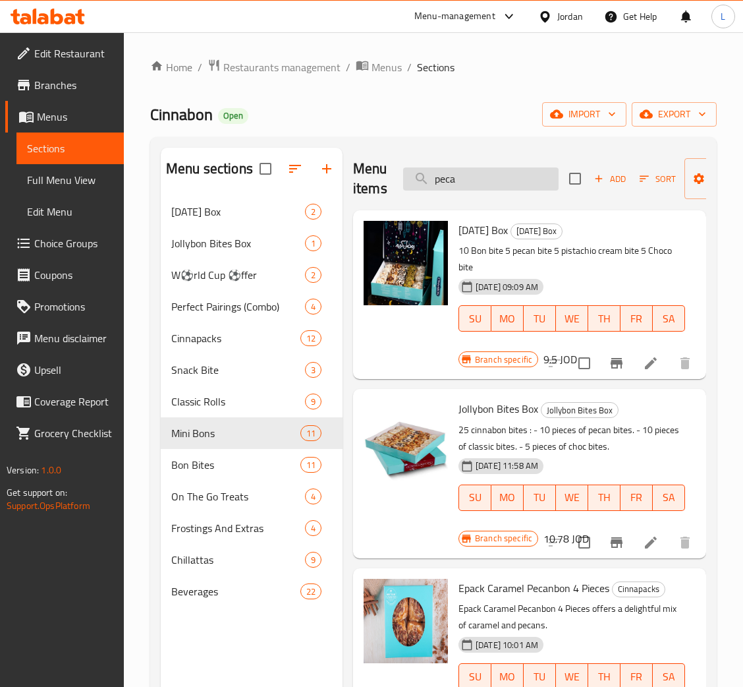
click at [479, 182] on input "peca" at bounding box center [481, 178] width 156 height 23
paste input "Mini Caramel Pecanbon"
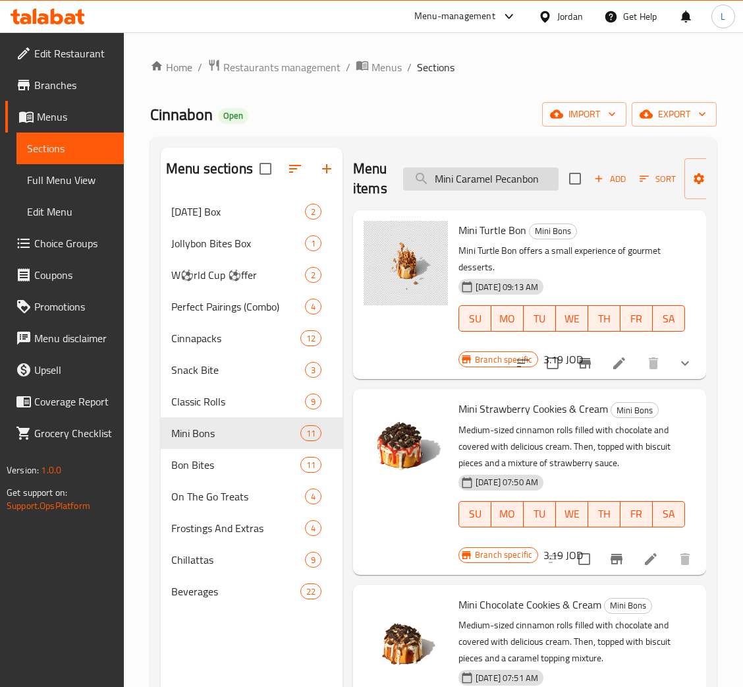
click at [460, 177] on input "Mini Caramel Pecanbon" at bounding box center [481, 178] width 156 height 23
paste input "Strawberry and Cookies & Cream Bonbites"
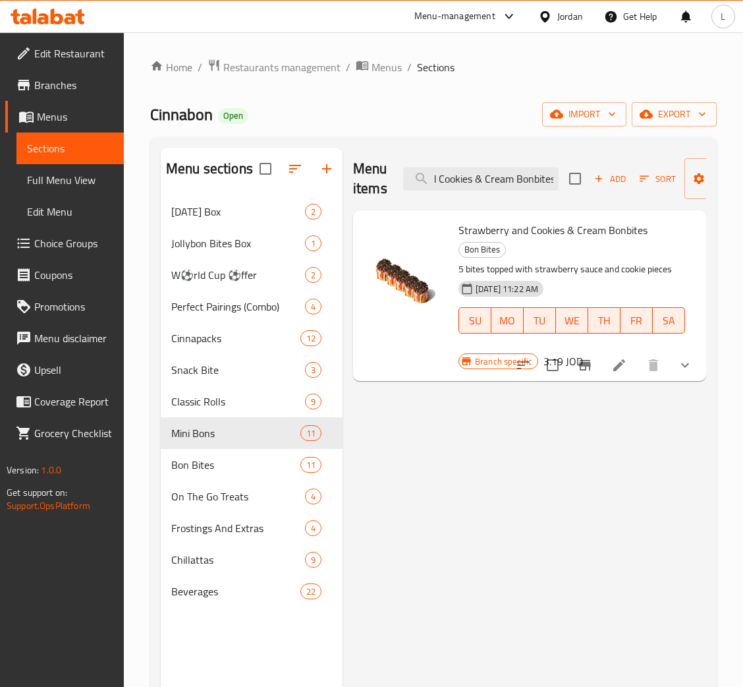
type input "Strawberry and Cookies & Cream Bonbites"
click at [623, 364] on icon at bounding box center [620, 365] width 16 height 16
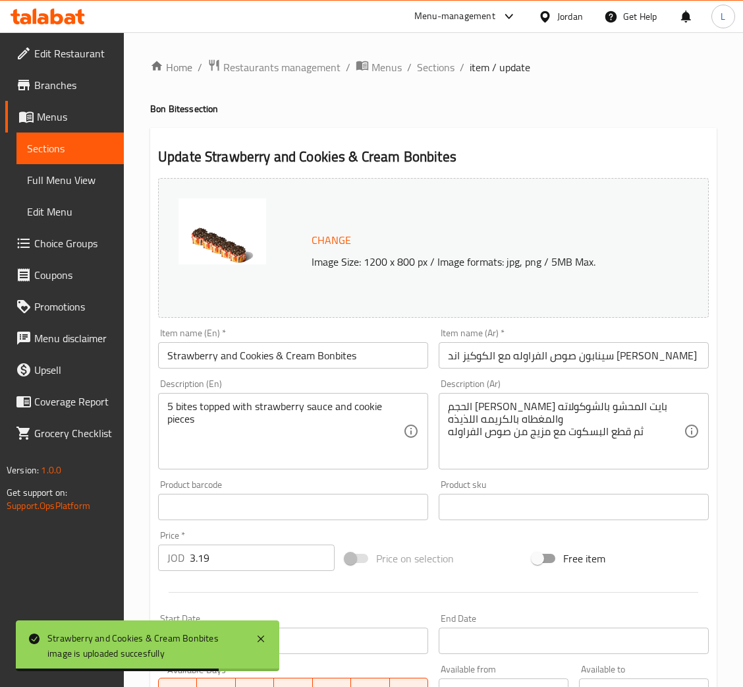
click at [349, 343] on input "Strawberry and Cookies & Cream Bonbites" at bounding box center [293, 355] width 270 height 26
paste input "text"
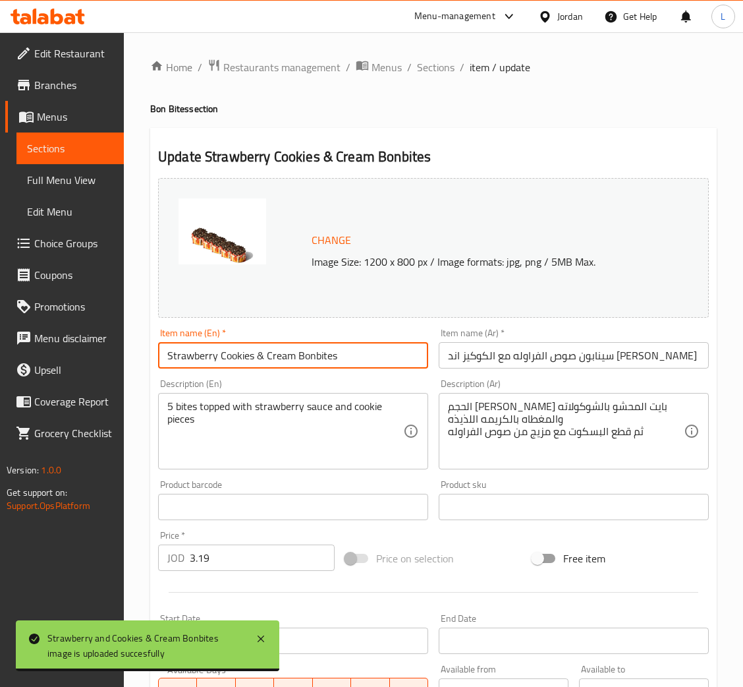
type input "Strawberry Cookies & Cream Bonbites"
click at [533, 366] on input "سينابون صوص الفراوله مع الكوكيز اند [PERSON_NAME]" at bounding box center [574, 355] width 270 height 26
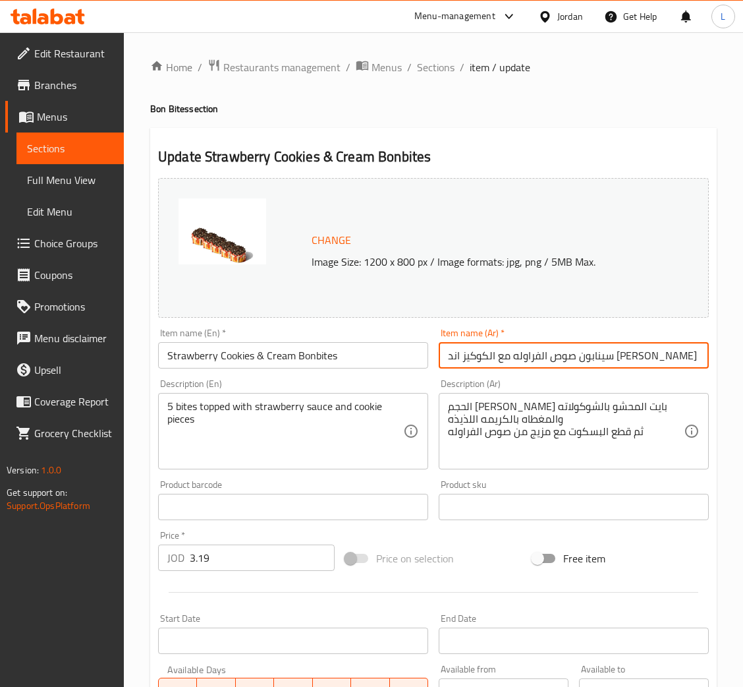
click at [513, 353] on input "سينابون صوص الفراوله مع الكوكيز اند [PERSON_NAME]" at bounding box center [574, 355] width 270 height 26
paste input "لوى الكوكيز والكريمة بالفراولة"
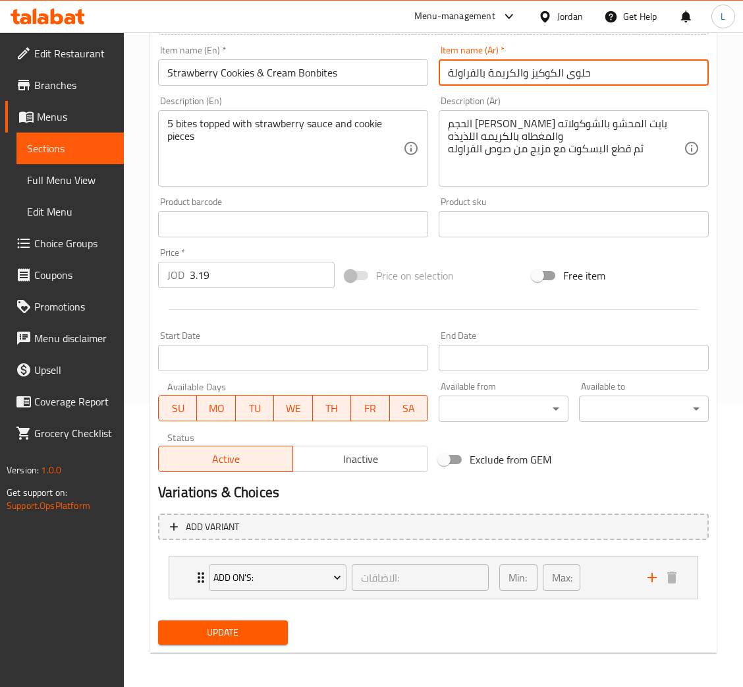
scroll to position [285, 0]
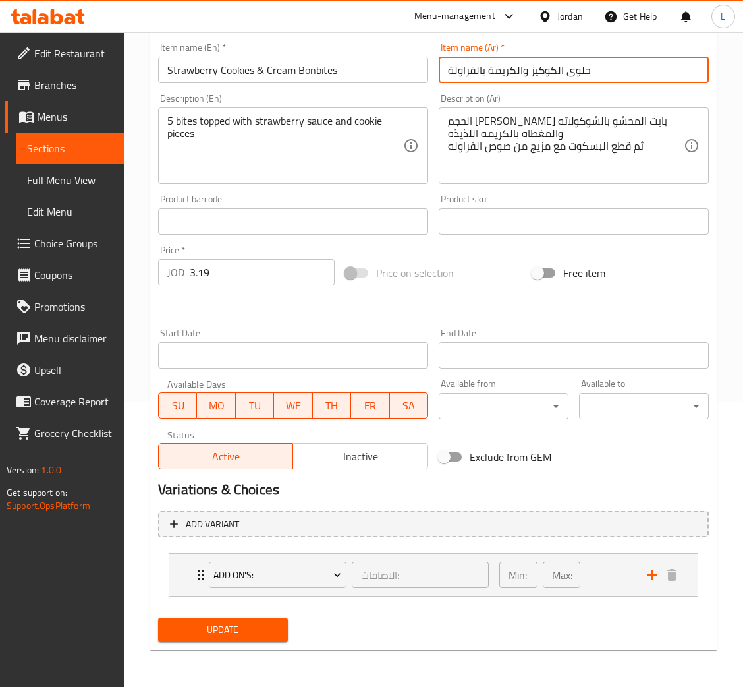
type input "حلوى الكوكيز والكريمة بالفراولة"
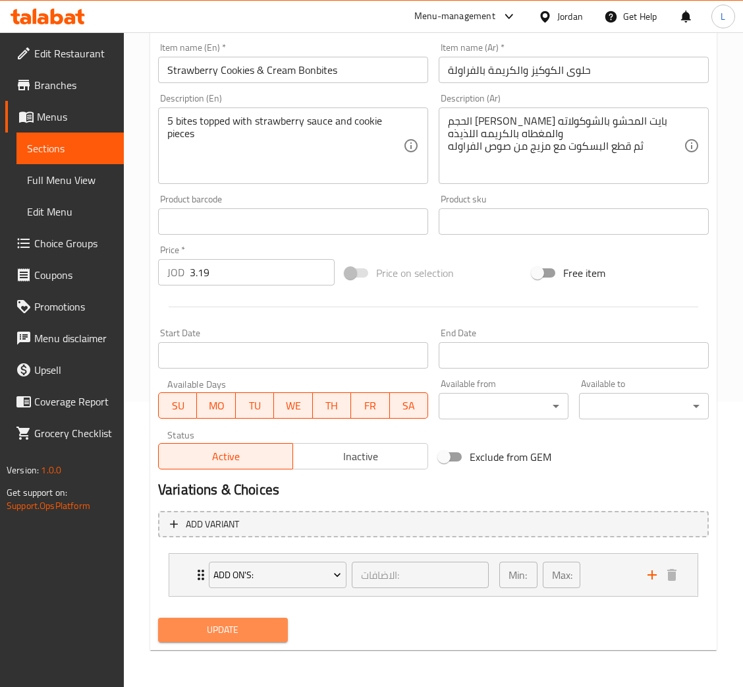
click at [239, 635] on span "Update" at bounding box center [223, 629] width 109 height 16
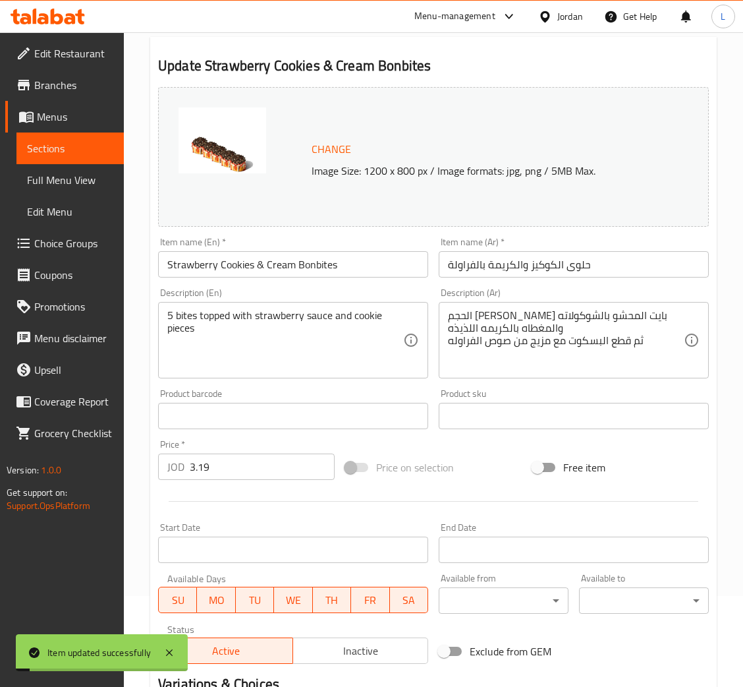
scroll to position [0, 0]
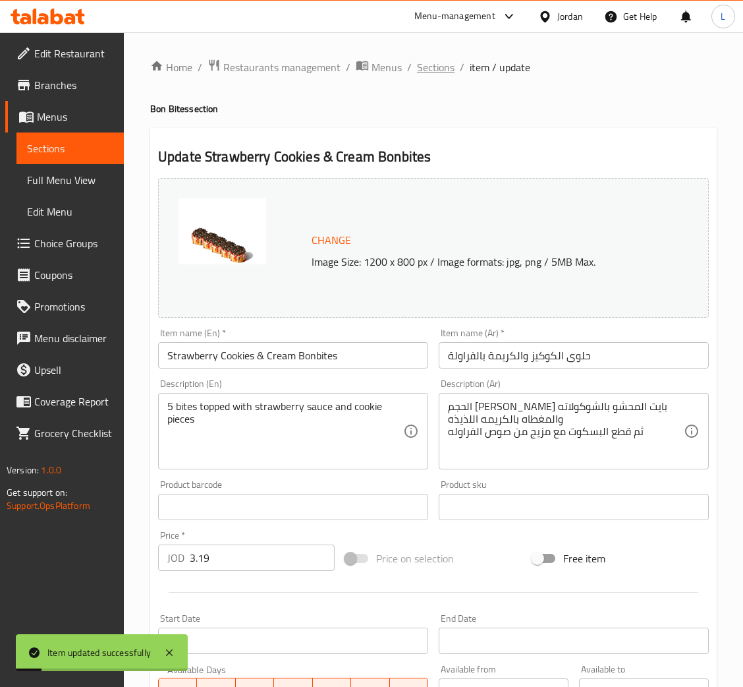
click at [433, 66] on span "Sections" at bounding box center [436, 67] width 38 height 16
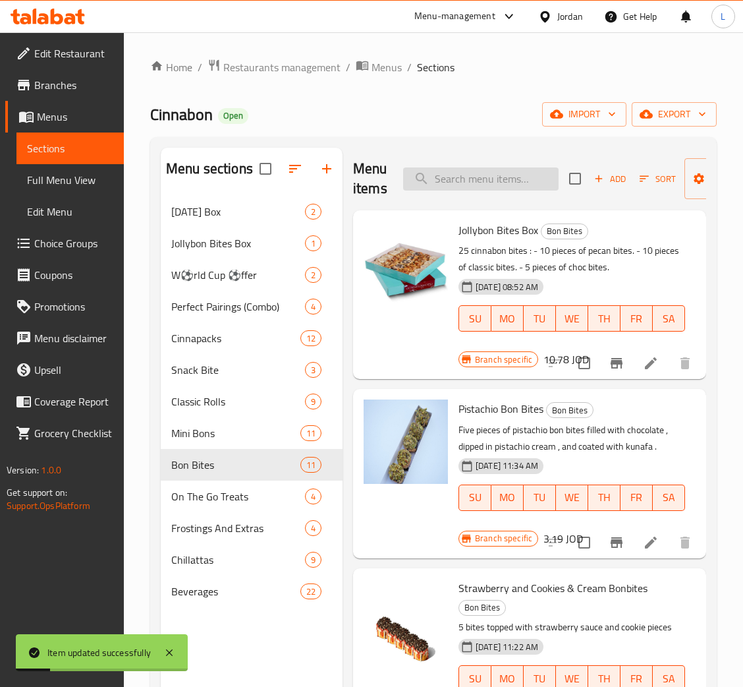
click at [488, 178] on input "search" at bounding box center [481, 178] width 156 height 23
paste input "Chocolate and Cookies & Cream Bonbites"
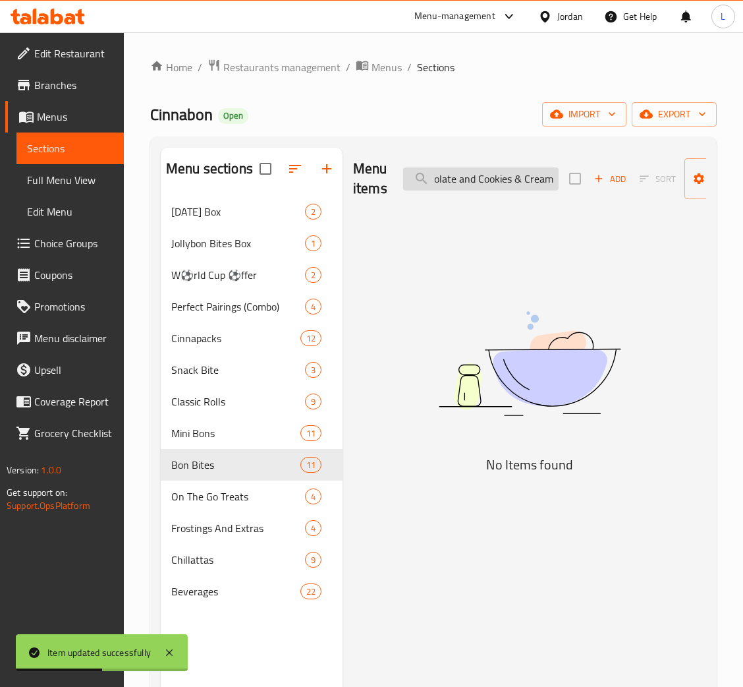
scroll to position [0, 24]
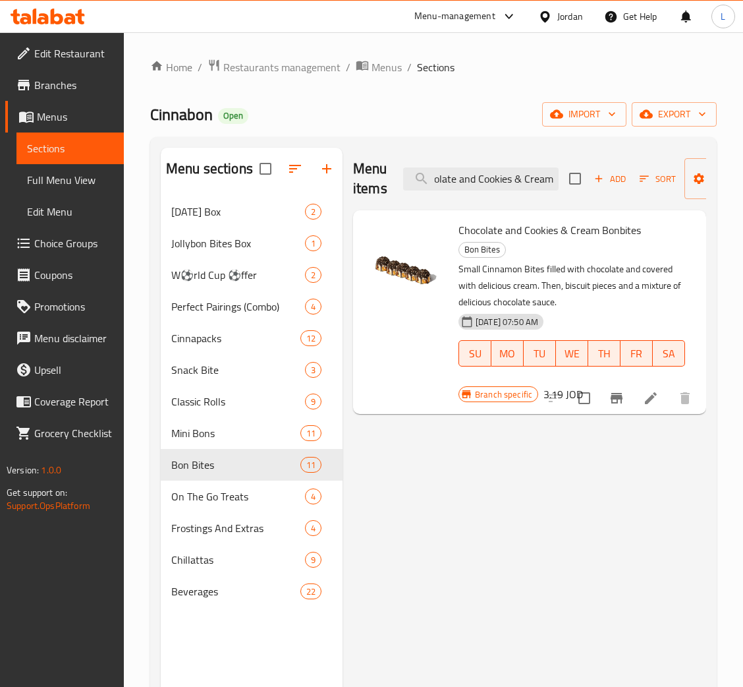
type input "Chocolate and Cookies & Cream"
click at [650, 401] on icon at bounding box center [651, 398] width 12 height 12
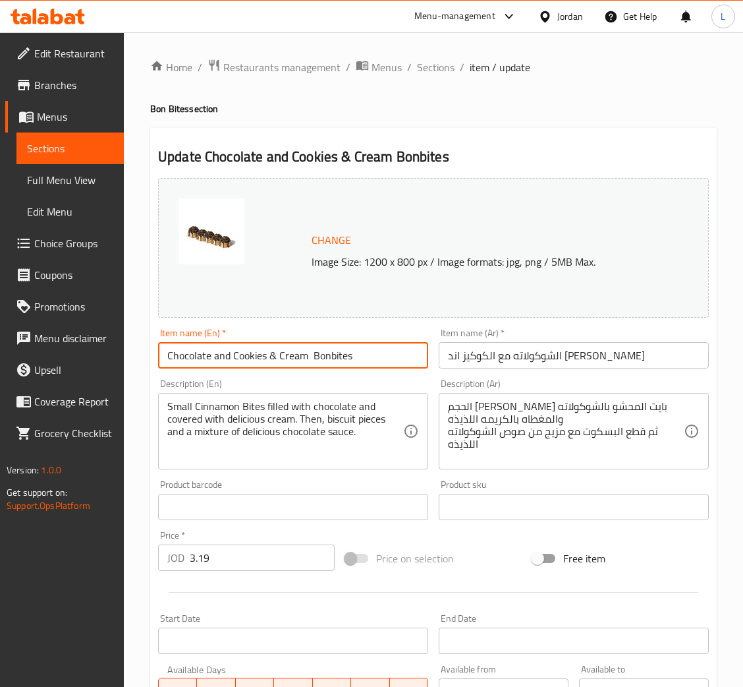
click at [237, 359] on input "Chocolate and Cookies & Cream Bonbites" at bounding box center [293, 355] width 270 height 26
paste input "Cookies & Cream"
type input "Chocolate Cookies & Cream Bonbites"
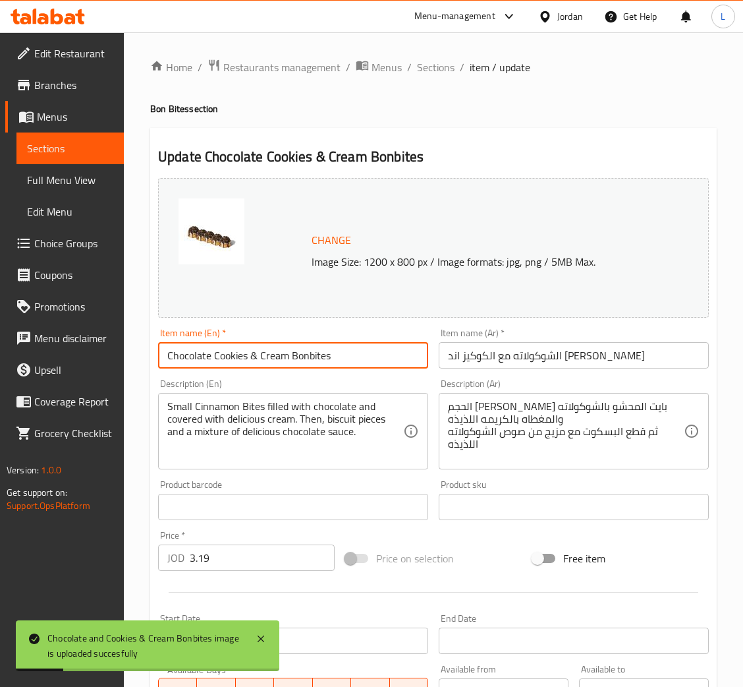
click at [544, 359] on input "الشوكولاته مع الكوكيز اند [PERSON_NAME]" at bounding box center [574, 355] width 270 height 26
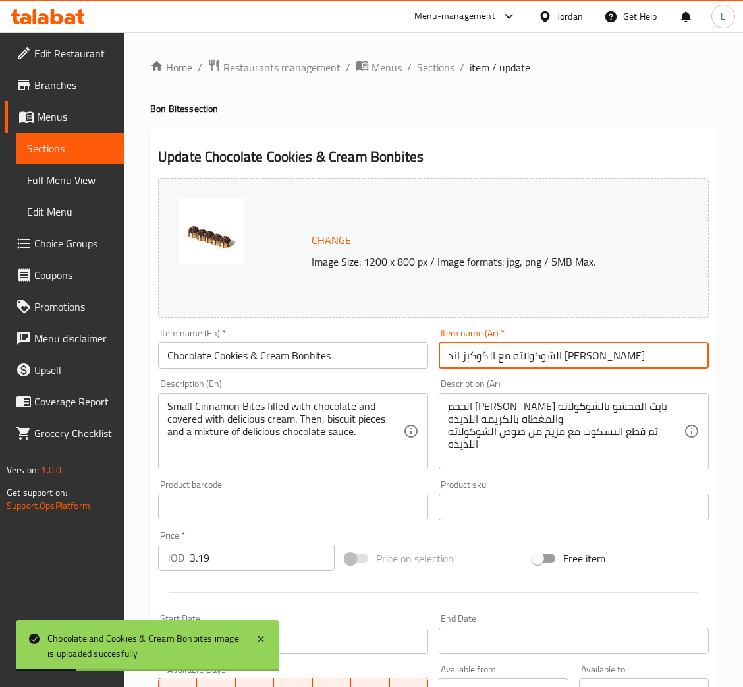
click at [544, 359] on input "الشوكولاته مع الكوكيز اند [PERSON_NAME]" at bounding box center [574, 355] width 270 height 26
click at [544, 358] on input "الشوكولاته مع الكوكيز اند [PERSON_NAME]" at bounding box center [574, 355] width 270 height 26
paste input "لوى الشوكولاتة والبسكويت والكريمة"
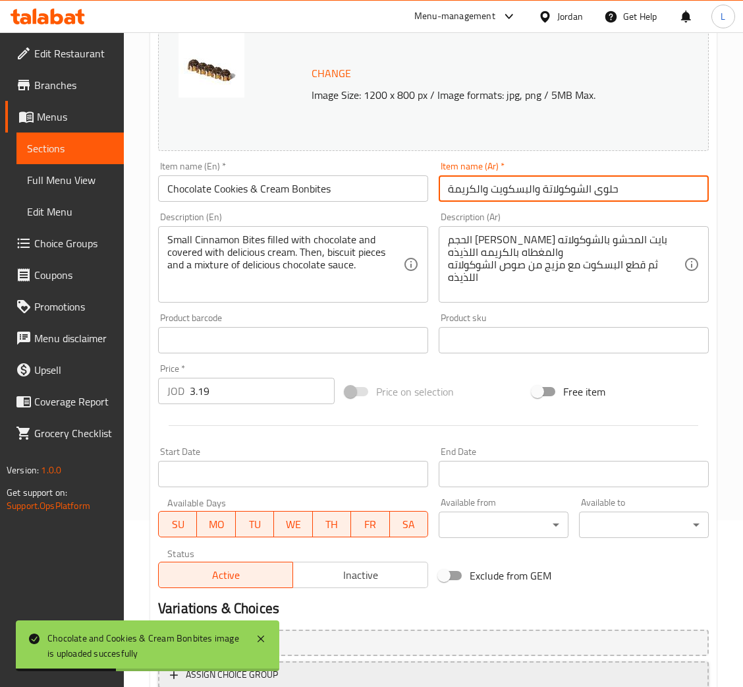
scroll to position [262, 0]
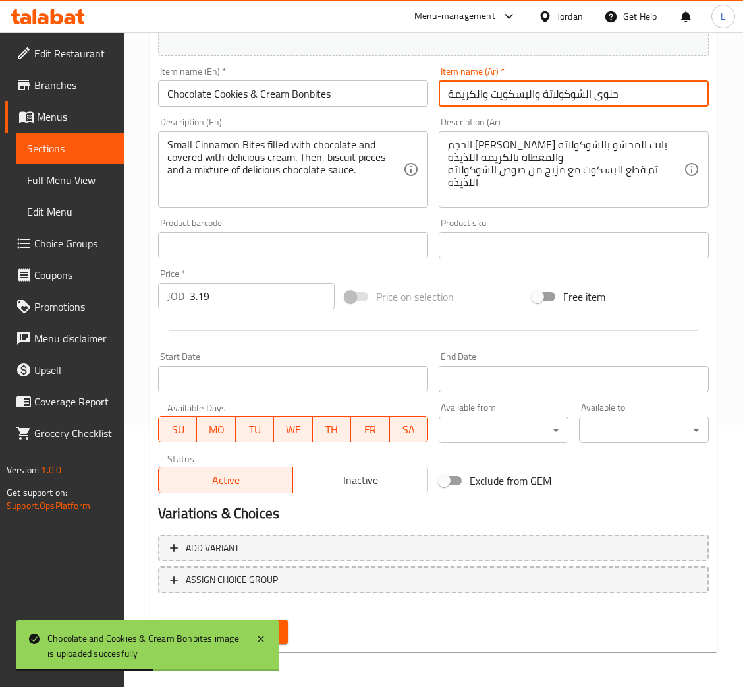
type input "حلوى الشوكولاتة والبسكويت والكريمة"
click at [283, 625] on button "Update" at bounding box center [223, 632] width 130 height 24
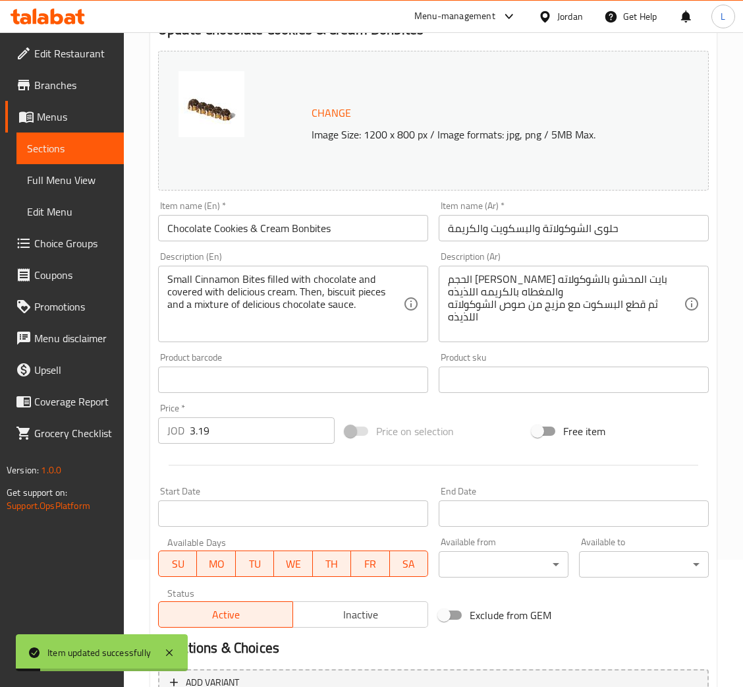
scroll to position [0, 0]
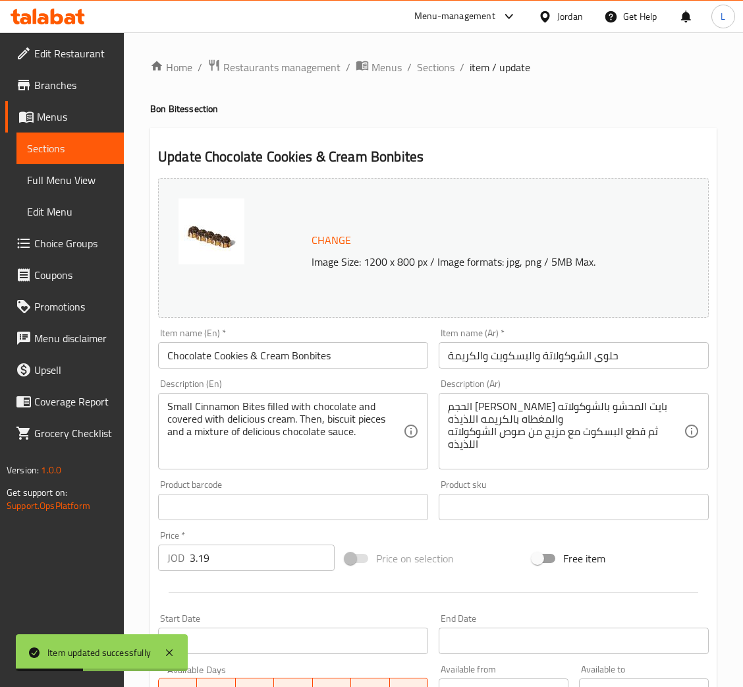
drag, startPoint x: 442, startPoint y: 57, endPoint x: 438, endPoint y: 94, distance: 36.4
click at [442, 59] on span "Sections" at bounding box center [436, 67] width 38 height 16
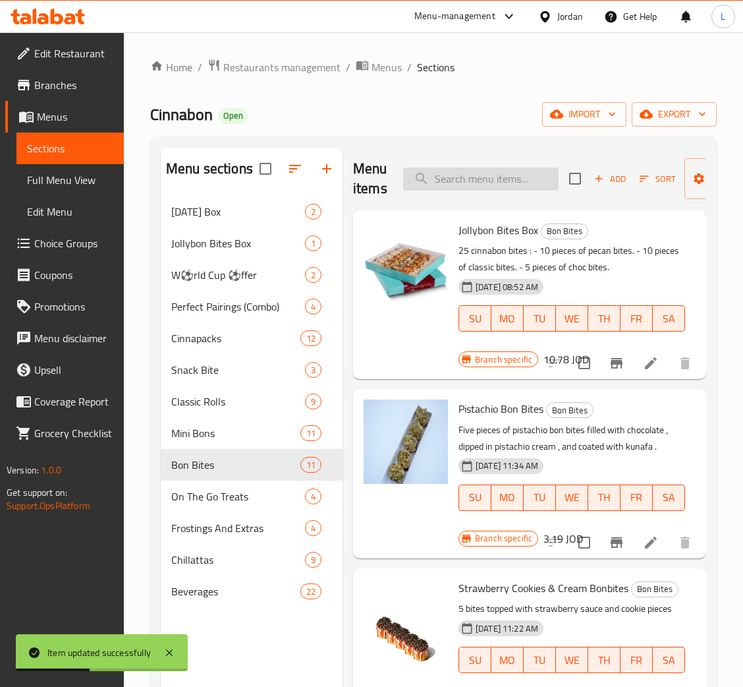
click at [445, 173] on input "search" at bounding box center [481, 178] width 156 height 23
paste input "Caramel and Cookies & Cream Bonbites"
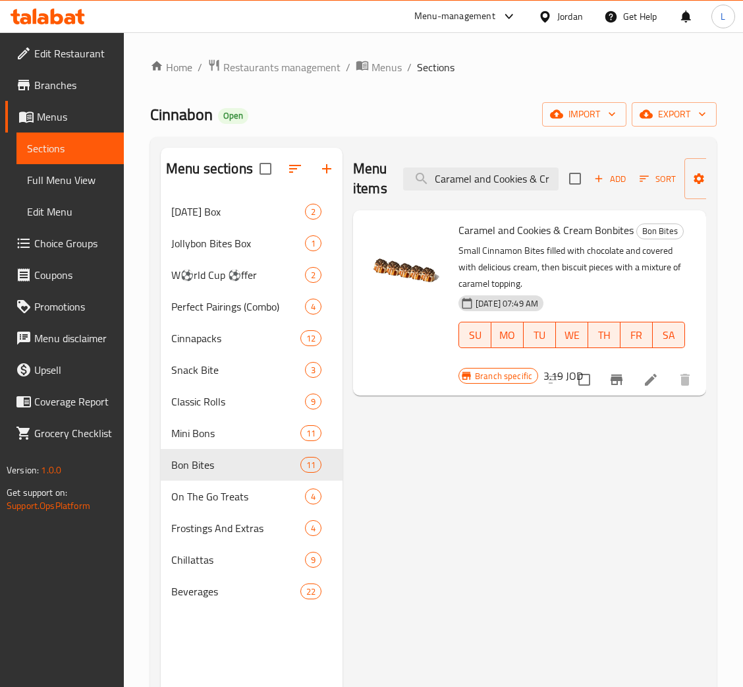
type input "Caramel and Cookies & Cr"
click at [647, 382] on icon at bounding box center [651, 380] width 12 height 12
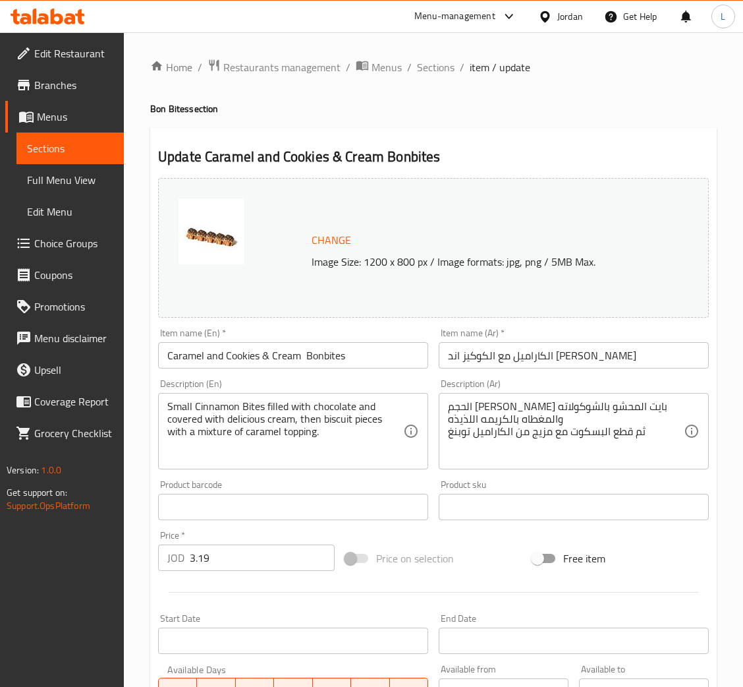
click at [238, 349] on input "Caramel and Cookies & Cream Bonbites" at bounding box center [293, 355] width 270 height 26
paste input "Cookies & Cream"
type input "Caramel Cookies & Cream Bonbites"
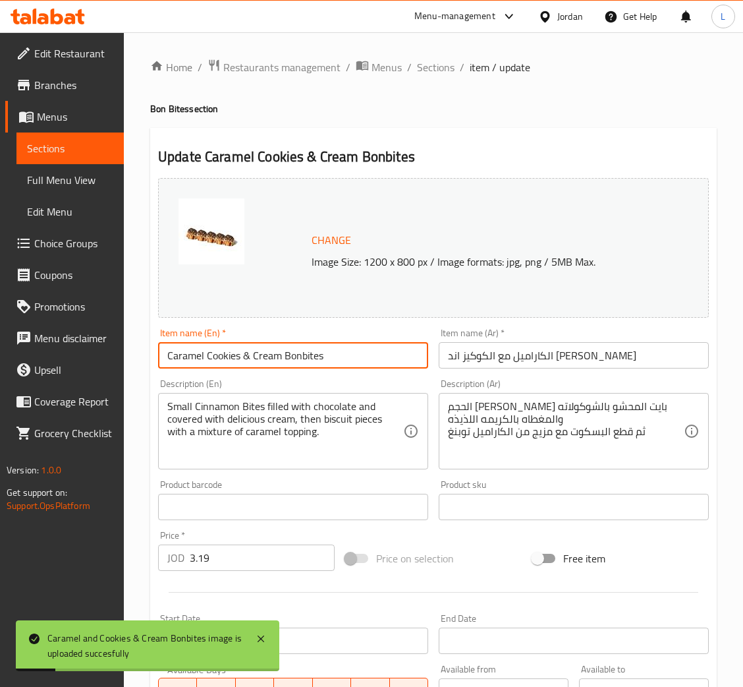
click at [579, 336] on div "Item name (Ar)   * الكاراميل مع الكوكيز اند [PERSON_NAME] Item name (Ar) *" at bounding box center [574, 348] width 270 height 40
click at [579, 350] on input "الكاراميل مع الكوكيز اند [PERSON_NAME]" at bounding box center [574, 355] width 270 height 26
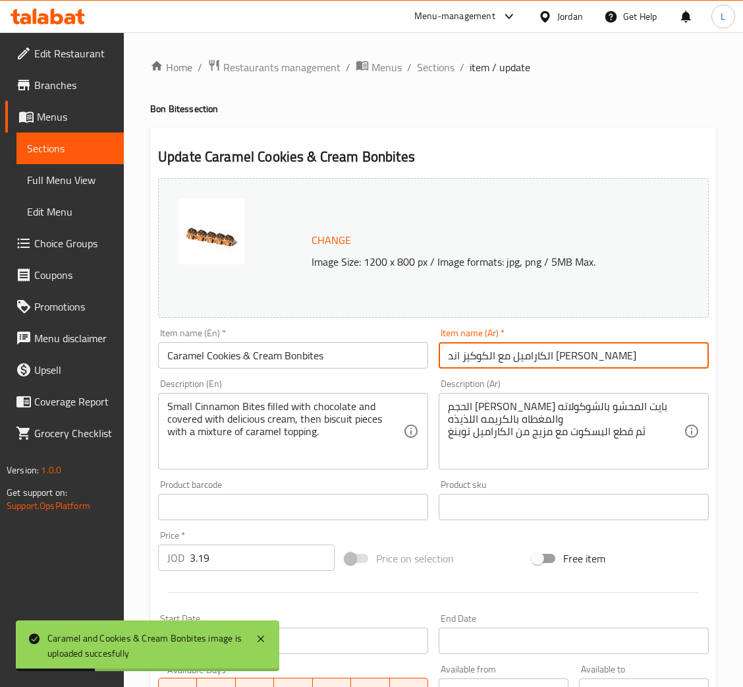
click at [579, 350] on input "الكاراميل مع الكوكيز اند [PERSON_NAME]" at bounding box center [574, 355] width 270 height 26
paste input "حلوى الكوكيز والكريمة بالكراميل"
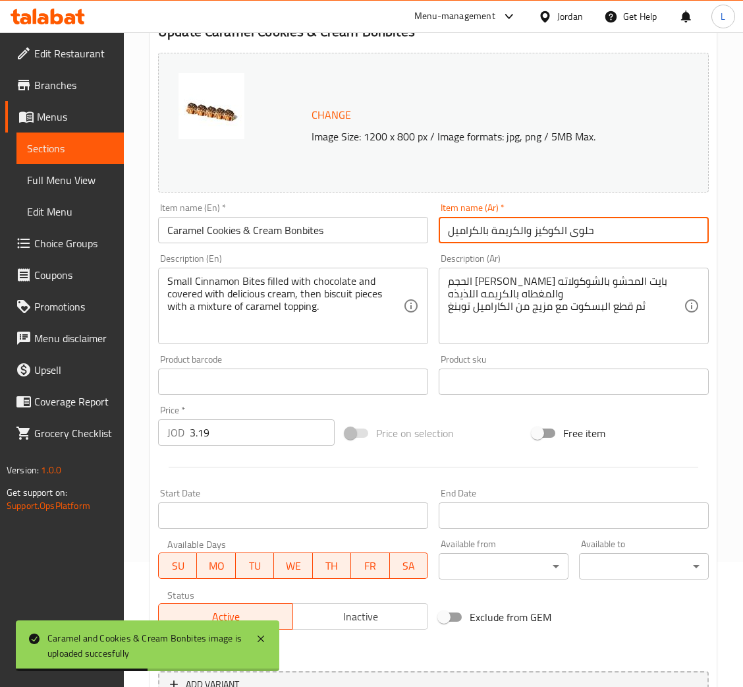
scroll to position [262, 0]
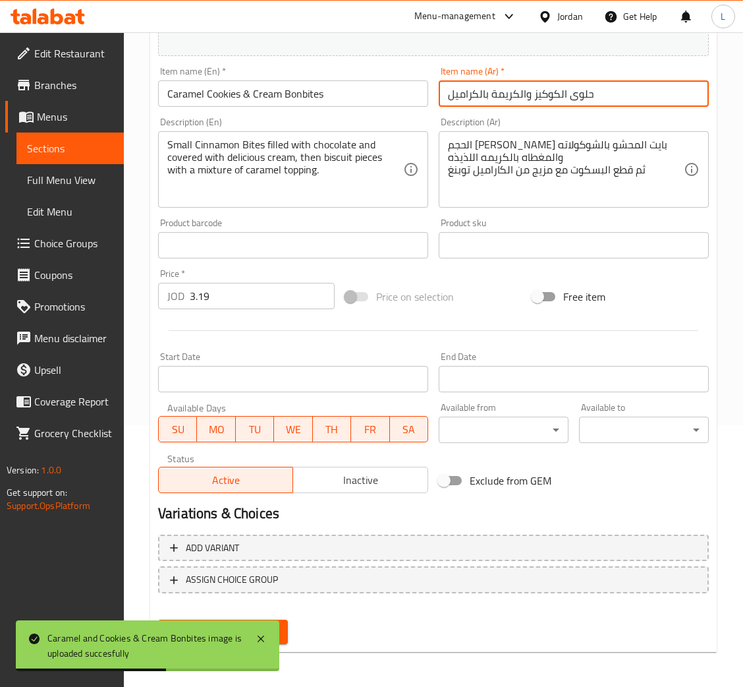
type input "حلوى الكوكيز والكريمة بالكراميل"
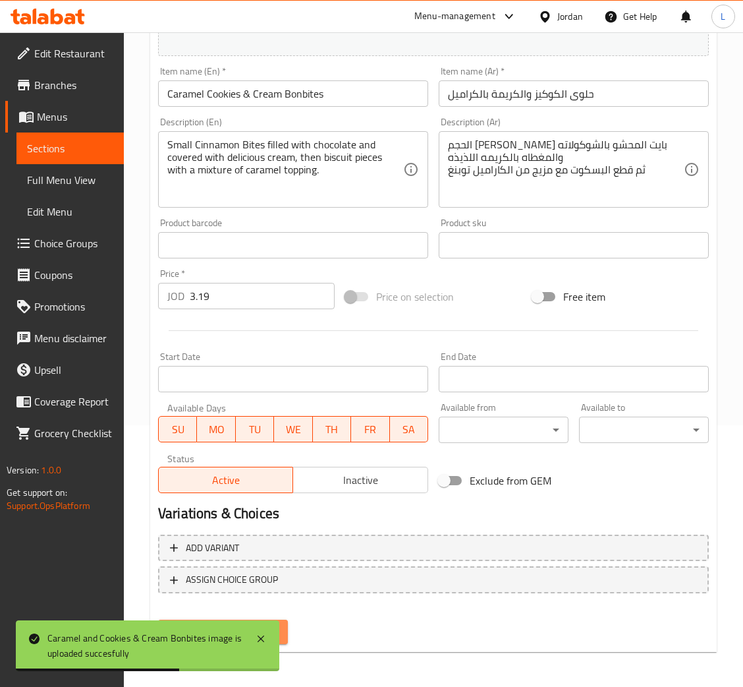
click at [283, 633] on button "Update" at bounding box center [223, 632] width 130 height 24
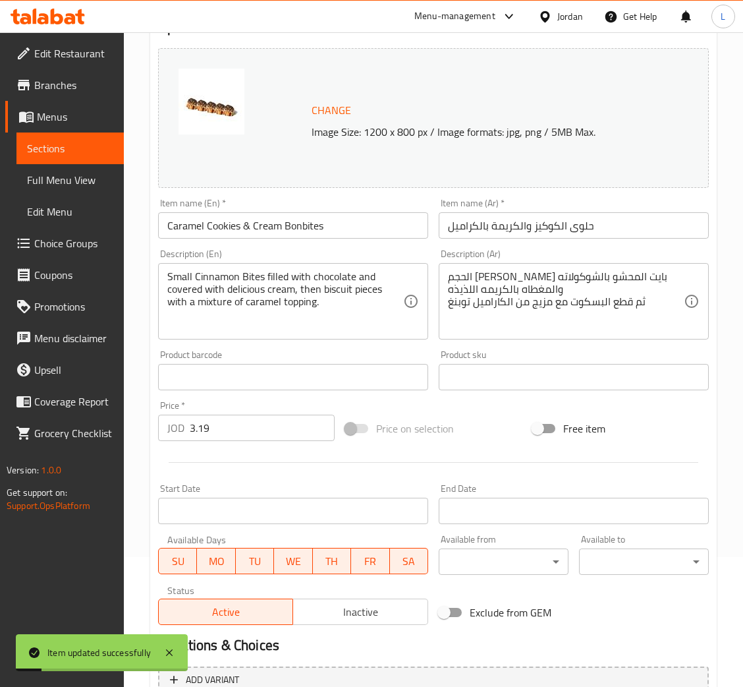
scroll to position [0, 0]
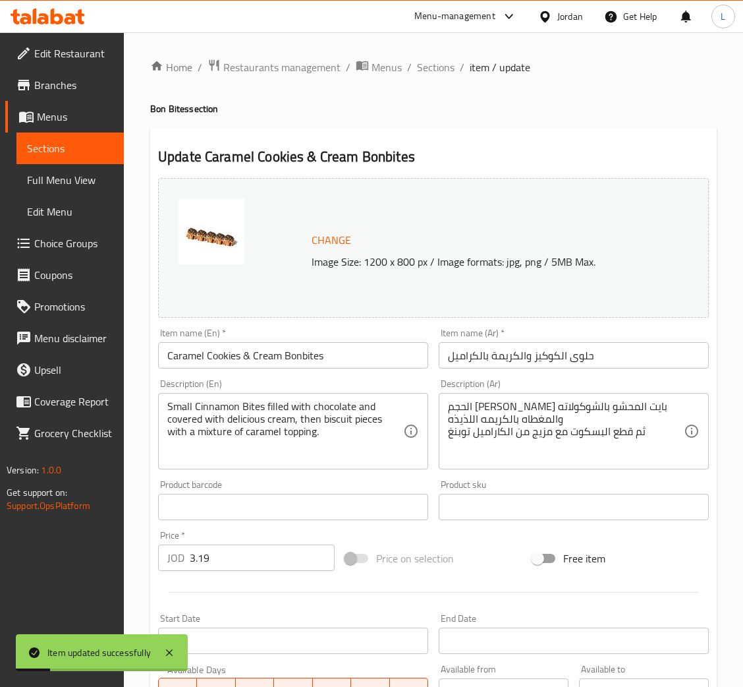
drag, startPoint x: 422, startPoint y: 67, endPoint x: 449, endPoint y: 96, distance: 39.2
click at [422, 67] on span "Sections" at bounding box center [436, 67] width 38 height 16
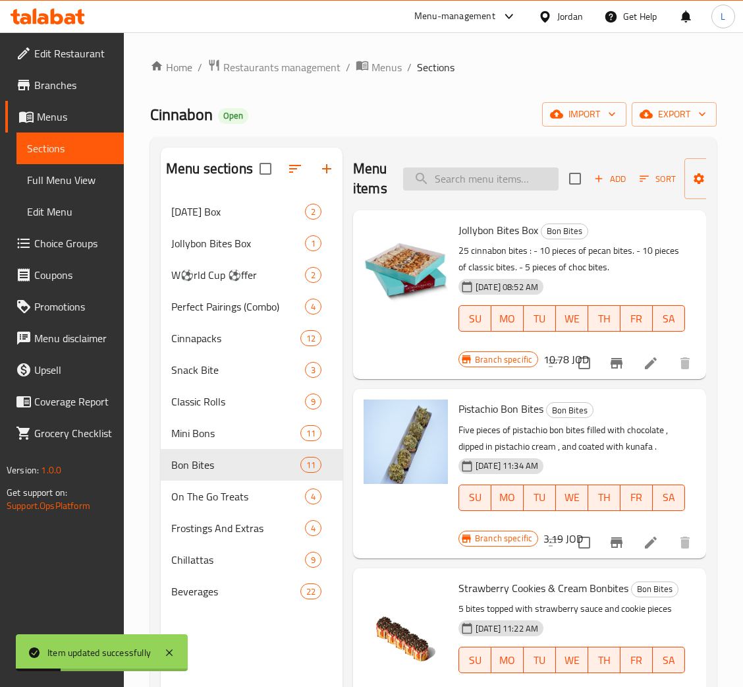
click at [507, 187] on input "search" at bounding box center [481, 178] width 156 height 23
paste input "Classic Bon Bites"
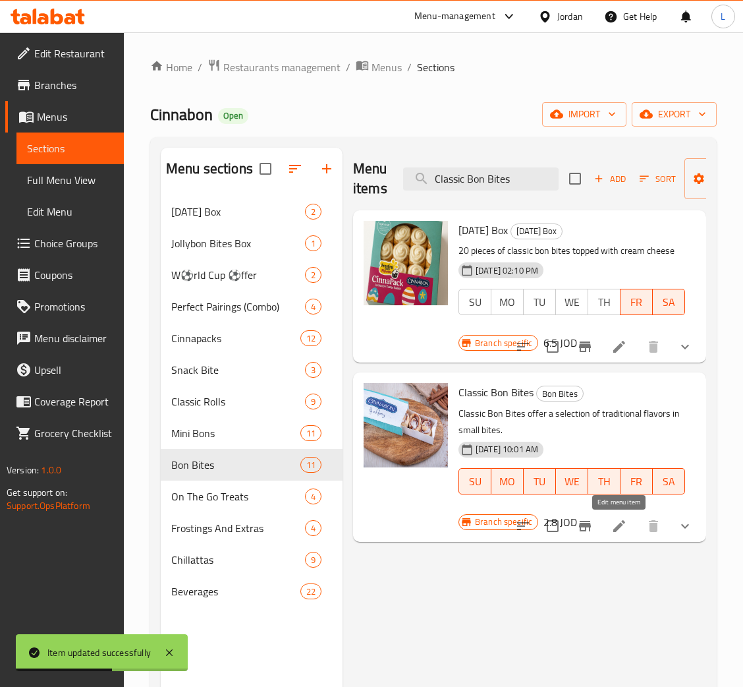
type input "Classic Bon Bites"
click at [627, 520] on icon at bounding box center [620, 526] width 16 height 16
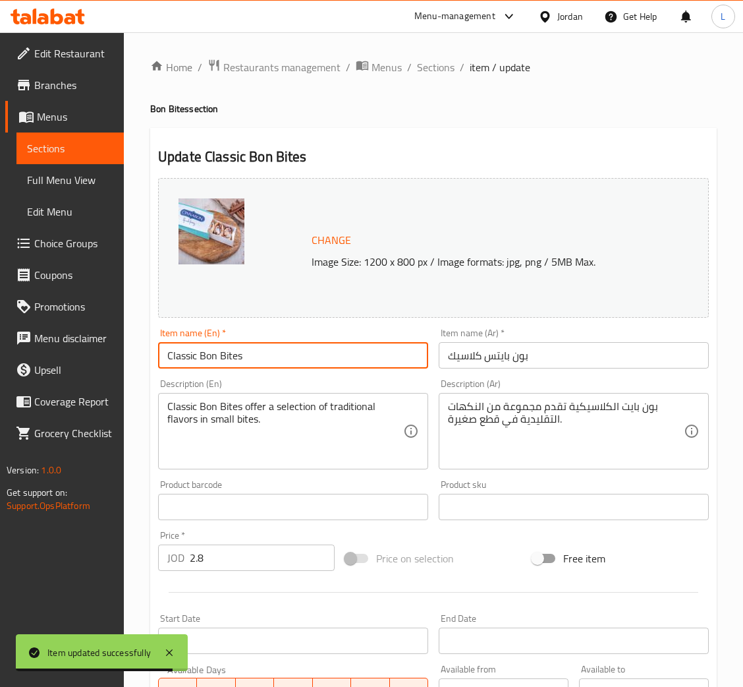
click at [291, 361] on input "Classic Bon Bites" at bounding box center [293, 355] width 270 height 26
paste input "Bonb"
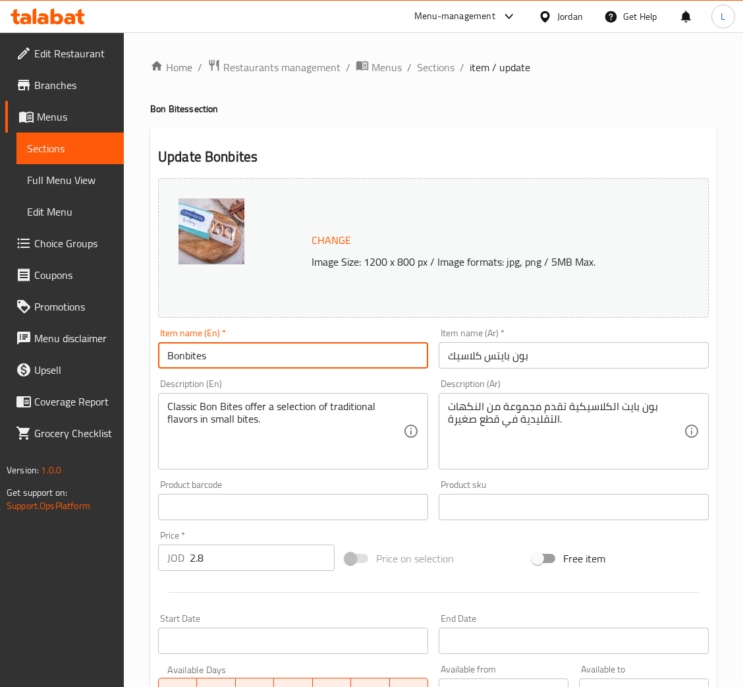
type input "Bonbites"
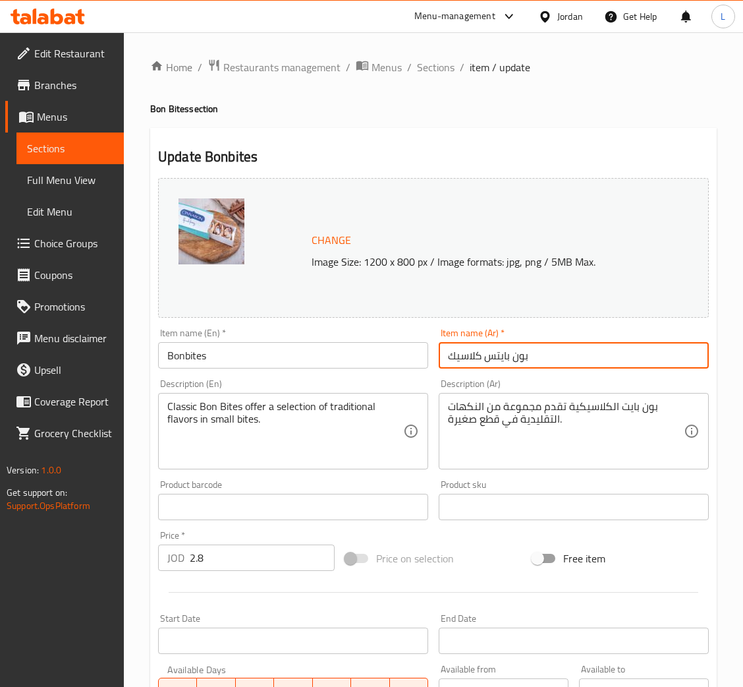
click at [542, 348] on input "بون بايتس كلاسيك" at bounding box center [574, 355] width 270 height 26
paste input "بيتس"
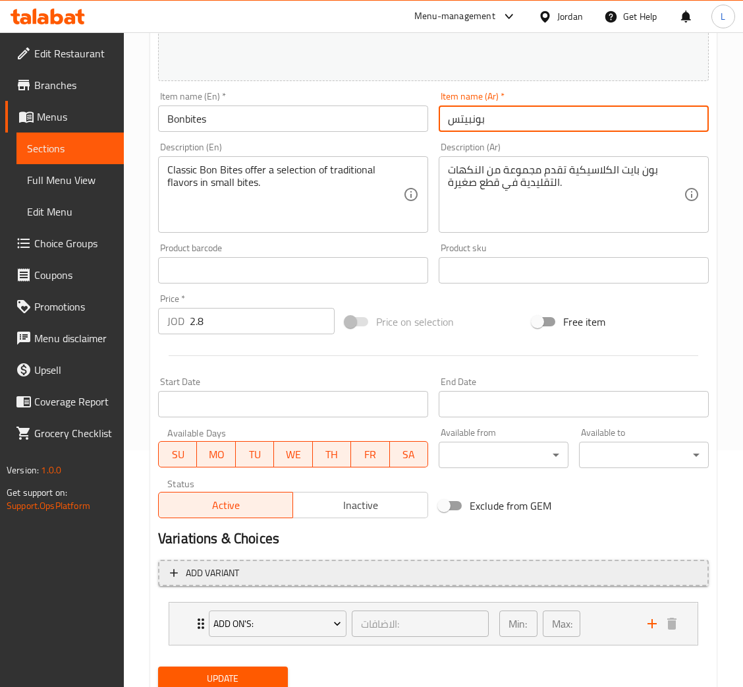
scroll to position [285, 0]
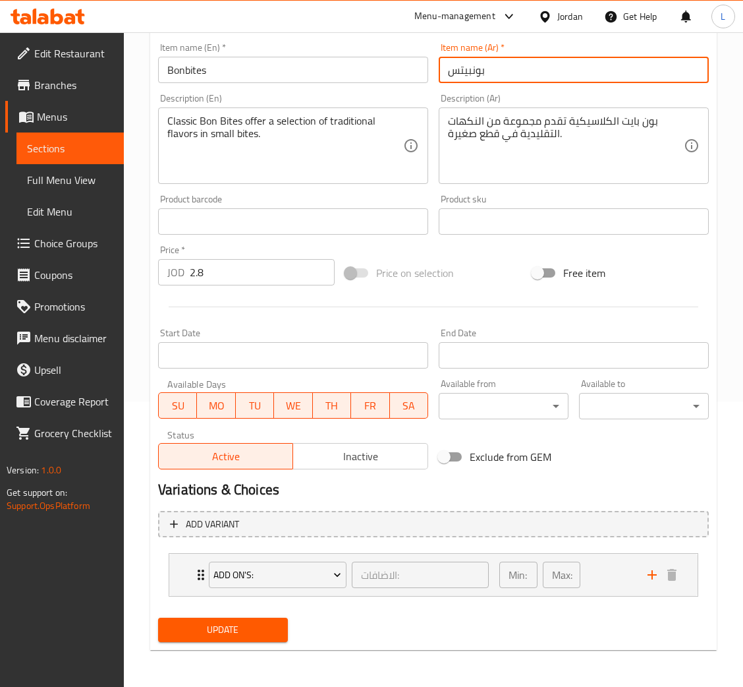
type input "بونبيتس"
click at [252, 623] on span "Update" at bounding box center [223, 629] width 109 height 16
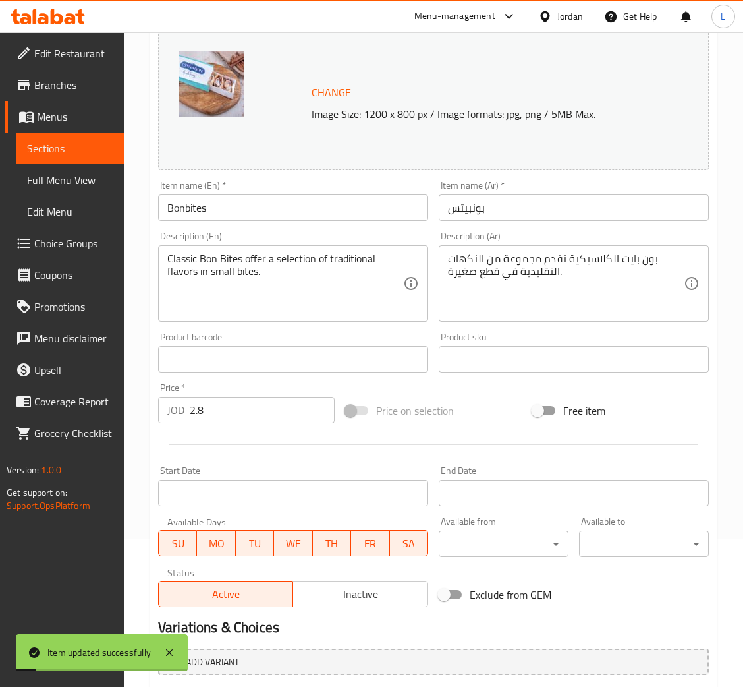
scroll to position [0, 0]
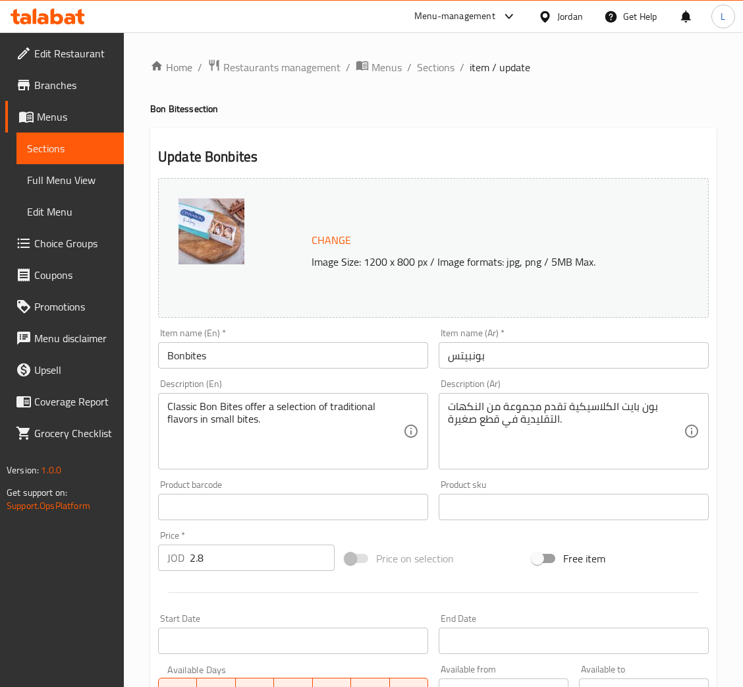
drag, startPoint x: 434, startPoint y: 65, endPoint x: 525, endPoint y: 100, distance: 98.0
click at [434, 65] on span "Sections" at bounding box center [436, 67] width 38 height 16
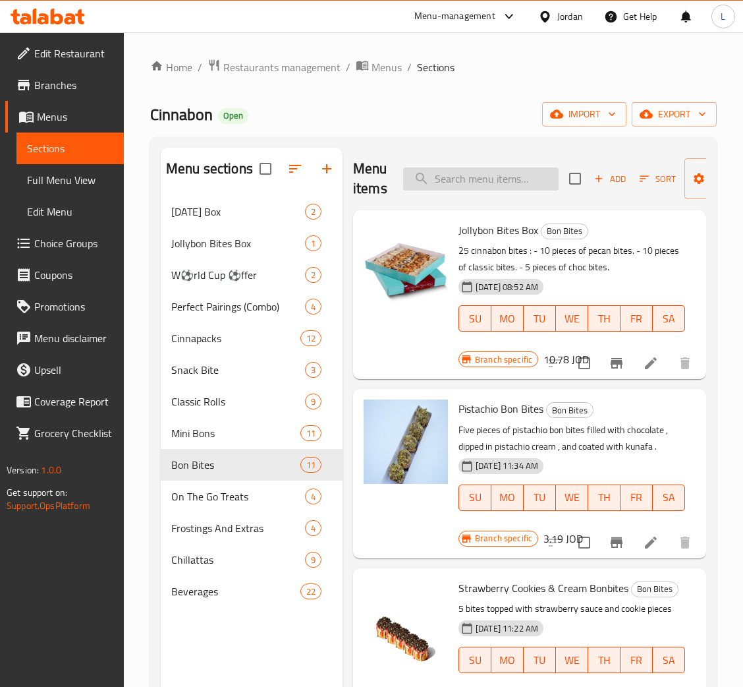
click at [488, 184] on input "search" at bounding box center [481, 178] width 156 height 23
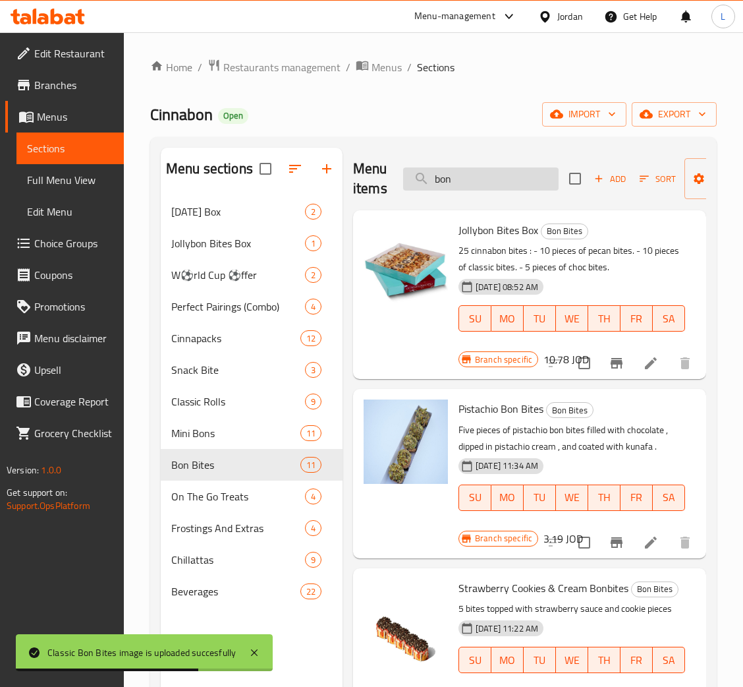
click at [500, 185] on input "bon" at bounding box center [481, 178] width 156 height 23
paste input "Chocolate Bon bites"
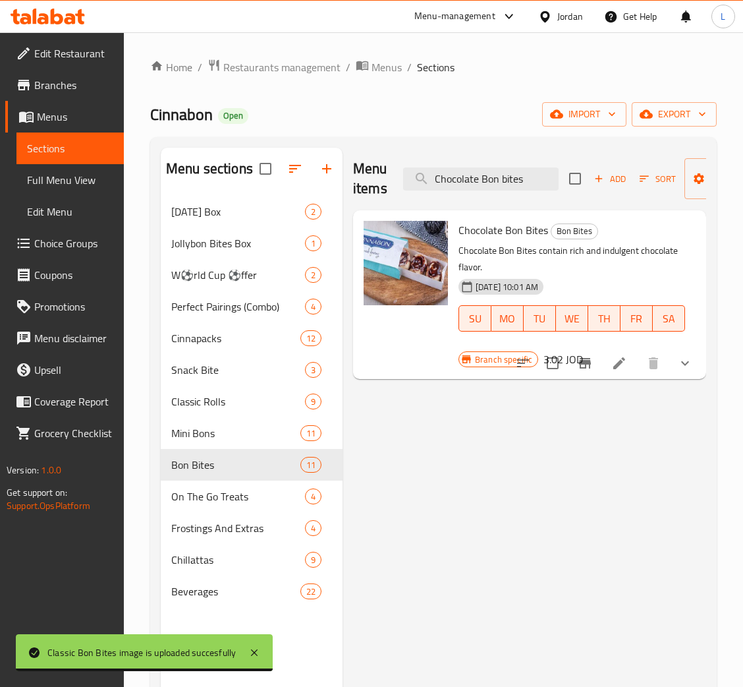
type input "Chocolate Bon bites"
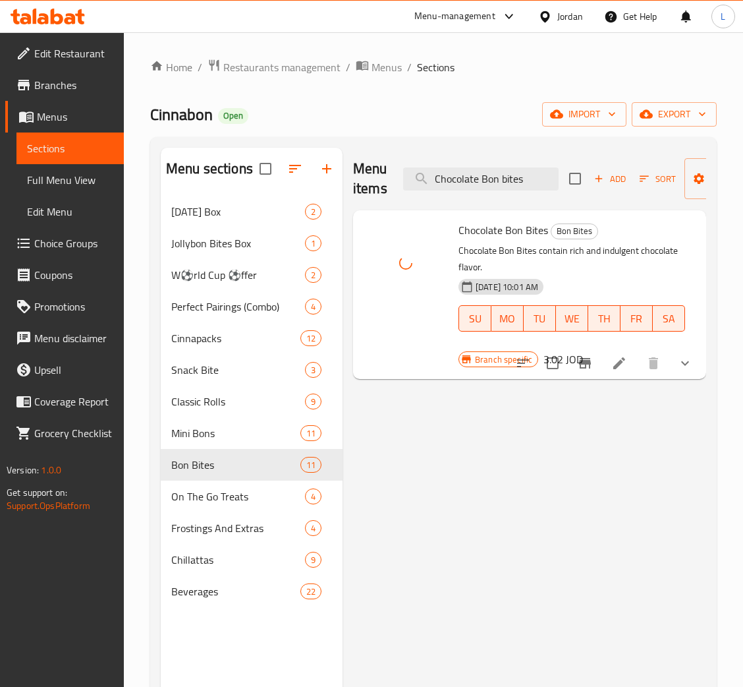
click at [627, 361] on li at bounding box center [619, 363] width 37 height 24
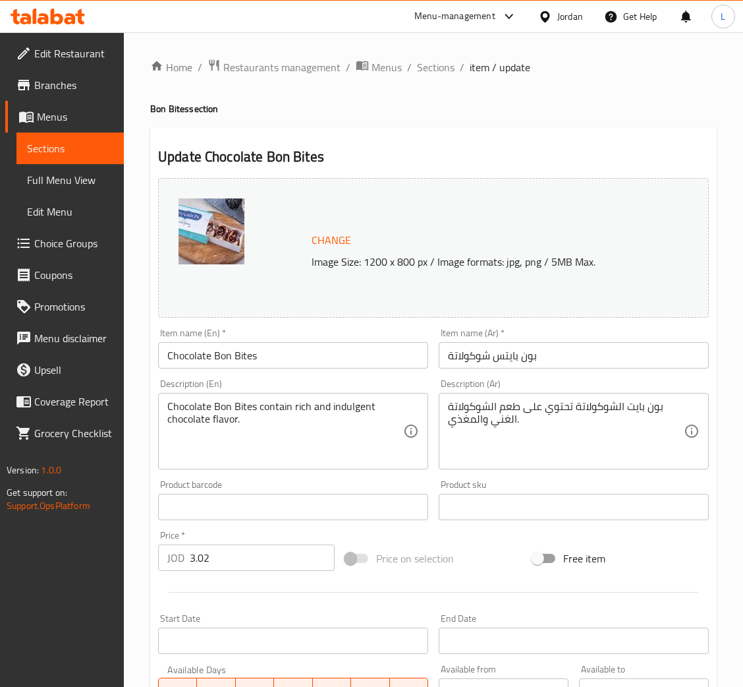
click at [362, 348] on input "Chocolate Bon Bites" at bounding box center [293, 355] width 270 height 26
paste input "Bonb"
type input "Choco Bonbites"
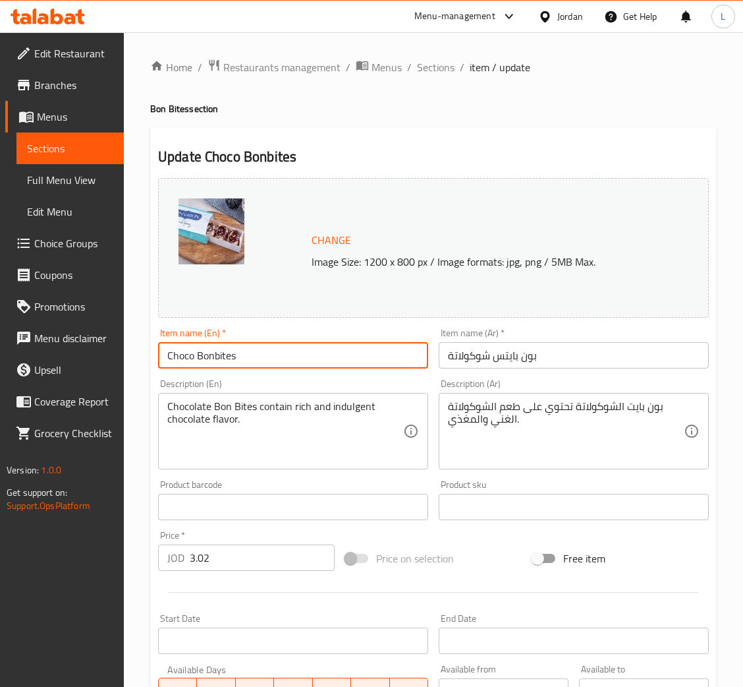
click at [492, 352] on input "بون بايتس شوكولاتة" at bounding box center [574, 355] width 270 height 26
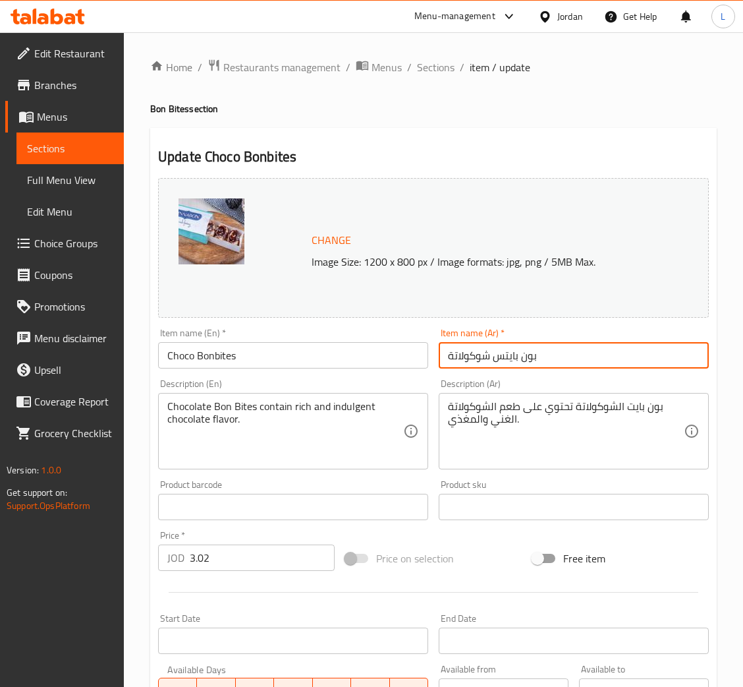
click at [492, 352] on input "بون بايتس شوكولاتة" at bounding box center [574, 355] width 270 height 26
paste input "و[PERSON_NAME]"
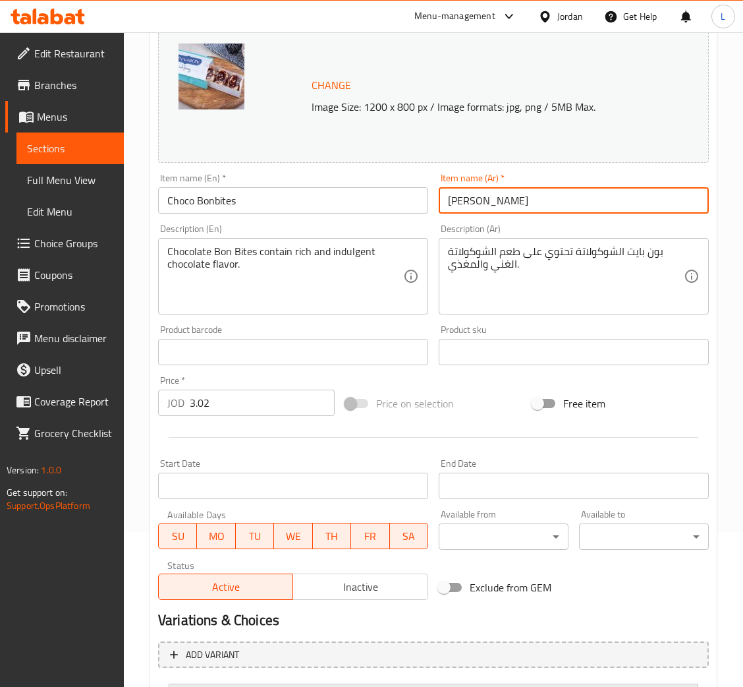
scroll to position [285, 0]
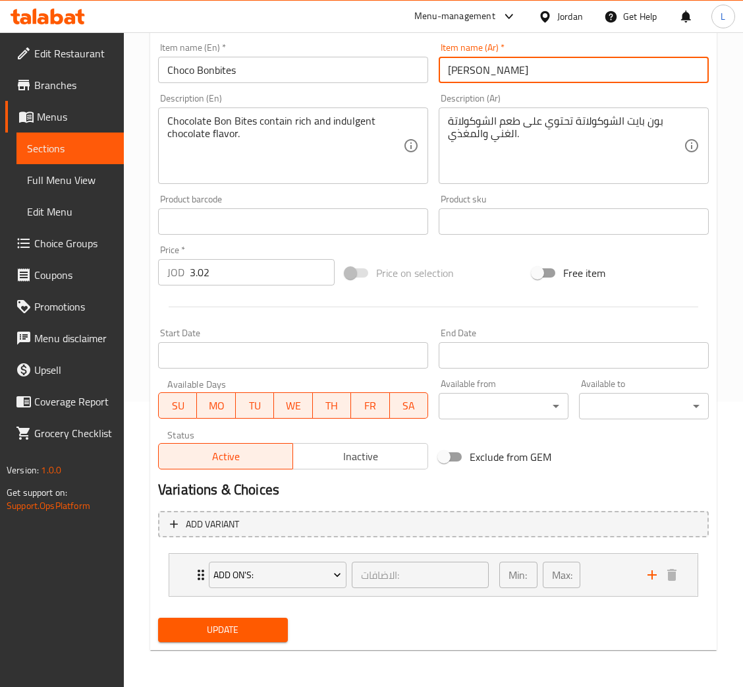
type input "[PERSON_NAME]"
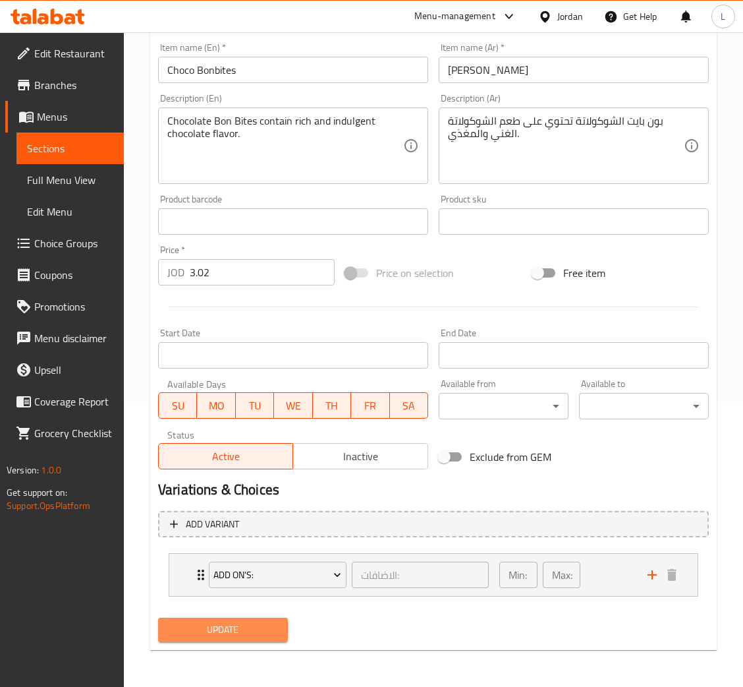
click at [241, 623] on span "Update" at bounding box center [223, 629] width 109 height 16
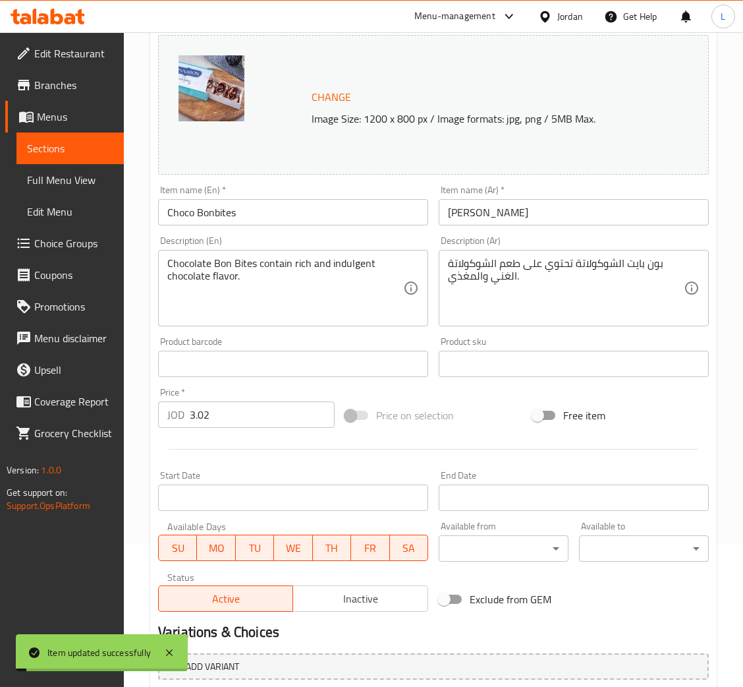
scroll to position [0, 0]
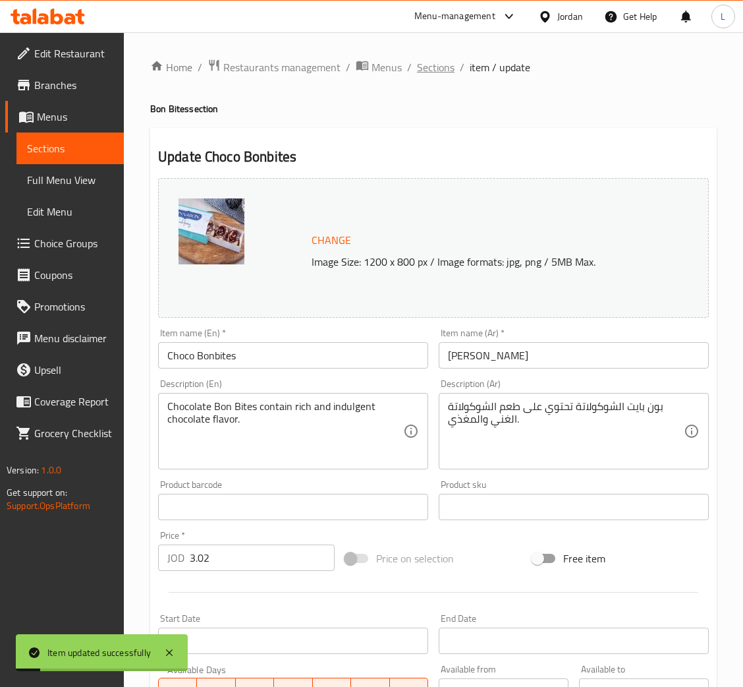
click at [436, 67] on span "Sections" at bounding box center [436, 67] width 38 height 16
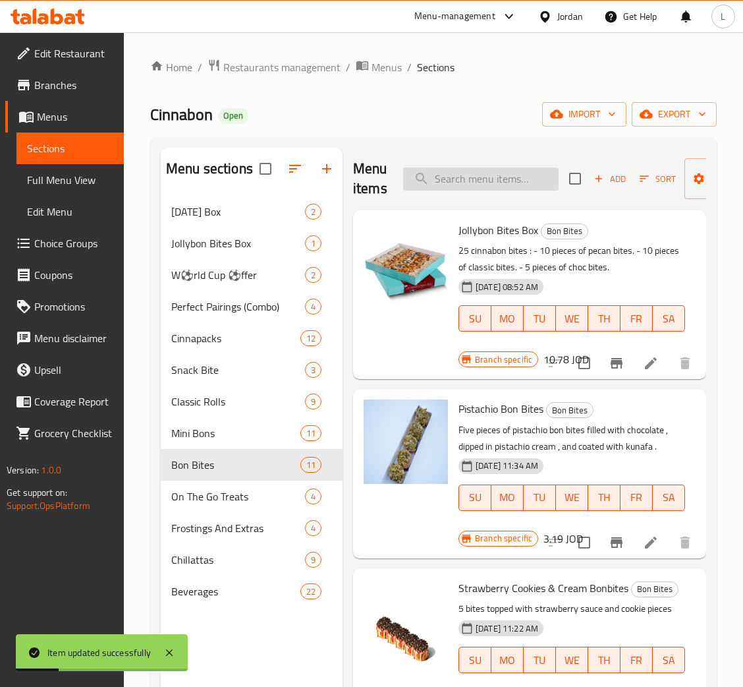
click at [524, 184] on input "search" at bounding box center [481, 178] width 156 height 23
paste input "Caramel Bon Bites"
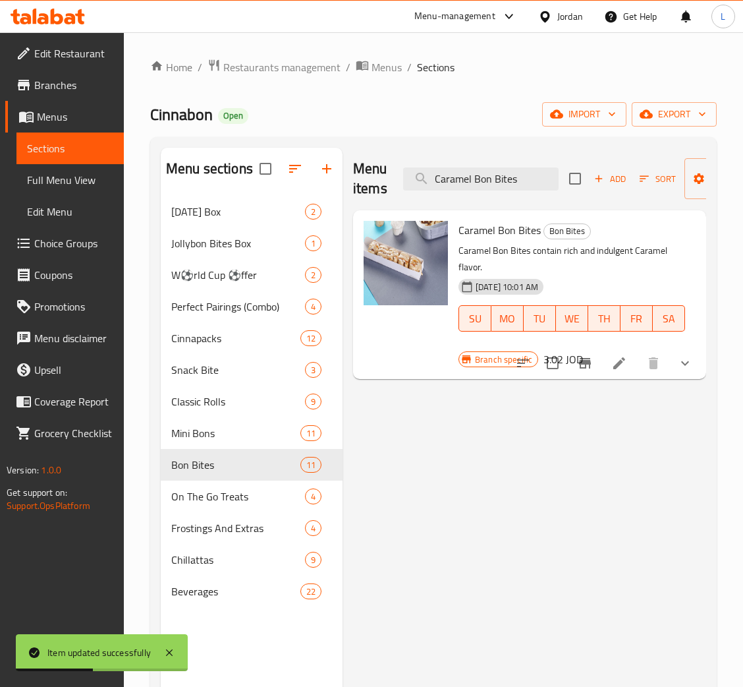
type input "Caramel Bon Bites"
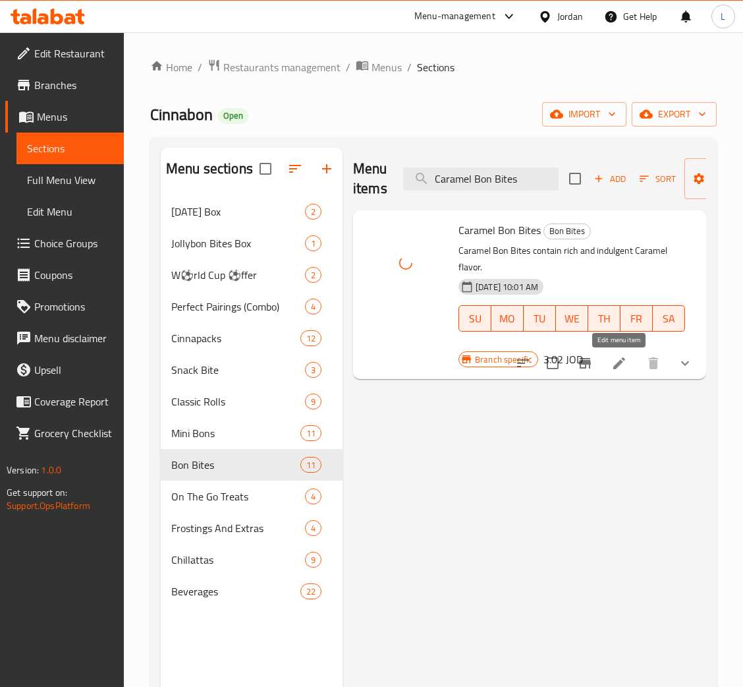
click at [626, 365] on icon at bounding box center [620, 363] width 16 height 16
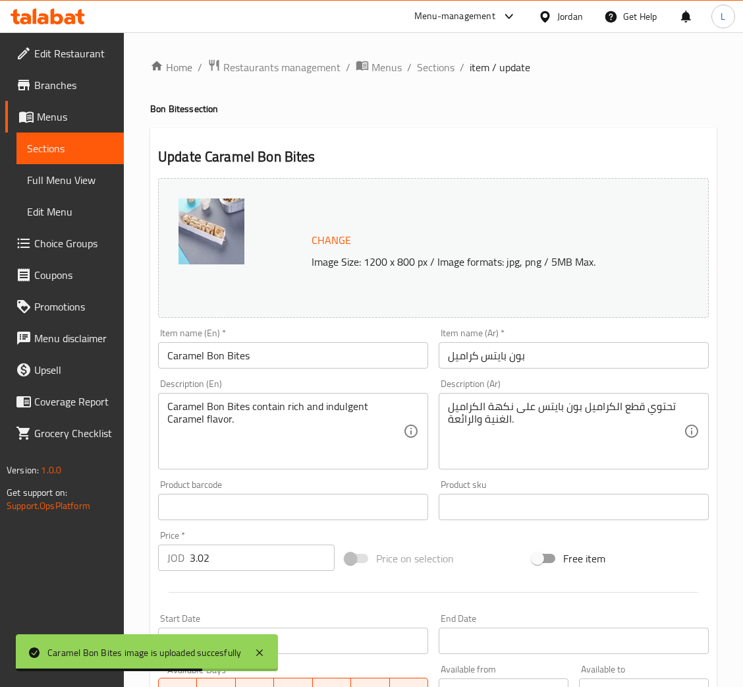
click at [240, 356] on input "Caramel Bon Bites" at bounding box center [293, 355] width 270 height 26
paste input "b"
type input "Caramel Bonbites"
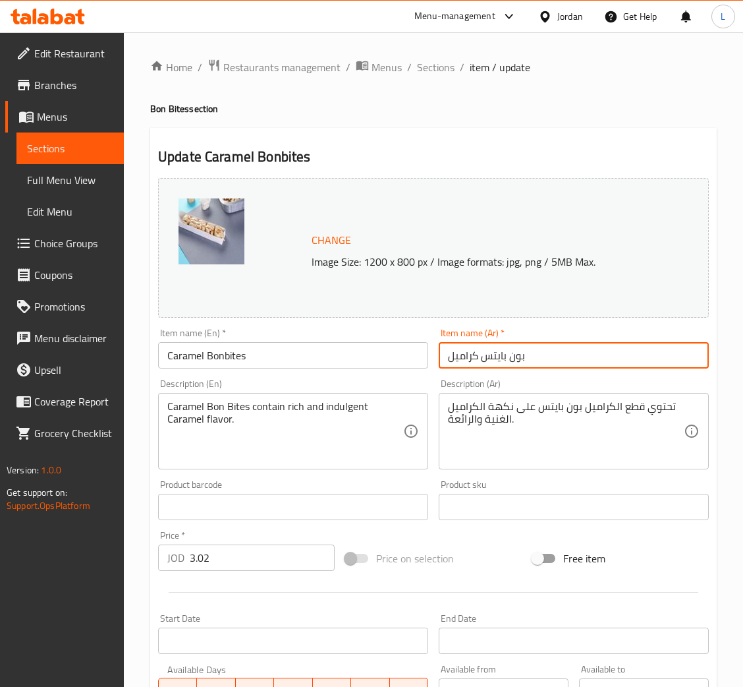
click at [484, 354] on input "بون بايتس كراميل" at bounding box center [574, 355] width 270 height 26
paste input "[PERSON_NAME]"
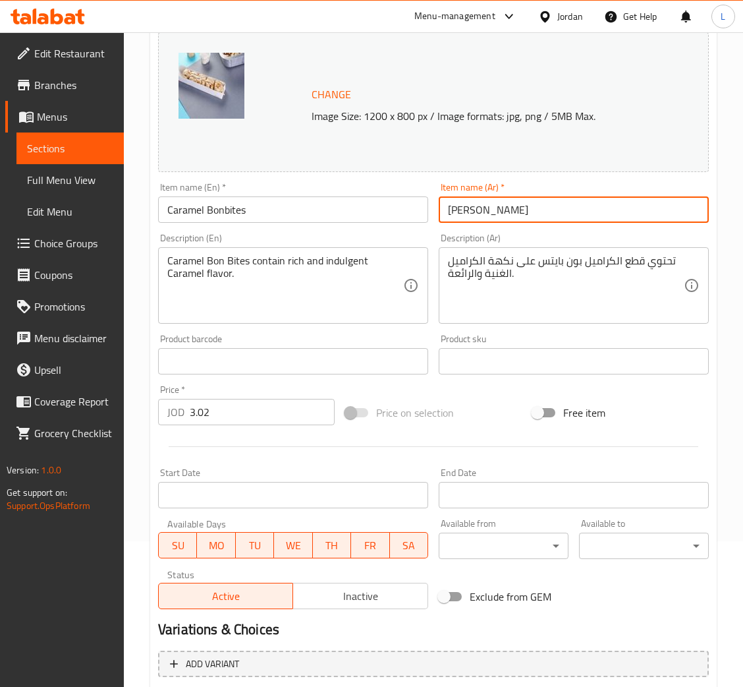
scroll to position [285, 0]
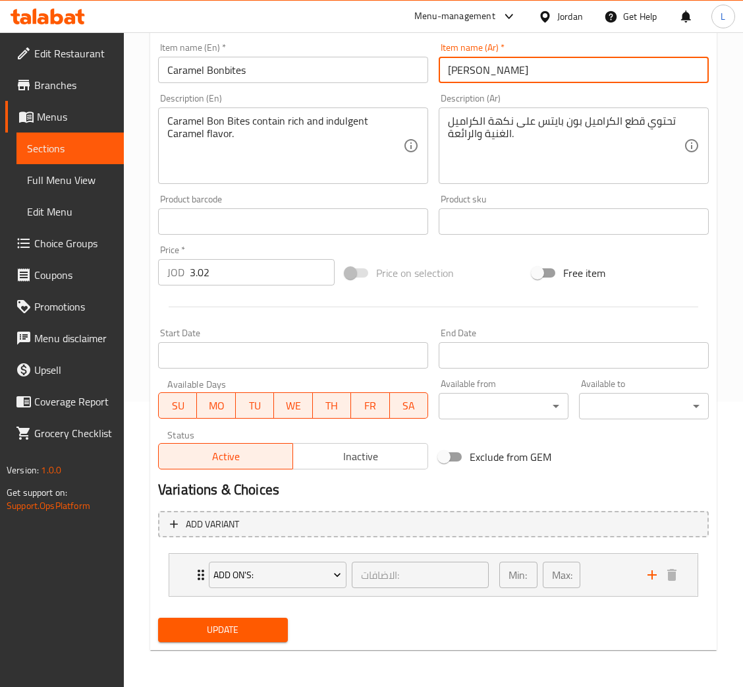
type input "[PERSON_NAME]"
click at [254, 623] on span "Update" at bounding box center [223, 629] width 109 height 16
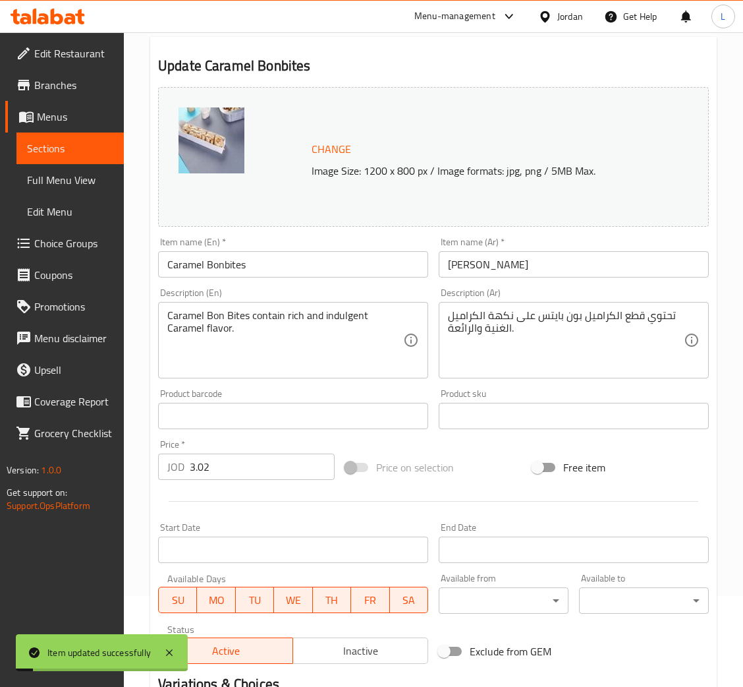
scroll to position [0, 0]
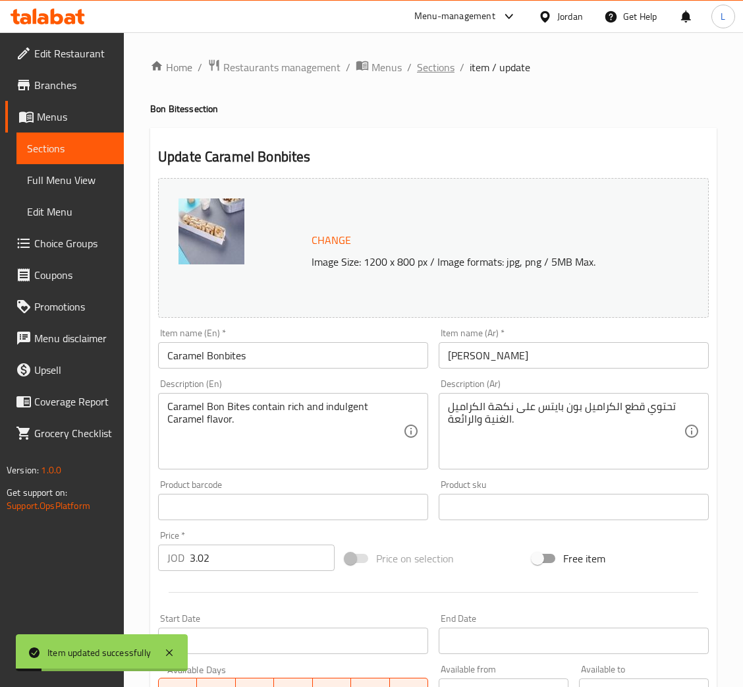
click at [430, 69] on span "Sections" at bounding box center [436, 67] width 38 height 16
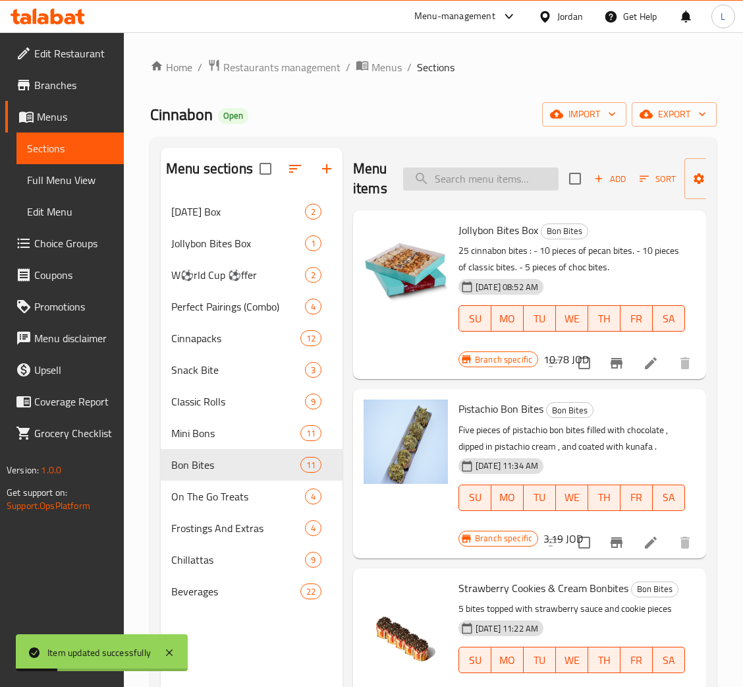
click at [482, 175] on input "search" at bounding box center [481, 178] width 156 height 23
paste input "Caramel Pecan Bonbites"
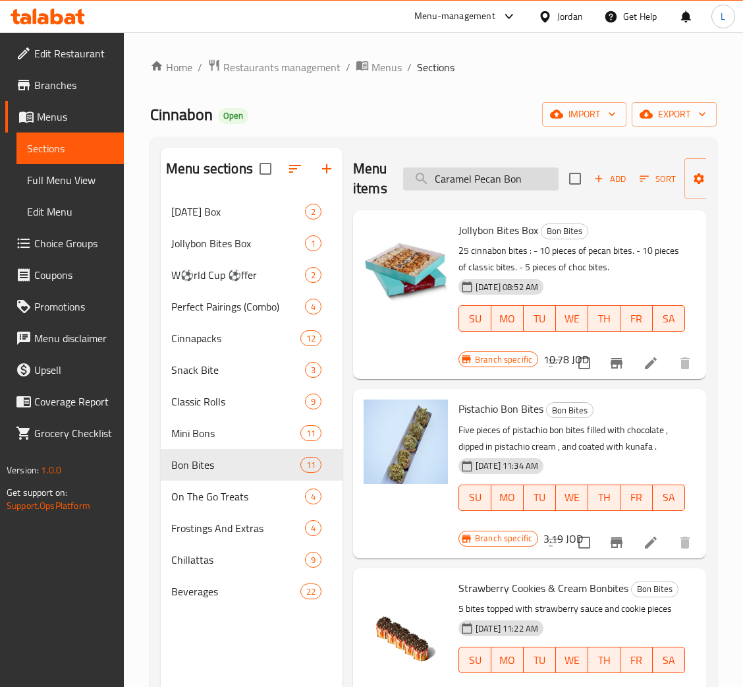
click at [527, 176] on input "Caramel Pecan Bon" at bounding box center [481, 178] width 156 height 23
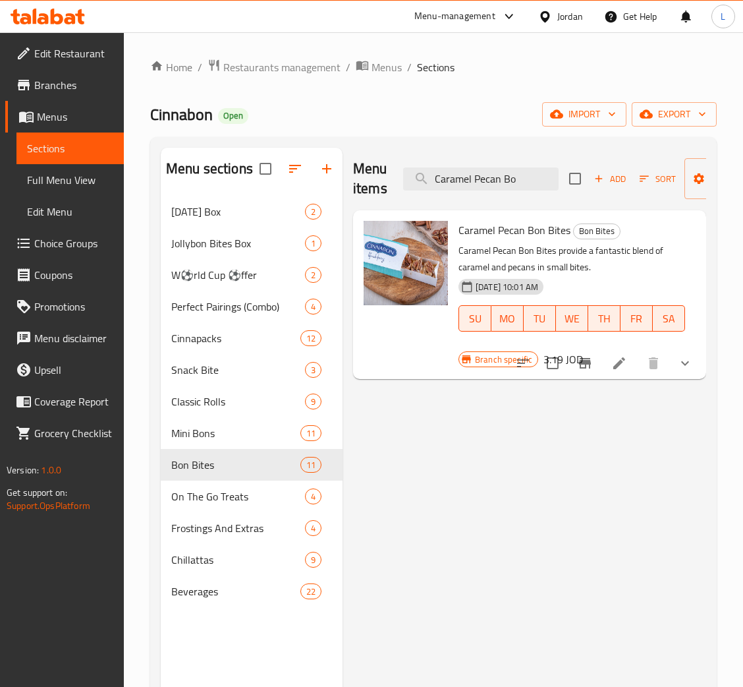
type input "Caramel Pecan Bo"
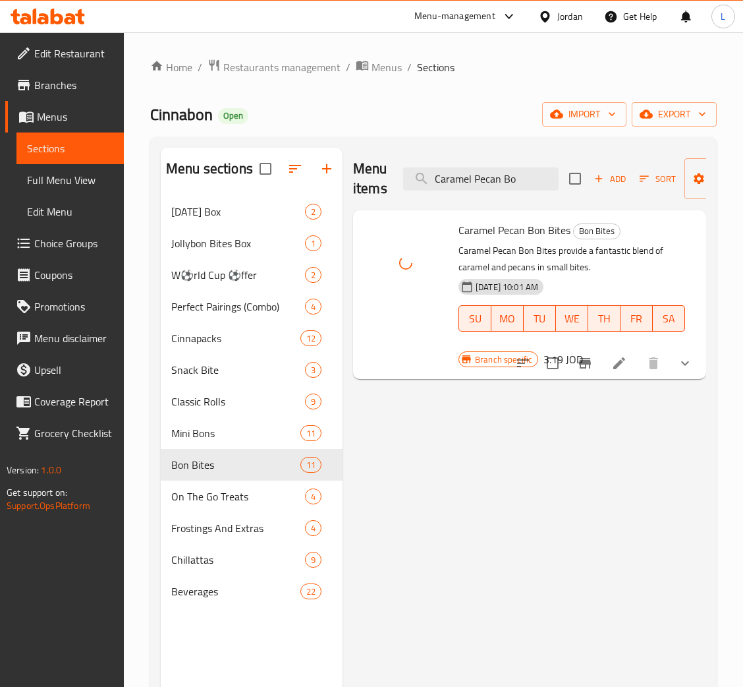
click at [610, 369] on li at bounding box center [619, 363] width 37 height 24
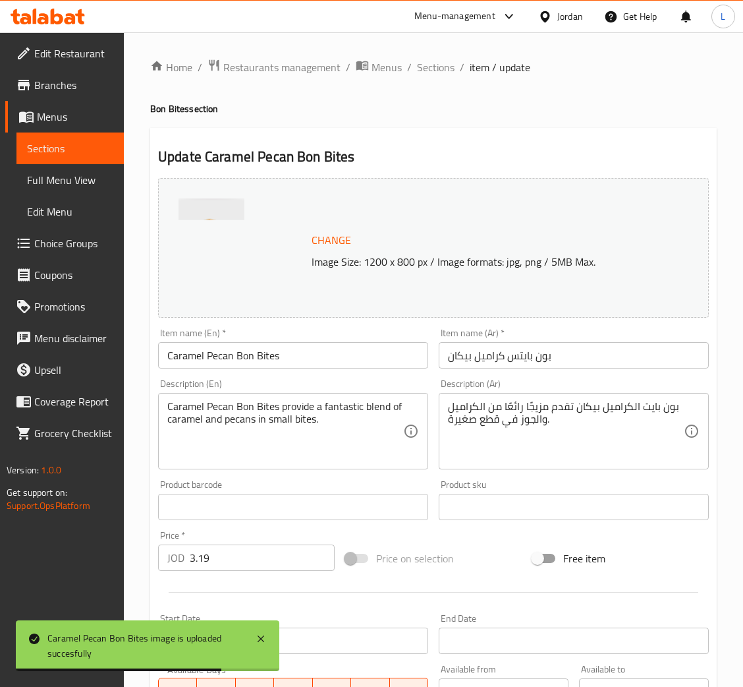
click at [274, 359] on input "Caramel Pecan Bon Bites" at bounding box center [293, 355] width 270 height 26
paste input "b"
type input "Caramel Pecan Bonbites"
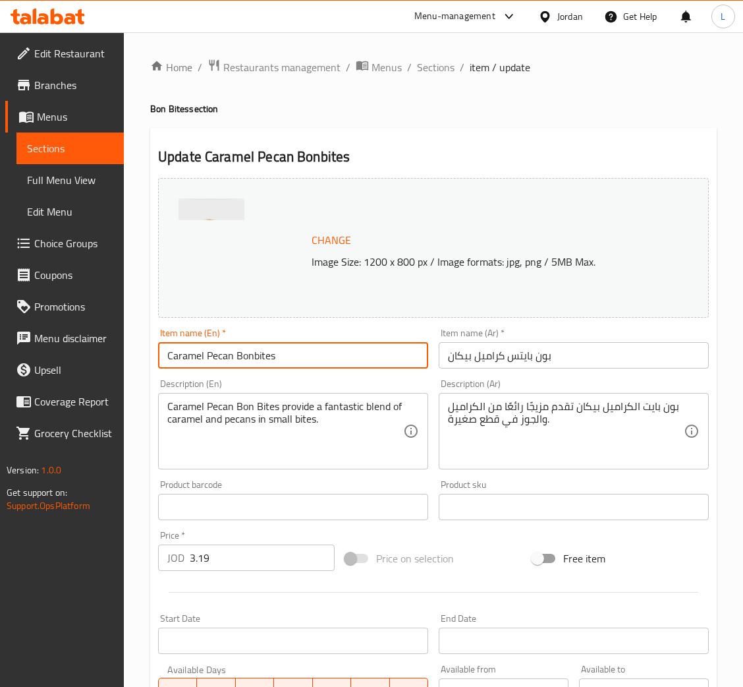
click at [520, 351] on input "بون بايتس كراميل بيكان" at bounding box center [574, 355] width 270 height 26
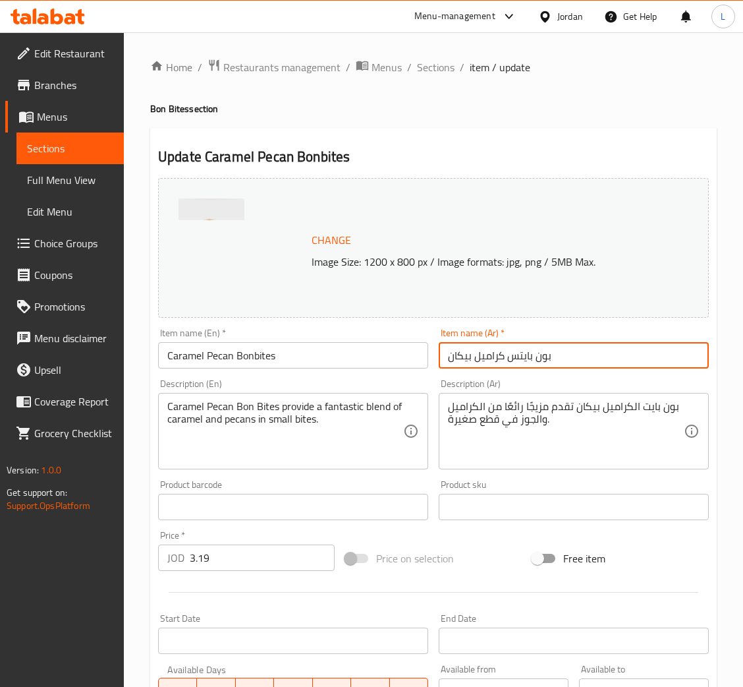
click at [520, 351] on input "بون بايتس كراميل بيكان" at bounding box center [574, 355] width 270 height 26
click at [517, 355] on input "بون بايتس كراميل بيكان" at bounding box center [574, 355] width 270 height 26
click at [476, 359] on input "بون بايتس كراميل بيكان" at bounding box center [574, 355] width 270 height 26
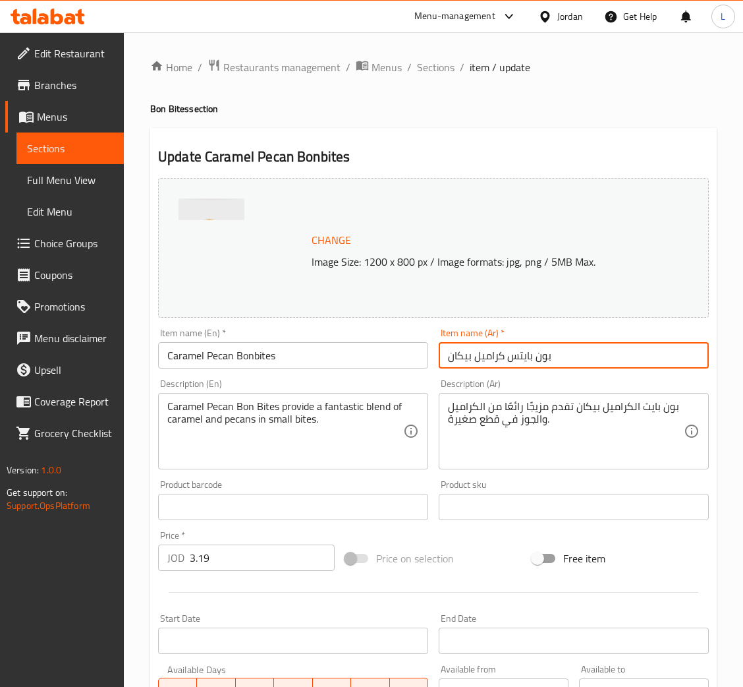
click at [476, 359] on input "بون بايتس كراميل بيكان" at bounding box center [574, 355] width 270 height 26
paste input "كراميل البقان بونبيتس"
click at [497, 359] on input "كراميل البقان بونبيتس" at bounding box center [574, 355] width 270 height 26
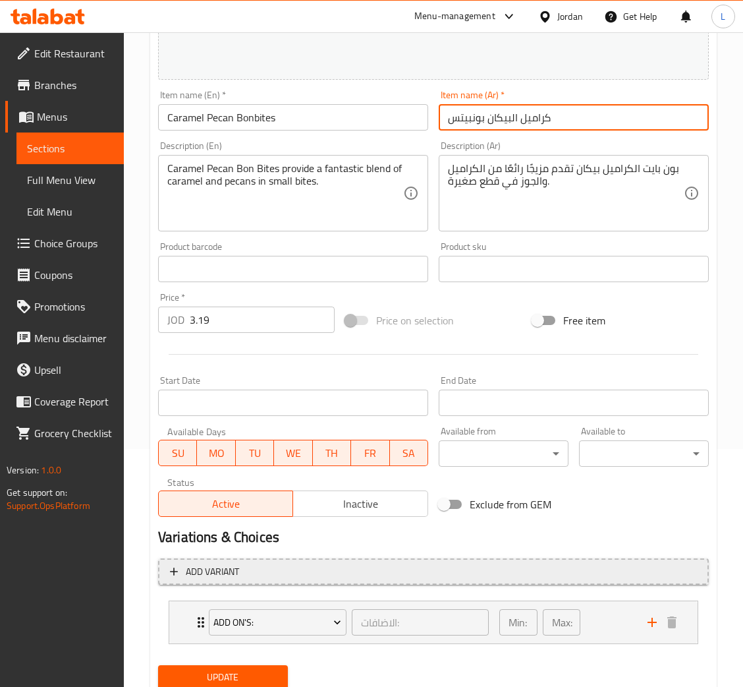
scroll to position [285, 0]
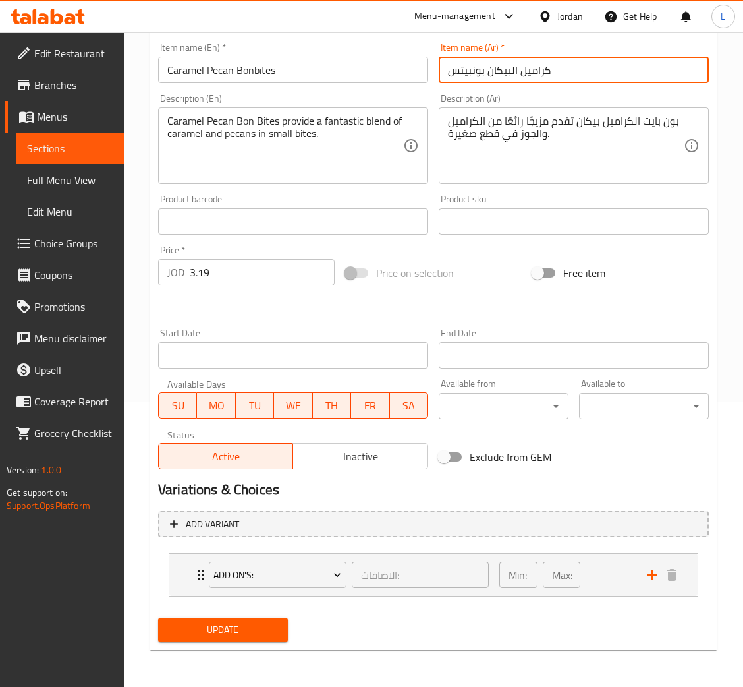
type input "كراميل البيكان بونبيتس"
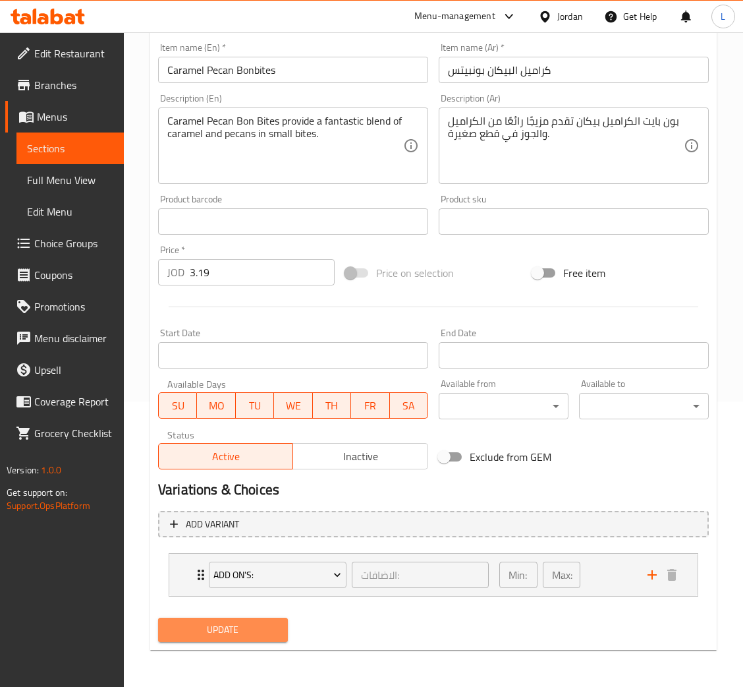
click at [242, 640] on button "Update" at bounding box center [223, 630] width 130 height 24
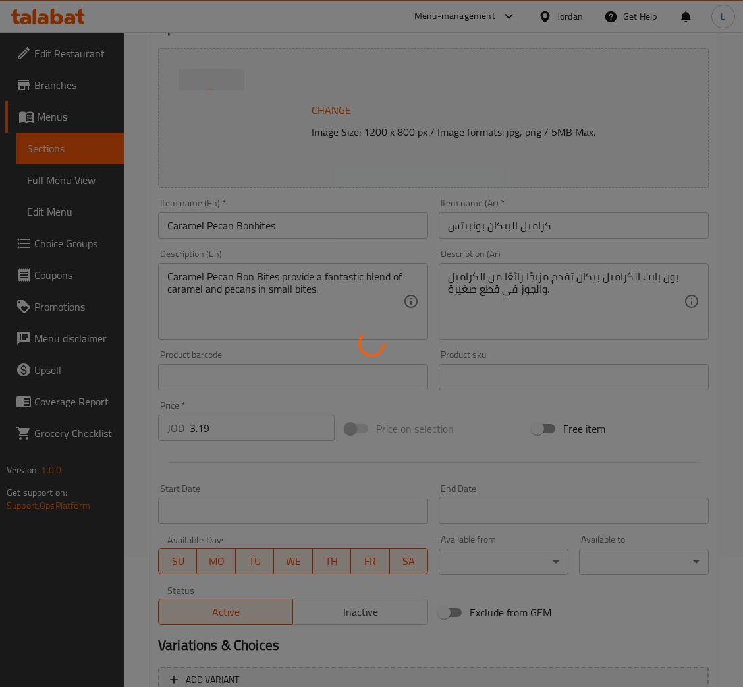
scroll to position [0, 0]
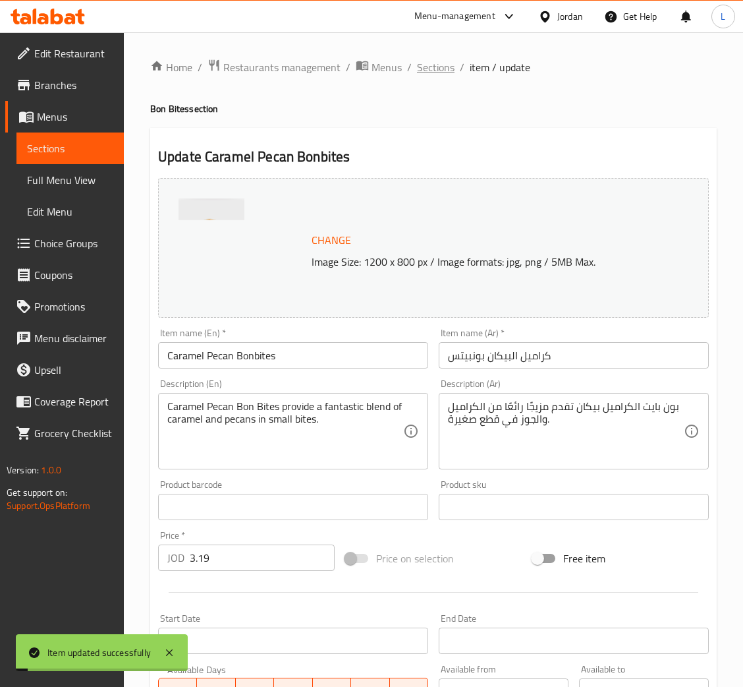
click at [430, 69] on span "Sections" at bounding box center [436, 67] width 38 height 16
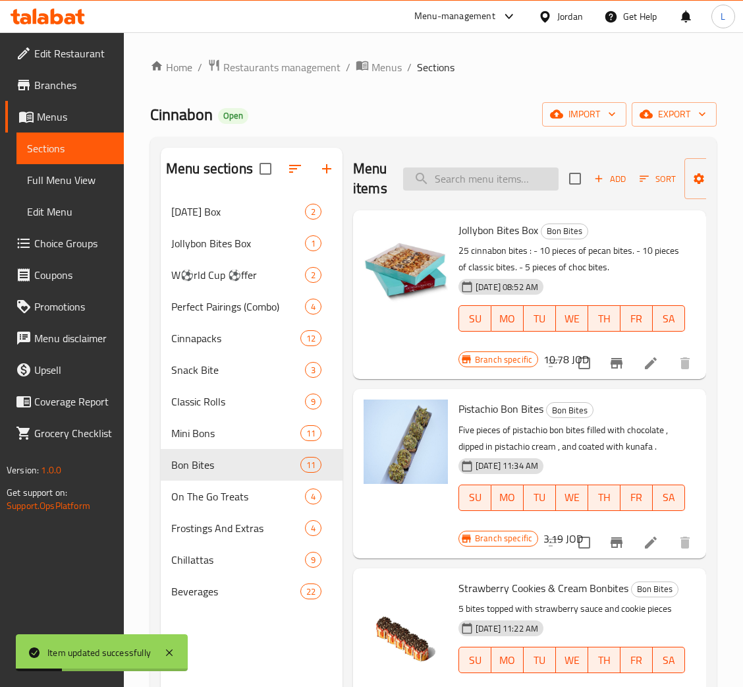
click at [473, 184] on input "search" at bounding box center [481, 178] width 156 height 23
paste input "Turtle Bon Bites"
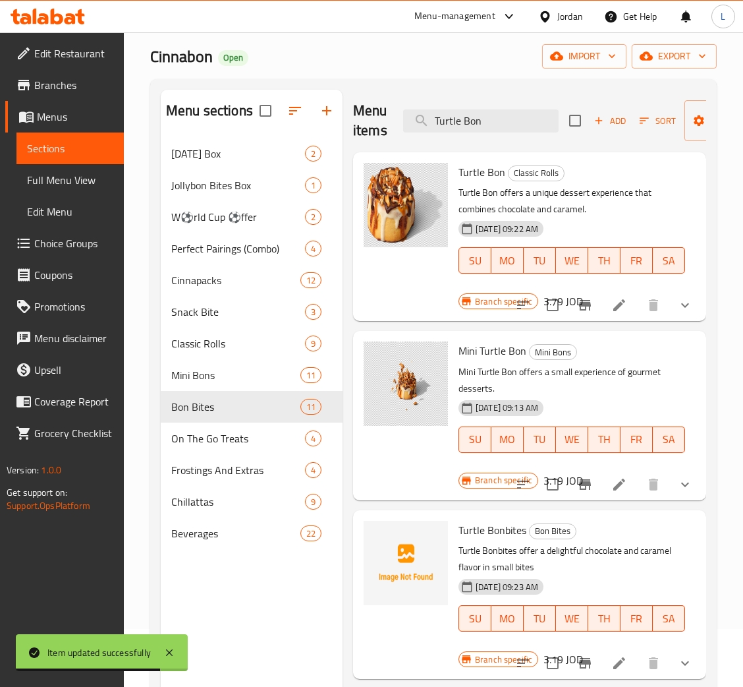
scroll to position [99, 0]
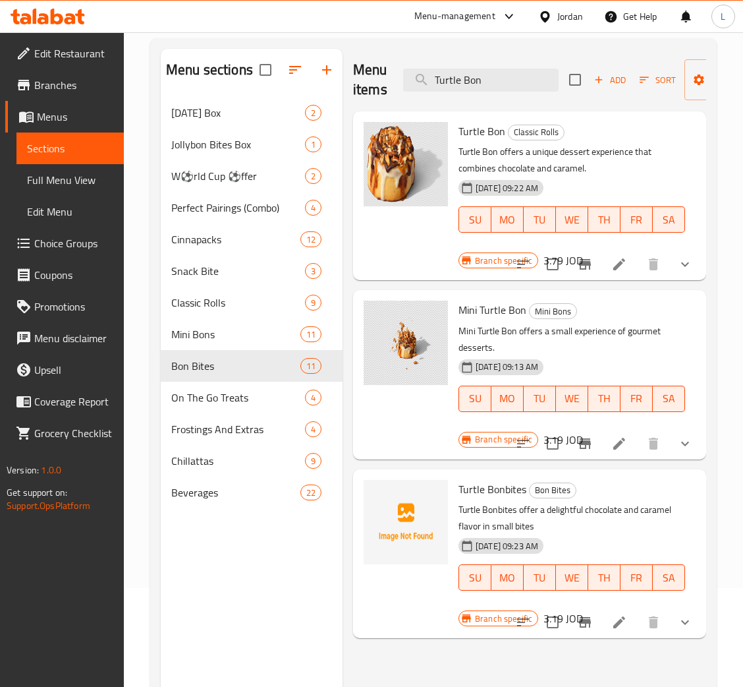
type input "Turtle Bon"
click at [634, 630] on li at bounding box center [619, 622] width 37 height 24
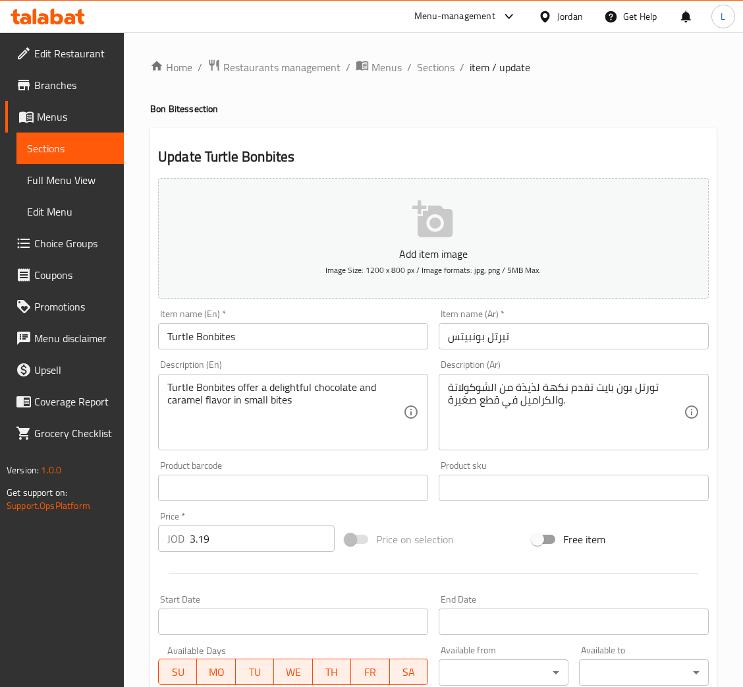
click at [258, 330] on input "Turtle Bonbites" at bounding box center [293, 336] width 270 height 26
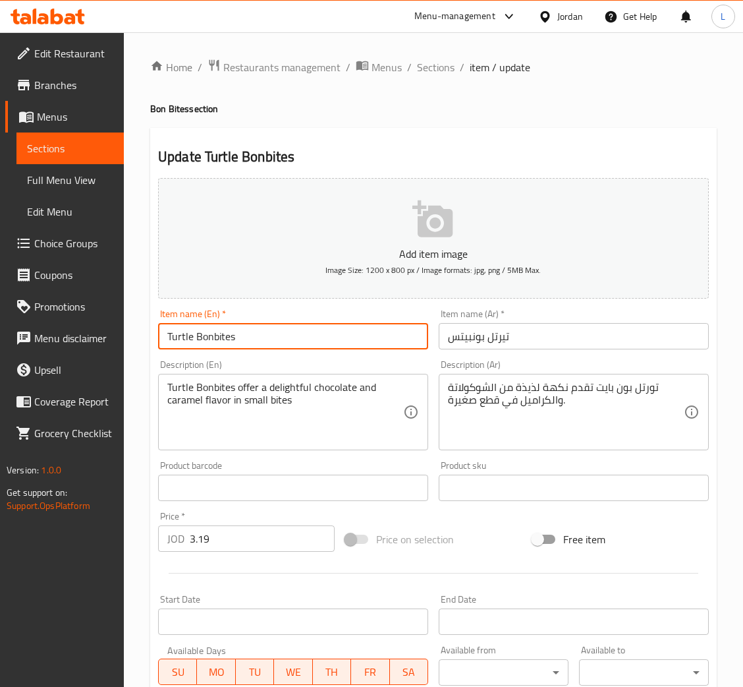
click at [258, 330] on input "Turtle Bonbites" at bounding box center [293, 336] width 270 height 26
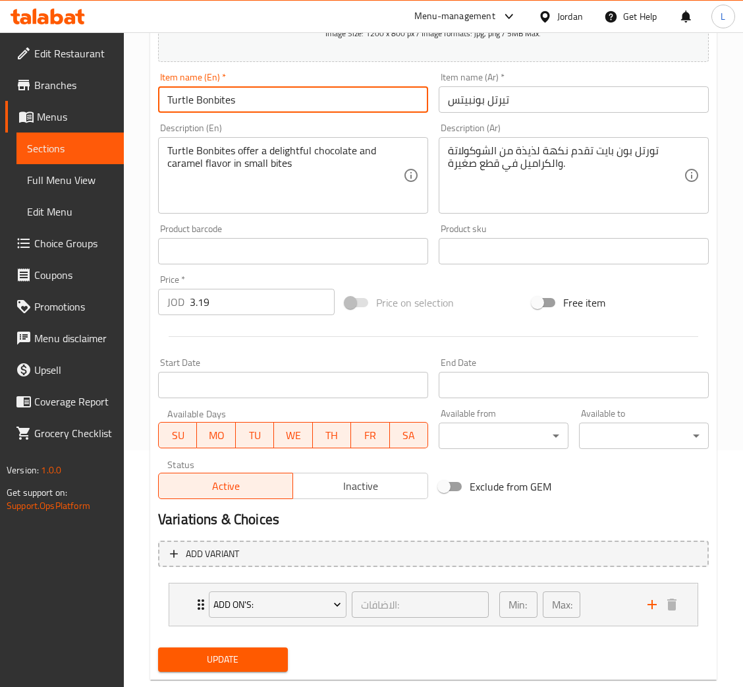
scroll to position [264, 0]
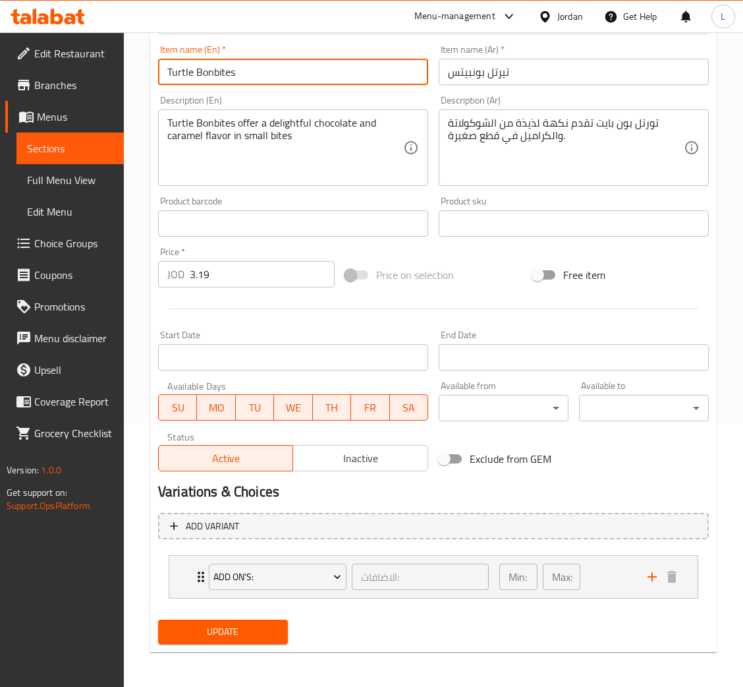
click at [266, 627] on span "Update" at bounding box center [223, 631] width 109 height 16
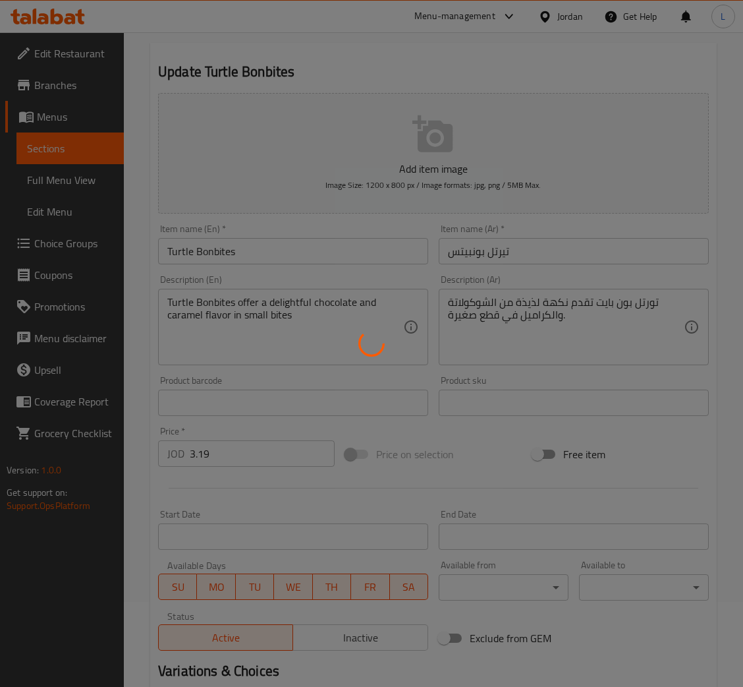
scroll to position [0, 0]
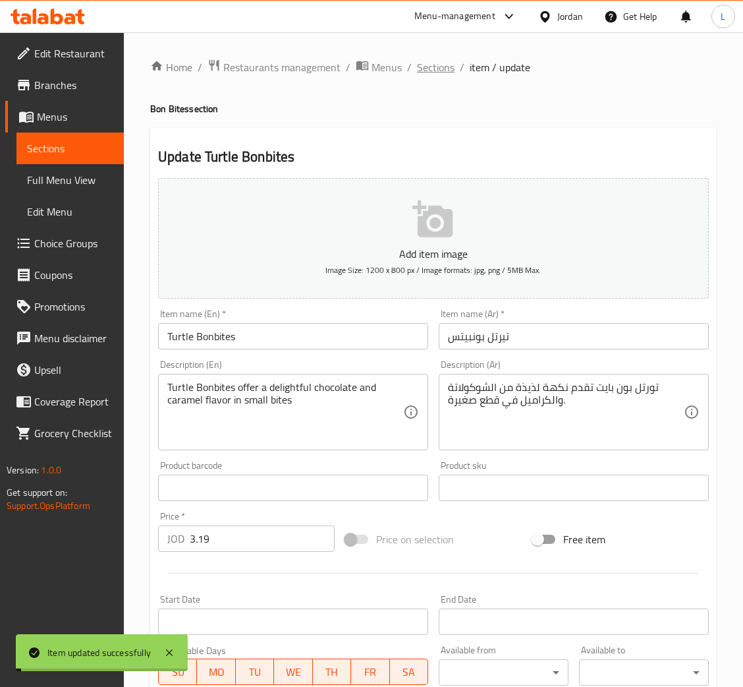
click at [436, 66] on span "Sections" at bounding box center [436, 67] width 38 height 16
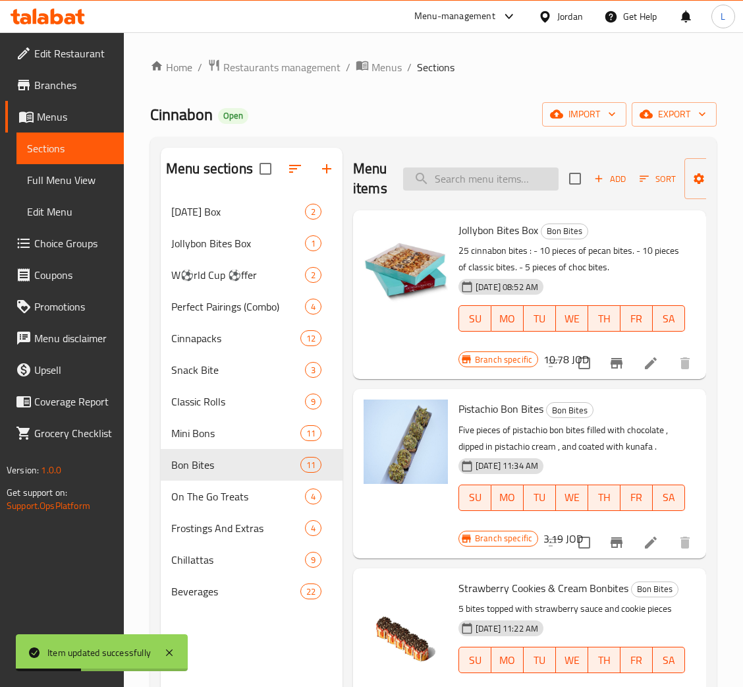
click at [532, 185] on input "search" at bounding box center [481, 178] width 156 height 23
paste input "Turtle Bon Bites"
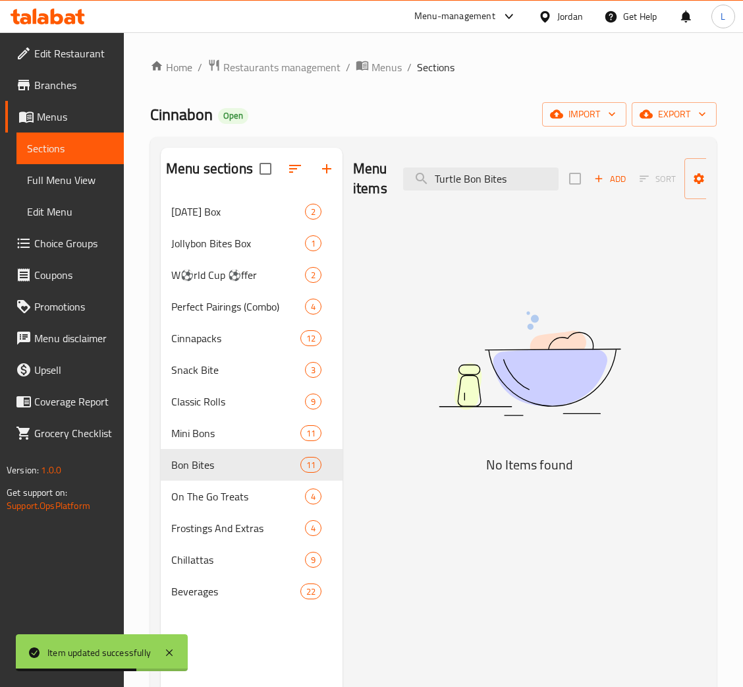
click at [489, 193] on div "Menu items Turtle Bon Bites Add Sort Manage items" at bounding box center [529, 179] width 353 height 63
click at [489, 180] on input "Turtle Bon Bites" at bounding box center [481, 178] width 156 height 23
paste input "b"
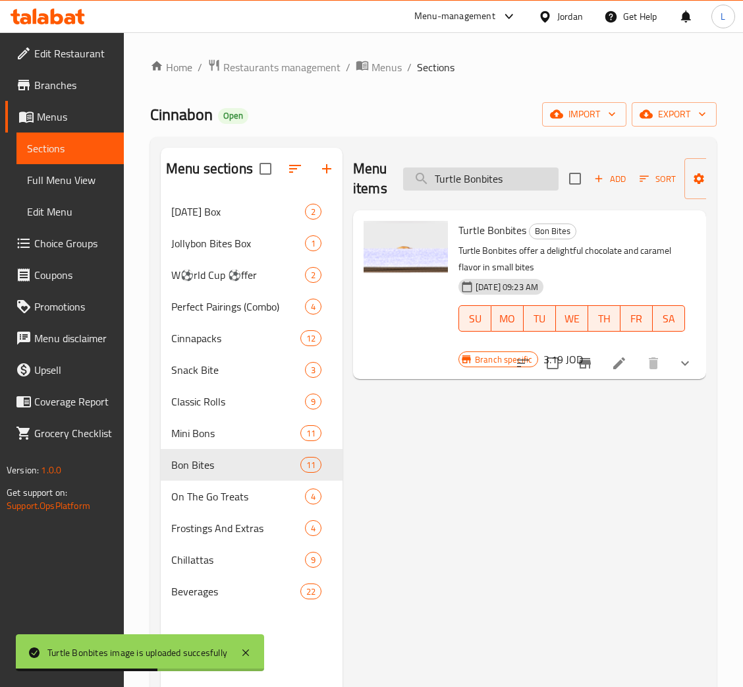
click at [471, 169] on input "Turtle Bonbites" at bounding box center [481, 178] width 156 height 23
paste input "Strawberry and Cookies & Cream Chillatta 12 OZ"
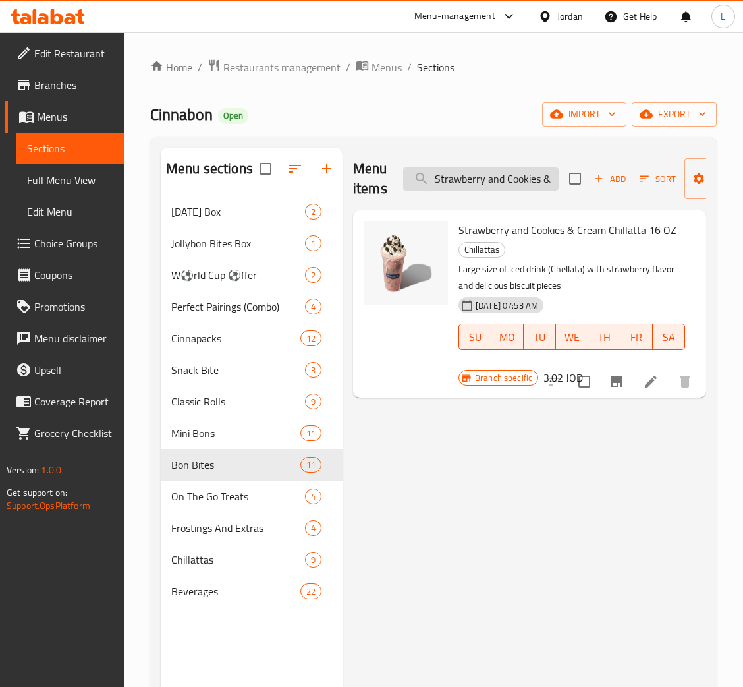
click at [491, 172] on input "Strawberry and Cookies & Cream Chillat" at bounding box center [481, 178] width 156 height 23
paste input "ta 12 OZ"
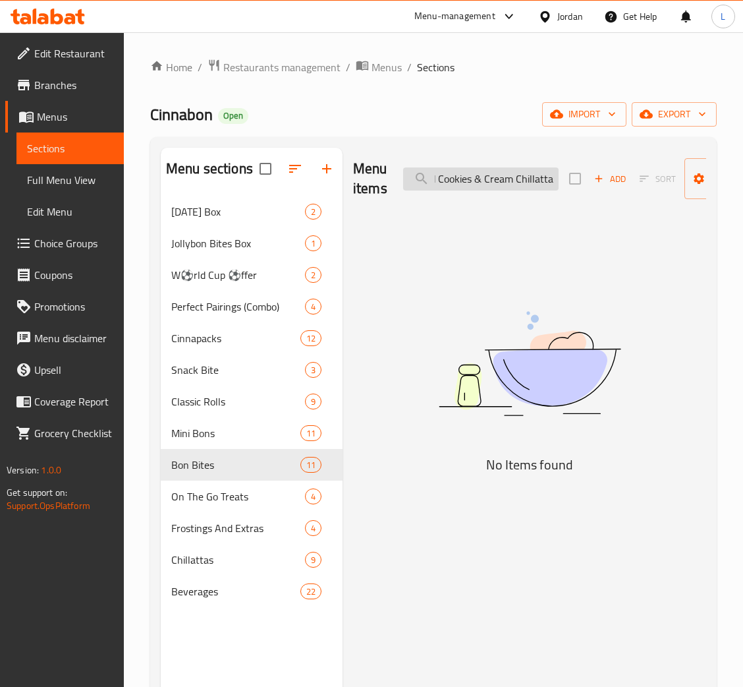
scroll to position [0, 69]
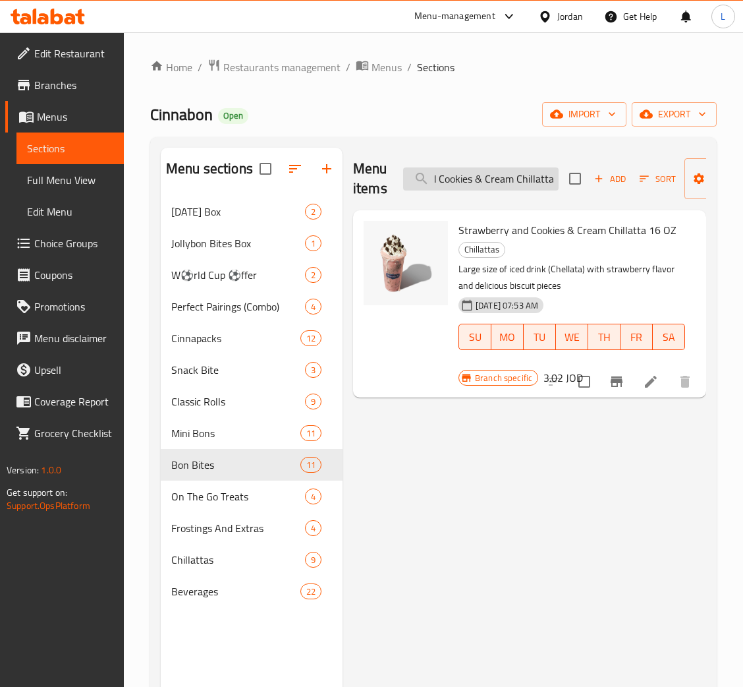
type input "Strawberry and Cookies & Cream Chillatta"
click at [637, 382] on li at bounding box center [651, 382] width 37 height 24
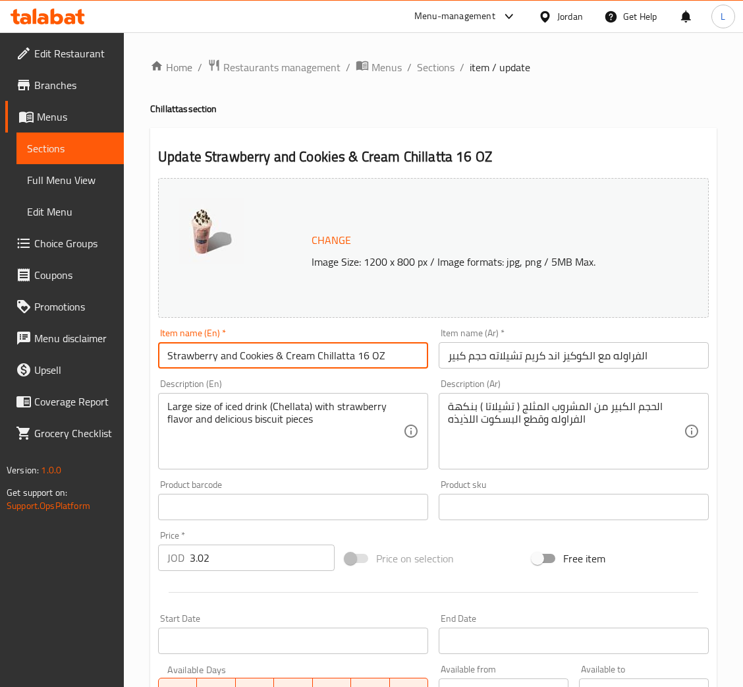
click at [303, 365] on input "Strawberry and Cookies & Cream Chillatta 16 OZ" at bounding box center [293, 355] width 270 height 26
paste input "Cookies & Cream Chillatta"
type input "Strawberry Cookies & Cream Chillatta"
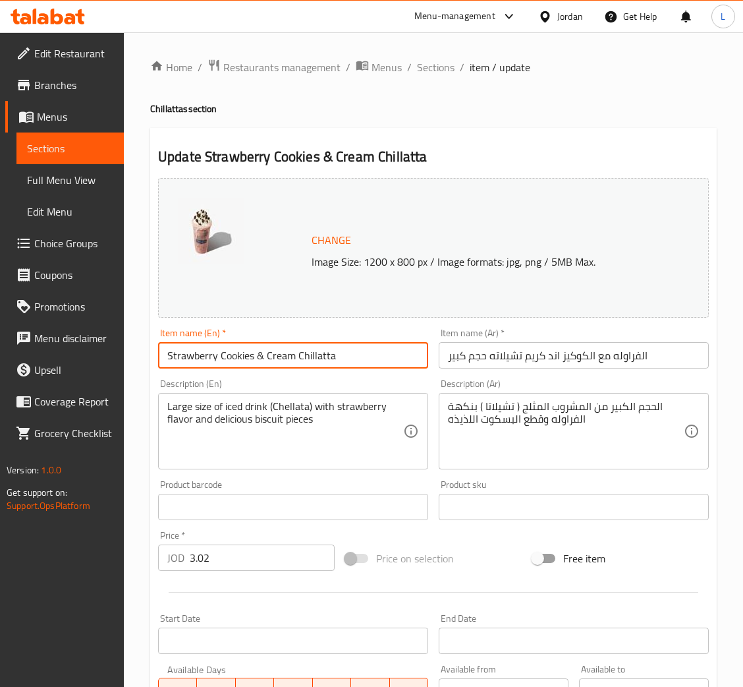
click at [509, 351] on input "الفراوله مع الكوكيز اند كريم تشيلاته حجم كبير" at bounding box center [574, 355] width 270 height 26
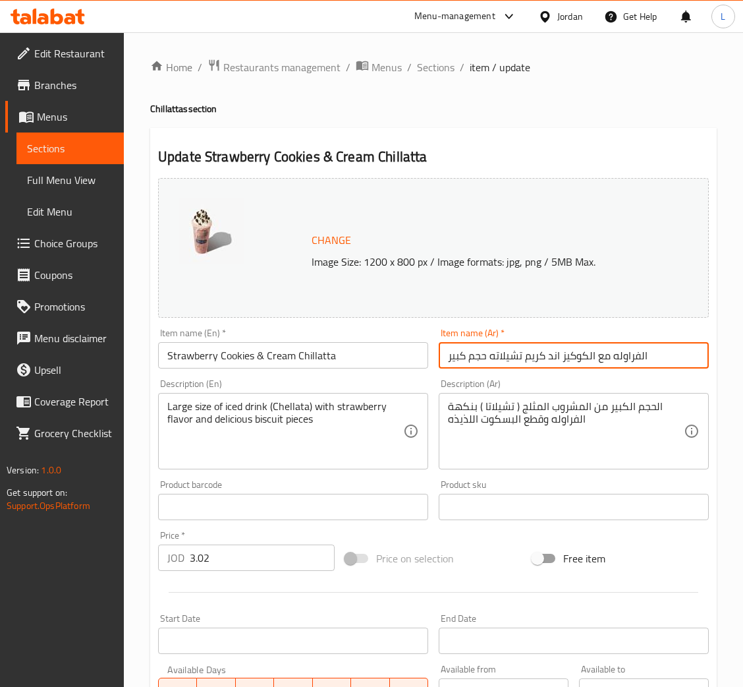
click at [509, 351] on input "الفراوله مع الكوكيز اند كريم تشيلاته حجم كبير" at bounding box center [574, 355] width 270 height 26
paste input "كوكيز الفراولة والكريمة تشيلاتا"
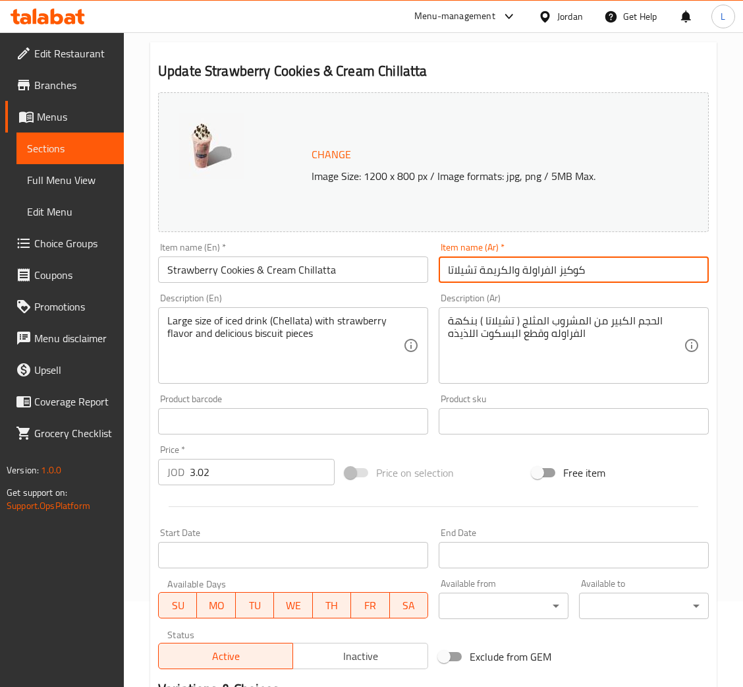
scroll to position [262, 0]
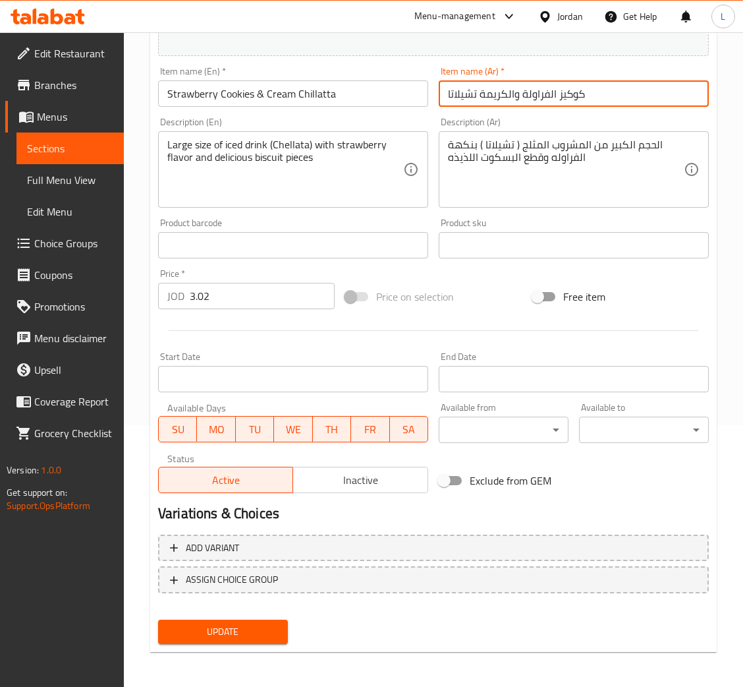
type input "كوكيز الفراولة والكريمة تشيلاتا"
click at [267, 638] on span "Update" at bounding box center [223, 631] width 109 height 16
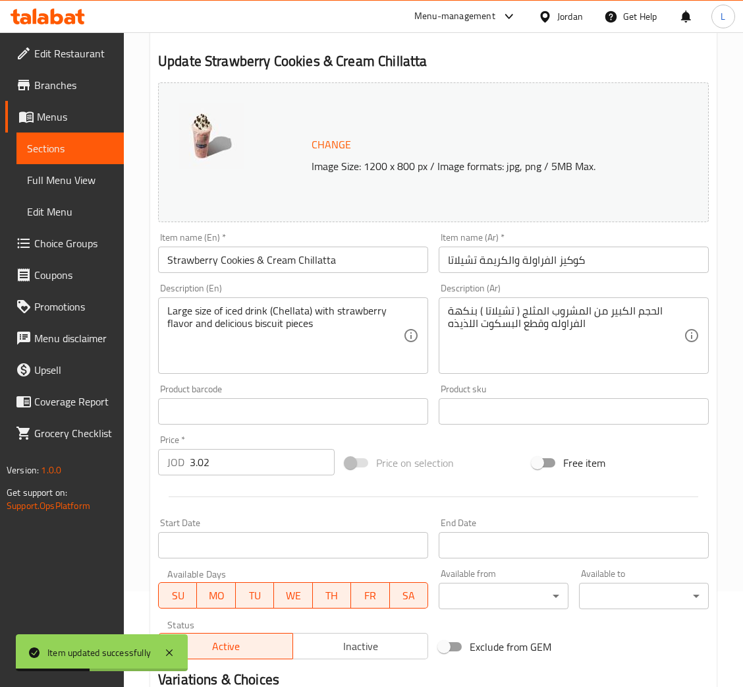
scroll to position [0, 0]
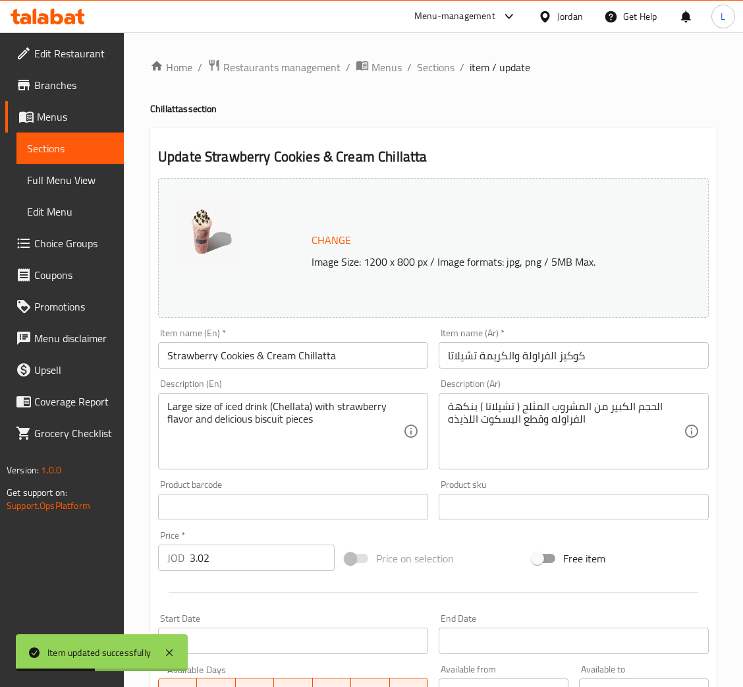
drag, startPoint x: 438, startPoint y: 73, endPoint x: 437, endPoint y: 85, distance: 11.9
click at [438, 73] on span "Sections" at bounding box center [436, 67] width 38 height 16
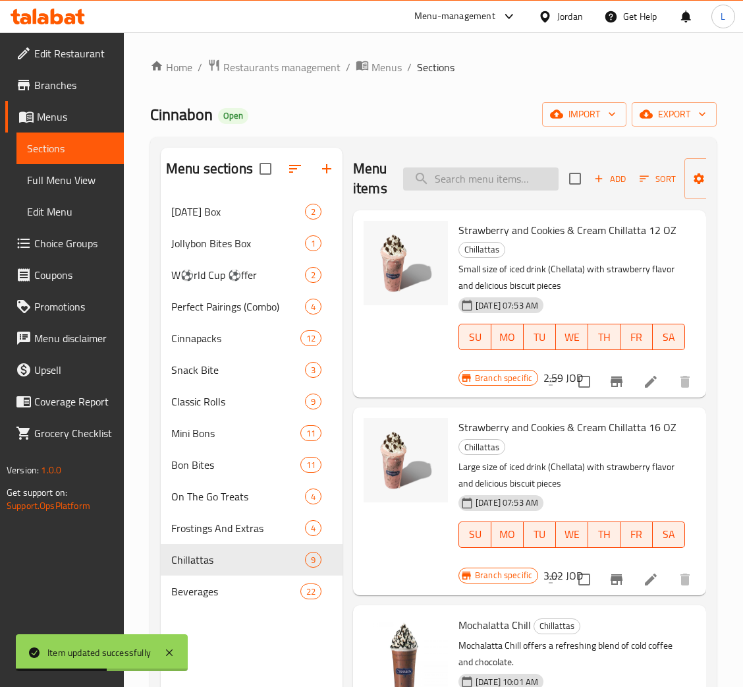
click at [474, 188] on input "search" at bounding box center [481, 178] width 156 height 23
paste input "Cinnamon Roll Chillatta"
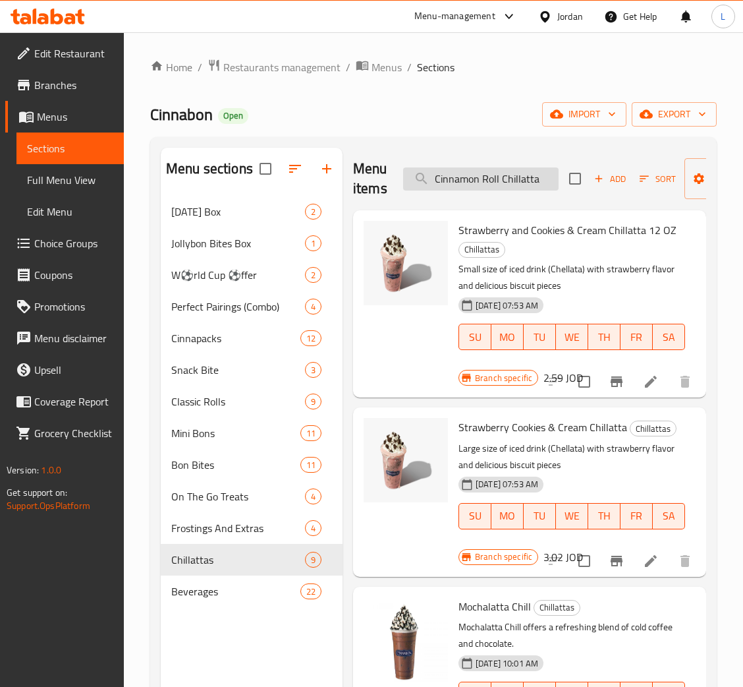
click at [470, 185] on input "Cinnamon Roll Chillatta" at bounding box center [481, 178] width 156 height 23
paste input "search"
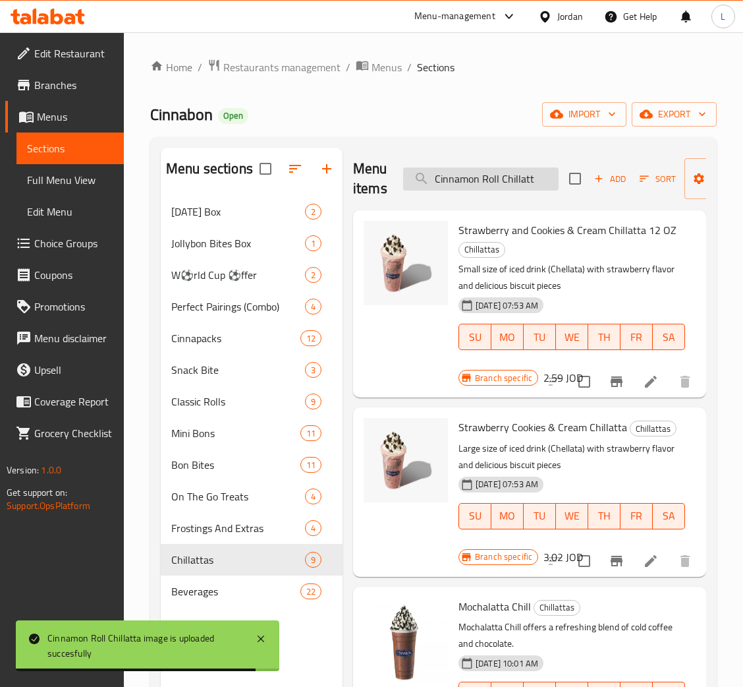
click at [494, 184] on input "Cinnamon Roll Chillatt" at bounding box center [481, 178] width 156 height 23
paste input "Strawberry Chillatta"
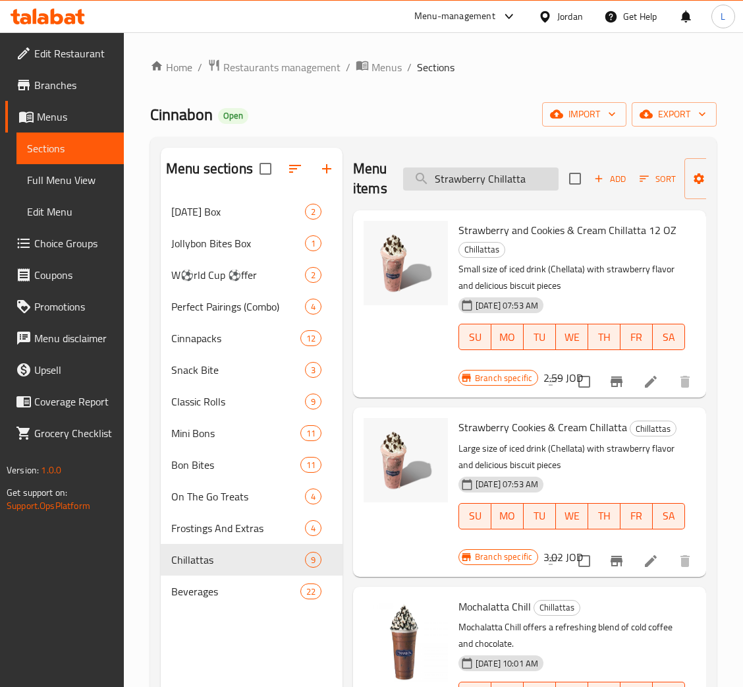
click at [531, 181] on input "Strawberry Chillatta" at bounding box center [481, 178] width 156 height 23
paste input "Mango"
click at [472, 187] on input "[PERSON_NAME]" at bounding box center [481, 178] width 156 height 23
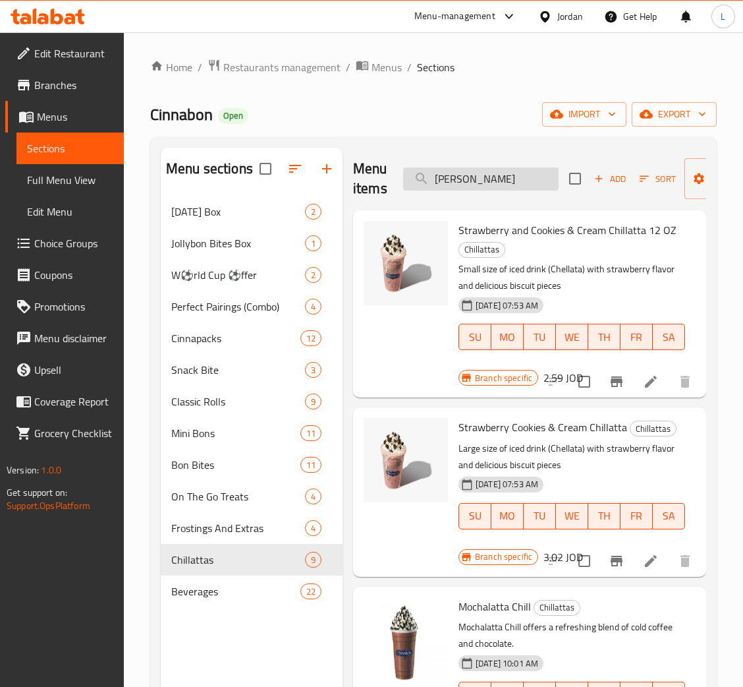
click at [472, 187] on input "[PERSON_NAME]" at bounding box center [481, 178] width 156 height 23
paste input "Caramel Latte"
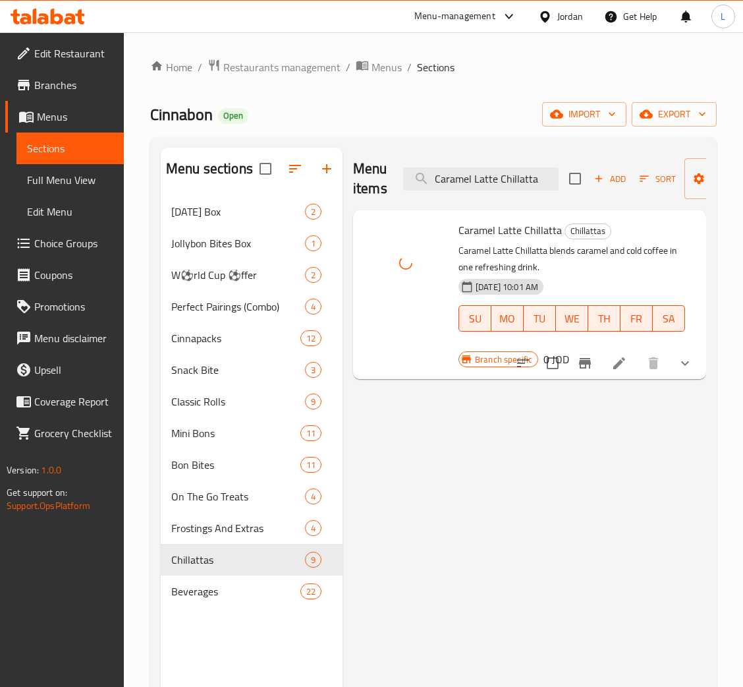
click at [485, 167] on div "Menu items Caramel Latte Chillatta Add Sort Manage items" at bounding box center [529, 179] width 353 height 63
click at [486, 173] on input "Caramel Latte Chillatta" at bounding box center [481, 178] width 156 height 23
paste input "Cookies and Cream Chillatta"
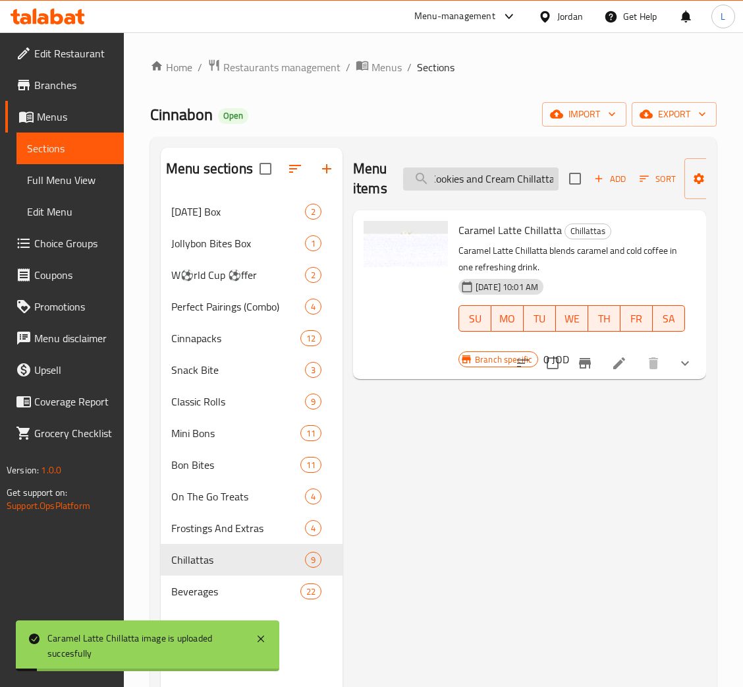
click at [497, 185] on input "Caramel Cookies and Cream ChillattaChillatta" at bounding box center [481, 178] width 156 height 23
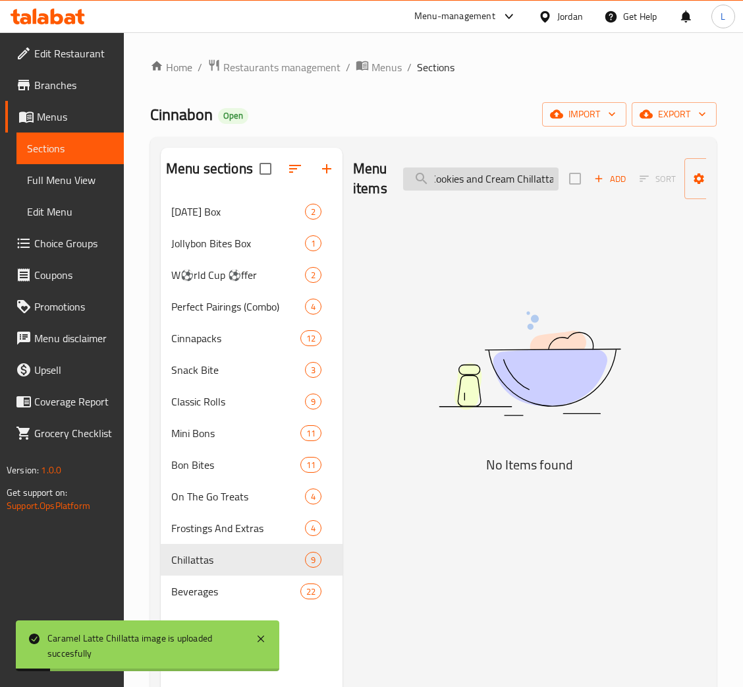
click at [497, 185] on input "Caramel Cookies and Cream ChillattaChillatta" at bounding box center [481, 178] width 156 height 23
paste input "ookies and Cream"
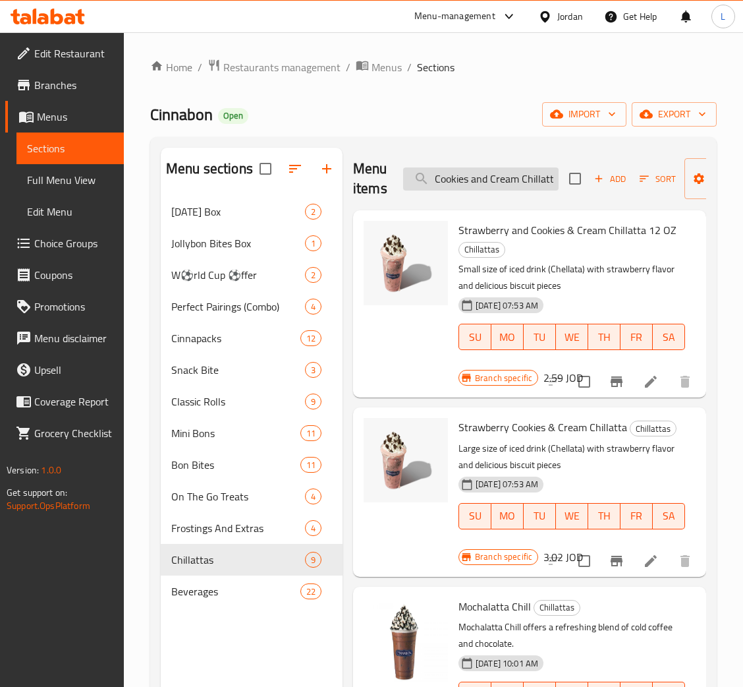
click at [523, 177] on input "Cookies and Cream Chillatta" at bounding box center [481, 178] width 156 height 23
click at [538, 179] on input "Cookies and Cream Chillatta" at bounding box center [481, 178] width 156 height 23
click at [507, 177] on input "Cookies and Cream Chillatta" at bounding box center [481, 178] width 156 height 23
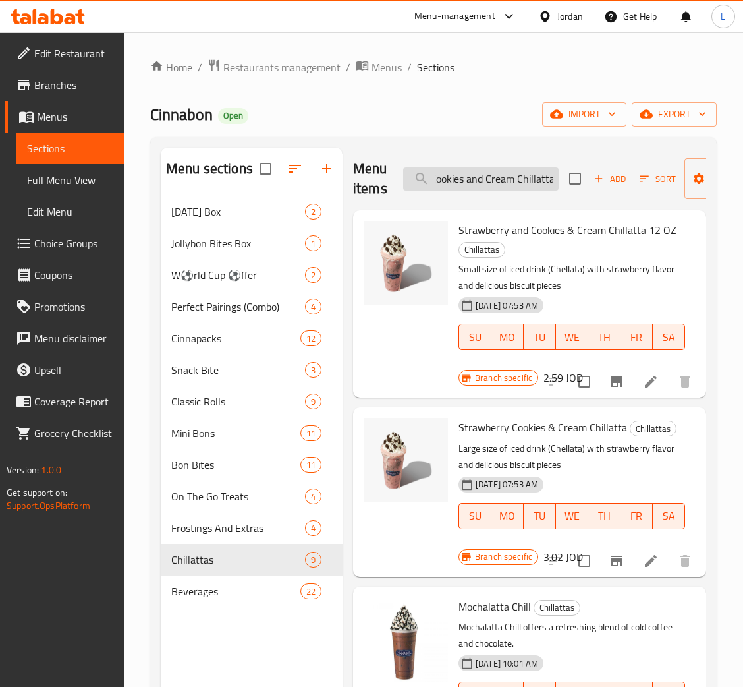
click at [507, 177] on input "Cookies and Cream Chillatta" at bounding box center [481, 178] width 156 height 23
paste input "search"
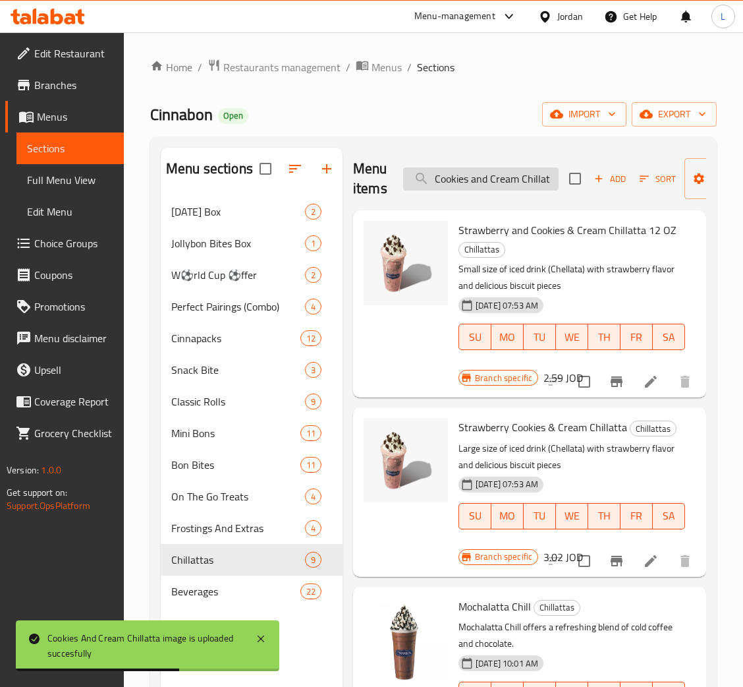
click at [480, 185] on input "Cookies and Cream Chillat" at bounding box center [481, 178] width 156 height 23
paste input "Spanish Latte"
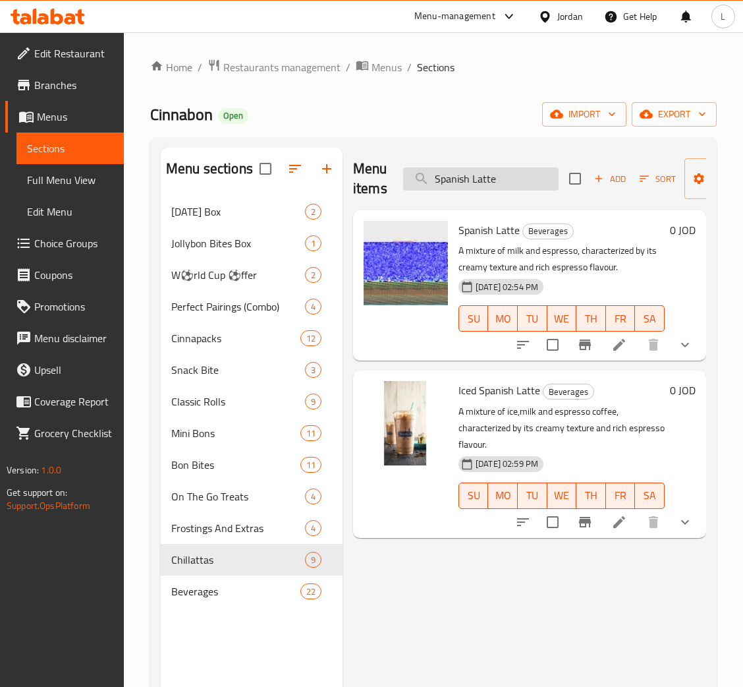
click at [480, 184] on input "Spanish Latte" at bounding box center [481, 178] width 156 height 23
paste input "[DATE] Cinnamon"
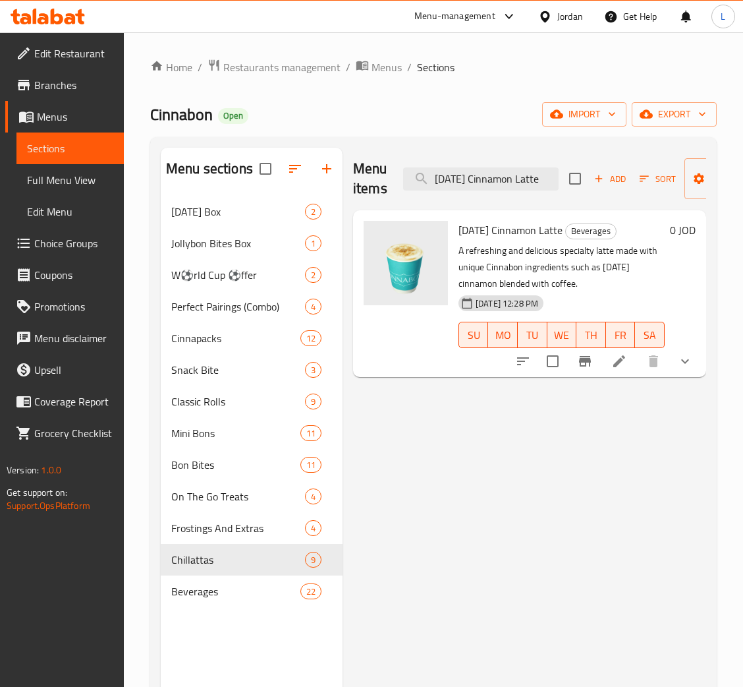
type input "[DATE] Cinnamon Latte"
click at [627, 367] on li at bounding box center [619, 361] width 37 height 24
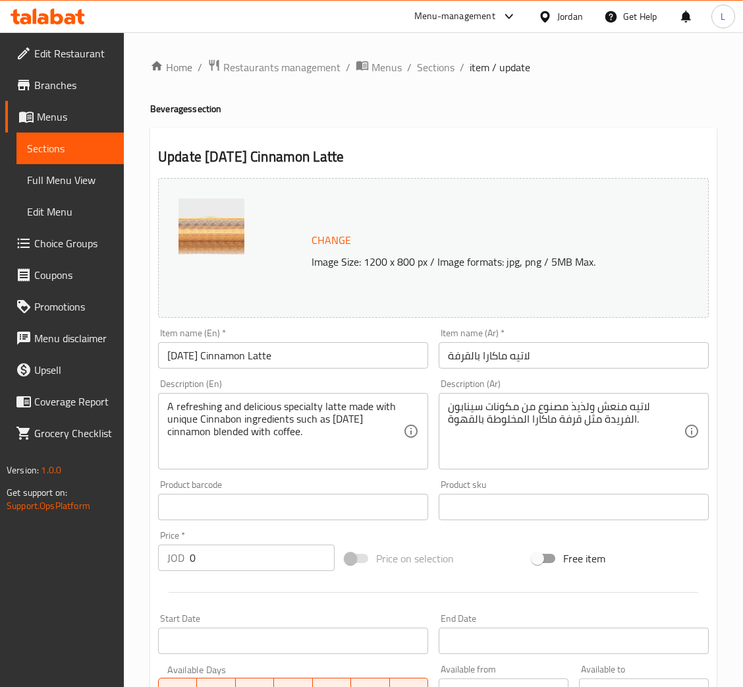
click at [276, 362] on input "[DATE] Cinnamon Latte" at bounding box center [293, 355] width 270 height 26
paste input "(NEW)"
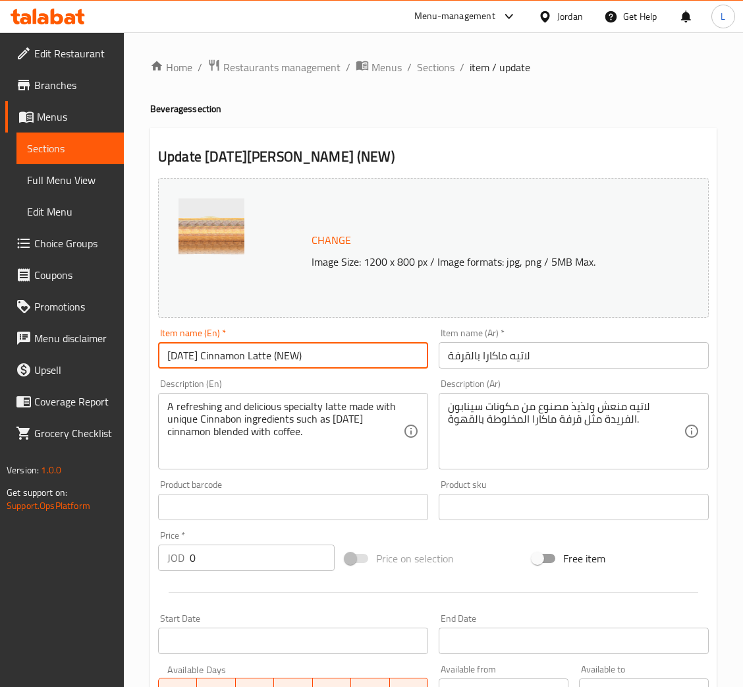
type input "[DATE] Cinnamon Latte (NEW)"
click at [525, 371] on div "Item name (Ar)   * لاتيه ماكارا بالقرفة Item name (Ar) *" at bounding box center [574, 348] width 281 height 51
click at [527, 343] on input "لاتيه ماكارا بالقرفة" at bounding box center [574, 355] width 270 height 26
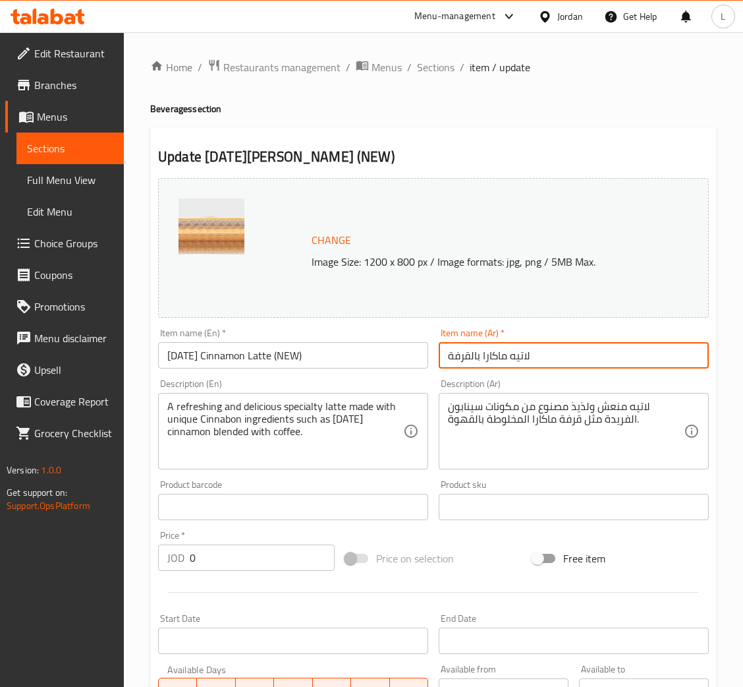
click at [527, 343] on input "لاتيه ماكارا بالقرفة" at bounding box center [574, 355] width 270 height 26
paste input "القرفة ماكارا (جديد)"
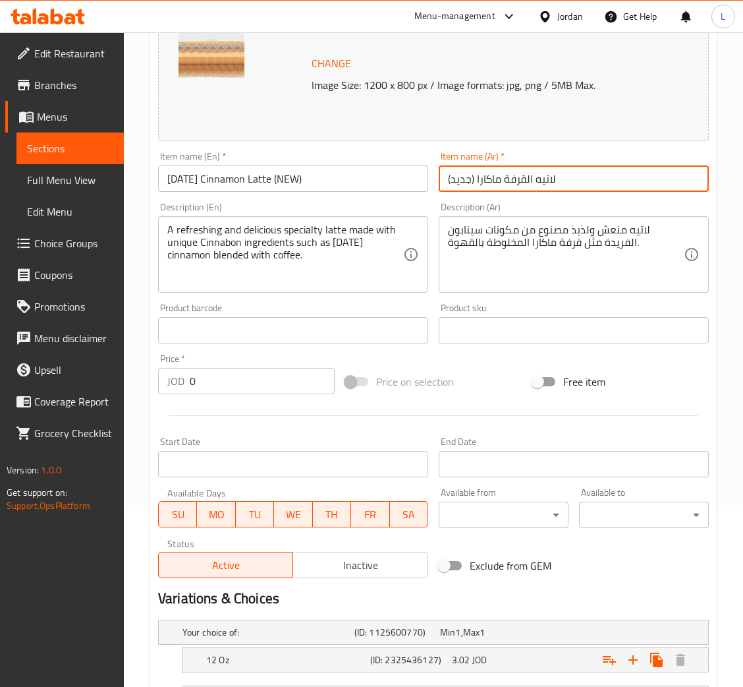
scroll to position [294, 0]
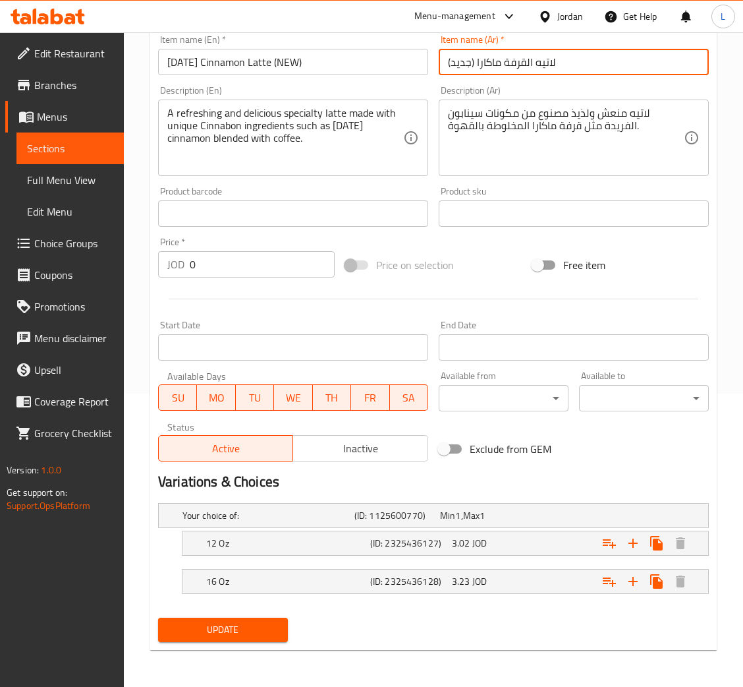
type input "لاتيه القرفة ماكارا (جديد)"
click at [219, 627] on span "Update" at bounding box center [223, 629] width 109 height 16
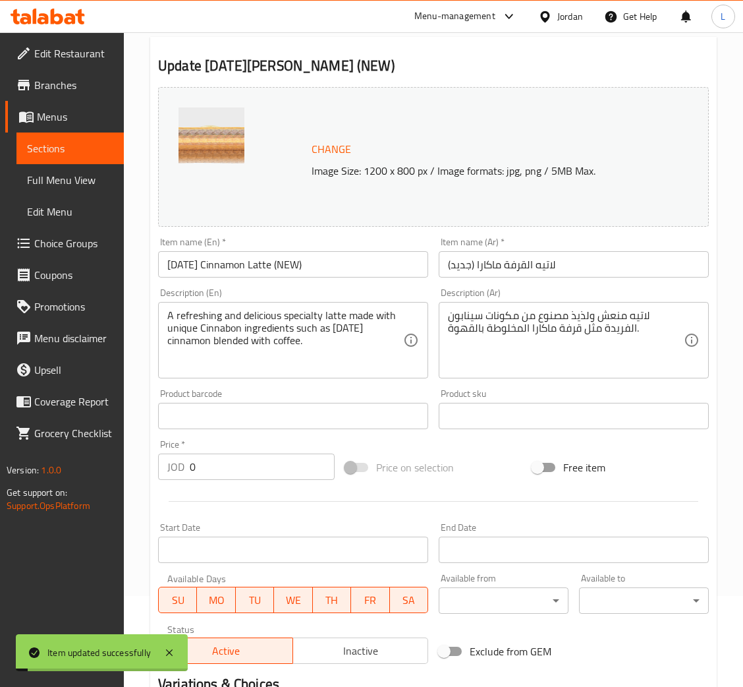
scroll to position [0, 0]
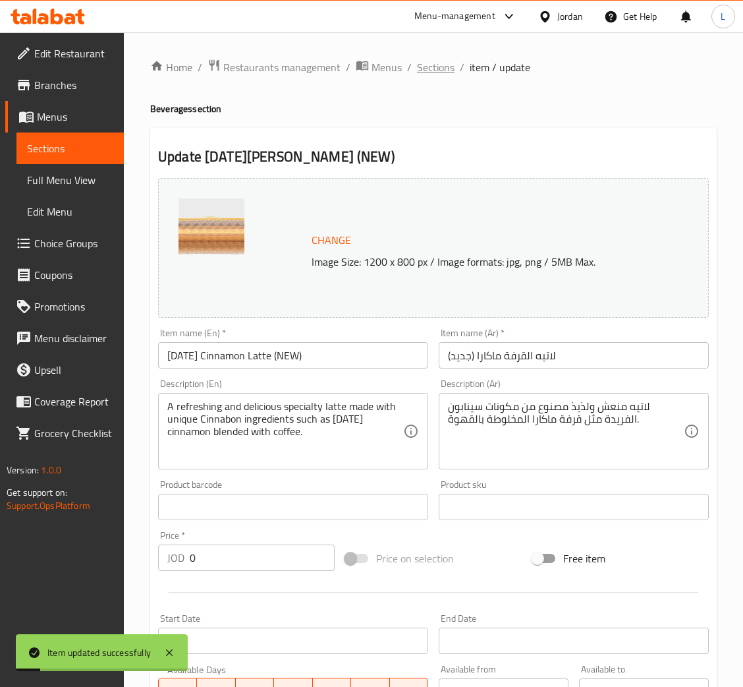
click at [432, 66] on span "Sections" at bounding box center [436, 67] width 38 height 16
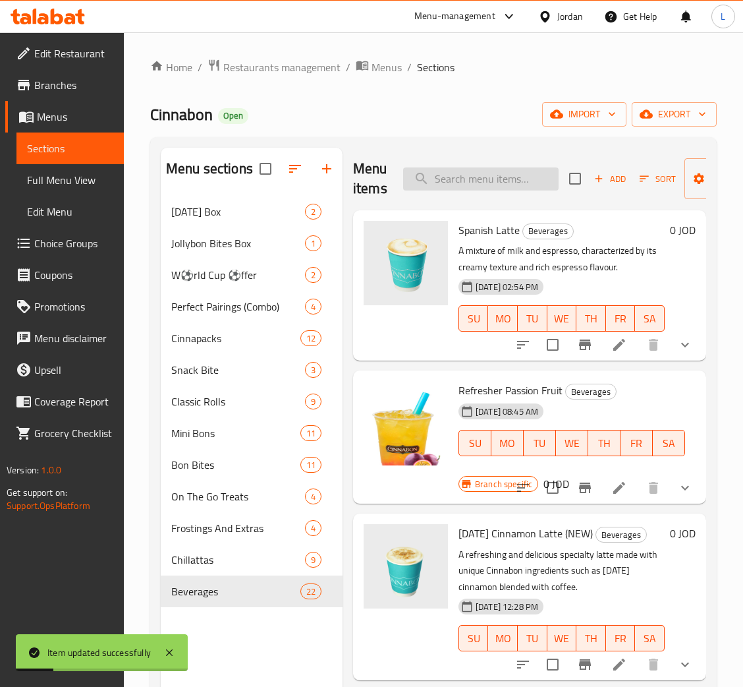
click at [488, 185] on input "search" at bounding box center [481, 178] width 156 height 23
paste input "Americano"
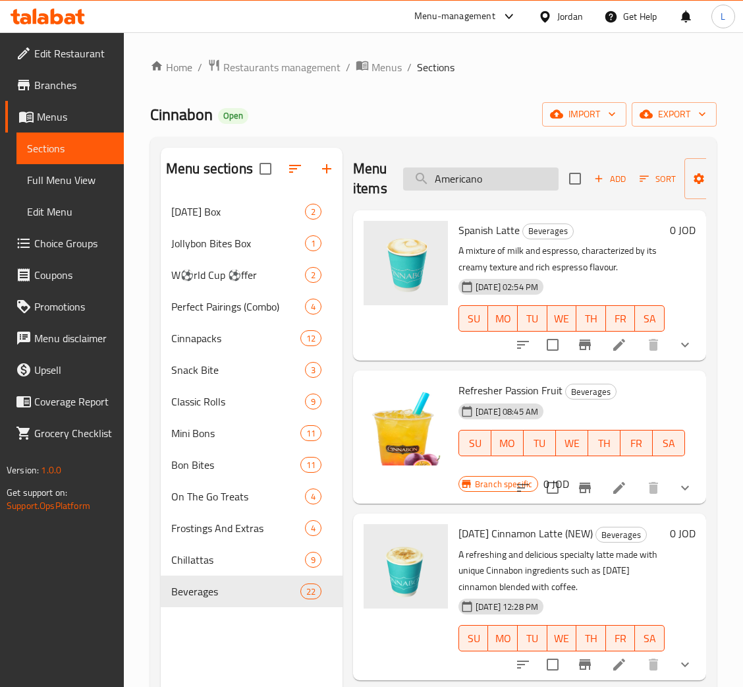
click at [484, 179] on input "Americano" at bounding box center [481, 178] width 156 height 23
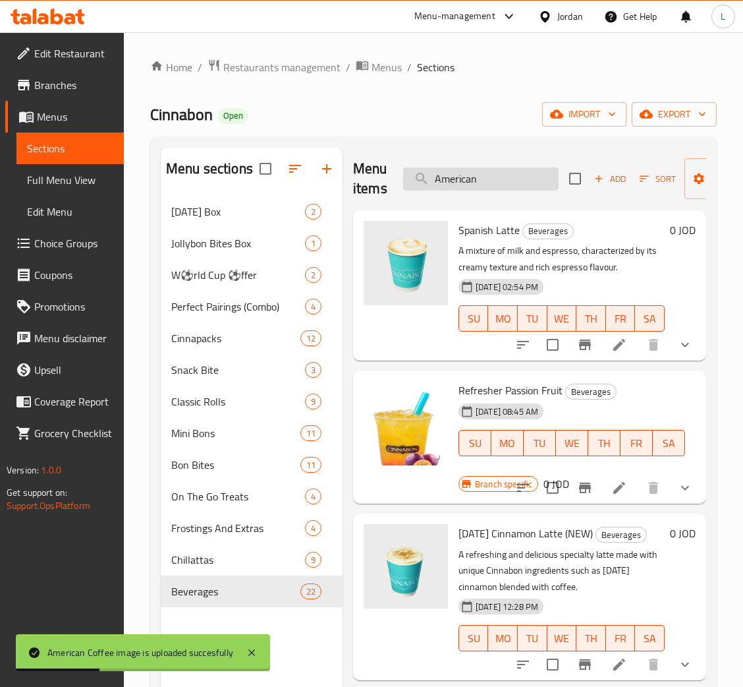
click at [475, 177] on input "American" at bounding box center [481, 178] width 156 height 23
paste input "Cappuccino"
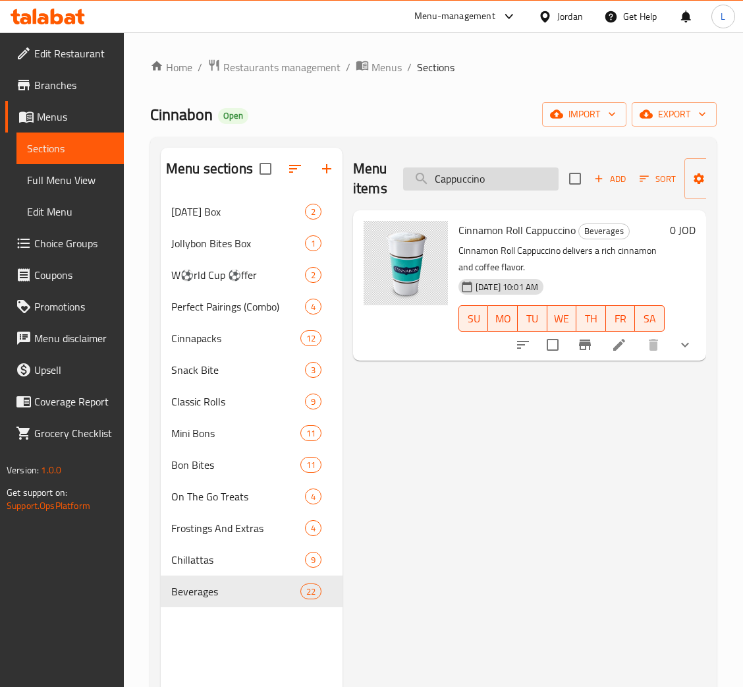
click at [513, 185] on input "Cappuccino" at bounding box center [481, 178] width 156 height 23
paste input "innamon Roll Chillatta"
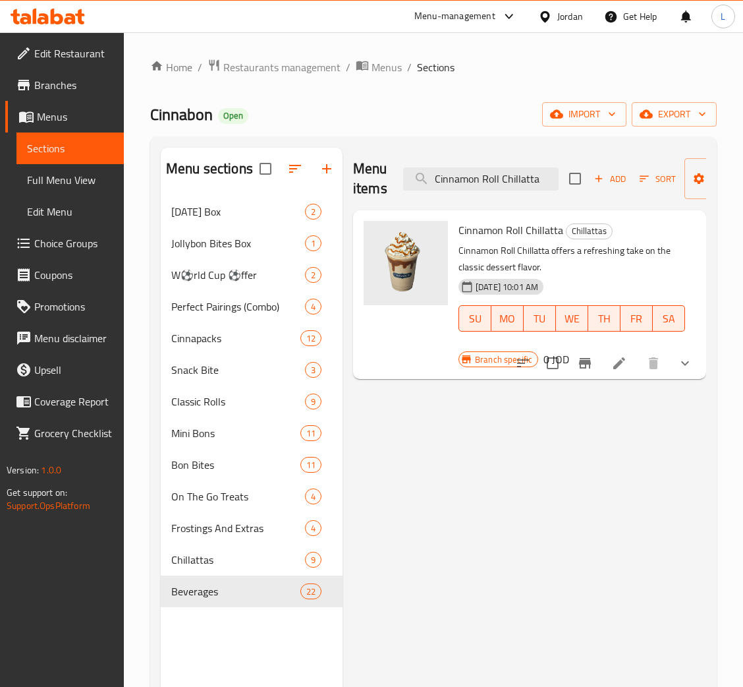
click at [487, 156] on div "Menu items Cinnamon Roll Chillatta Add Sort Manage items" at bounding box center [529, 179] width 353 height 63
click at [496, 185] on input "Cinnamon Roll Chillatta" at bounding box center [481, 178] width 156 height 23
paste input "Latte"
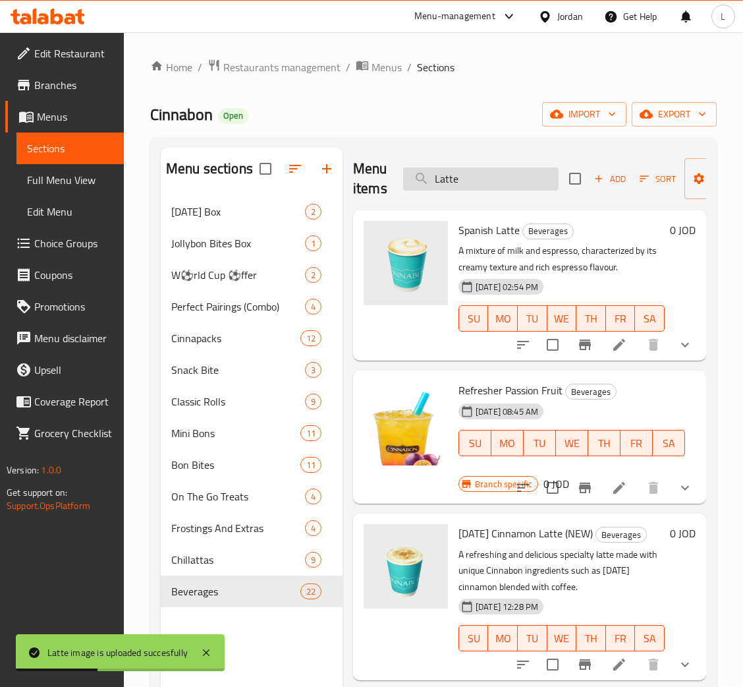
click at [451, 177] on input "Latte" at bounding box center [481, 178] width 156 height 23
paste input "Mocha"
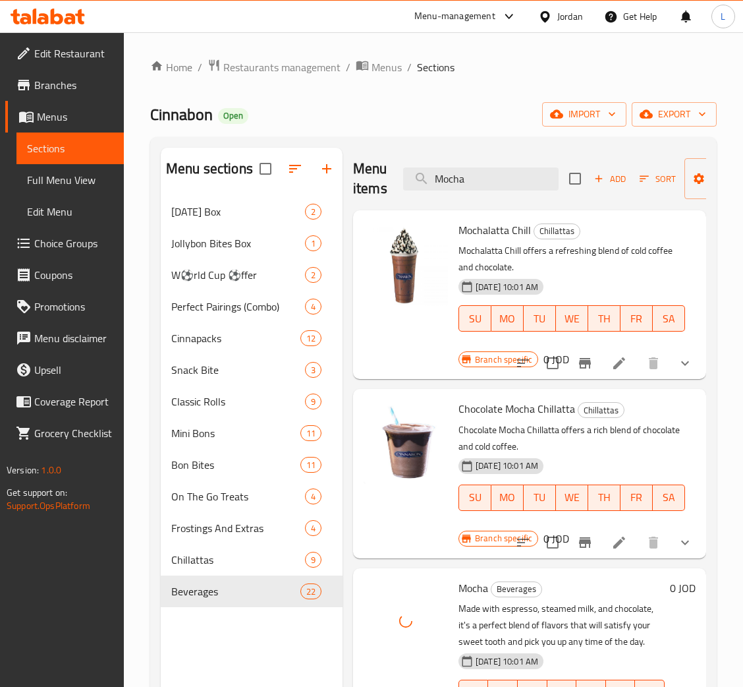
click at [517, 116] on div "Cinnabon Open import export" at bounding box center [433, 114] width 567 height 24
click at [507, 172] on input "Mocha" at bounding box center [481, 178] width 156 height 23
type input "ف"
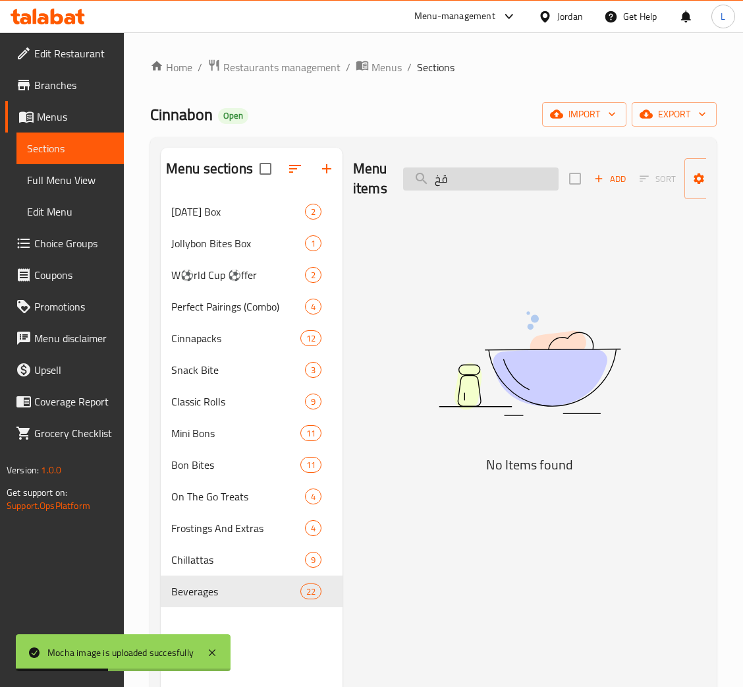
type input "ق"
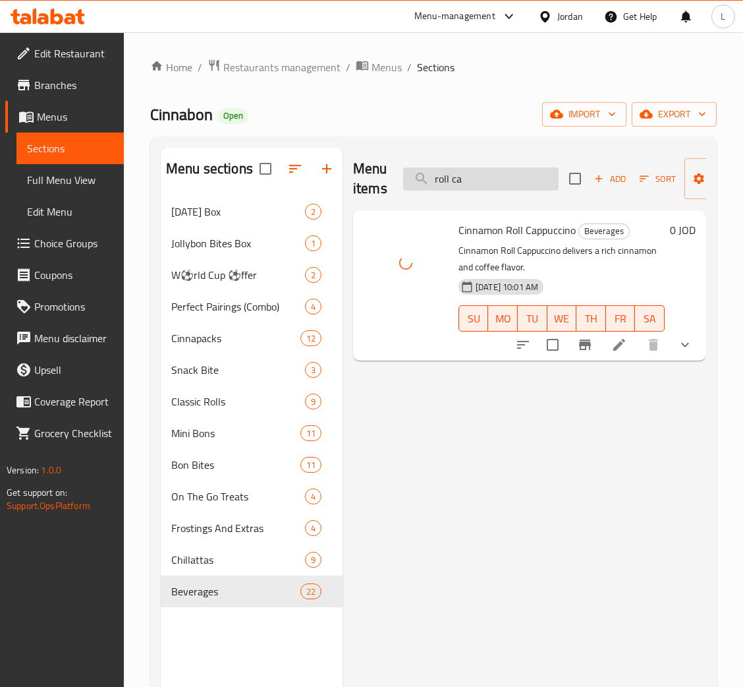
click at [497, 180] on input "roll ca" at bounding box center [481, 178] width 156 height 23
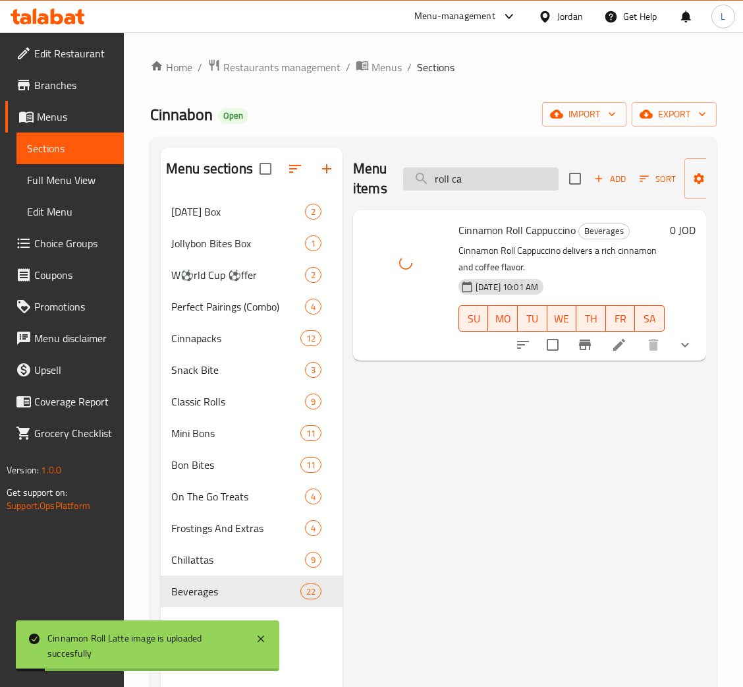
click at [497, 180] on input "roll ca" at bounding box center [481, 178] width 156 height 23
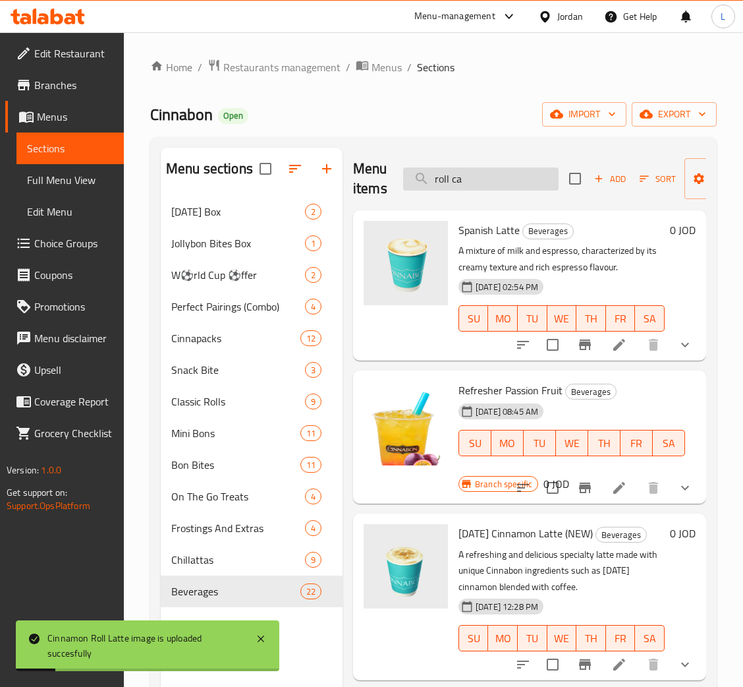
click at [497, 180] on input "roll ca" at bounding box center [481, 178] width 156 height 23
click at [497, 181] on input "roll ca" at bounding box center [481, 178] width 156 height 23
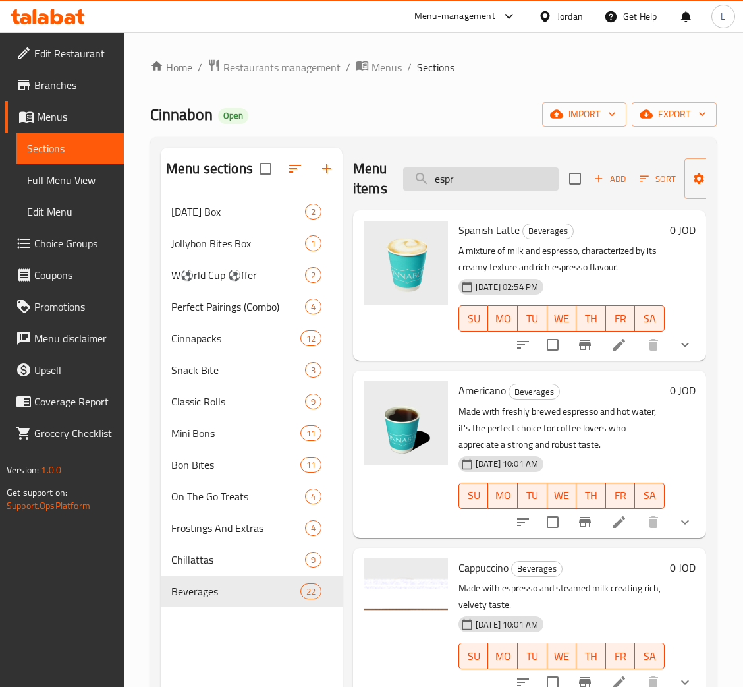
click at [481, 169] on input "espr" at bounding box center [481, 178] width 156 height 23
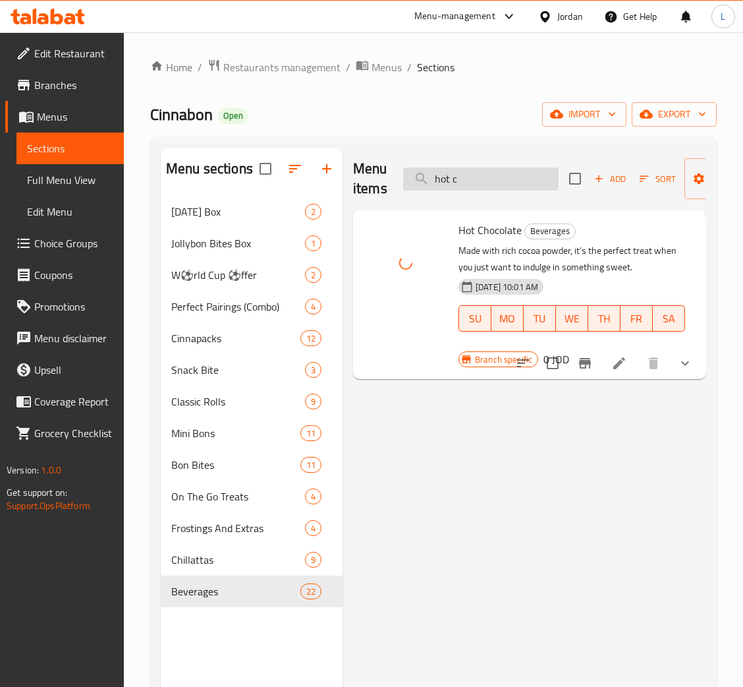
click at [456, 186] on input "hot c" at bounding box center [481, 178] width 156 height 23
click at [454, 186] on input "hot c" at bounding box center [481, 178] width 156 height 23
type input "h"
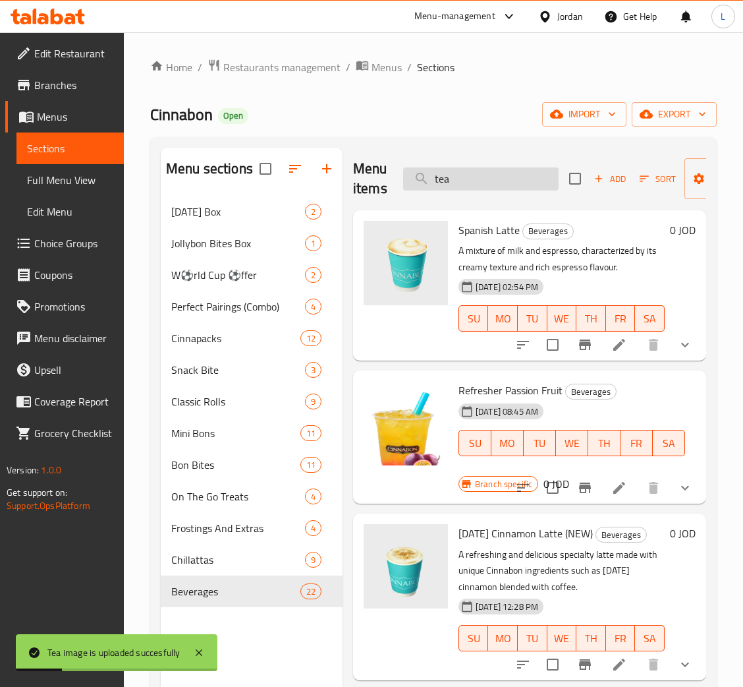
drag, startPoint x: 486, startPoint y: 169, endPoint x: 492, endPoint y: 182, distance: 14.5
click at [487, 169] on input "tea" at bounding box center [481, 178] width 156 height 23
click at [494, 181] on input "tea" at bounding box center [481, 178] width 156 height 23
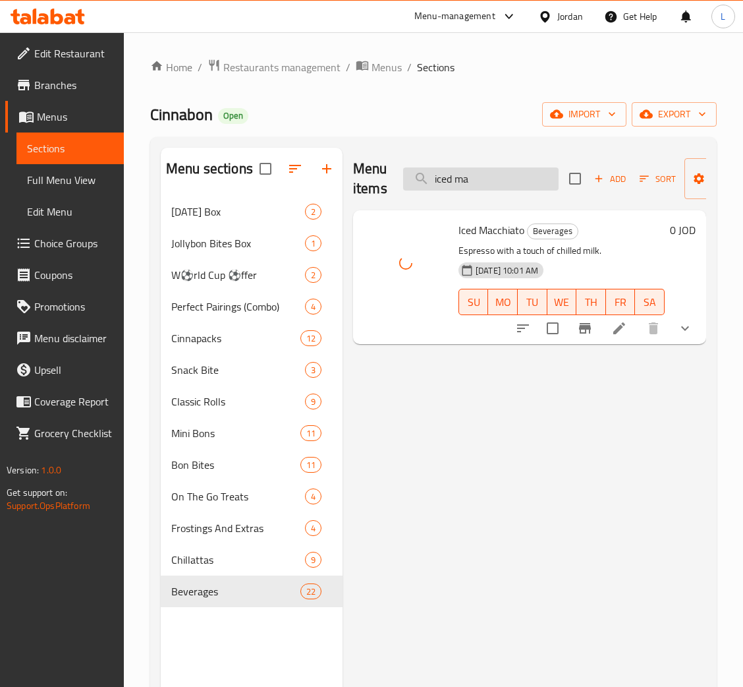
click at [511, 179] on input "iced ma" at bounding box center [481, 178] width 156 height 23
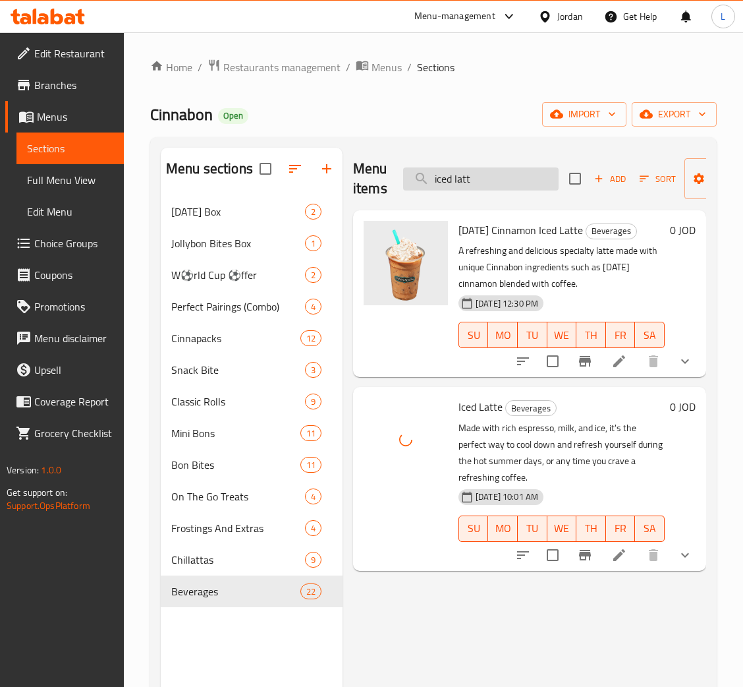
click at [492, 173] on input "iced latt" at bounding box center [481, 178] width 156 height 23
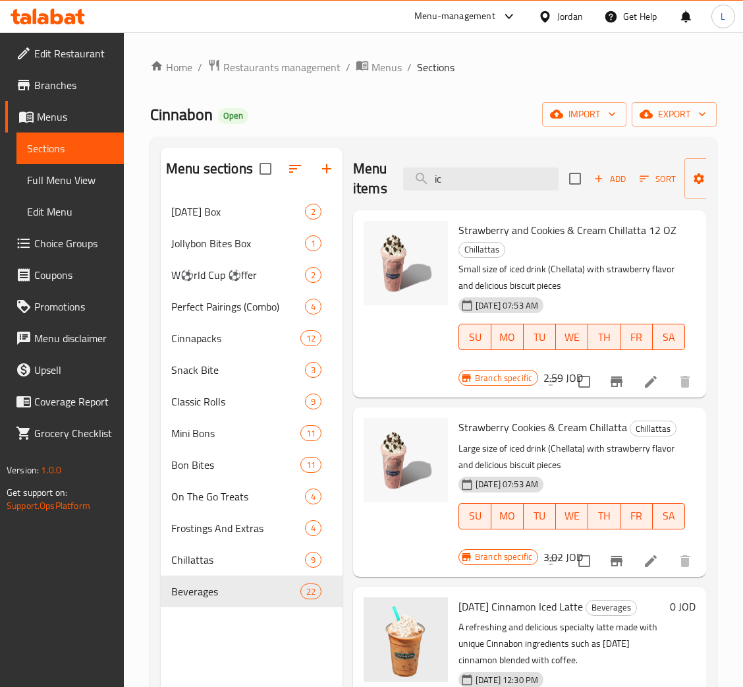
type input "i"
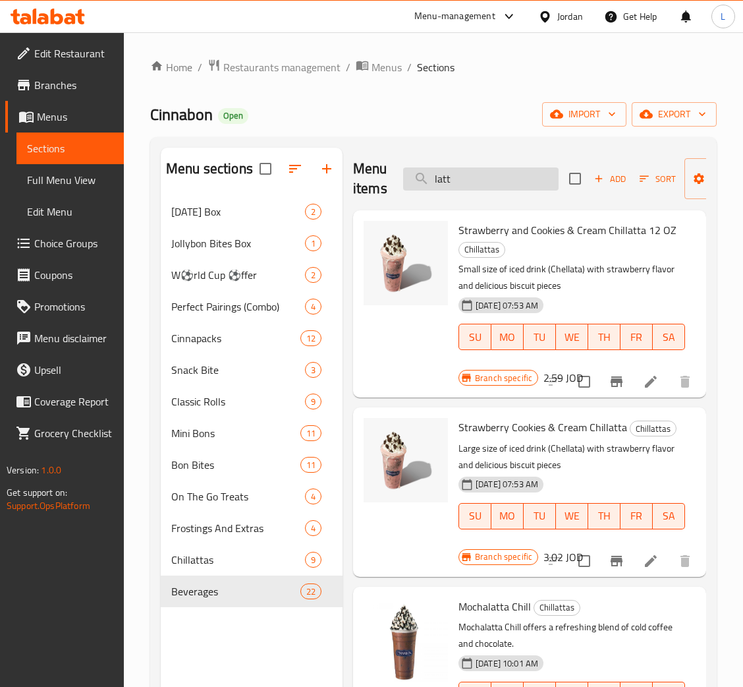
click at [482, 182] on input "latt" at bounding box center [481, 178] width 156 height 23
click at [482, 181] on input "latt" at bounding box center [481, 178] width 156 height 23
click at [480, 181] on input "latt" at bounding box center [481, 178] width 156 height 23
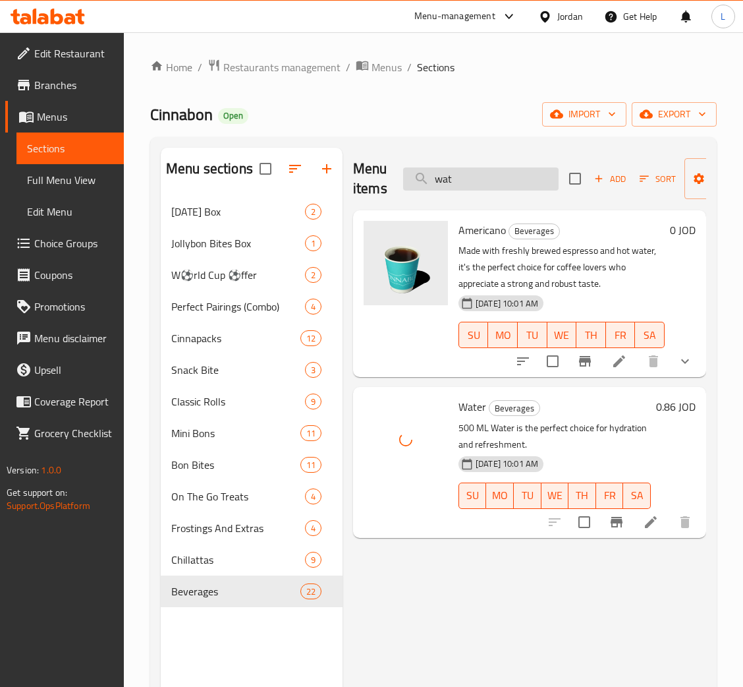
click at [504, 174] on input "wat" at bounding box center [481, 178] width 156 height 23
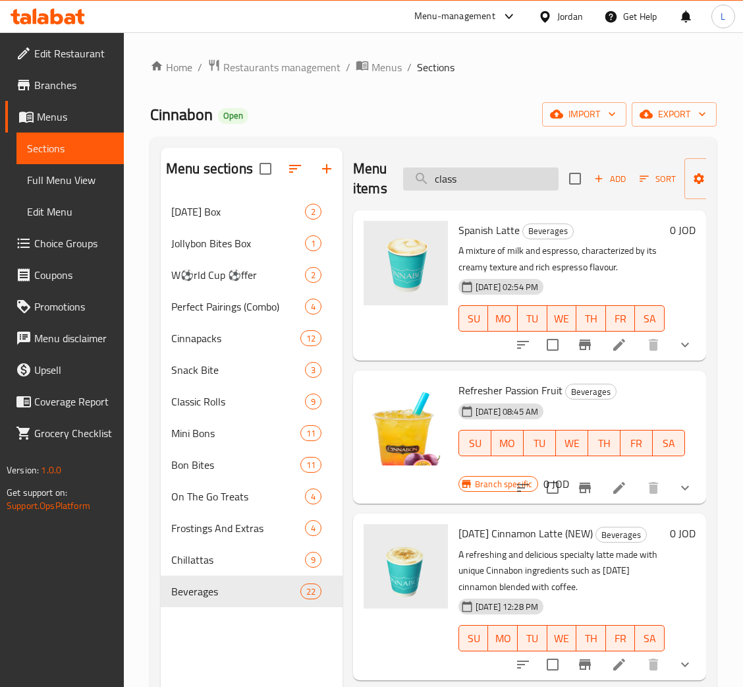
click at [470, 185] on input "class" at bounding box center [481, 178] width 156 height 23
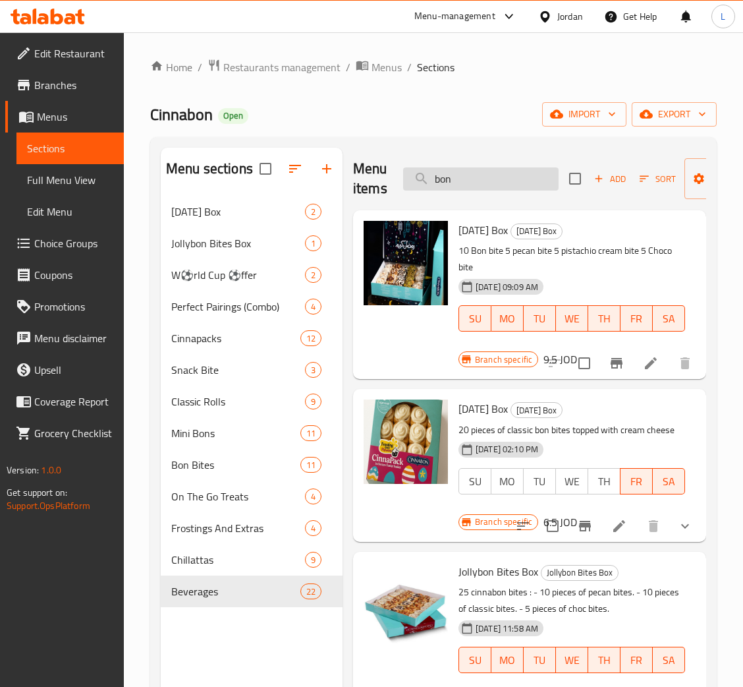
click at [457, 183] on input "bon" at bounding box center [481, 178] width 156 height 23
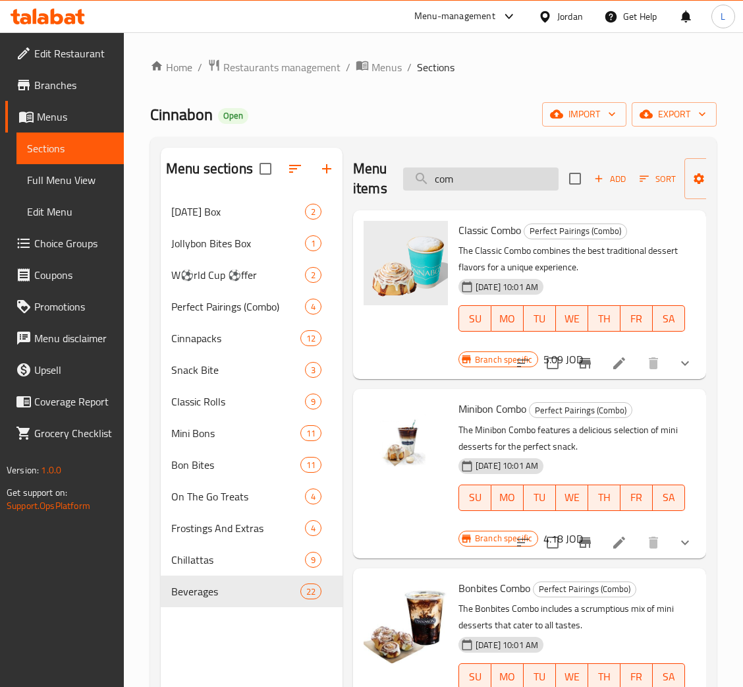
click at [495, 185] on input "com" at bounding box center [481, 178] width 156 height 23
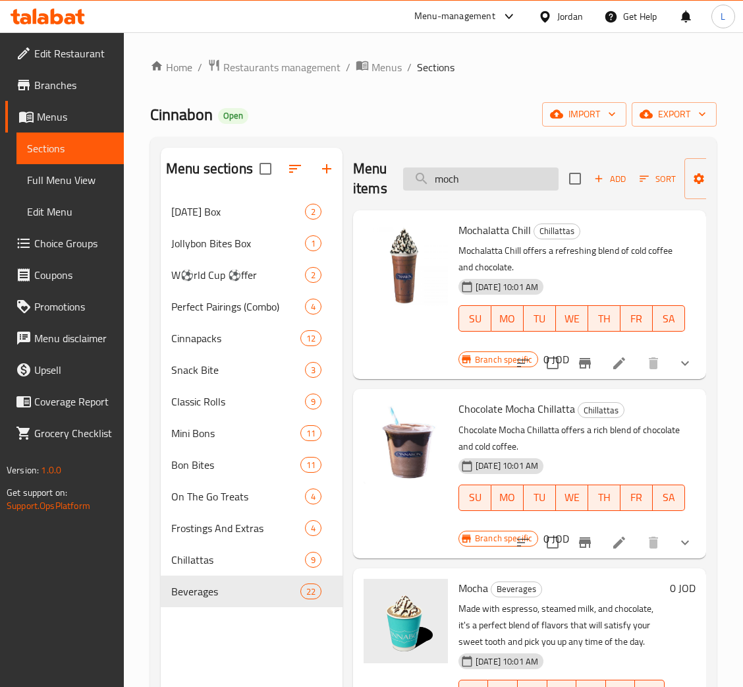
click at [519, 179] on input "moch" at bounding box center [481, 178] width 156 height 23
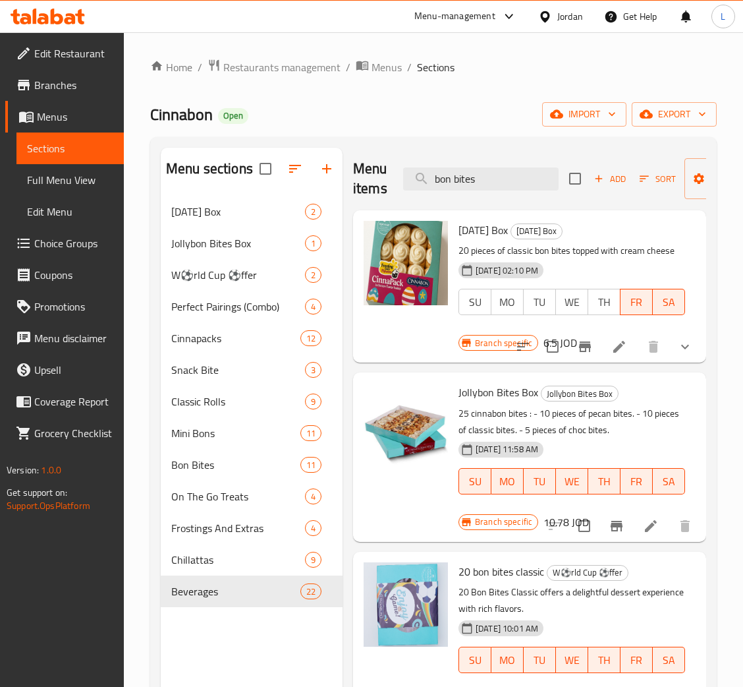
click at [490, 141] on div "Menu sections [DATE] Box 2 Jollybon Bites Box 1 W⚽rld Cup ⚽ffer 2 Perfect Pairi…" at bounding box center [433, 491] width 567 height 708
click at [499, 183] on input "bon bites" at bounding box center [481, 178] width 156 height 23
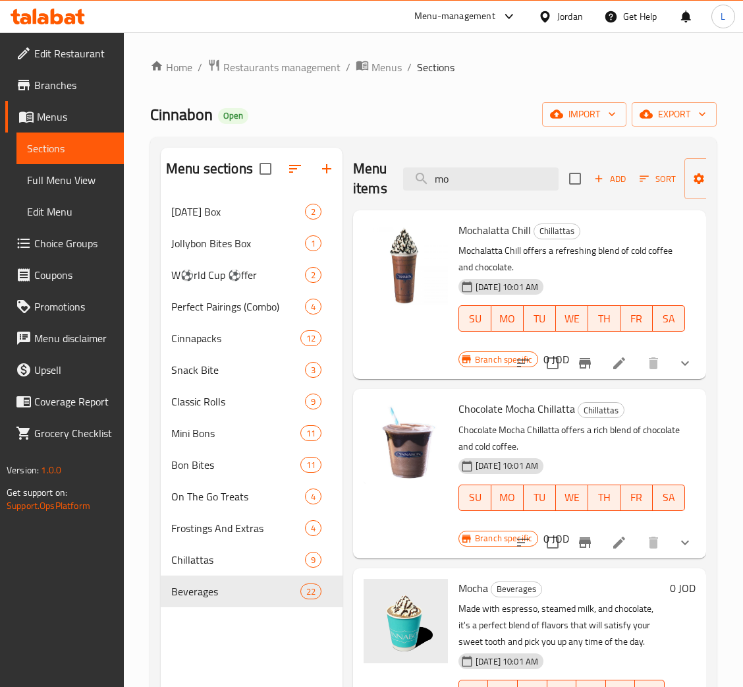
type input "m"
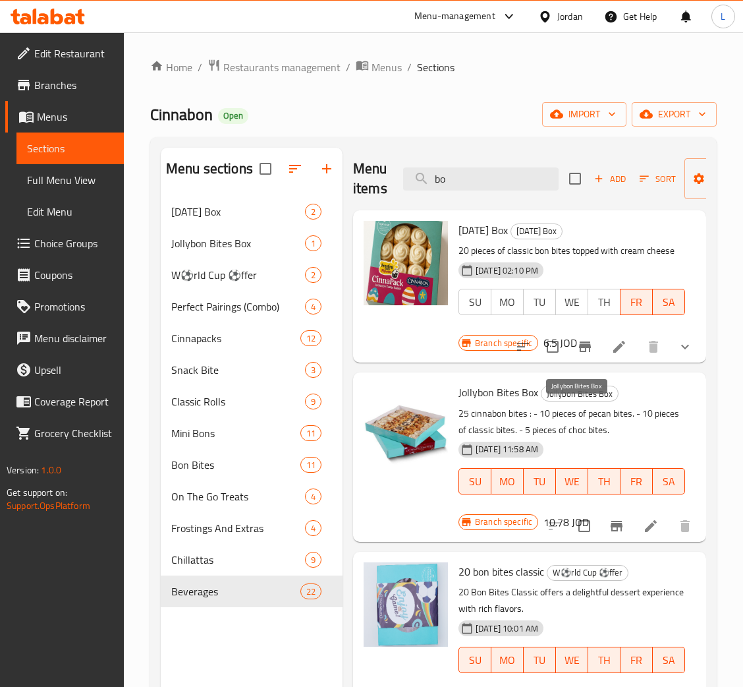
type input "b"
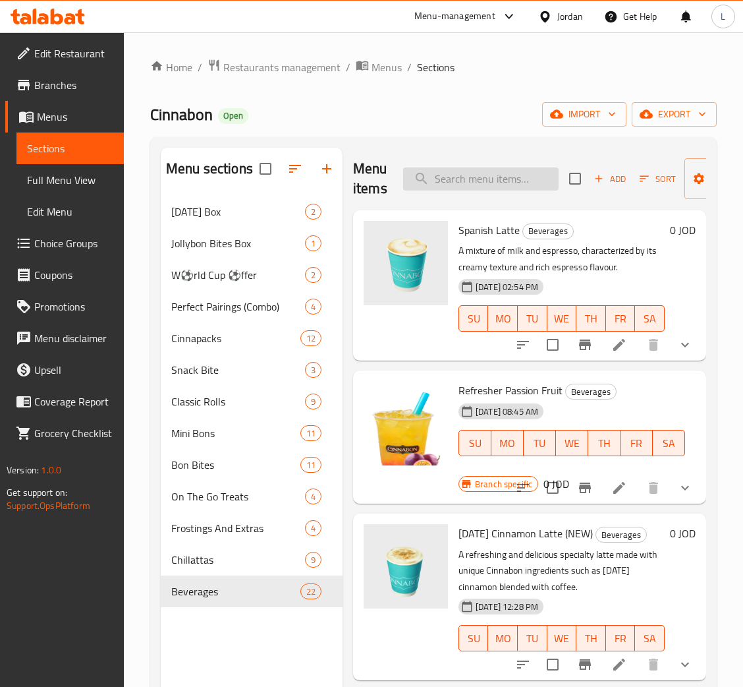
click at [442, 183] on input "search" at bounding box center [481, 178] width 156 height 23
paste input "Bonbites Combo"
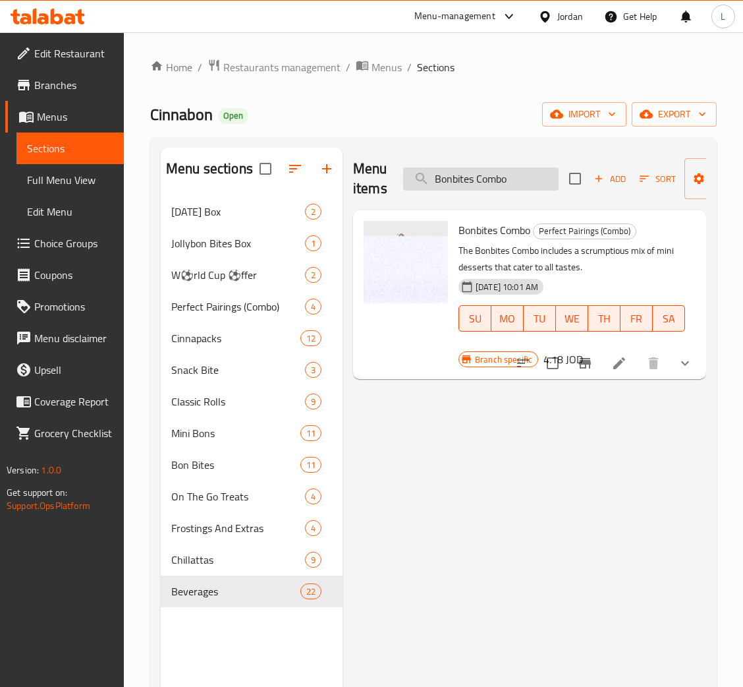
click at [440, 184] on input "Bonbites Combo" at bounding box center [481, 178] width 156 height 23
paste input "[DATE] Cinnamon Iced Latte"
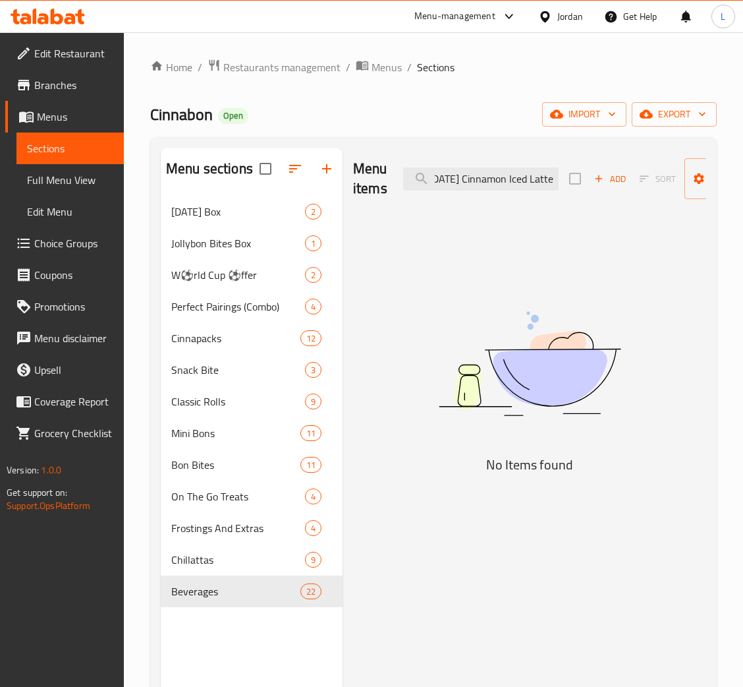
click at [499, 194] on div "Menu items [DATE] Cinnamon Iced Latte Add Sort Manage items" at bounding box center [529, 179] width 353 height 63
click at [507, 183] on input "[DATE] Cinnamon Iced Latte" at bounding box center [481, 178] width 156 height 23
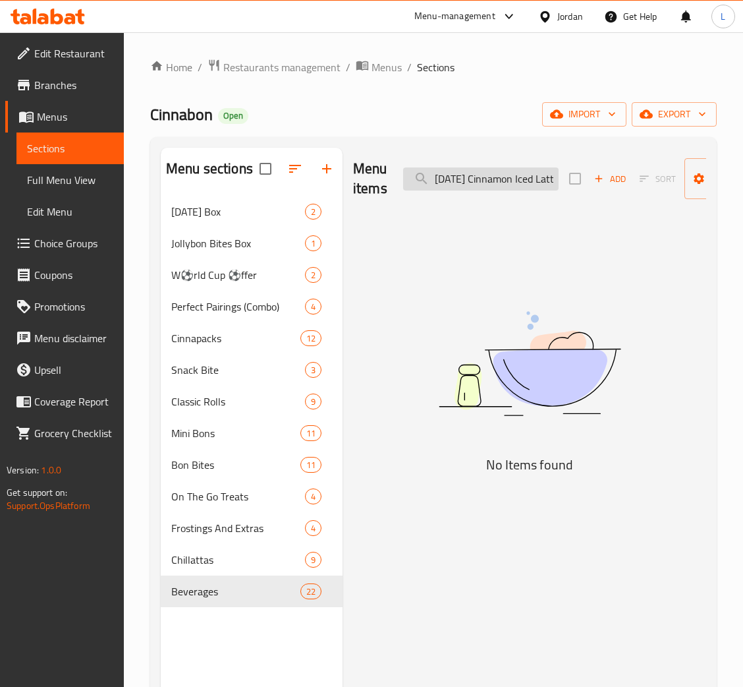
paste input "search"
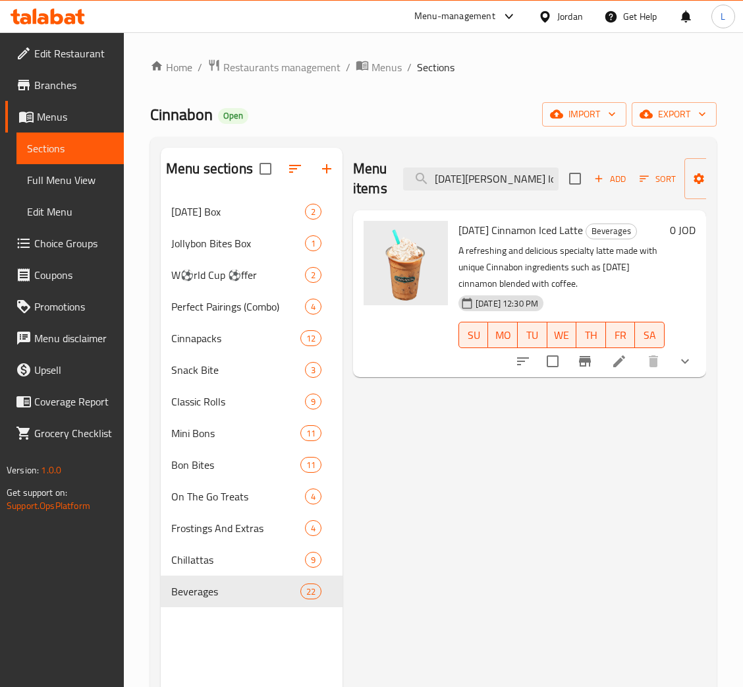
type input "[DATE][PERSON_NAME] Ic"
click at [618, 355] on icon at bounding box center [620, 361] width 16 height 16
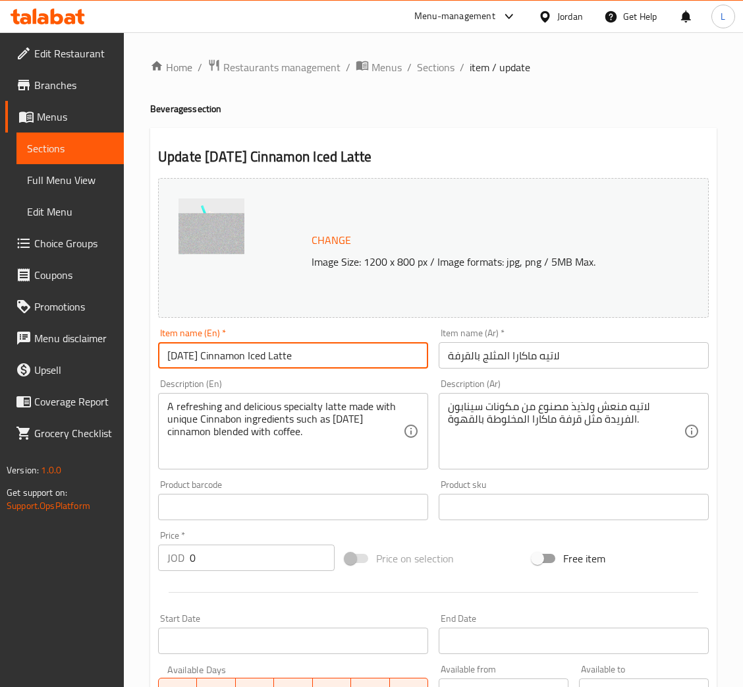
click at [282, 362] on input "[DATE] Cinnamon Iced Latte" at bounding box center [293, 355] width 270 height 26
paste input "(NEW)"
type input "[DATE] Cinnamon Iced Latte (NEW)"
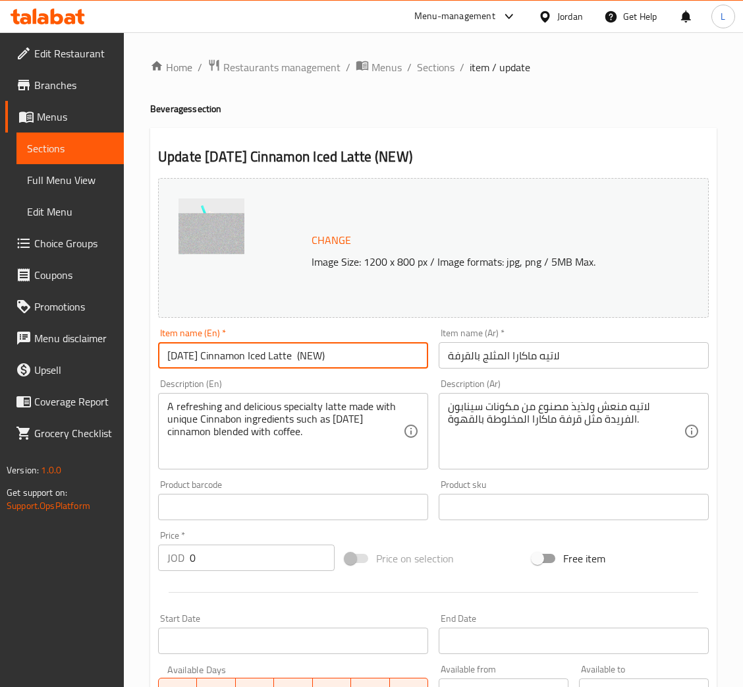
click at [502, 358] on input "لاتيه ماكارا المثلج بالقرفة" at bounding box center [574, 355] width 270 height 26
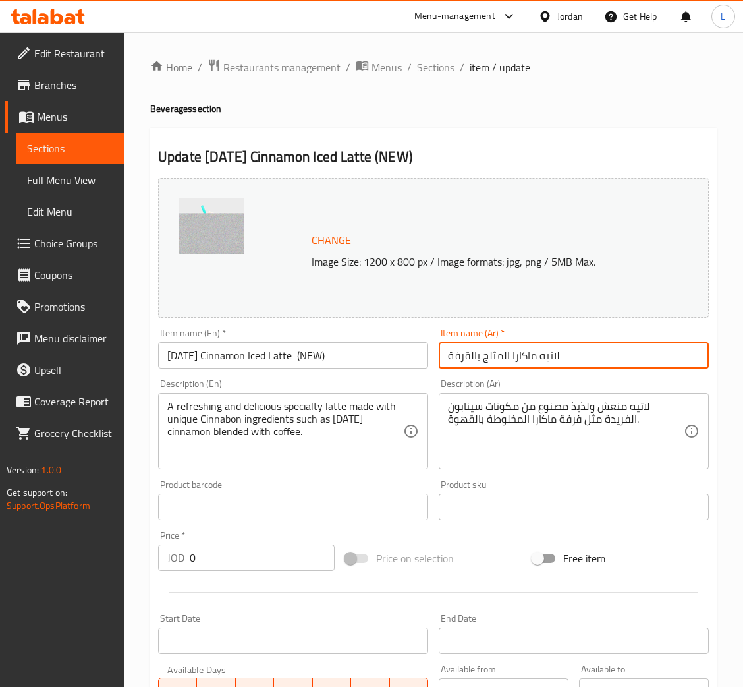
click at [503, 358] on input "لاتيه ماكارا المثلج بالقرفة" at bounding box center [574, 355] width 270 height 26
paste input "(جديد)"
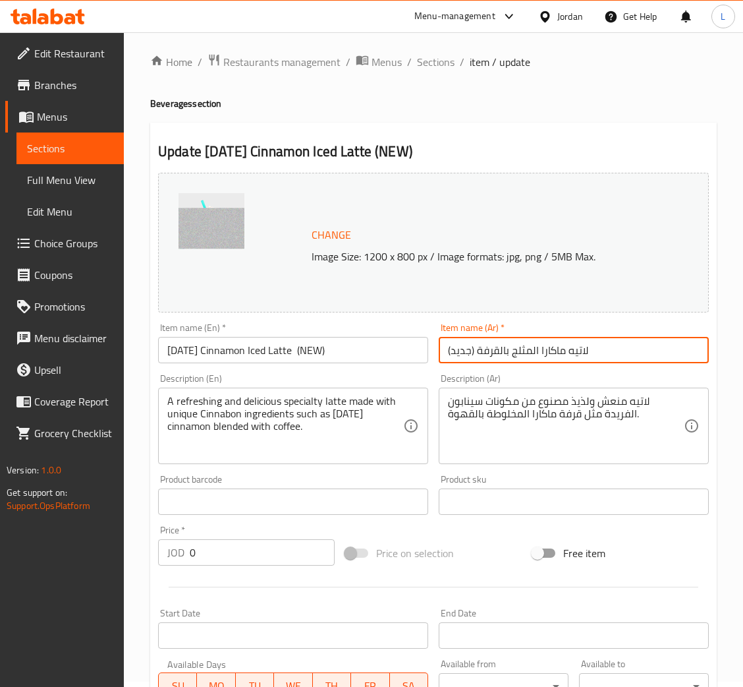
scroll to position [294, 0]
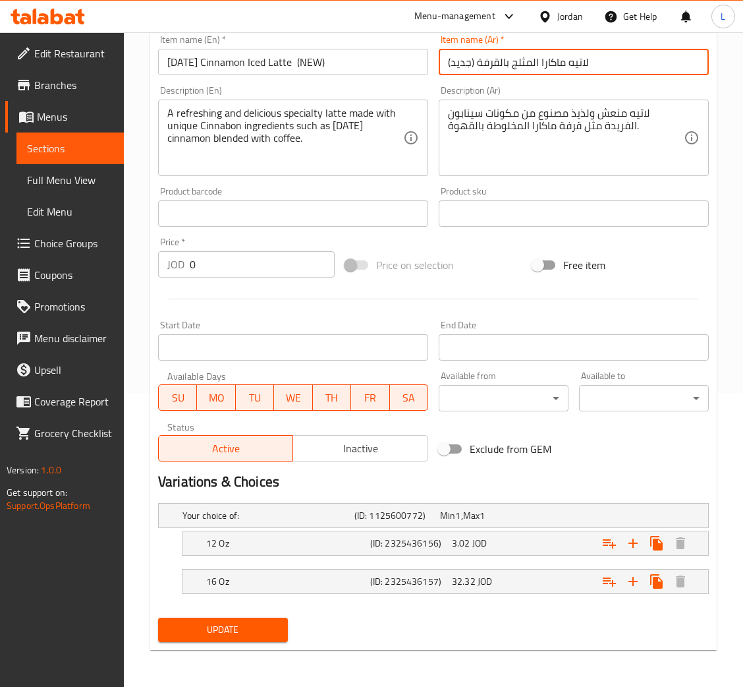
type input "لاتيه ماكارا المثلج بالقرفة (جديد)"
click at [254, 623] on button "Update" at bounding box center [223, 630] width 130 height 24
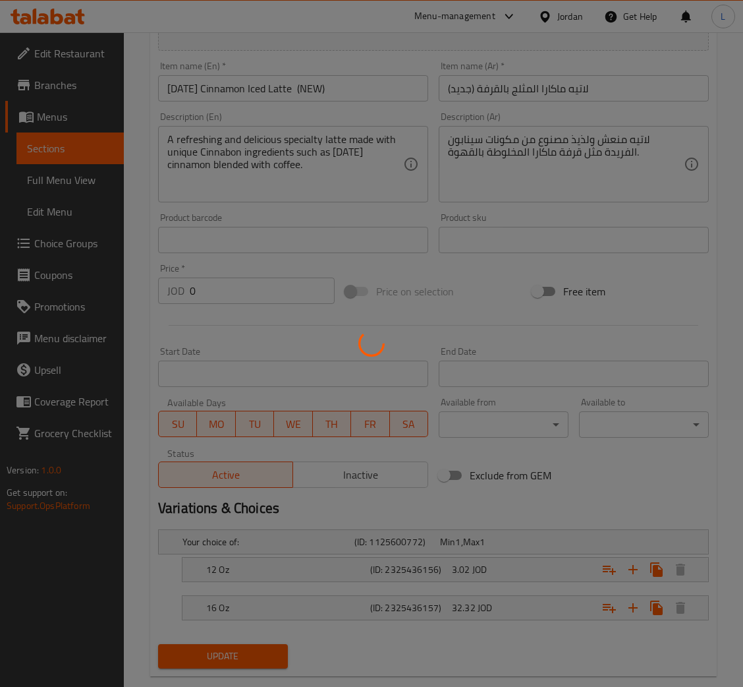
scroll to position [0, 0]
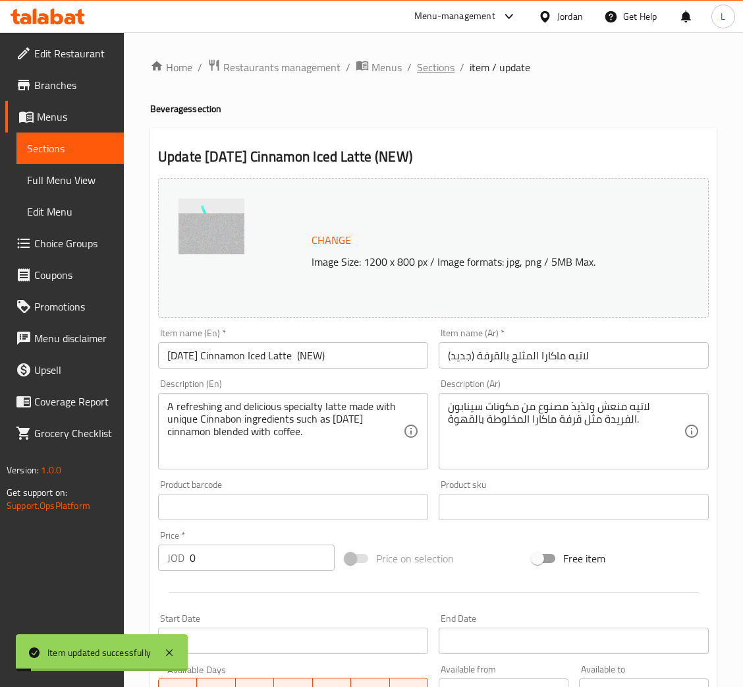
click at [434, 74] on span "Sections" at bounding box center [436, 67] width 38 height 16
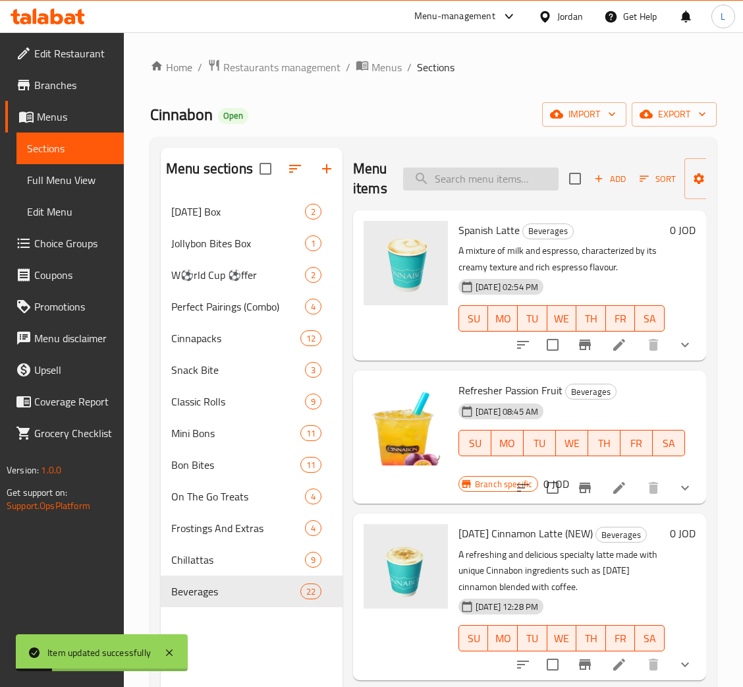
click at [490, 173] on input "search" at bounding box center [481, 178] width 156 height 23
paste input "لاتيه ماكارا المثلج بالقرفة (جديد)"
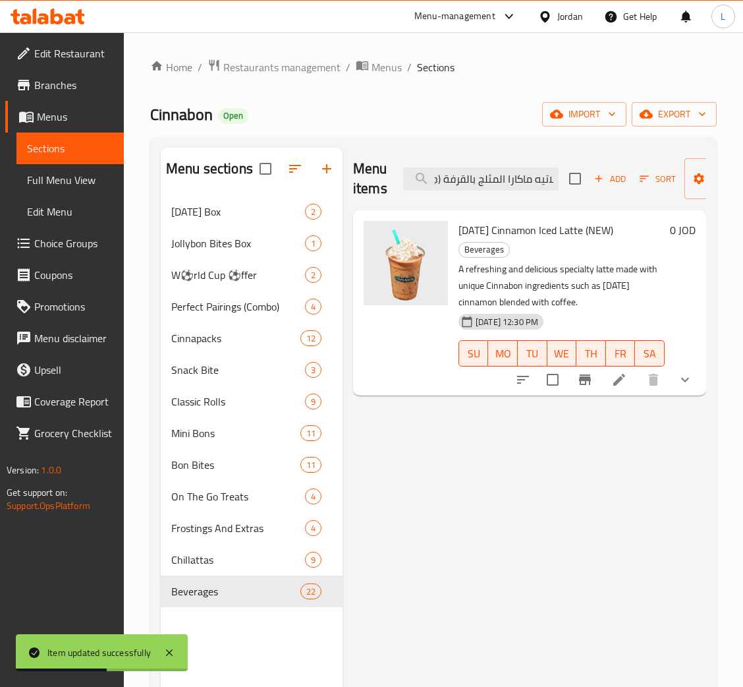
type input "لاتيه ماكارا المثلج بالقرفة (جديد)"
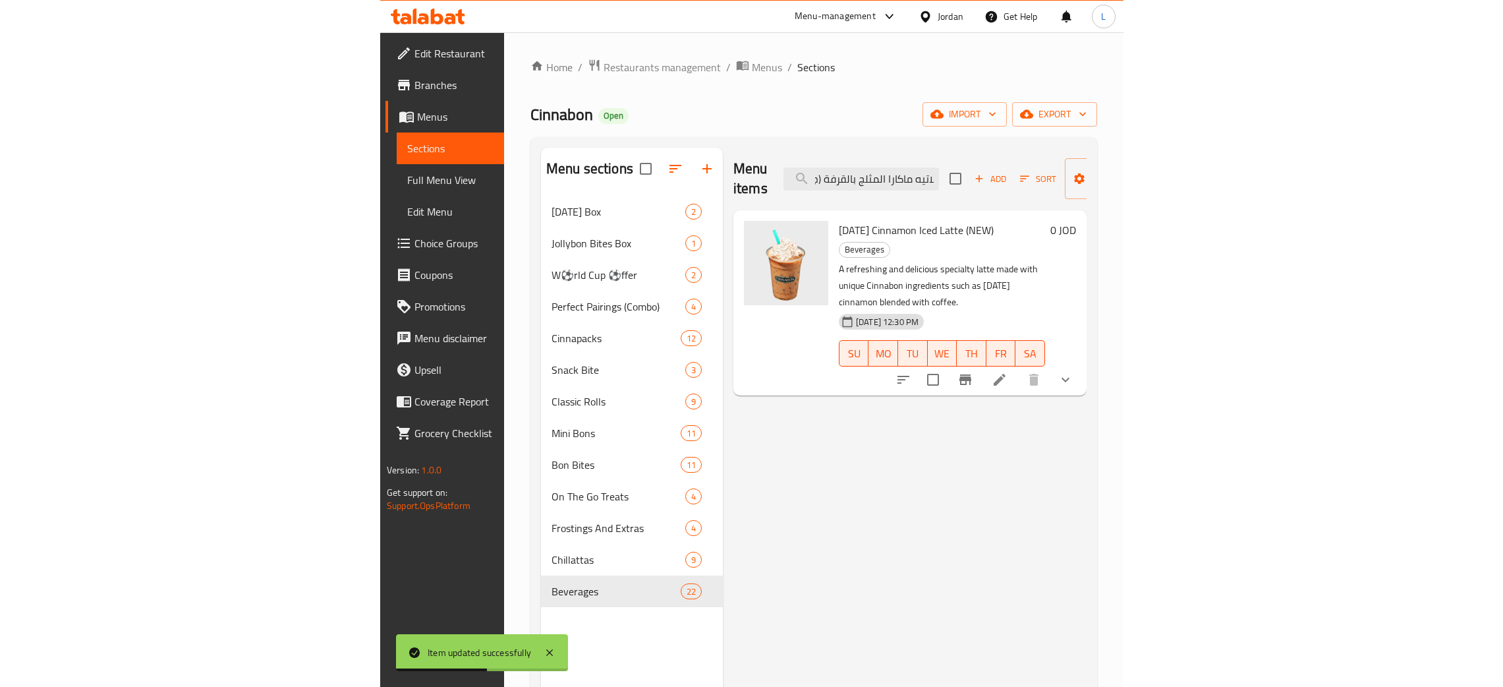
scroll to position [0, 0]
